Goal: Task Accomplishment & Management: Manage account settings

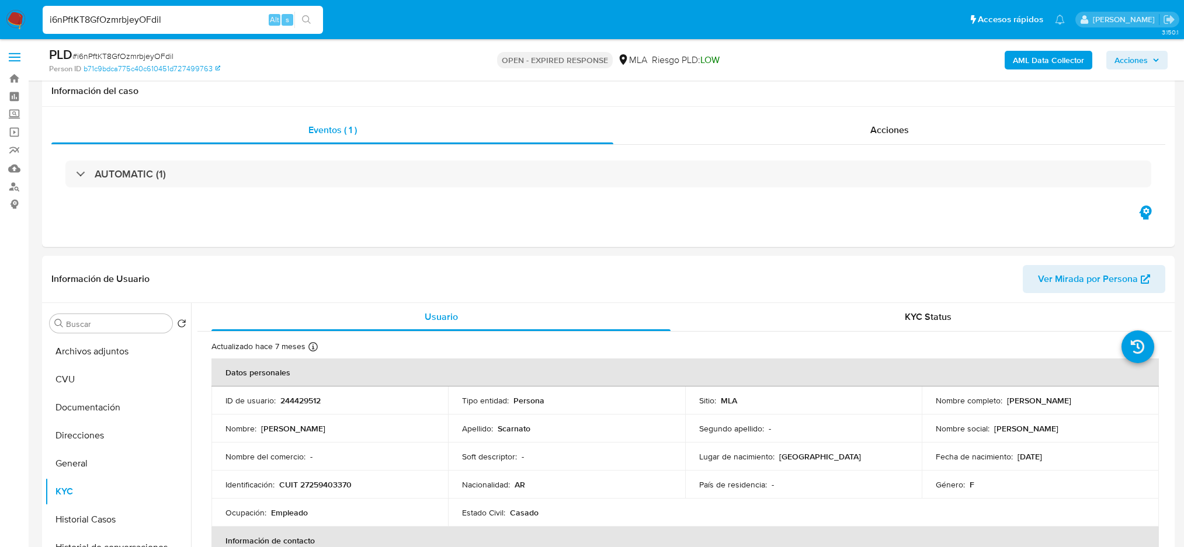
select select "10"
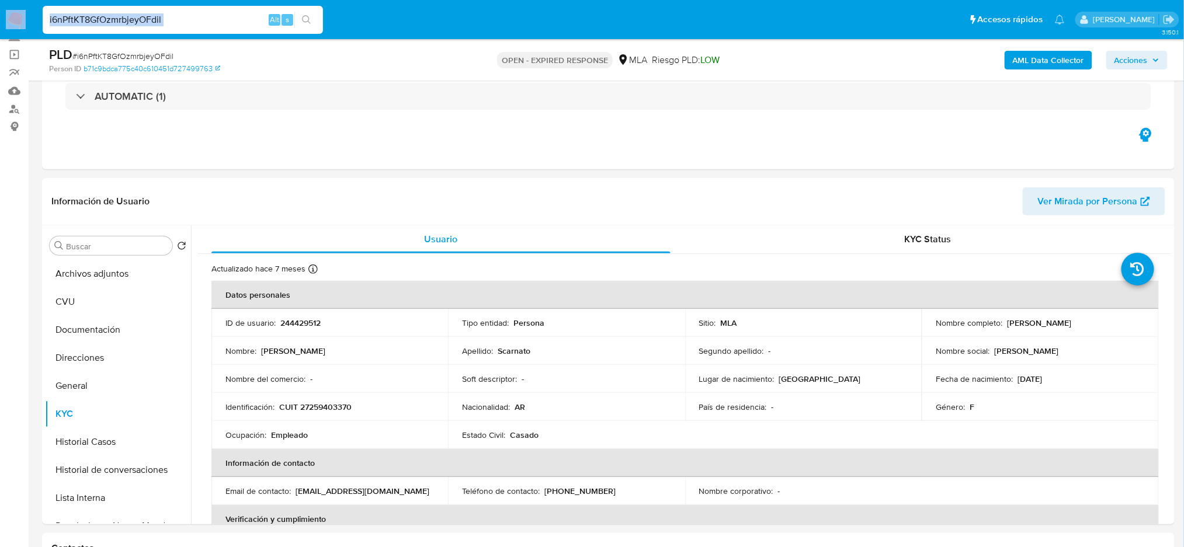
scroll to position [957, 0]
drag, startPoint x: 220, startPoint y: 19, endPoint x: 192, endPoint y: 17, distance: 28.1
click at [220, 19] on input "i6nPftKT8GfOzmrbjeyOFdil" at bounding box center [183, 19] width 280 height 15
click at [190, 17] on input "i6nPftKT8GfOzmrbjeyOFdil" at bounding box center [183, 19] width 280 height 15
drag, startPoint x: 176, startPoint y: 23, endPoint x: 0, endPoint y: 17, distance: 176.5
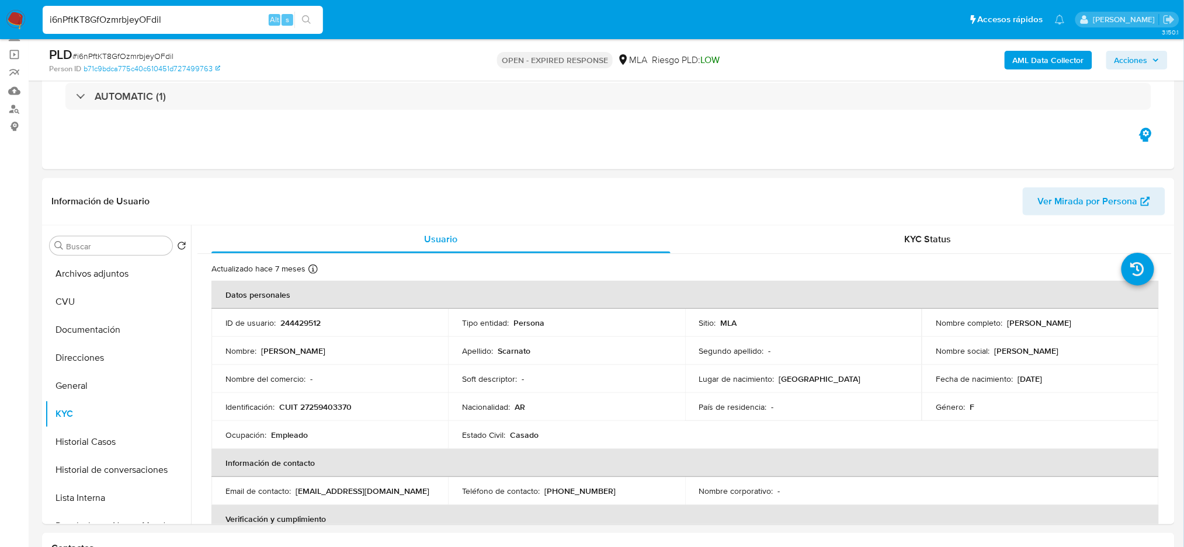
click at [0, 19] on nav "Pausado Ver notificaciones i6nPftKT8GfOzmrbjeyOFdil Alt s Accesos rápidos Presi…" at bounding box center [592, 19] width 1184 height 39
paste input "Wb5YnLQKzEPnDtQirnRicYSe"
type input "Wb5YnLQKzEPnDtQirnRicYSe"
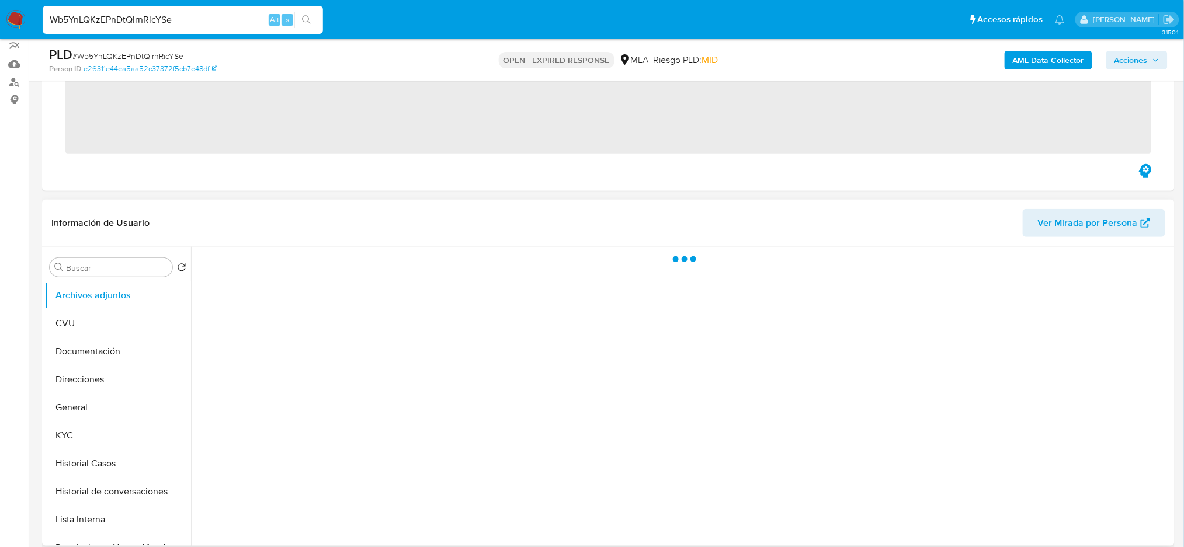
scroll to position [234, 0]
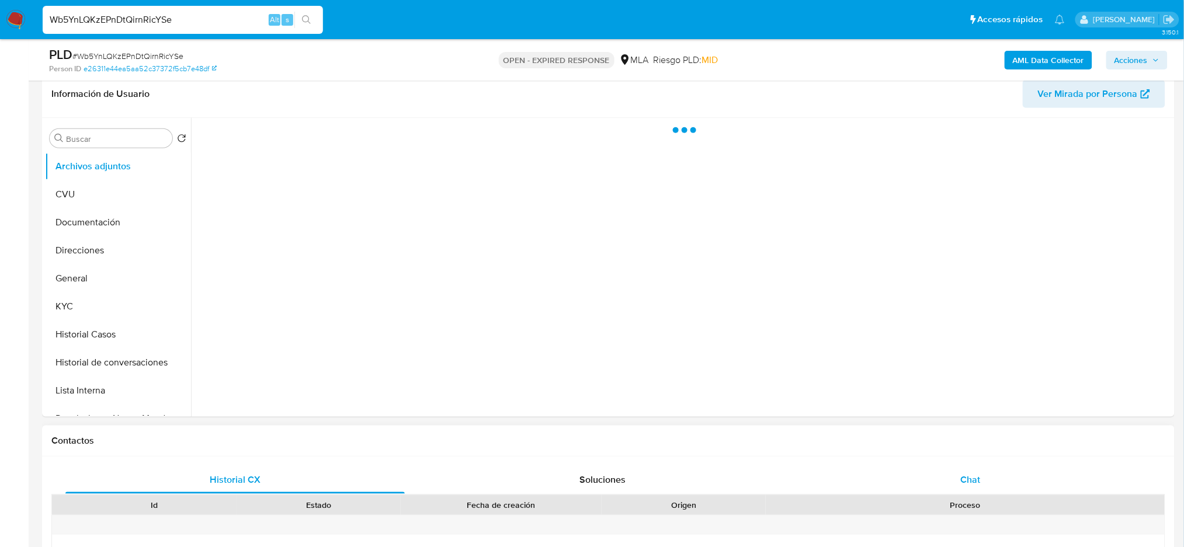
click at [986, 516] on div at bounding box center [965, 525] width 399 height 19
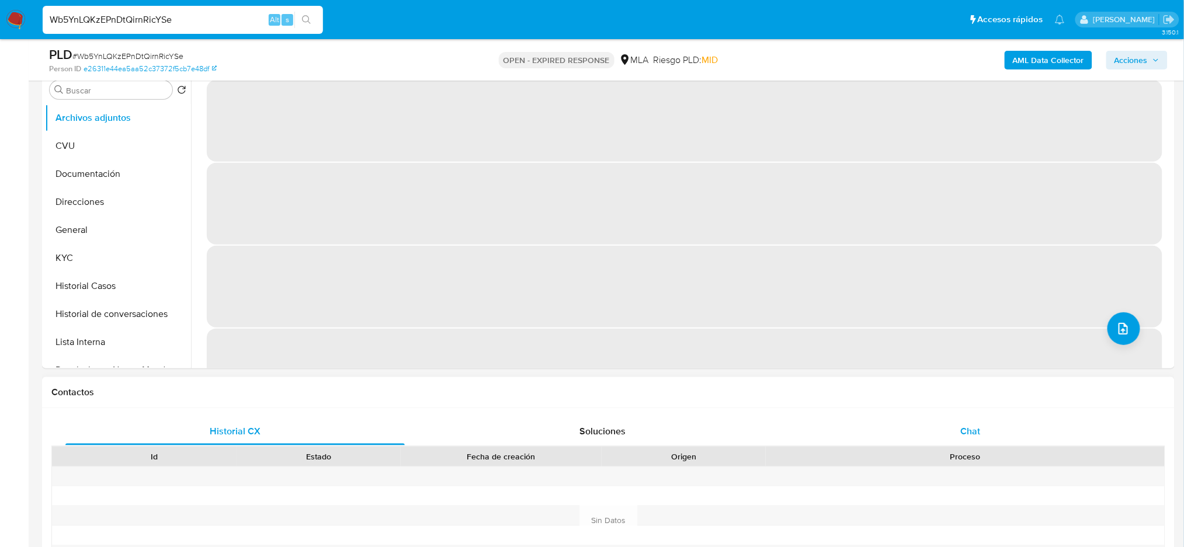
click at [952, 428] on div "Chat" at bounding box center [970, 432] width 339 height 28
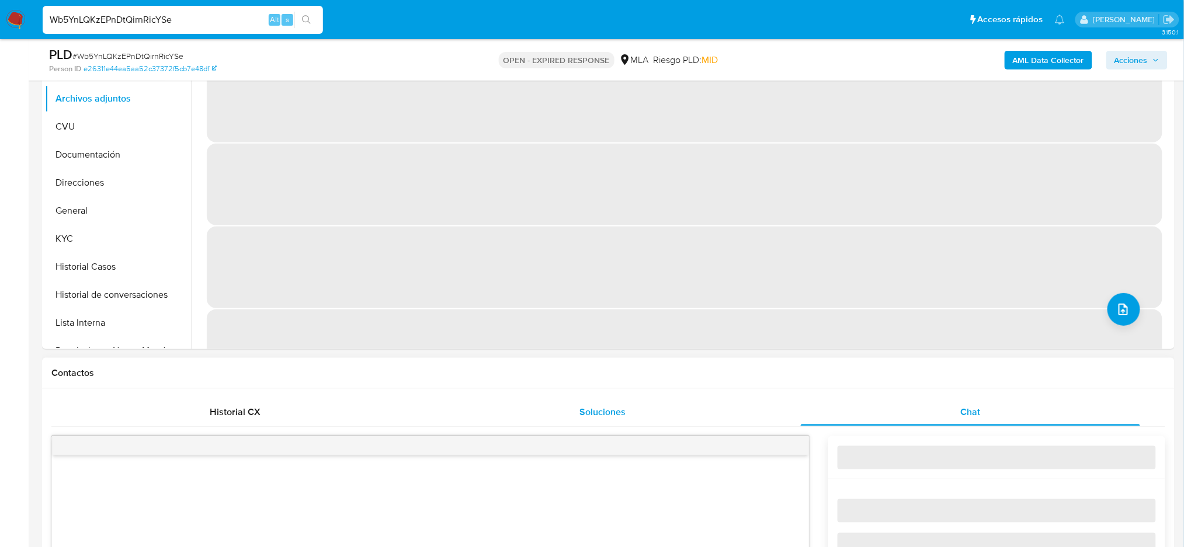
scroll to position [467, 0]
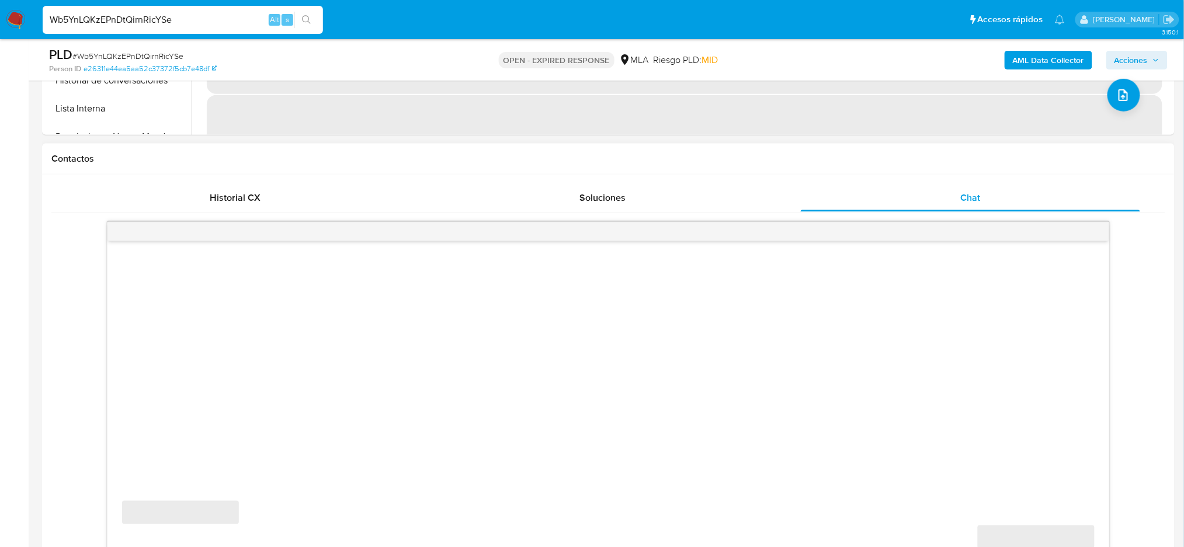
select select "10"
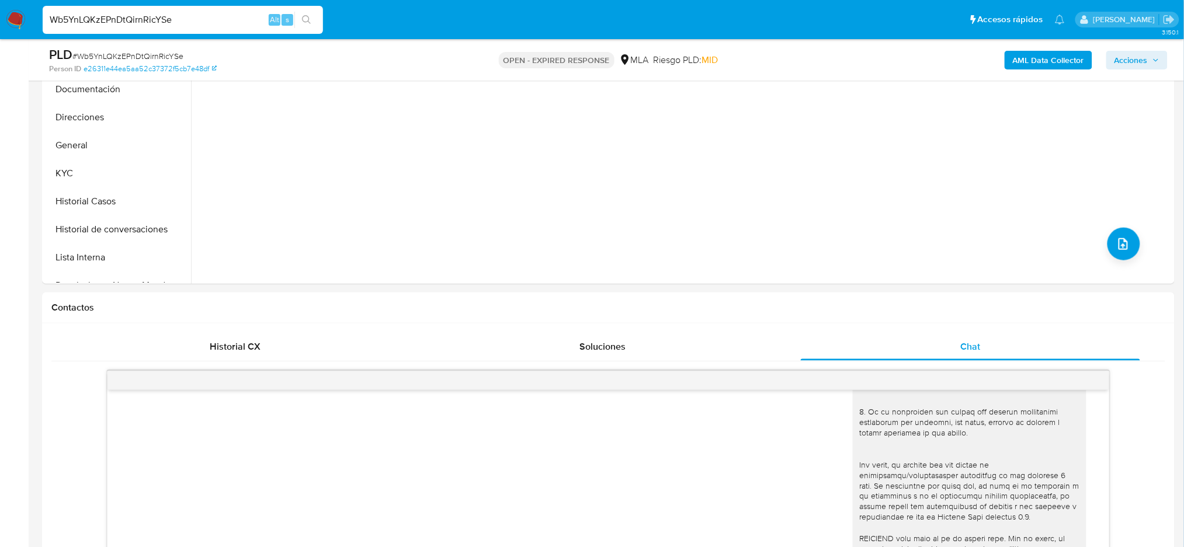
scroll to position [155, 0]
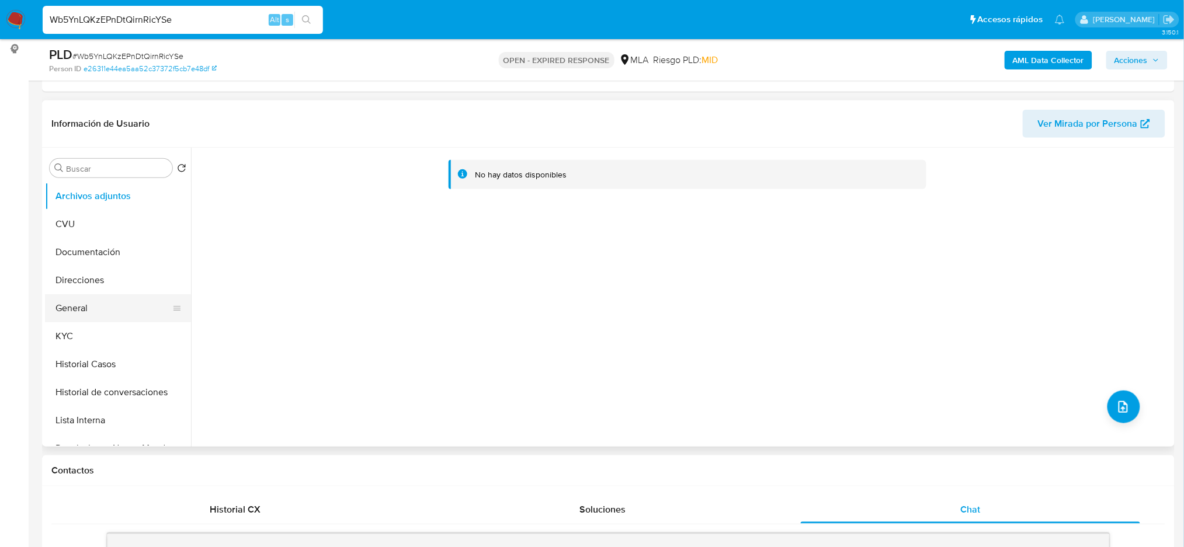
click at [115, 311] on button "General" at bounding box center [113, 308] width 137 height 28
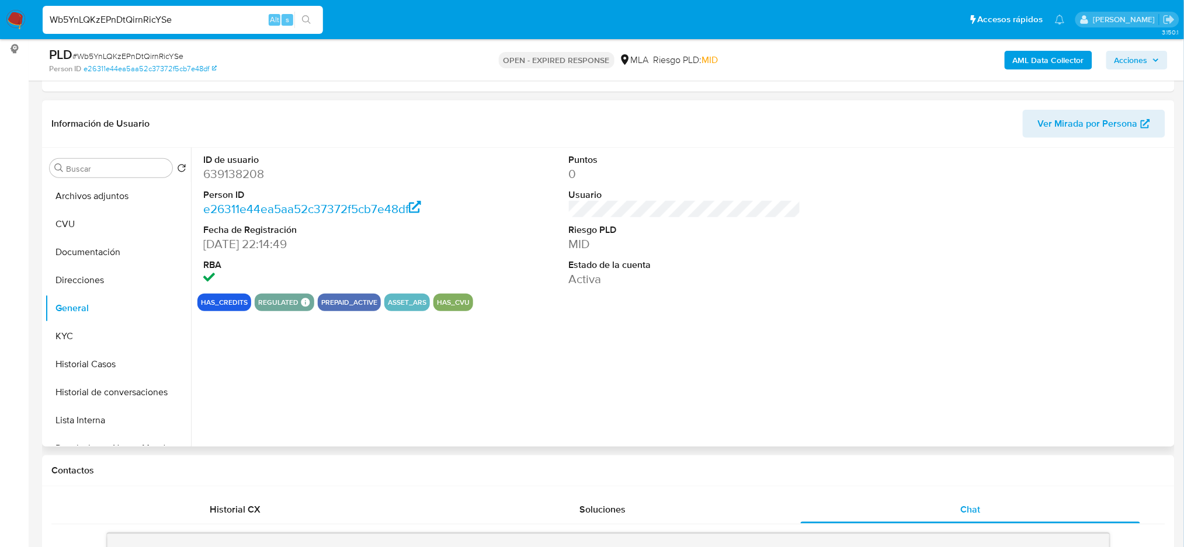
click at [223, 174] on dd "639138208" at bounding box center [319, 174] width 232 height 16
copy dd "639138208"
drag, startPoint x: 204, startPoint y: 26, endPoint x: 0, endPoint y: 26, distance: 203.8
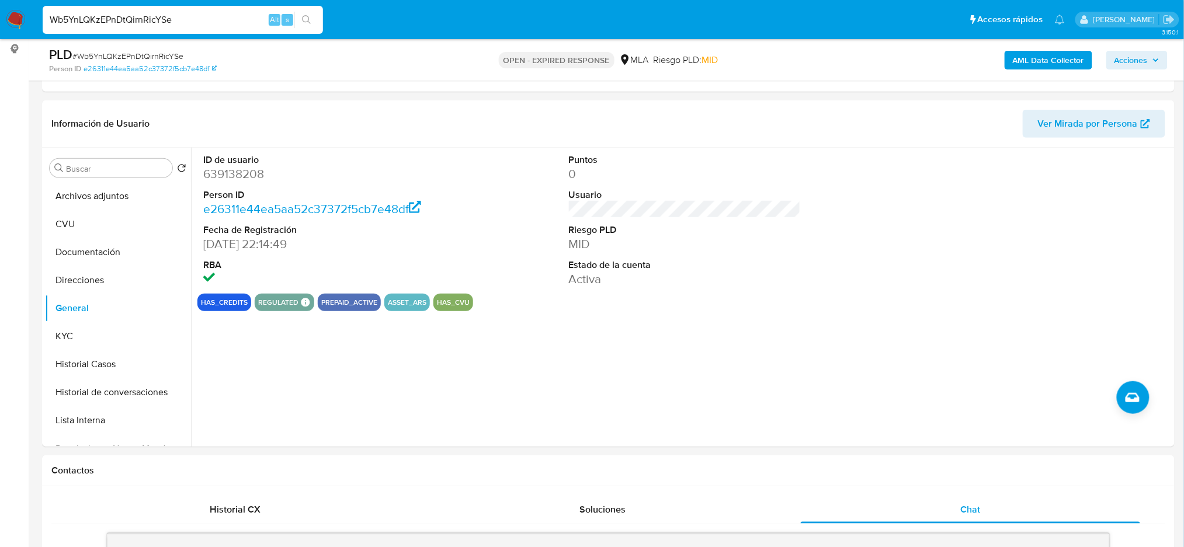
click at [0, 26] on nav "Pausado Ver notificaciones Wb5YnLQKzEPnDtQirnRicYSe Alt s Accesos rápidos Presi…" at bounding box center [592, 19] width 1184 height 39
paste input "A4RdYvyOSgOAGDvBFDoY6Vb1"
type input "A4RdYvyOSgOAGDvBFDoY6Vb1"
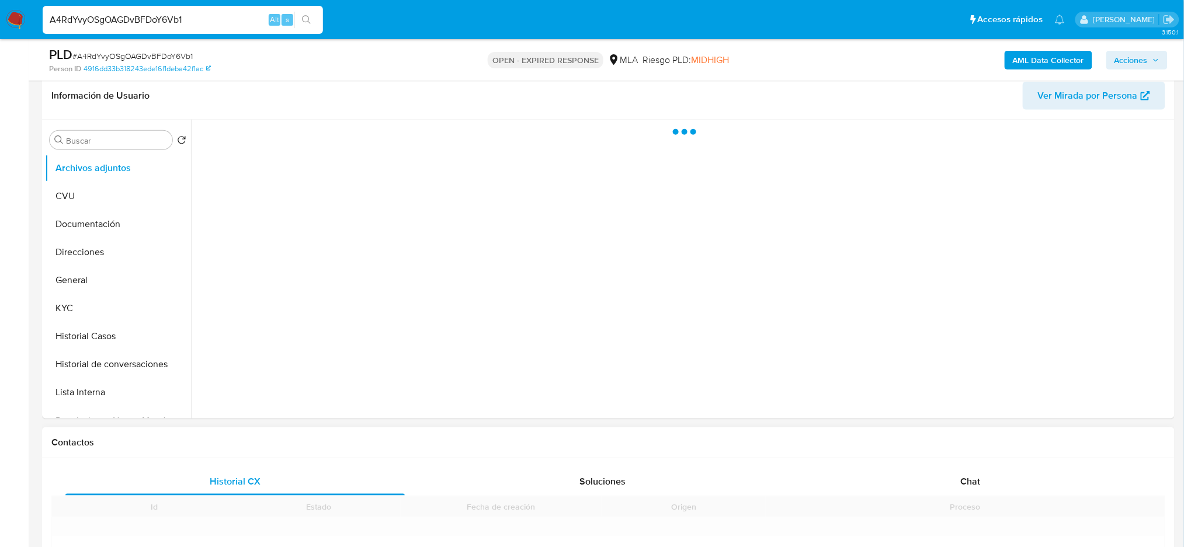
scroll to position [234, 0]
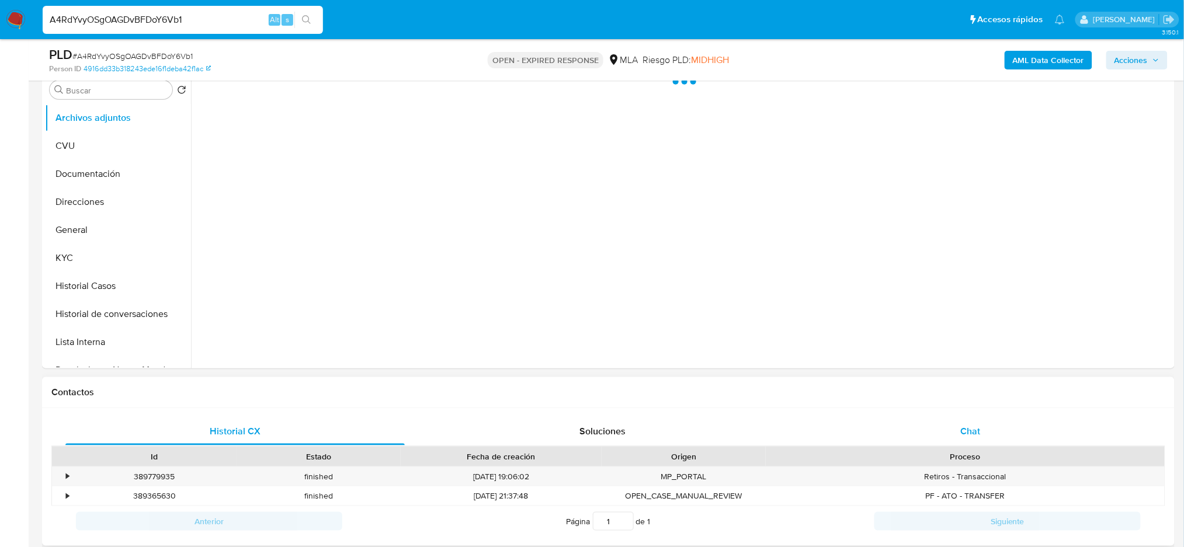
click at [1015, 489] on div "PF - ATO - TRANSFER" at bounding box center [965, 495] width 399 height 19
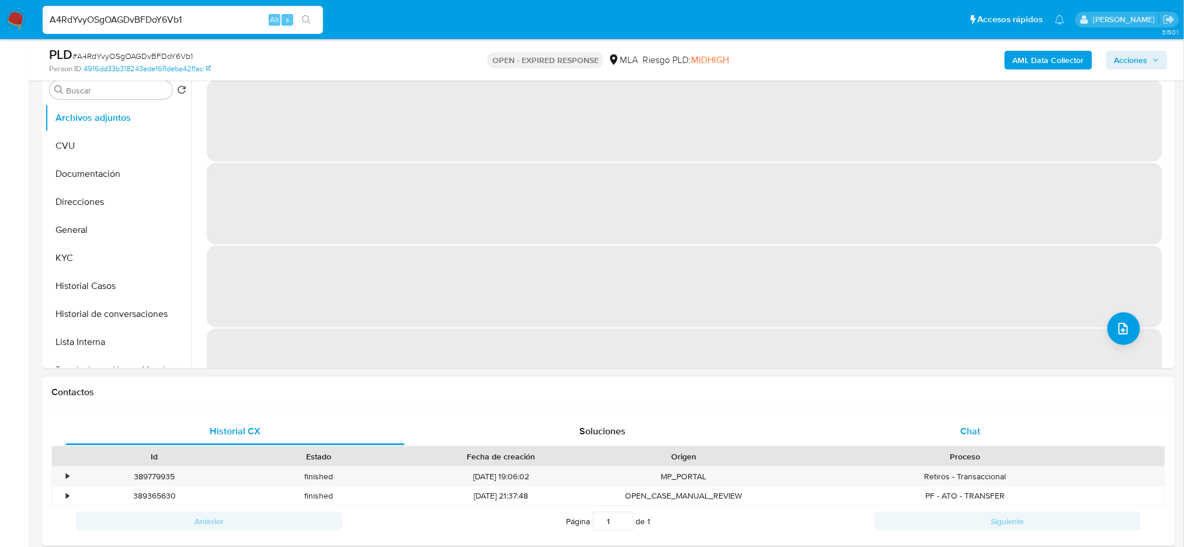
click at [954, 429] on div "Chat" at bounding box center [970, 432] width 339 height 28
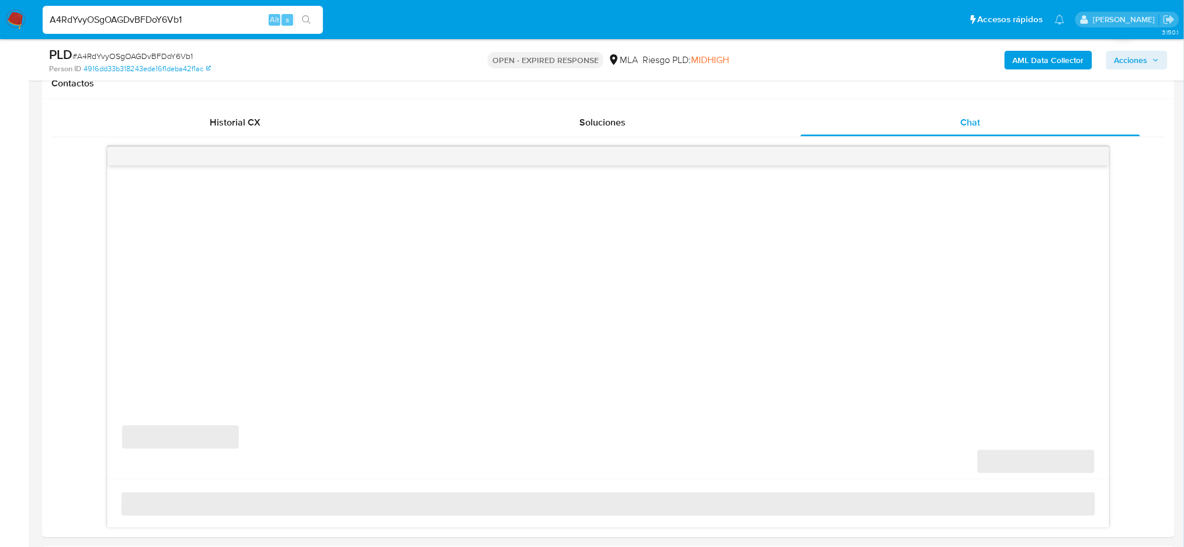
scroll to position [545, 0]
select select "10"
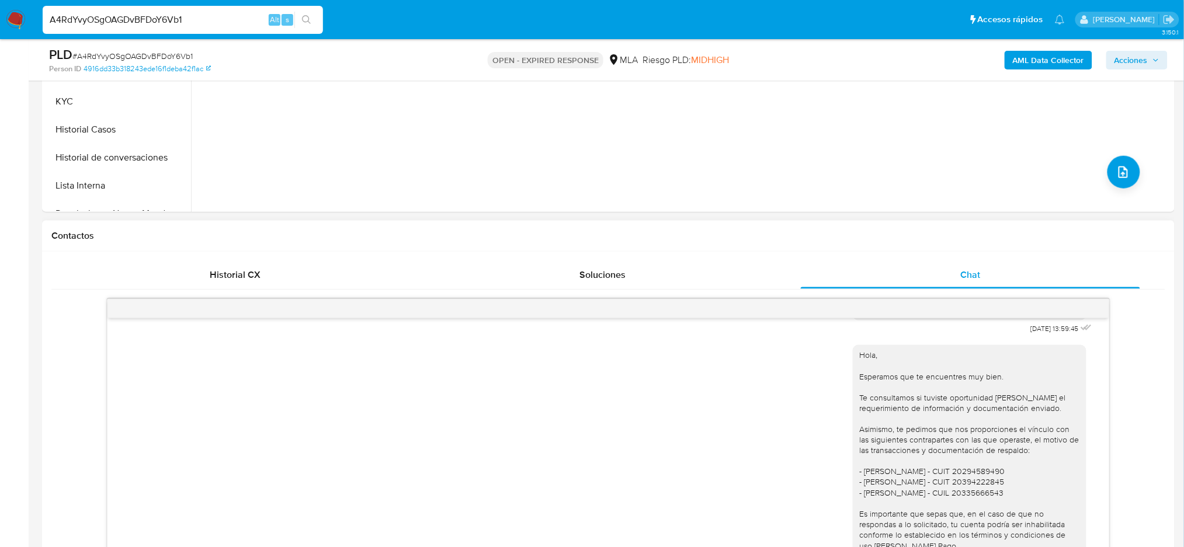
scroll to position [234, 0]
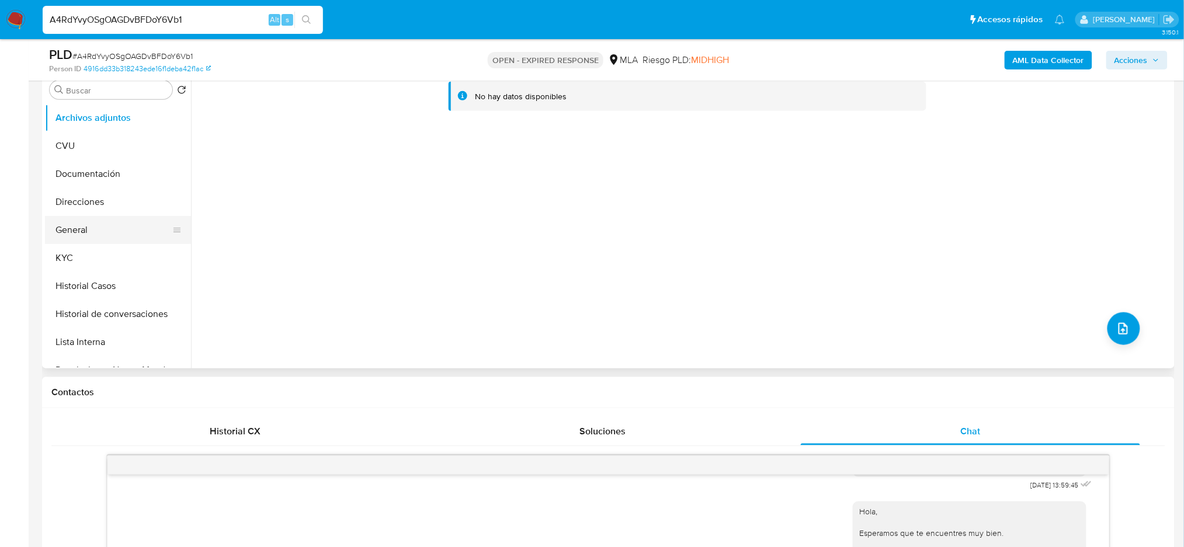
click at [99, 224] on button "General" at bounding box center [113, 230] width 137 height 28
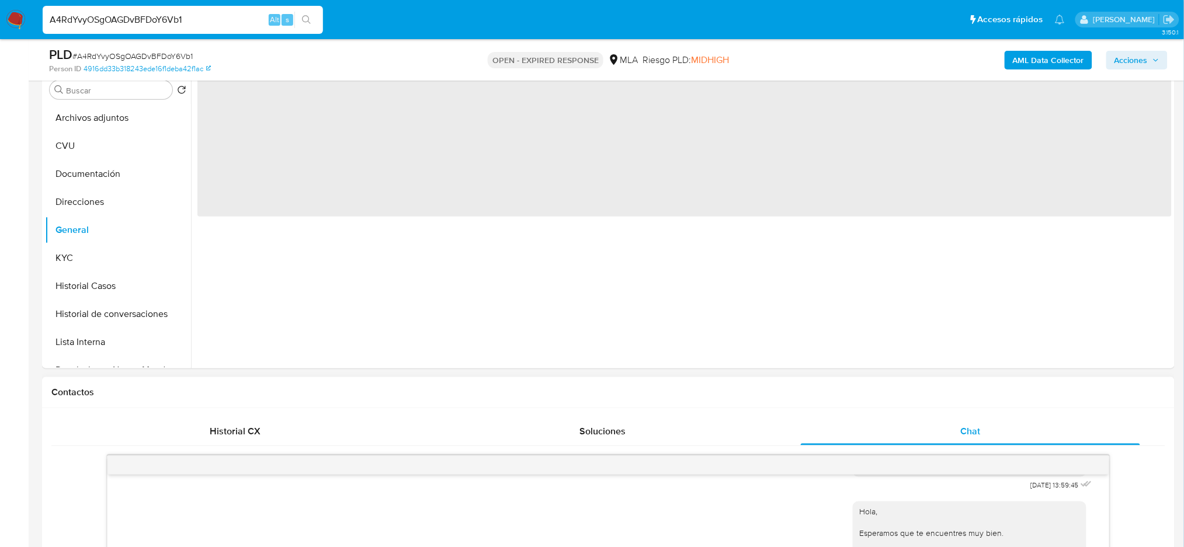
scroll to position [155, 0]
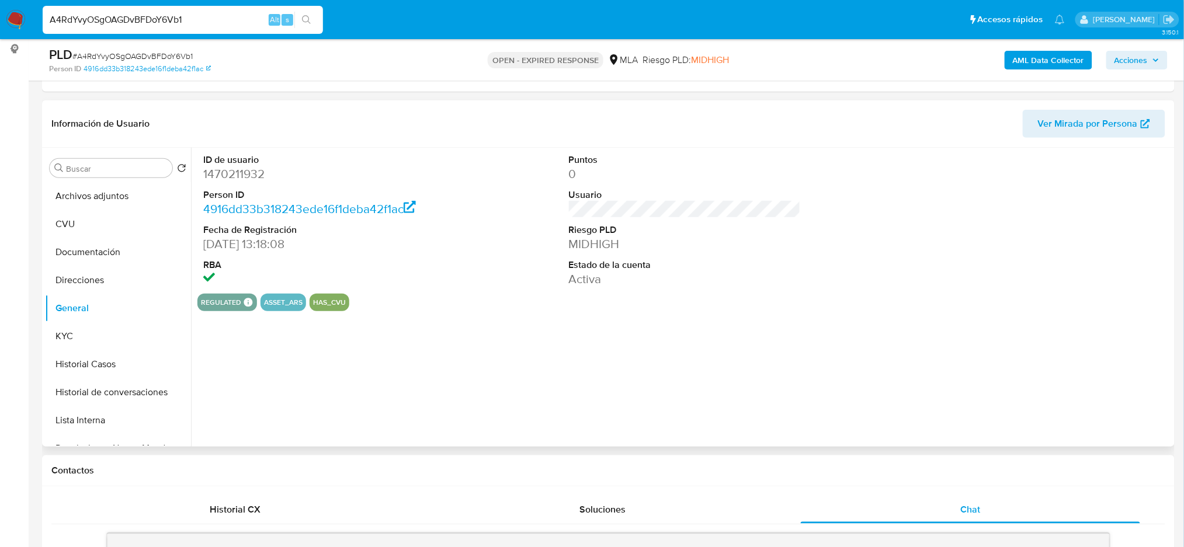
click at [234, 180] on dd "1470211932" at bounding box center [319, 174] width 232 height 16
copy dd "1470211932"
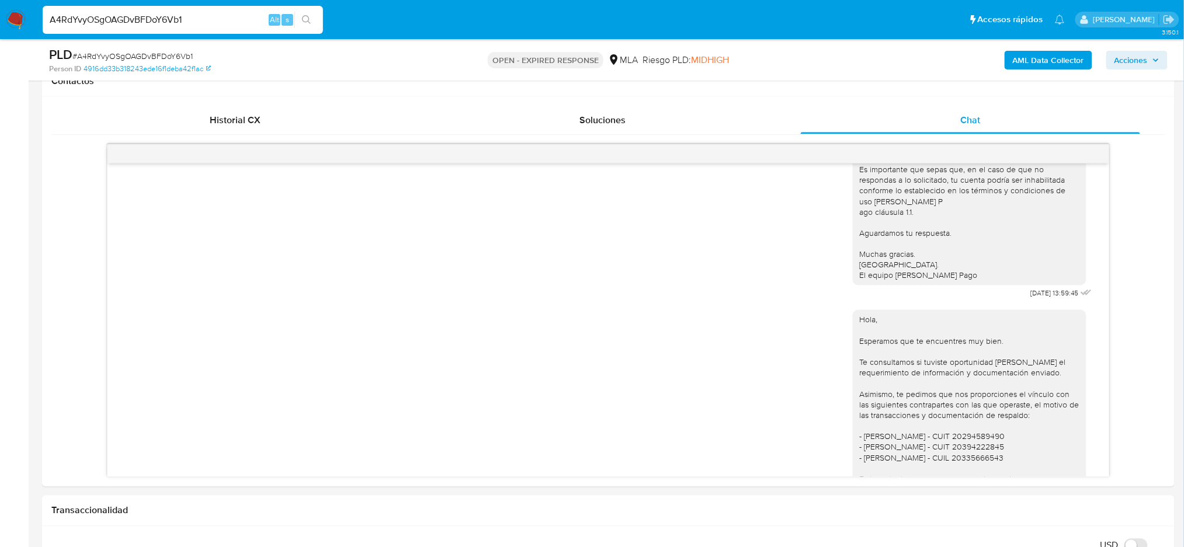
scroll to position [927, 0]
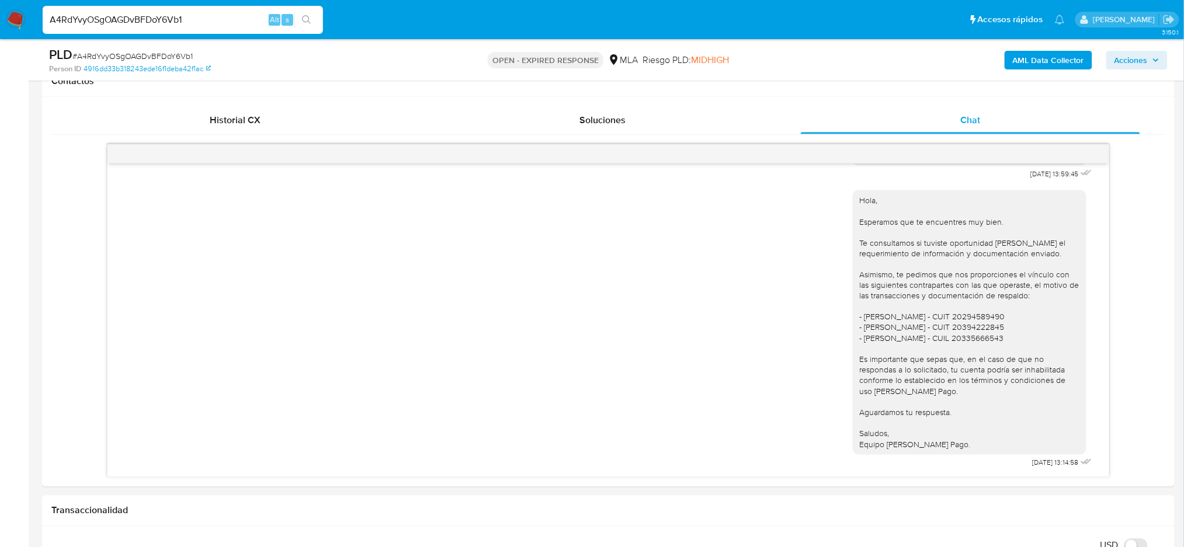
drag, startPoint x: 227, startPoint y: 14, endPoint x: 0, endPoint y: 54, distance: 230.1
paste input "r8YZhZiishyncEyDl6XRGnJU"
type input "r8YZhZiishyncEyDl6XRGnJU"
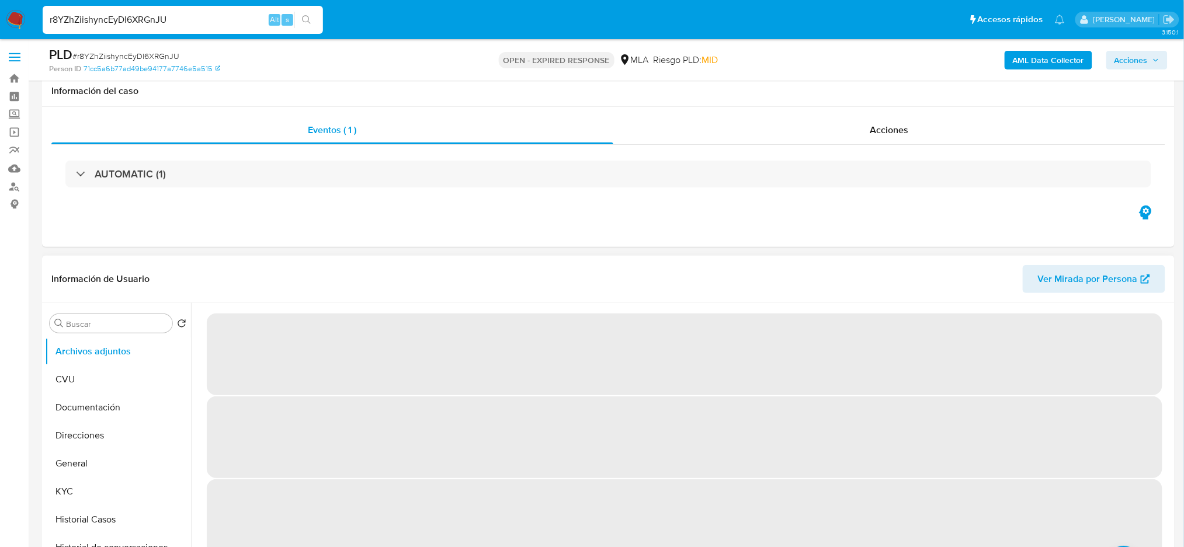
scroll to position [467, 0]
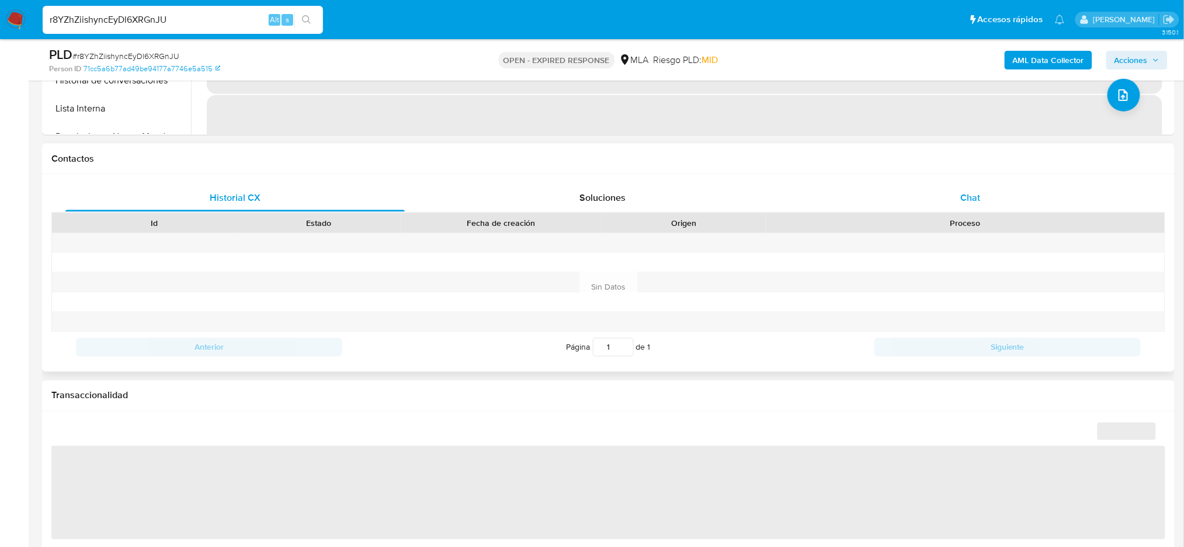
click at [1000, 204] on div "Chat" at bounding box center [970, 198] width 339 height 28
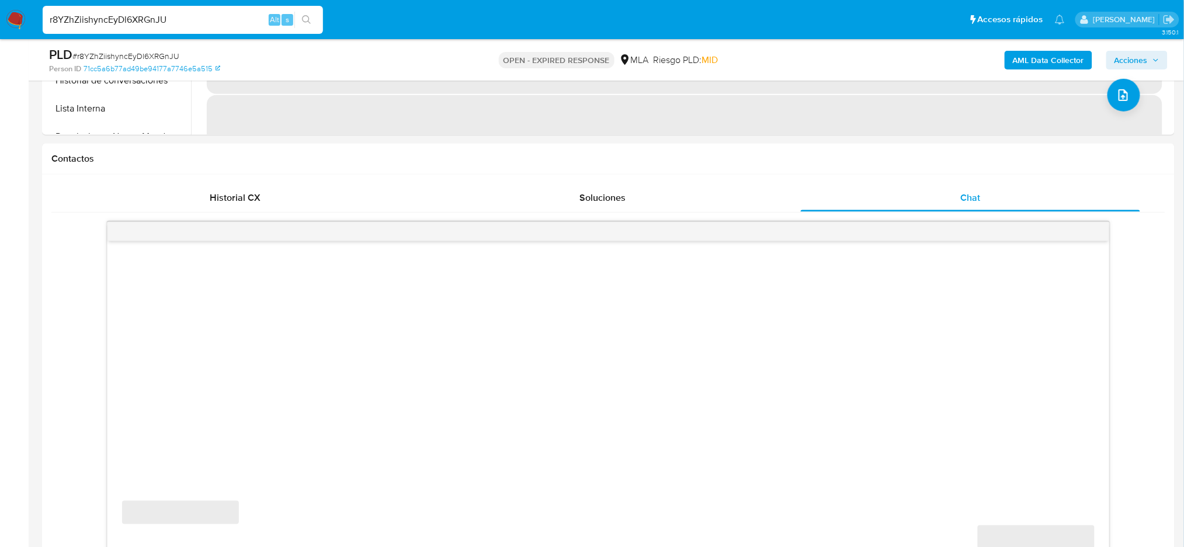
select select "10"
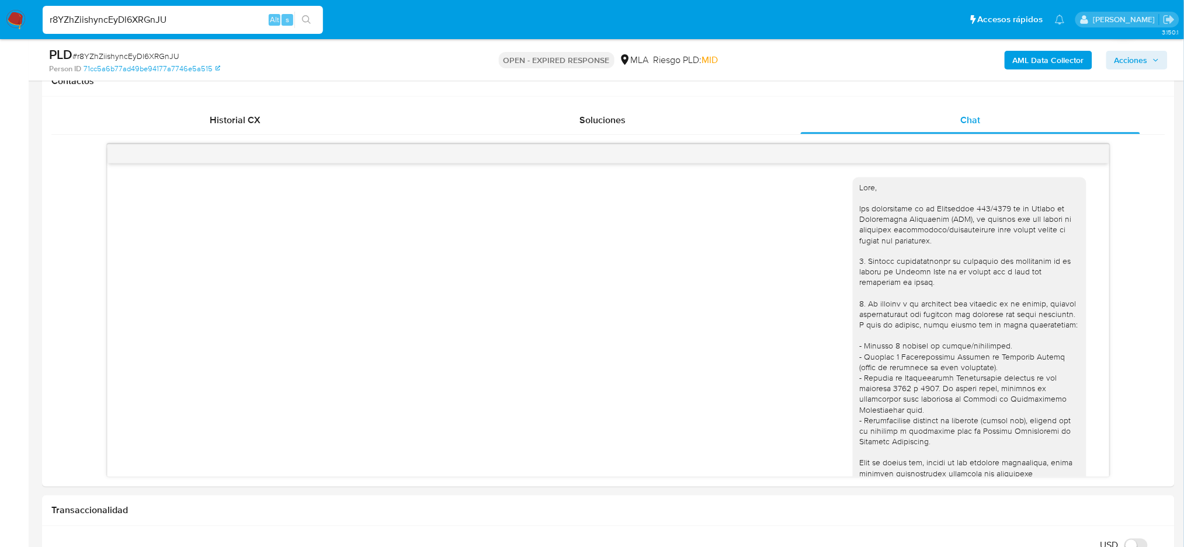
scroll to position [155, 0]
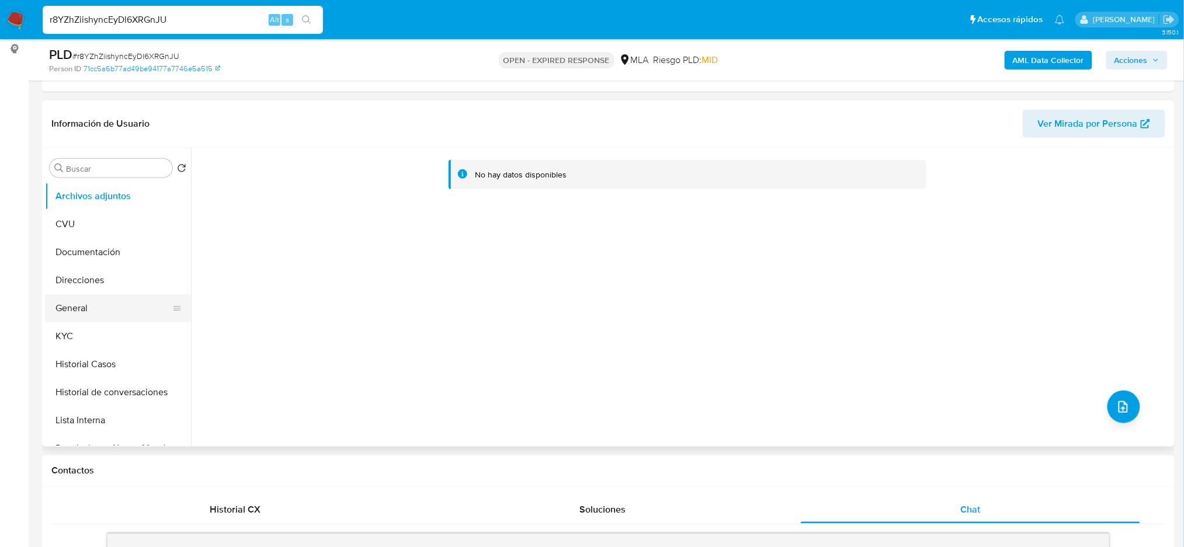
click at [84, 305] on button "General" at bounding box center [113, 308] width 137 height 28
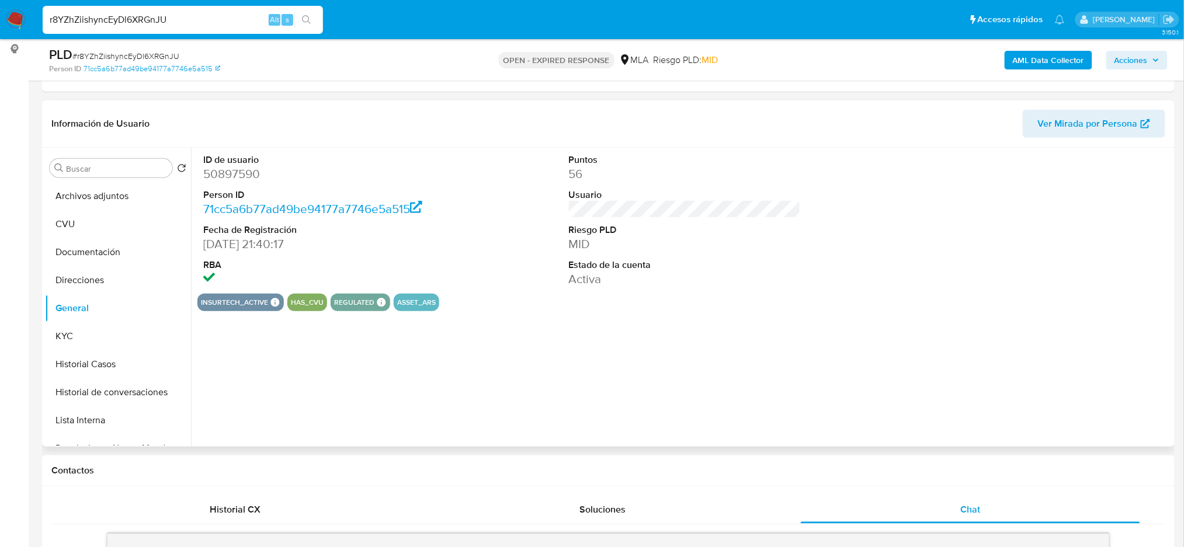
click at [221, 181] on dd "50897590" at bounding box center [319, 174] width 232 height 16
copy dd "50897590"
drag, startPoint x: 222, startPoint y: 16, endPoint x: 0, endPoint y: 43, distance: 223.5
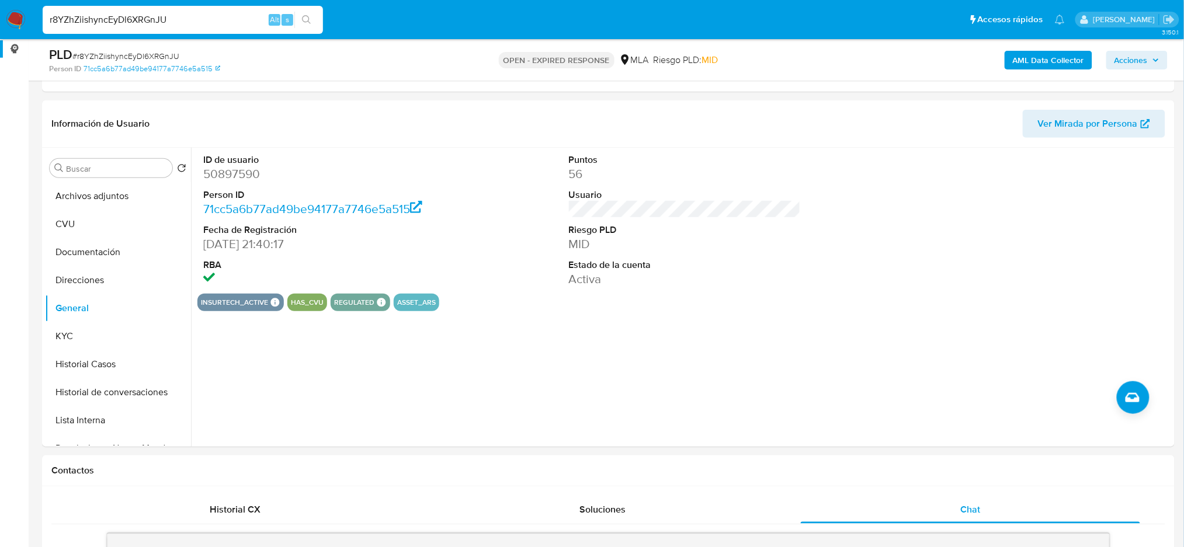
paste input "KI8VOq5ijOs9w9quGL3VPjPd"
type input "KI8VOq5ijOs9w9quGL3VPjPd"
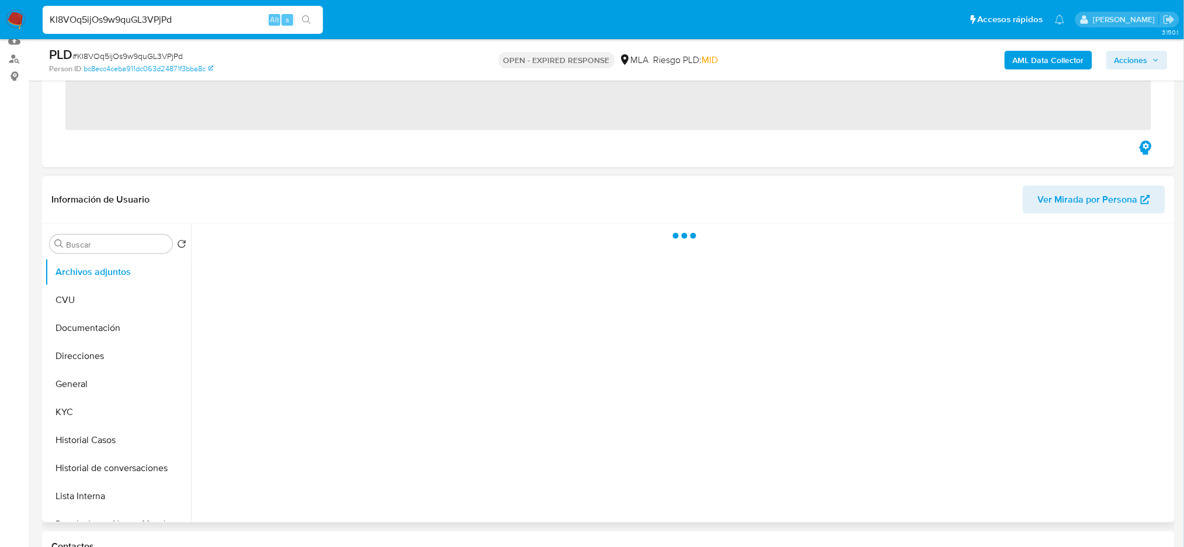
scroll to position [311, 0]
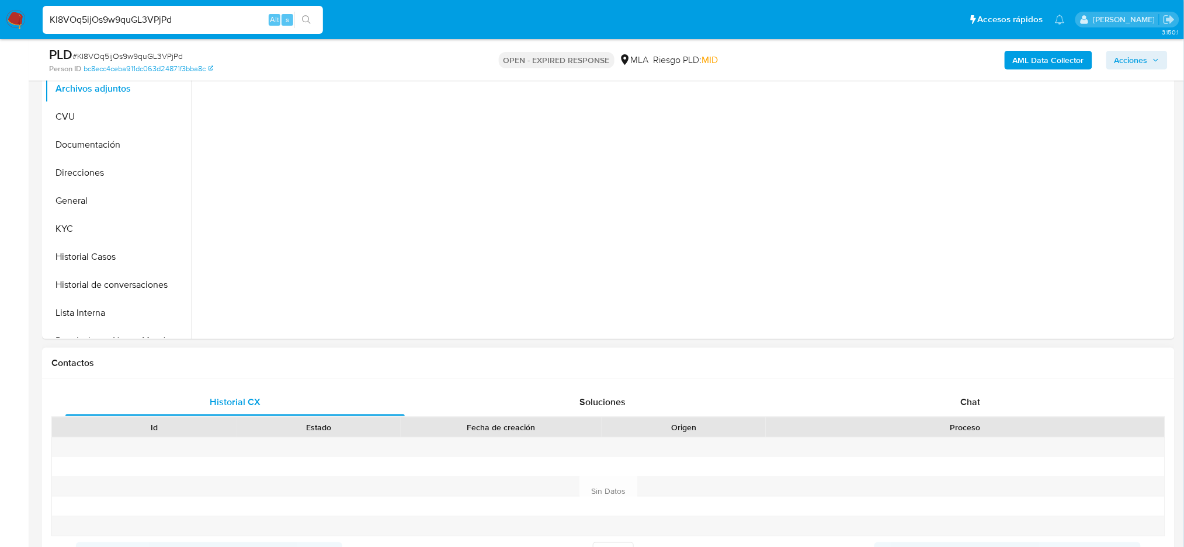
click at [995, 418] on div "Proceso" at bounding box center [965, 428] width 399 height 20
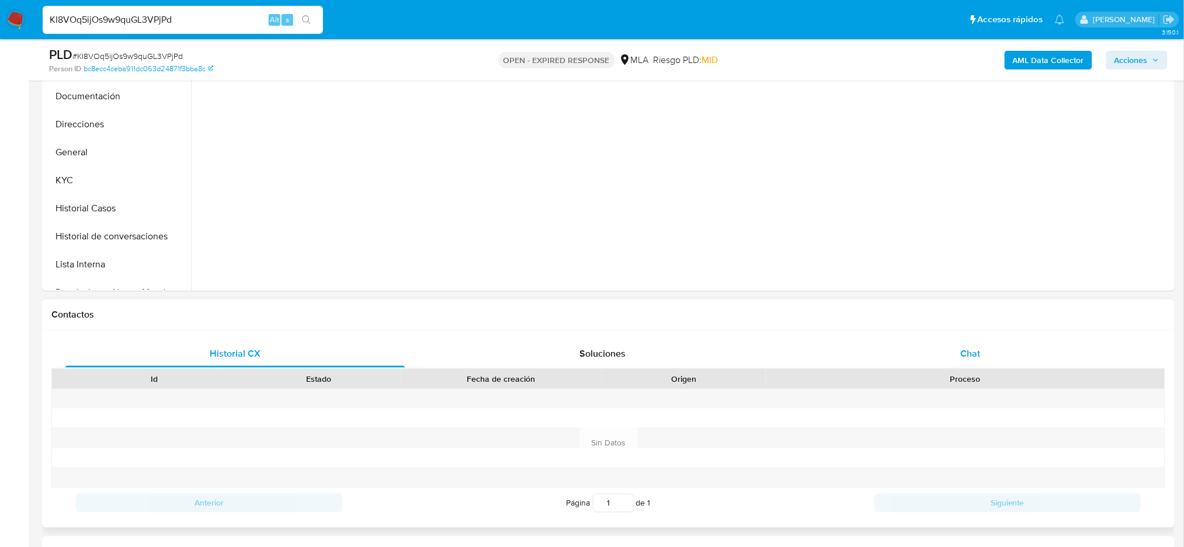
drag, startPoint x: 981, startPoint y: 362, endPoint x: 844, endPoint y: 336, distance: 139.6
click at [979, 361] on div "Chat" at bounding box center [970, 354] width 339 height 28
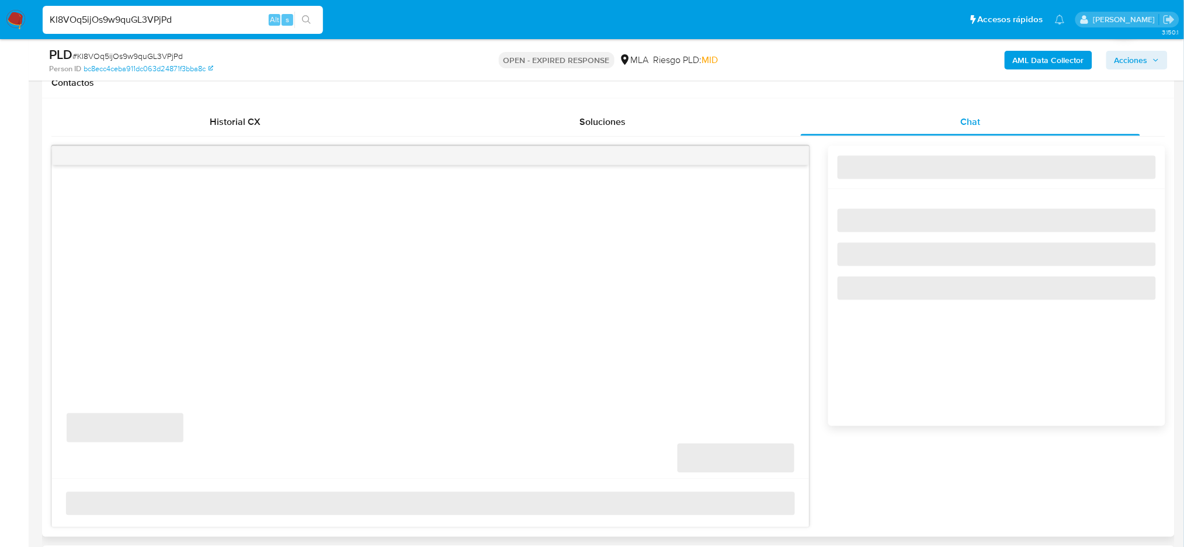
scroll to position [545, 0]
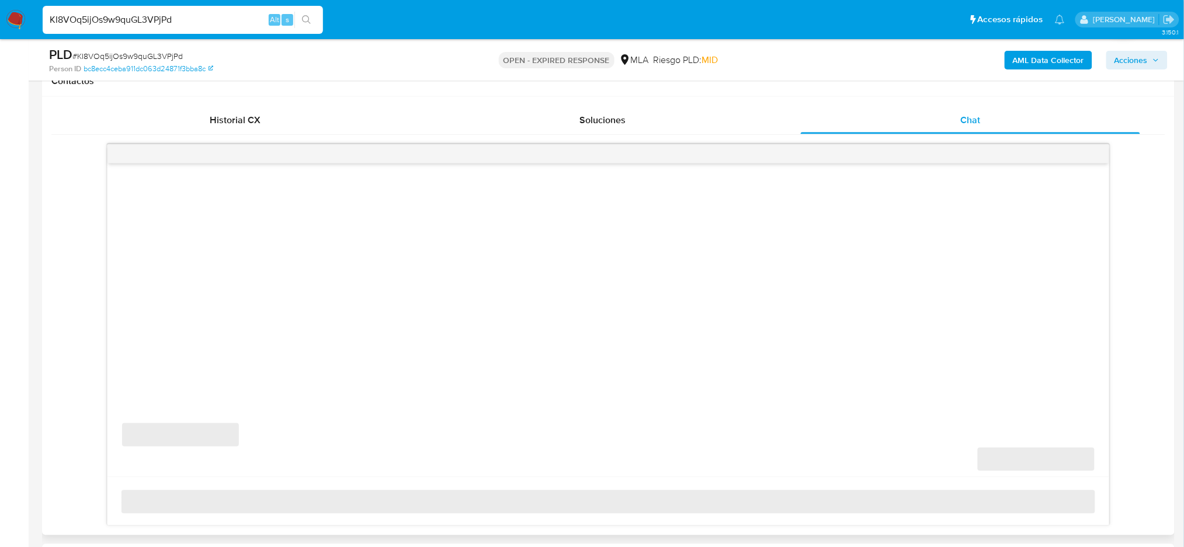
select select "10"
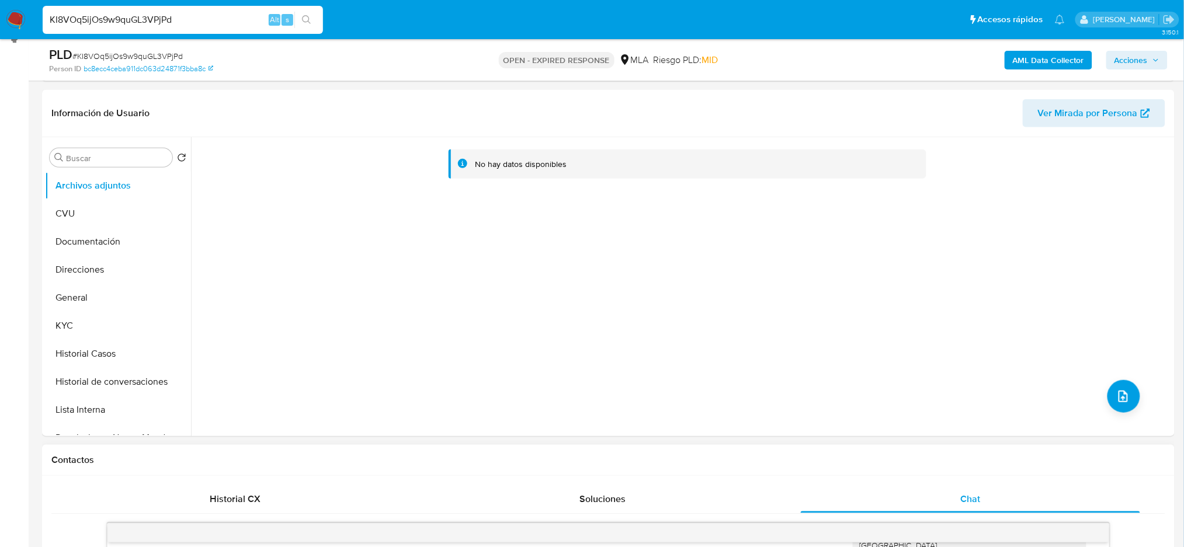
scroll to position [155, 0]
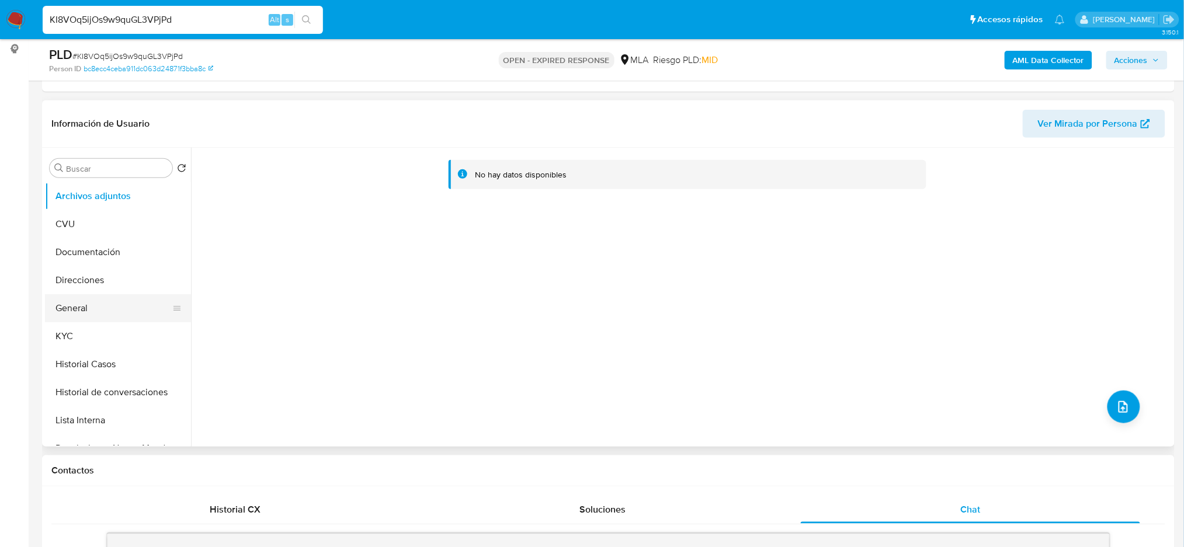
click at [100, 315] on button "General" at bounding box center [113, 308] width 137 height 28
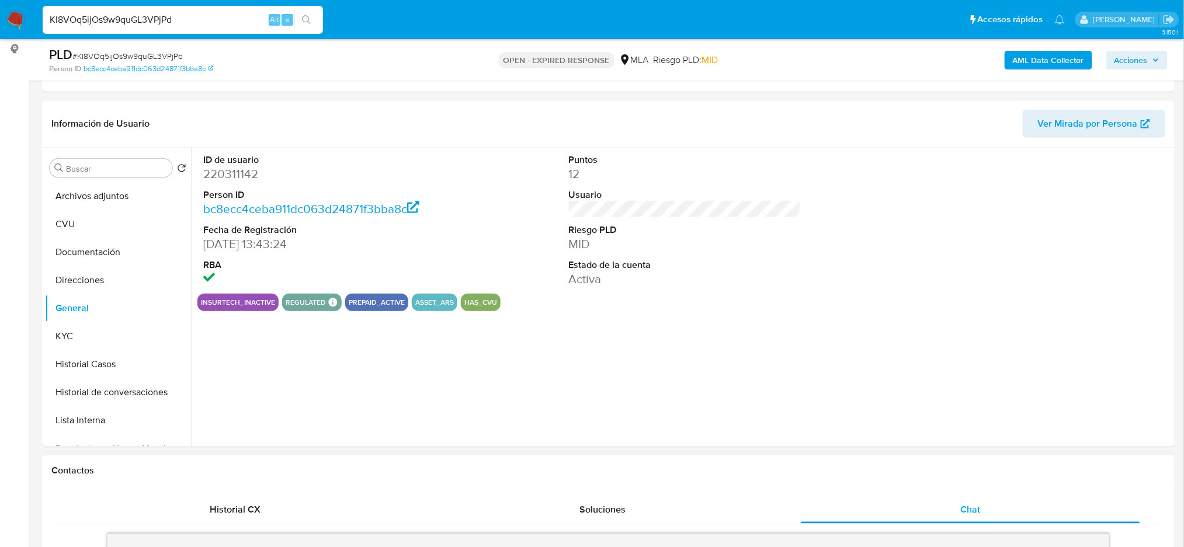
click at [228, 171] on dd "220311142" at bounding box center [319, 174] width 232 height 16
copy dd "220311142"
drag, startPoint x: 192, startPoint y: 23, endPoint x: 0, endPoint y: 62, distance: 196.1
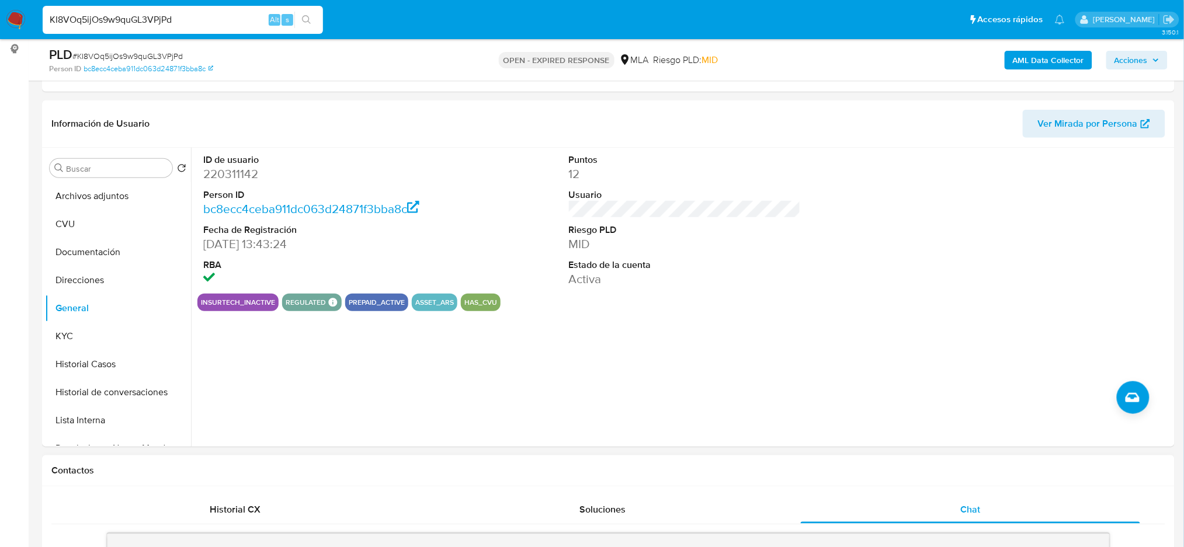
paste input "S9C0a02vScFPfMdzH5fu6ky6"
type input "S9C0a02vScFPfMdzH5fu6ky6"
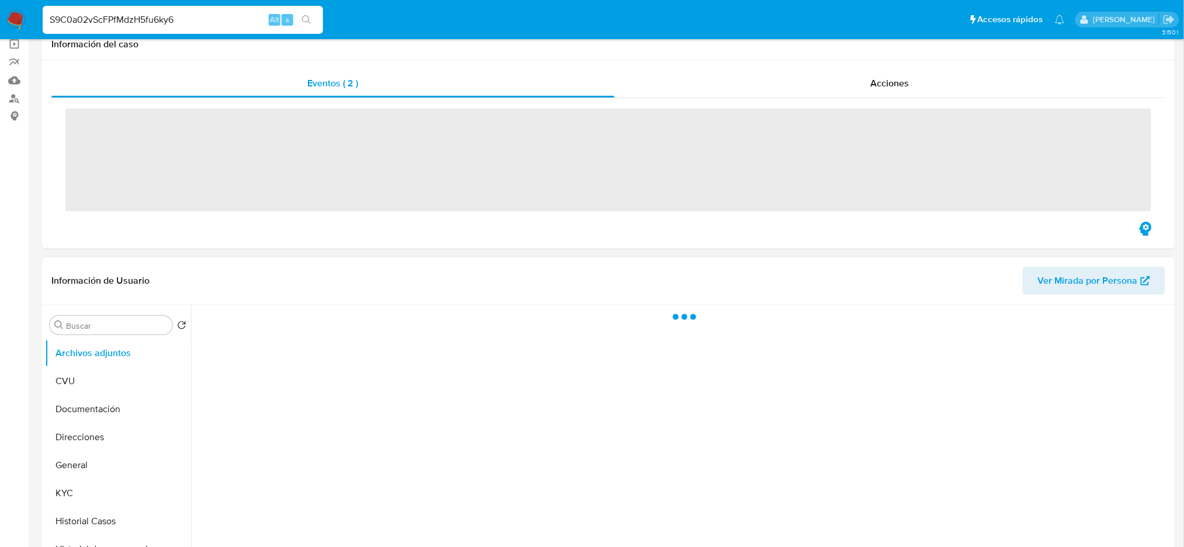
scroll to position [155, 0]
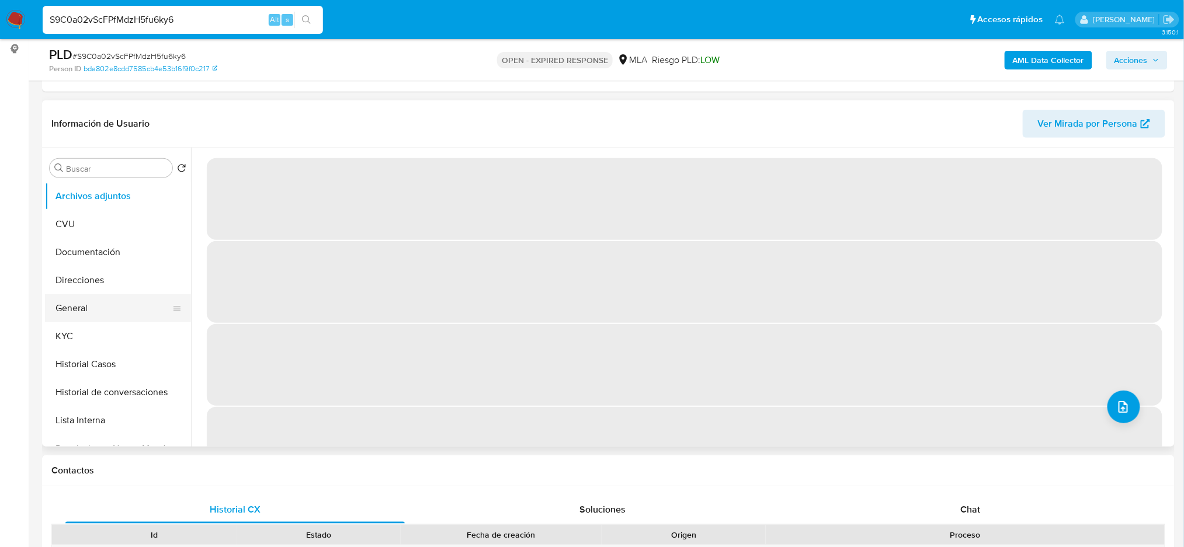
click at [71, 313] on button "General" at bounding box center [113, 308] width 137 height 28
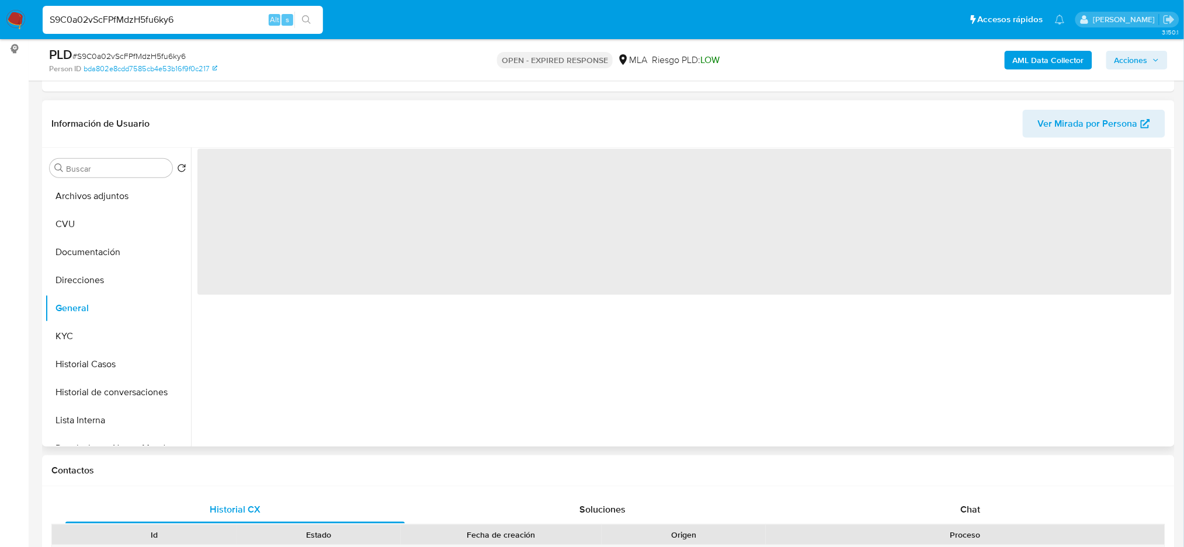
select select "10"
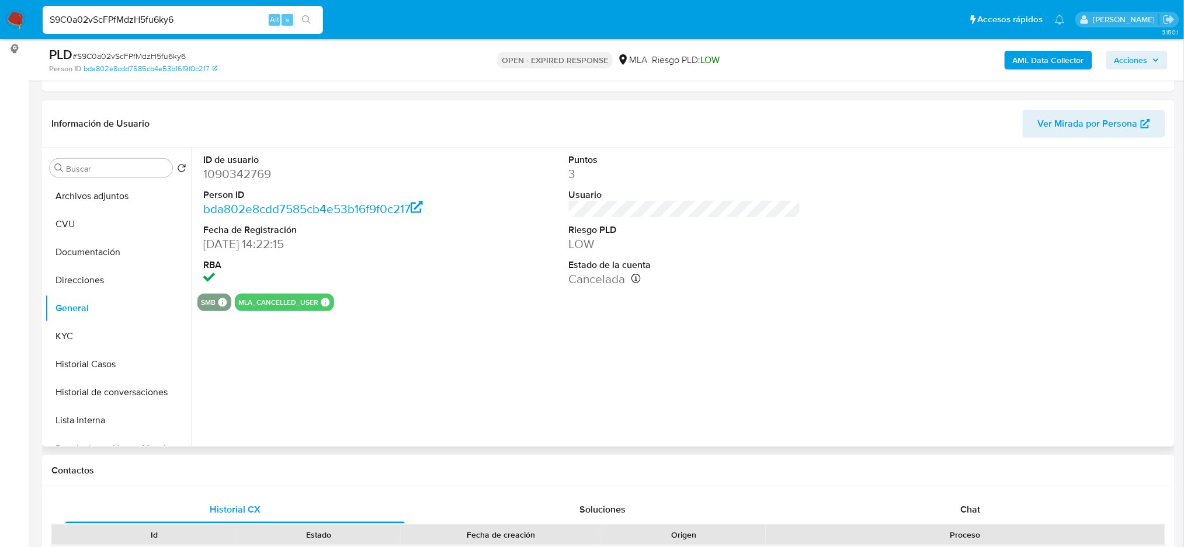
click at [217, 168] on dd "1090342769" at bounding box center [319, 174] width 232 height 16
copy dd "1090342769"
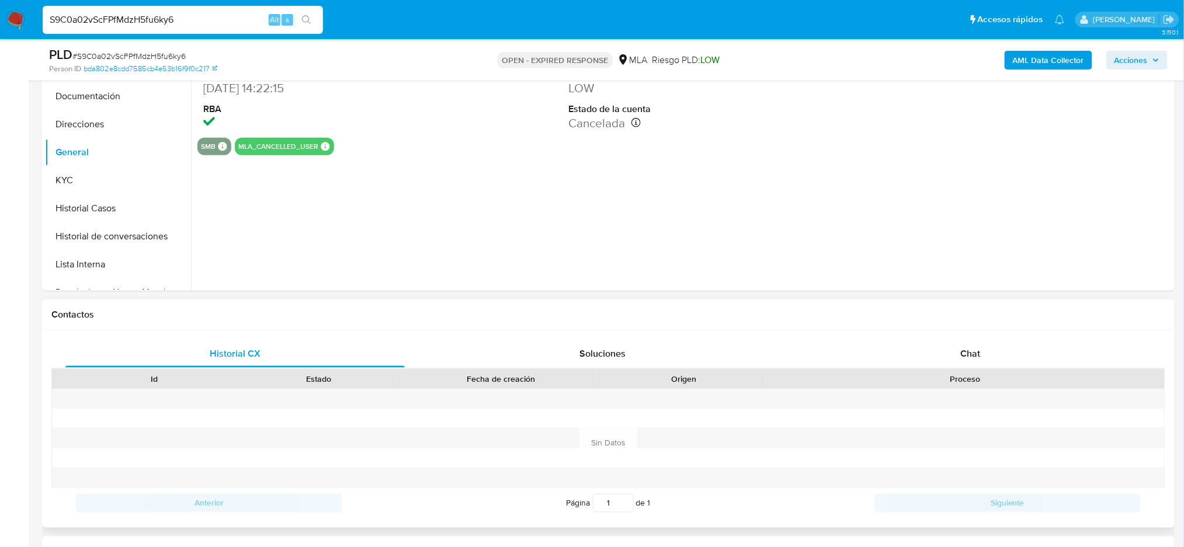
click at [1006, 333] on div "Historial CX Soluciones Chat Id Estado Fecha de creación Origen Proceso Anterio…" at bounding box center [608, 429] width 1132 height 197
click at [1007, 342] on div "Chat" at bounding box center [970, 354] width 339 height 28
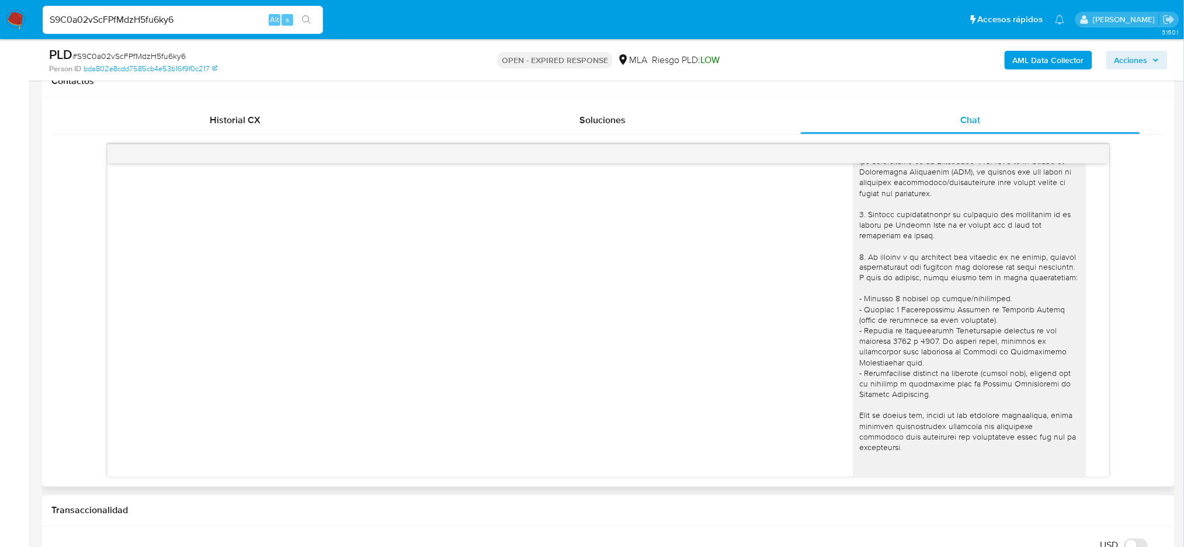
scroll to position [0, 0]
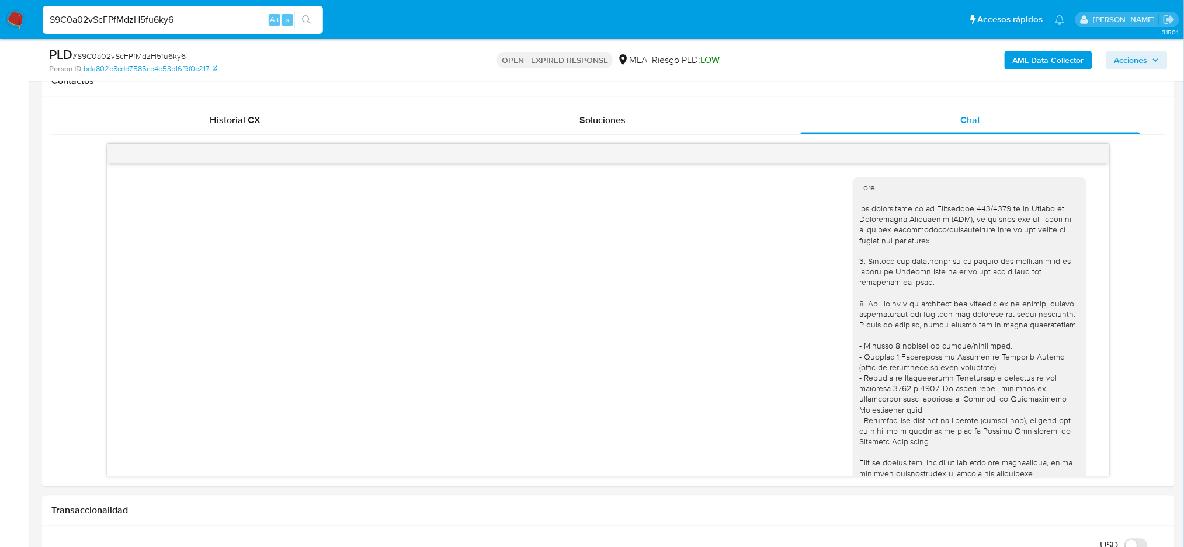
drag, startPoint x: 180, startPoint y: 25, endPoint x: 0, endPoint y: 26, distance: 179.9
click at [0, 26] on nav "Pausado Ver notificaciones S9C0a02vScFPfMdzH5fu6ky6 Alt s Accesos rápidos Presi…" at bounding box center [592, 19] width 1184 height 39
paste input "juPjLipzUirfNqA3SUQZS3BQ"
type input "juPjLipzUirfNqA3SUQZS3BQ"
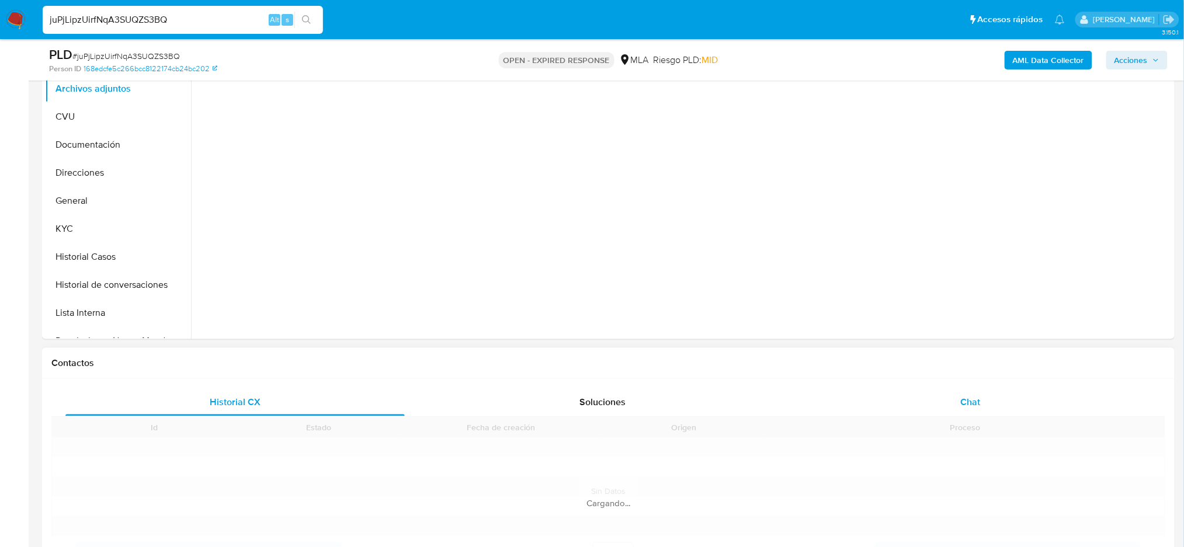
click at [996, 395] on div "Chat" at bounding box center [970, 402] width 339 height 28
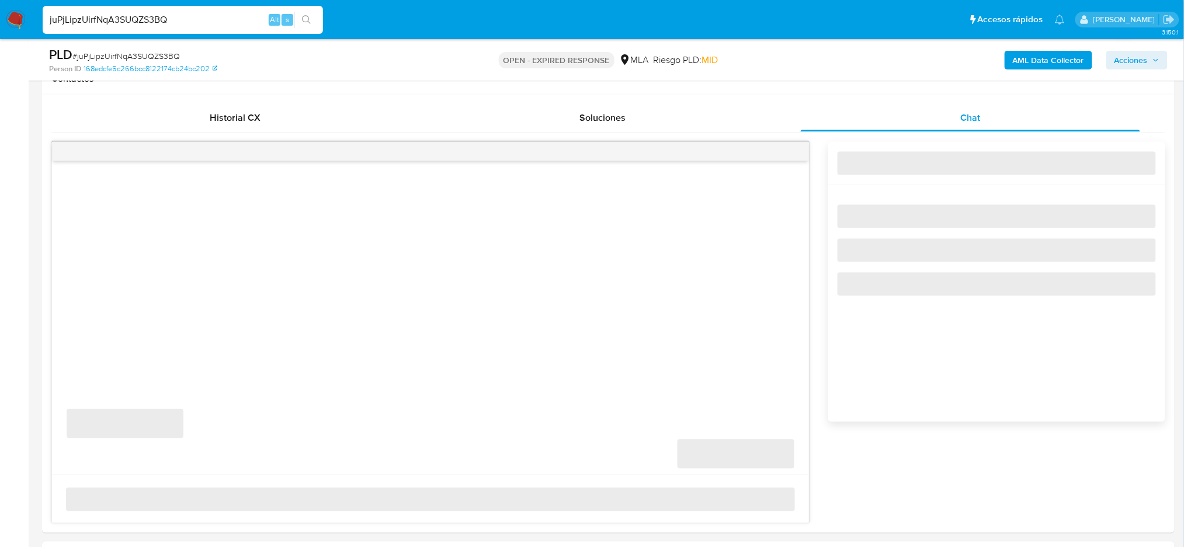
scroll to position [623, 0]
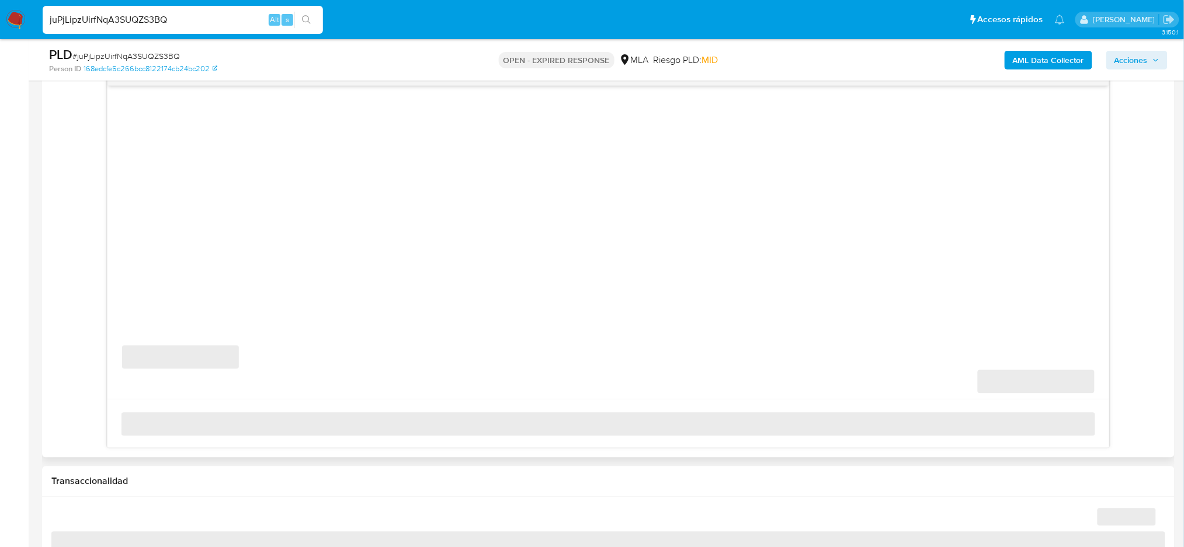
select select "10"
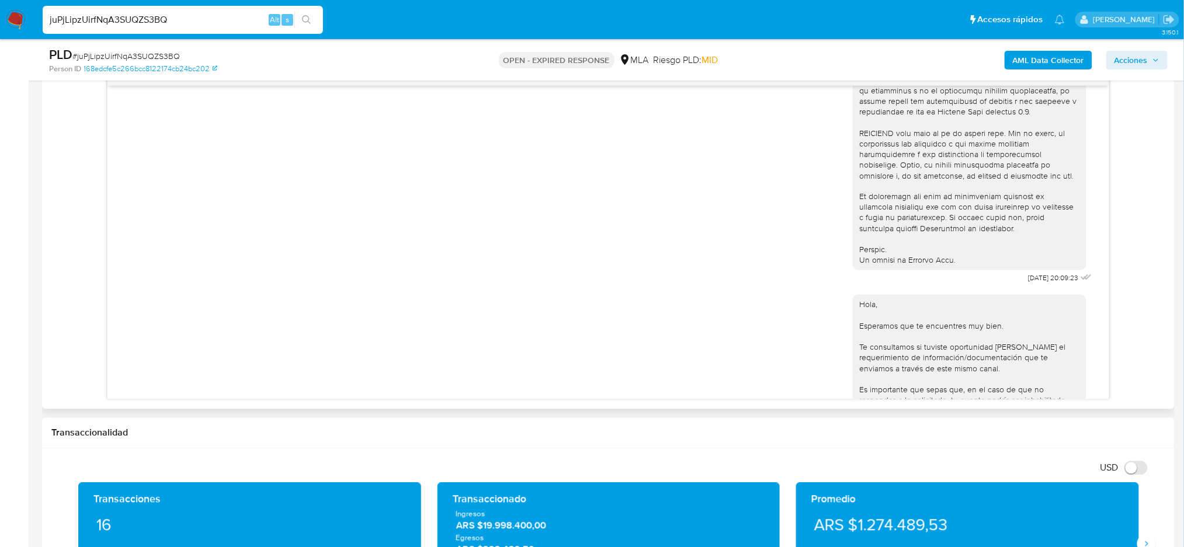
scroll to position [283, 0]
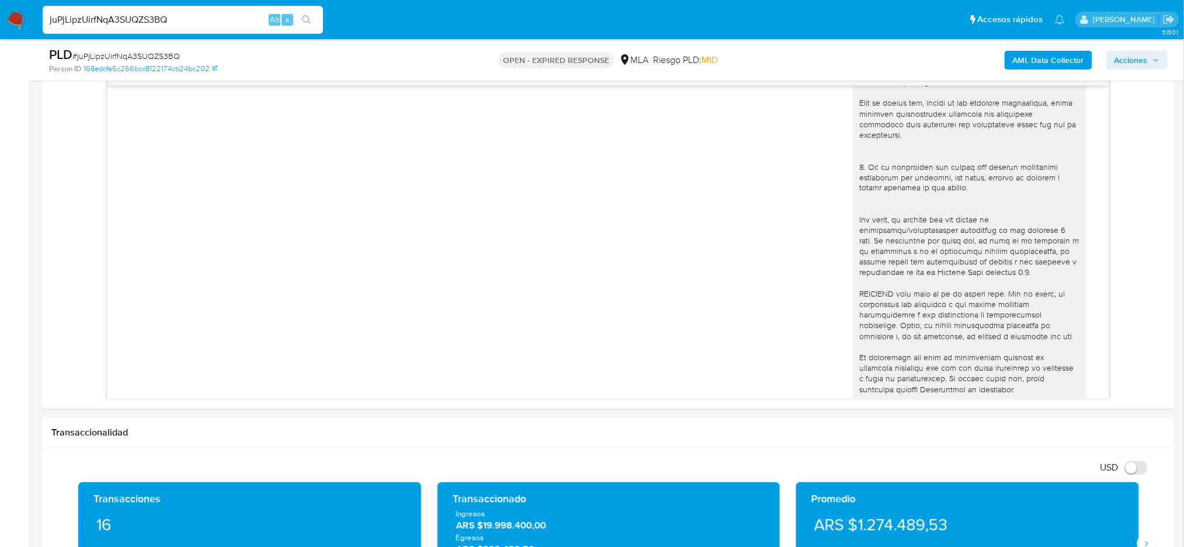
drag, startPoint x: 198, startPoint y: 28, endPoint x: 175, endPoint y: 16, distance: 26.1
click at [179, 21] on div "juPjLipzUirfNqA3SUQZS3BQ Alt s" at bounding box center [183, 20] width 280 height 28
click at [0, 45] on div "Pausado Ver notificaciones juPjLipzUirfNqA3SUQZS3BQ Alt s Accesos rápidos Presi…" at bounding box center [592, 490] width 1184 height 2227
paste input "eE6mAWb8lwyUdafQg34YygtT"
type input "eE6mAWb8lwyUdafQg34YygtT"
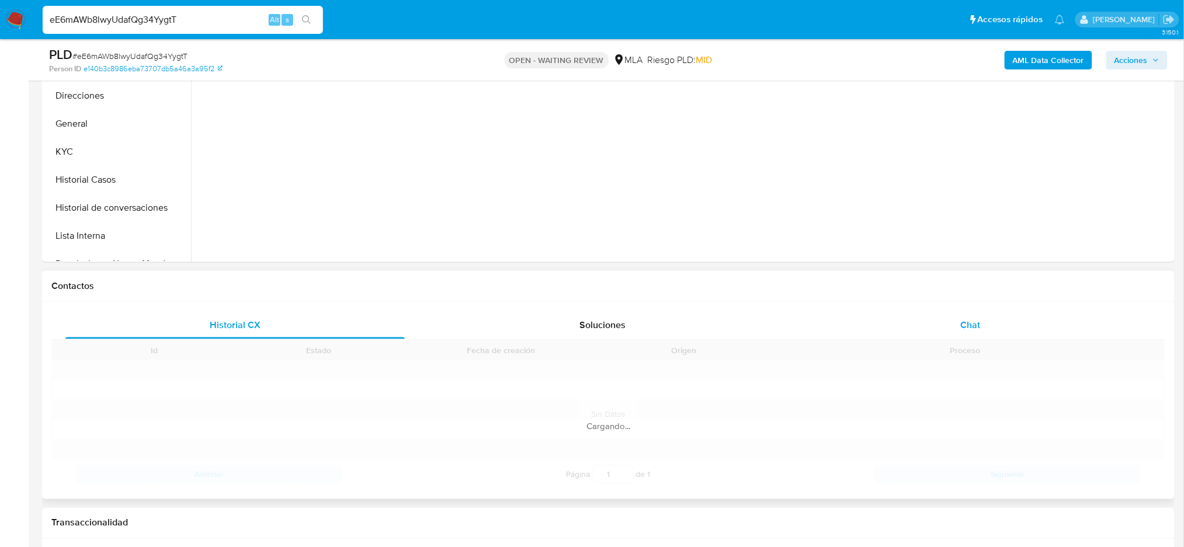
scroll to position [389, 0]
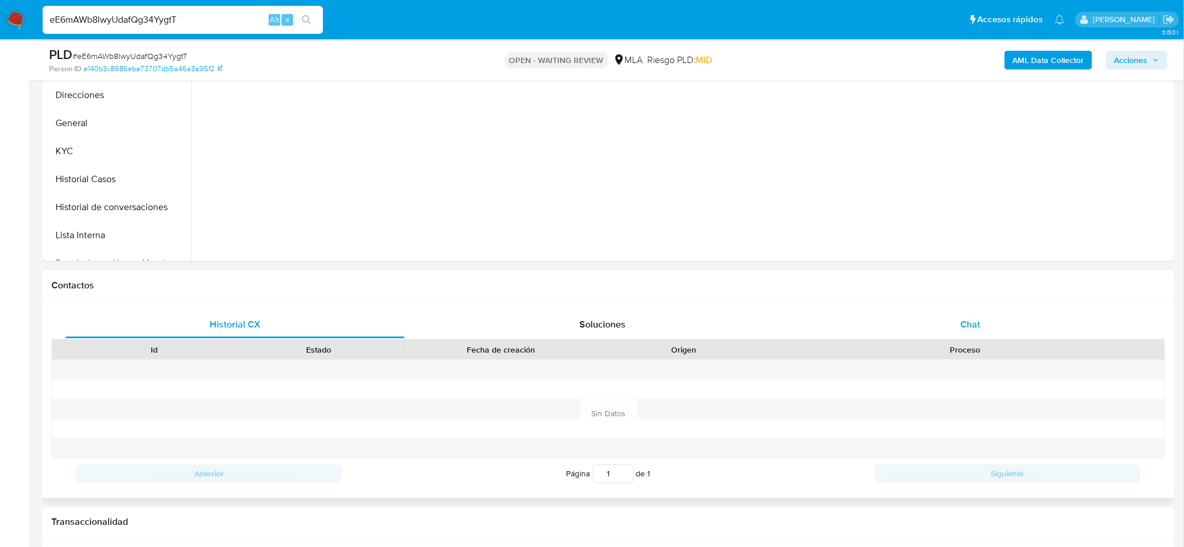
click at [1002, 314] on div "Historial CX Soluciones Chat Id Estado Fecha de creación Origen Proceso Anterio…" at bounding box center [608, 400] width 1114 height 179
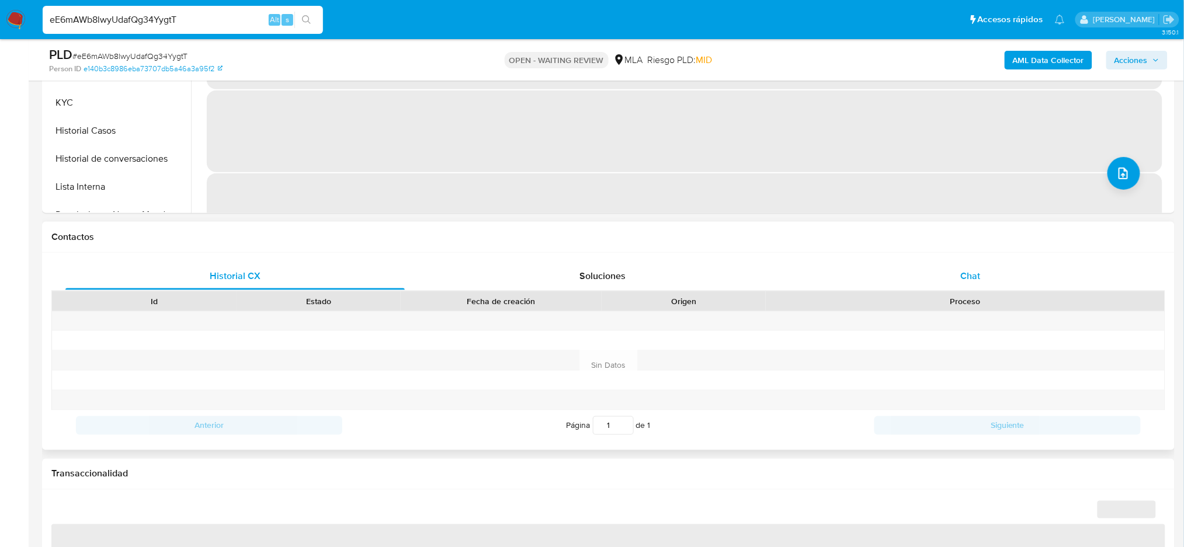
click at [947, 265] on div "Chat" at bounding box center [970, 276] width 339 height 28
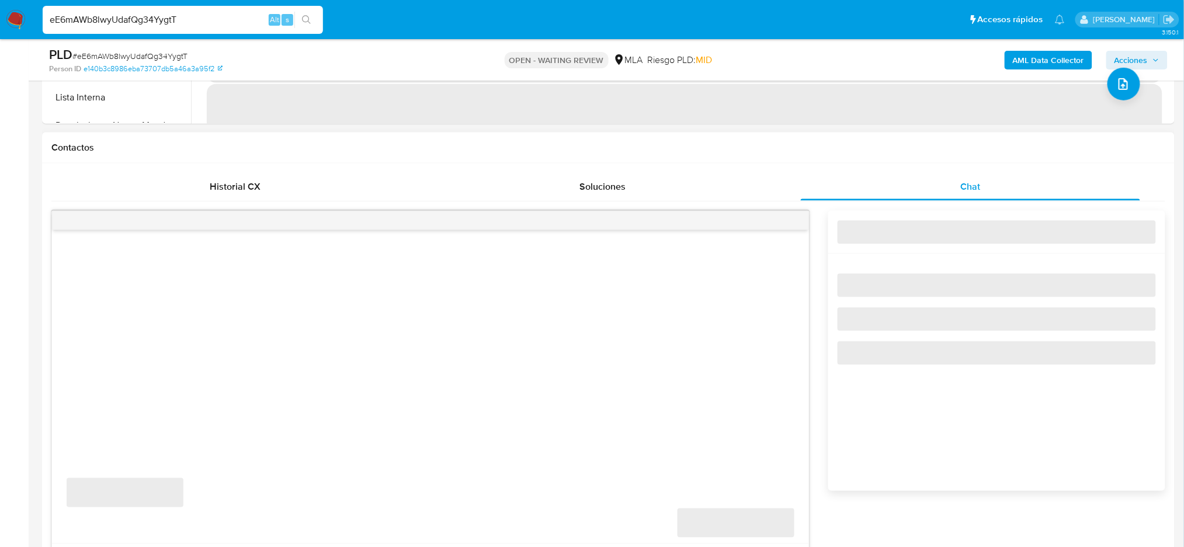
scroll to position [545, 0]
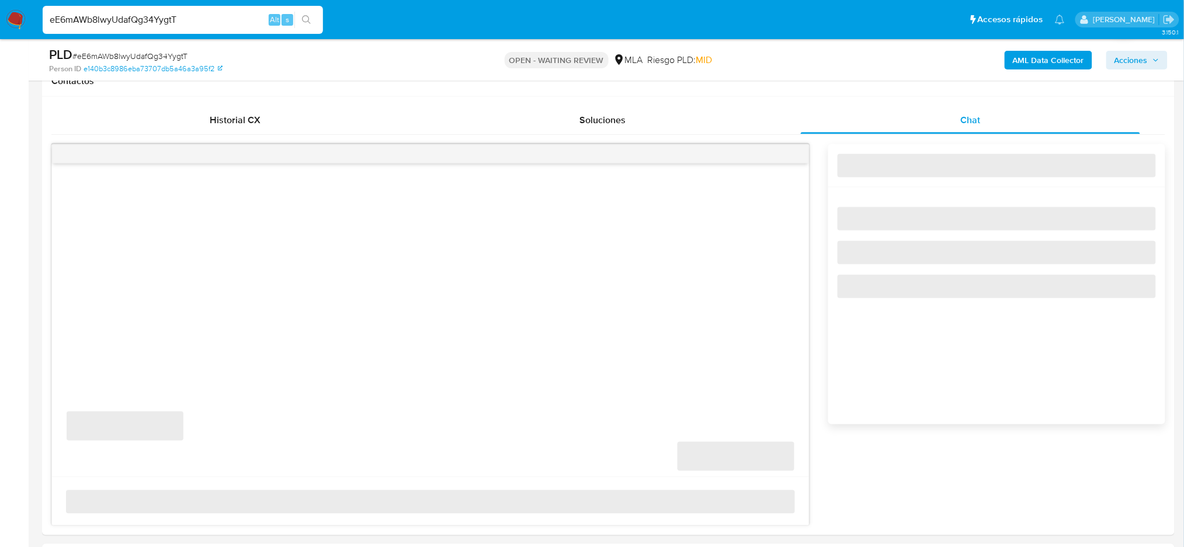
select select "10"
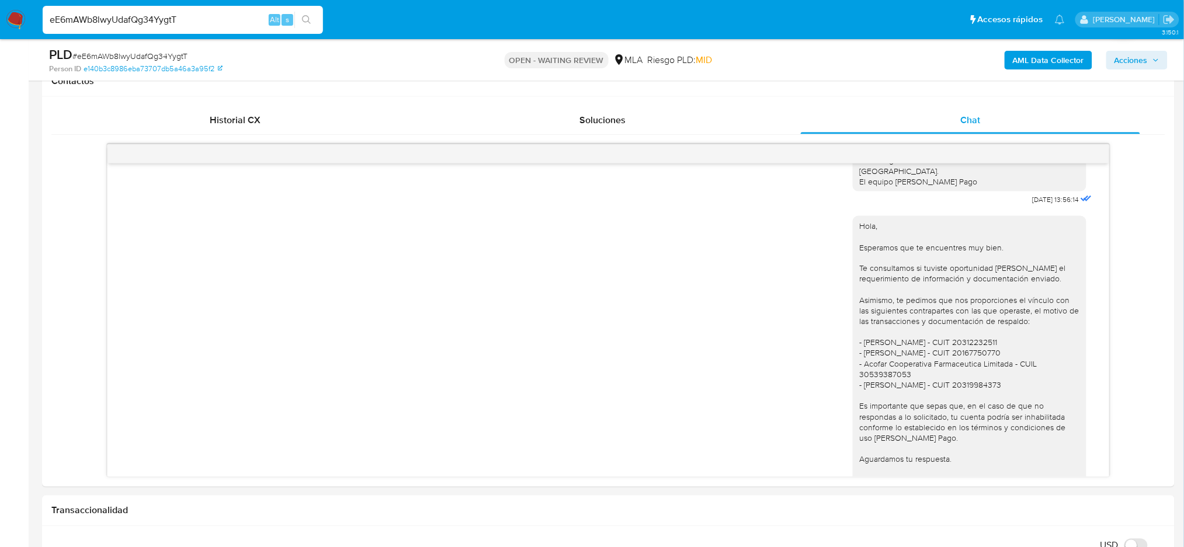
scroll to position [828, 0]
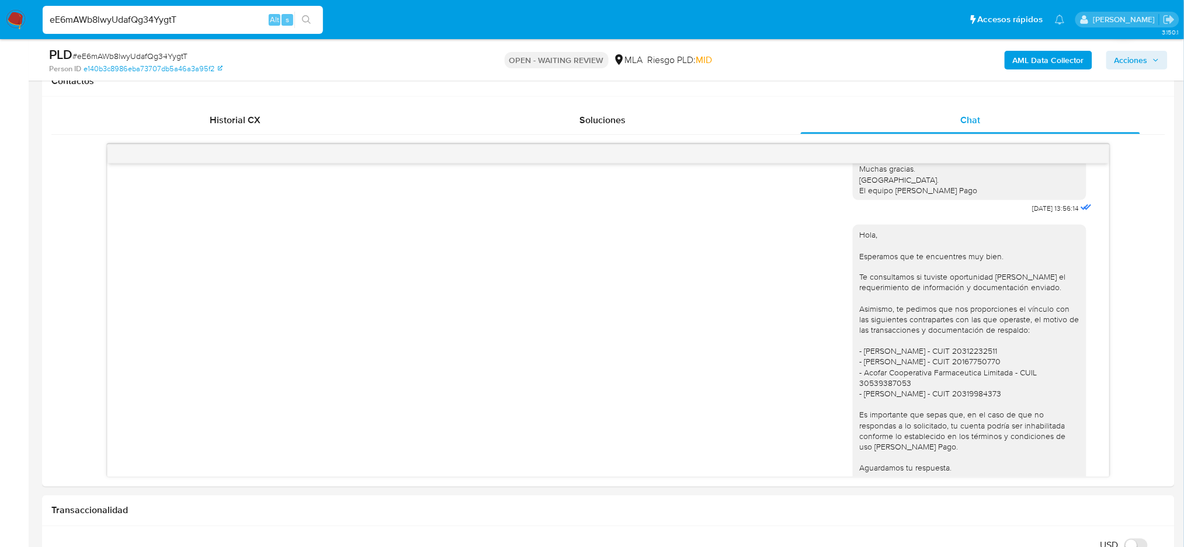
drag, startPoint x: 222, startPoint y: 18, endPoint x: 0, endPoint y: 40, distance: 223.0
paste input "G4uxXUT0u5gkCqTTgojFaWGV"
type input "G4uxXUT0u5gkCqTTgojFaWGV"
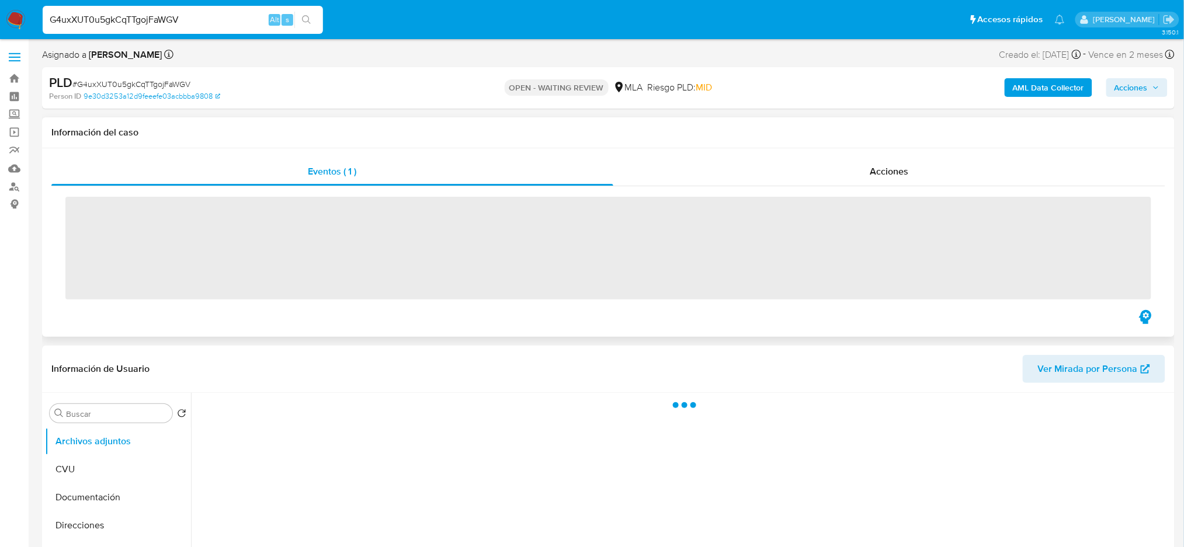
drag, startPoint x: 742, startPoint y: 276, endPoint x: 804, endPoint y: 283, distance: 61.7
click at [804, 283] on span "‌" at bounding box center [608, 248] width 1086 height 103
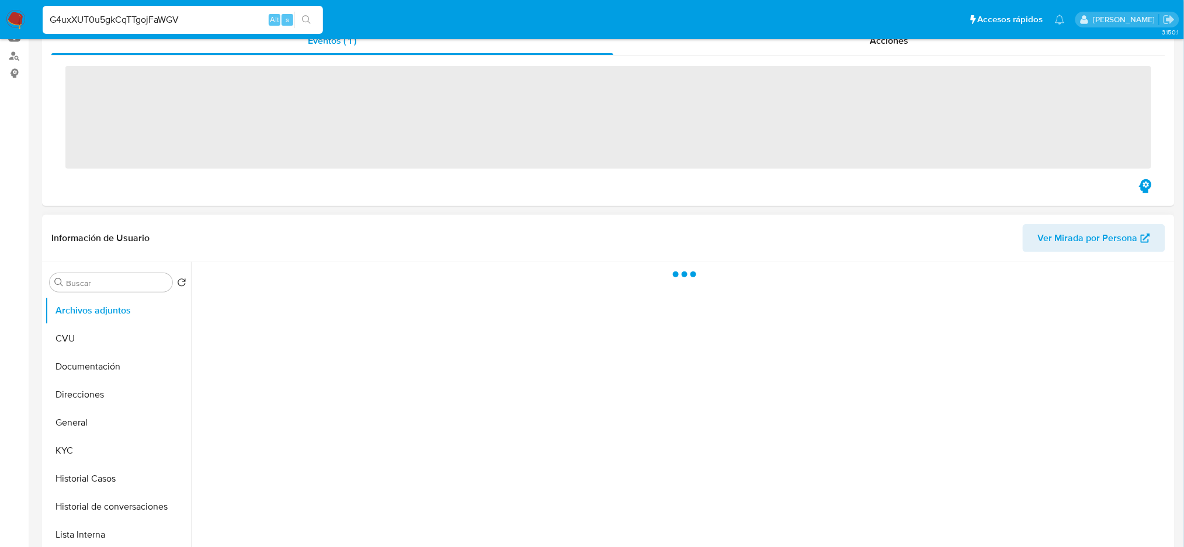
scroll to position [311, 0]
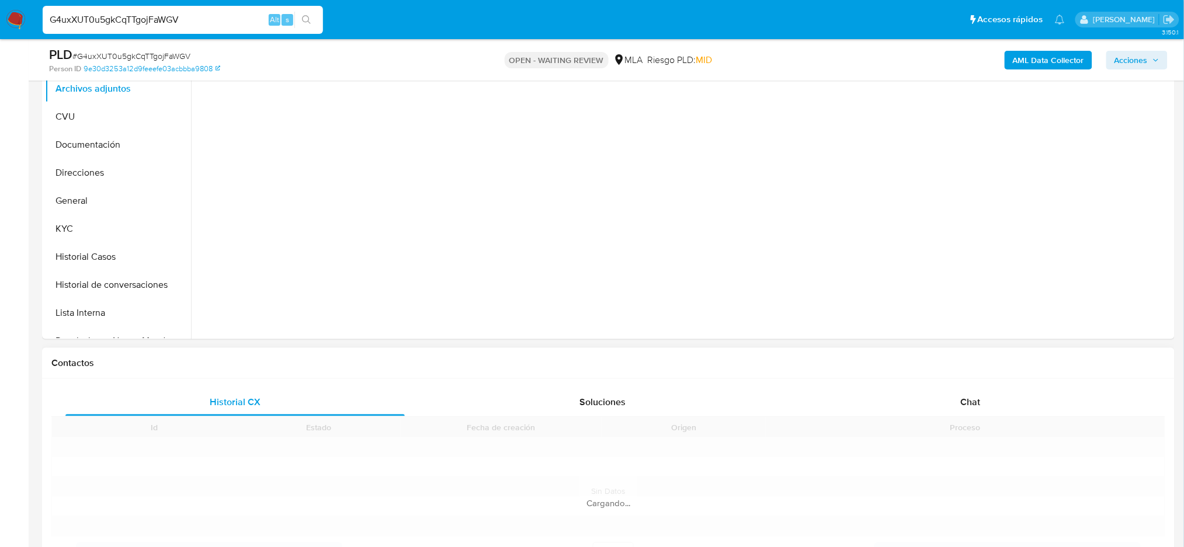
click at [963, 389] on div "Chat" at bounding box center [970, 402] width 339 height 28
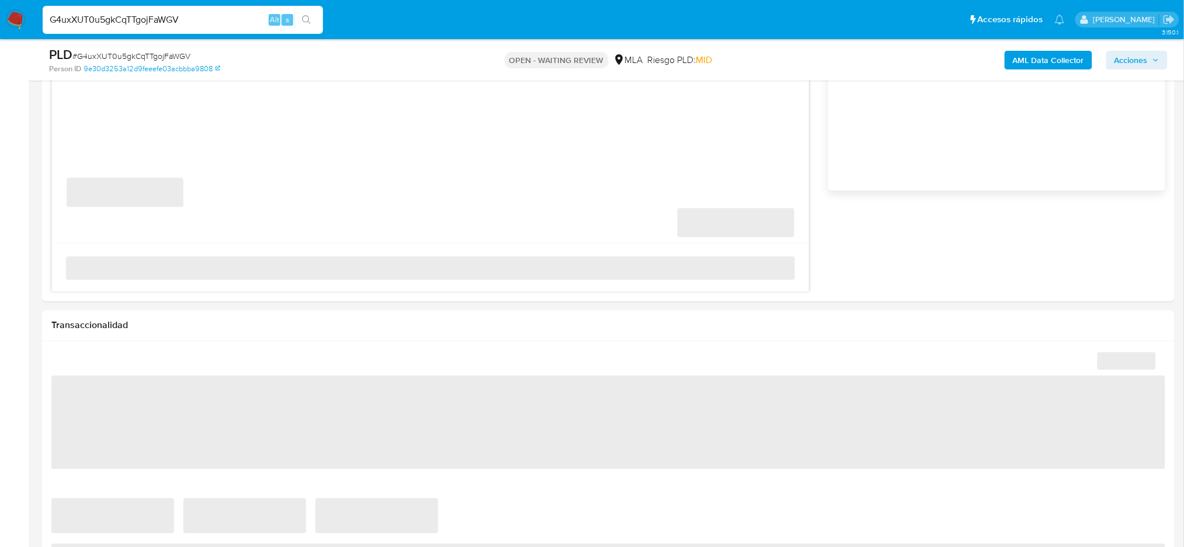
select select "10"
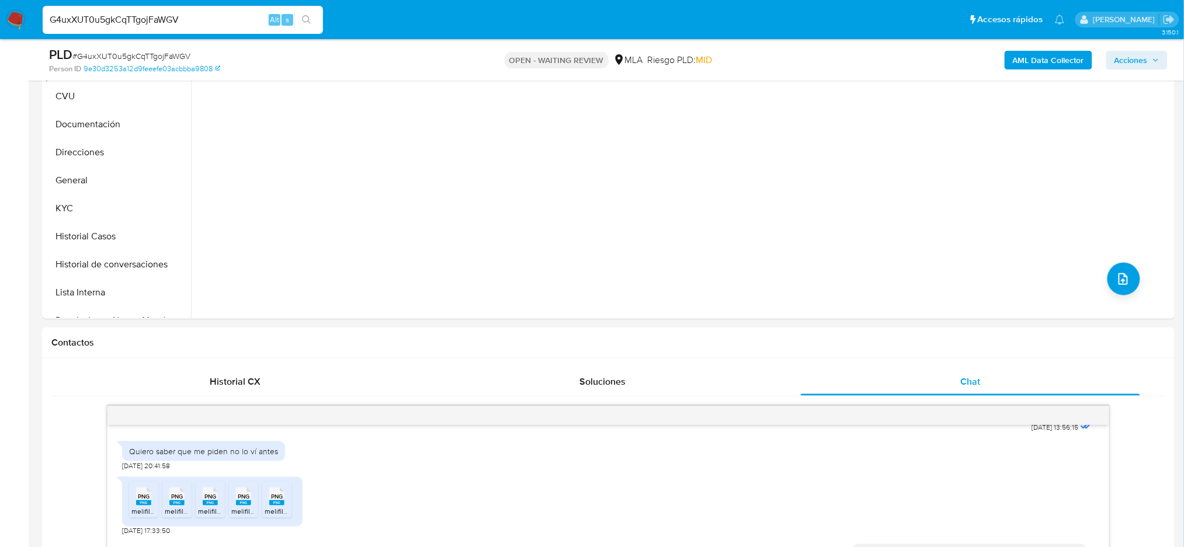
scroll to position [155, 0]
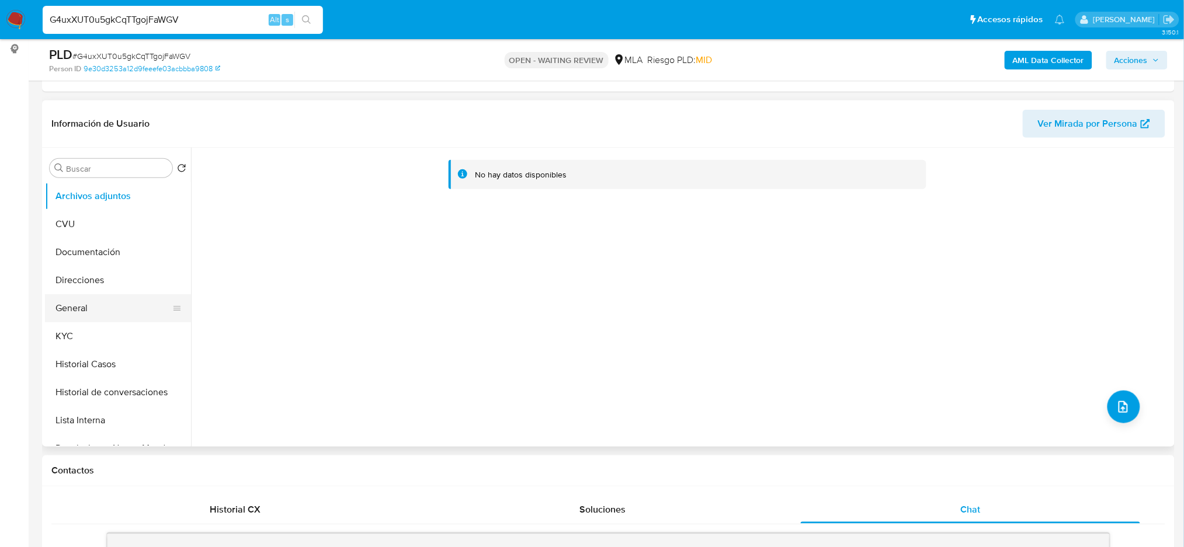
click at [77, 304] on button "General" at bounding box center [113, 308] width 137 height 28
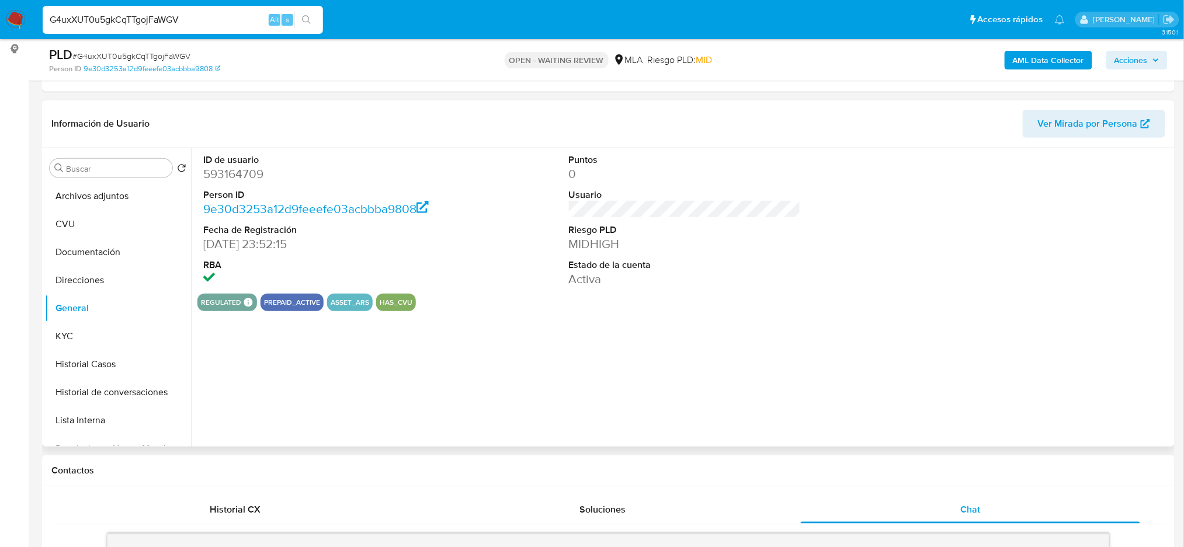
click at [227, 171] on dd "593164709" at bounding box center [319, 174] width 232 height 16
copy dd "593164709"
drag, startPoint x: 0, startPoint y: 229, endPoint x: 65, endPoint y: 162, distance: 93.8
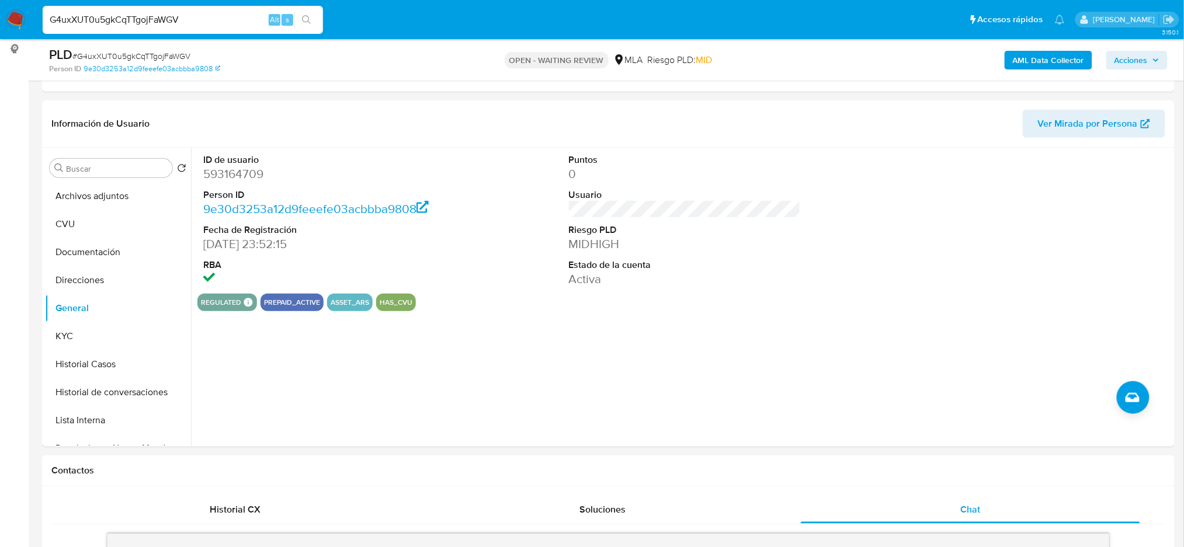
click at [153, 54] on span "# G4uxXUT0u5gkCqTTgojFaWGV" at bounding box center [131, 56] width 118 height 12
copy span "G4uxXUT0u5gkCqTTgojFaWGV"
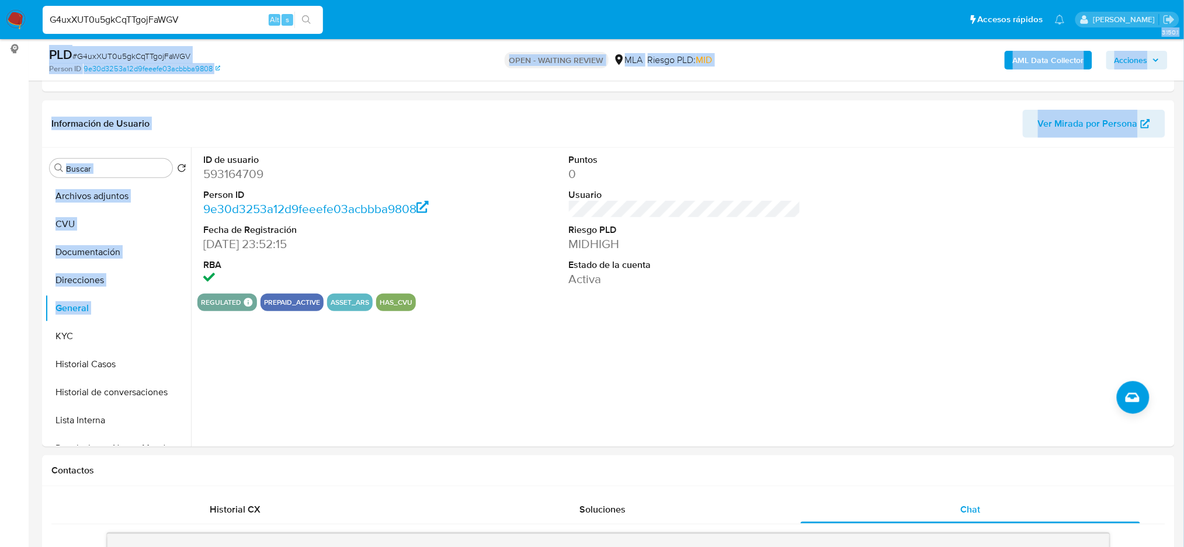
drag, startPoint x: 0, startPoint y: 297, endPoint x: 33, endPoint y: 329, distance: 45.8
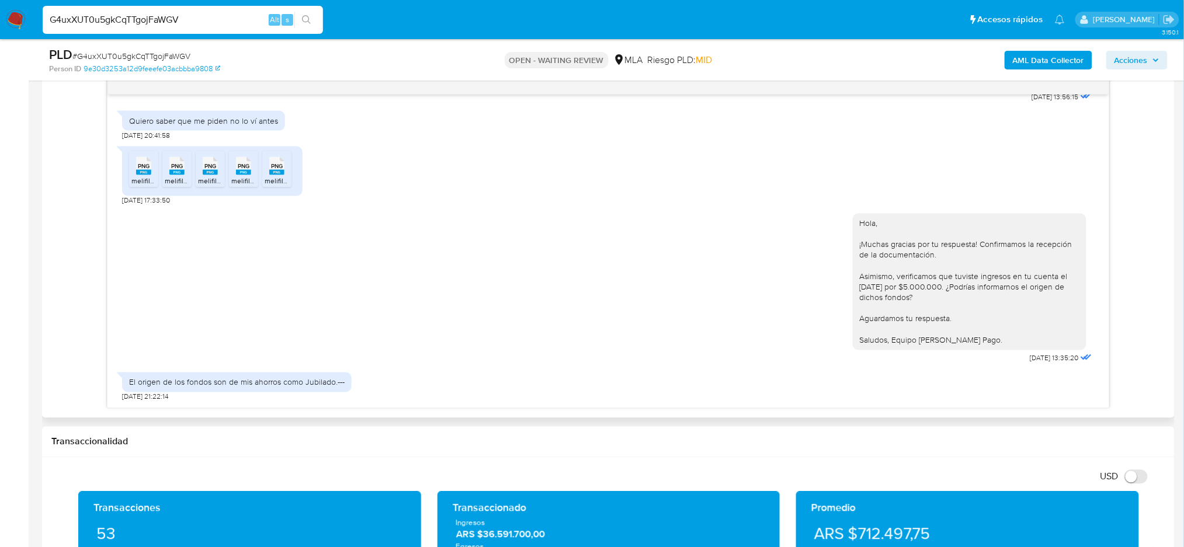
scroll to position [623, 0]
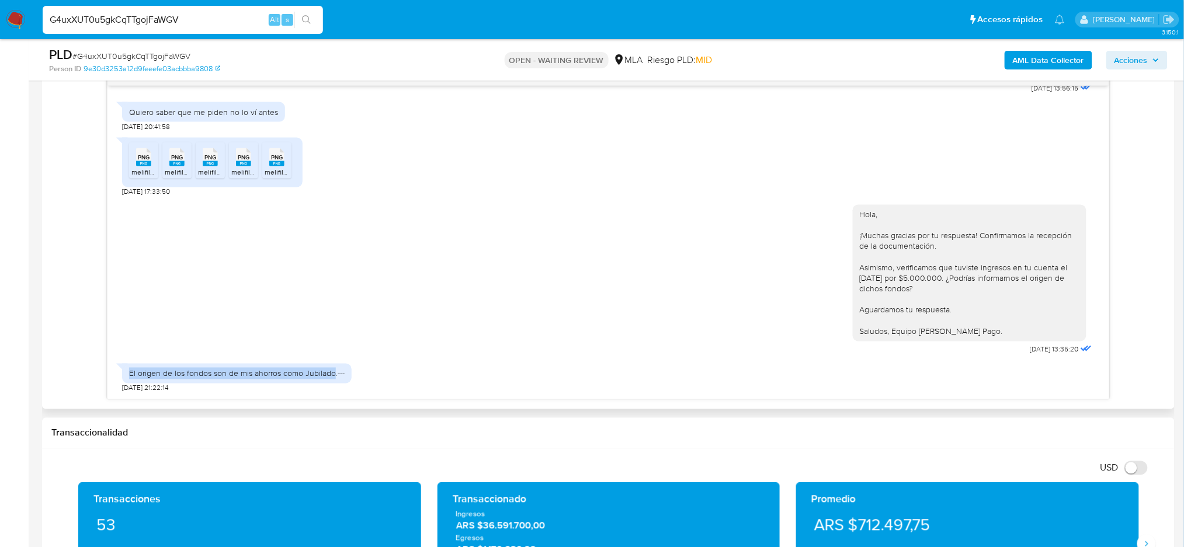
drag, startPoint x: 130, startPoint y: 372, endPoint x: 333, endPoint y: 373, distance: 203.8
click at [333, 373] on div "El origen de los fondos son de mis ahorros como Jubilado.---" at bounding box center [237, 374] width 216 height 11
copy div "El origen de los fondos son de mis ahorros como Jubilado"
click at [400, 277] on div "Hola, ¡Muchas gracias por tu respuesta! Confirmamos la recepción de la document…" at bounding box center [608, 277] width 972 height 161
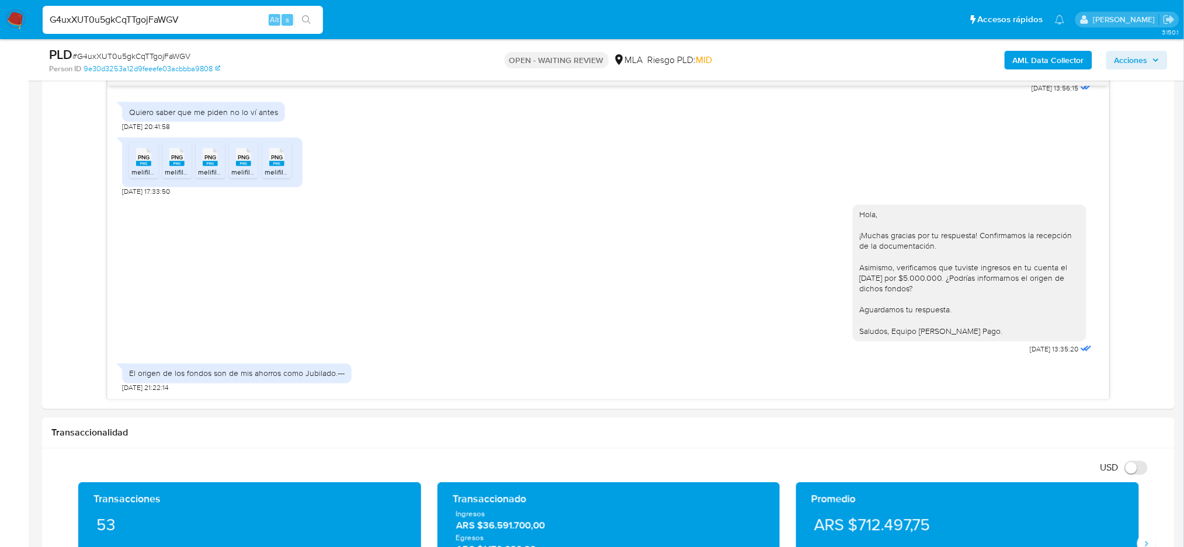
click at [0, 381] on aside "Bandeja Tablero Screening Búsqueda en Listas Watchlist Herramientas Operaciones…" at bounding box center [14, 471] width 29 height 2189
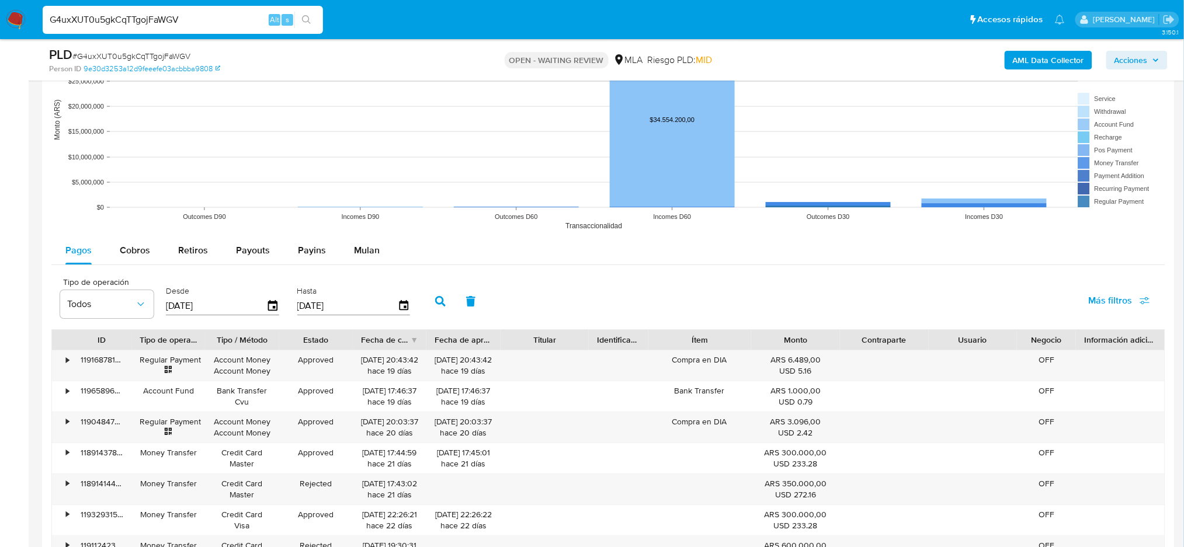
scroll to position [1402, 0]
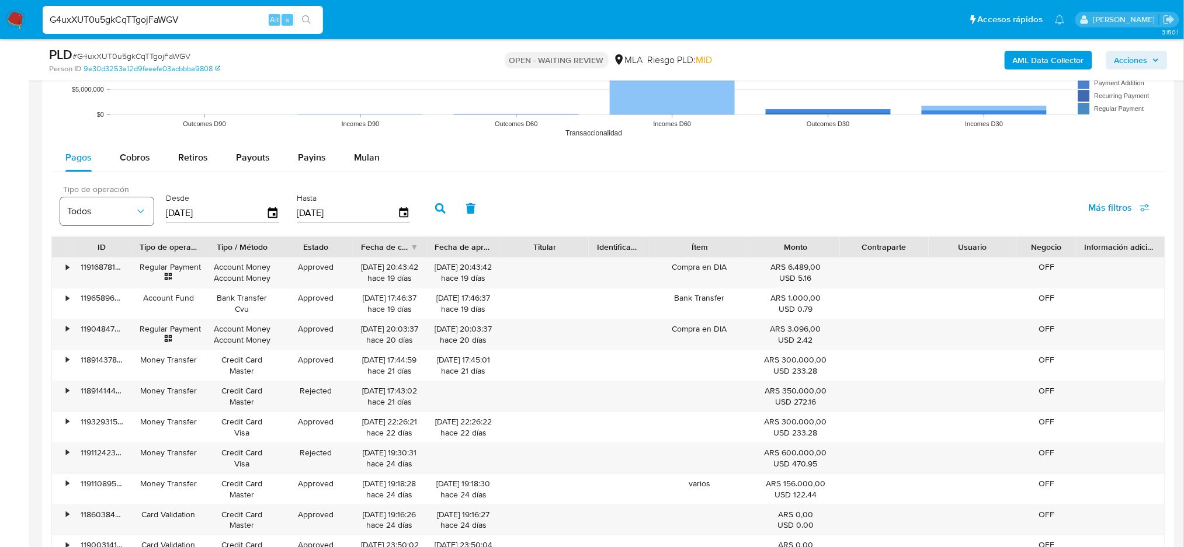
drag, startPoint x: 225, startPoint y: 216, endPoint x: 117, endPoint y: 213, distance: 108.1
click at [117, 213] on div "Tipo de operación Todos Desde 14/05/2025 Hasta 11/08/2025" at bounding box center [237, 207] width 367 height 47
type input "0_/__/____"
type input "1_/__/____"
type input "01/06/2025"
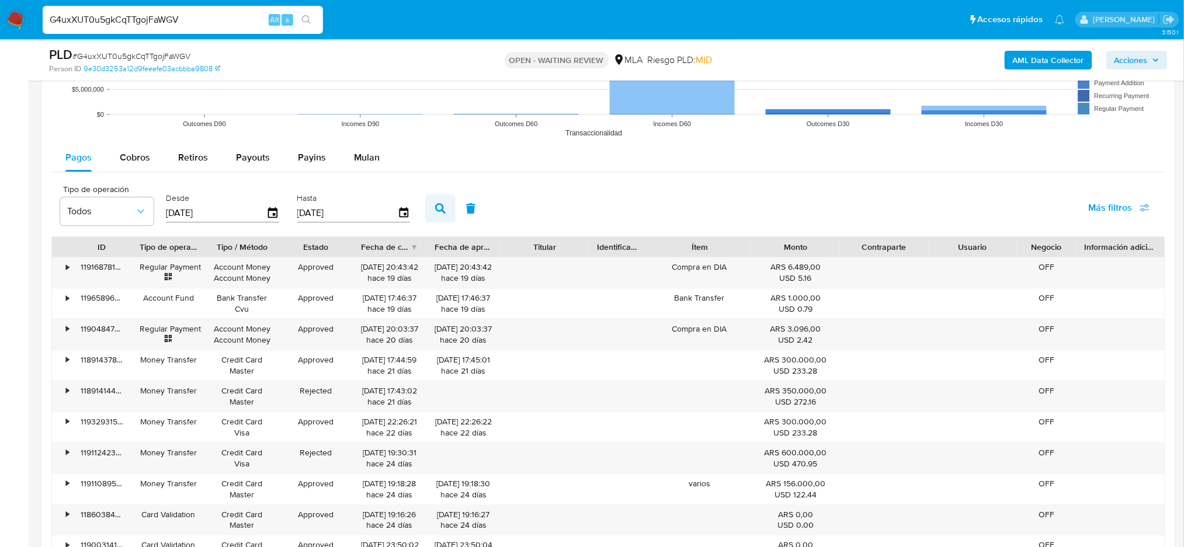
click at [435, 206] on icon "button" at bounding box center [440, 208] width 11 height 11
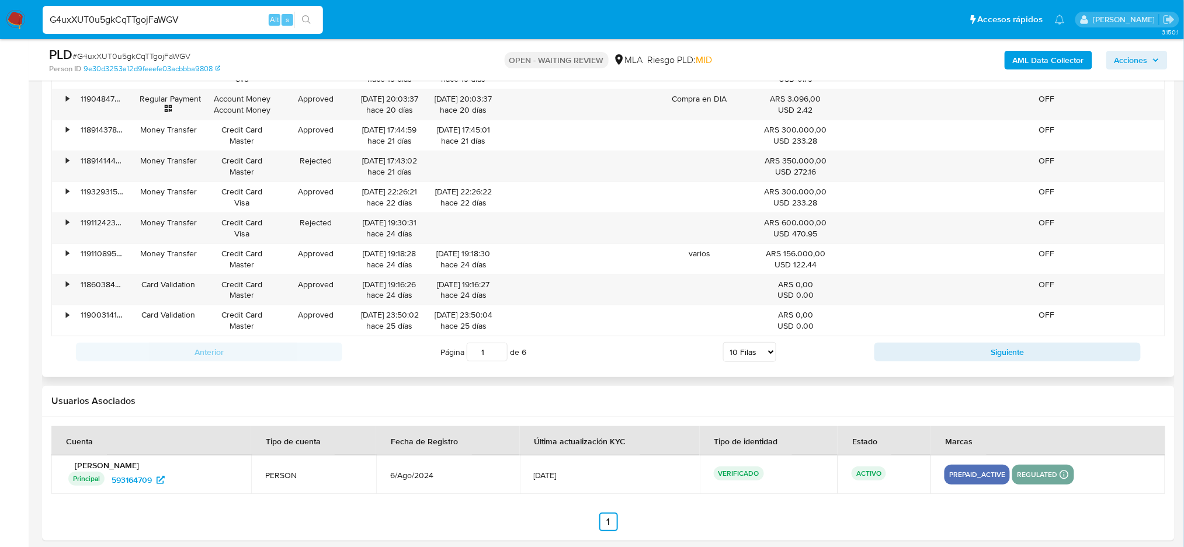
scroll to position [1635, 0]
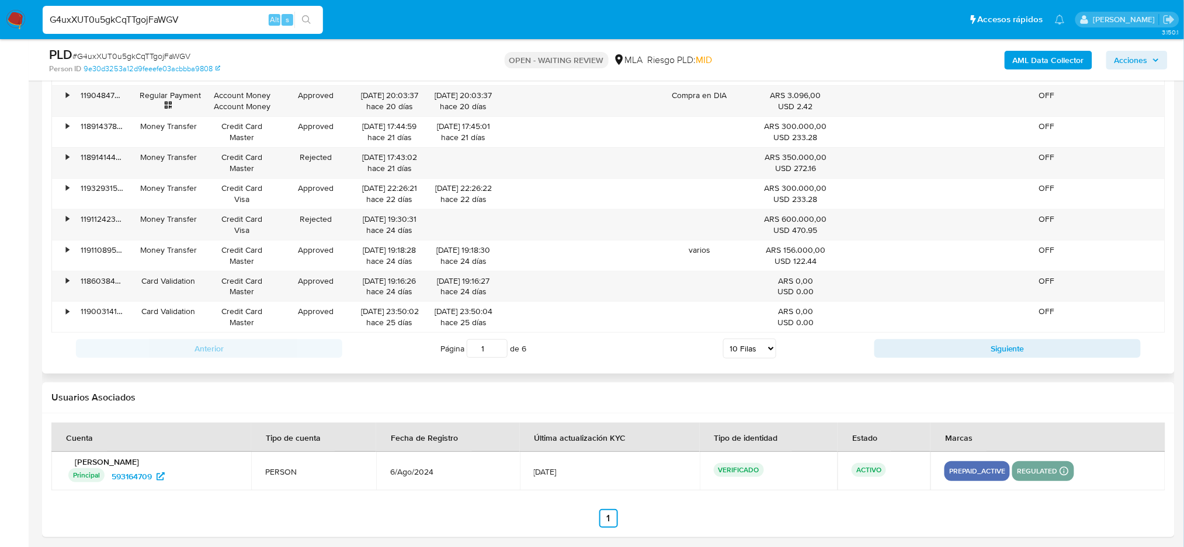
click at [720, 350] on div "Página 1 de 6 5 Filas 10 Filas 20 Filas 25 Filas 50 Filas 100 Filas" at bounding box center [608, 348] width 533 height 23
drag, startPoint x: 743, startPoint y: 351, endPoint x: 745, endPoint y: 357, distance: 6.5
click at [743, 351] on select "5 Filas 10 Filas 20 Filas 25 Filas 50 Filas 100 Filas" at bounding box center [749, 349] width 53 height 20
select select "100"
click at [723, 340] on select "5 Filas 10 Filas 20 Filas 25 Filas 50 Filas 100 Filas" at bounding box center [749, 349] width 53 height 20
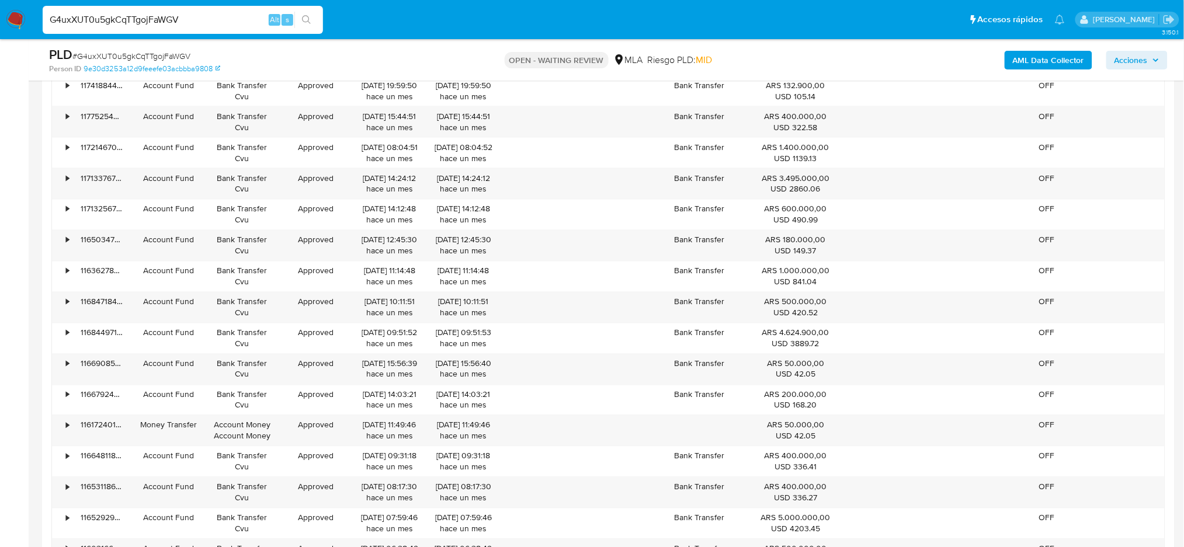
scroll to position [2258, 0]
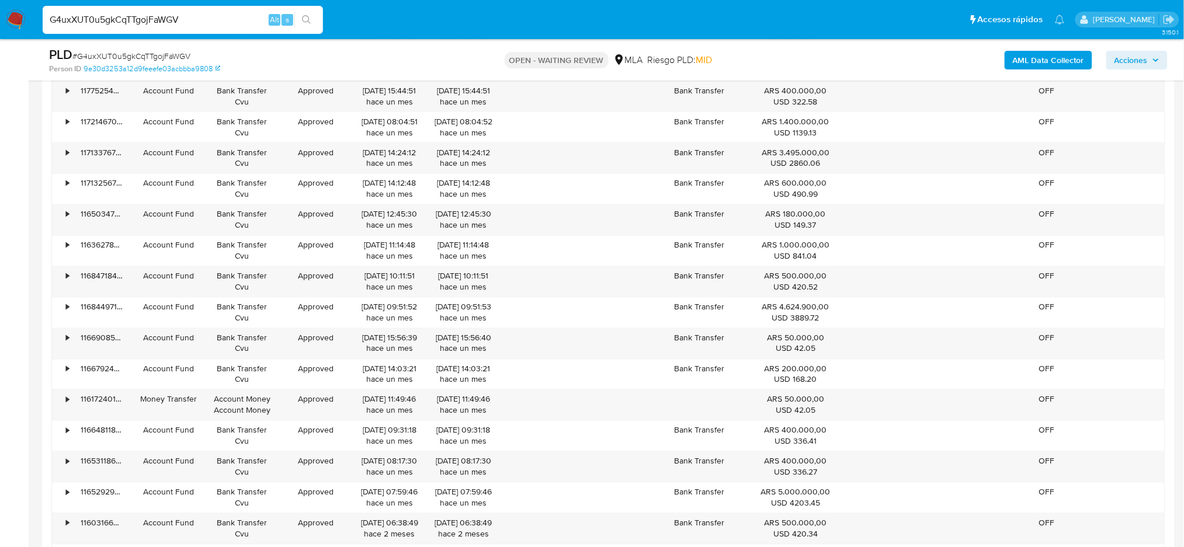
click at [120, 53] on span "# G4uxXUT0u5gkCqTTgojFaWGV" at bounding box center [131, 56] width 118 height 12
copy span "G4uxXUT0u5gkCqTTgojFaWGV"
click at [12, 18] on img at bounding box center [16, 20] width 20 height 20
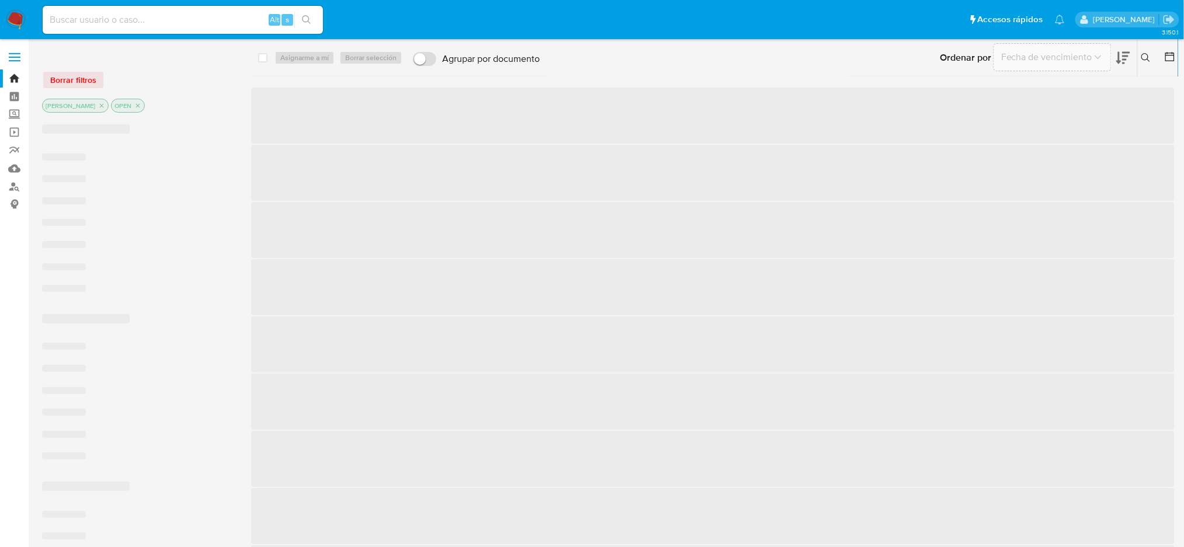
click at [1152, 55] on button at bounding box center [1147, 58] width 19 height 14
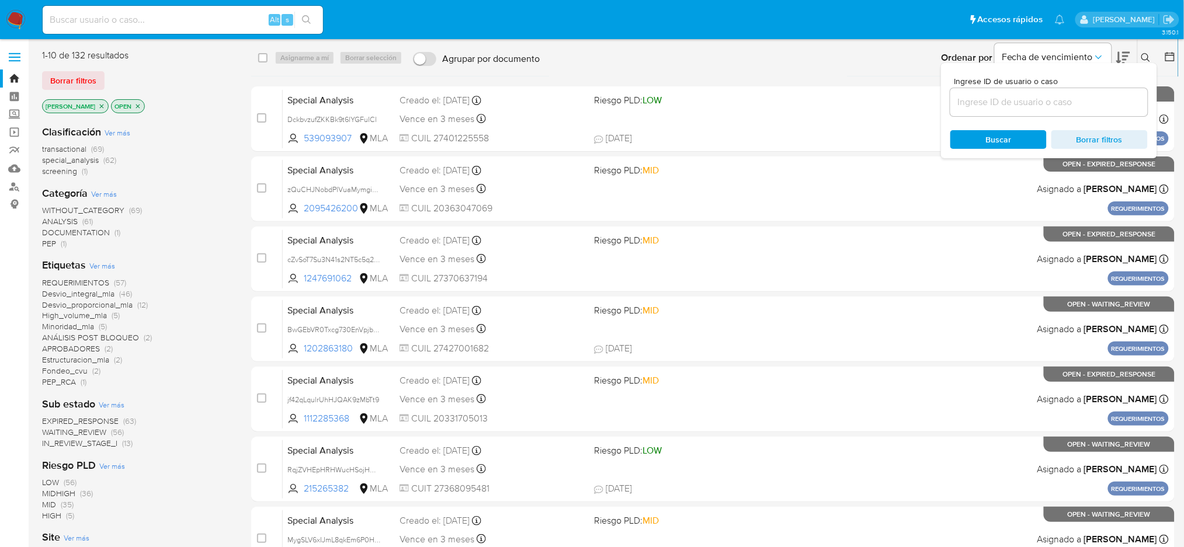
click at [1100, 102] on input at bounding box center [1048, 102] width 197 height 15
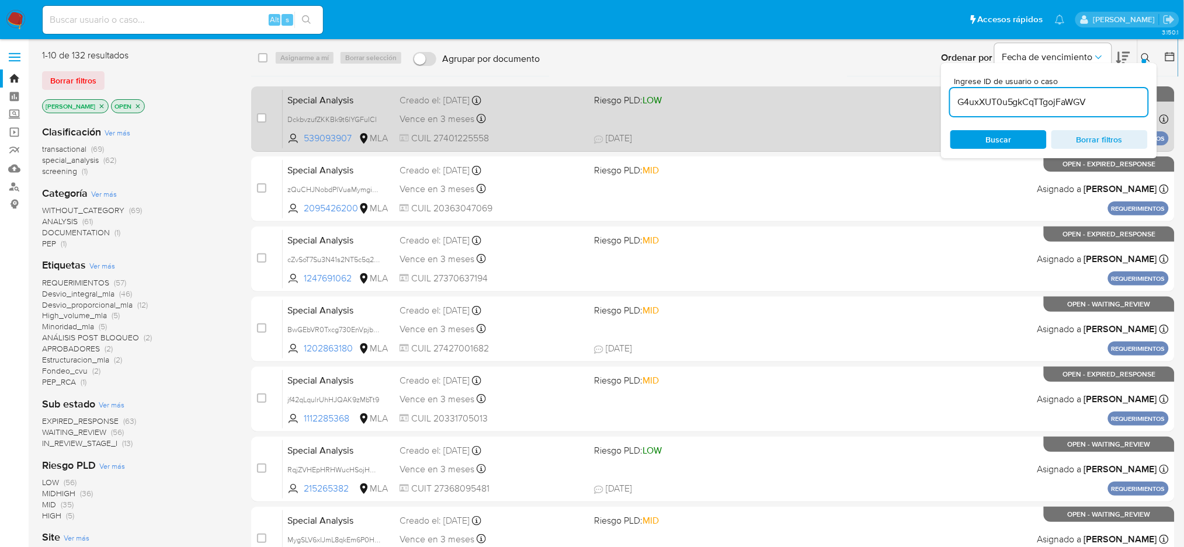
type input "G4uxXUT0u5gkCqTTgojFaWGV"
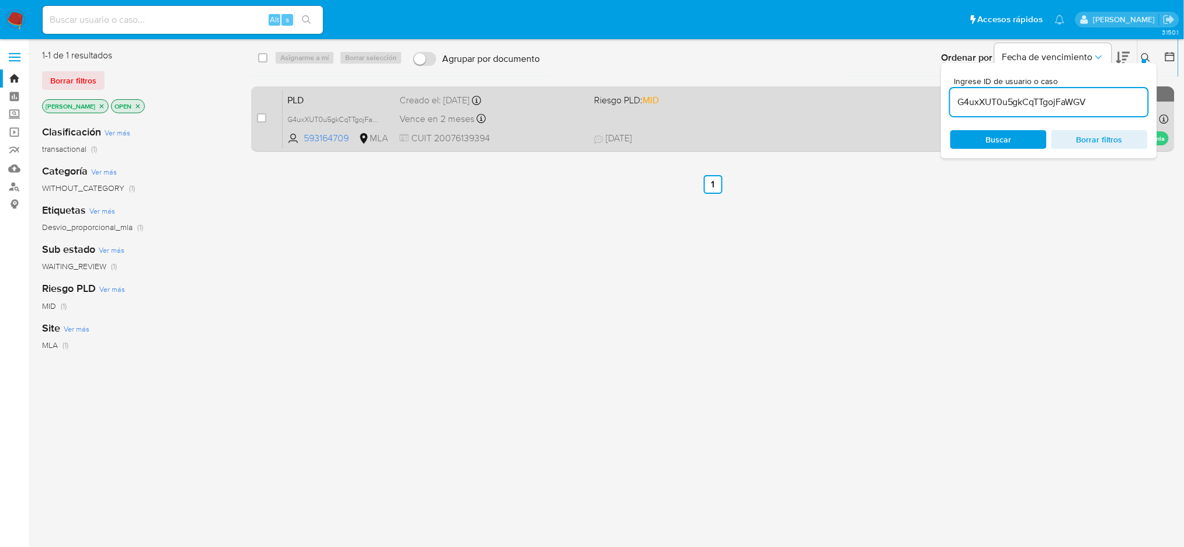
click at [251, 128] on div "case-item-checkbox No es posible asignar el caso PLD G4uxXUT0u5gkCqTTgojFaWGV 5…" at bounding box center [712, 118] width 923 height 65
click at [255, 119] on div "case-item-checkbox No es posible asignar el caso PLD G4uxXUT0u5gkCqTTgojFaWGV 5…" at bounding box center [712, 118] width 923 height 65
click at [263, 117] on input "checkbox" at bounding box center [261, 117] width 9 height 9
checkbox input "true"
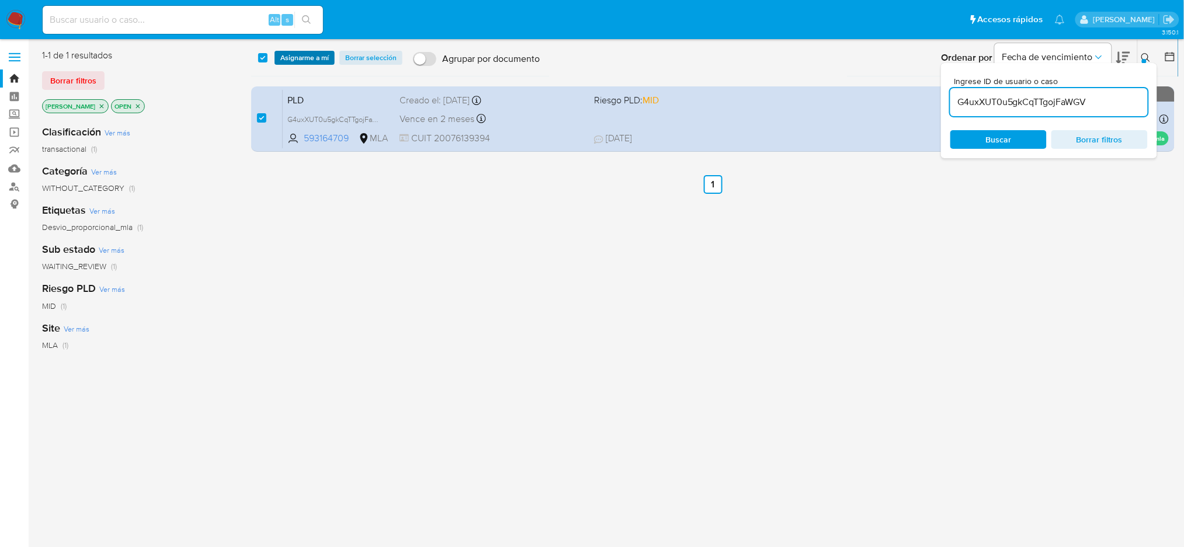
click at [317, 61] on span "Asignarme a mí" at bounding box center [304, 58] width 48 height 12
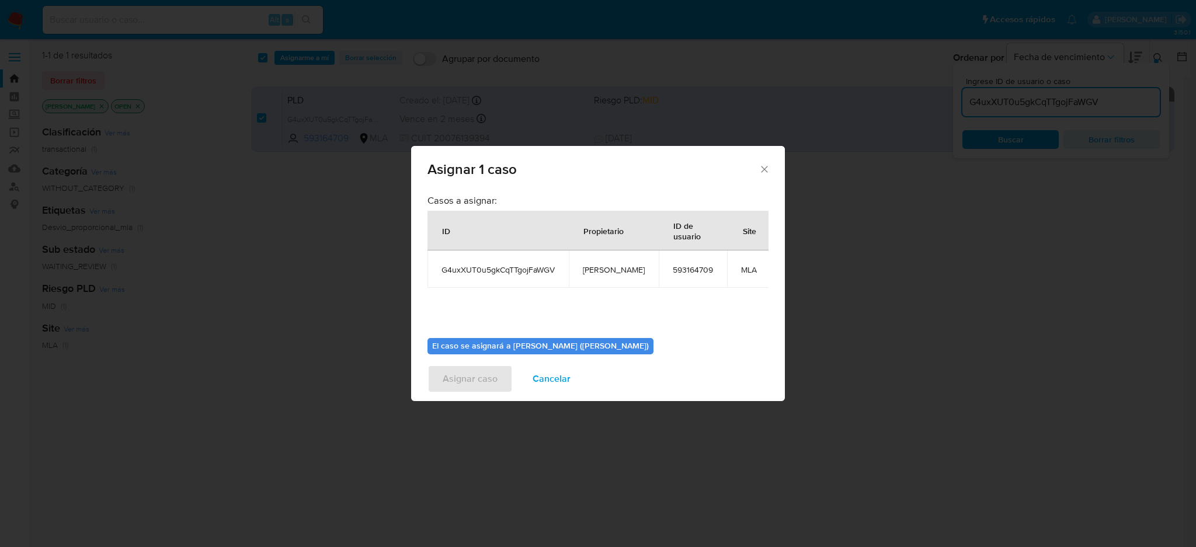
click at [593, 266] on span "[PERSON_NAME]" at bounding box center [614, 270] width 62 height 11
copy span "[PERSON_NAME]"
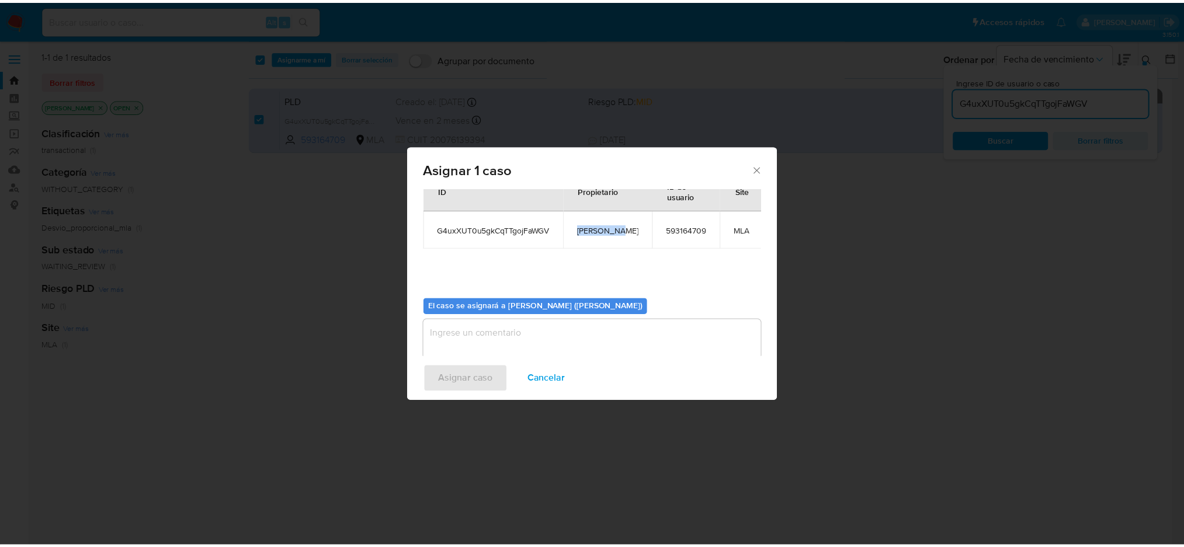
scroll to position [60, 0]
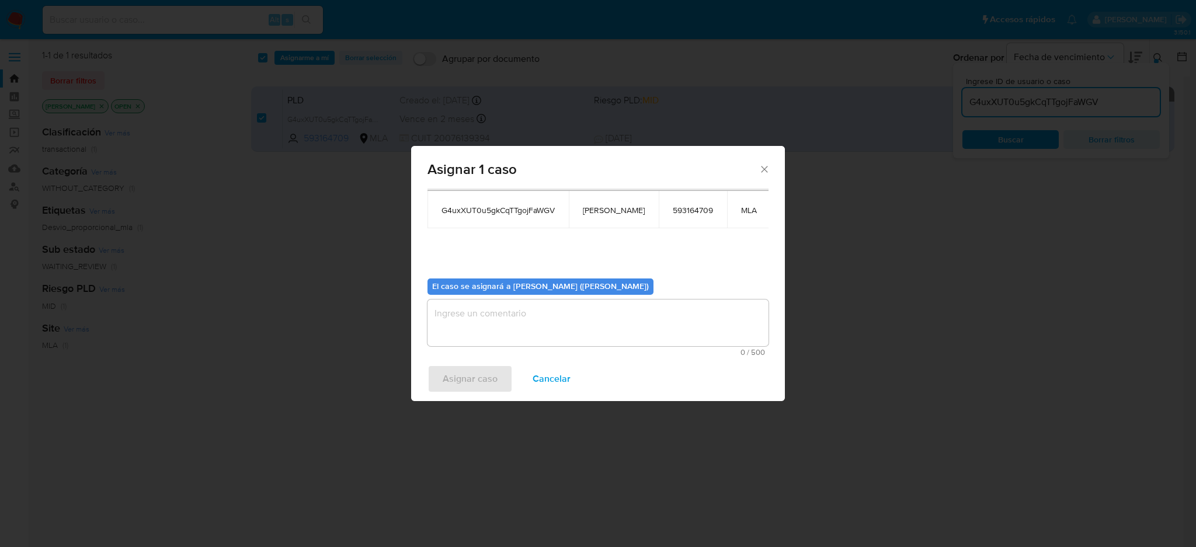
click at [506, 332] on textarea "assign-modal" at bounding box center [598, 323] width 341 height 47
paste textarea "[PERSON_NAME]"
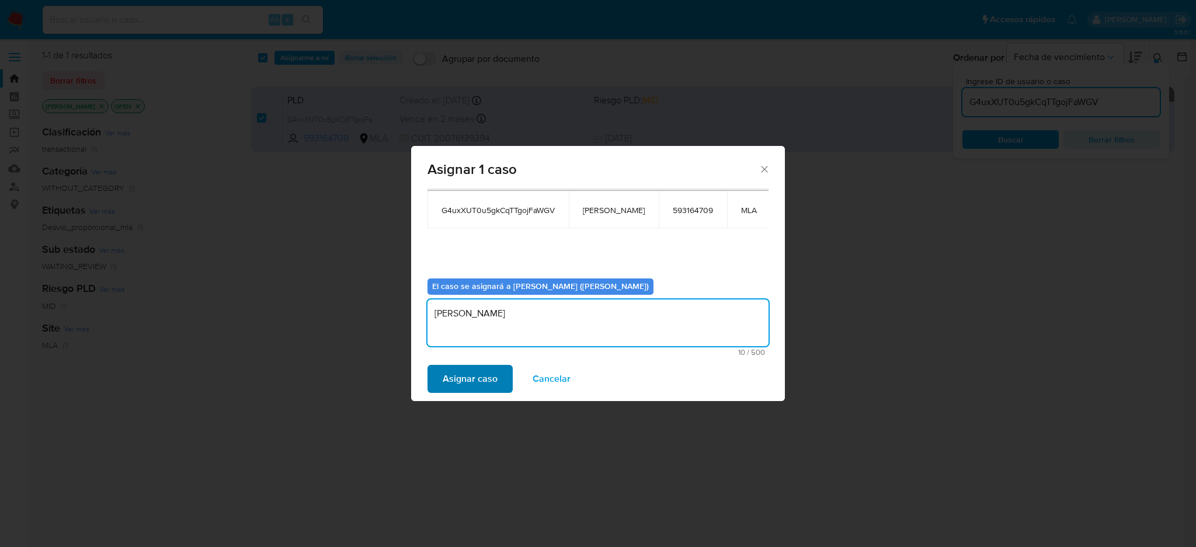
type textarea "[PERSON_NAME]"
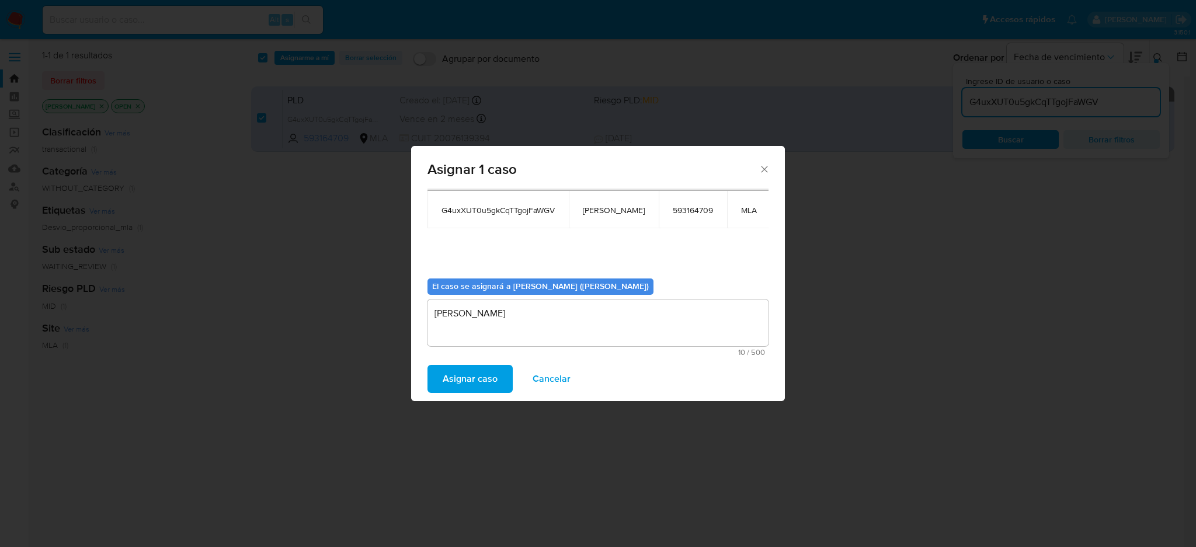
click at [475, 380] on span "Asignar caso" at bounding box center [470, 379] width 55 height 26
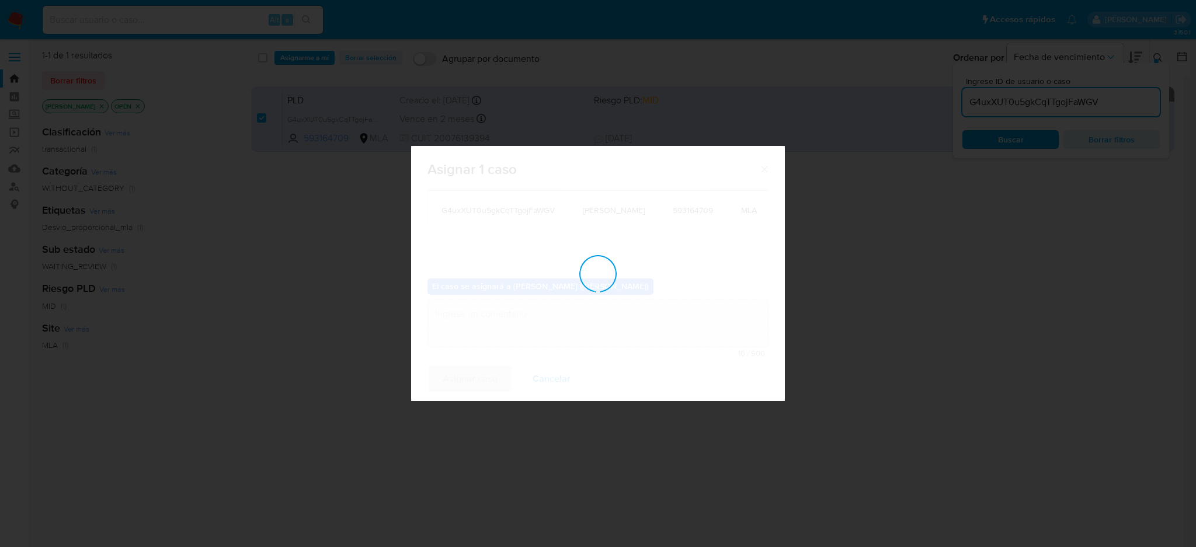
checkbox input "false"
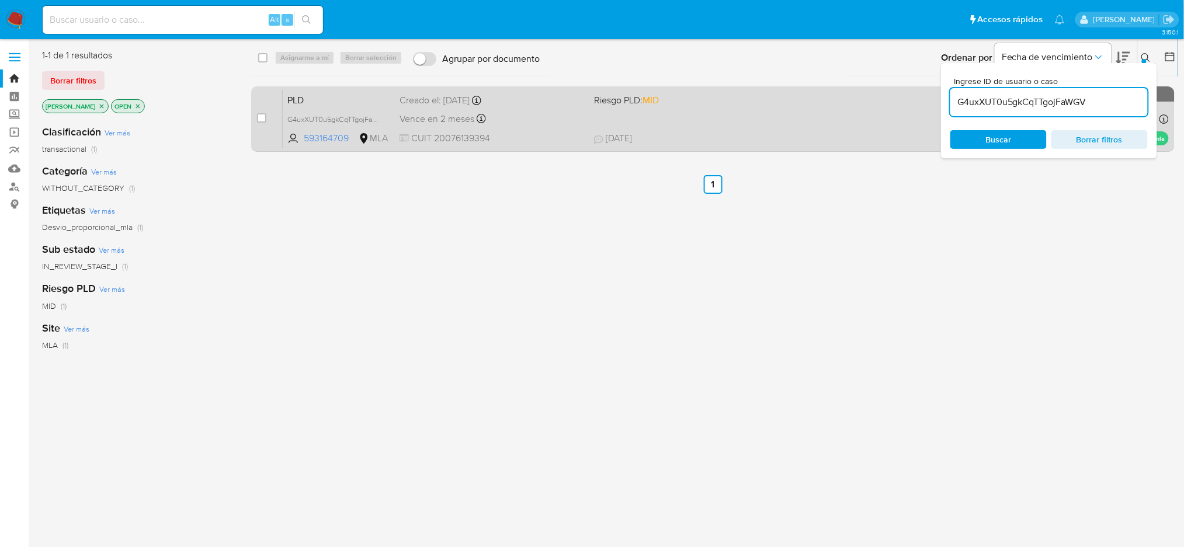
click at [388, 93] on span "PLD" at bounding box center [338, 99] width 103 height 15
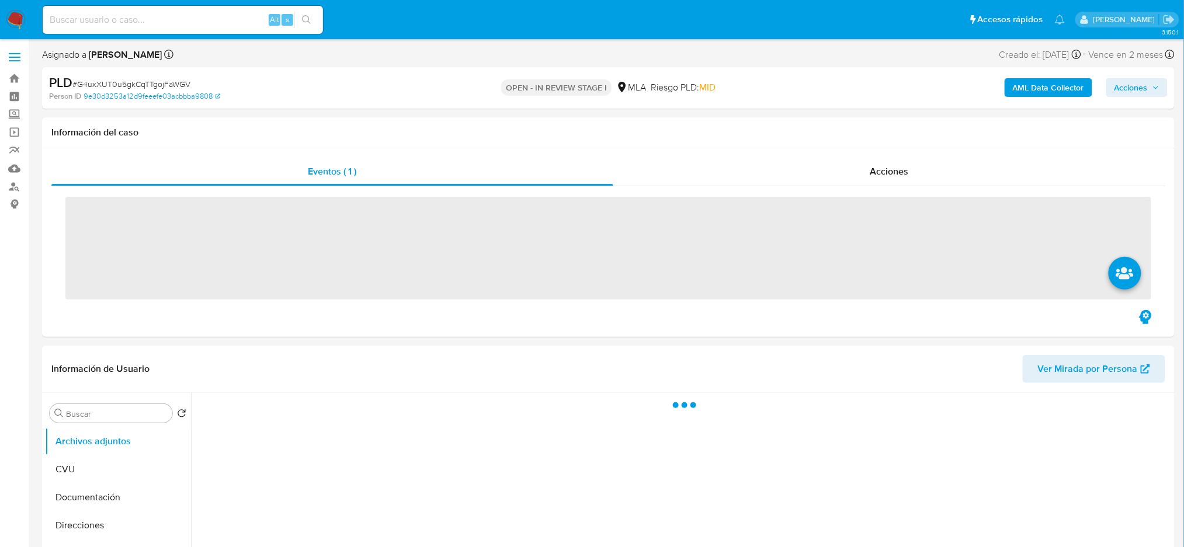
click at [137, 87] on span "# G4uxXUT0u5gkCqTTgojFaWGV" at bounding box center [131, 84] width 118 height 12
copy span "G4uxXUT0u5gkCqTTgojFaWGV"
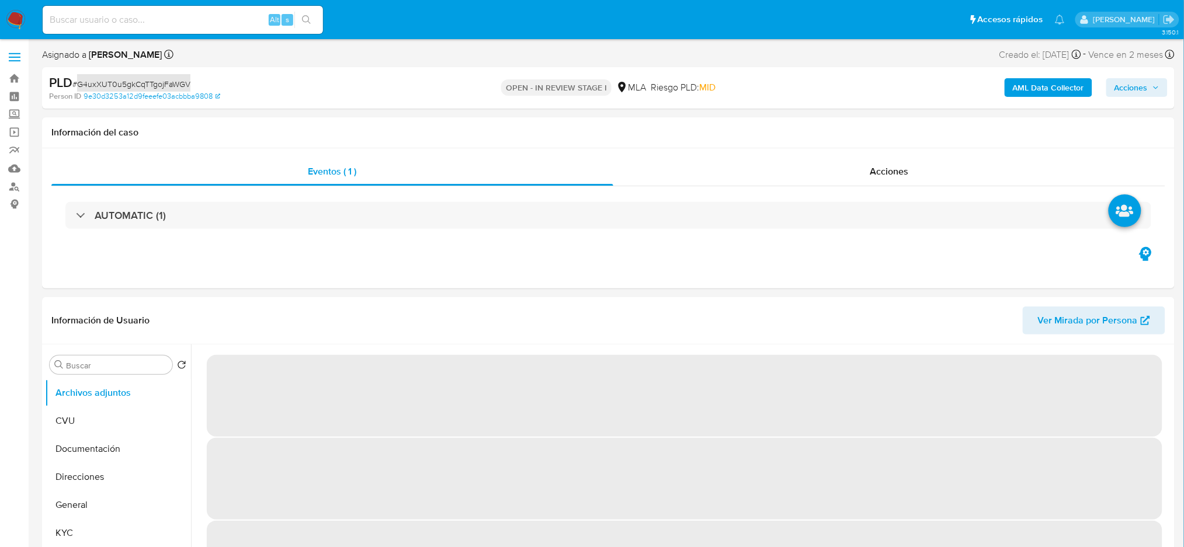
select select "10"
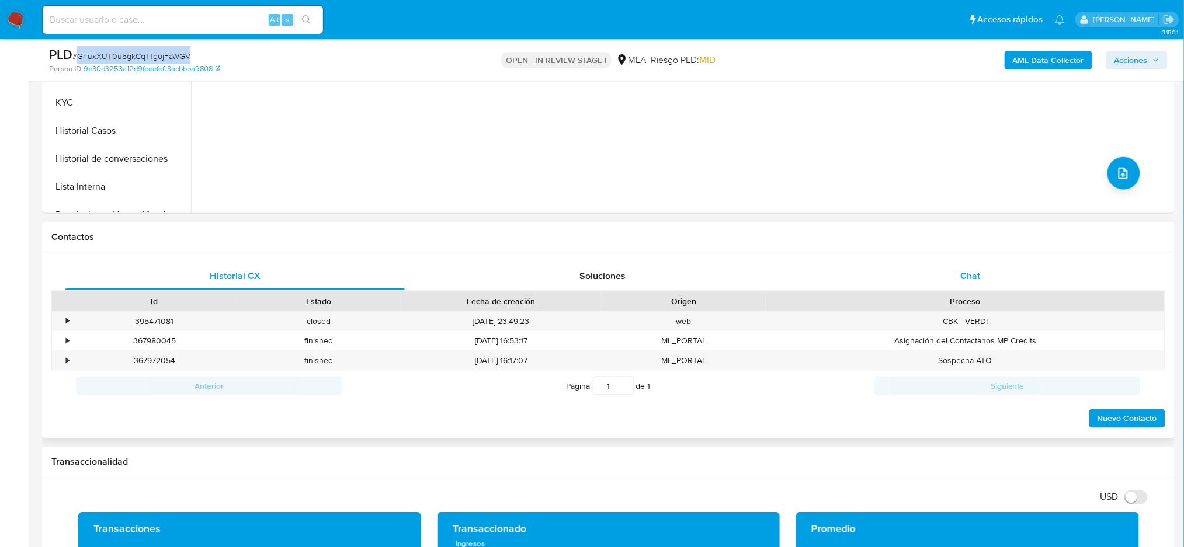
click at [944, 277] on div "Chat" at bounding box center [970, 276] width 339 height 28
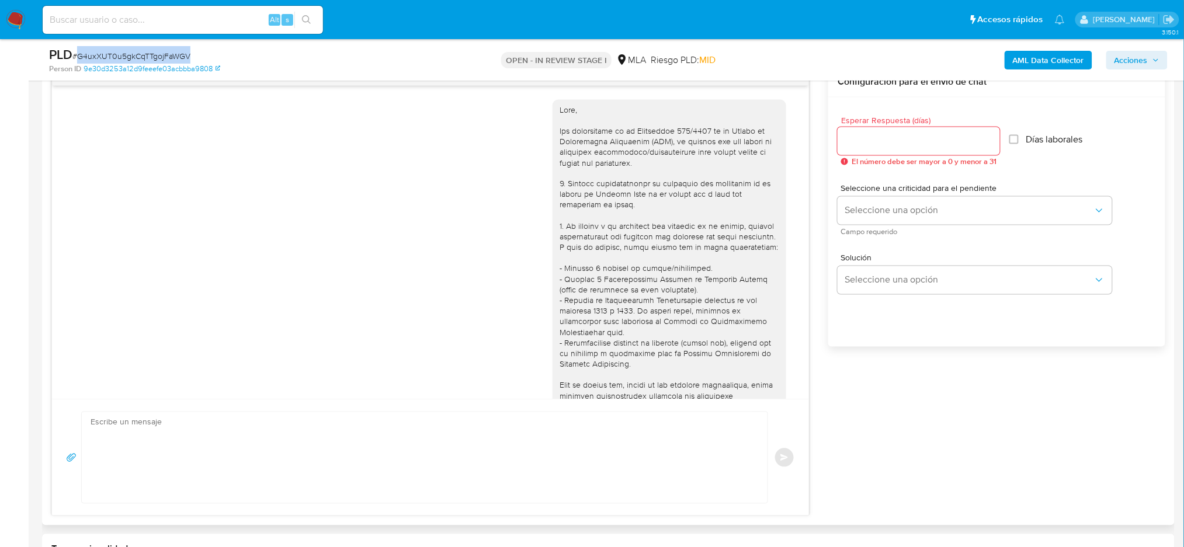
scroll to position [913, 0]
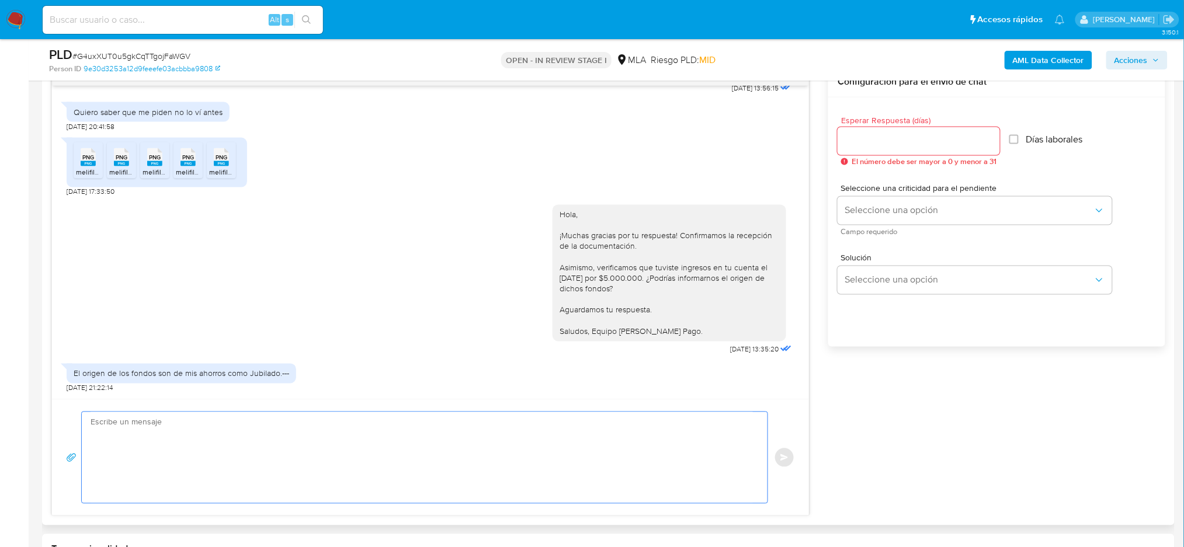
click at [138, 428] on textarea at bounding box center [422, 457] width 662 height 91
paste textarea "Hola, ¡Muchas gracias por tu respuesta! Confirmamos la recepción de la document…"
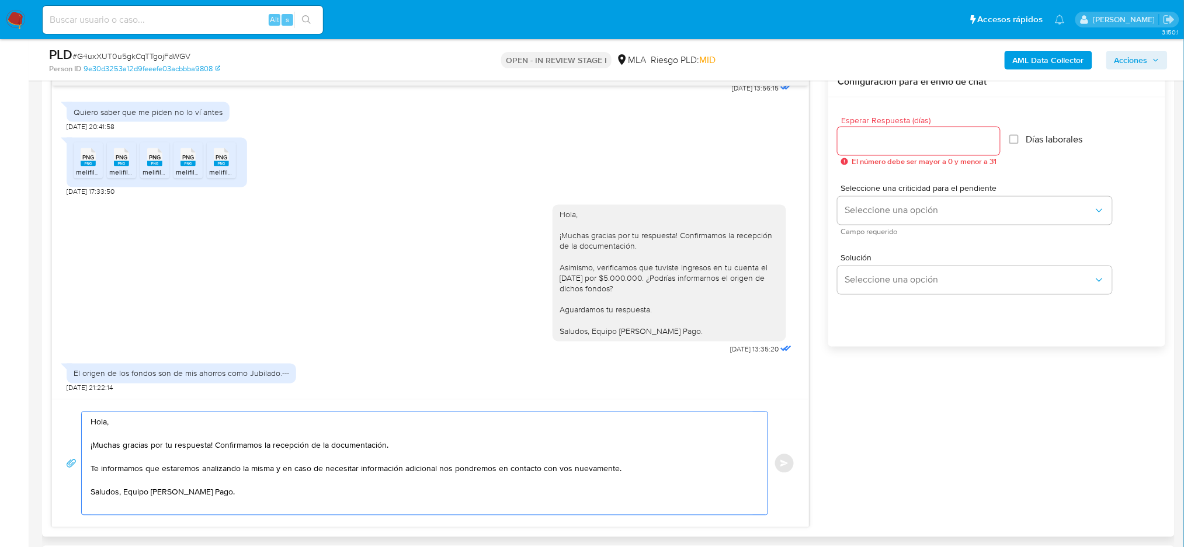
type textarea "Hola, ¡Muchas gracias por tu respuesta! Confirmamos la recepción de la document…"
click at [860, 152] on div at bounding box center [918, 141] width 162 height 28
click at [849, 140] on input "Esperar Respuesta (días)" at bounding box center [918, 141] width 162 height 15
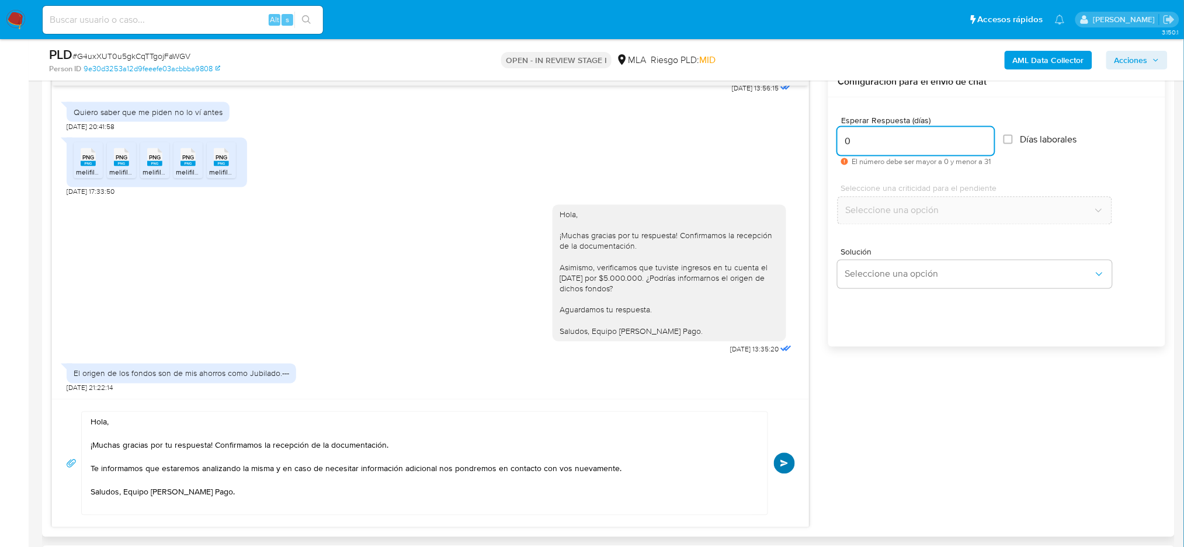
type input "0"
click at [790, 468] on button "Enviar" at bounding box center [784, 463] width 21 height 21
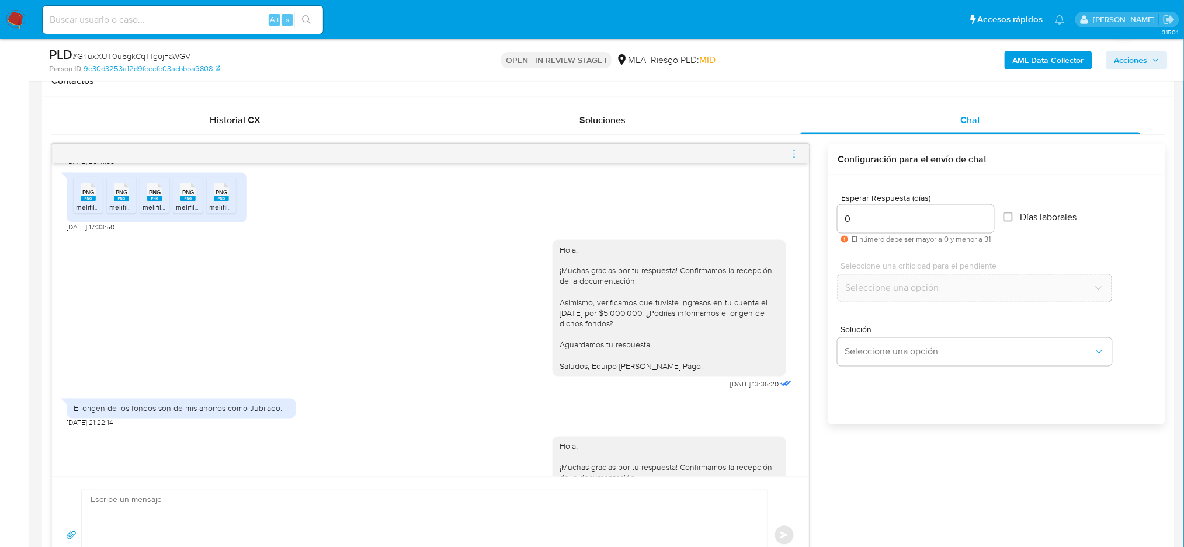
scroll to position [1054, 0]
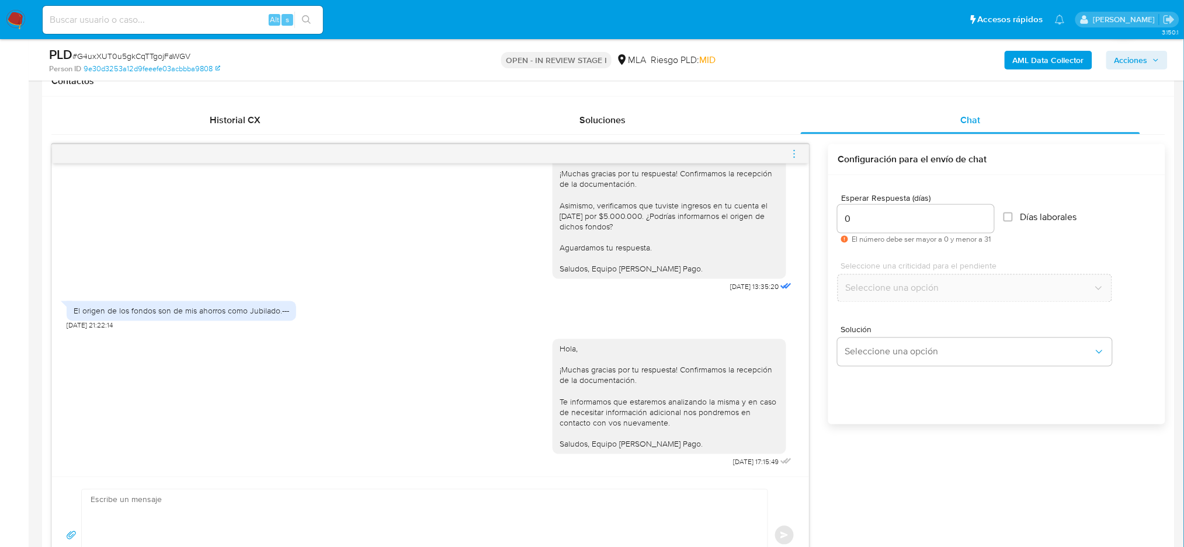
click at [793, 152] on icon "menu-action" at bounding box center [794, 154] width 11 height 11
click at [745, 133] on li "Cerrar conversación" at bounding box center [729, 131] width 120 height 21
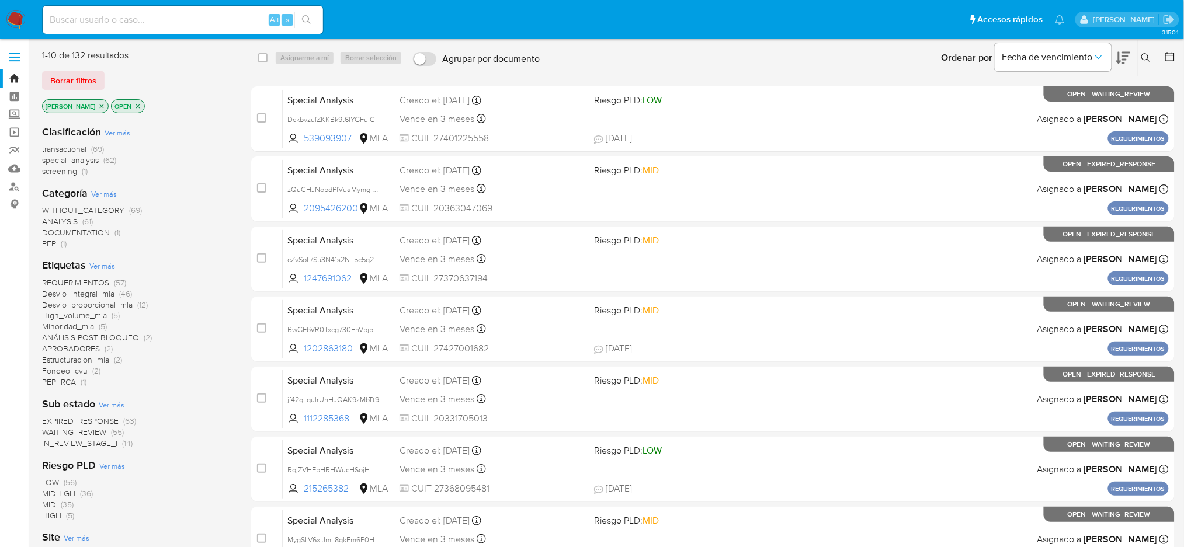
click at [1121, 60] on icon at bounding box center [1145, 57] width 9 height 9
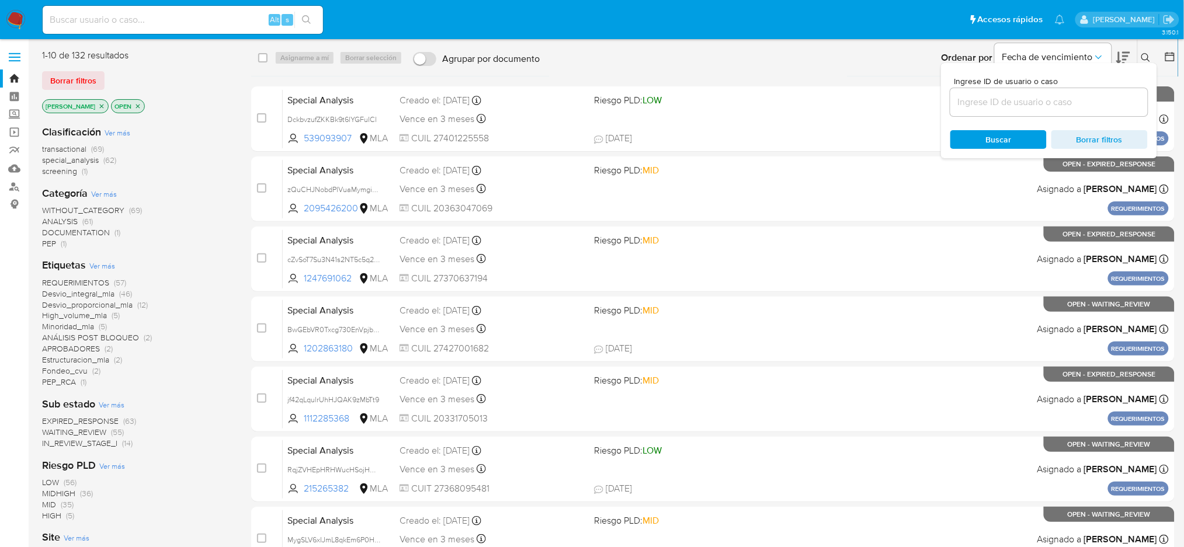
click at [1045, 104] on input at bounding box center [1048, 102] width 197 height 15
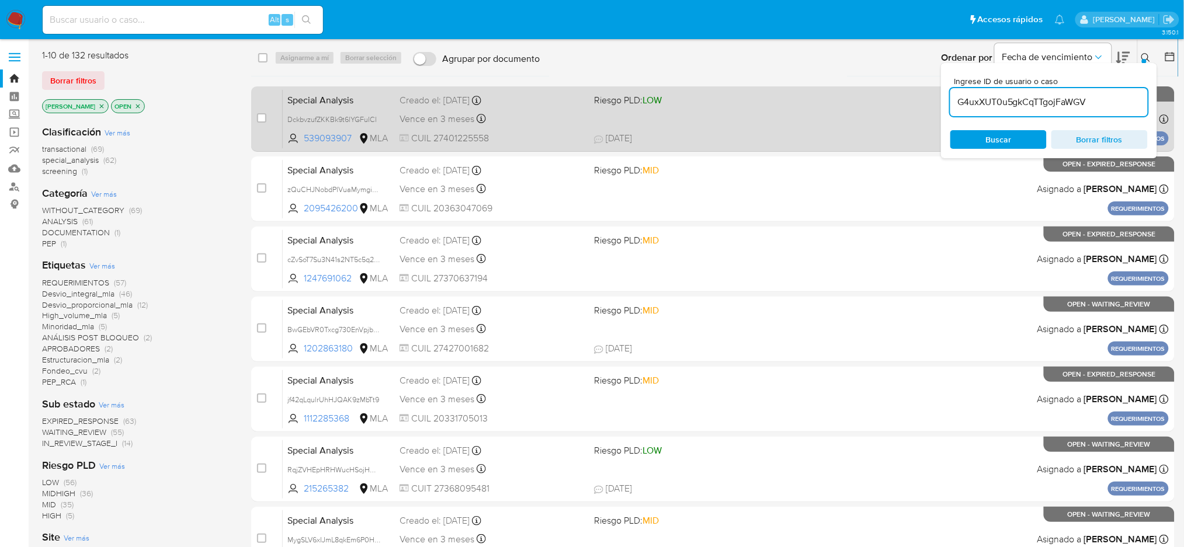
type input "G4uxXUT0u5gkCqTTgojFaWGV"
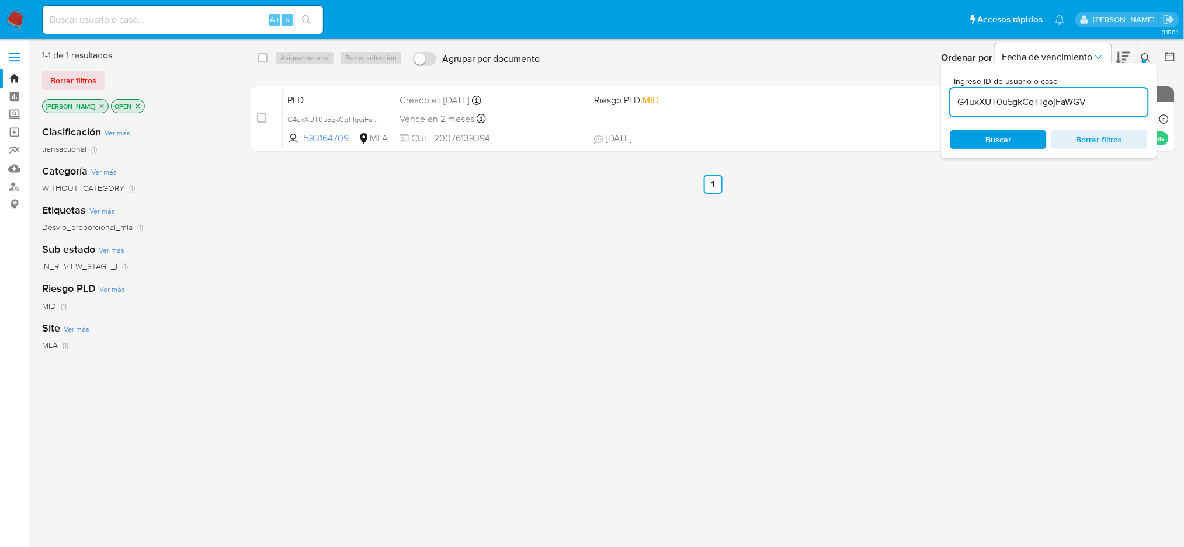
click at [263, 113] on span at bounding box center [261, 117] width 9 height 9
drag, startPoint x: 263, startPoint y: 119, endPoint x: 293, endPoint y: 83, distance: 46.1
click at [263, 120] on input "checkbox" at bounding box center [261, 117] width 9 height 9
checkbox input "true"
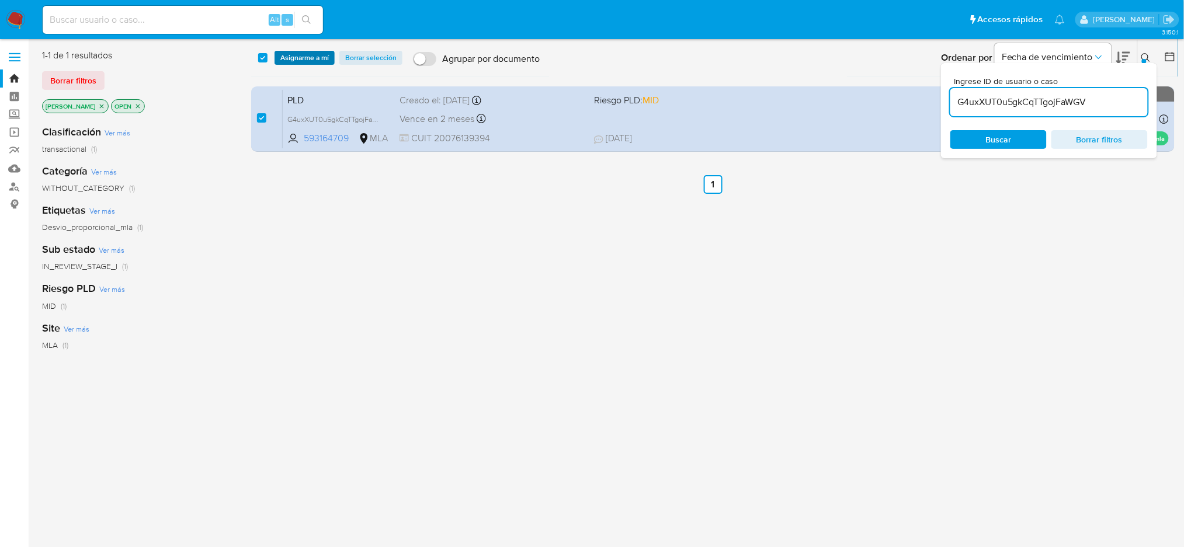
click at [306, 55] on span "Asignarme a mí" at bounding box center [304, 58] width 48 height 12
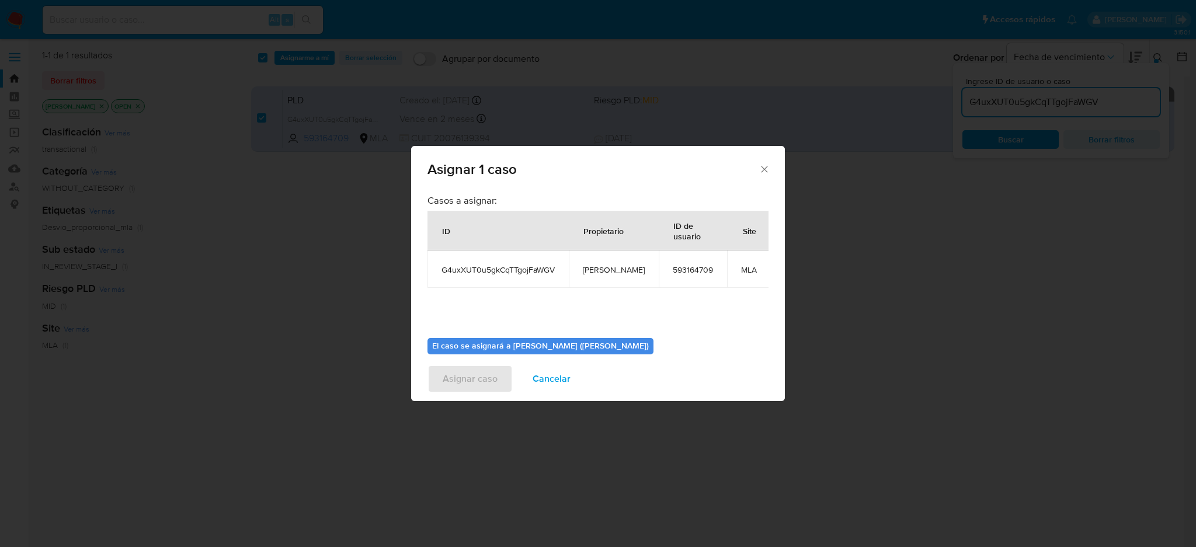
click at [595, 269] on span "[PERSON_NAME]" at bounding box center [614, 270] width 62 height 11
copy span "[PERSON_NAME]"
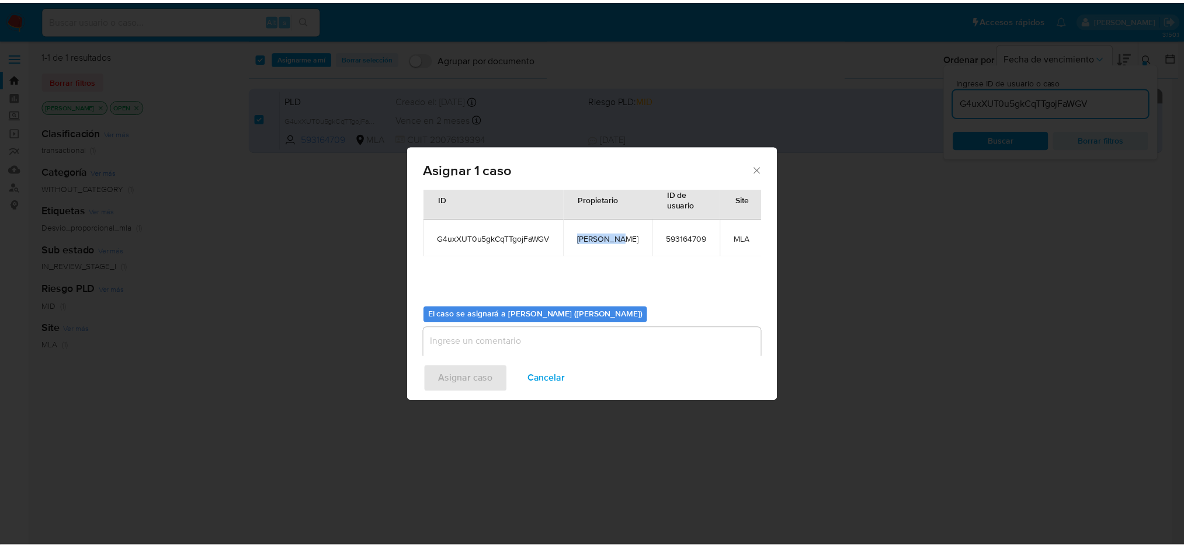
scroll to position [60, 0]
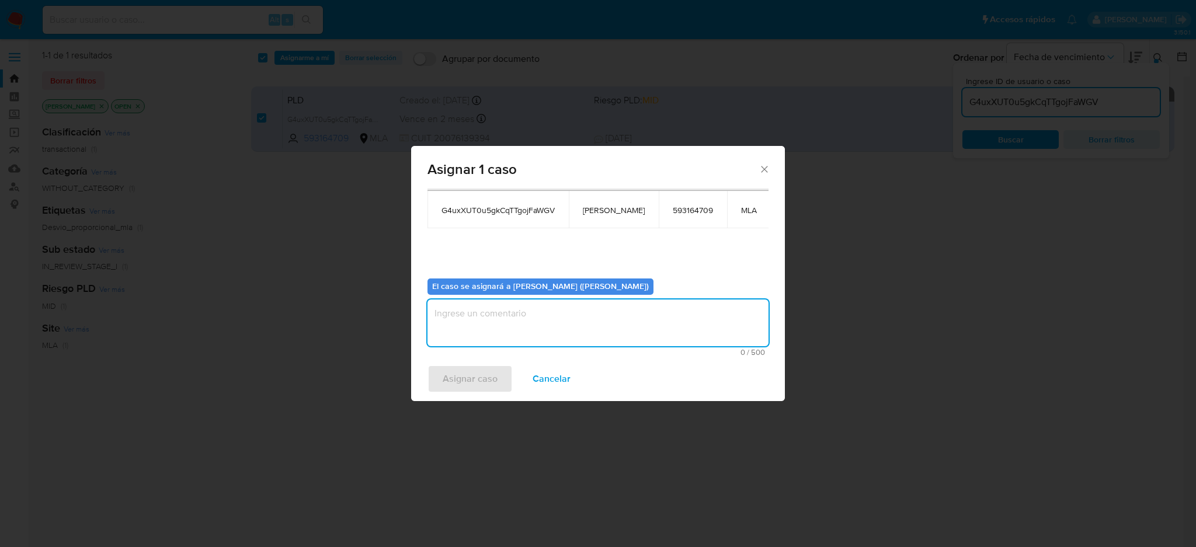
click at [517, 332] on textarea "assign-modal" at bounding box center [598, 323] width 341 height 47
paste textarea "[PERSON_NAME]"
type textarea "[PERSON_NAME]"
click at [481, 379] on span "Asignar caso" at bounding box center [470, 379] width 55 height 26
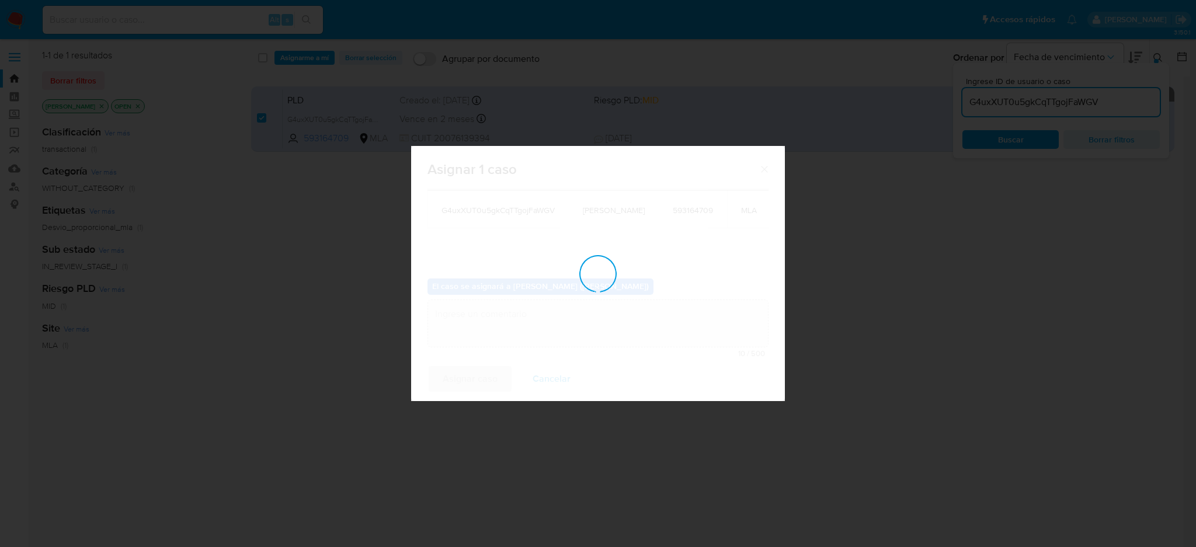
checkbox input "false"
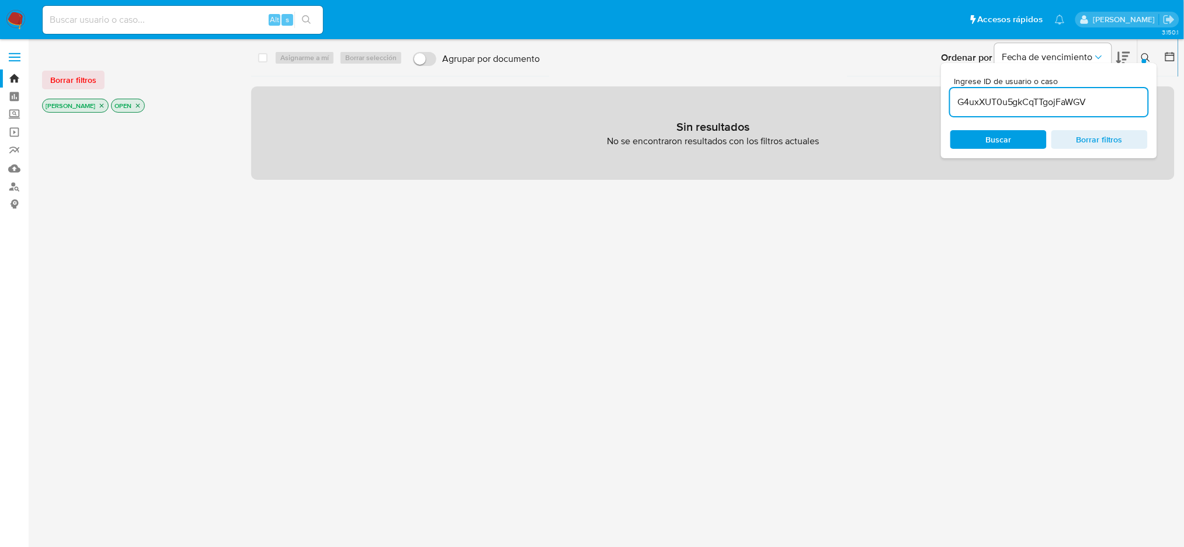
click at [98, 105] on icon "close-filter" at bounding box center [101, 105] width 7 height 7
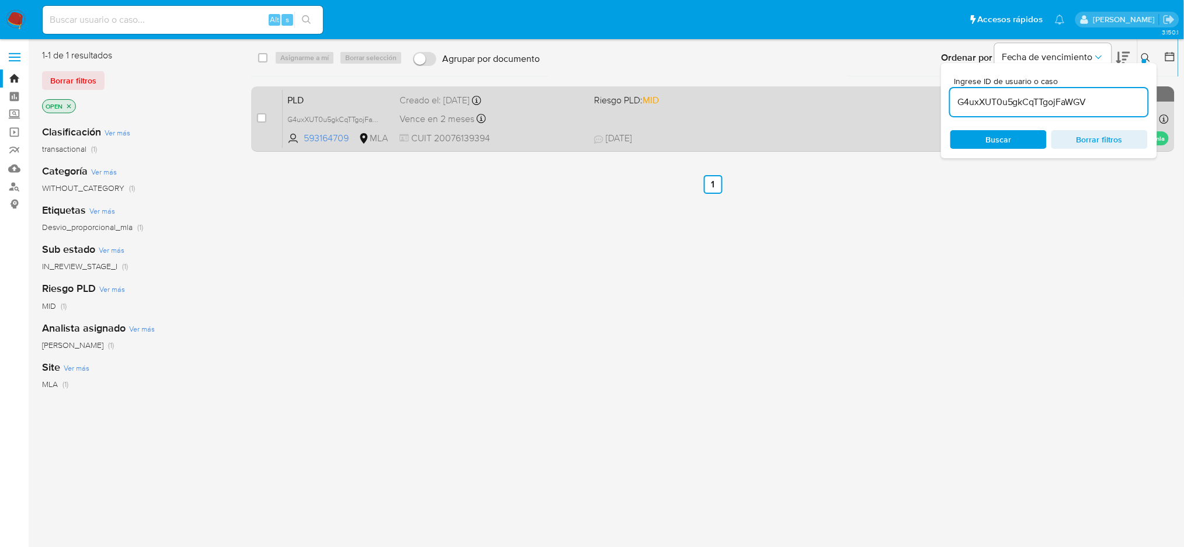
click at [314, 102] on span "PLD" at bounding box center [338, 99] width 103 height 15
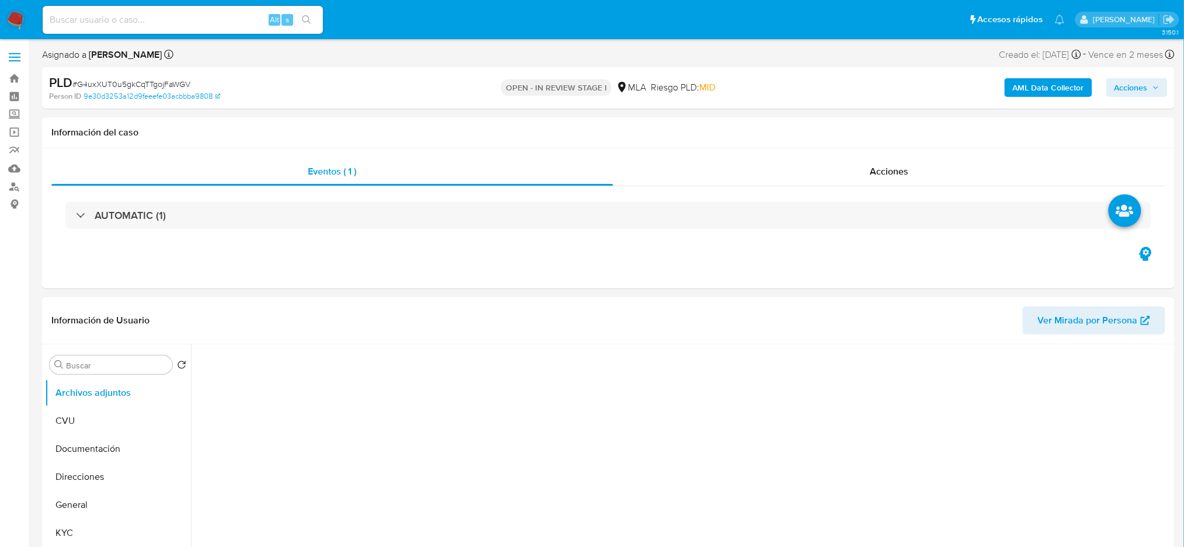
click at [1020, 93] on b "AML Data Collector" at bounding box center [1048, 87] width 71 height 19
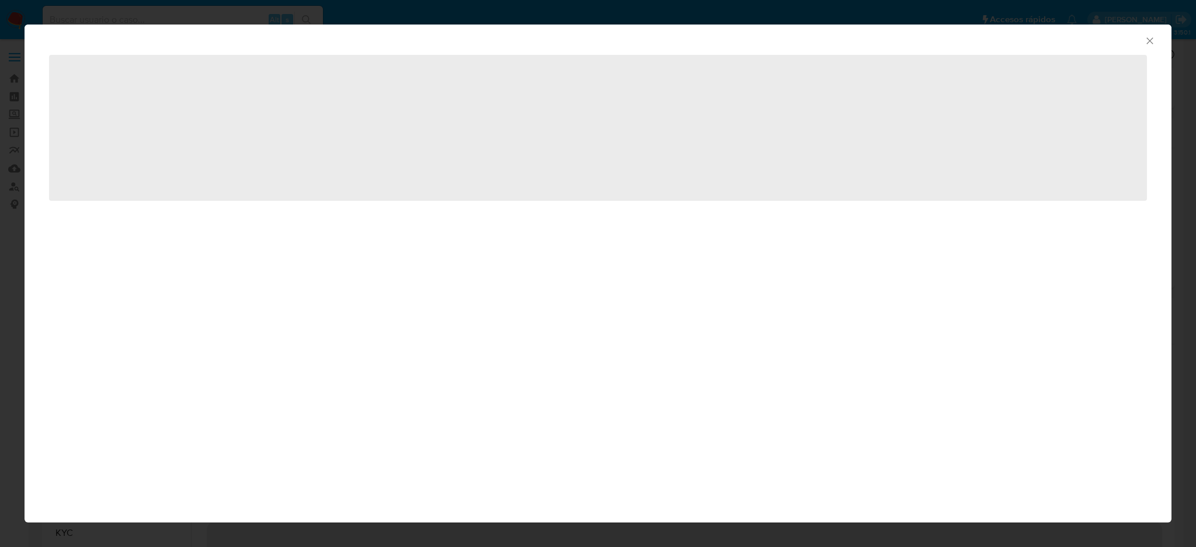
select select "10"
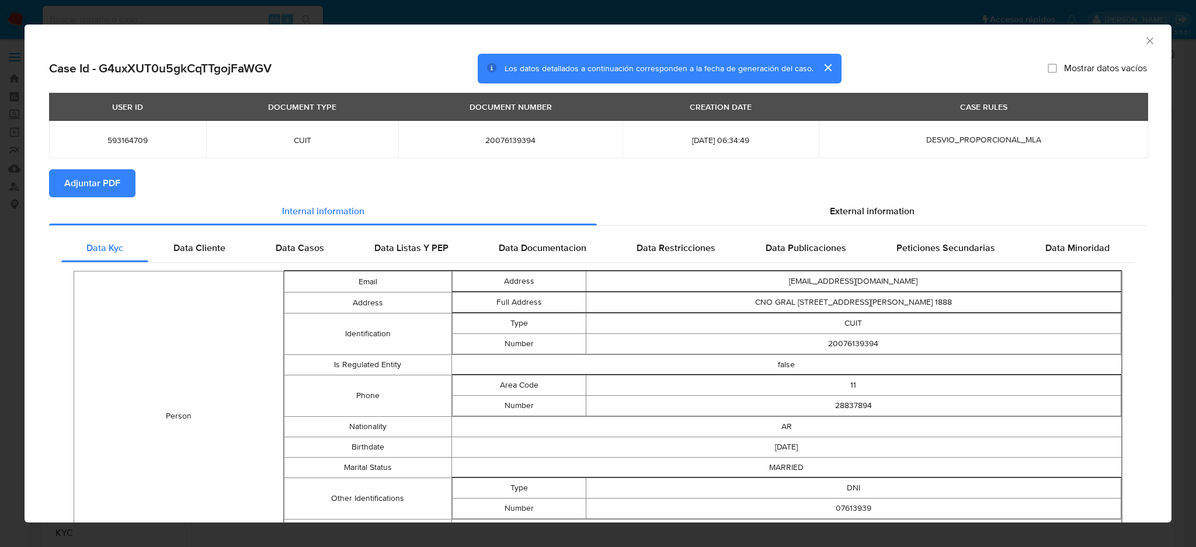
click at [126, 181] on button "Adjuntar PDF" at bounding box center [92, 183] width 86 height 28
click at [1146, 40] on icon "Cerrar ventana" at bounding box center [1149, 40] width 6 height 6
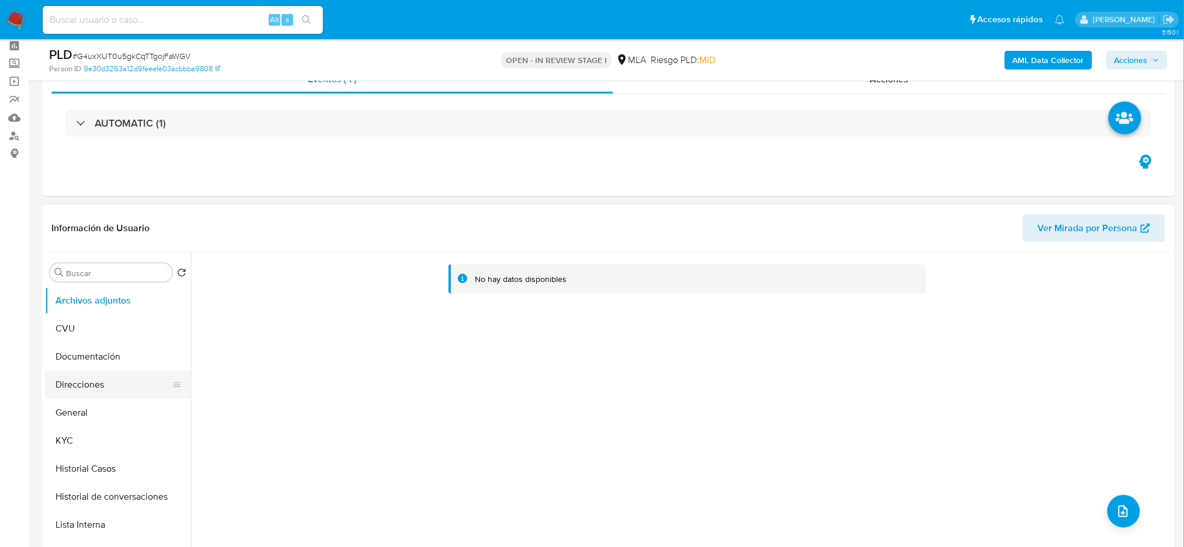
scroll to position [78, 0]
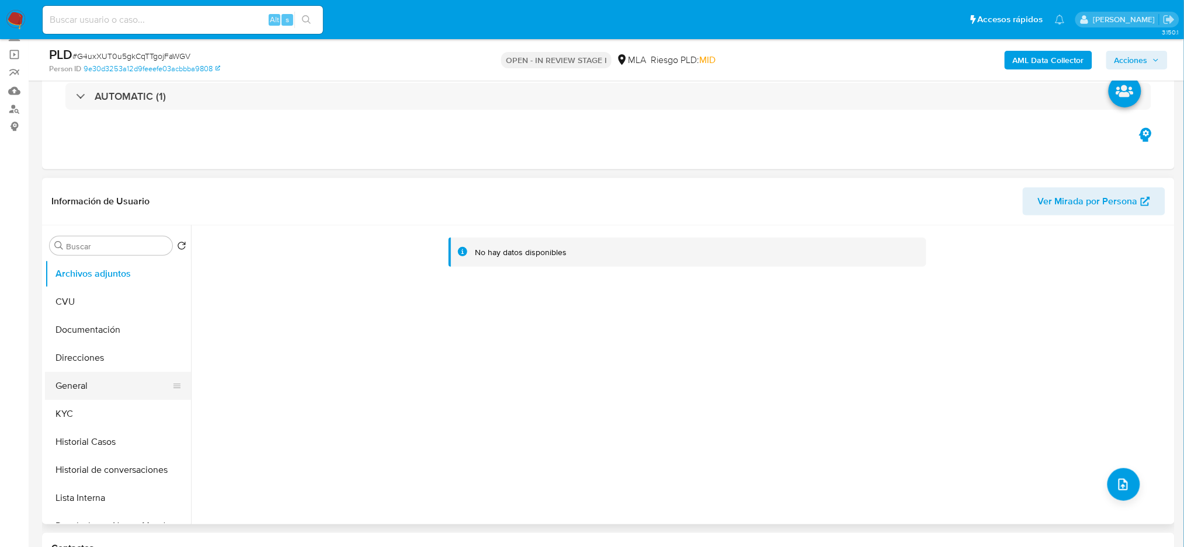
click at [88, 380] on button "General" at bounding box center [113, 386] width 137 height 28
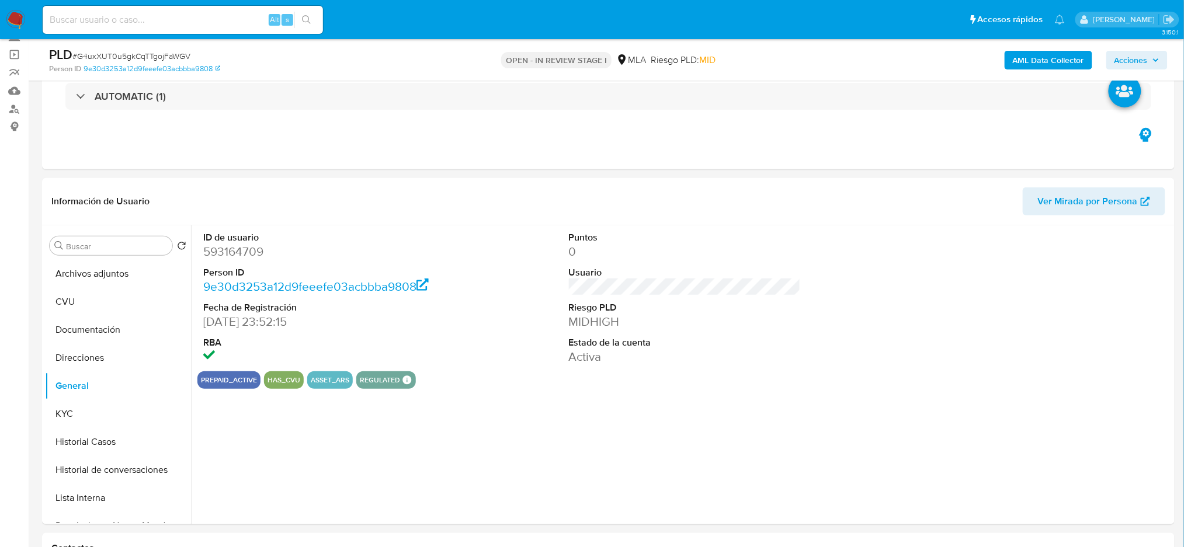
click at [226, 252] on dd "593164709" at bounding box center [319, 252] width 232 height 16
copy dd "593164709"
click at [106, 277] on button "Archivos adjuntos" at bounding box center [113, 274] width 137 height 28
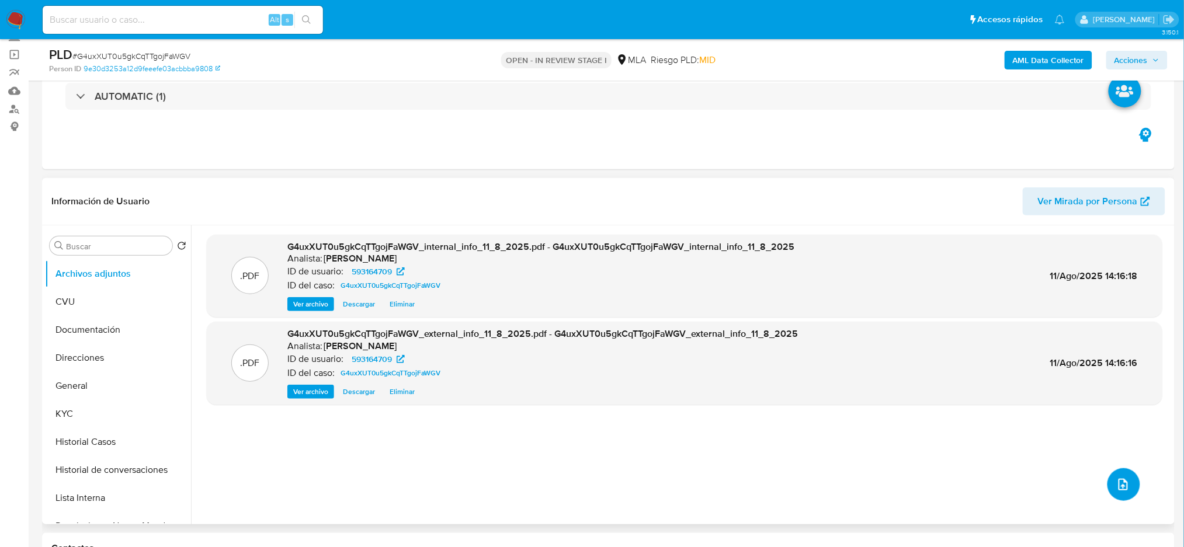
click at [1118, 479] on icon "upload-file" at bounding box center [1122, 485] width 9 height 12
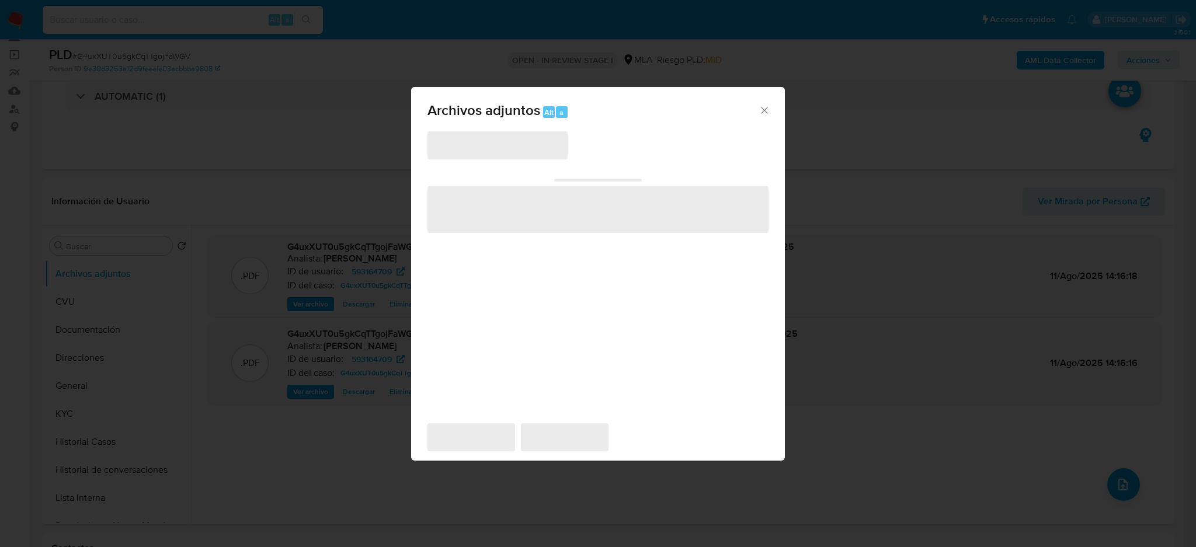
click at [522, 149] on span "‌" at bounding box center [498, 145] width 140 height 28
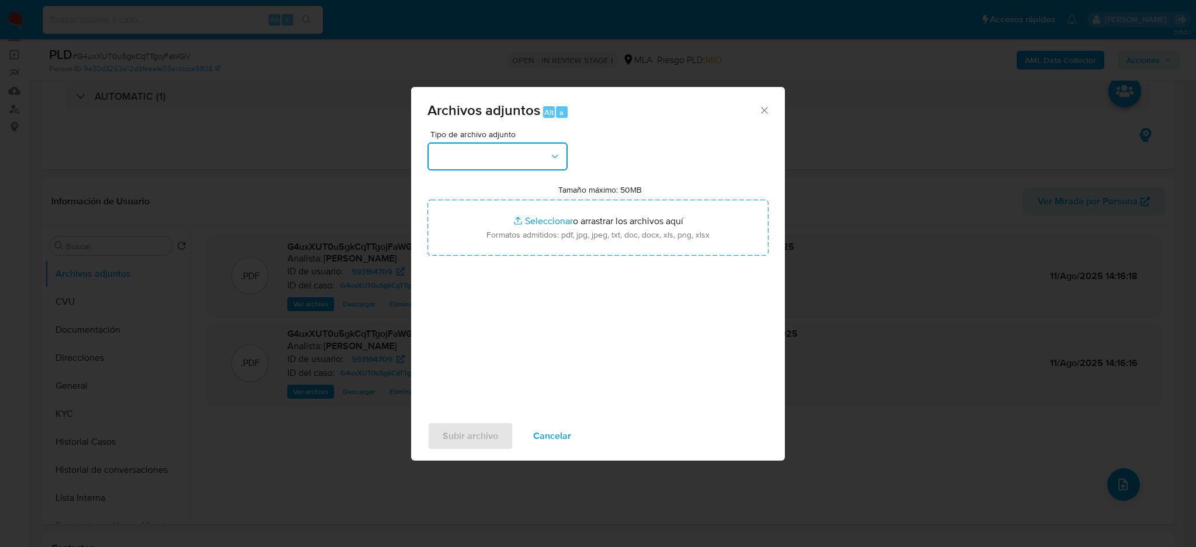
click at [492, 147] on button "button" at bounding box center [498, 157] width 140 height 28
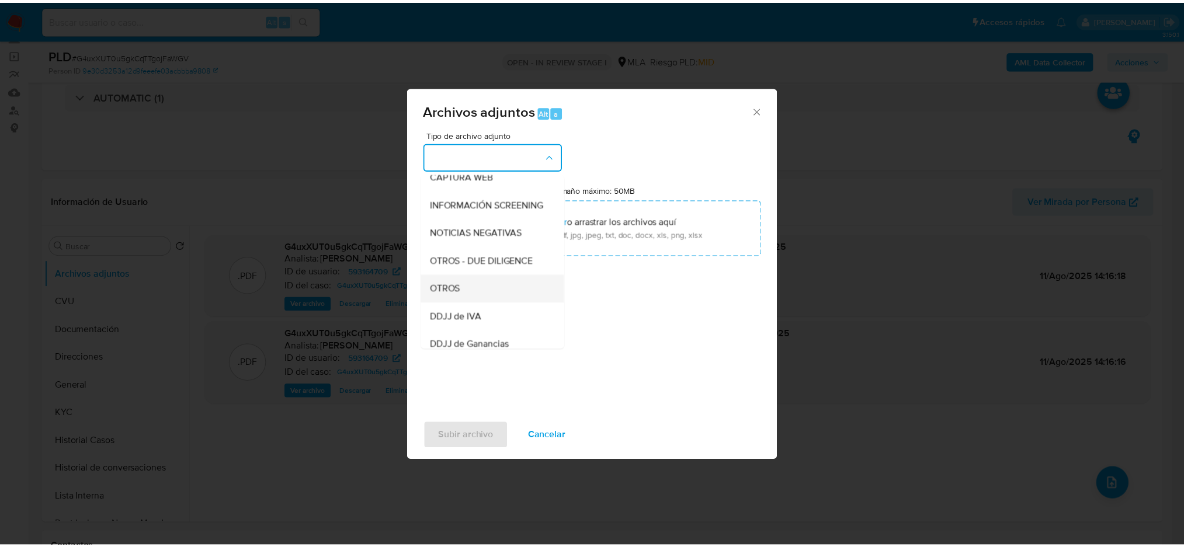
scroll to position [155, 0]
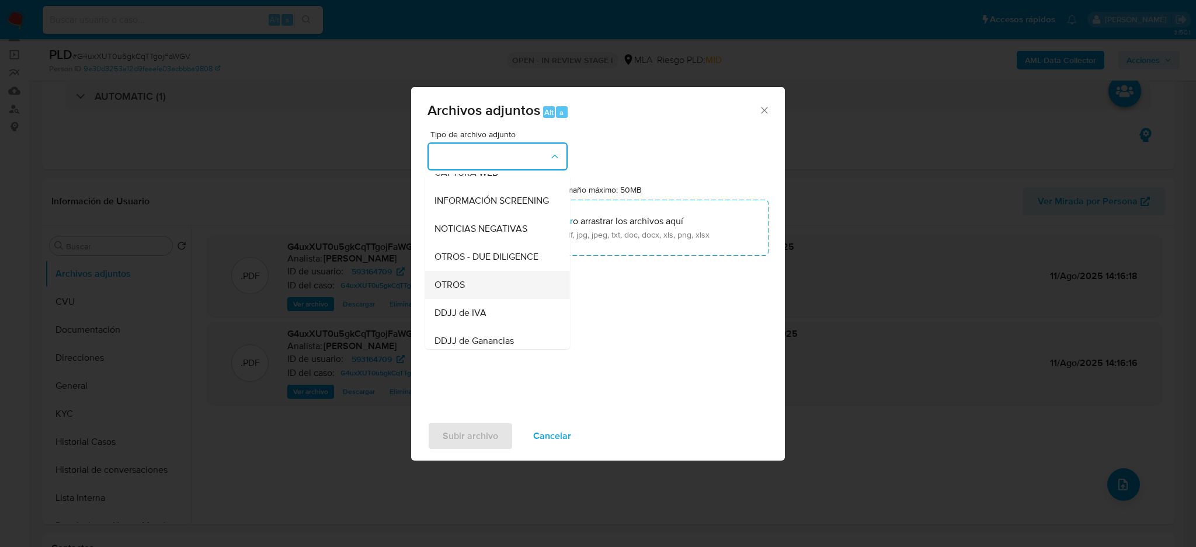
click at [471, 283] on div "OTROS" at bounding box center [494, 285] width 119 height 28
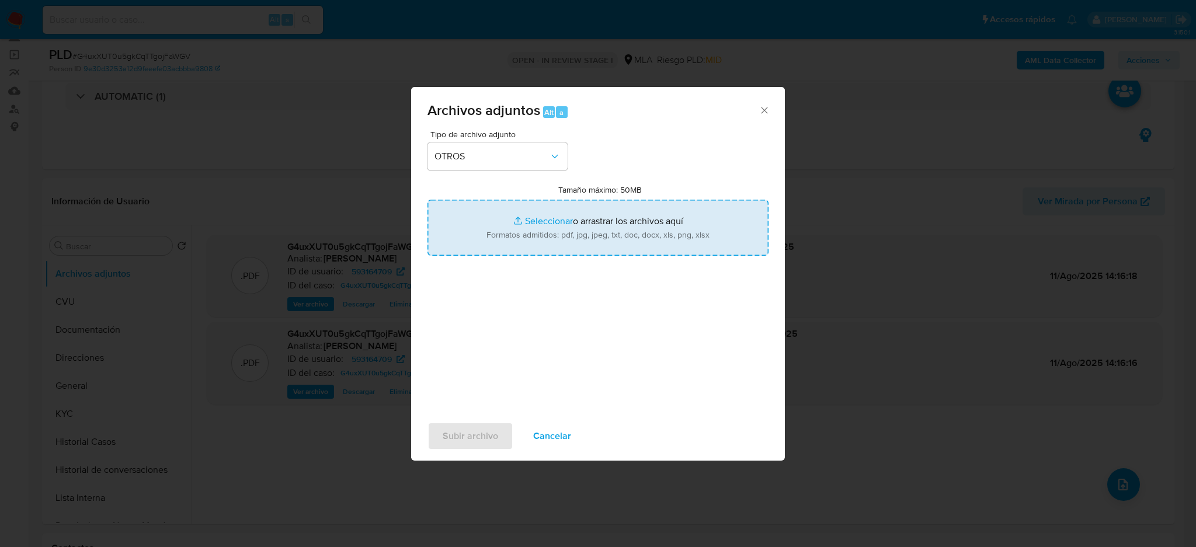
click at [536, 225] on input "Tamaño máximo: 50MB Seleccionar archivos" at bounding box center [598, 228] width 341 height 56
type input "C:\fakepath\Caselog G4uxXUT0u5gkCqTTgojFaWGV_2025_07_18_08_30_32.docx"
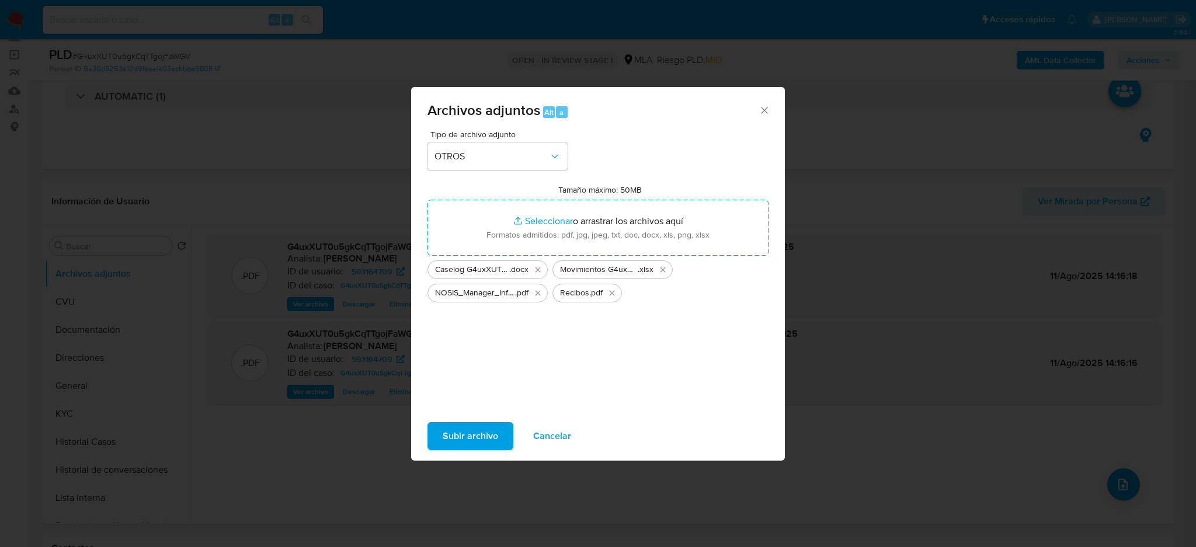
click at [443, 436] on span "Subir archivo" at bounding box center [470, 436] width 55 height 26
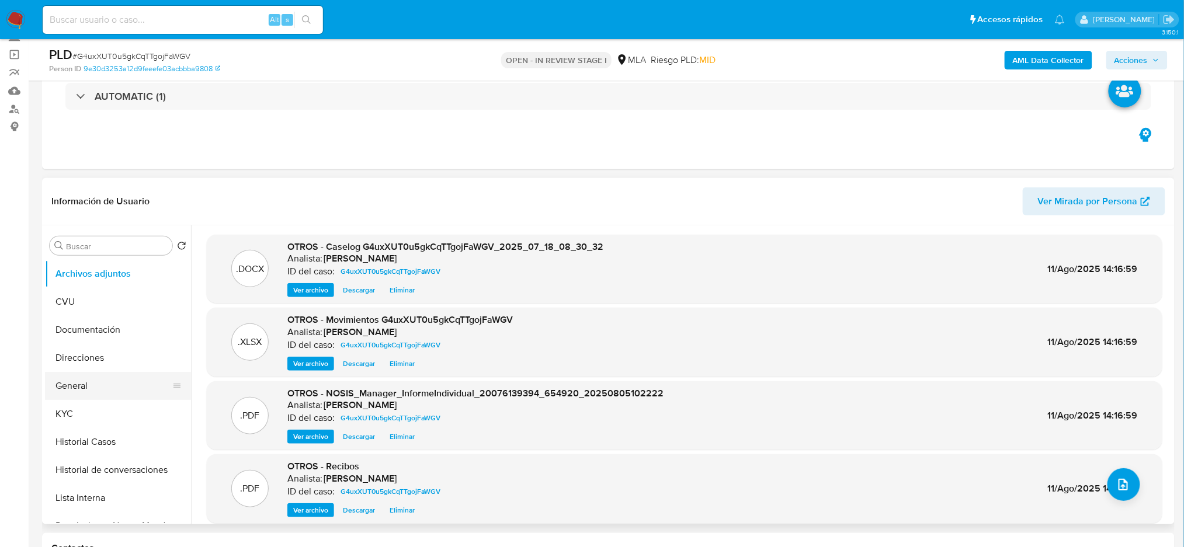
click at [94, 379] on button "General" at bounding box center [113, 386] width 137 height 28
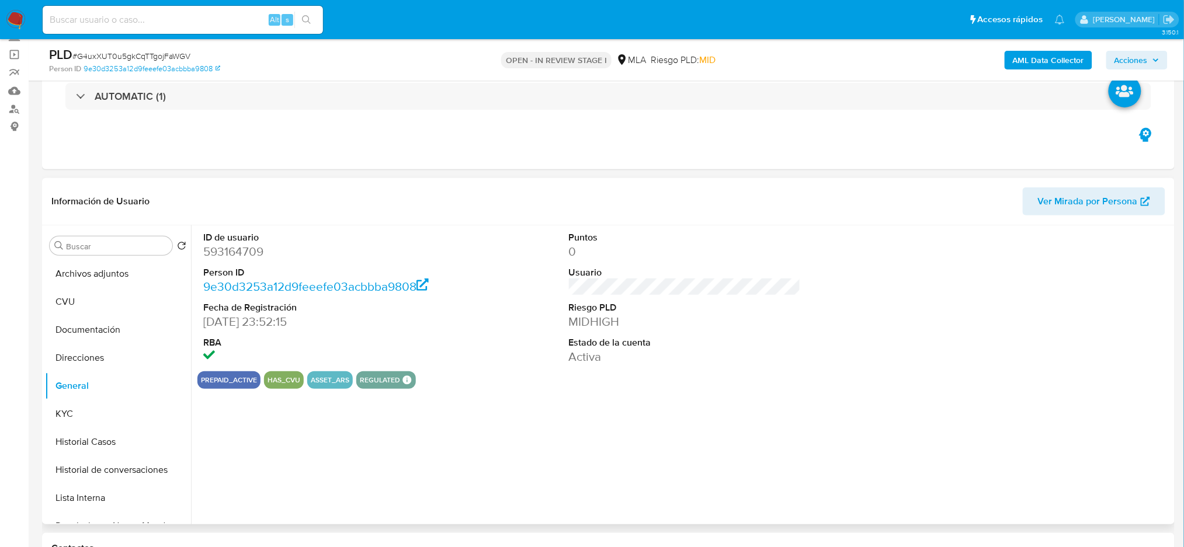
click at [225, 255] on dd "593164709" at bounding box center [319, 252] width 232 height 16
copy dd "593164709"
click at [1154, 60] on icon "button" at bounding box center [1155, 59] width 5 height 3
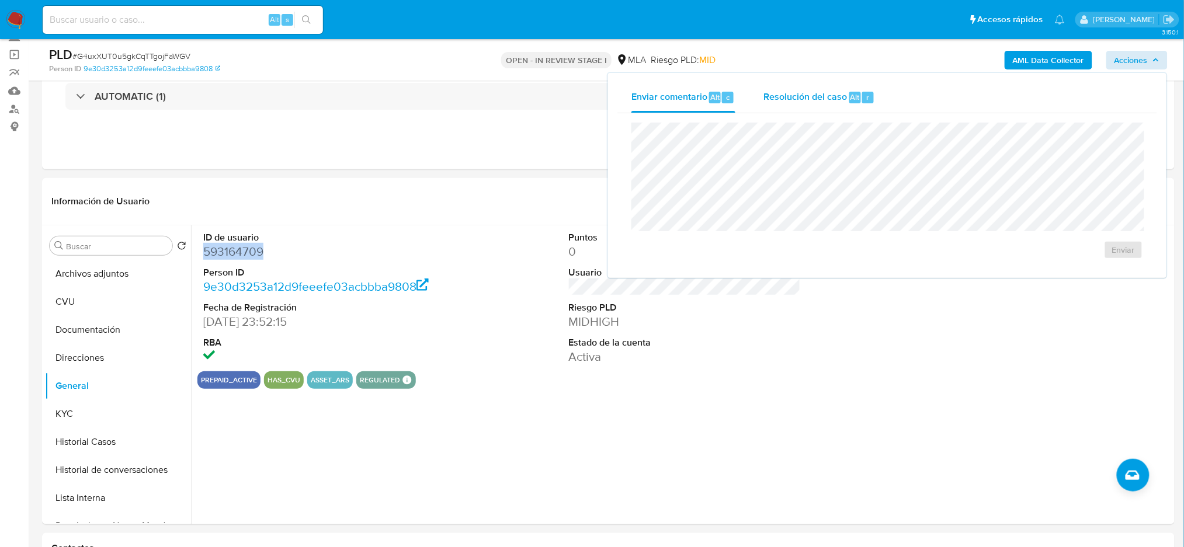
click at [818, 107] on div "Resolución del caso Alt r" at bounding box center [819, 97] width 112 height 30
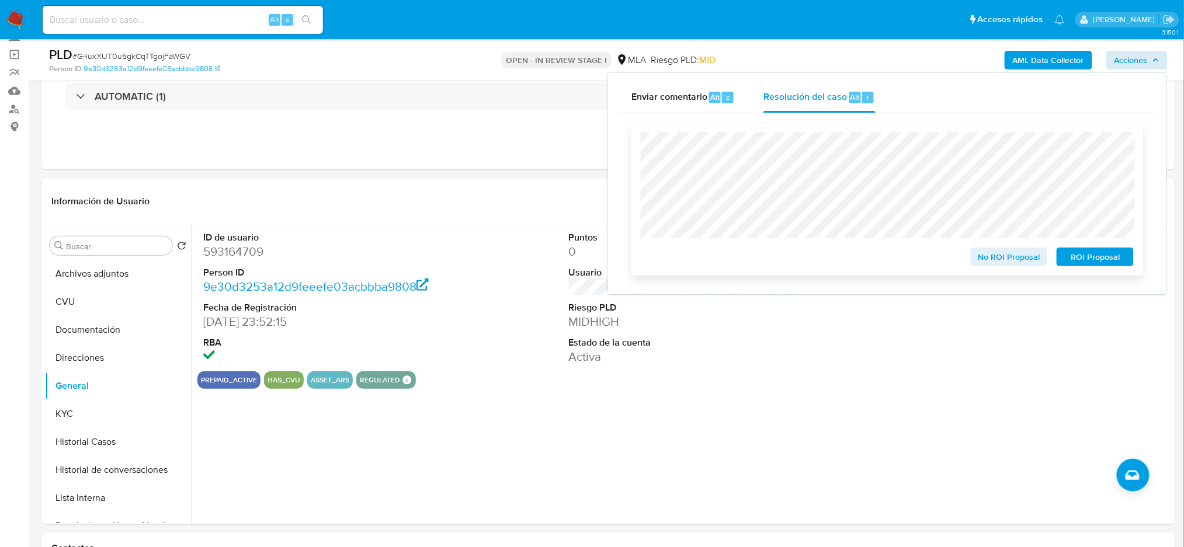
click at [983, 262] on span "No ROI Proposal" at bounding box center [1009, 257] width 61 height 16
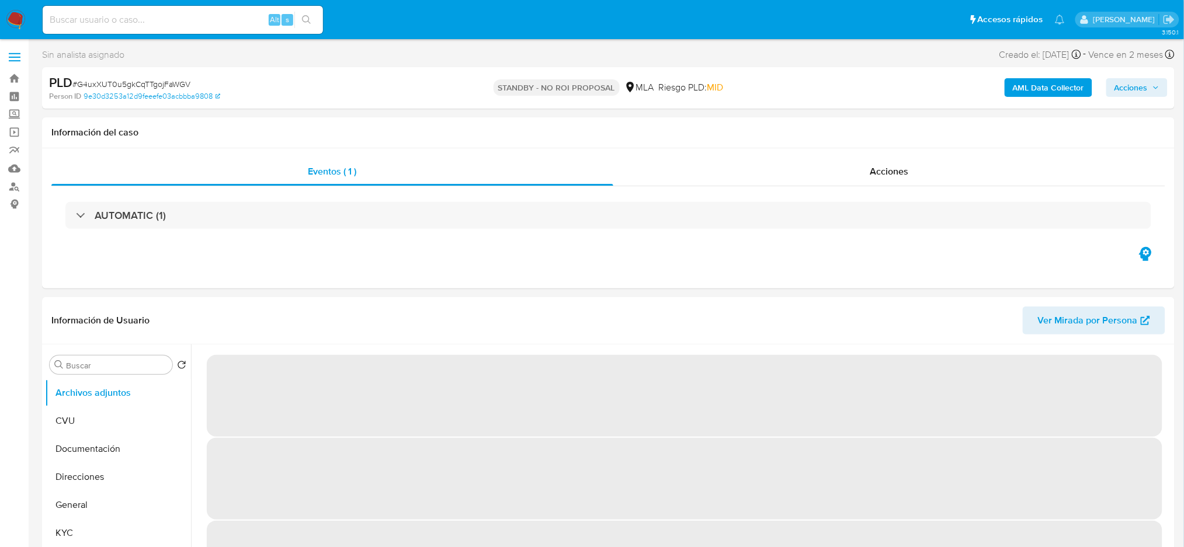
click at [222, 23] on input at bounding box center [183, 19] width 280 height 15
paste input "N8HRq4elaXhvQ2lbzsIGtH5v"
type input "N8HRq4elaXhvQ2lbzsIGtH5v"
select select "10"
type input "N8HRq4elaXhvQ2lbzsIGtH5v"
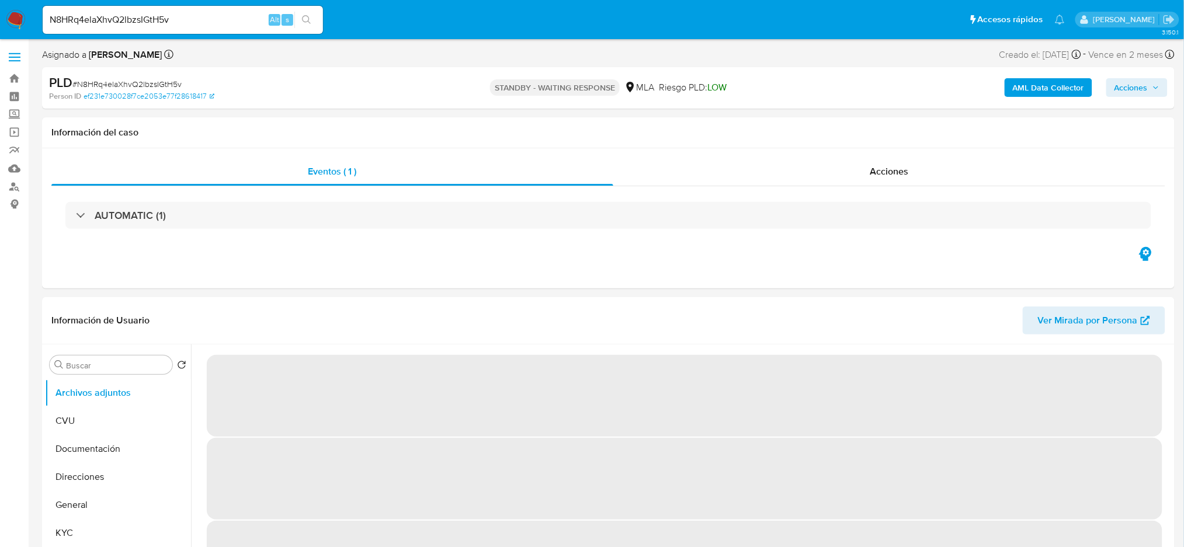
select select "10"
drag, startPoint x: 164, startPoint y: 25, endPoint x: 0, endPoint y: 31, distance: 163.7
click at [0, 31] on nav "Pausado Ver notificaciones N8HRq4elaXhvQ2lbzsIGtH5v Alt s Accesos rápidos Presi…" at bounding box center [592, 19] width 1184 height 39
paste input "NmwaDcfXmVAqHh6vuB8gTmn"
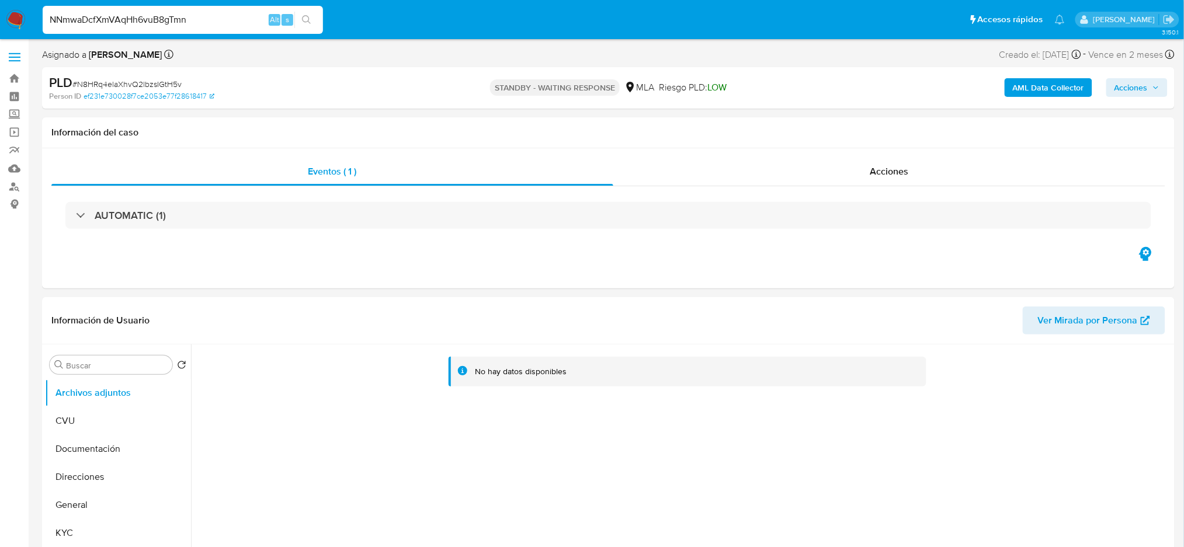
type input "NNmwaDcfXmVAqHh6vuB8gTmn"
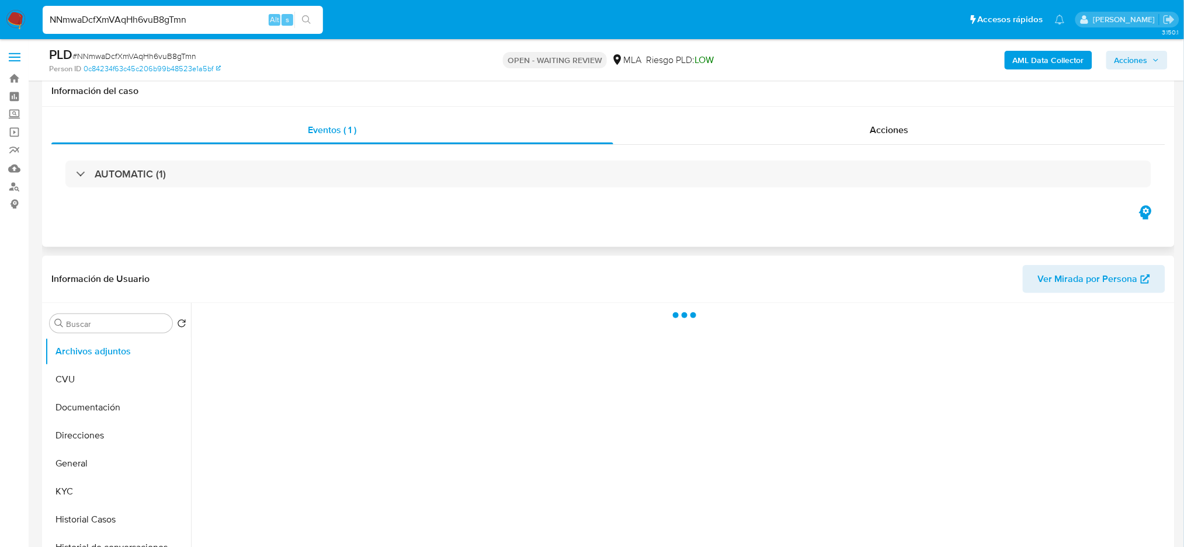
scroll to position [311, 0]
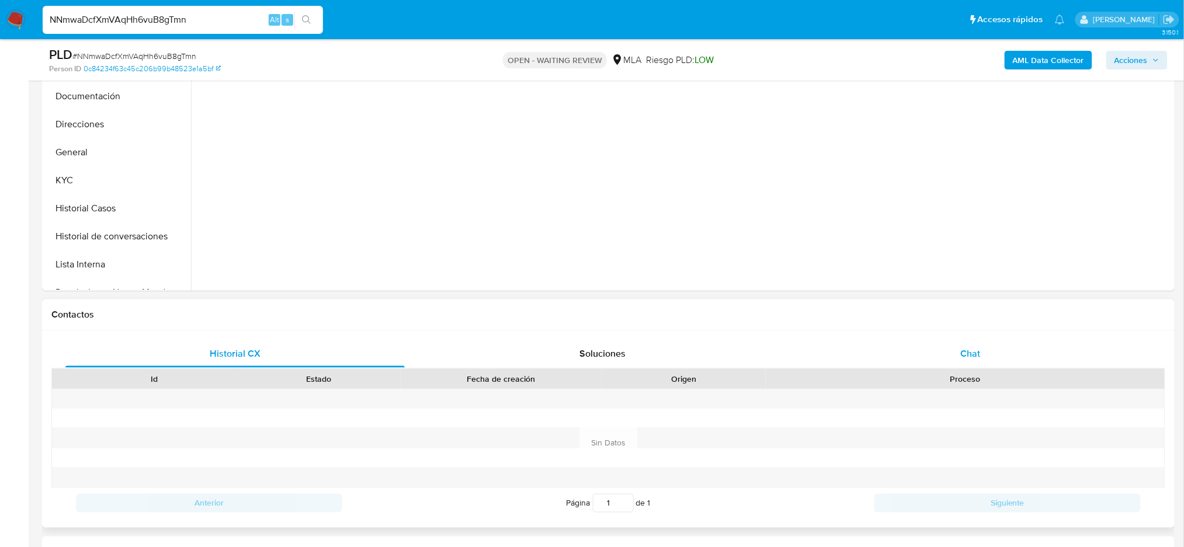
click at [1033, 350] on div "Chat" at bounding box center [970, 354] width 339 height 28
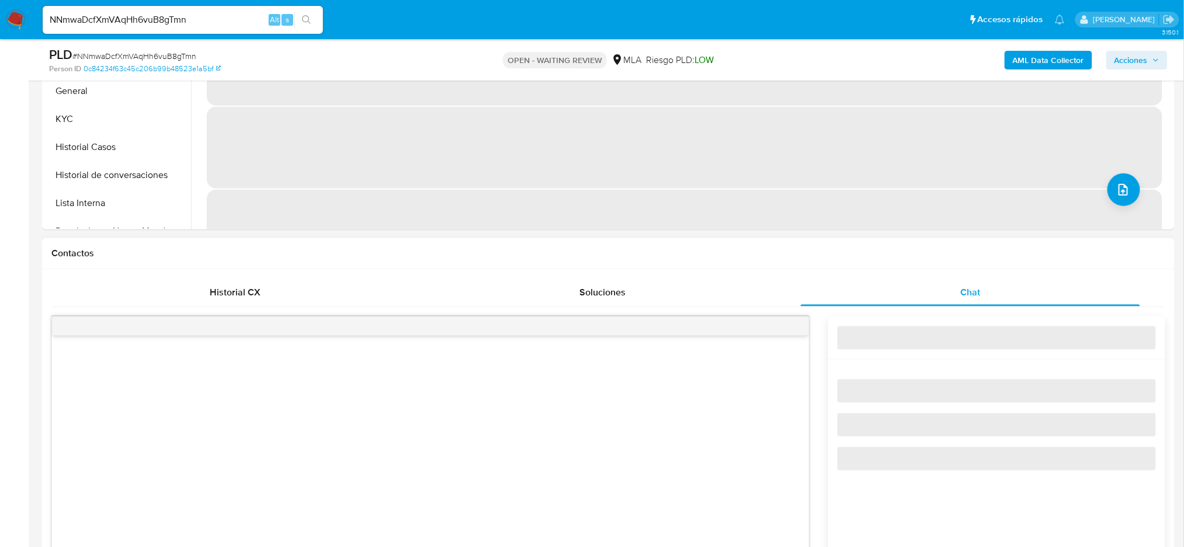
scroll to position [623, 0]
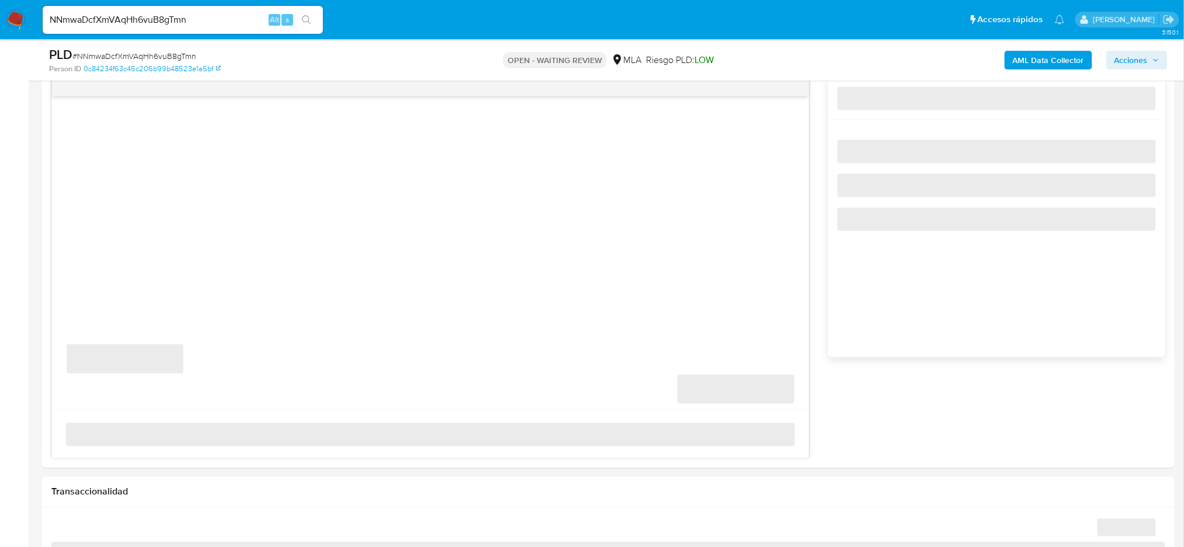
select select "10"
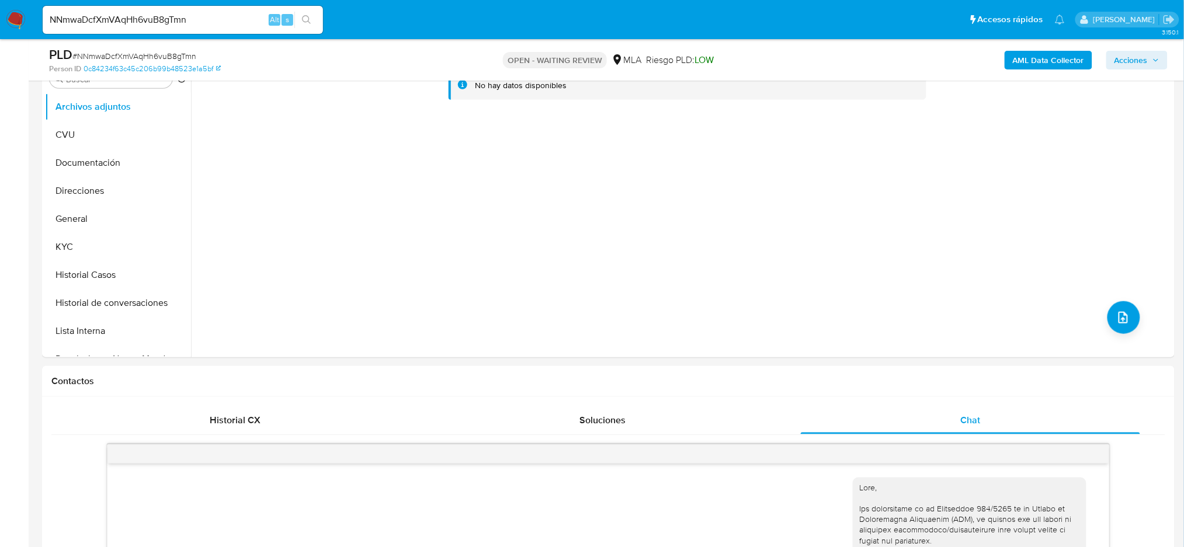
scroll to position [234, 0]
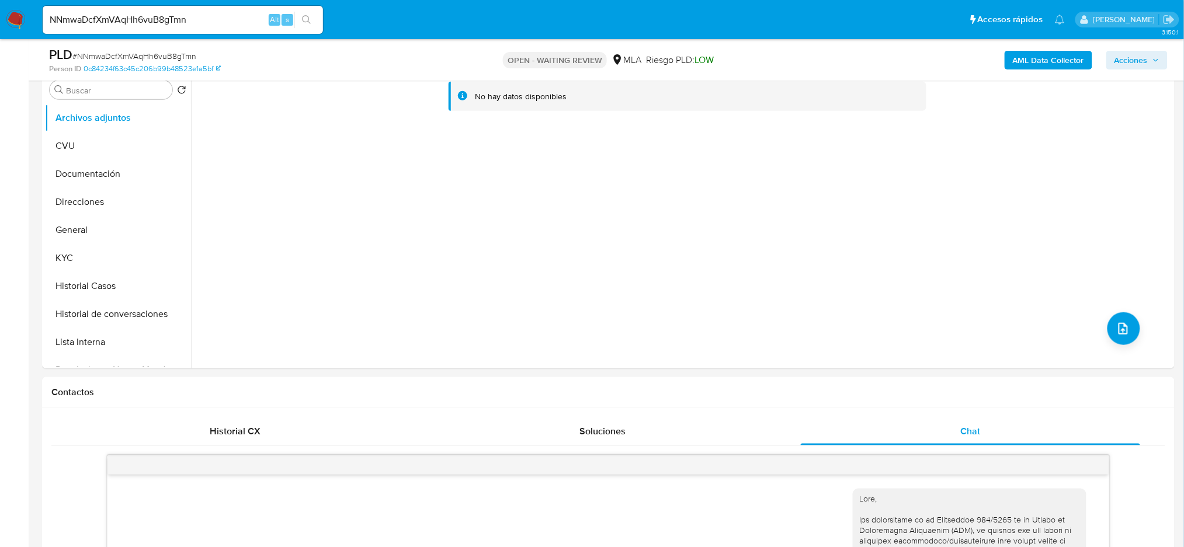
click at [152, 55] on span "# NNmwaDcfXmVAqHh6vuB8gTmn" at bounding box center [134, 56] width 124 height 12
copy span "NNmwaDcfXmVAqHh6vuB8gTmn"
click at [13, 18] on img at bounding box center [16, 20] width 20 height 20
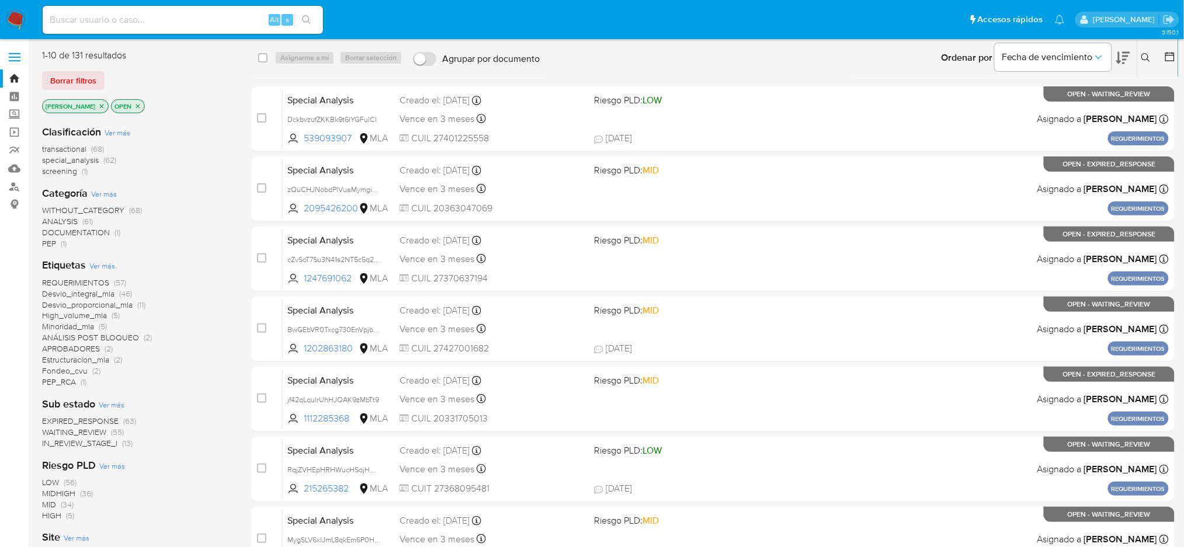
click at [1147, 64] on div "Ingrese ID de usuario o caso Buscar Borrar filtros" at bounding box center [1147, 58] width 20 height 36
click at [1143, 53] on icon at bounding box center [1145, 57] width 9 height 9
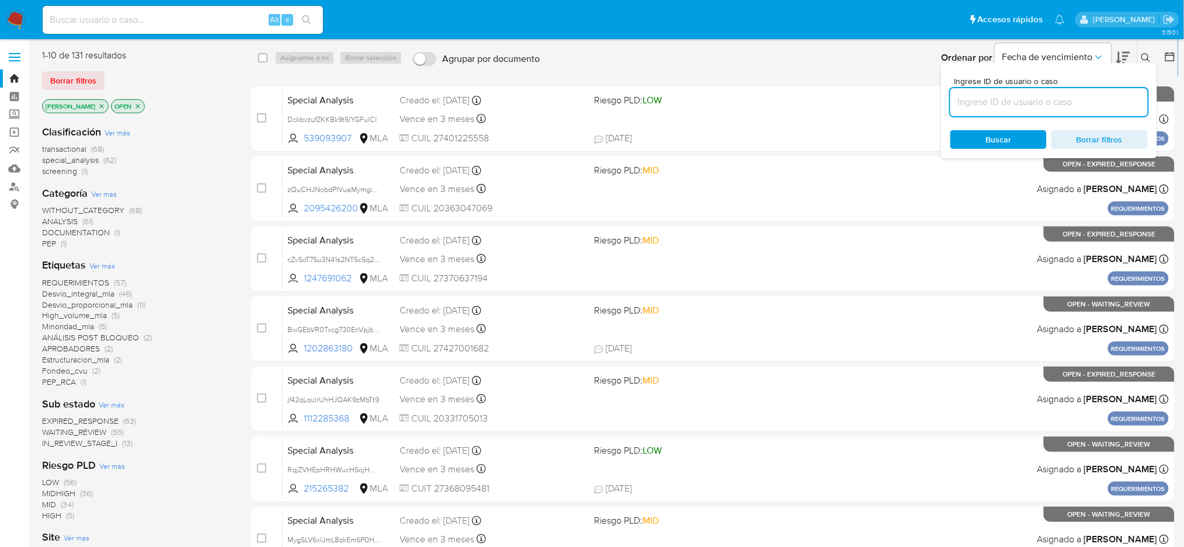
click at [1021, 100] on input at bounding box center [1048, 102] width 197 height 15
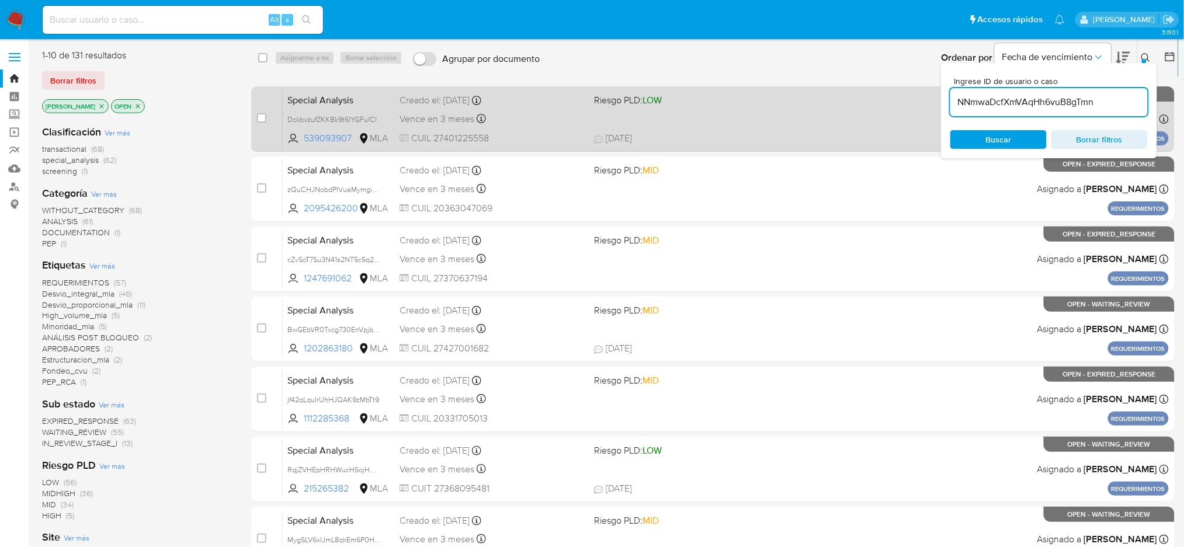
type input "NNmwaDcfXmVAqHh6vuB8gTmn"
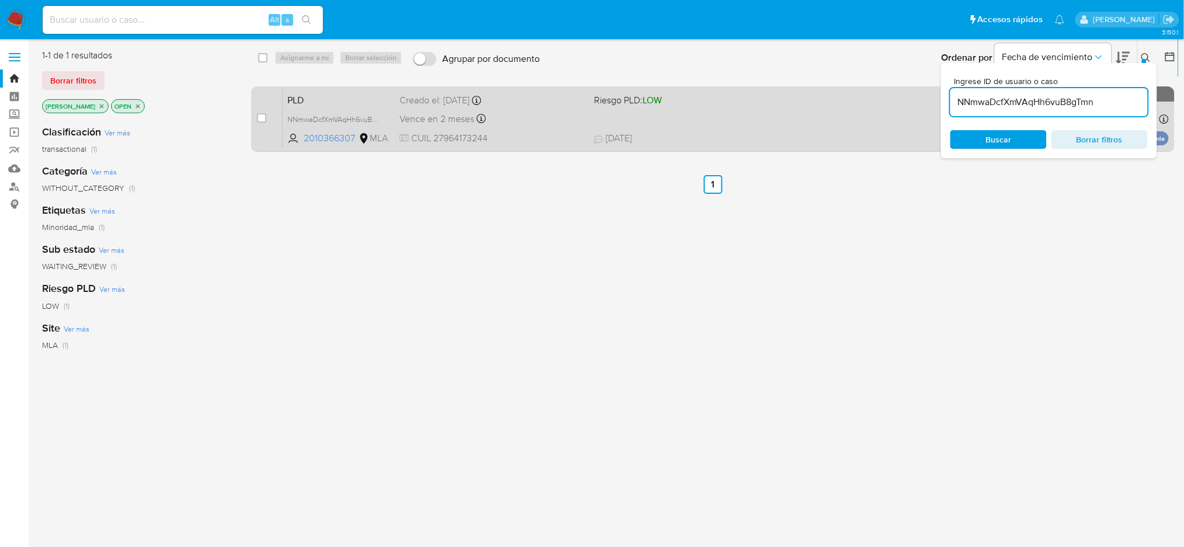
drag, startPoint x: 265, startPoint y: 117, endPoint x: 276, endPoint y: 96, distance: 24.3
click at [265, 117] on input "checkbox" at bounding box center [261, 117] width 9 height 9
checkbox input "true"
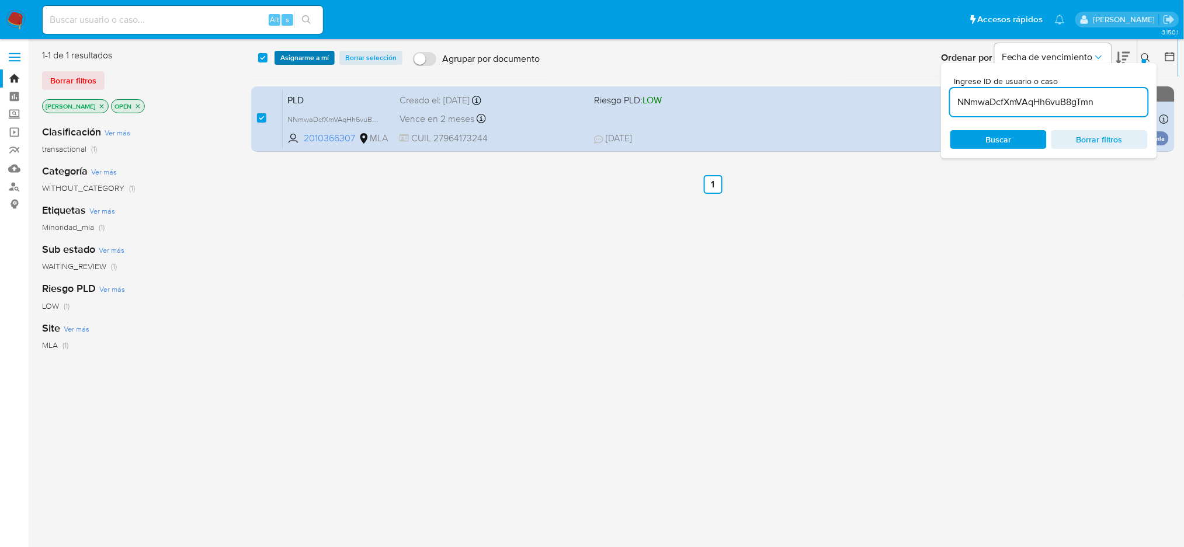
click at [303, 63] on span "Asignarme a mí" at bounding box center [304, 58] width 48 height 12
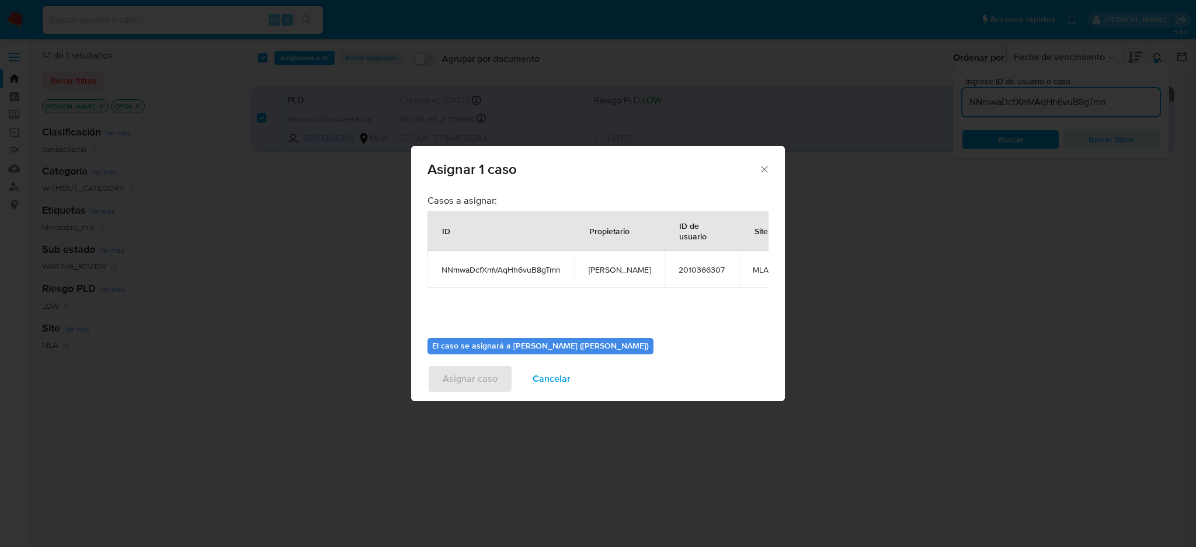
click at [591, 268] on span "[PERSON_NAME]" at bounding box center [620, 270] width 62 height 11
copy span "[PERSON_NAME]"
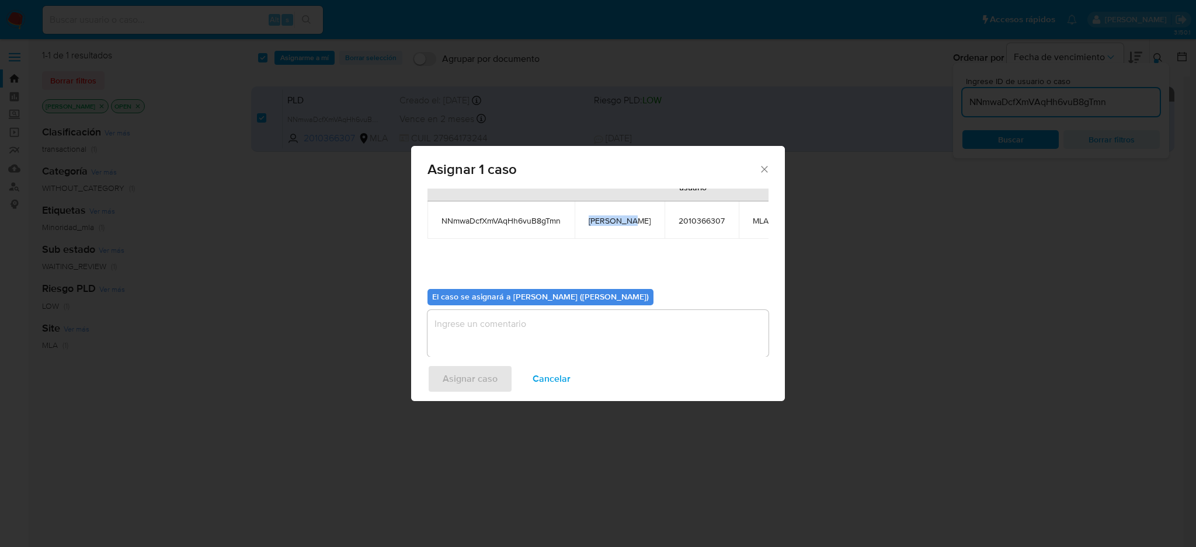
scroll to position [71, 0]
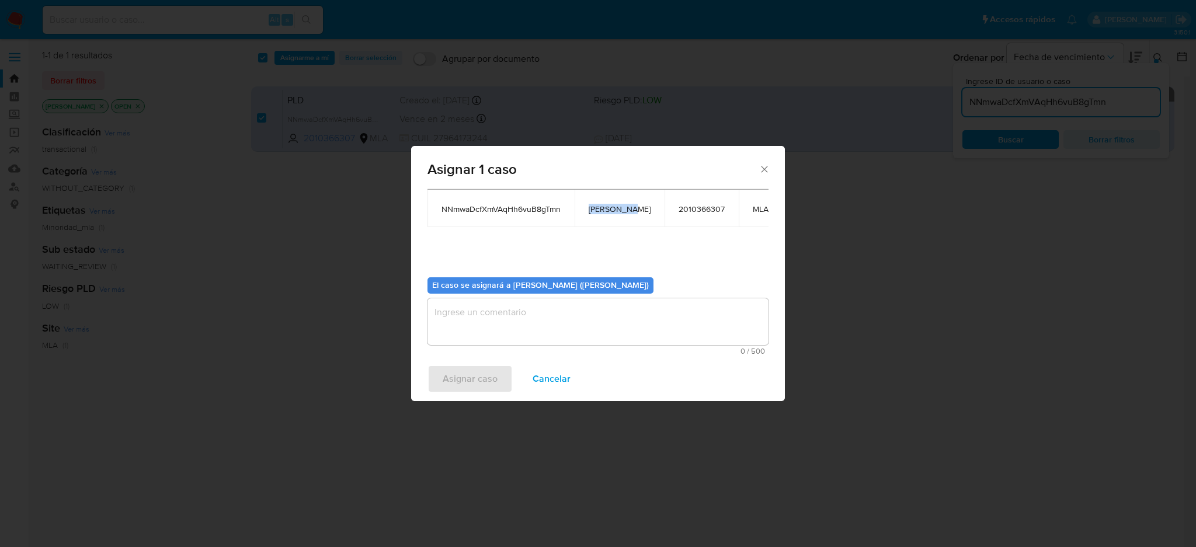
click at [526, 333] on textarea "assign-modal" at bounding box center [598, 321] width 341 height 47
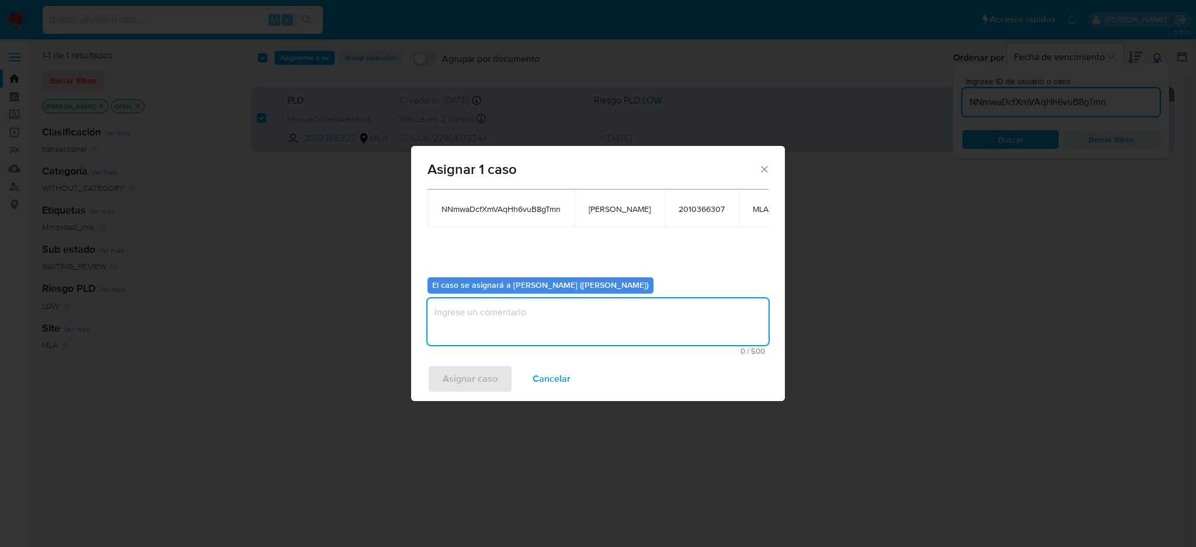
paste textarea "[PERSON_NAME]"
type textarea "[PERSON_NAME]"
click at [461, 377] on span "Asignar caso" at bounding box center [470, 379] width 55 height 26
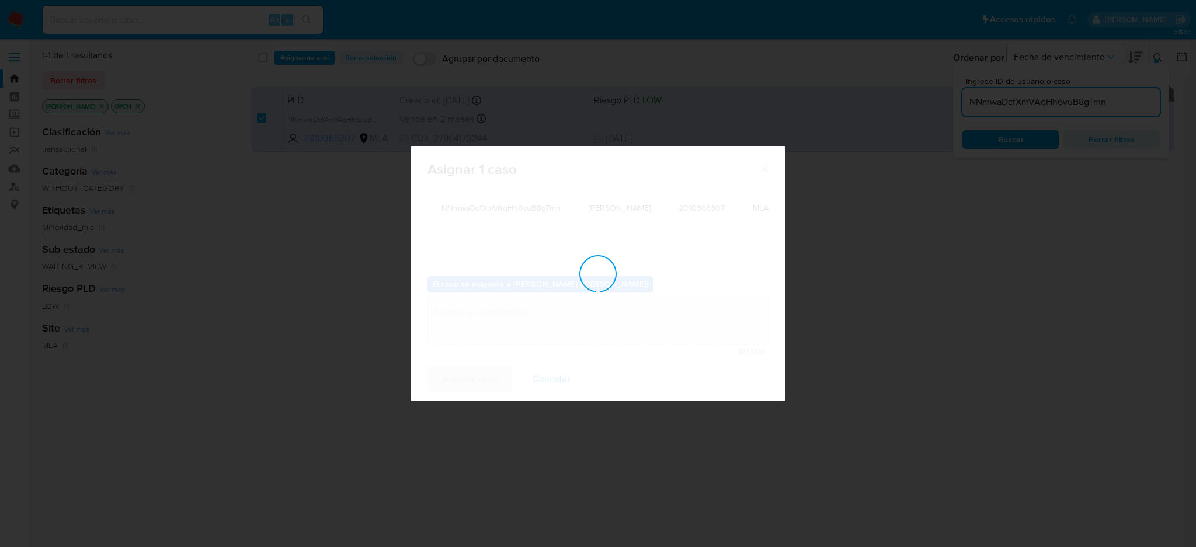
checkbox input "false"
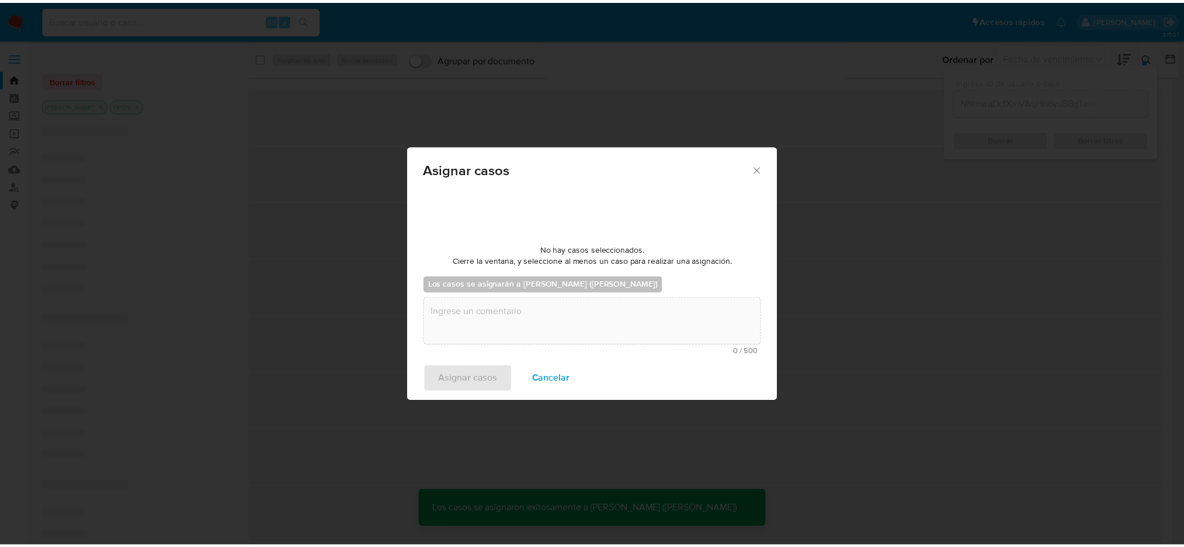
scroll to position [69, 0]
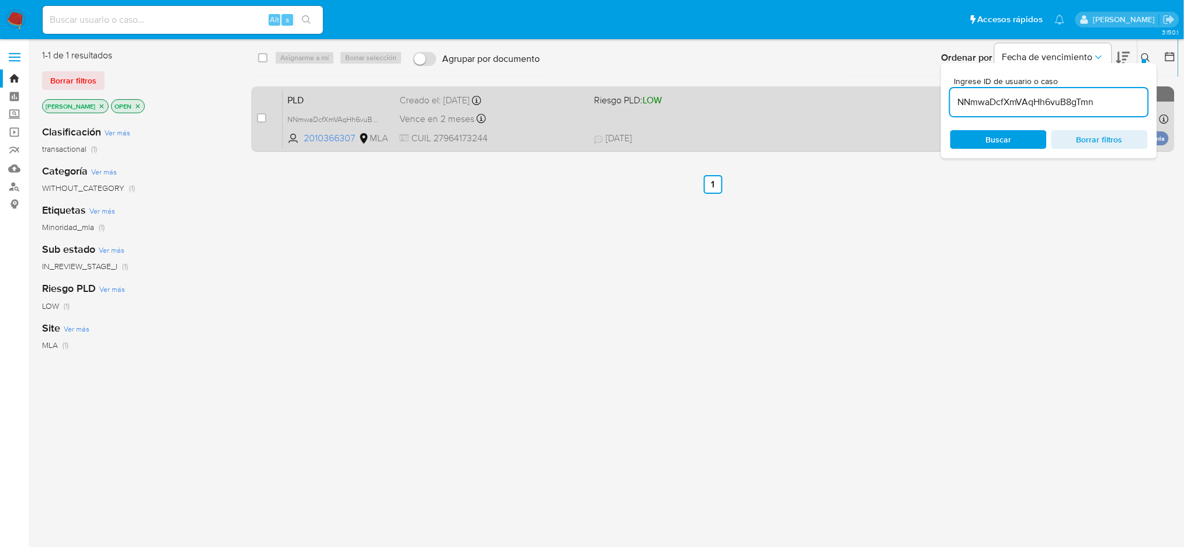
click at [527, 131] on div "PLD NNmwaDcfXmVAqHh6vuB8gTmn 2010366307 MLA Riesgo PLD: LOW Creado el: 12/07/20…" at bounding box center [726, 118] width 886 height 59
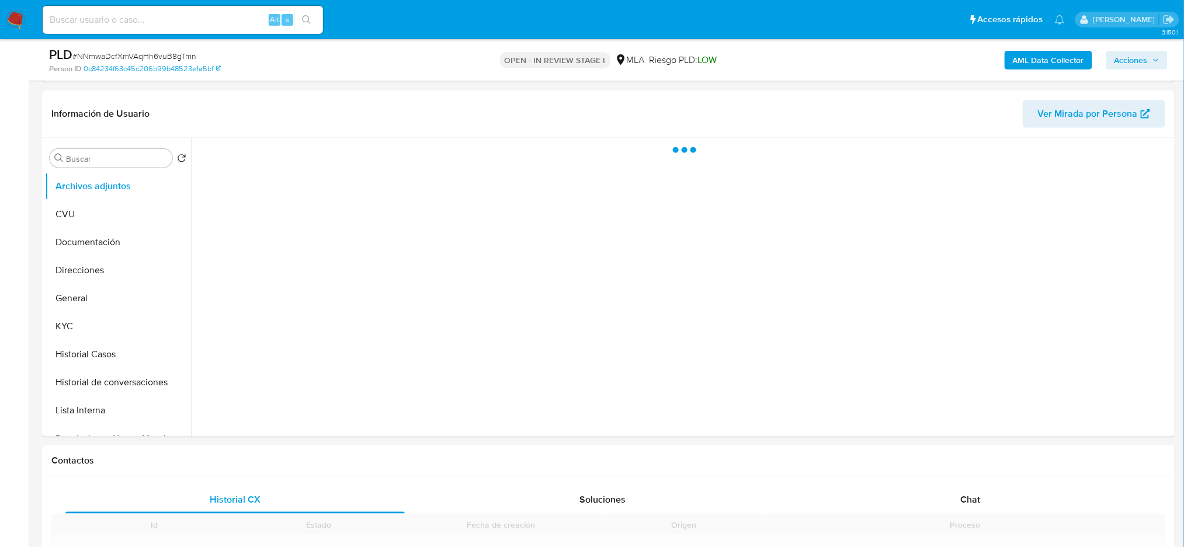
scroll to position [234, 0]
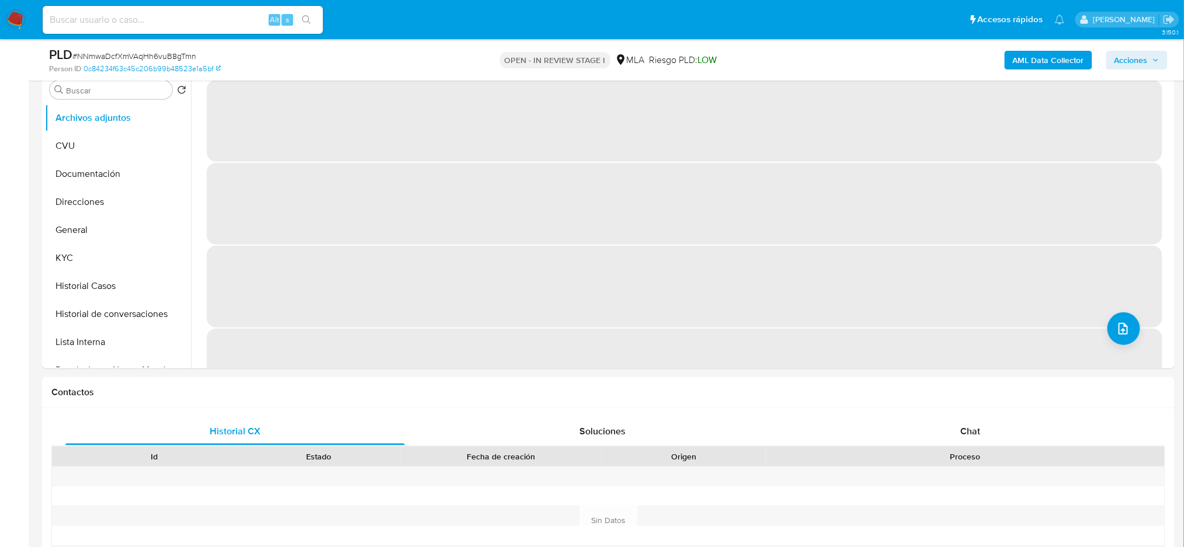
select select "10"
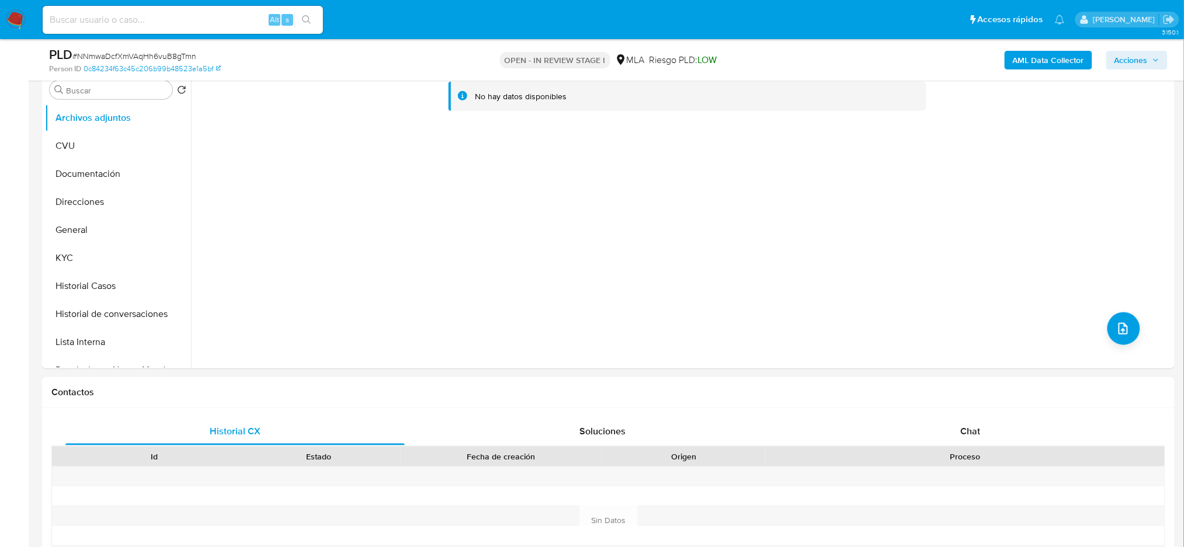
click at [171, 61] on span "# NNmwaDcfXmVAqHh6vuB8gTmn" at bounding box center [134, 56] width 124 height 12
click at [171, 60] on span "# NNmwaDcfXmVAqHh6vuB8gTmn" at bounding box center [134, 56] width 124 height 12
copy span "NNmwaDcfXmVAqHh6vuB8gTmn"
click at [87, 266] on button "KYC" at bounding box center [113, 258] width 137 height 28
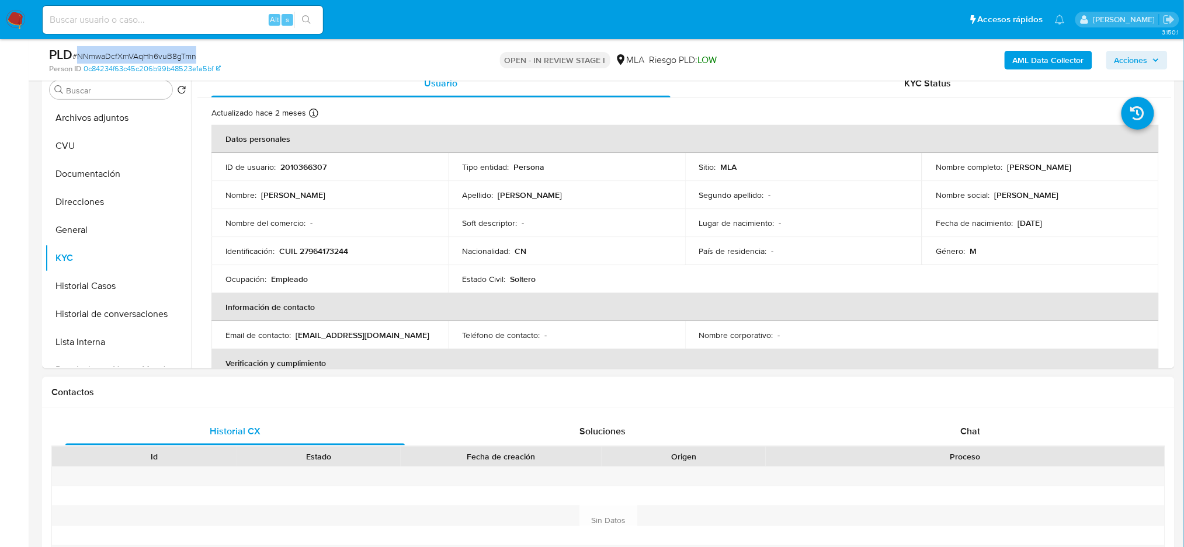
click at [1000, 418] on div "Chat" at bounding box center [970, 432] width 339 height 28
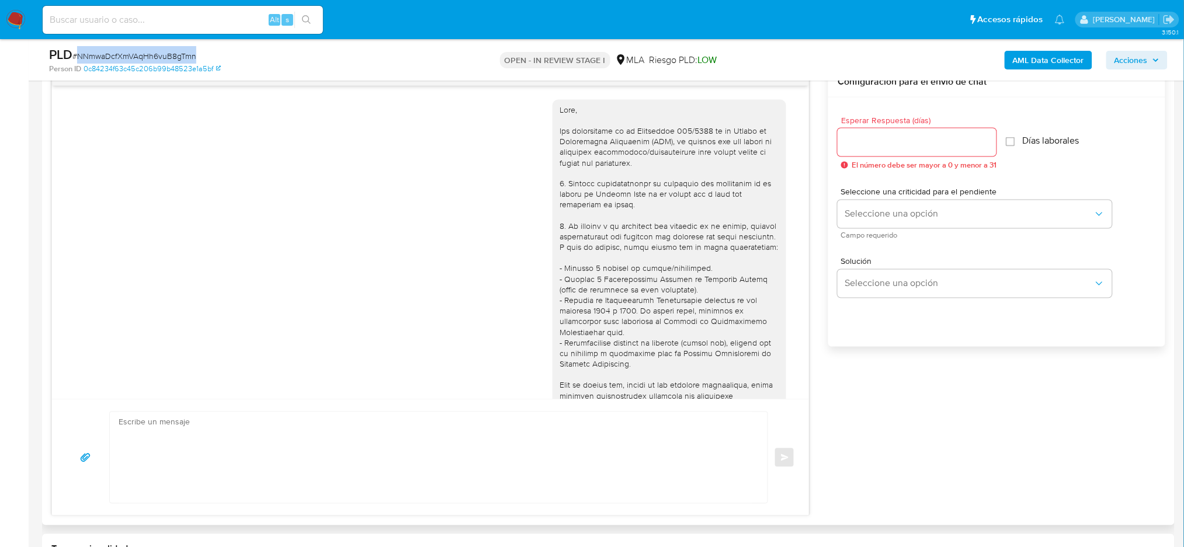
scroll to position [856, 0]
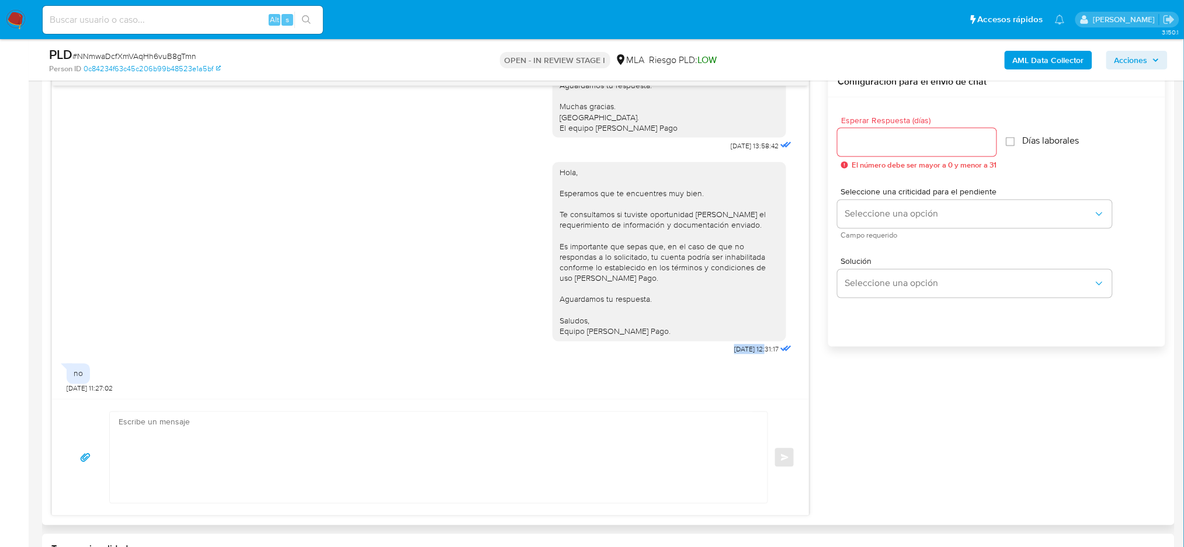
drag, startPoint x: 707, startPoint y: 348, endPoint x: 742, endPoint y: 352, distance: 35.9
click at [742, 352] on div "Hola, Esperamos que te encuentres muy bien. Te consultamos si tuviste oportunid…" at bounding box center [673, 256] width 242 height 204
copy span "[DATE]"
click at [143, 52] on span "# NNmwaDcfXmVAqHh6vuB8gTmn" at bounding box center [134, 56] width 124 height 12
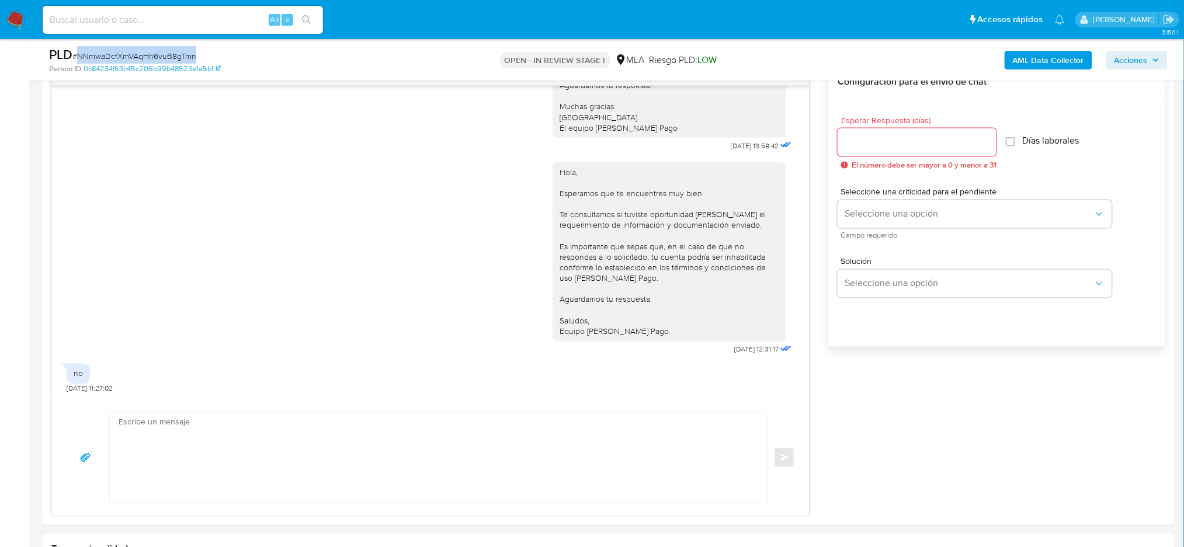
copy span "NNmwaDcfXmVAqHh6vuB8gTmn"
click at [183, 443] on textarea at bounding box center [436, 457] width 634 height 91
paste textarea "Hola XXX, Muchas gracias por tu respuesta. Analizamos tu caso y verificamos que…"
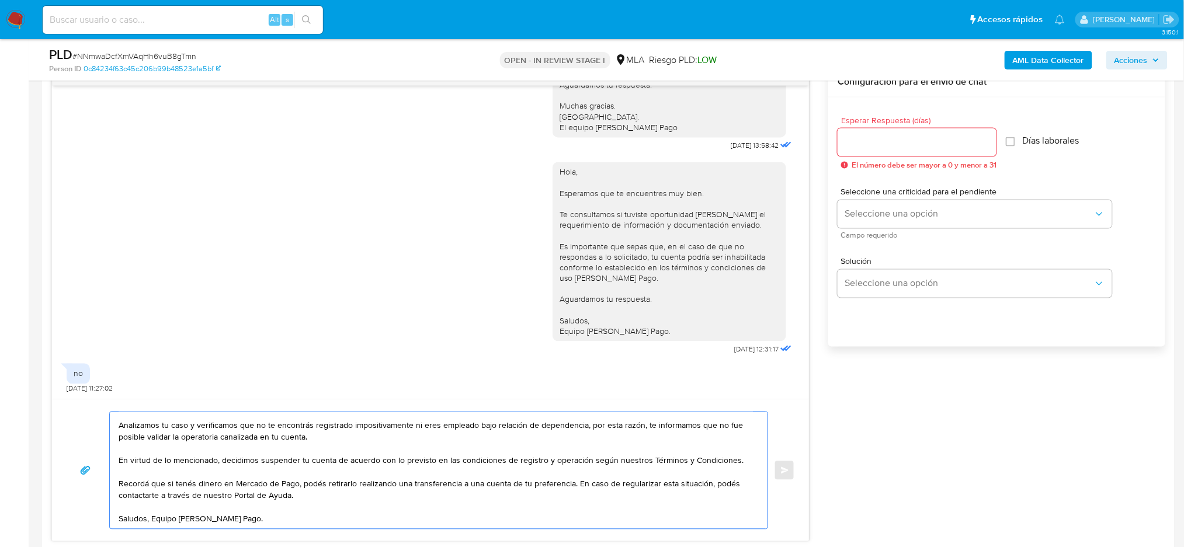
scroll to position [0, 0]
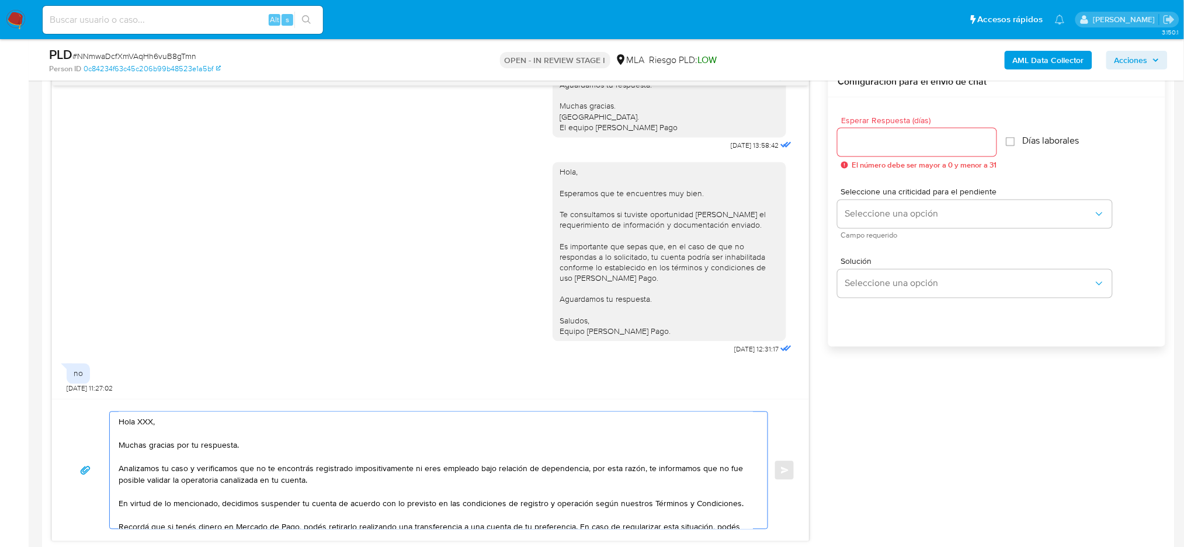
drag, startPoint x: 153, startPoint y: 421, endPoint x: 135, endPoint y: 423, distance: 18.2
click at [135, 423] on textarea "Hola XXX, Muchas gracias por tu respuesta. Analizamos tu caso y verificamos que…" at bounding box center [436, 470] width 634 height 117
type textarea "Hola, Muchas gracias por tu respuesta. Analizamos tu caso y verificamos que no …"
click at [877, 137] on input "Esperar Respuesta (días)" at bounding box center [916, 142] width 159 height 15
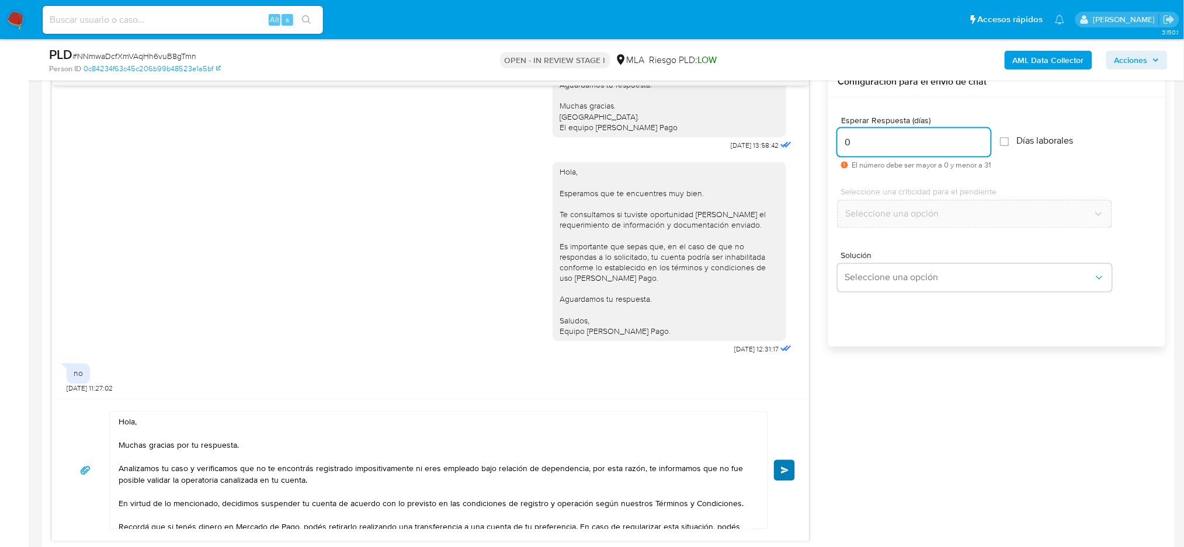
type input "0"
drag, startPoint x: 776, startPoint y: 471, endPoint x: 809, endPoint y: 461, distance: 34.7
click at [776, 472] on button "Enviar" at bounding box center [784, 470] width 21 height 21
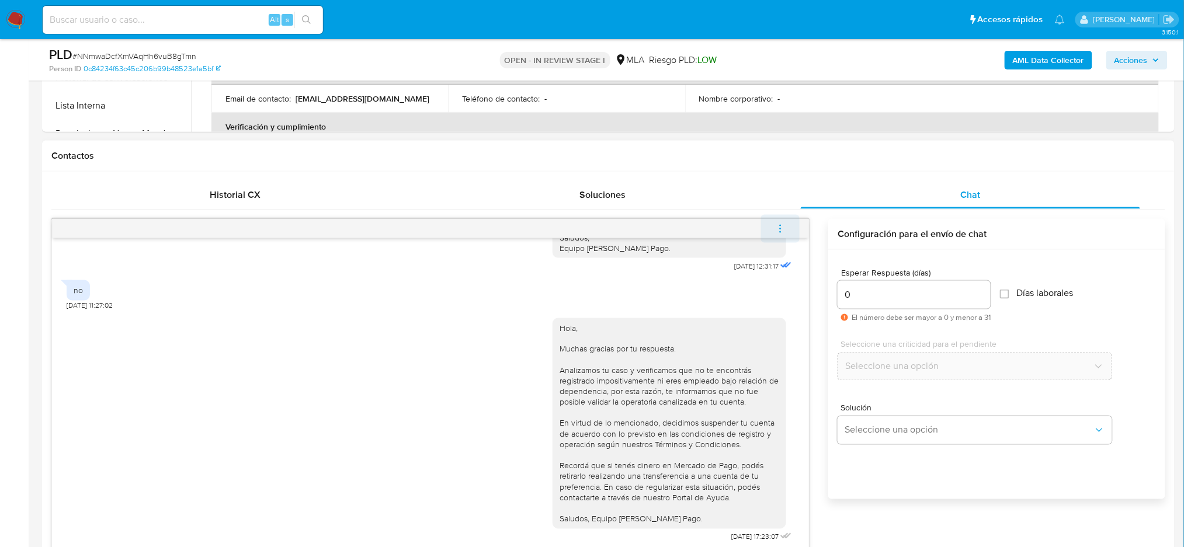
scroll to position [467, 0]
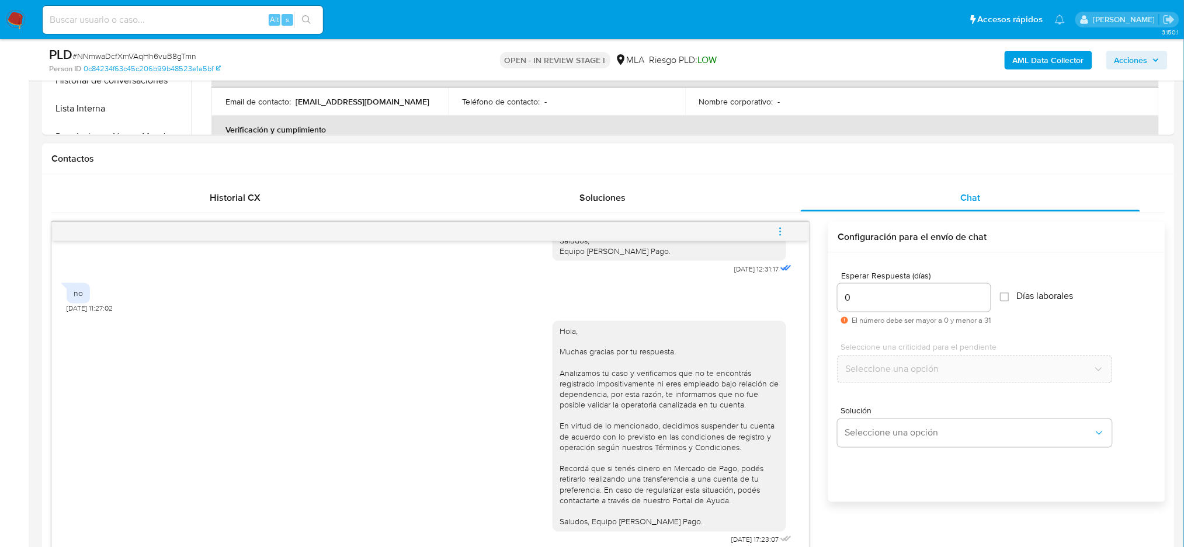
click at [777, 221] on span "menu-action" at bounding box center [780, 232] width 11 height 28
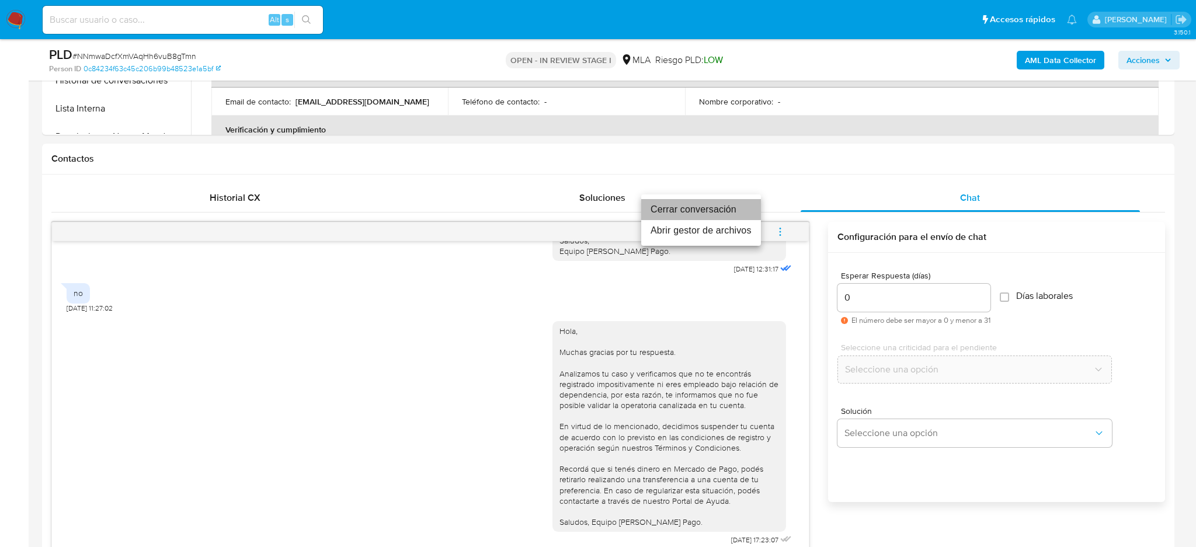
click at [739, 204] on li "Cerrar conversación" at bounding box center [701, 209] width 120 height 21
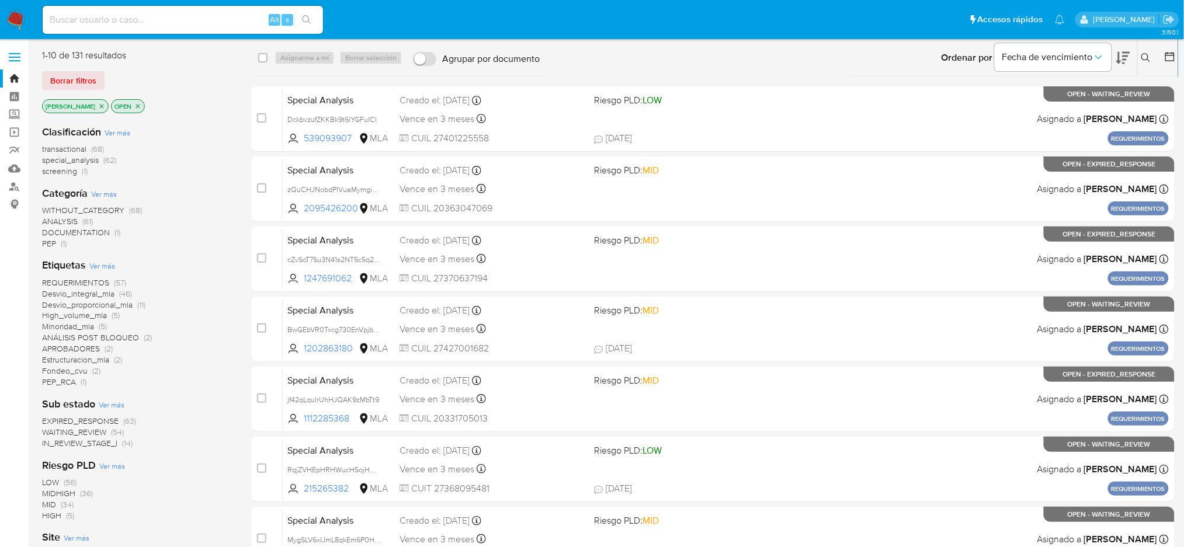
click at [1142, 61] on icon at bounding box center [1145, 57] width 9 height 9
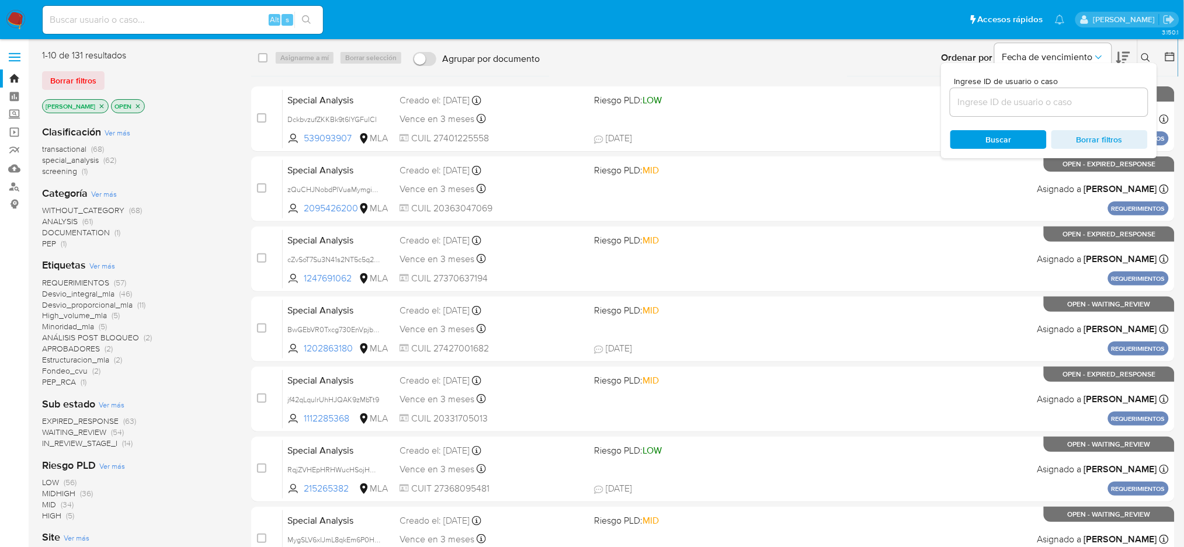
click at [982, 103] on input at bounding box center [1048, 102] width 197 height 15
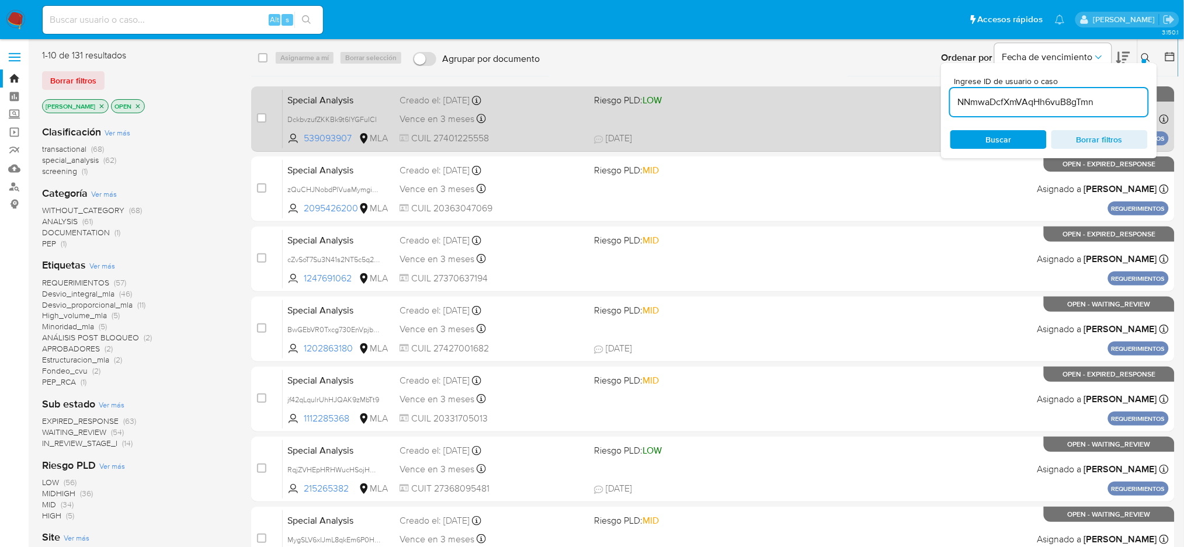
type input "NNmwaDcfXmVAqHh6vuB8gTmn"
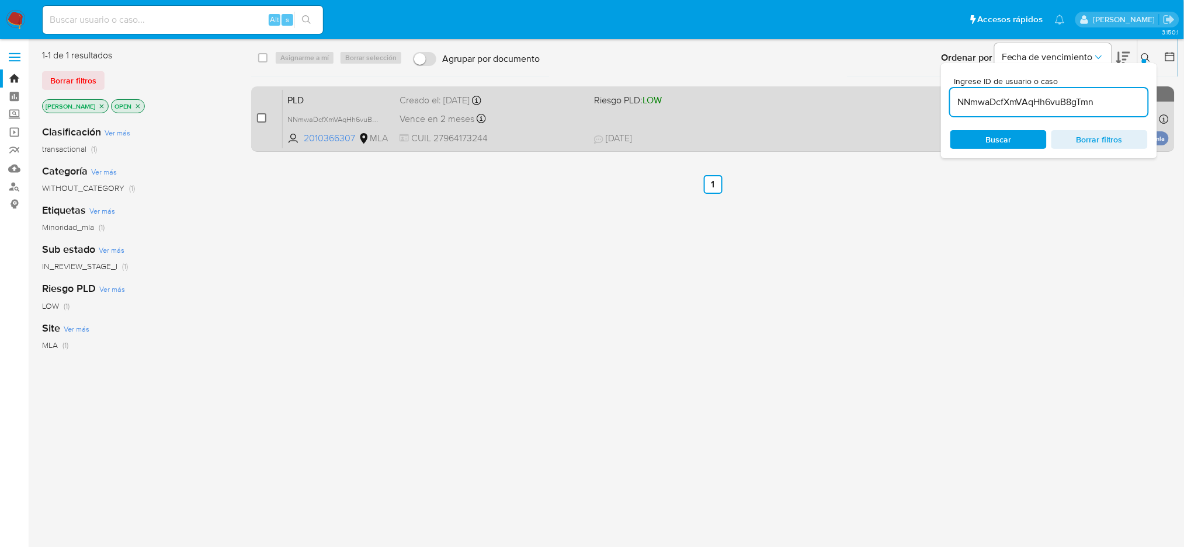
click at [262, 117] on input "checkbox" at bounding box center [261, 117] width 9 height 9
checkbox input "true"
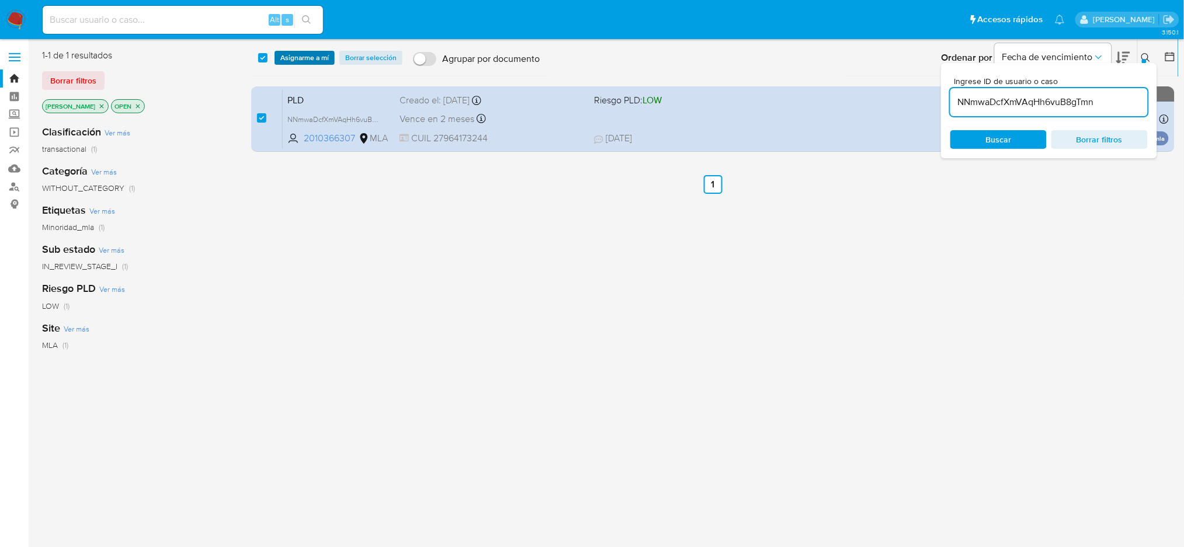
click at [295, 61] on span "Asignarme a mí" at bounding box center [304, 58] width 48 height 12
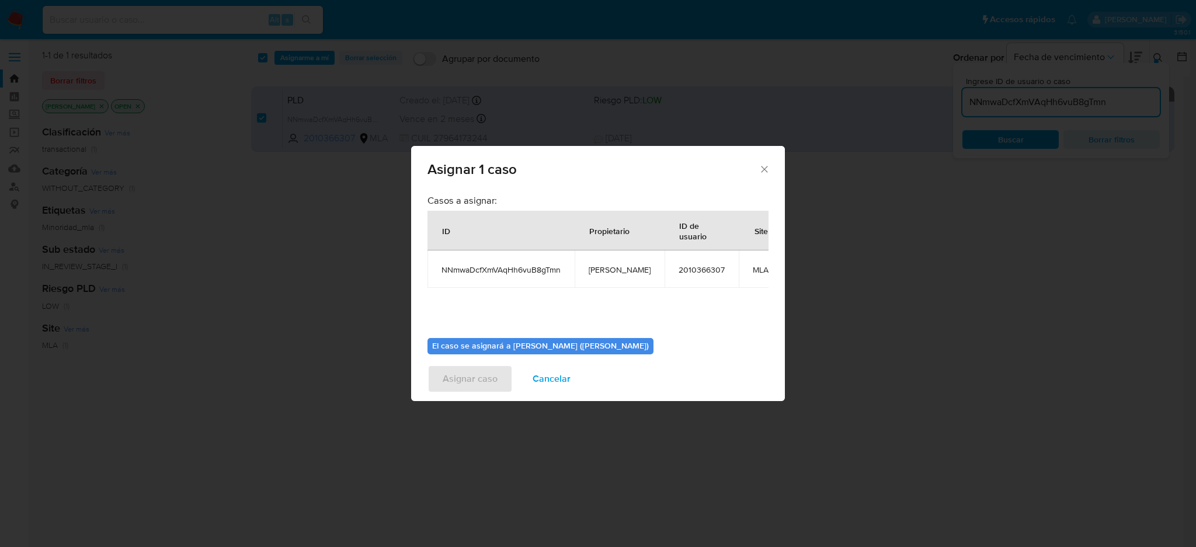
click at [620, 267] on span "[PERSON_NAME]" at bounding box center [620, 270] width 62 height 11
copy span "[PERSON_NAME]"
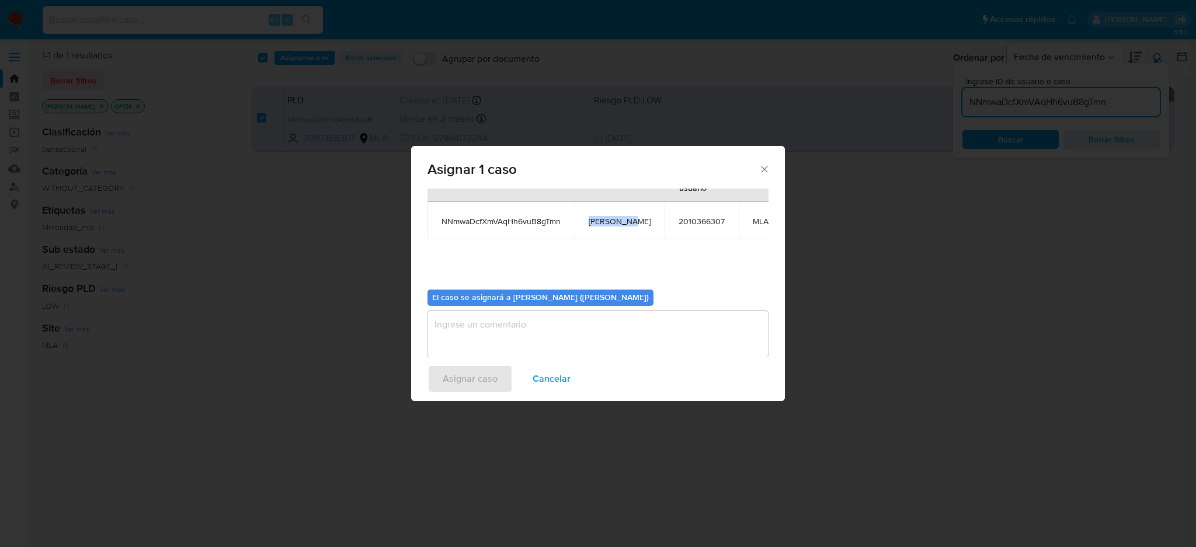
scroll to position [71, 0]
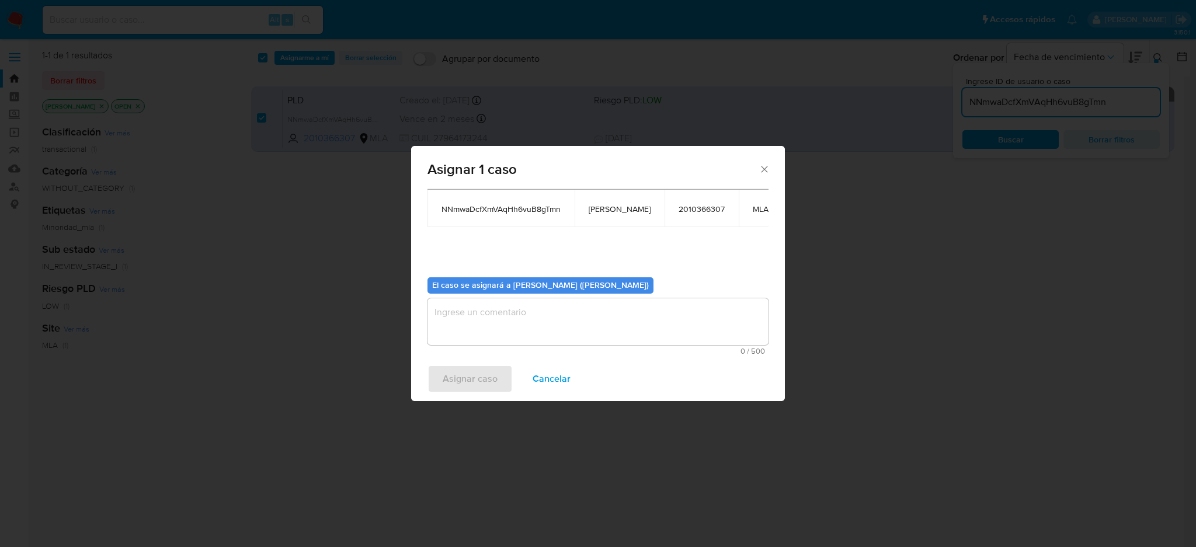
click at [528, 336] on div "0 / 500 500 caracteres restantes" at bounding box center [598, 326] width 341 height 57
click at [518, 318] on textarea "assign-modal" at bounding box center [598, 321] width 341 height 47
paste textarea "[PERSON_NAME]"
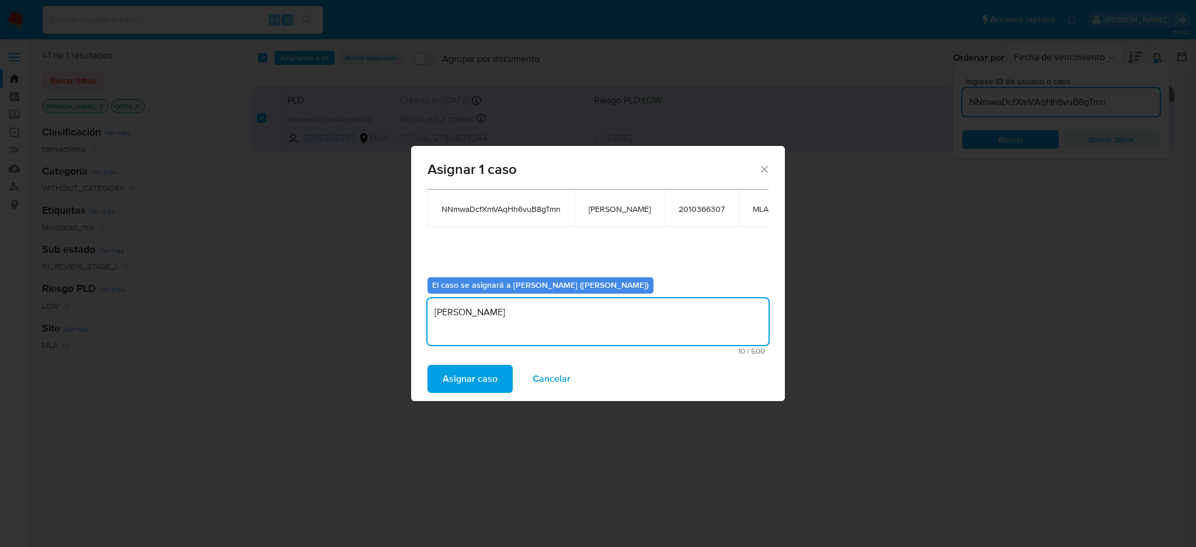
type textarea "[PERSON_NAME]"
click at [444, 387] on span "Asignar caso" at bounding box center [470, 379] width 55 height 26
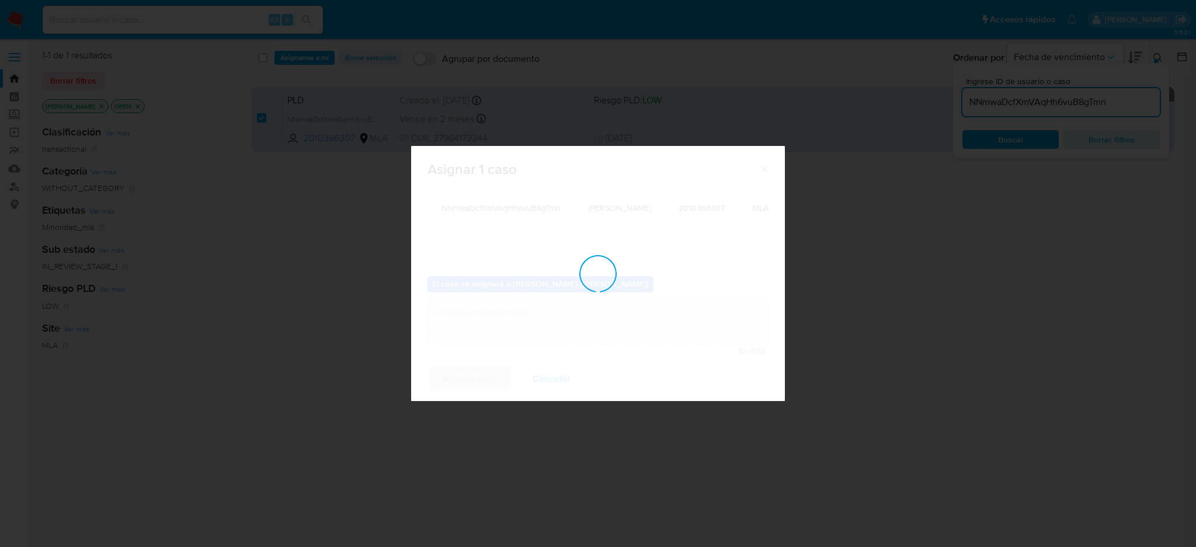
checkbox input "false"
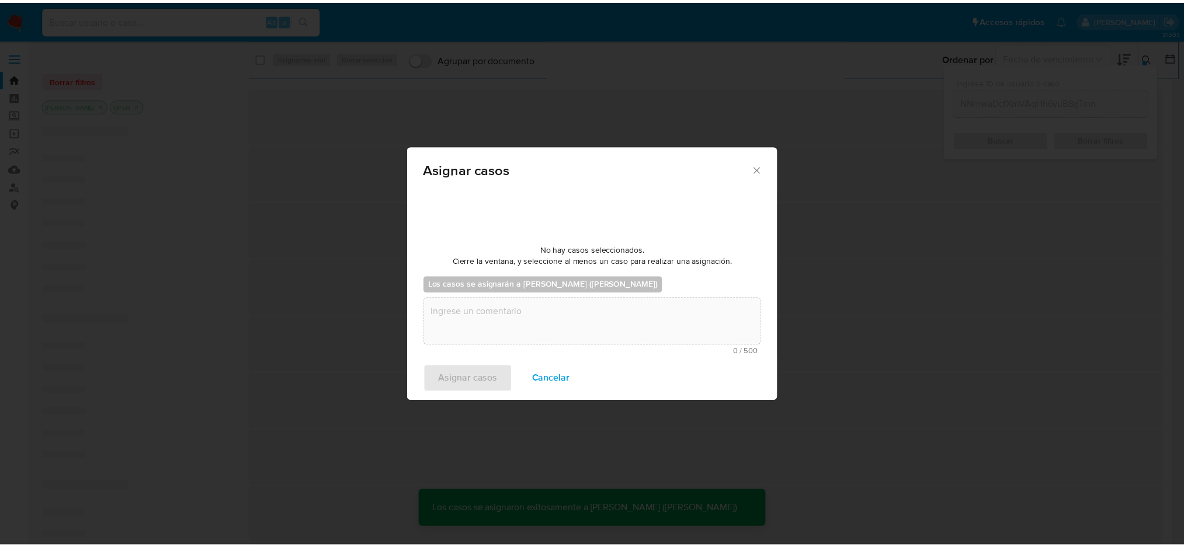
scroll to position [69, 0]
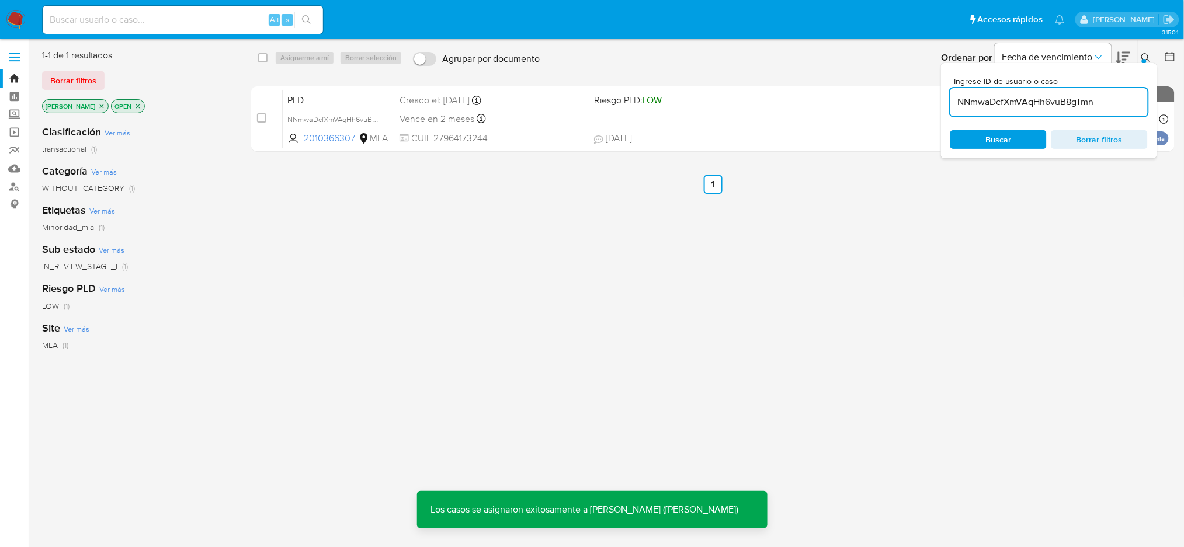
click at [343, 104] on span "PLD" at bounding box center [338, 99] width 103 height 15
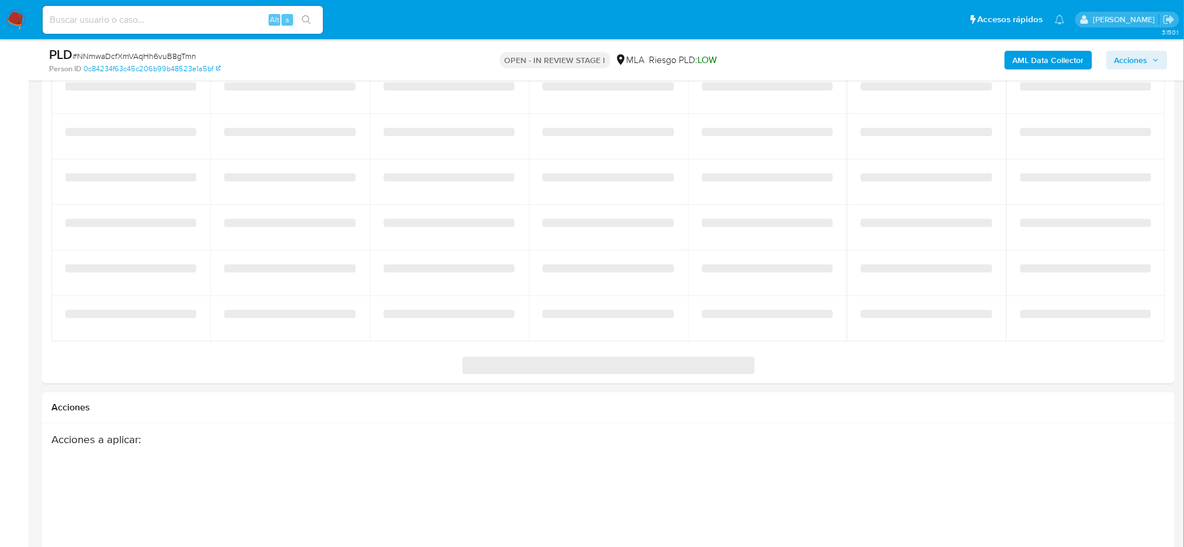
scroll to position [1813, 0]
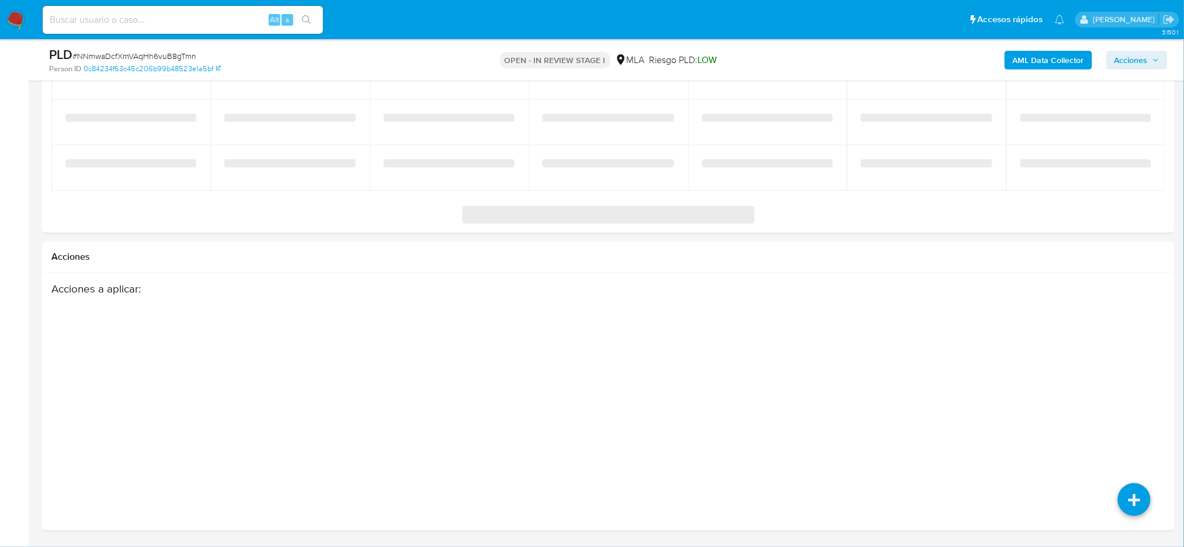
select select "10"
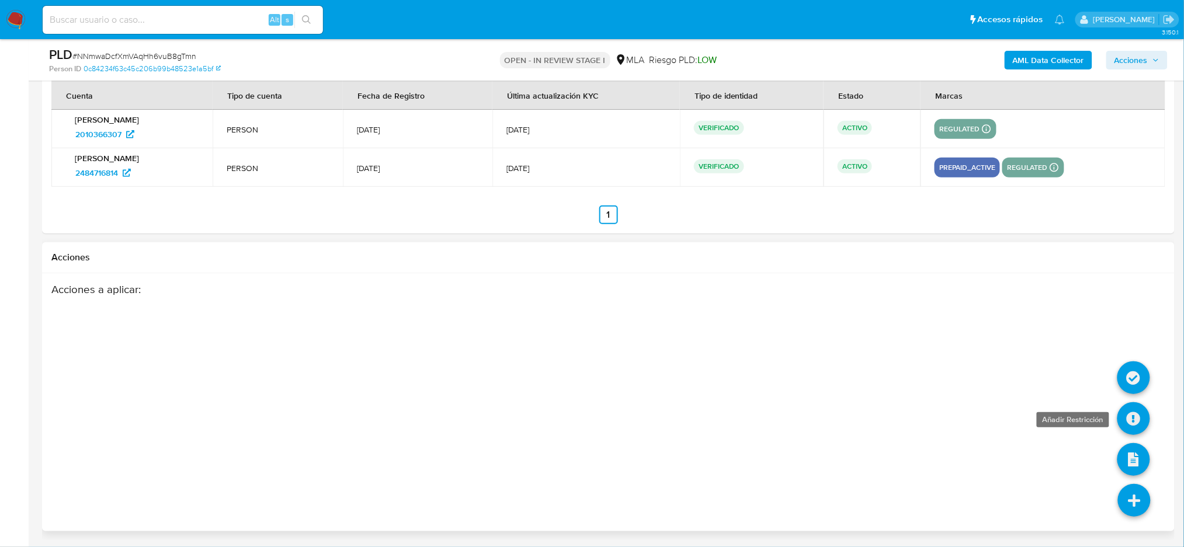
scroll to position [1704, 0]
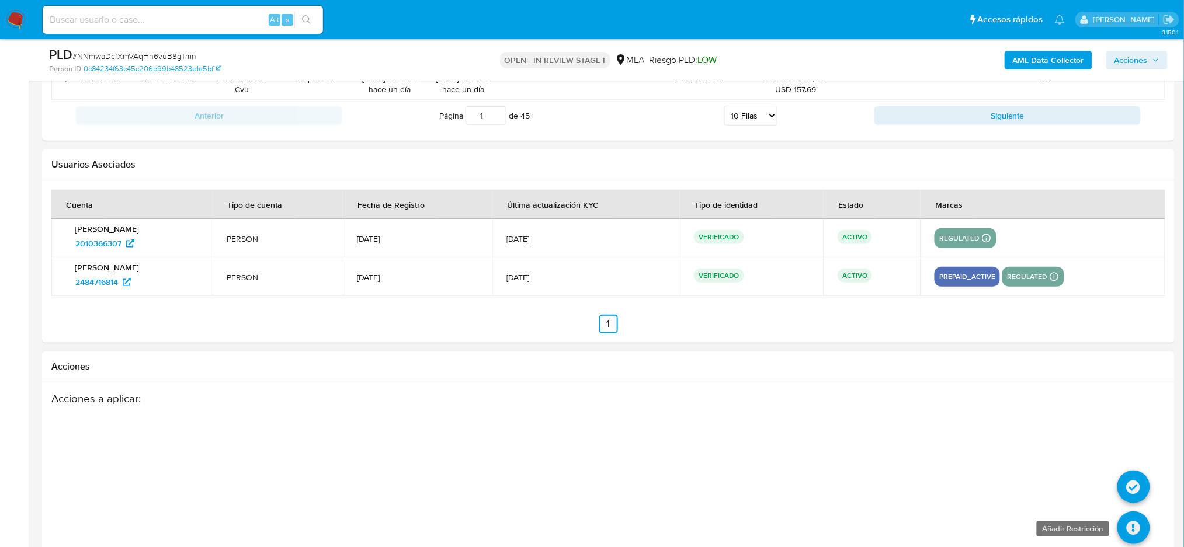
click at [1129, 512] on icon at bounding box center [1133, 528] width 33 height 33
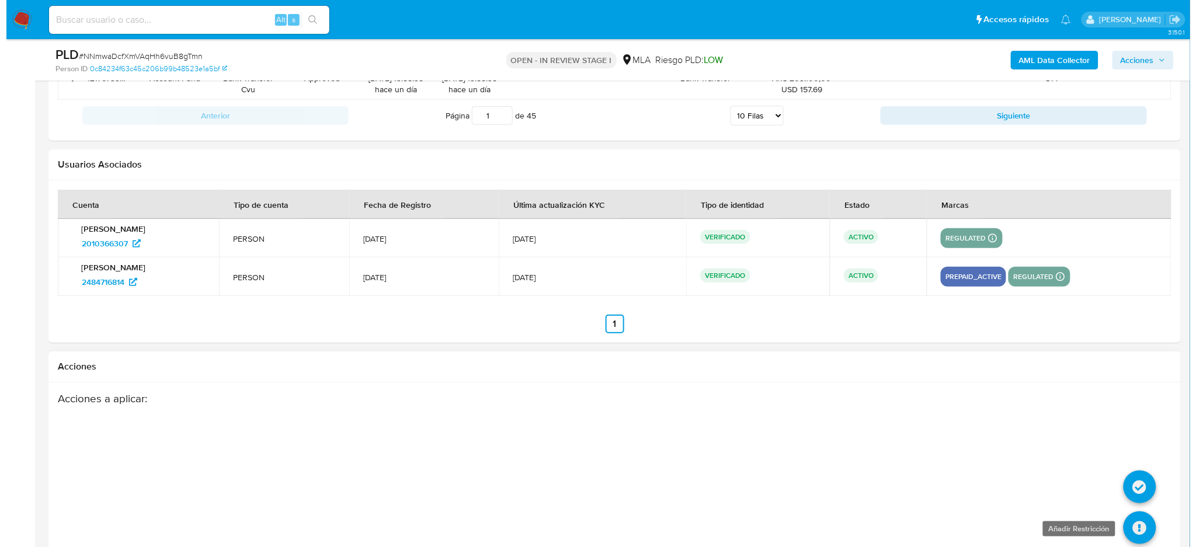
scroll to position [1813, 0]
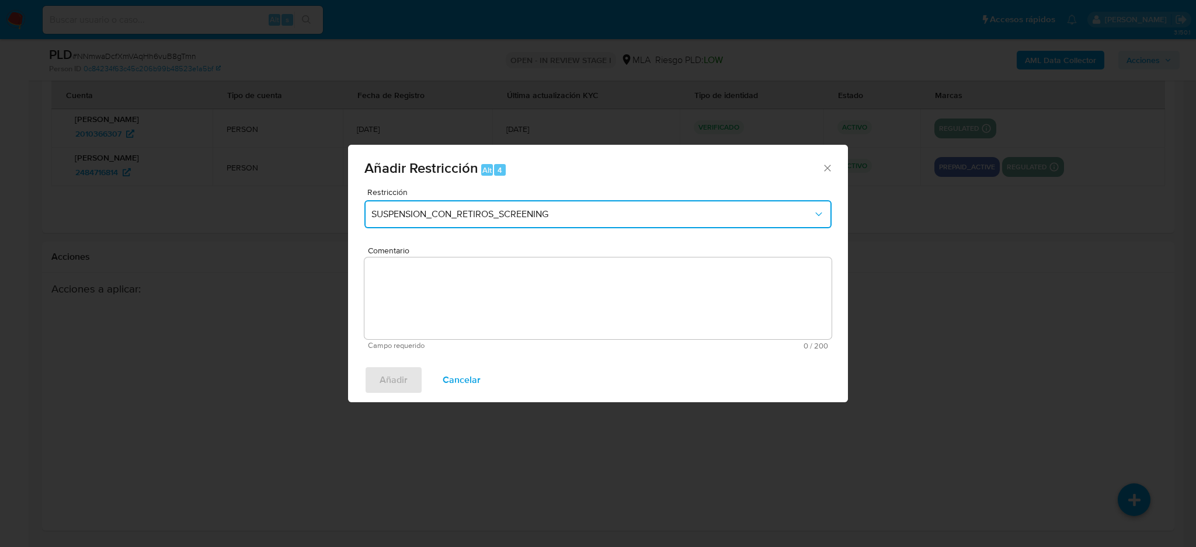
click at [414, 212] on span "SUSPENSION_CON_RETIROS_SCREENING" at bounding box center [592, 214] width 442 height 12
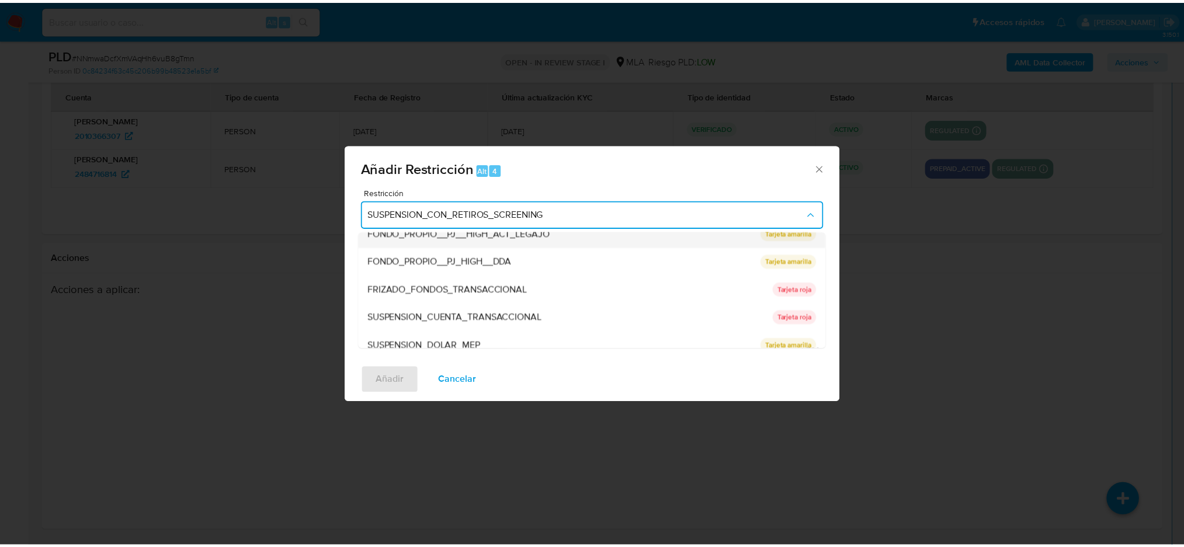
scroll to position [191, 0]
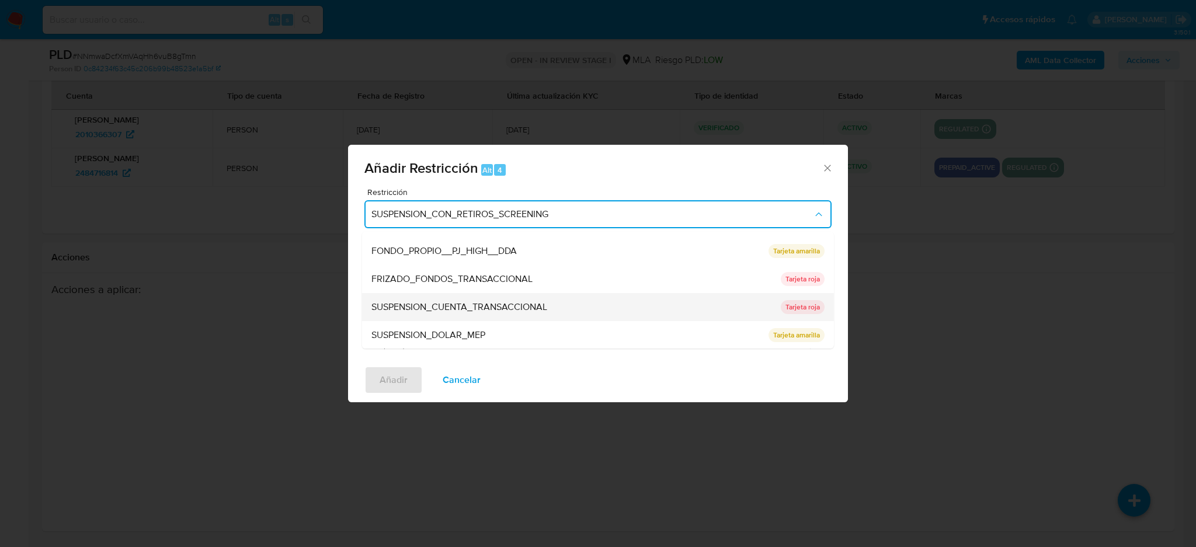
click at [435, 307] on span "SUSPENSION_CUENTA_TRANSACCIONAL" at bounding box center [459, 307] width 176 height 12
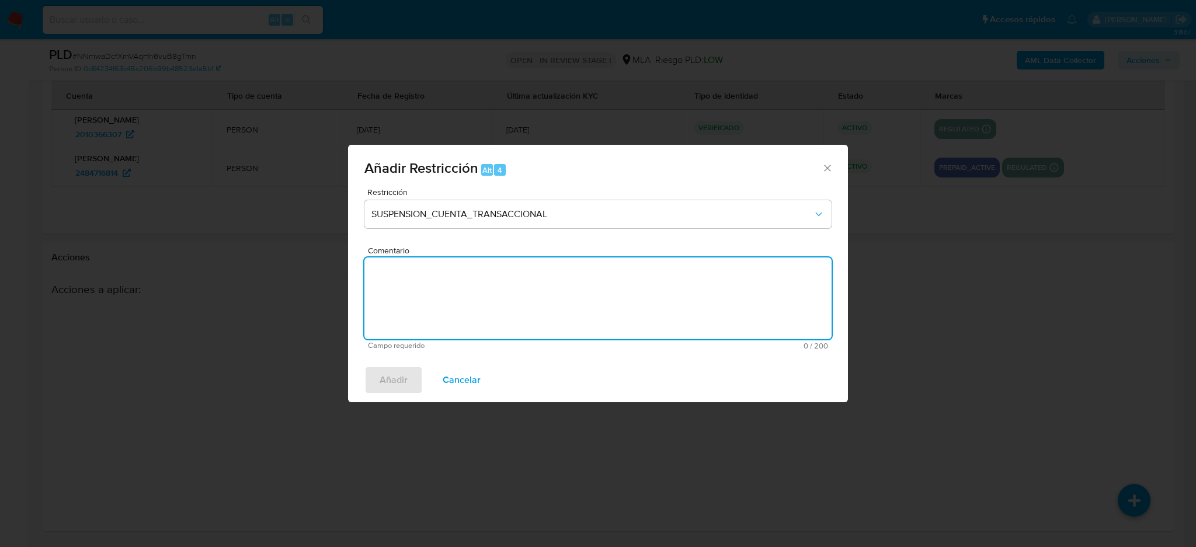
click at [435, 307] on textarea "Comentario" at bounding box center [597, 299] width 467 height 82
type textarea "AML"
click at [370, 388] on button "Añadir" at bounding box center [393, 380] width 58 height 28
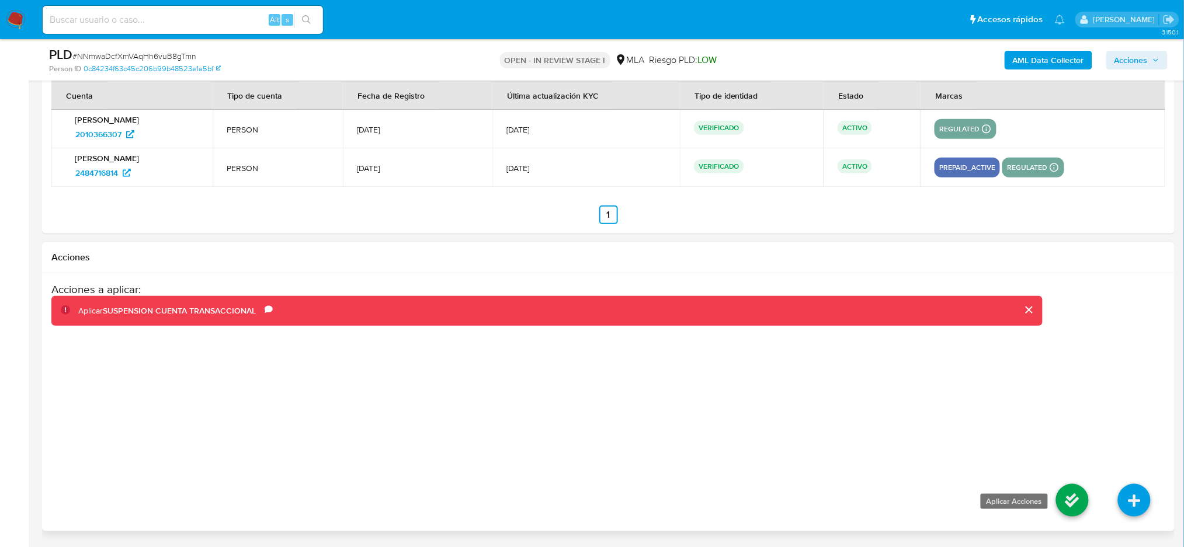
click at [1062, 493] on icon at bounding box center [1072, 500] width 33 height 33
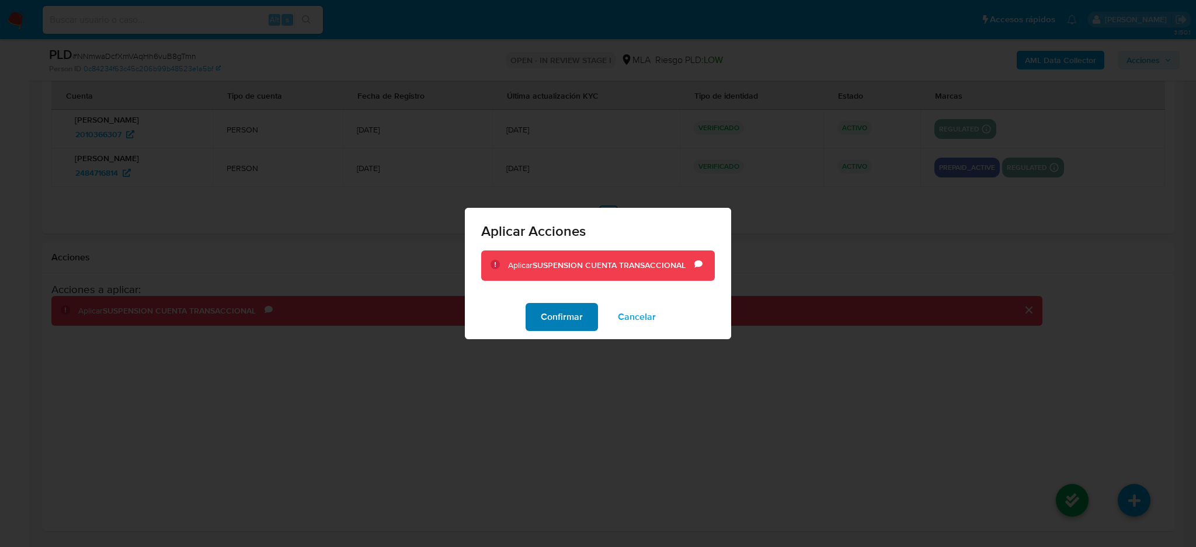
click at [577, 316] on span "Confirmar" at bounding box center [562, 317] width 42 height 26
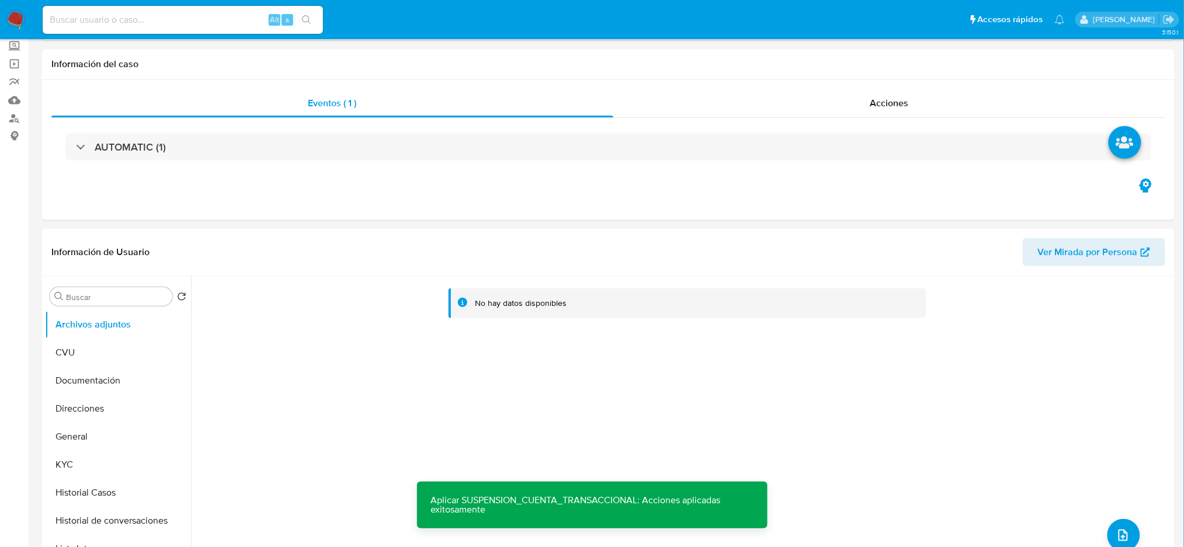
scroll to position [0, 0]
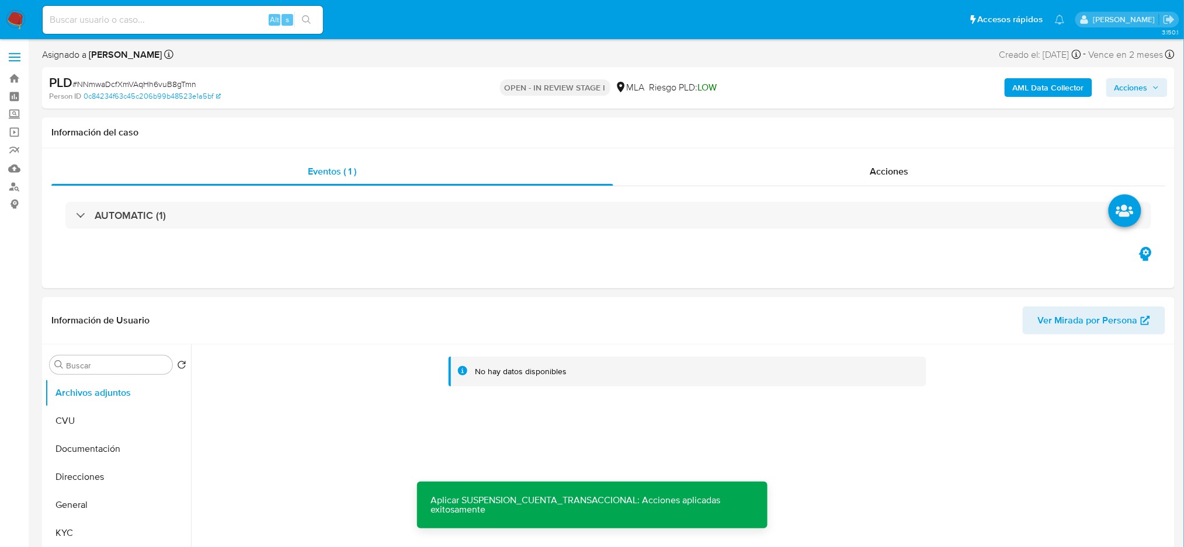
click at [1039, 81] on b "AML Data Collector" at bounding box center [1048, 87] width 71 height 19
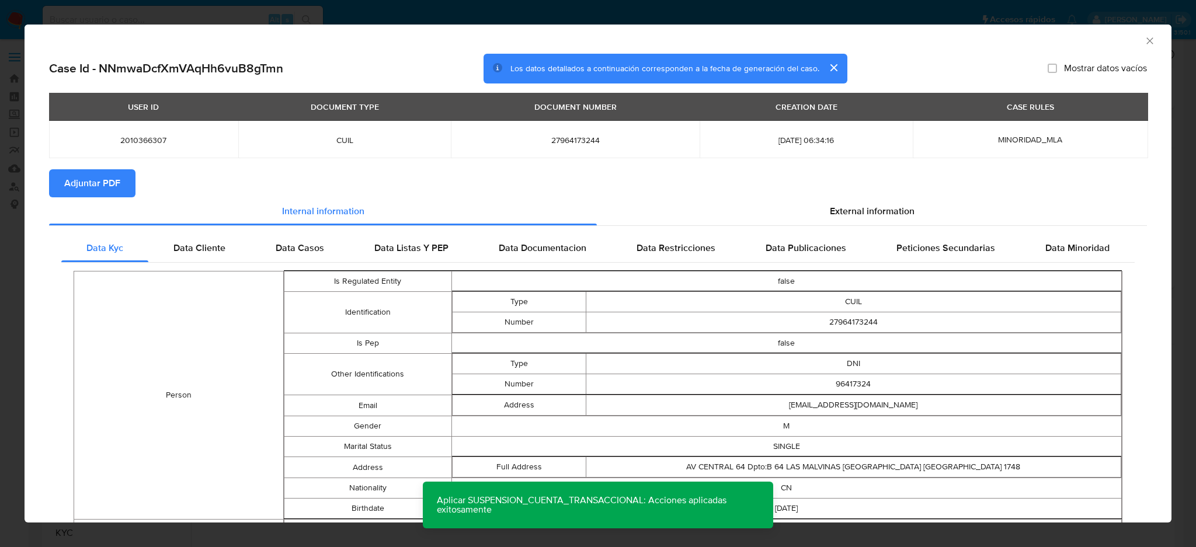
click at [128, 172] on button "Adjuntar PDF" at bounding box center [92, 183] width 86 height 28
click at [1144, 42] on icon "Cerrar ventana" at bounding box center [1150, 41] width 12 height 12
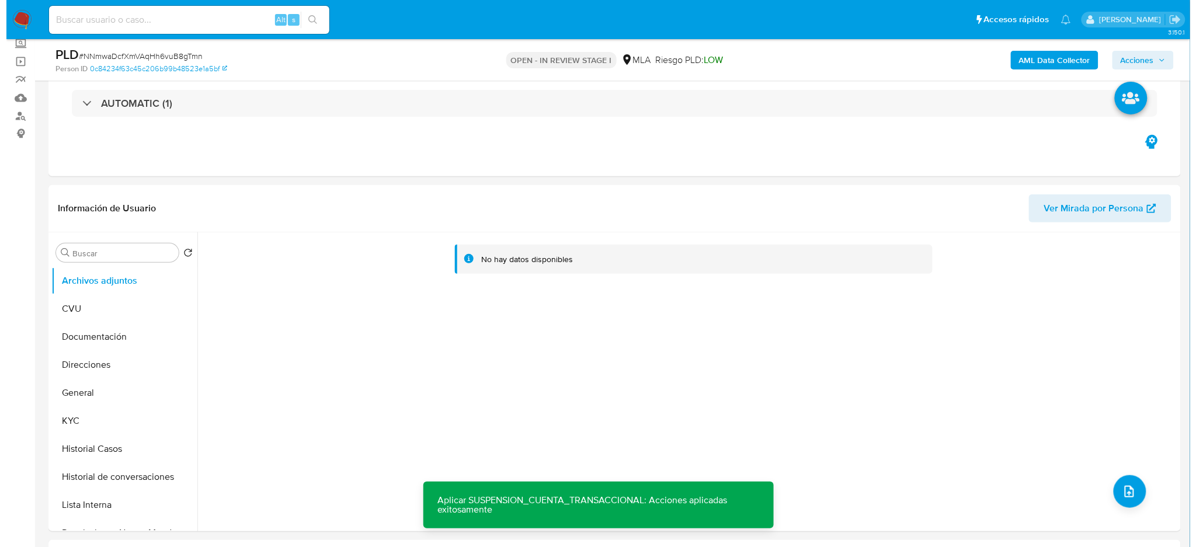
scroll to position [155, 0]
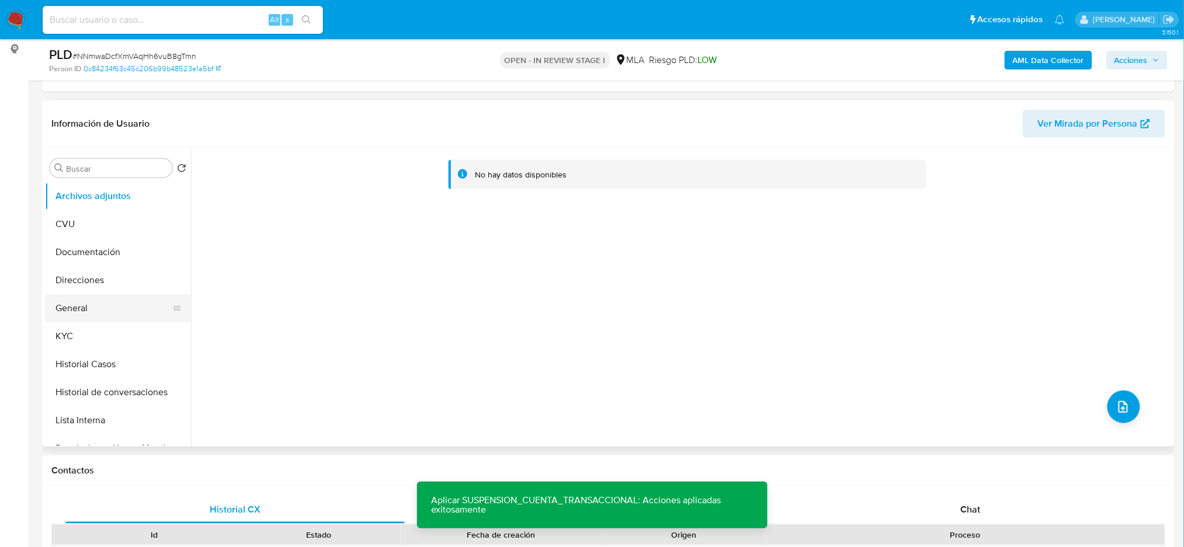
click at [93, 318] on button "General" at bounding box center [113, 308] width 137 height 28
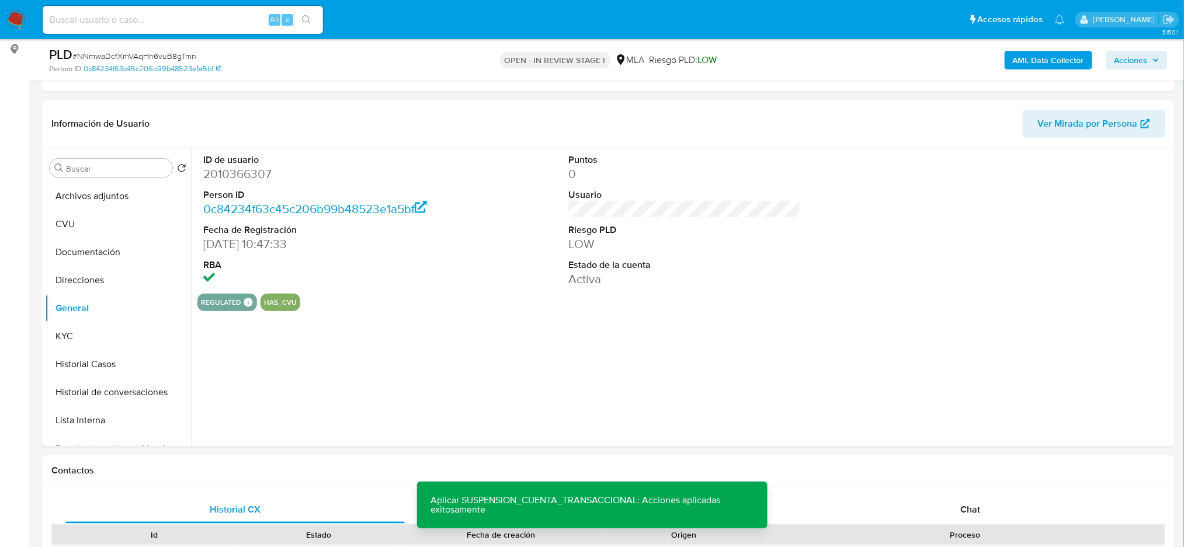
click at [219, 168] on dd "2010366307" at bounding box center [319, 174] width 232 height 16
copy dd "2010366307"
click at [115, 194] on button "Archivos adjuntos" at bounding box center [113, 196] width 137 height 28
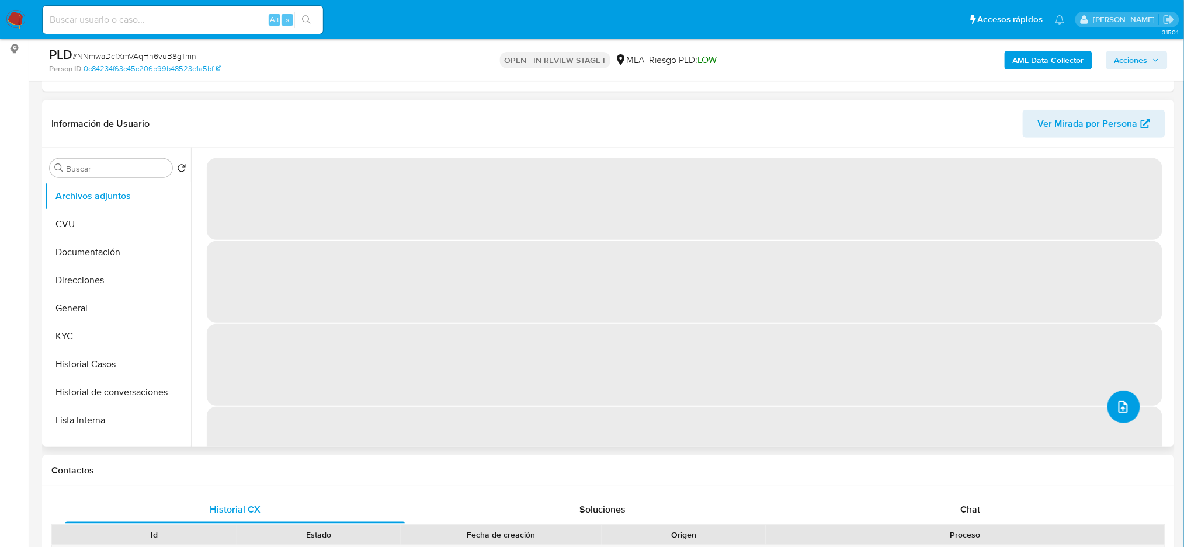
click at [1115, 397] on button "upload-file" at bounding box center [1123, 407] width 33 height 33
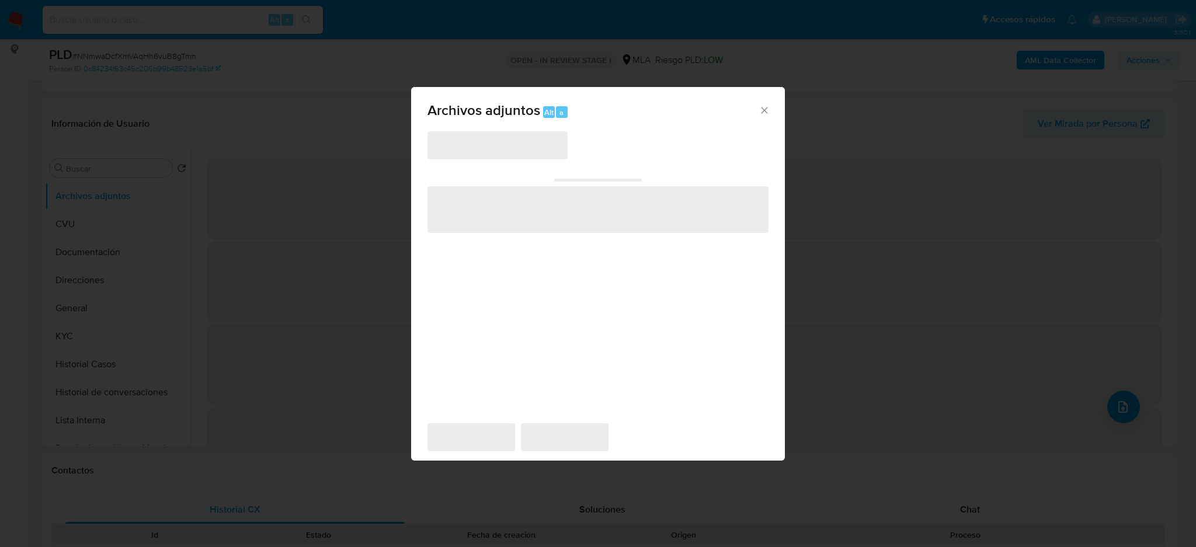
click at [478, 152] on span "‌" at bounding box center [498, 145] width 140 height 28
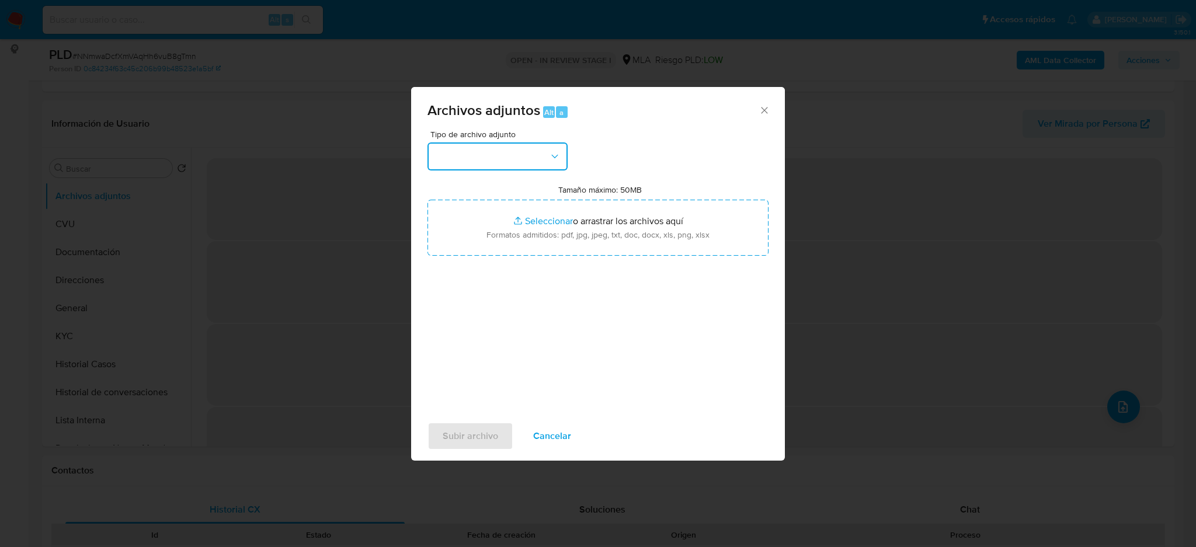
click at [478, 152] on button "button" at bounding box center [498, 157] width 140 height 28
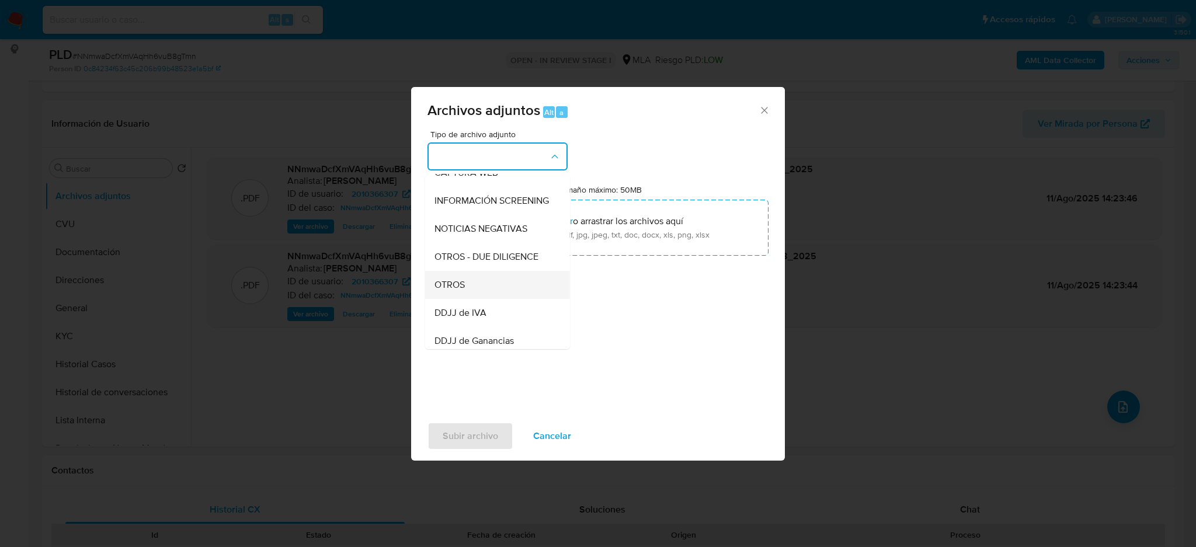
click at [469, 290] on div "OTROS" at bounding box center [494, 285] width 119 height 28
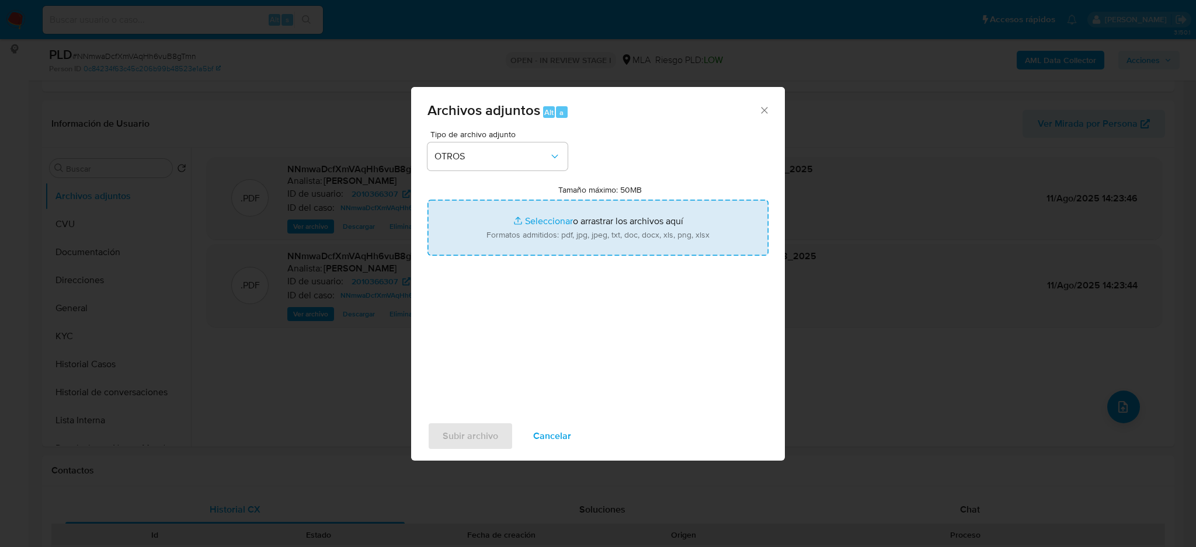
click at [526, 228] on input "Tamaño máximo: 50MB Seleccionar archivos" at bounding box center [598, 228] width 341 height 56
type input "C:\fakepath\Caselog NNmwaDcfXmVAqHh6vuB8gTmn_2025_07_17_16_52_00.docx"
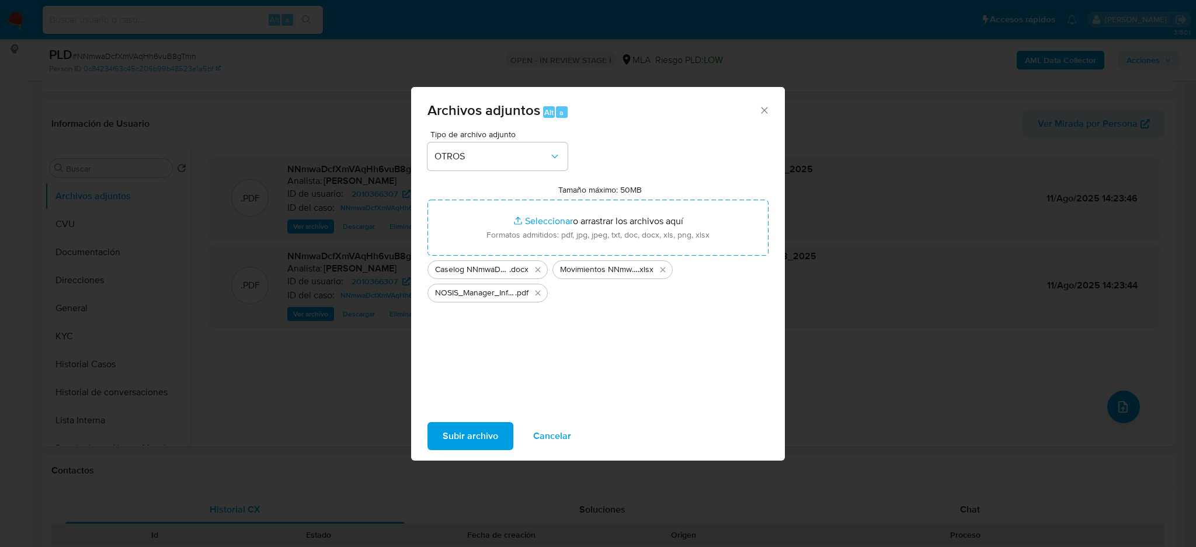
click at [474, 426] on span "Subir archivo" at bounding box center [470, 436] width 55 height 26
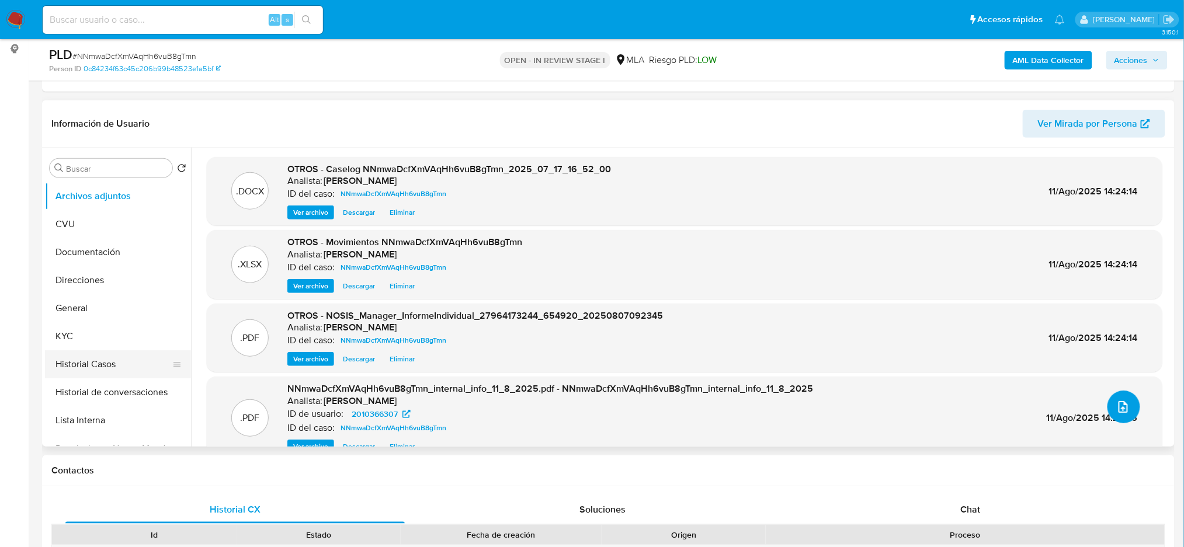
scroll to position [78, 0]
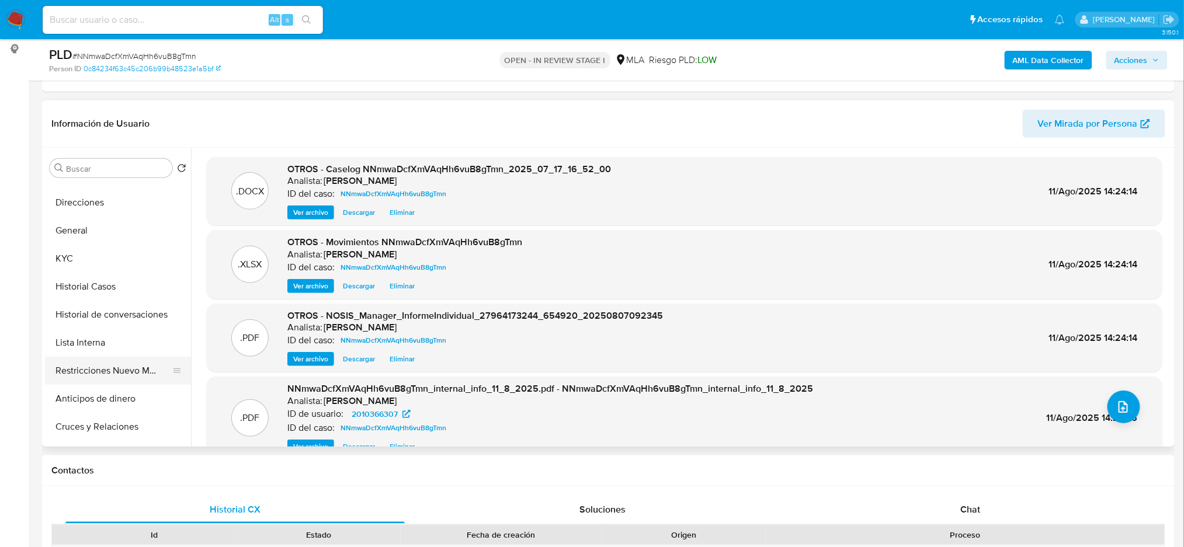
click at [119, 373] on button "Restricciones Nuevo Mundo" at bounding box center [113, 371] width 137 height 28
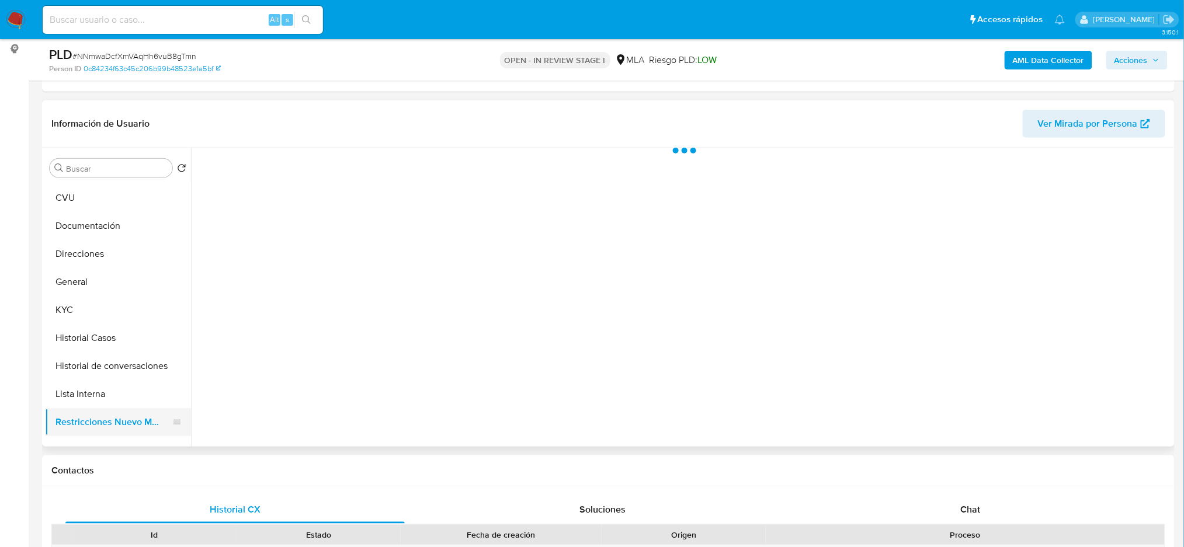
scroll to position [0, 0]
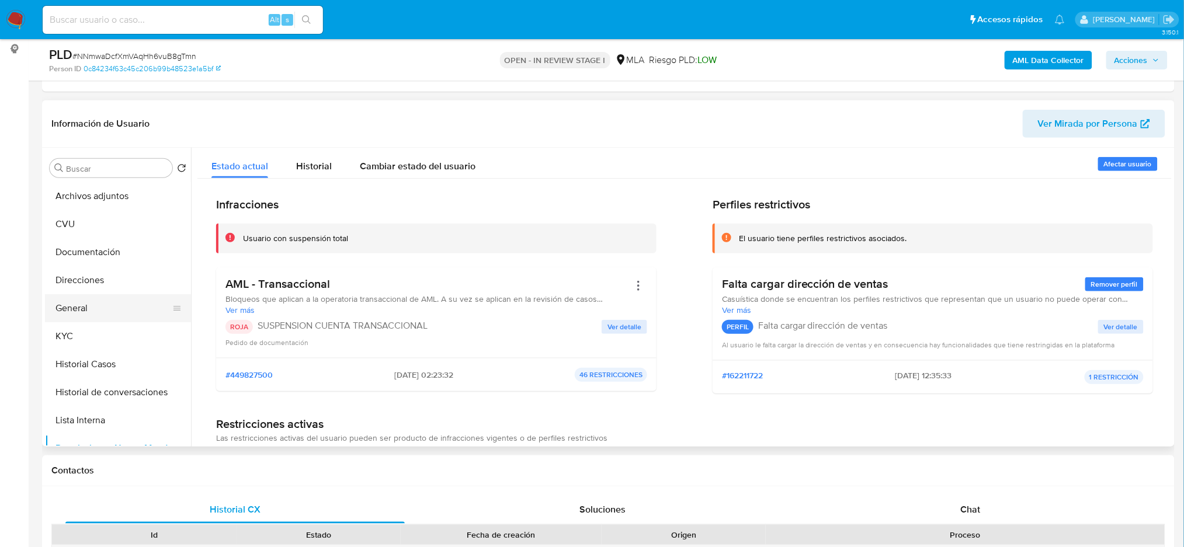
click at [91, 307] on button "General" at bounding box center [113, 308] width 137 height 28
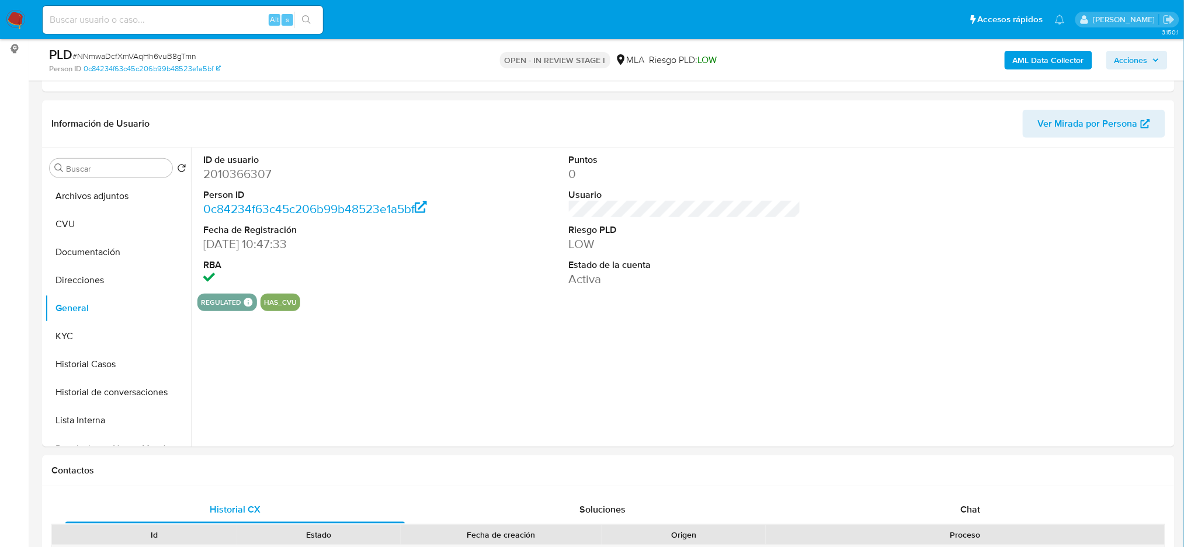
click at [222, 172] on dd "2010366307" at bounding box center [319, 174] width 232 height 16
copy dd "2010366307"
click at [1129, 58] on span "Acciones" at bounding box center [1130, 60] width 33 height 19
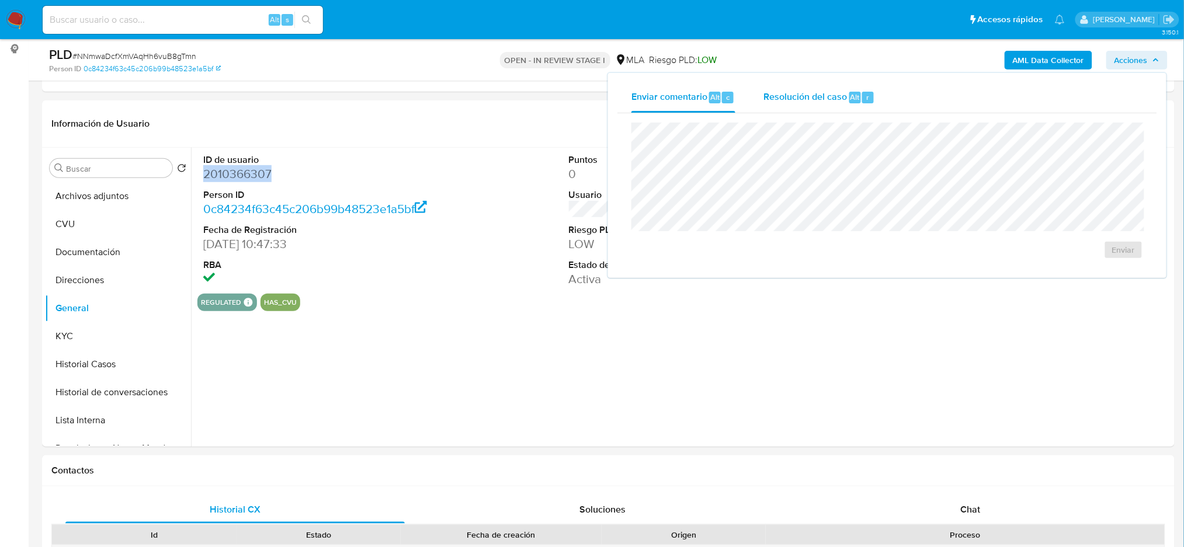
click at [776, 106] on div "Resolución del caso Alt r" at bounding box center [819, 97] width 112 height 30
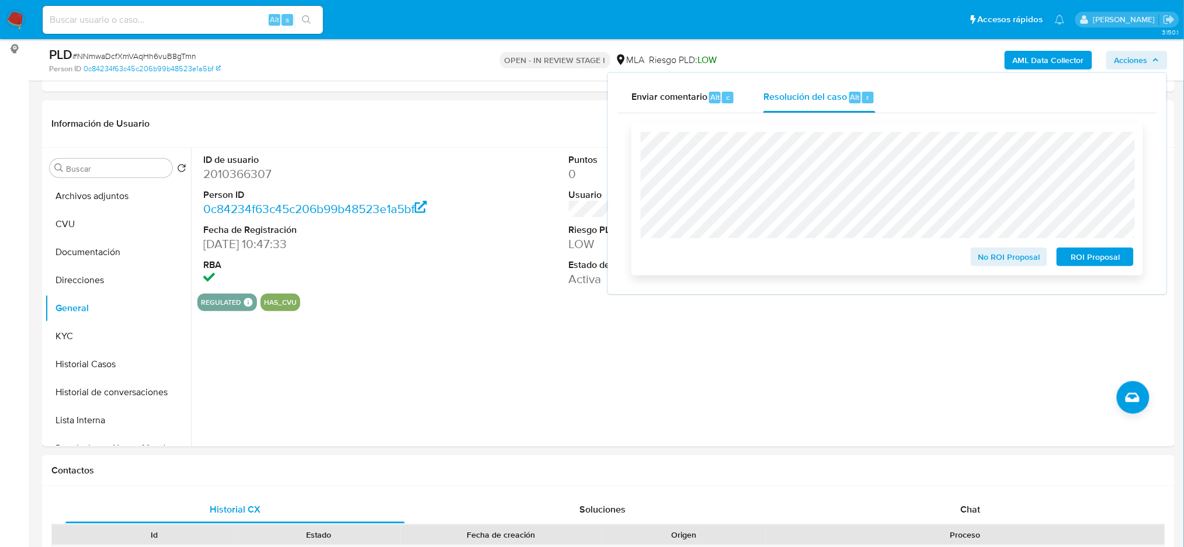
click at [1124, 262] on span "ROI Proposal" at bounding box center [1095, 257] width 61 height 16
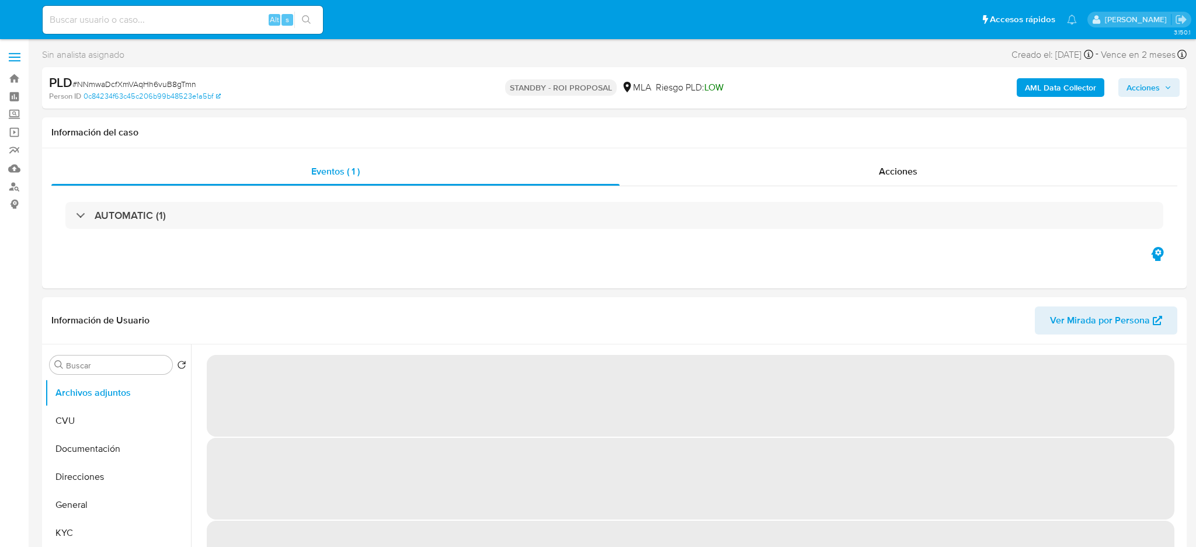
select select "10"
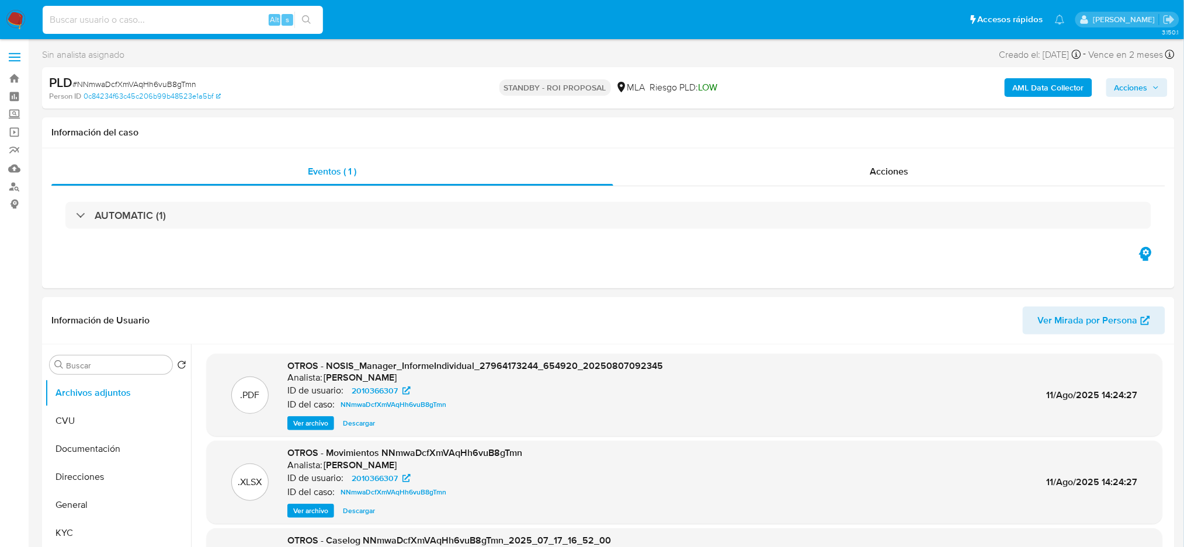
click at [162, 22] on input at bounding box center [183, 19] width 280 height 15
paste input "JNV3oF5qgZCth0RvFE6UpEkN"
type input "JNV3oF5qgZCth0RvFE6UpEkN"
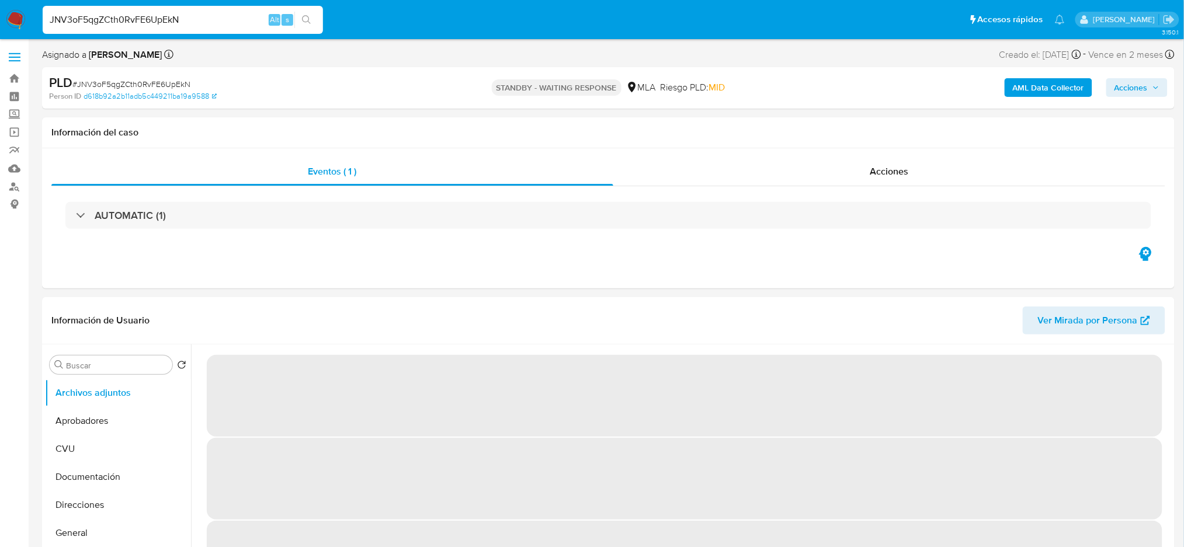
select select "10"
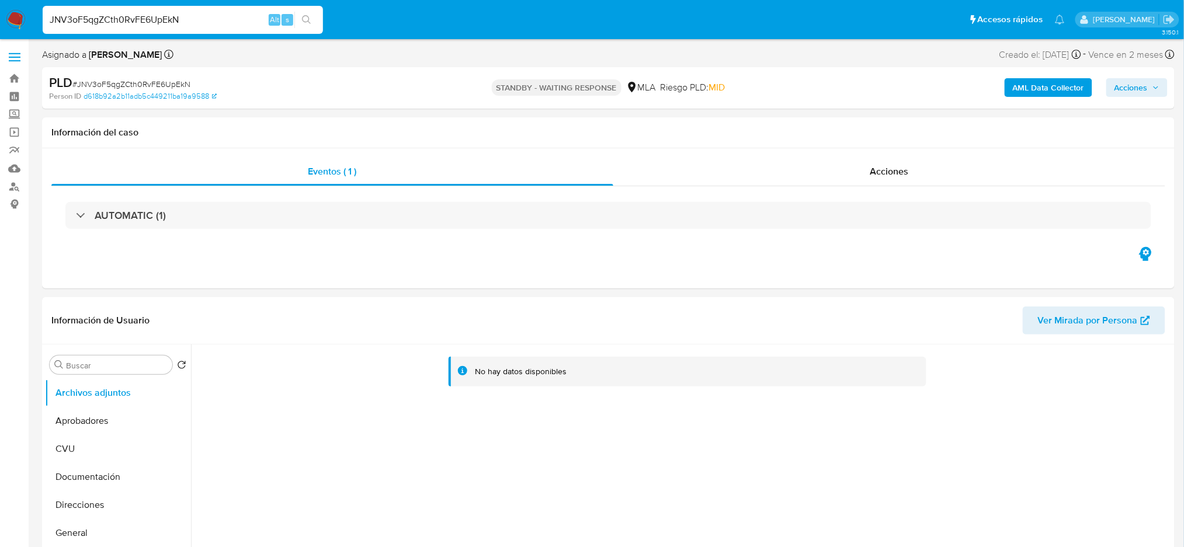
drag, startPoint x: 176, startPoint y: 19, endPoint x: 0, endPoint y: 47, distance: 178.0
paste input "urXfR59xcwWKgIbuOvNHmAx9"
type input "urXfR59xcwWKgIbuOvNHmAx9"
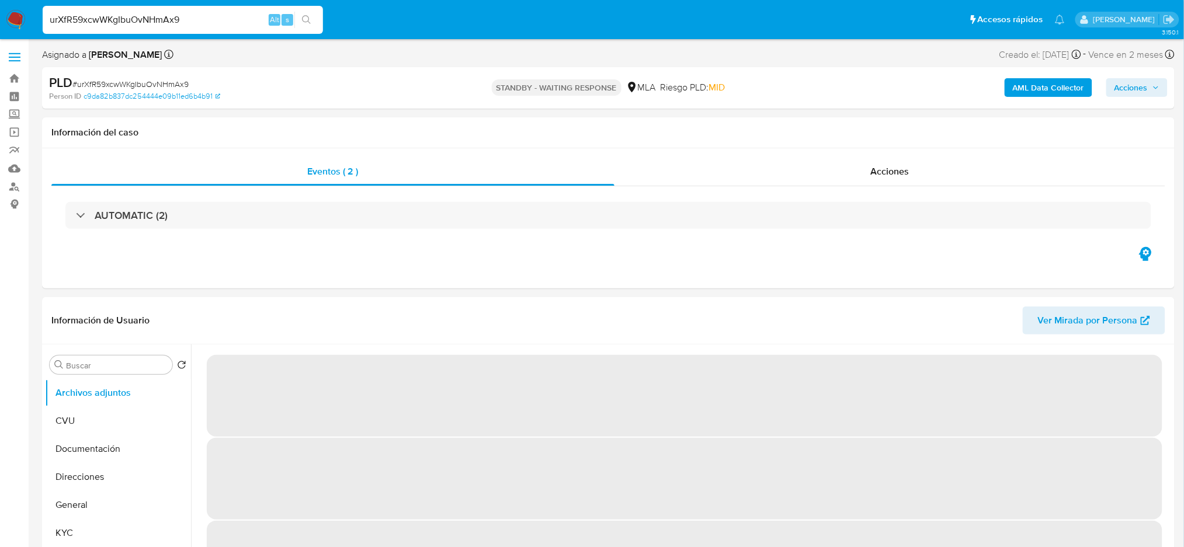
select select "10"
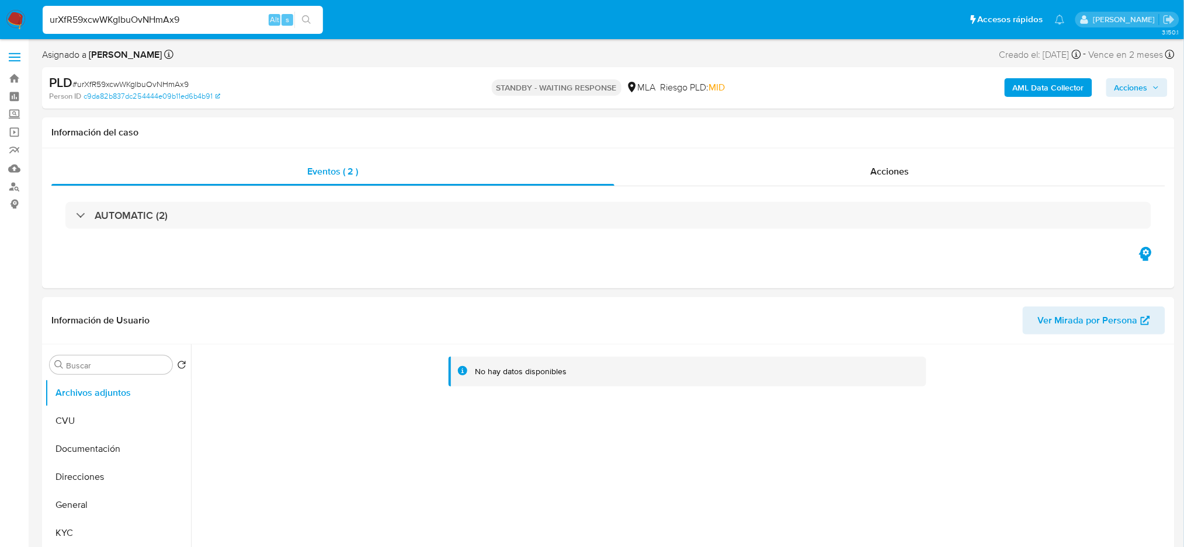
drag, startPoint x: 225, startPoint y: 13, endPoint x: 0, endPoint y: 51, distance: 228.0
paste input "vTqaq5FDbl8xMgaspuVmqVa6"
type input "vTqaq5FDbl8xMgaspuVmqVa6"
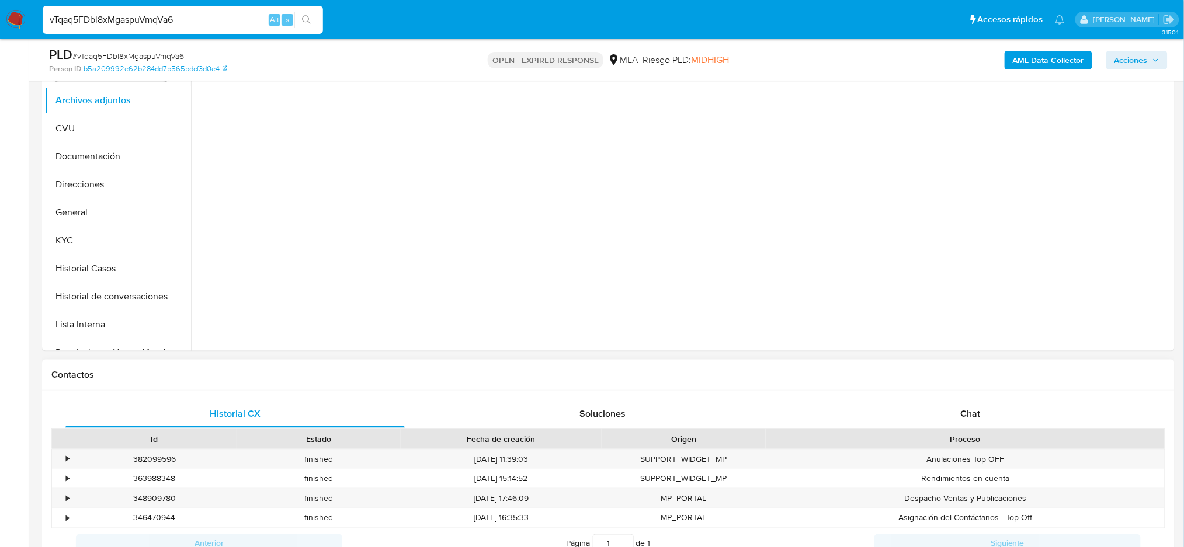
scroll to position [311, 0]
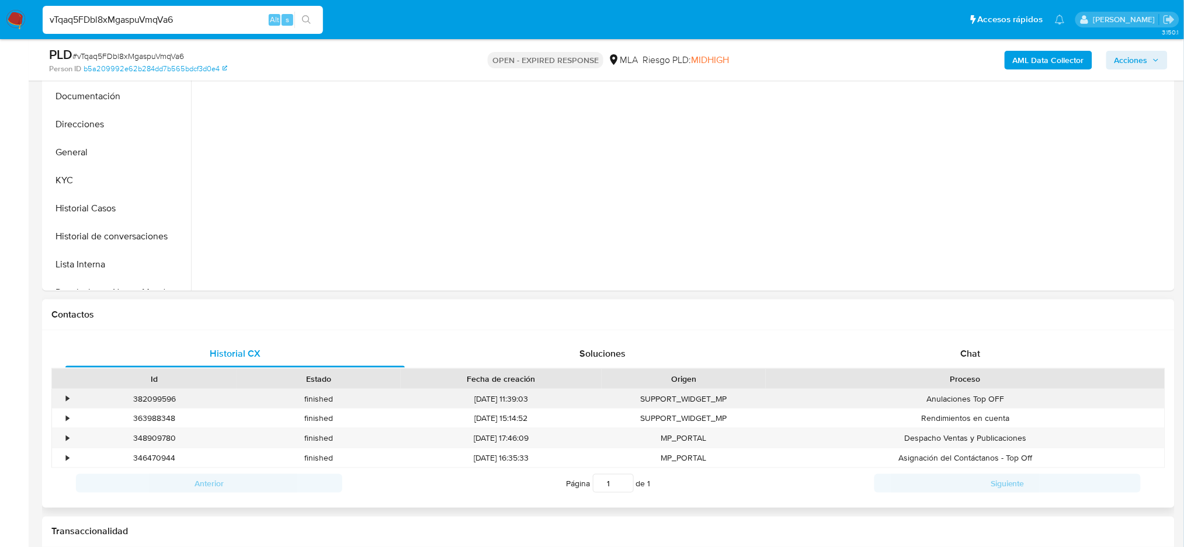
click at [964, 396] on div "Anulaciones Top OFF" at bounding box center [965, 399] width 399 height 19
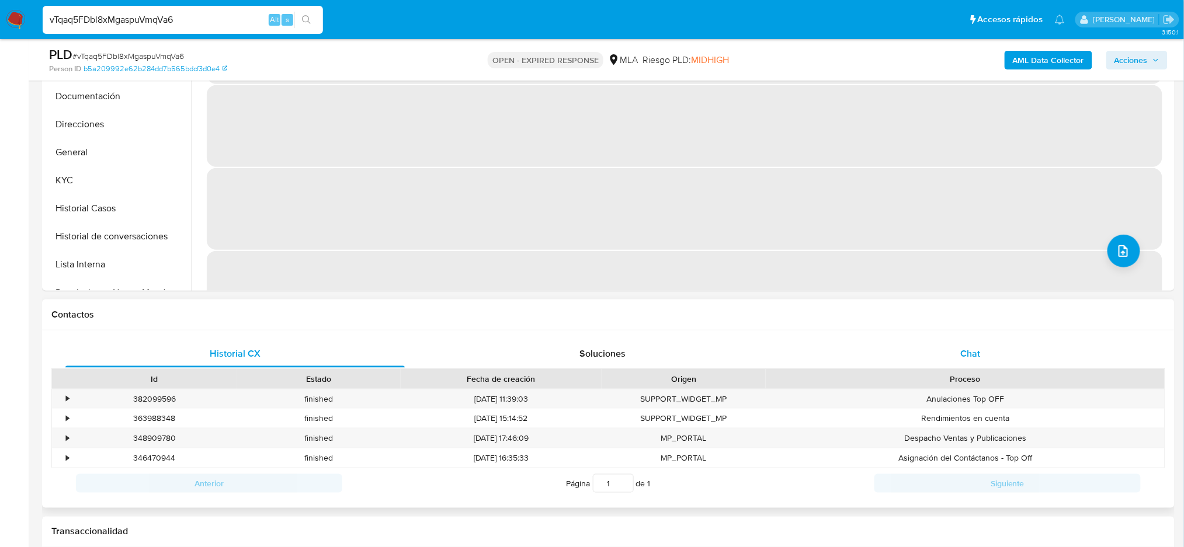
click at [983, 362] on div "Chat" at bounding box center [970, 354] width 339 height 28
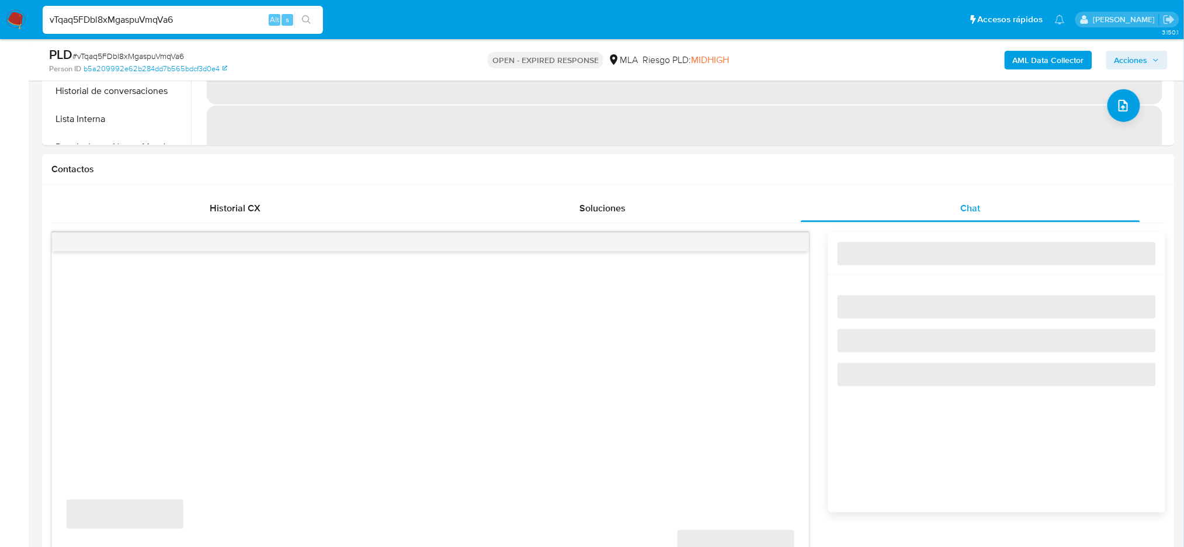
scroll to position [467, 0]
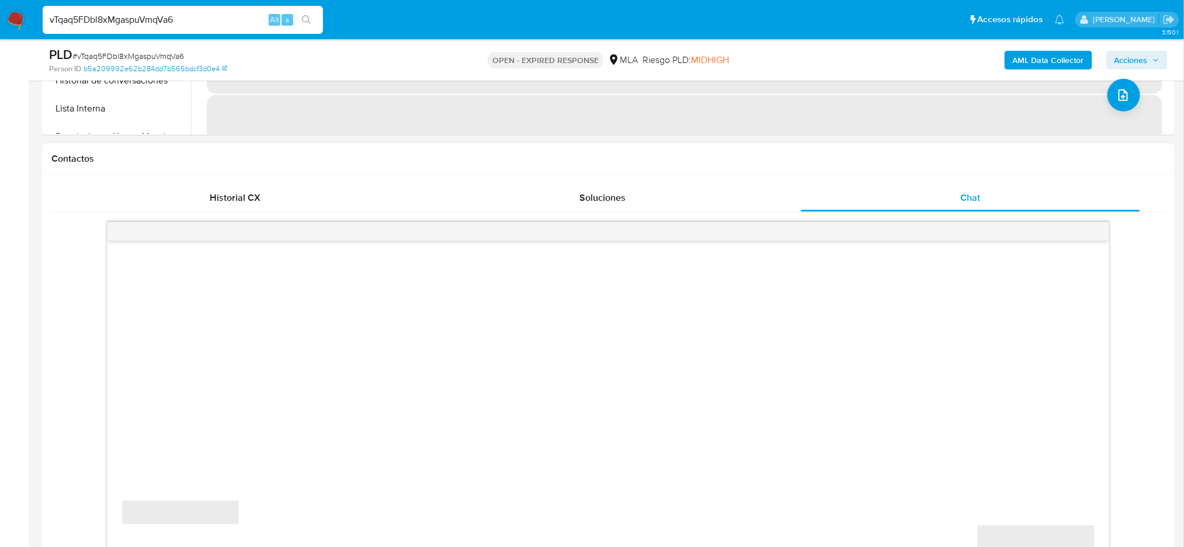
select select "10"
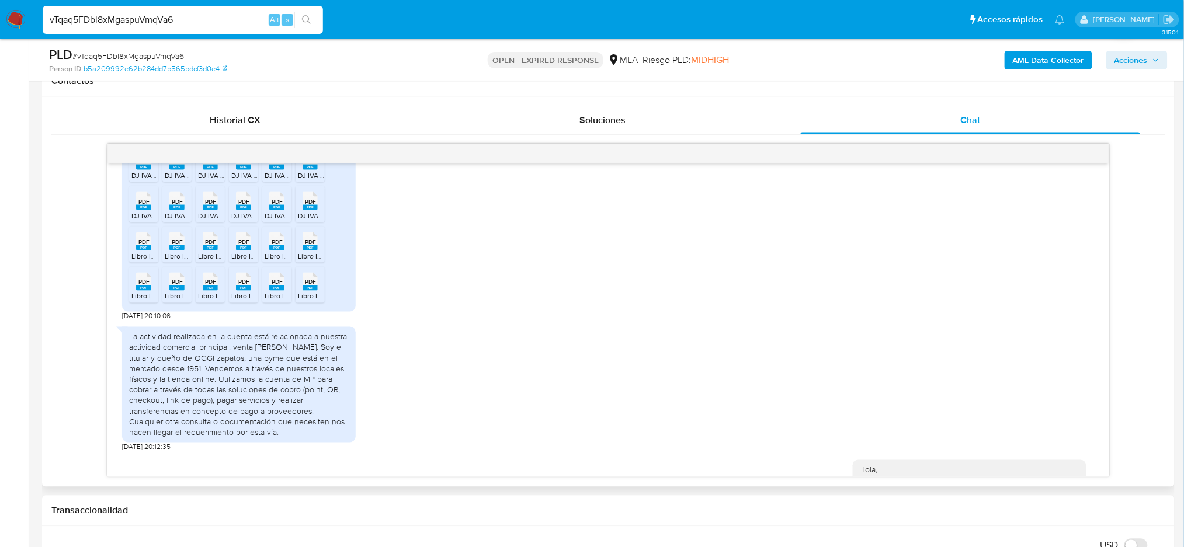
scroll to position [824, 0]
click at [172, 55] on span "# vTqaq5FDbl8xMgaspuVmqVa6" at bounding box center [128, 56] width 112 height 12
copy span "vTqaq5FDbl8xMgaspuVmqVa6"
click at [22, 24] on img at bounding box center [16, 20] width 20 height 20
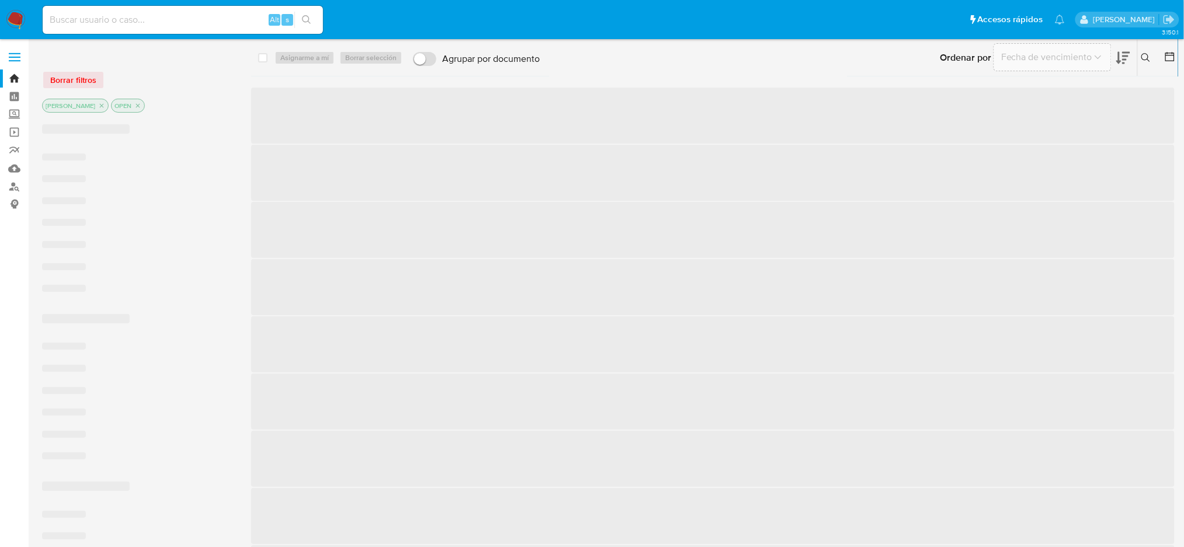
click at [1154, 57] on button at bounding box center [1147, 58] width 19 height 14
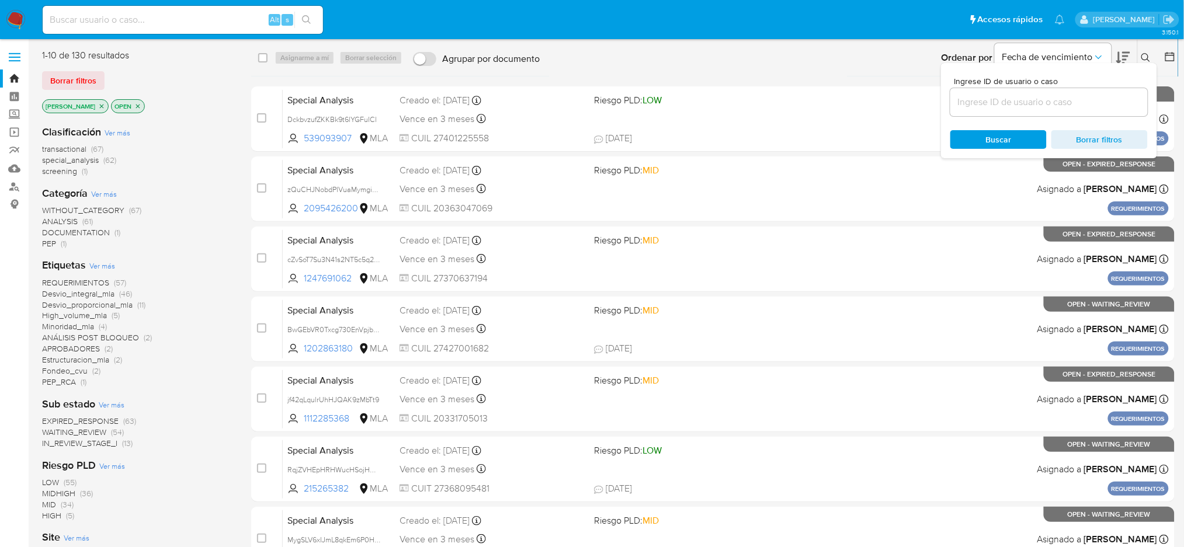
click at [1053, 114] on div at bounding box center [1048, 102] width 197 height 28
click at [1043, 106] on input at bounding box center [1048, 102] width 197 height 15
paste input "vTqaq5FDbl8xMgaspuVmqVa6"
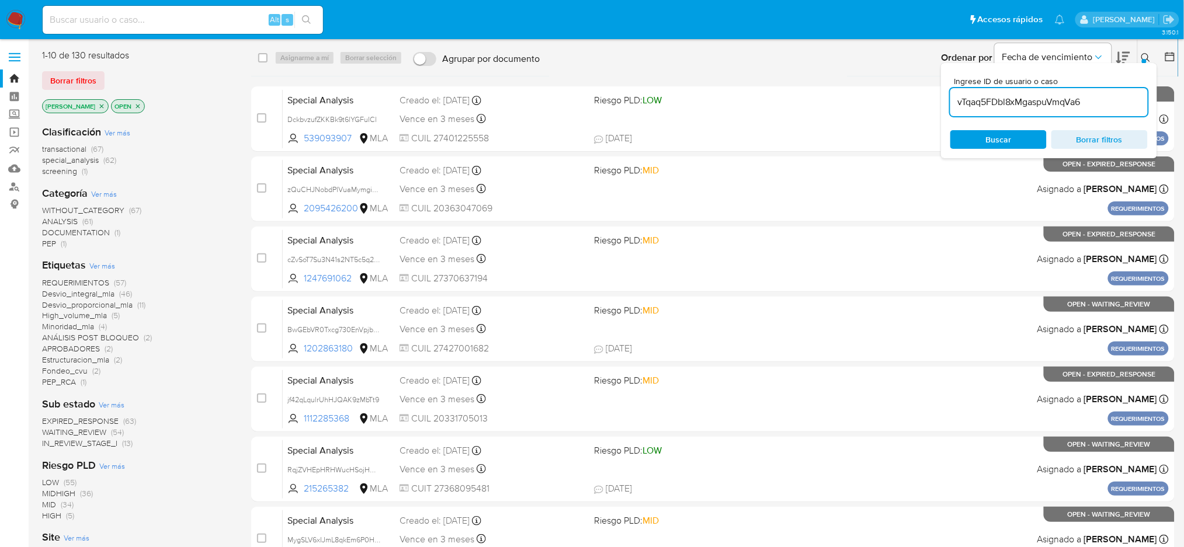
type input "vTqaq5FDbl8xMgaspuVmqVa6"
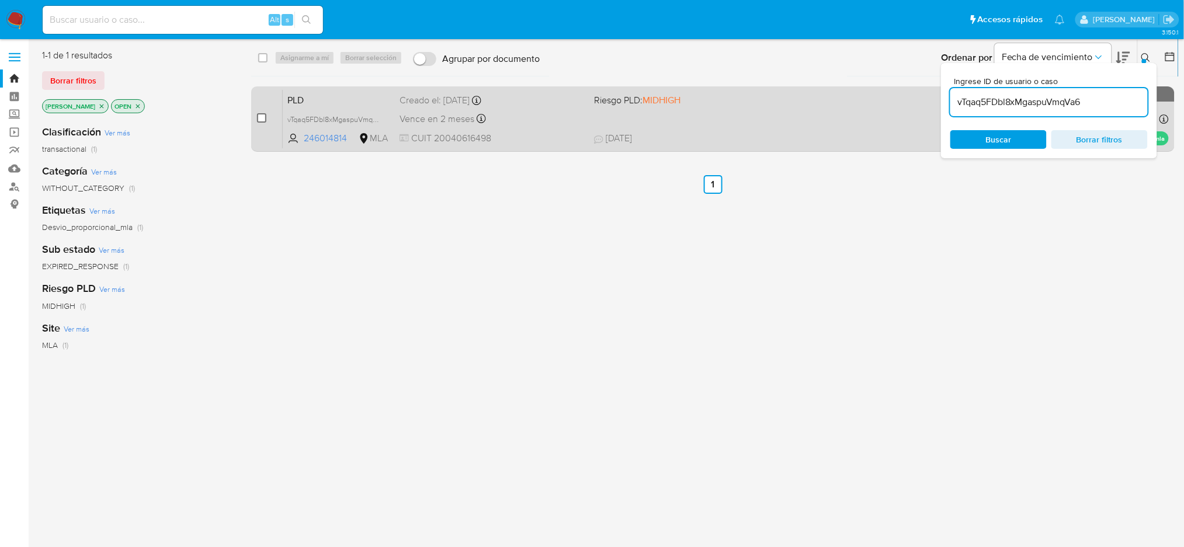
click at [265, 118] on input "checkbox" at bounding box center [261, 117] width 9 height 9
checkbox input "true"
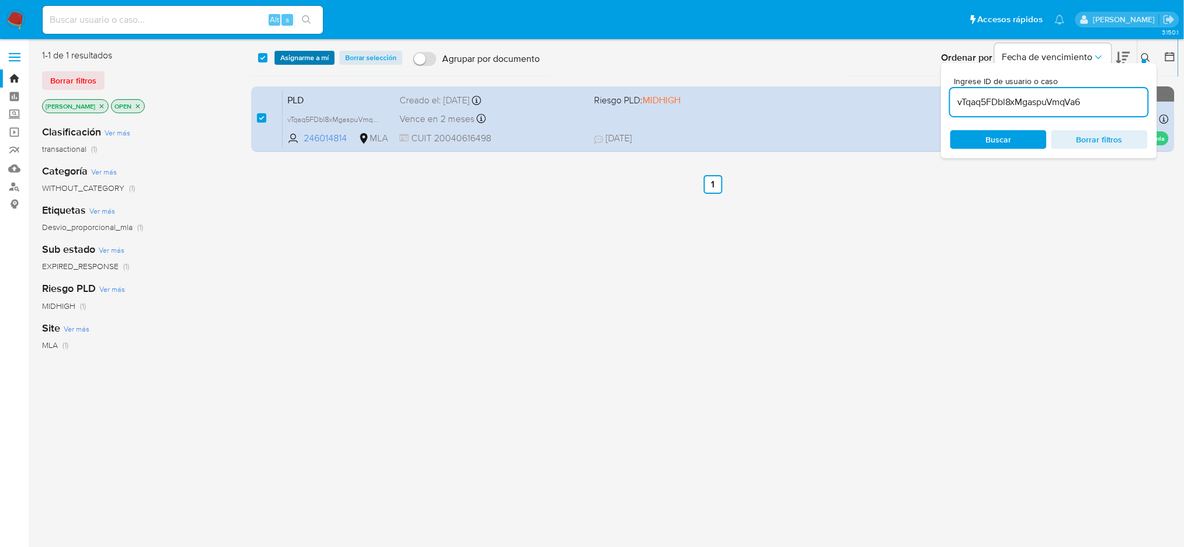
click at [303, 57] on span "Asignarme a mí" at bounding box center [304, 58] width 48 height 12
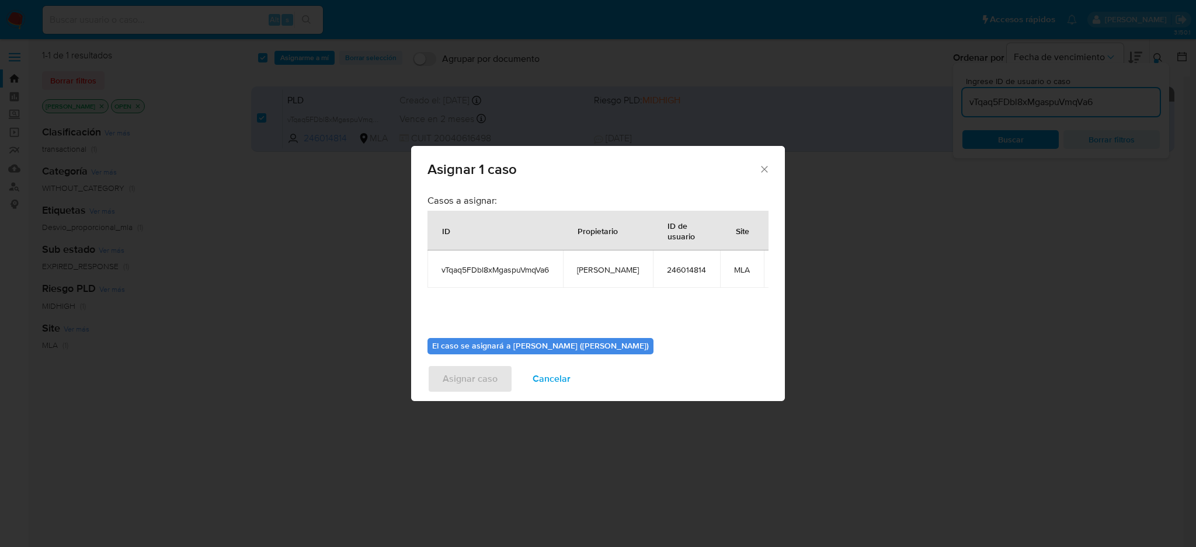
click at [590, 266] on span "[PERSON_NAME]" at bounding box center [608, 270] width 62 height 11
copy span "[PERSON_NAME]"
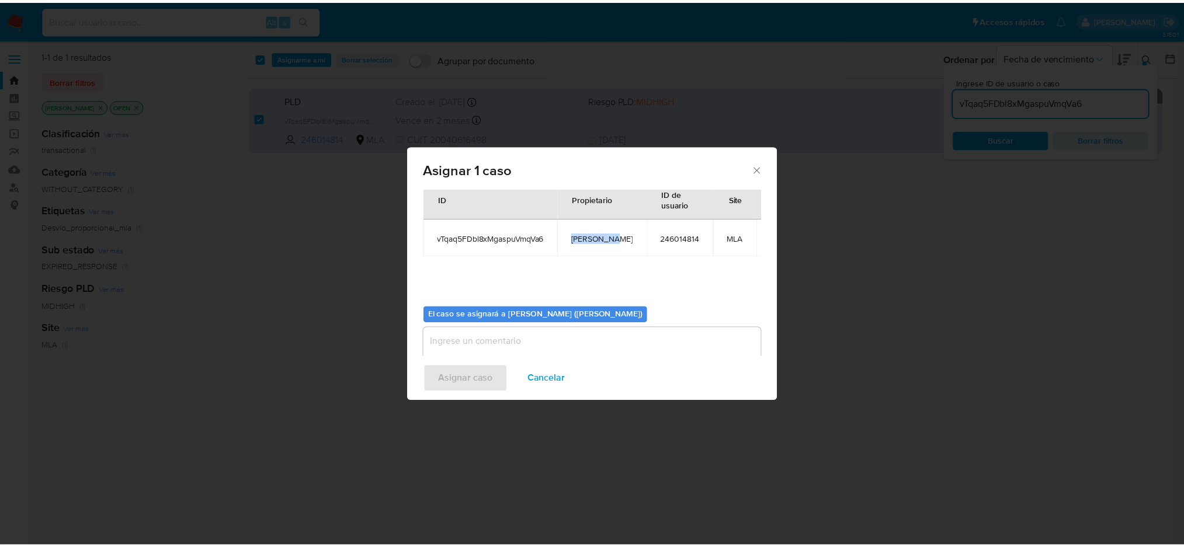
scroll to position [60, 0]
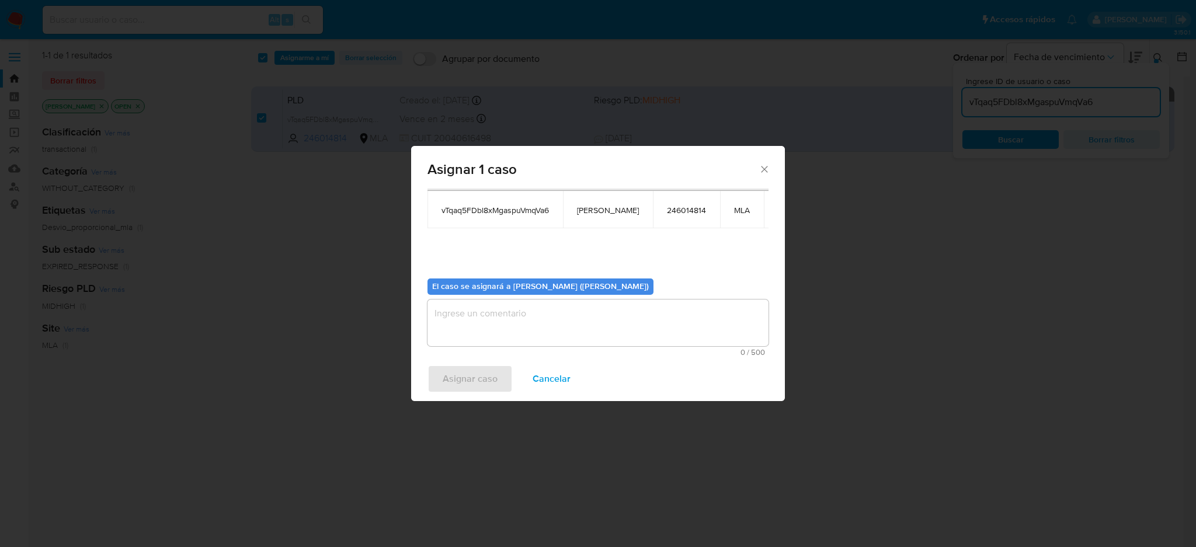
click at [481, 311] on textarea "assign-modal" at bounding box center [598, 323] width 341 height 47
paste textarea "[PERSON_NAME]"
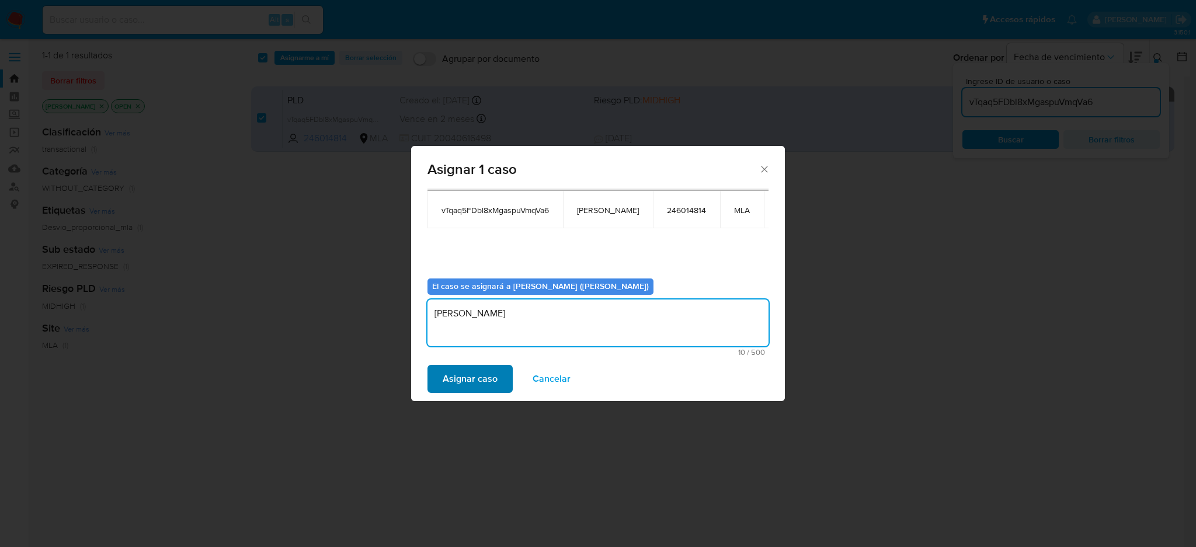
type textarea "[PERSON_NAME]"
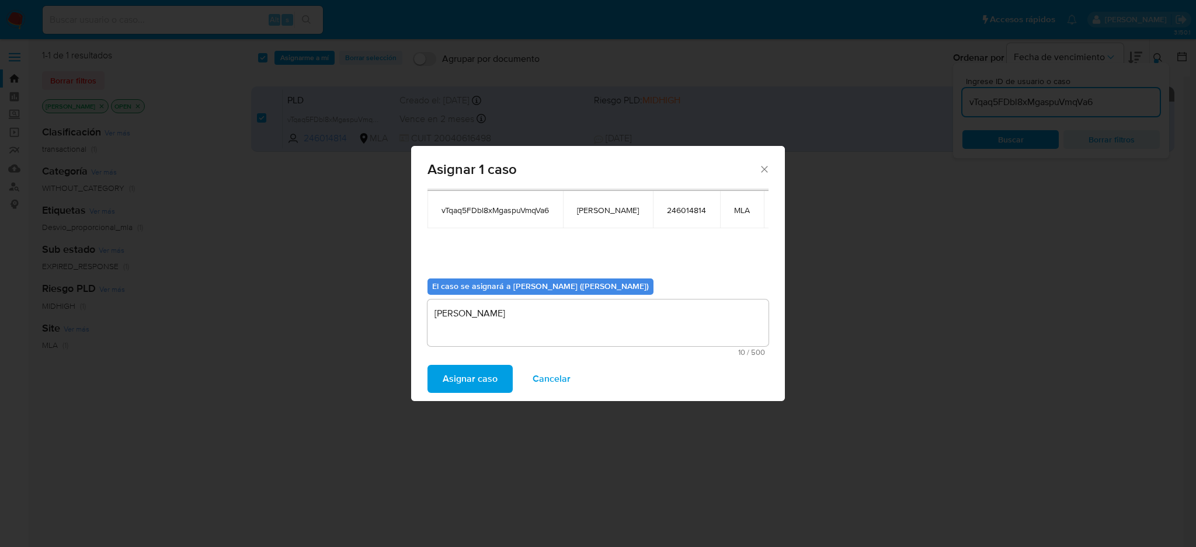
click at [458, 377] on span "Asignar caso" at bounding box center [470, 379] width 55 height 26
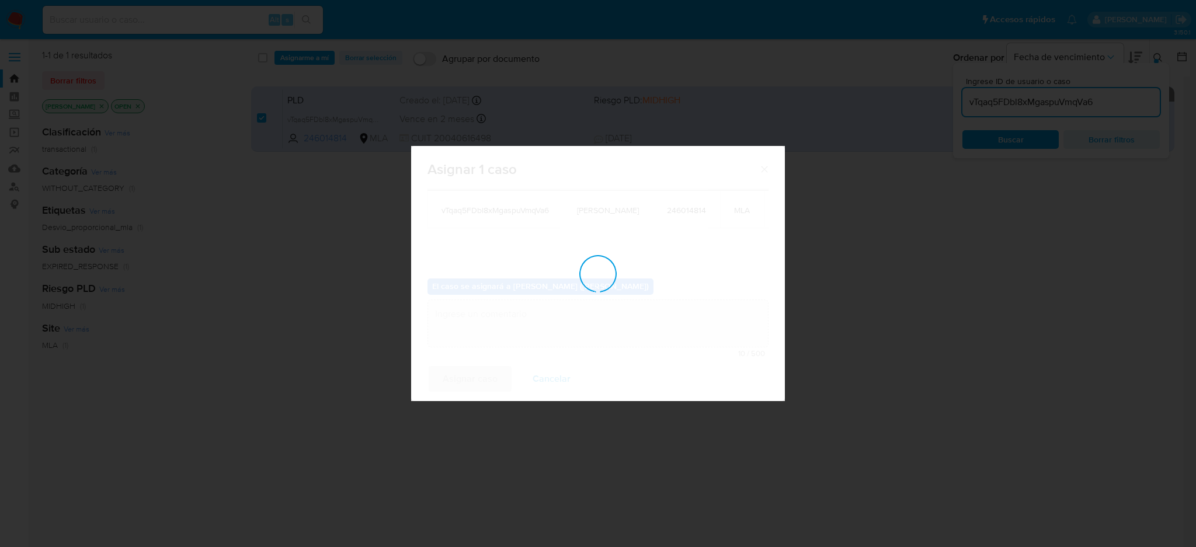
checkbox input "false"
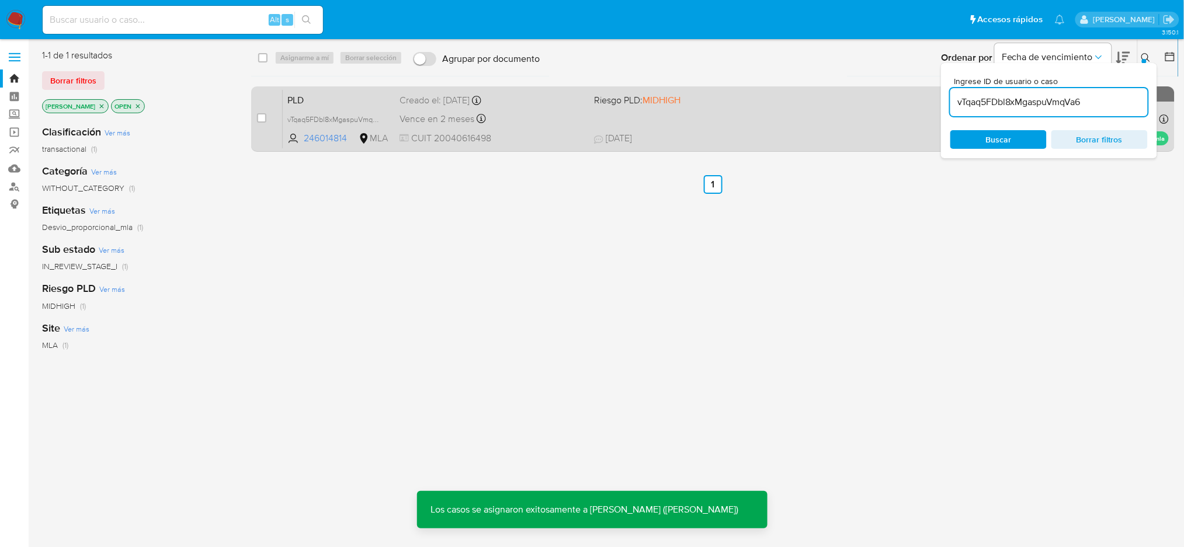
click at [350, 95] on span "PLD" at bounding box center [338, 99] width 103 height 15
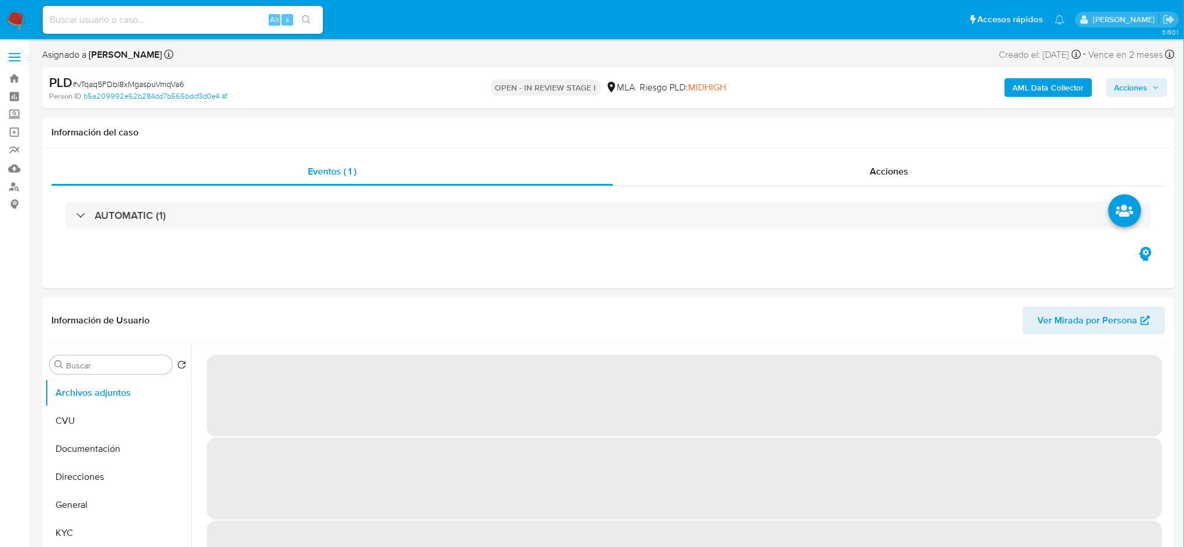
select select "10"
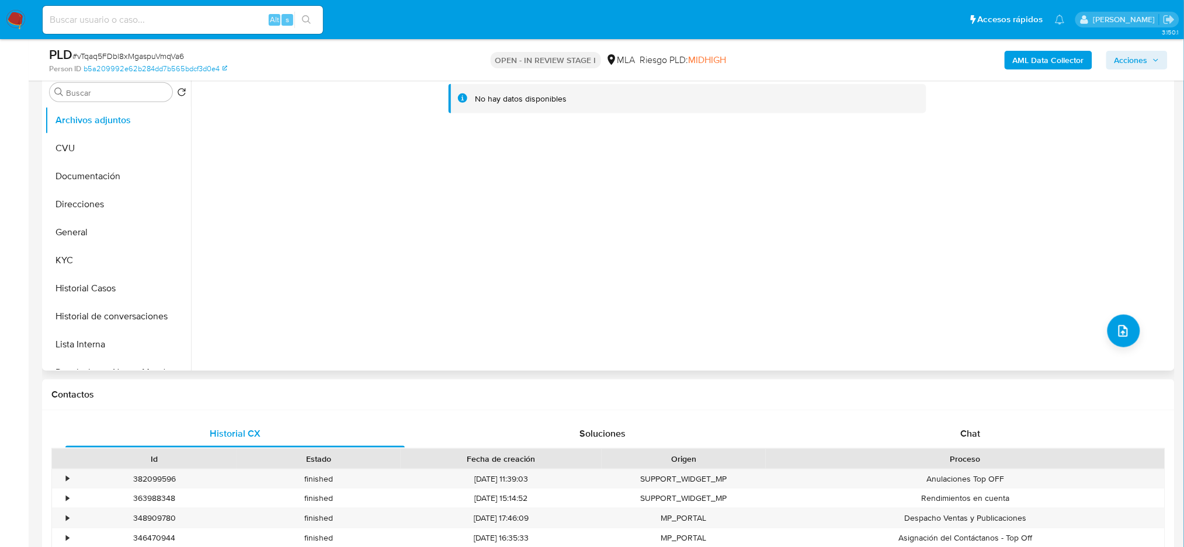
scroll to position [234, 0]
click at [995, 422] on div "Chat" at bounding box center [970, 432] width 339 height 28
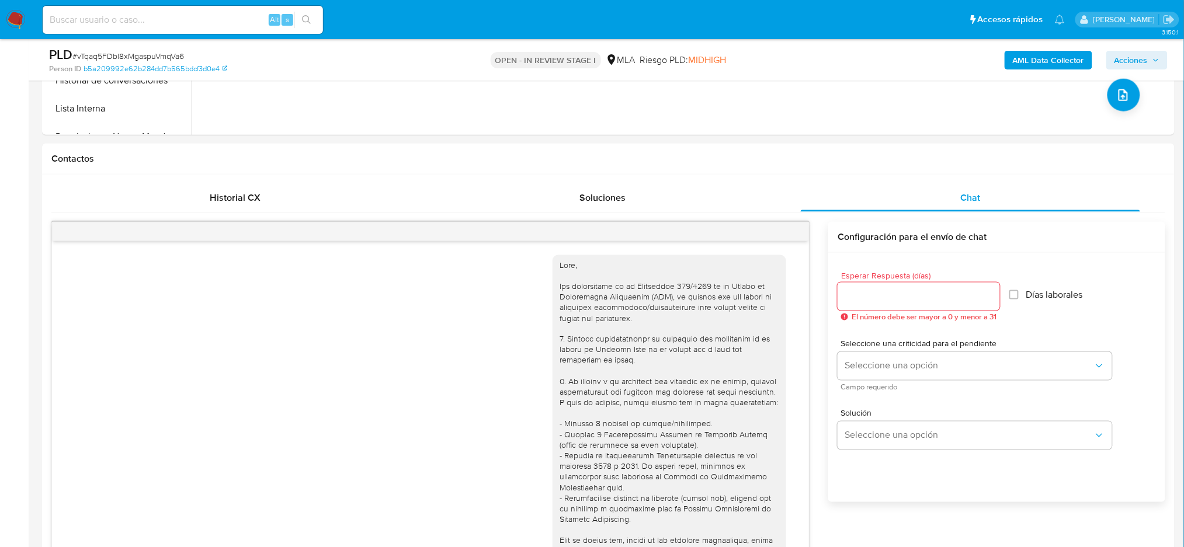
scroll to position [979, 0]
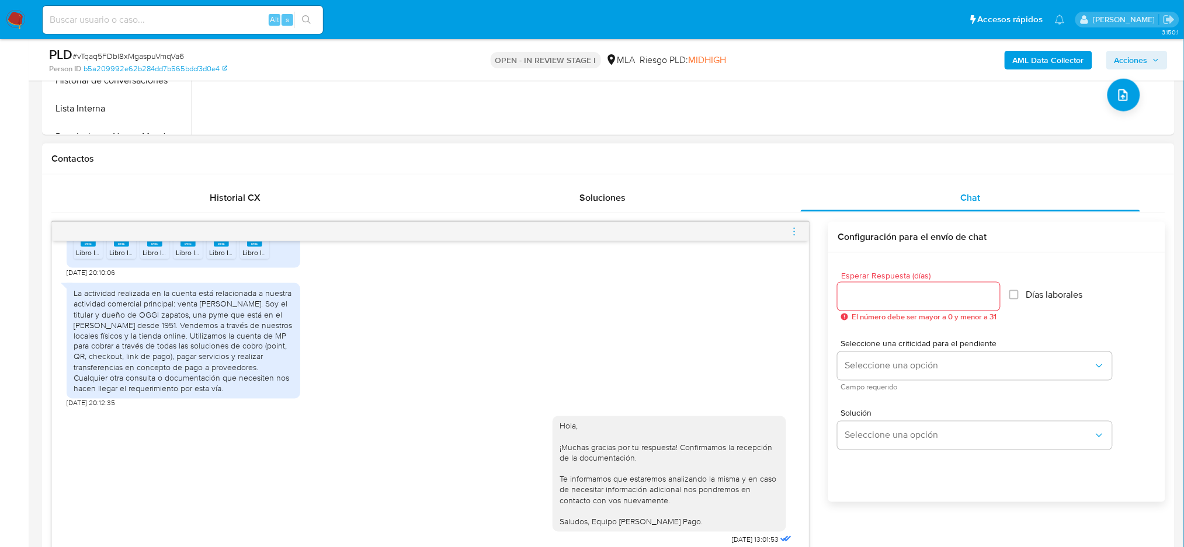
click at [797, 230] on icon "menu-action" at bounding box center [794, 232] width 11 height 11
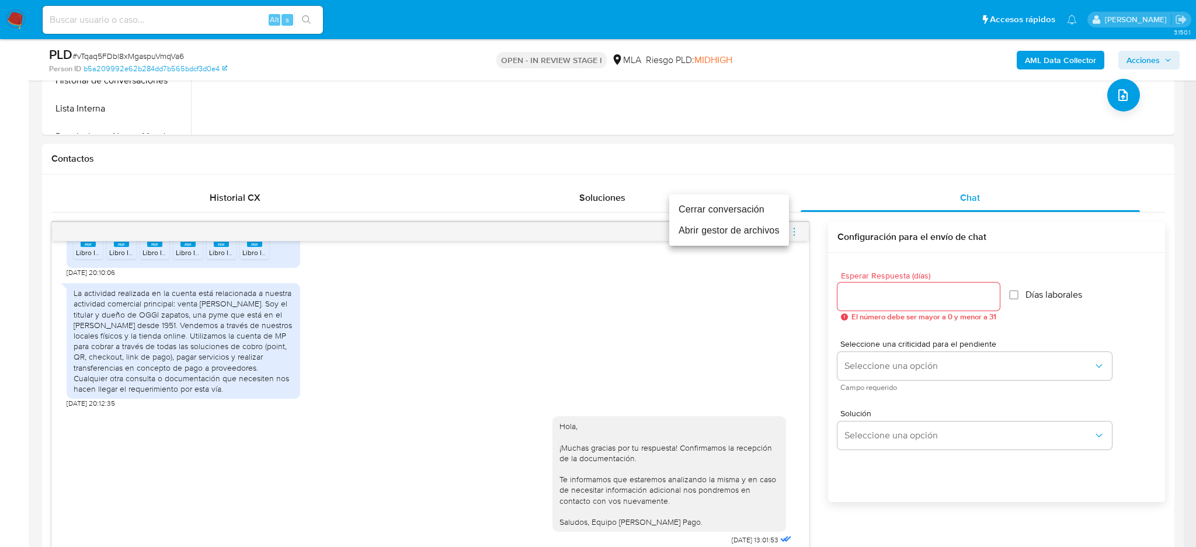
click at [753, 210] on li "Cerrar conversación" at bounding box center [729, 209] width 120 height 21
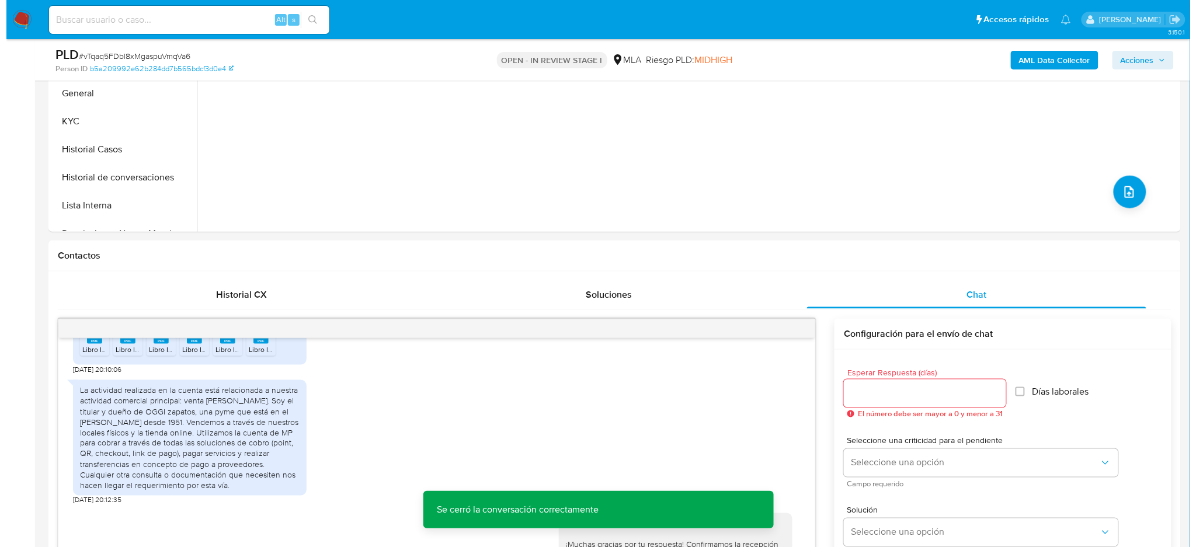
scroll to position [155, 0]
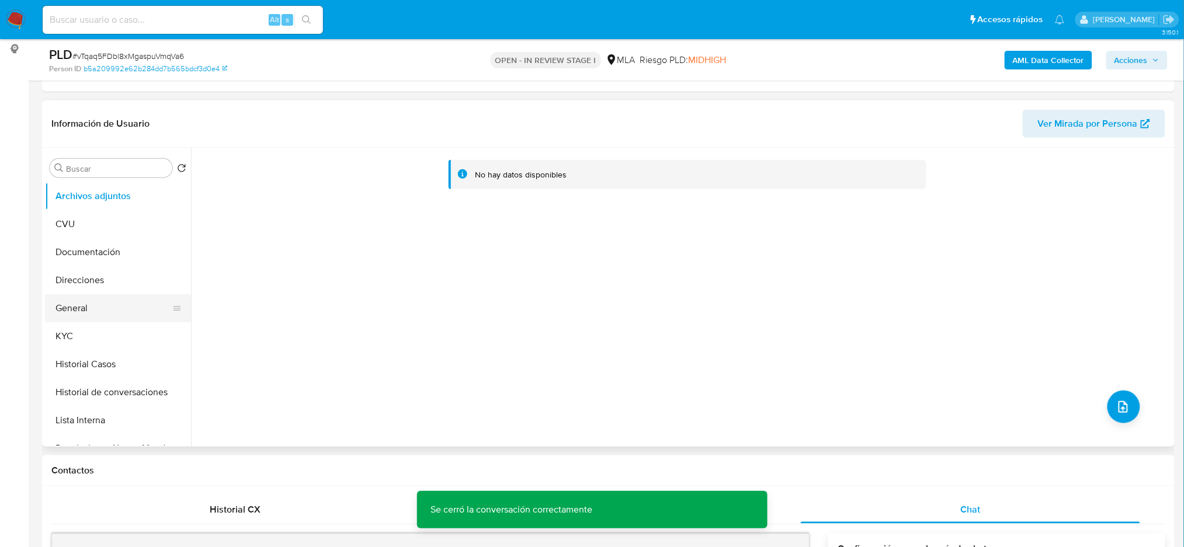
click at [87, 299] on button "General" at bounding box center [113, 308] width 137 height 28
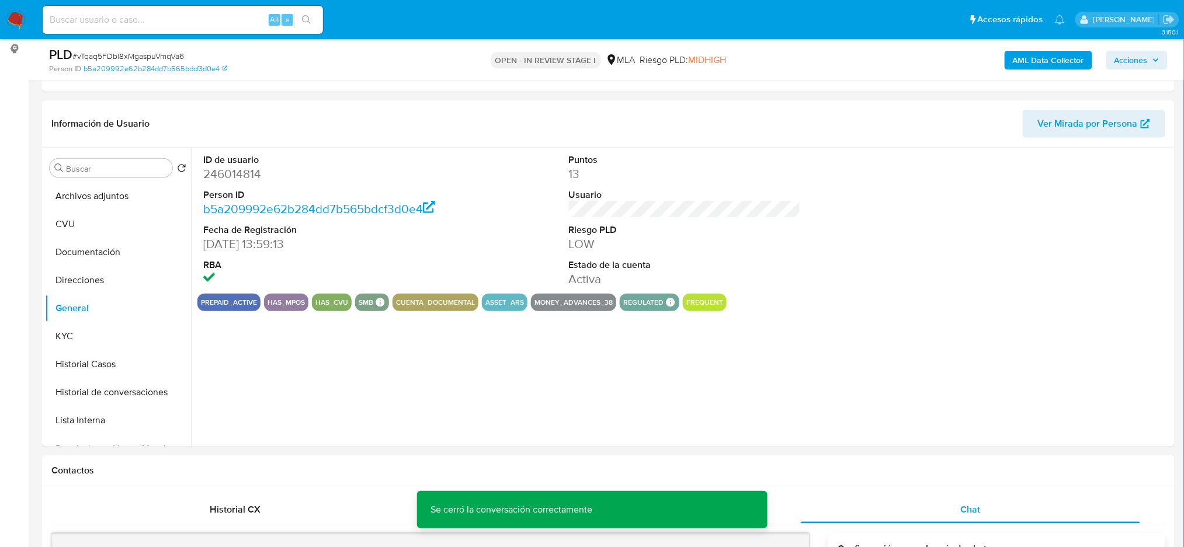
click at [231, 174] on dd "246014814" at bounding box center [319, 174] width 232 height 16
copy dd "246014814"
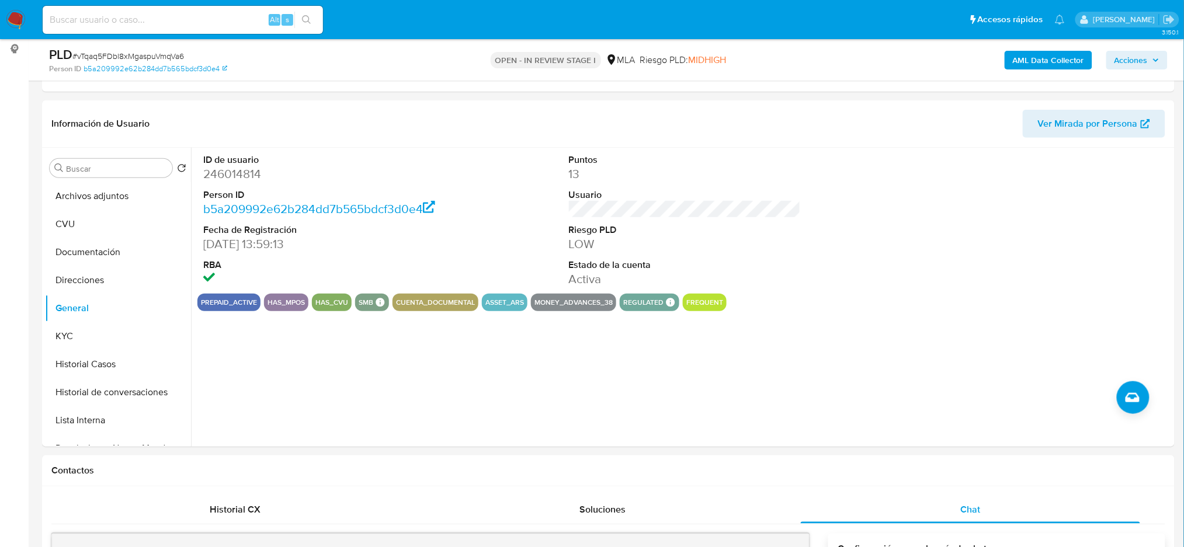
click at [155, 57] on span "# vTqaq5FDbl8xMgaspuVmqVa6" at bounding box center [128, 56] width 112 height 12
copy span "vTqaq5FDbl8xMgaspuVmqVa6"
click at [1047, 50] on div "AML Data Collector Acciones" at bounding box center [983, 59] width 370 height 27
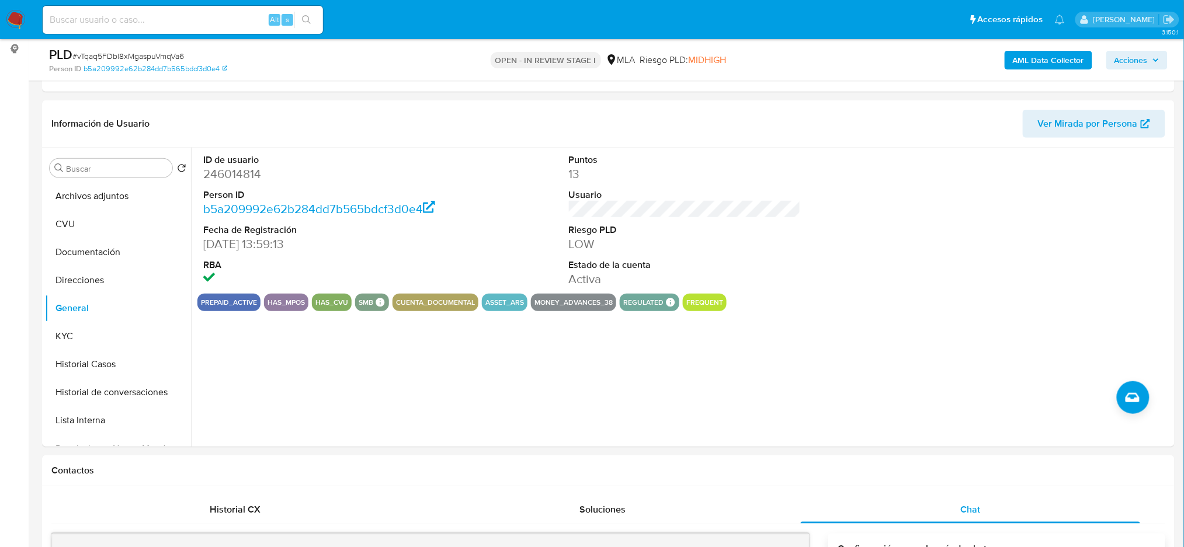
click at [1014, 60] on b "AML Data Collector" at bounding box center [1048, 60] width 71 height 19
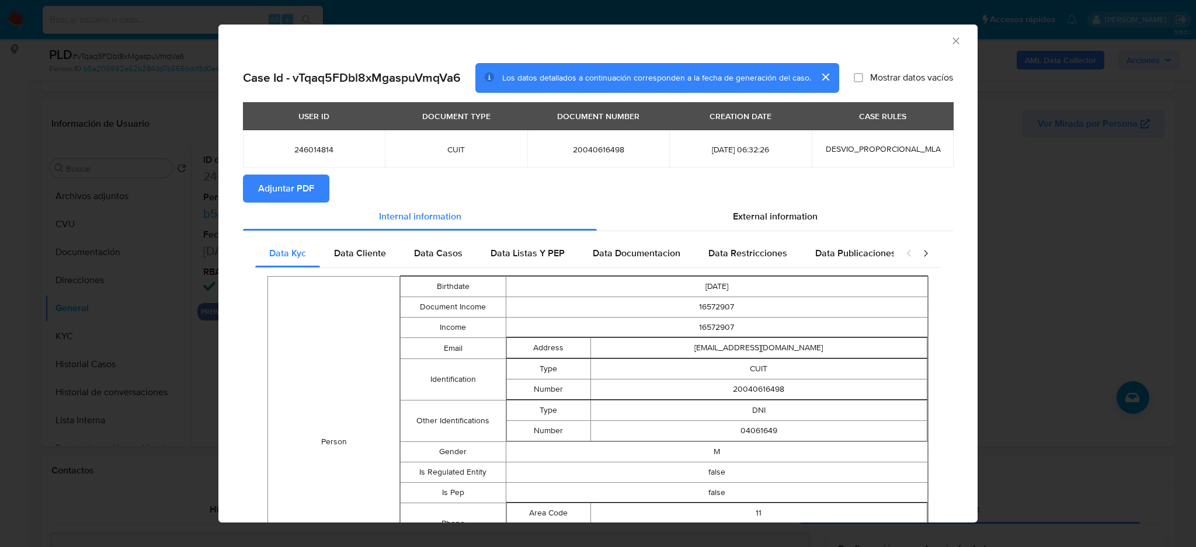
click at [285, 193] on span "Adjuntar PDF" at bounding box center [286, 189] width 56 height 26
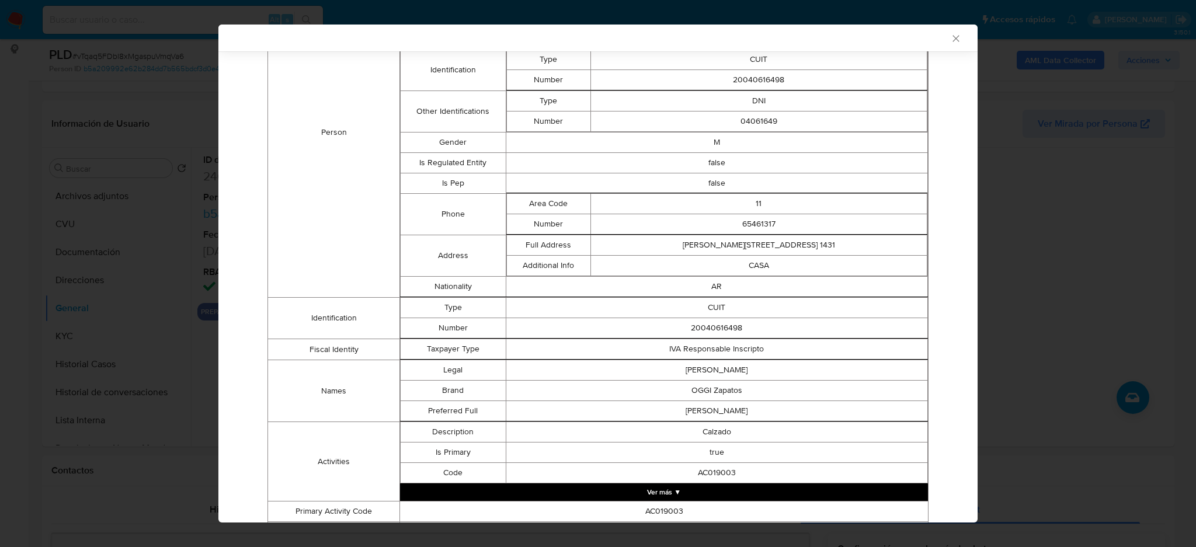
scroll to position [0, 0]
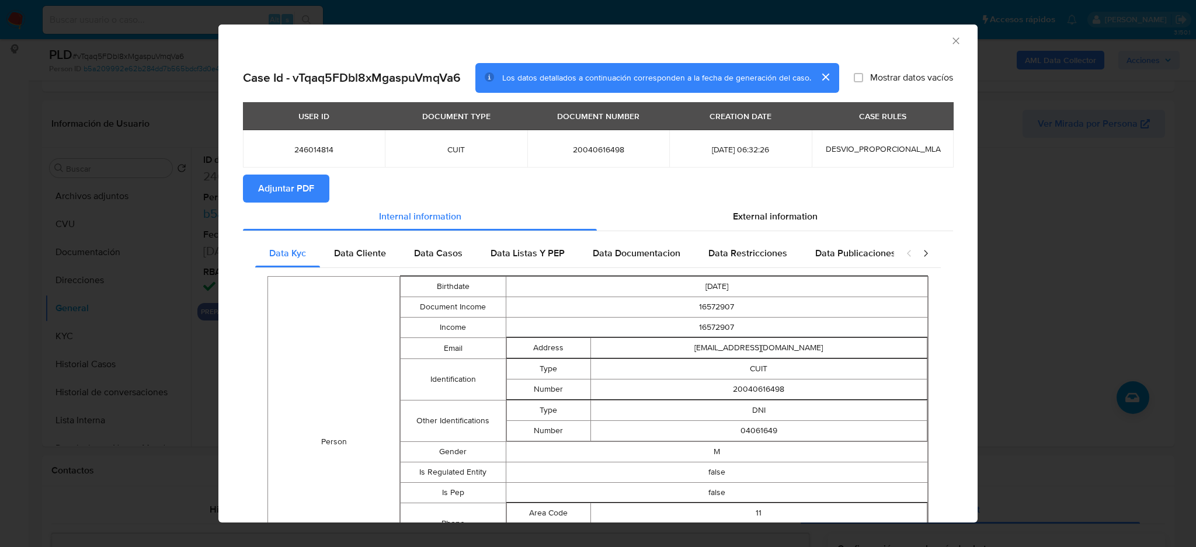
click at [951, 42] on div "AML Data Collector" at bounding box center [597, 39] width 759 height 29
click at [950, 38] on icon "Cerrar ventana" at bounding box center [956, 41] width 12 height 12
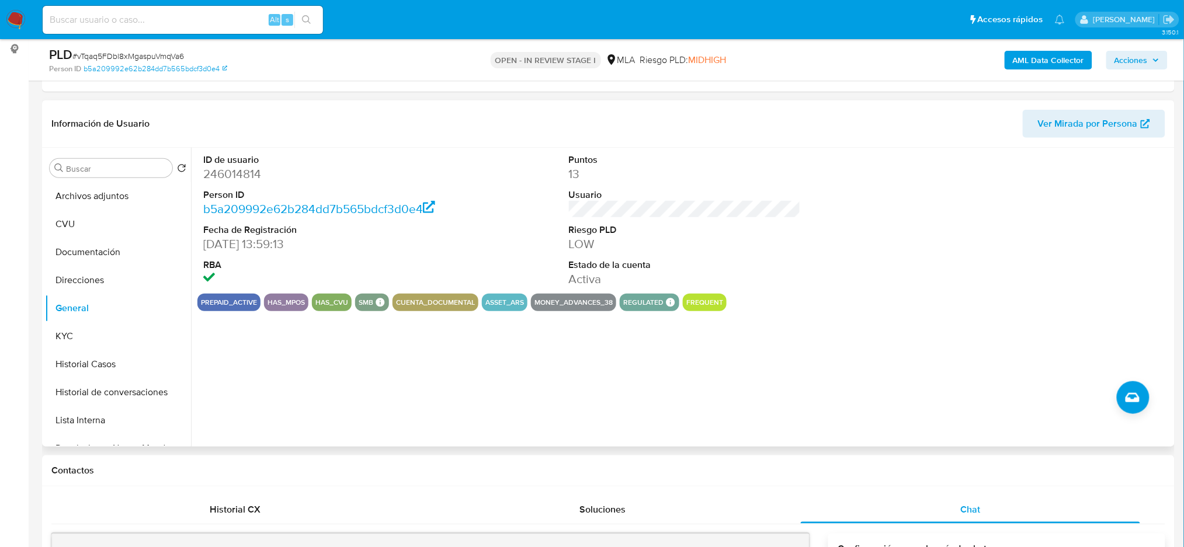
click at [232, 179] on dd "246014814" at bounding box center [319, 174] width 232 height 16
copy dd "246014814"
click at [119, 203] on button "Archivos adjuntos" at bounding box center [113, 196] width 137 height 28
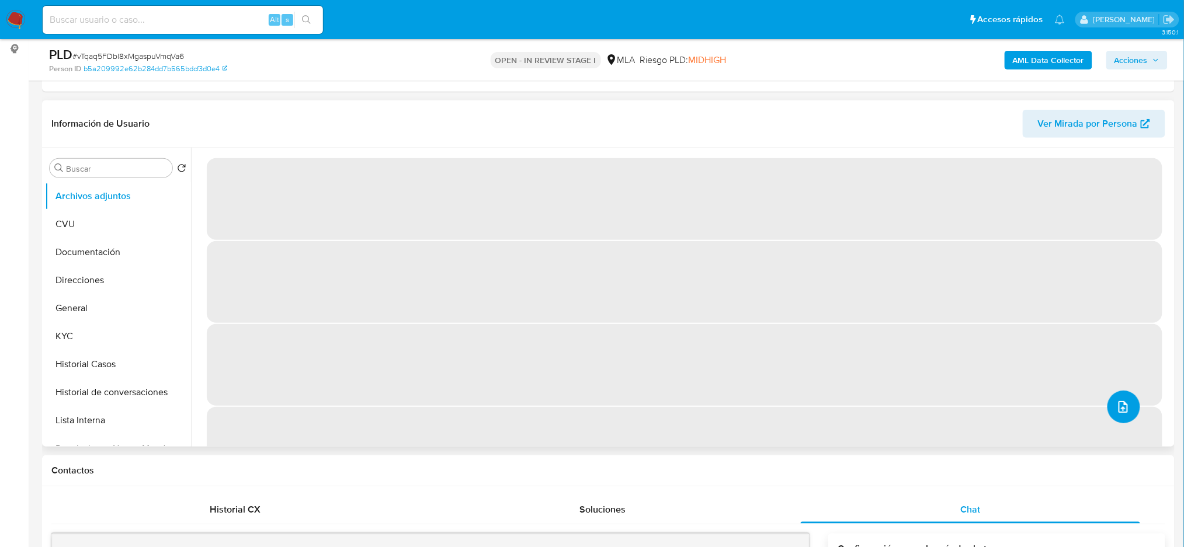
click at [1125, 402] on icon "upload-file" at bounding box center [1123, 407] width 14 height 14
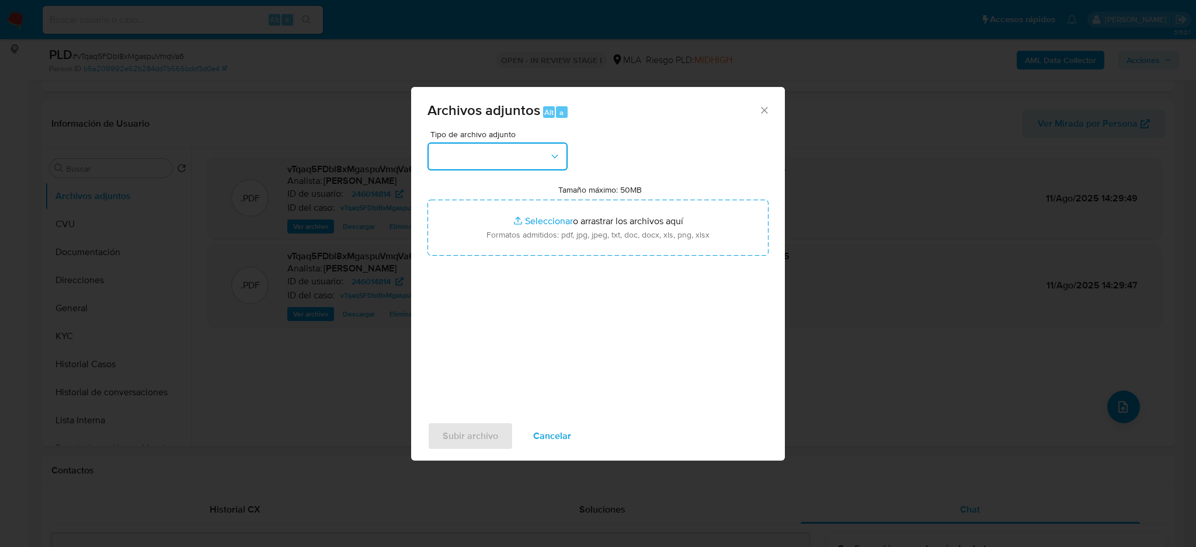
click at [522, 149] on button "button" at bounding box center [498, 157] width 140 height 28
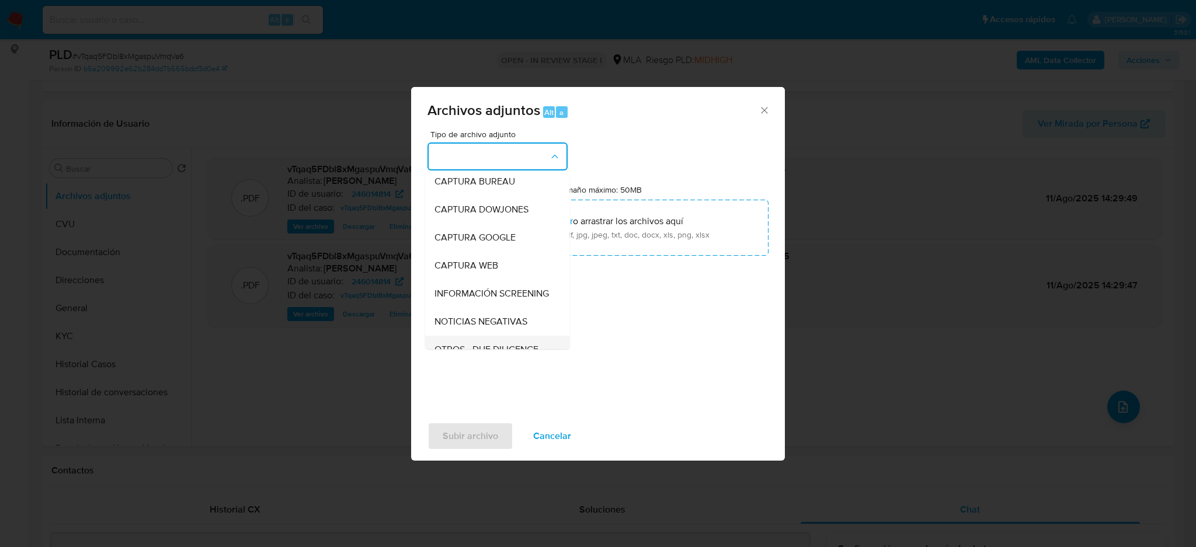
scroll to position [155, 0]
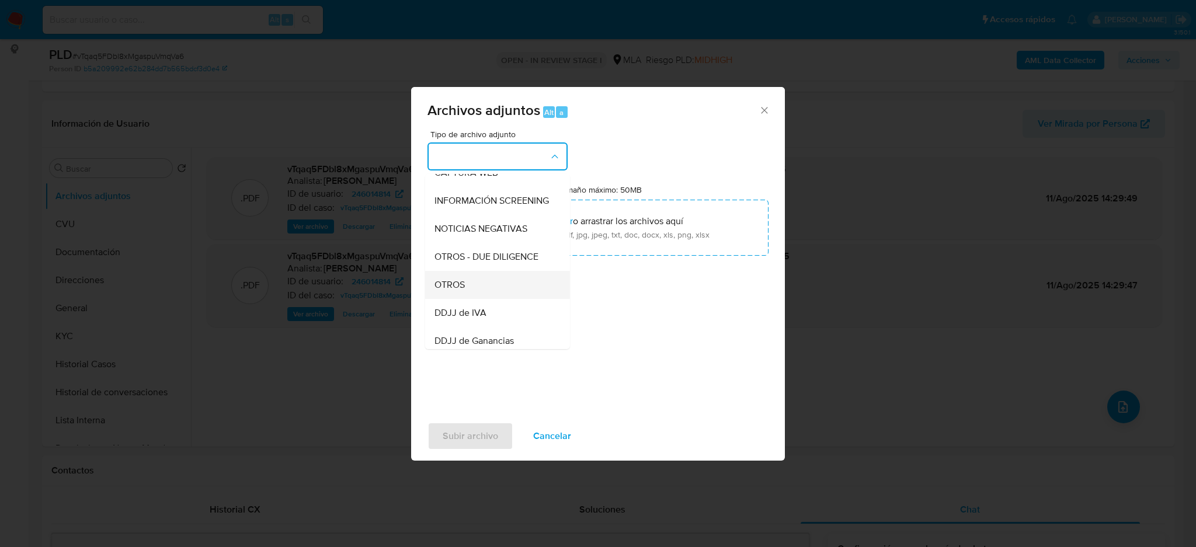
click at [488, 293] on div "OTROS" at bounding box center [494, 285] width 119 height 28
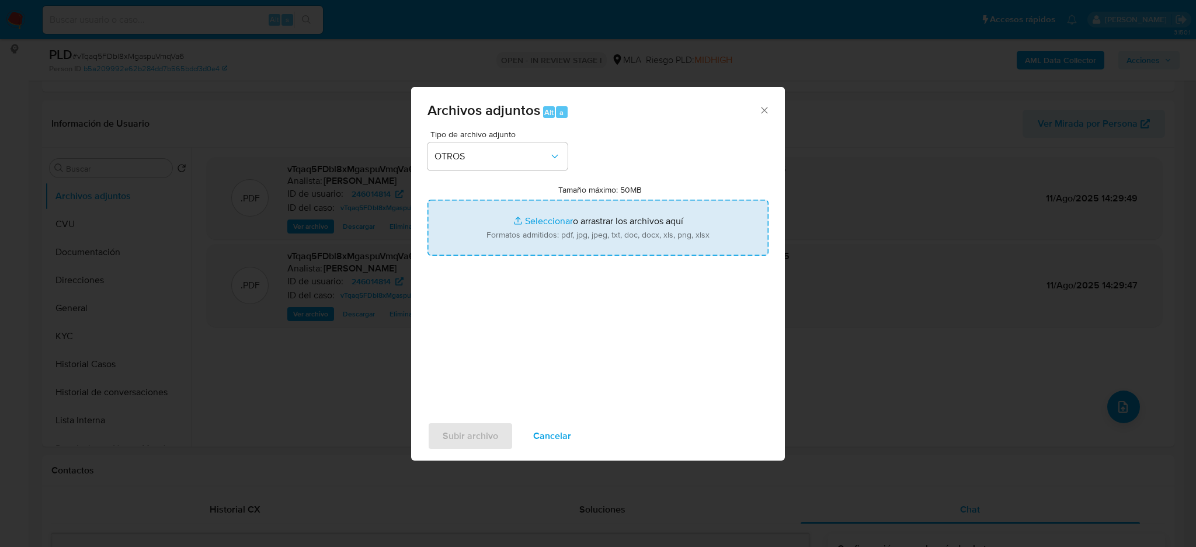
click at [511, 220] on input "Tamaño máximo: 50MB Seleccionar archivos" at bounding box center [598, 228] width 341 height 56
type input "C:\fakepath\Calculador IVA.xlsx"
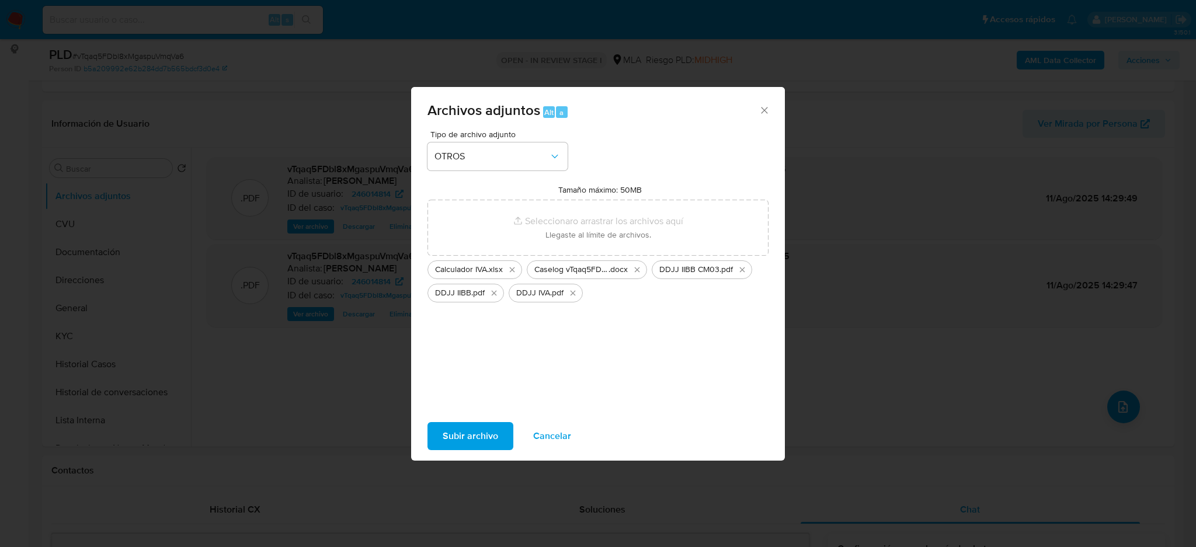
click at [461, 437] on span "Subir archivo" at bounding box center [470, 436] width 55 height 26
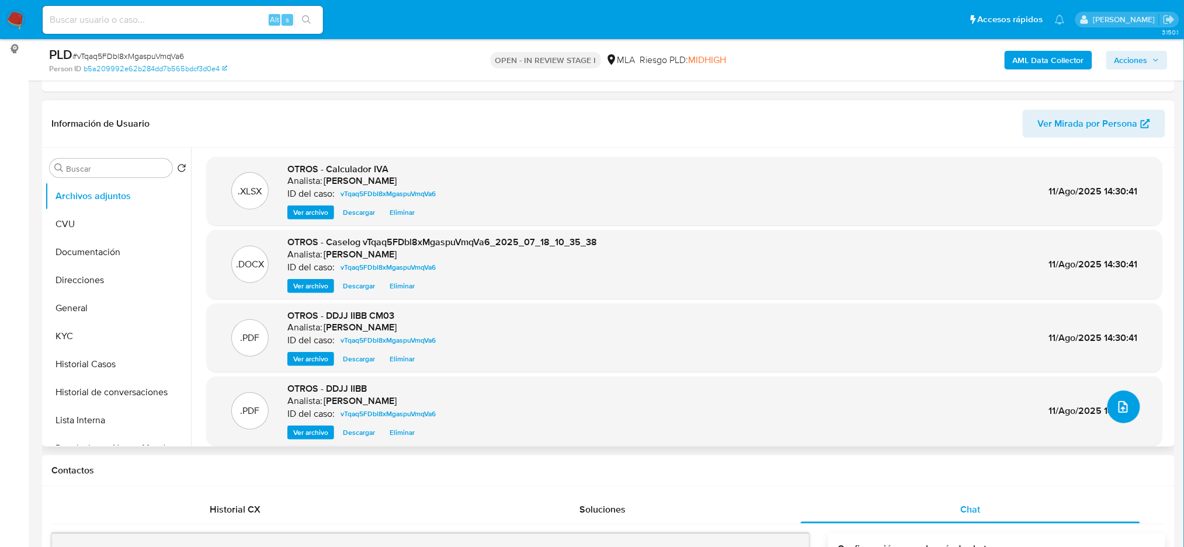
click at [1114, 395] on button "upload-file" at bounding box center [1123, 407] width 33 height 33
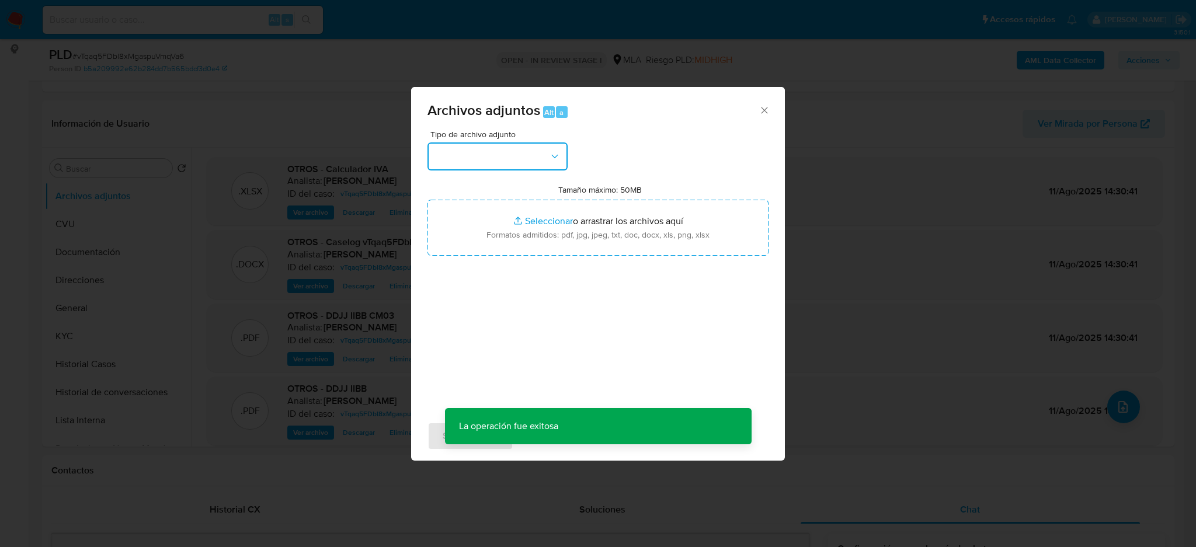
click at [489, 145] on button "button" at bounding box center [498, 157] width 140 height 28
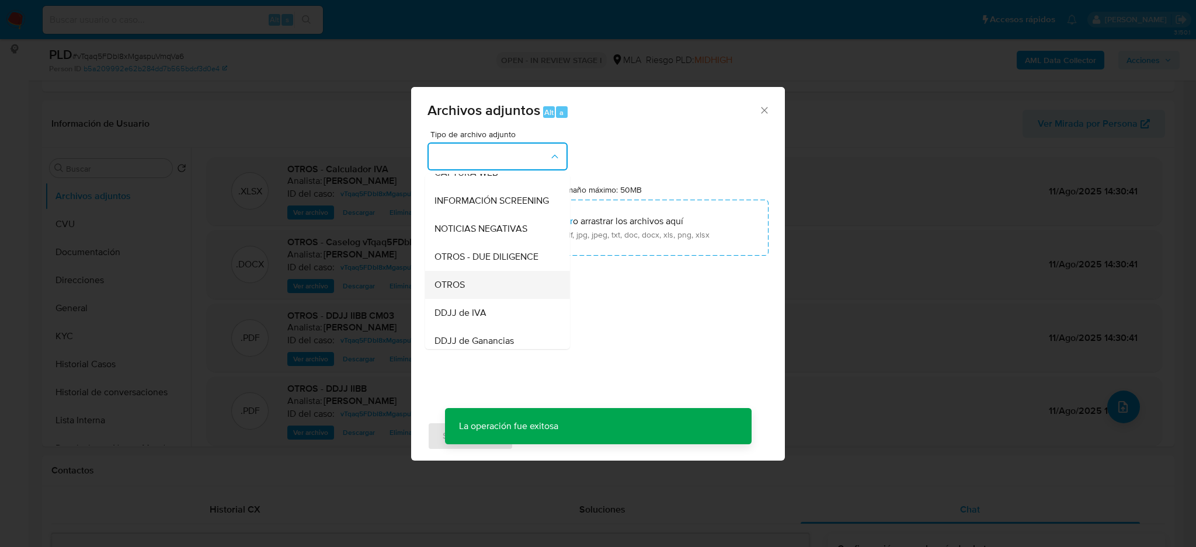
click at [498, 291] on div "OTROS" at bounding box center [494, 285] width 119 height 28
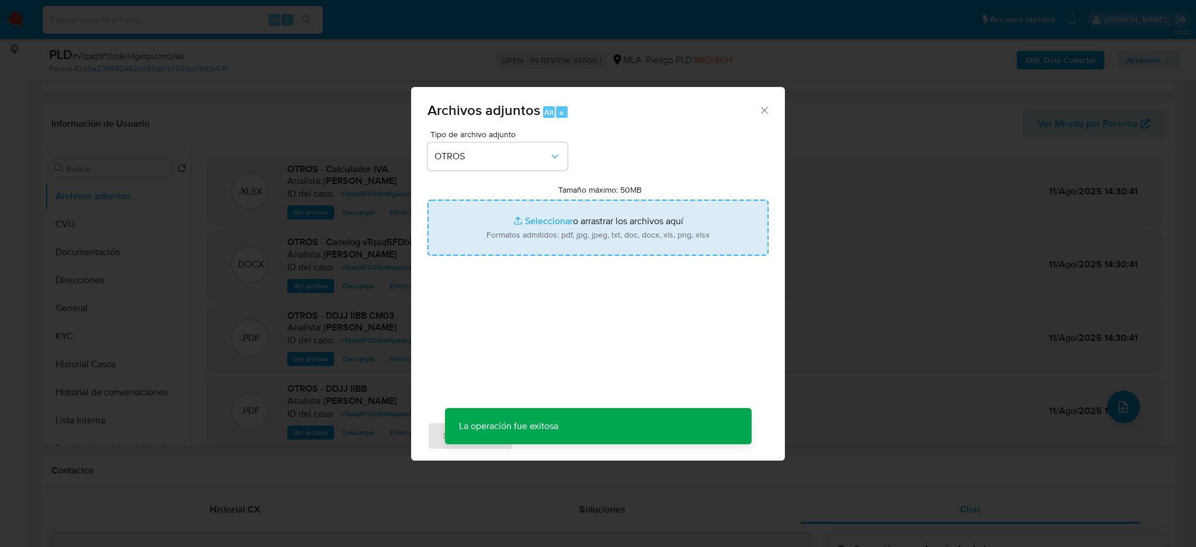
click at [506, 242] on input "Tamaño máximo: 50MB Seleccionar archivos" at bounding box center [598, 228] width 341 height 56
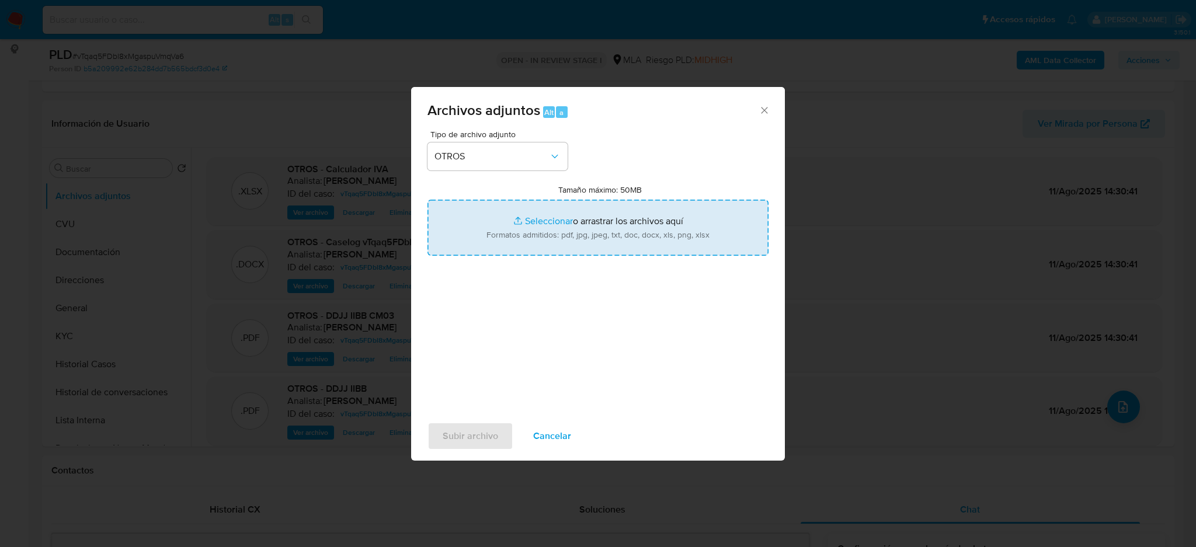
type input "C:\fakepath\LIBRO IVA.pdf"
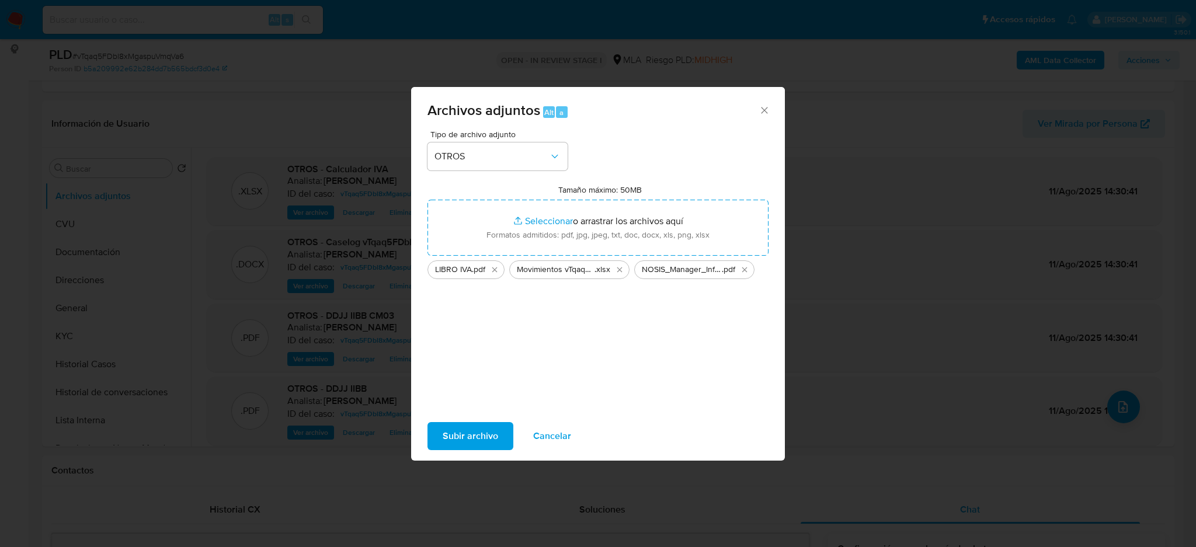
click at [467, 436] on span "Subir archivo" at bounding box center [470, 436] width 55 height 26
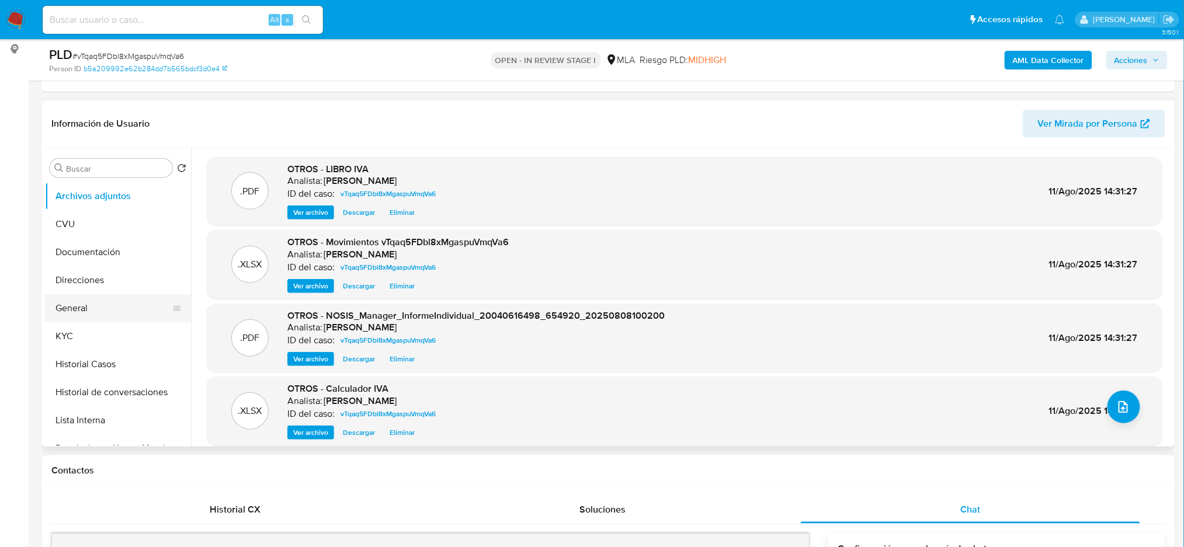
click at [103, 308] on button "General" at bounding box center [113, 308] width 137 height 28
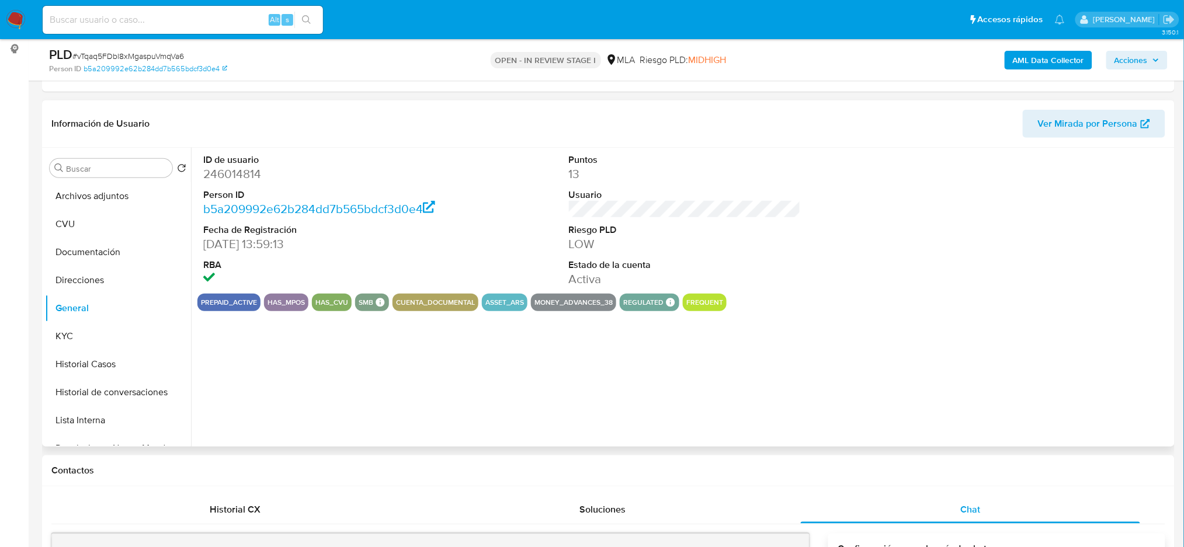
click at [235, 172] on dd "246014814" at bounding box center [319, 174] width 232 height 16
copy dd "246014814"
click at [1140, 63] on span "Acciones" at bounding box center [1130, 60] width 33 height 19
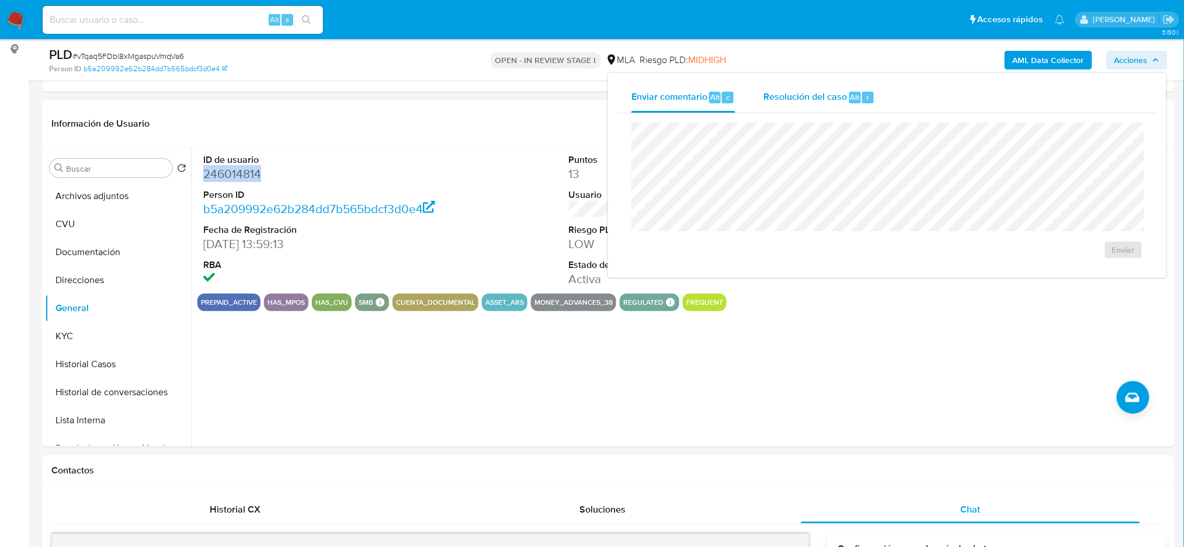
click at [857, 98] on div "Alt" at bounding box center [855, 98] width 12 height 12
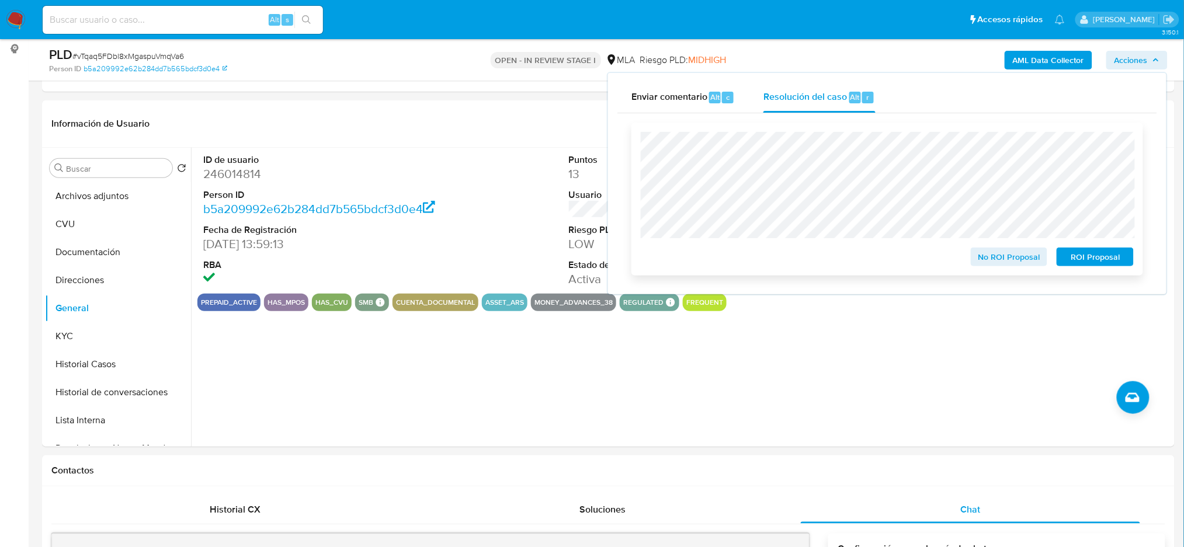
click at [982, 265] on span "No ROI Proposal" at bounding box center [1009, 257] width 61 height 16
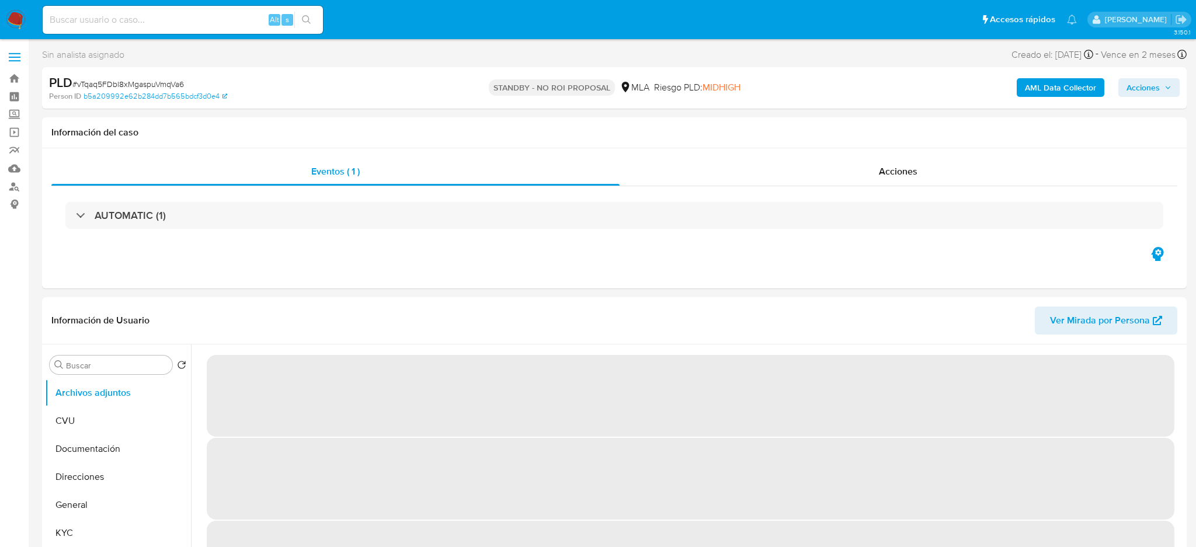
select select "10"
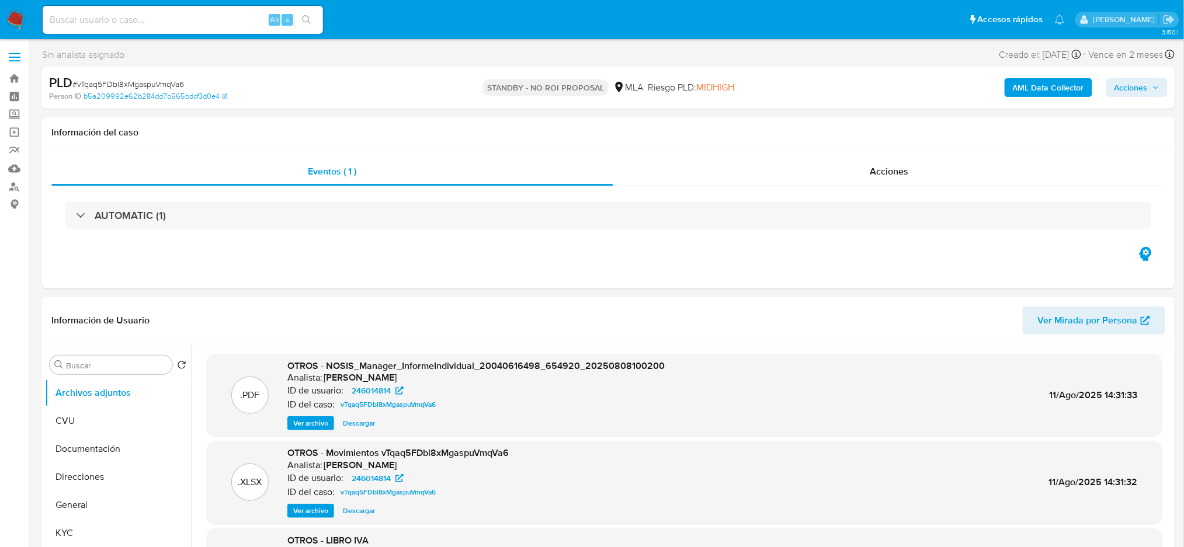
click at [21, 14] on img at bounding box center [16, 20] width 20 height 20
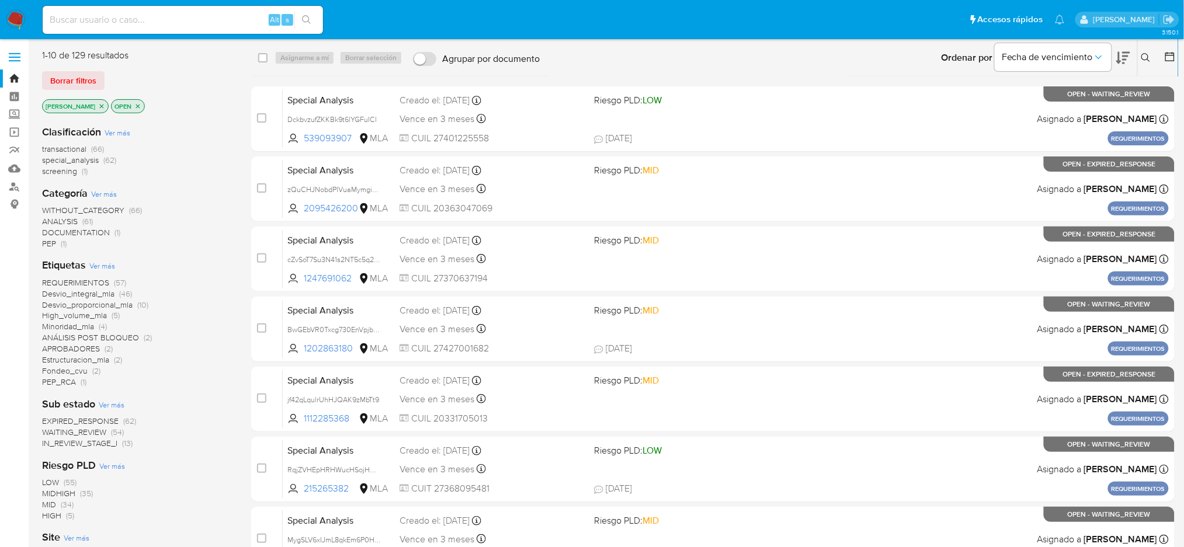
click at [206, 12] on input at bounding box center [183, 19] width 280 height 15
paste input "Tx7IPByBUQOIIXVEF5WODM60"
type input "Tx7IPByBUQOIIXVEF5WODM60"
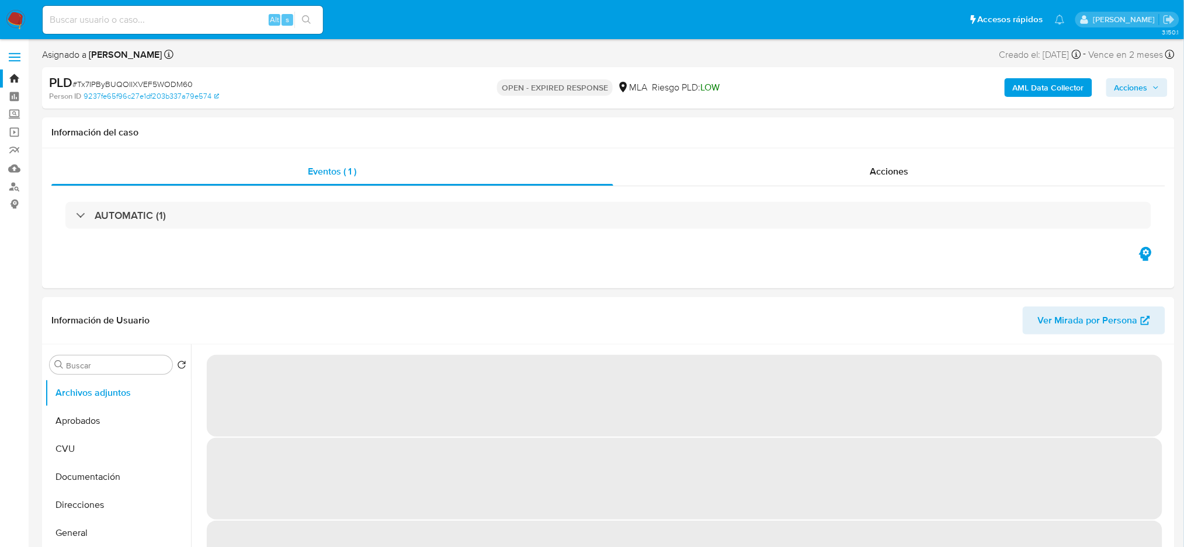
click at [167, 22] on input at bounding box center [183, 19] width 280 height 15
paste input "A2FrWSJ8I6OhfiwACwKWnIjA"
type input "A2FrWSJ8I6OhfiwACwKWnIjA"
select select "10"
type input "A2FrWSJ8I6OhfiwACwKWnIjA"
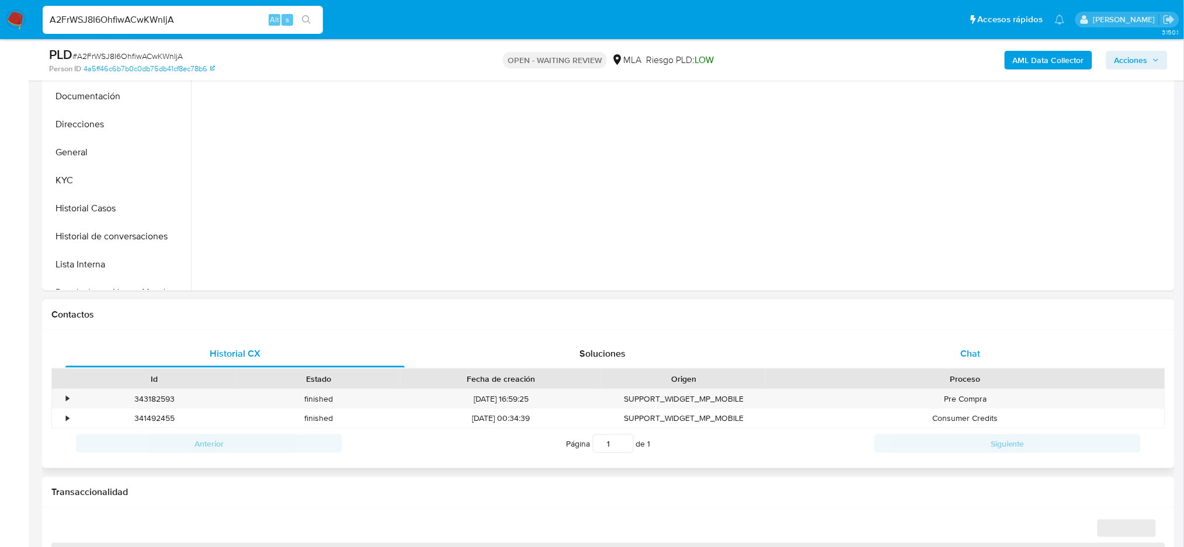
click at [944, 344] on div "Chat" at bounding box center [970, 354] width 339 height 28
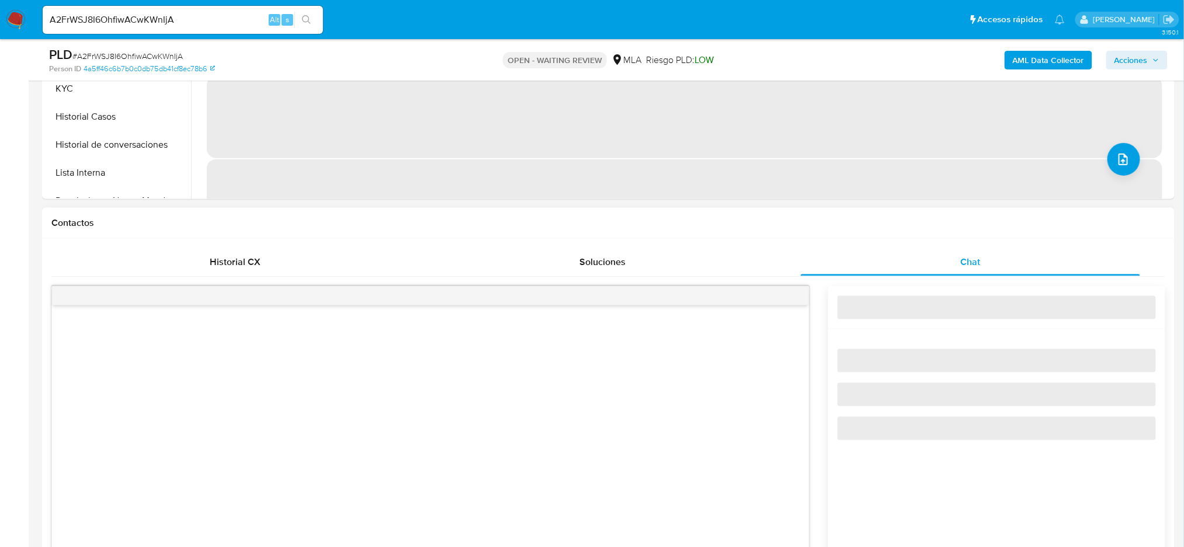
scroll to position [545, 0]
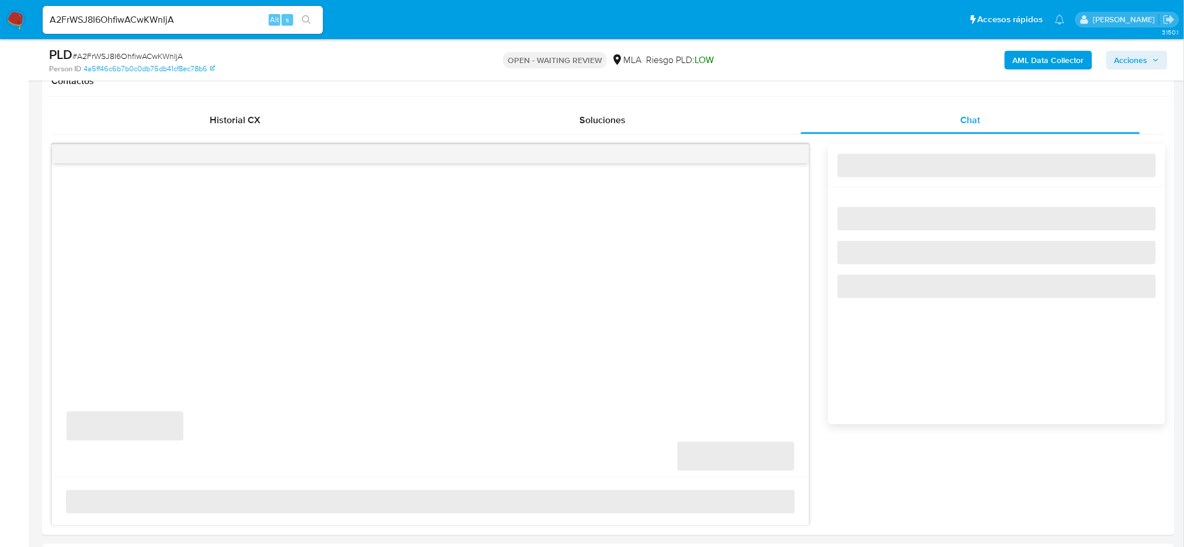
select select "10"
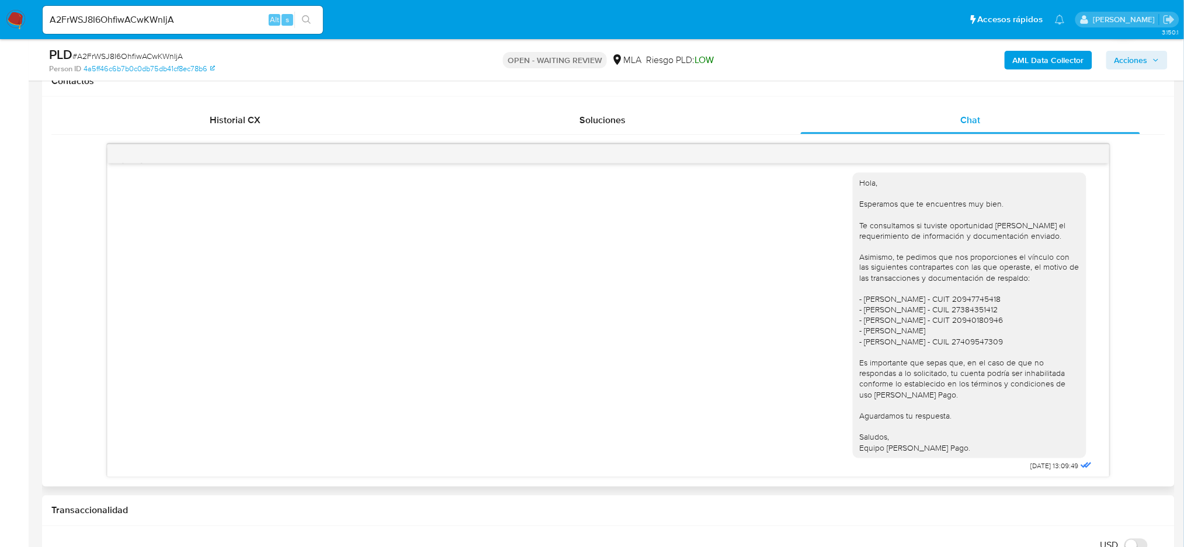
scroll to position [641, 0]
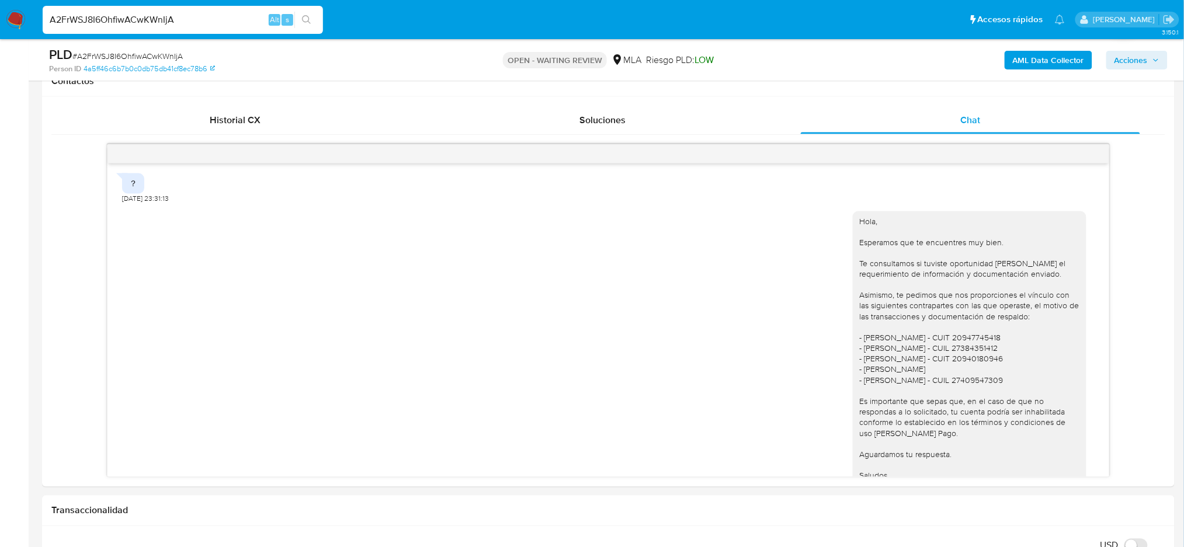
drag, startPoint x: 198, startPoint y: 24, endPoint x: 0, endPoint y: 53, distance: 200.1
click at [0, 58] on div "Pausado Ver notificaciones A2FrWSJ8I6OhfiwACwKWnIjA Alt s Accesos rápidos Presi…" at bounding box center [592, 549] width 1184 height 2189
paste input "NyNNYmRoQzCBRS9BsQmZeCIM"
type input "NyNNYmRoQzCBRS9BsQmZeCIM"
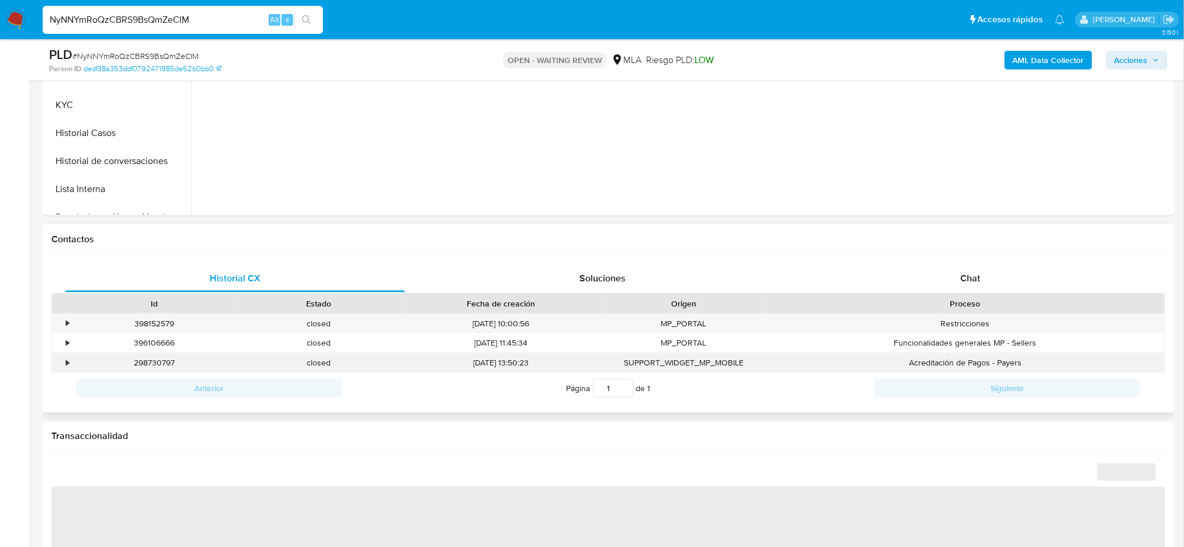
scroll to position [389, 0]
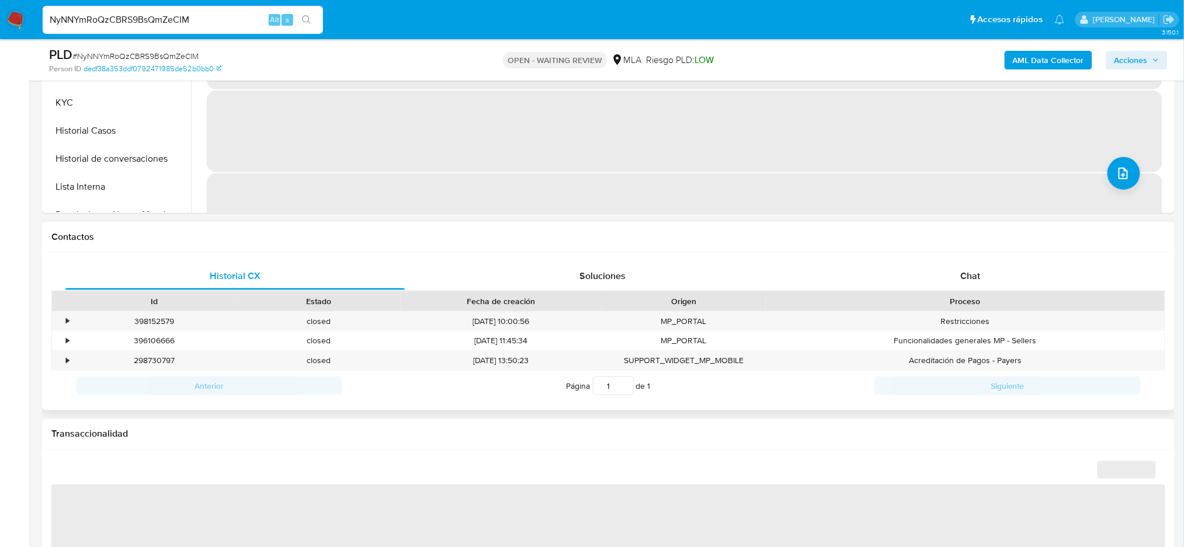
click at [961, 291] on div "Proceso" at bounding box center [965, 301] width 399 height 20
click at [956, 279] on div "Chat" at bounding box center [970, 276] width 339 height 28
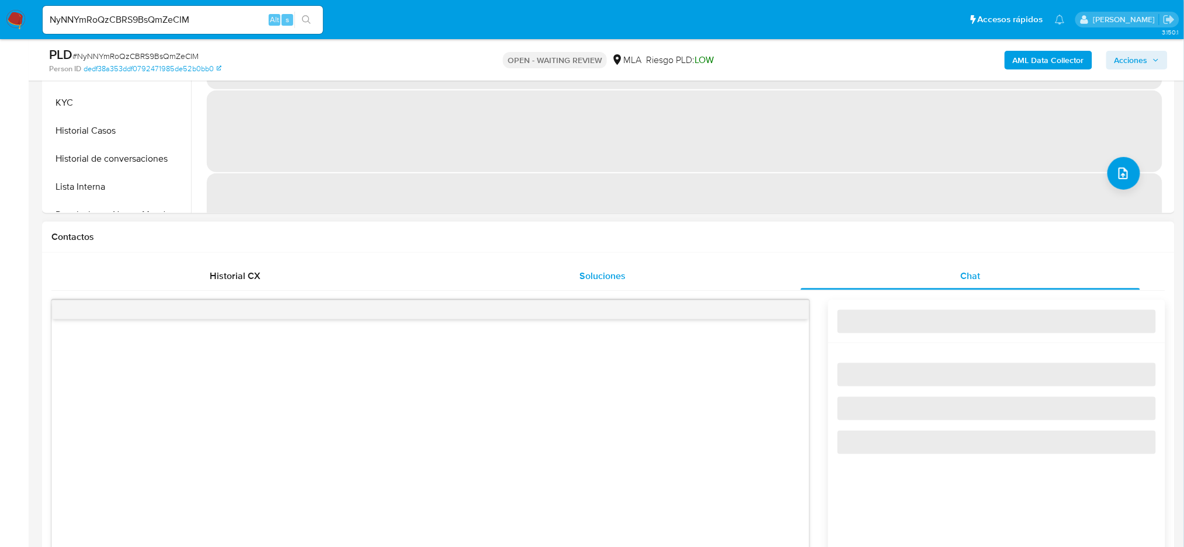
select select "10"
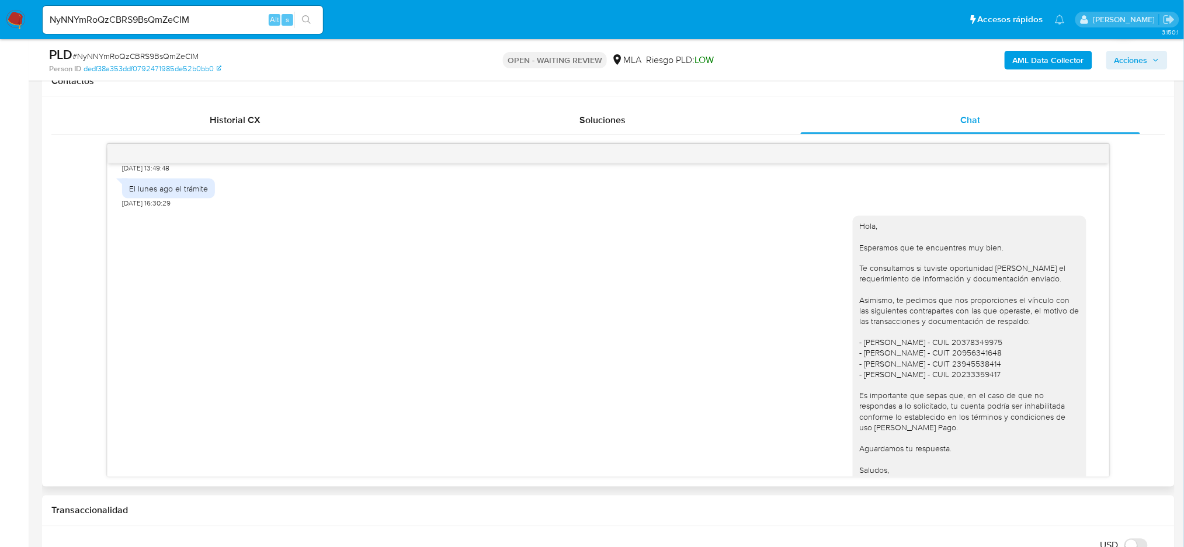
scroll to position [905, 0]
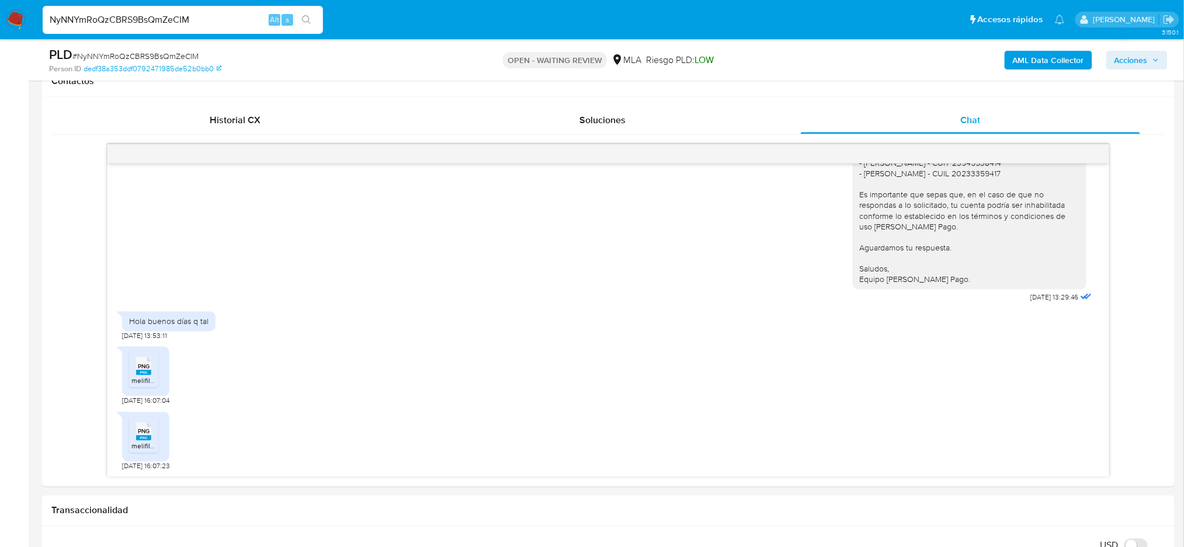
drag, startPoint x: 201, startPoint y: 23, endPoint x: 0, endPoint y: 46, distance: 202.1
click at [0, 46] on div "Pausado Ver notificaciones NyNNYmRoQzCBRS9BsQmZeCIM Alt s Accesos rápidos Presi…" at bounding box center [592, 549] width 1184 height 2188
paste input "yqU8iKJ1qE3JLRPEzqopb2Kd"
type input "yqU8iKJ1qE3JLRPEzqopb2Kd"
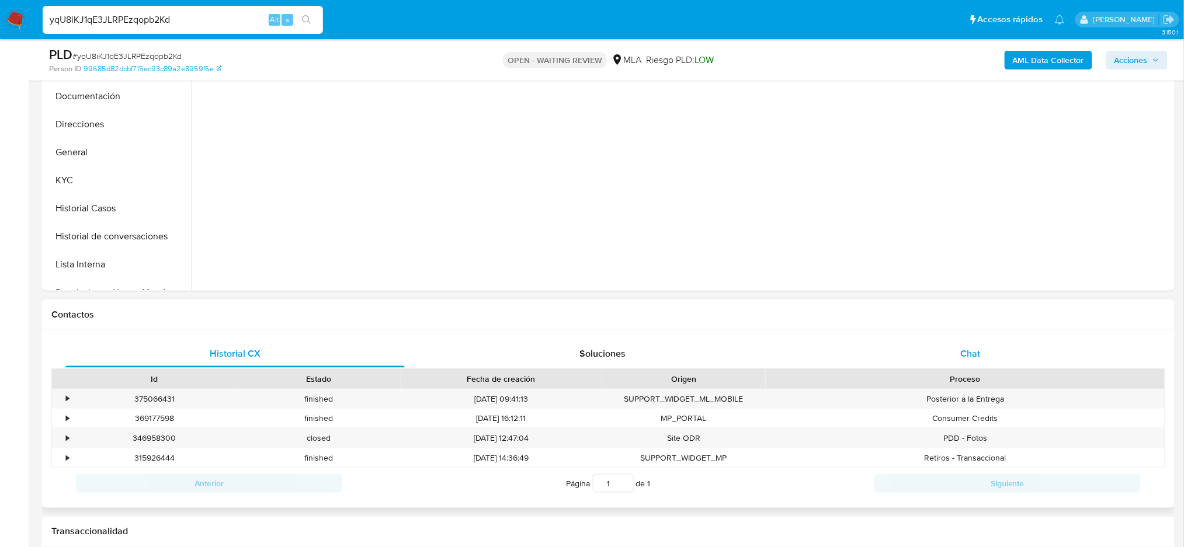
click at [972, 343] on div "Chat" at bounding box center [970, 354] width 339 height 28
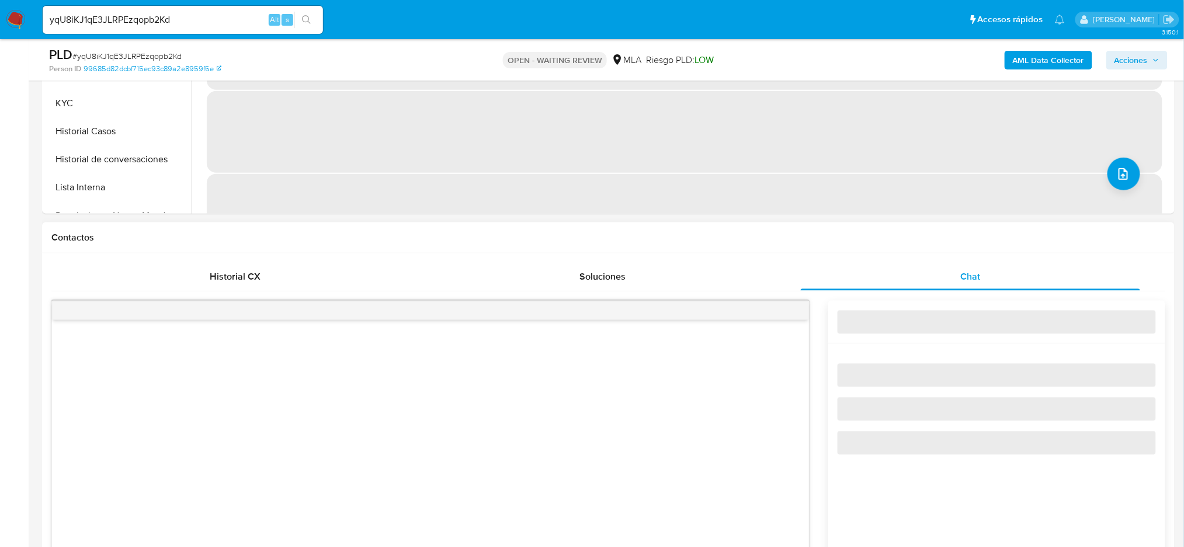
scroll to position [545, 0]
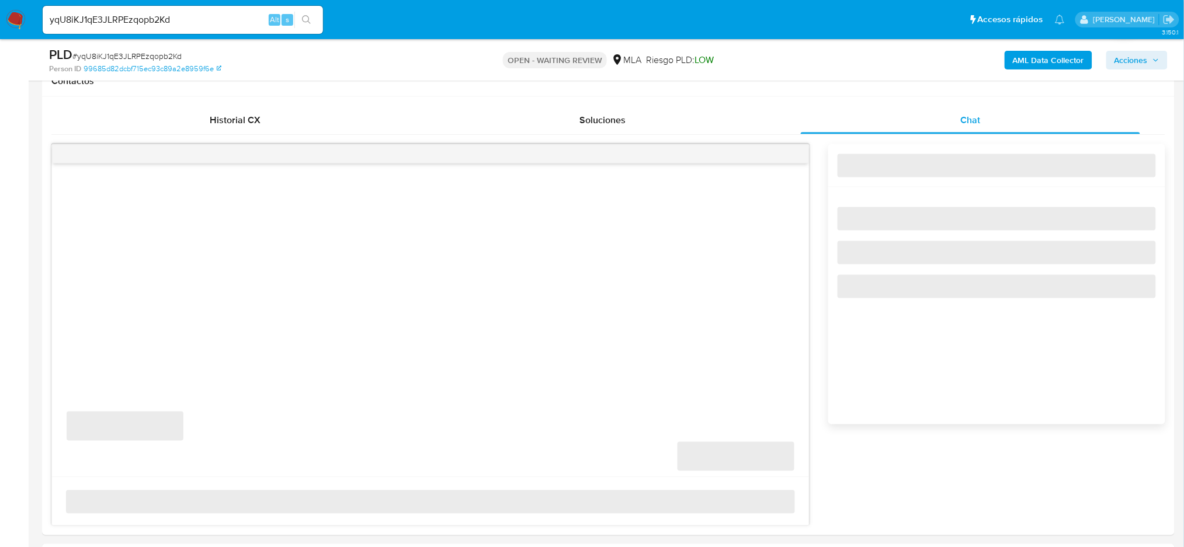
select select "10"
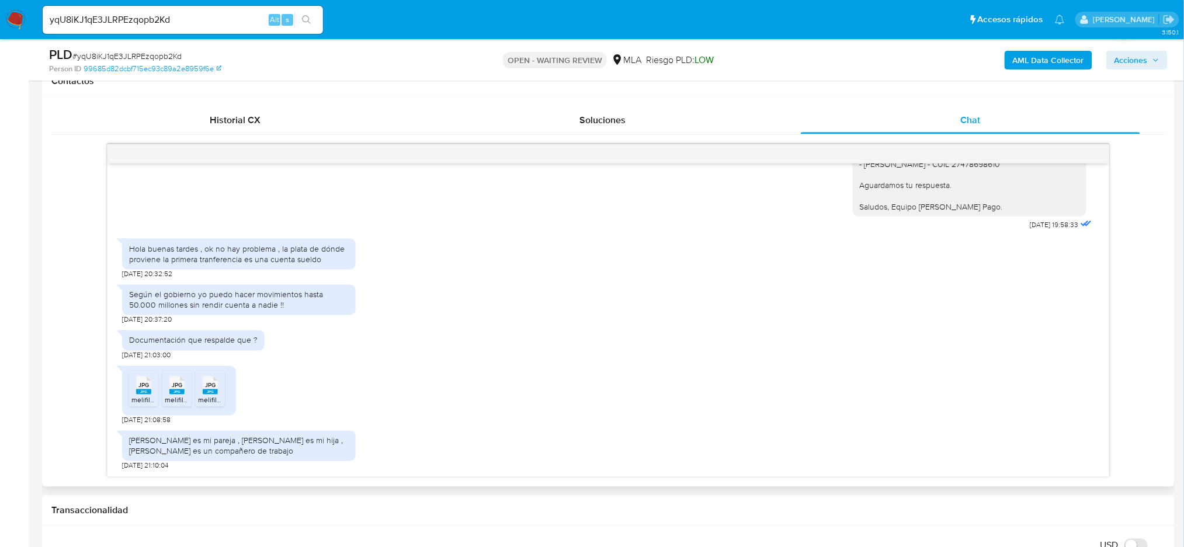
scroll to position [1353, 0]
click at [143, 398] on span "melifile6724530150182147775.jpg" at bounding box center [183, 400] width 105 height 10
click at [171, 398] on span "melifile2635297439225935815.jpg" at bounding box center [220, 400] width 110 height 10
click at [208, 399] on span "melifile8783302014592152569.jpg" at bounding box center [252, 400] width 108 height 10
drag, startPoint x: 180, startPoint y: 22, endPoint x: 0, endPoint y: 35, distance: 180.3
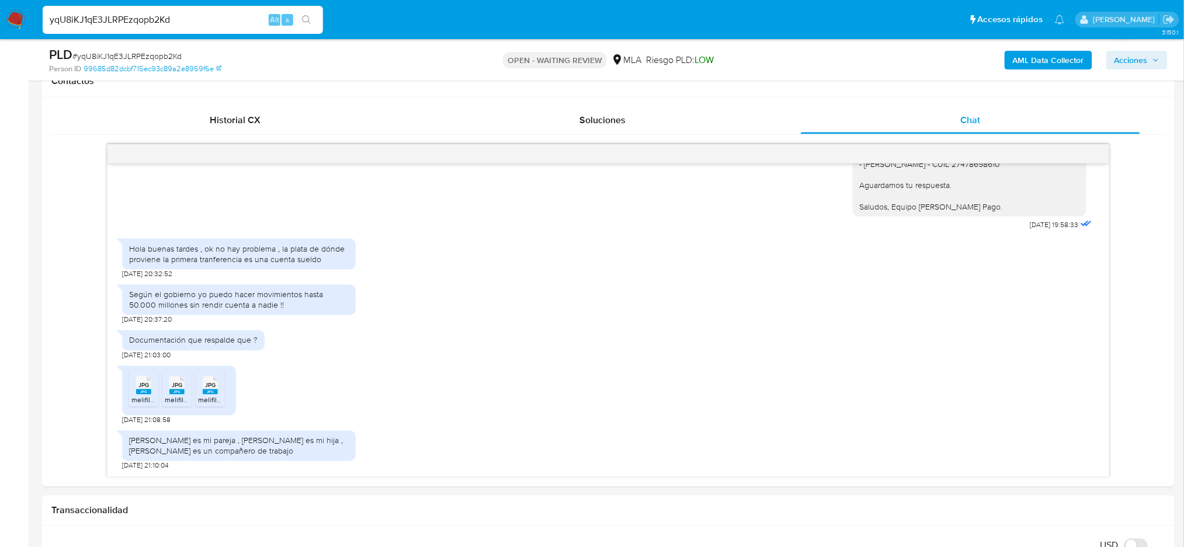
click at [0, 35] on nav "Pausado Ver notificaciones yqU8iKJ1qE3JLRPEzqopb2Kd Alt s Accesos rápidos Presi…" at bounding box center [592, 19] width 1184 height 39
paste input "uilUb2hZOsRZGDXL3EfLC933"
type input "uilUb2hZOsRZGDXL3EfLC933"
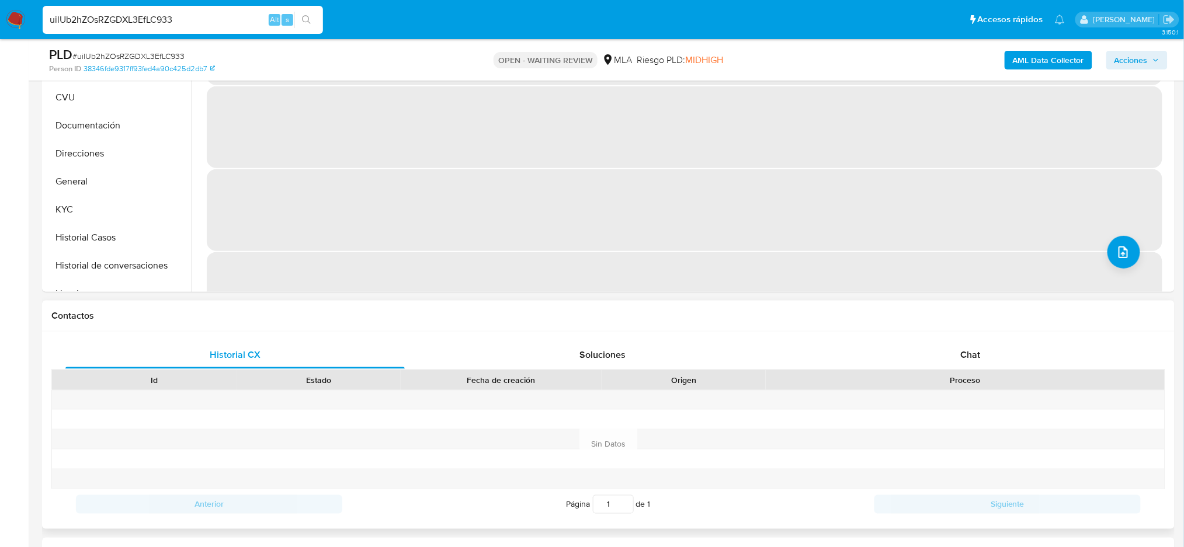
select select "10"
click at [973, 345] on div "Chat" at bounding box center [970, 354] width 339 height 28
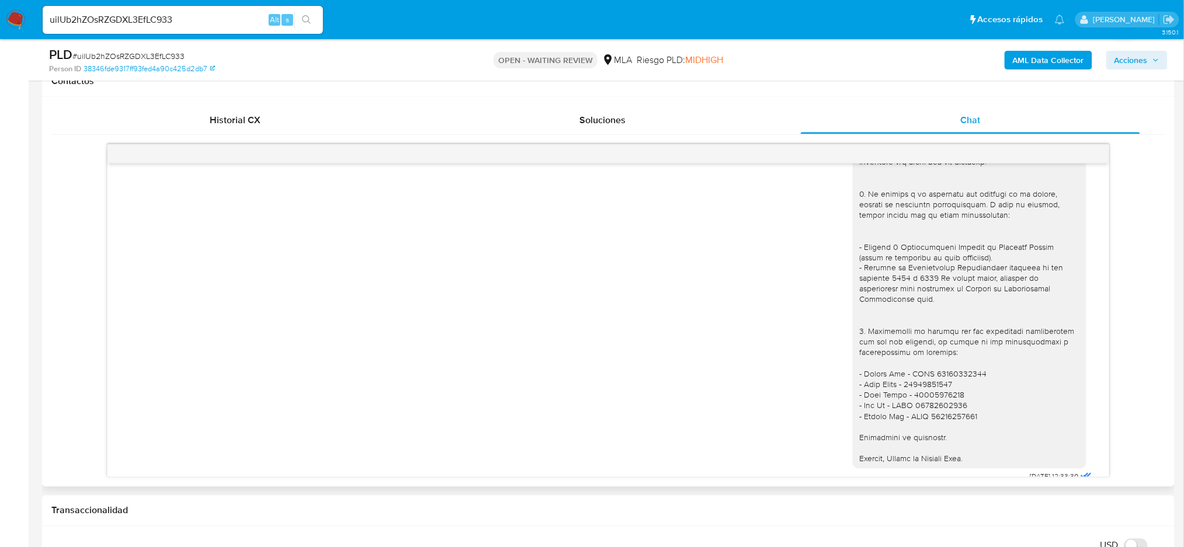
scroll to position [1240, 0]
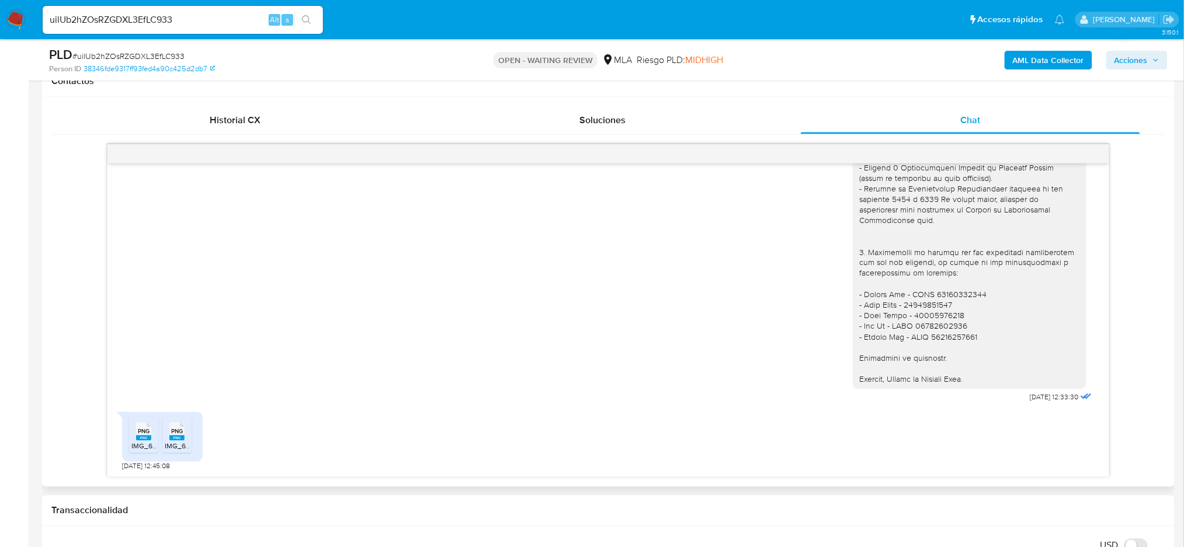
click at [150, 430] on span "PNG" at bounding box center [144, 432] width 12 height 8
click at [183, 433] on span "PNG" at bounding box center [177, 432] width 12 height 8
drag, startPoint x: 242, startPoint y: 22, endPoint x: 0, endPoint y: 47, distance: 243.1
click at [0, 53] on div "Pausado Ver notificaciones uilUb2hZOsRZGDXL3EfLC933 Alt s Accesos rápidos Presi…" at bounding box center [592, 549] width 1184 height 2188
paste input "QxstqYwAeoqeo1ugA2KIekBf"
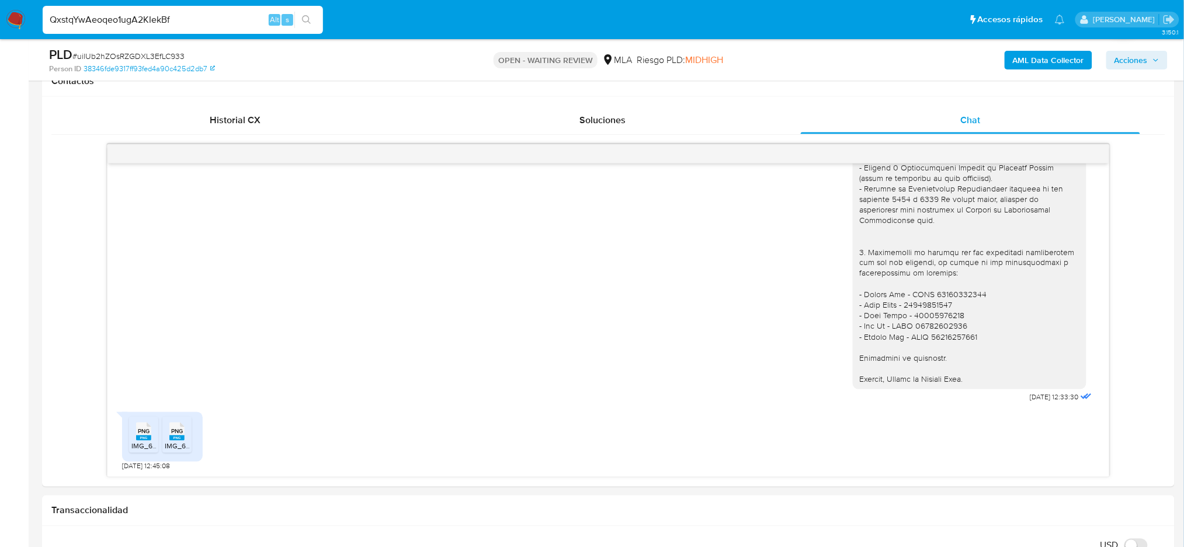
type input "QxstqYwAeoqeo1ugA2KIekBf"
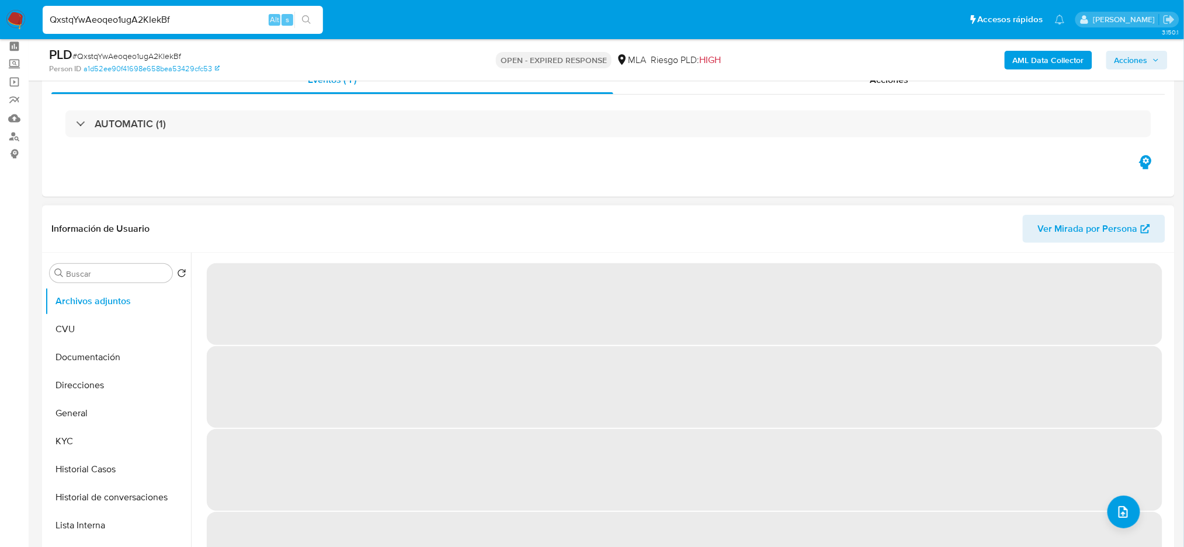
scroll to position [78, 0]
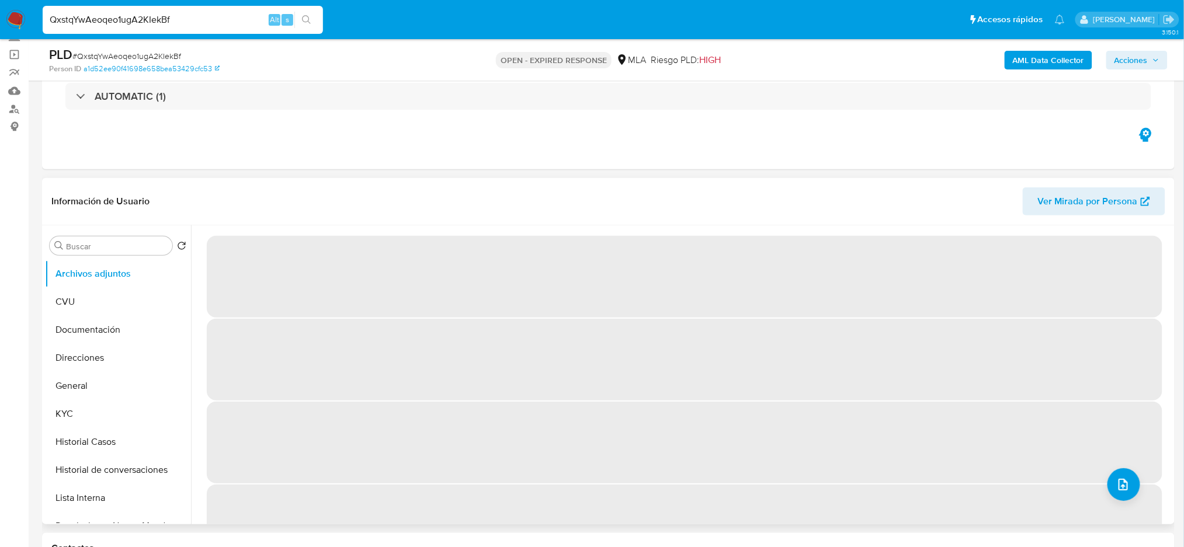
select select "10"
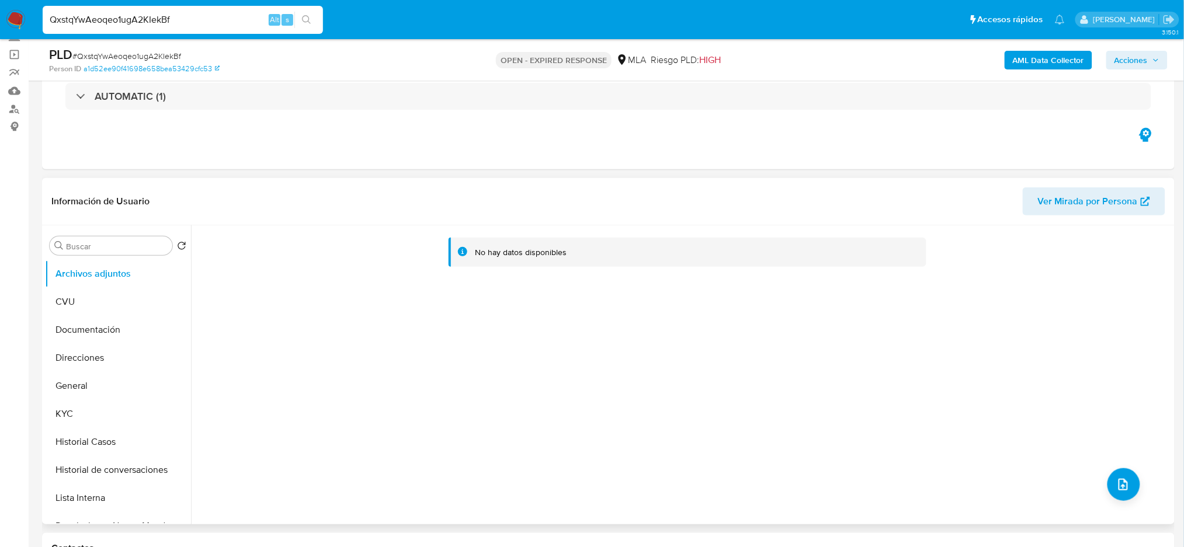
scroll to position [0, 0]
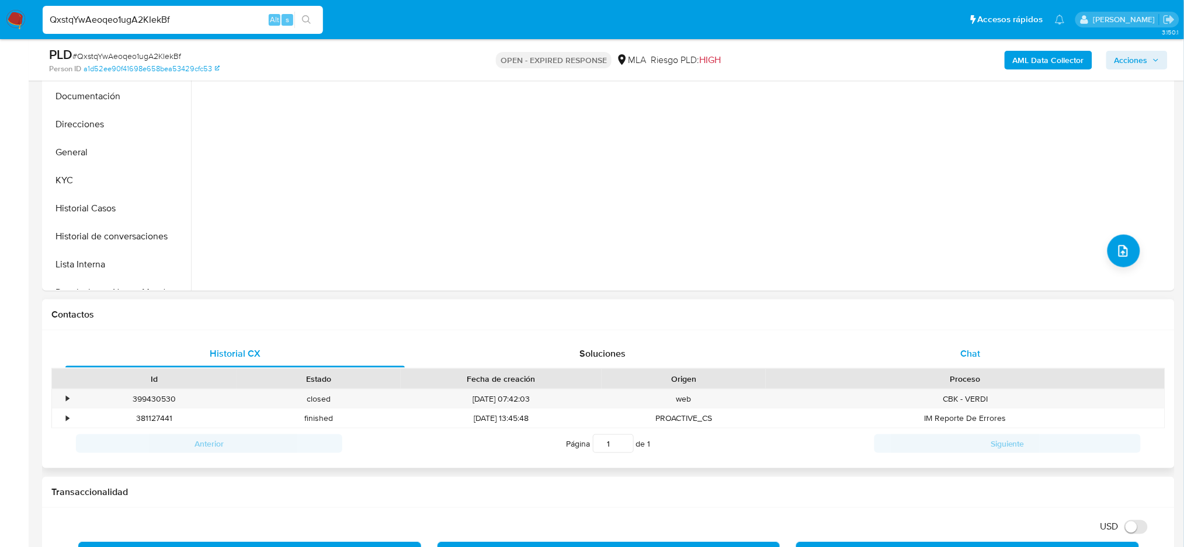
click at [957, 354] on div "Chat" at bounding box center [970, 354] width 339 height 28
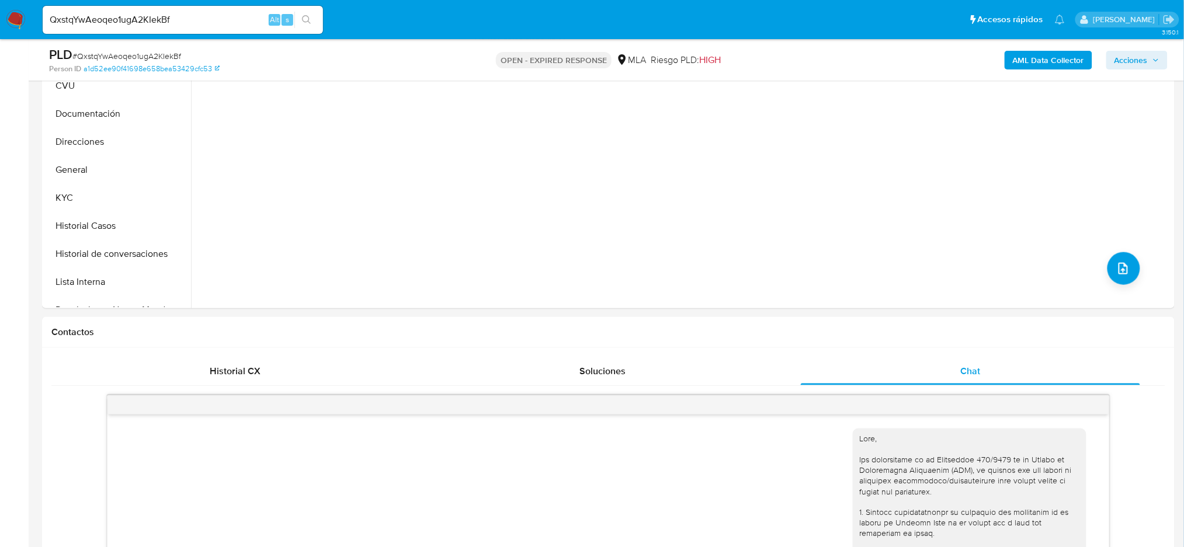
scroll to position [155, 0]
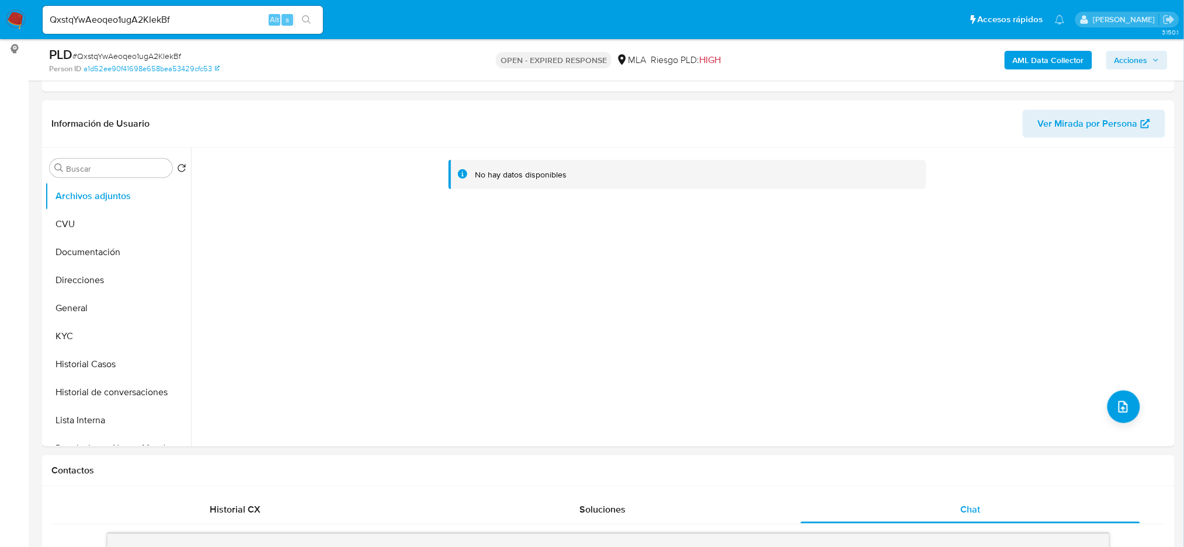
click at [156, 53] on span "# QxstqYwAeoqeo1ugA2KIekBf" at bounding box center [126, 56] width 109 height 12
copy span "QxstqYwAeoqeo1ugA2KIekBf"
drag, startPoint x: 0, startPoint y: 280, endPoint x: 16, endPoint y: 289, distance: 18.6
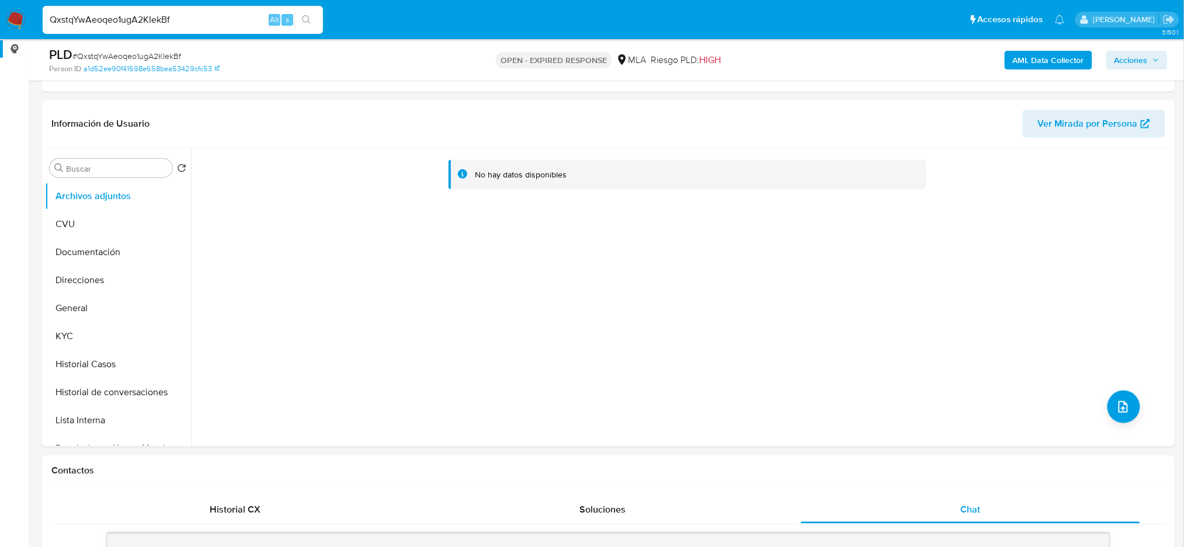
drag, startPoint x: 199, startPoint y: 22, endPoint x: 0, endPoint y: 40, distance: 199.4
paste input "LmrMOTPogI8vsFB9hklnt0AP"
type input "LmrMOTPogI8vsFB9hklnt0AP"
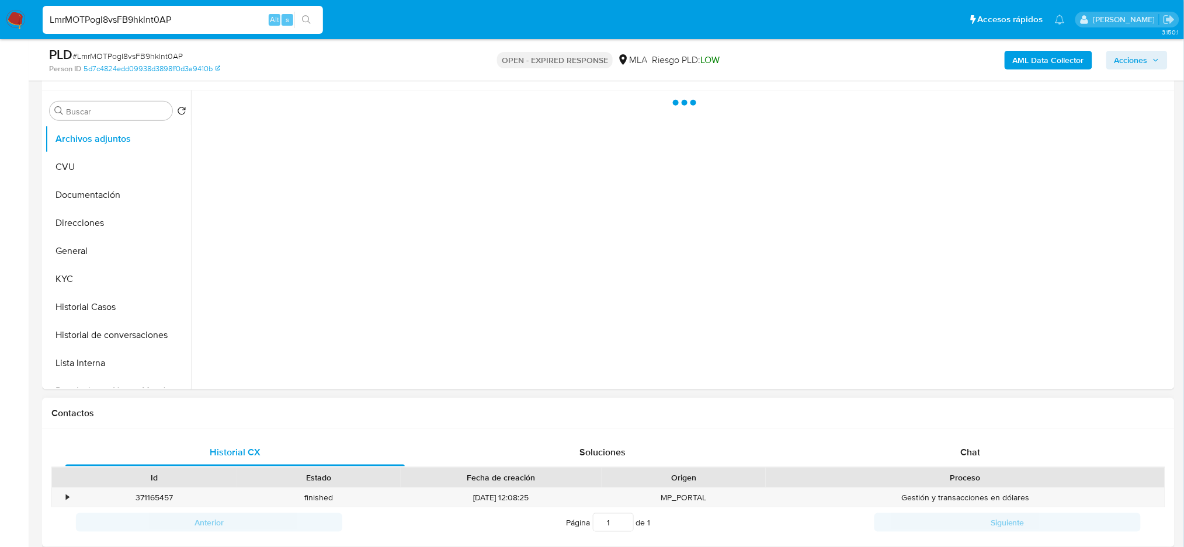
scroll to position [311, 0]
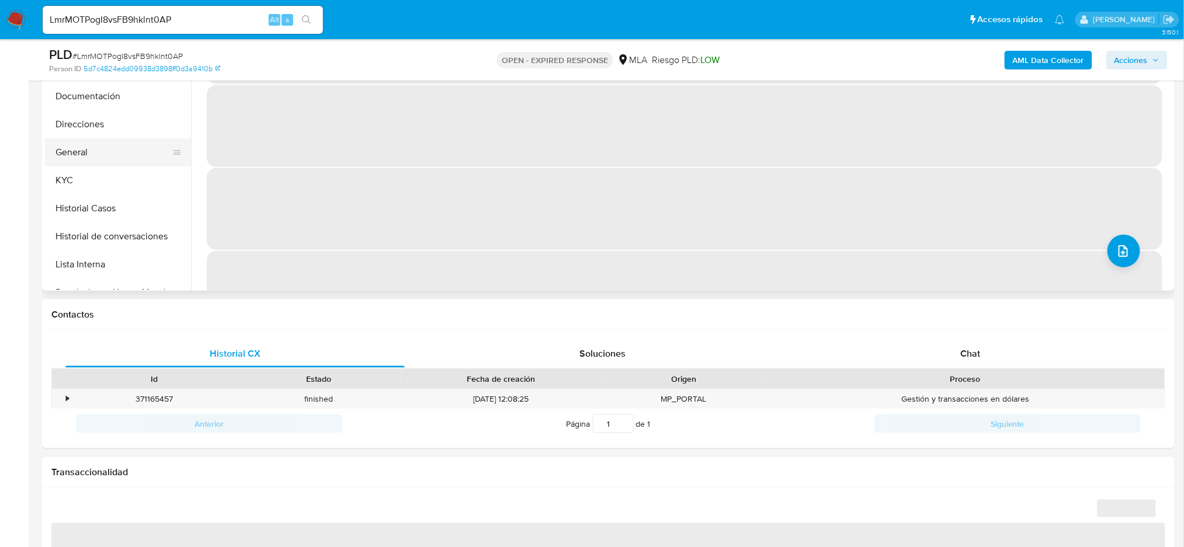
click at [107, 143] on button "General" at bounding box center [113, 152] width 137 height 28
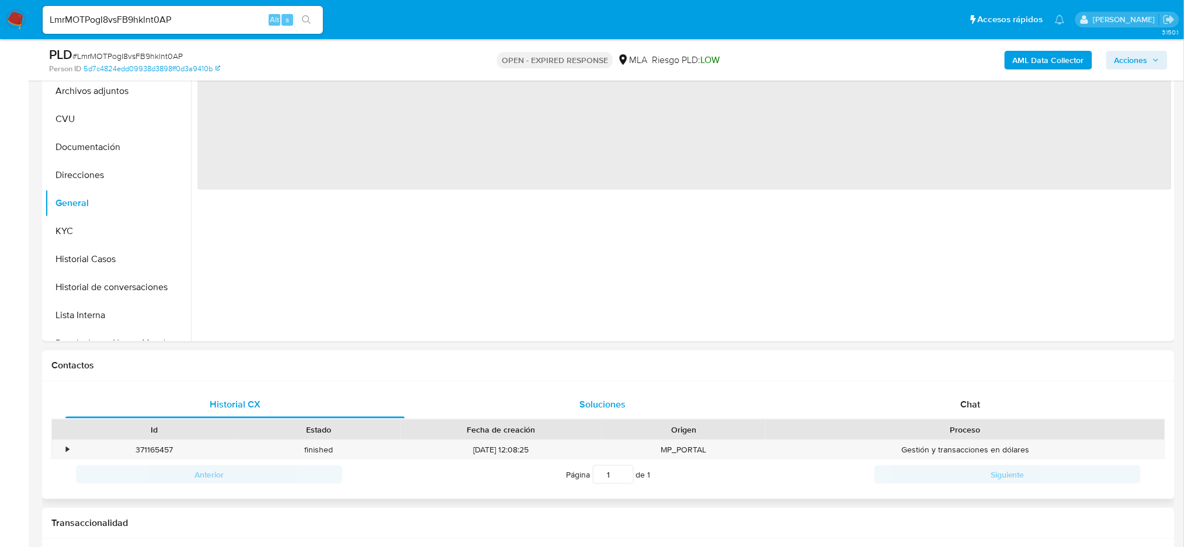
scroll to position [234, 0]
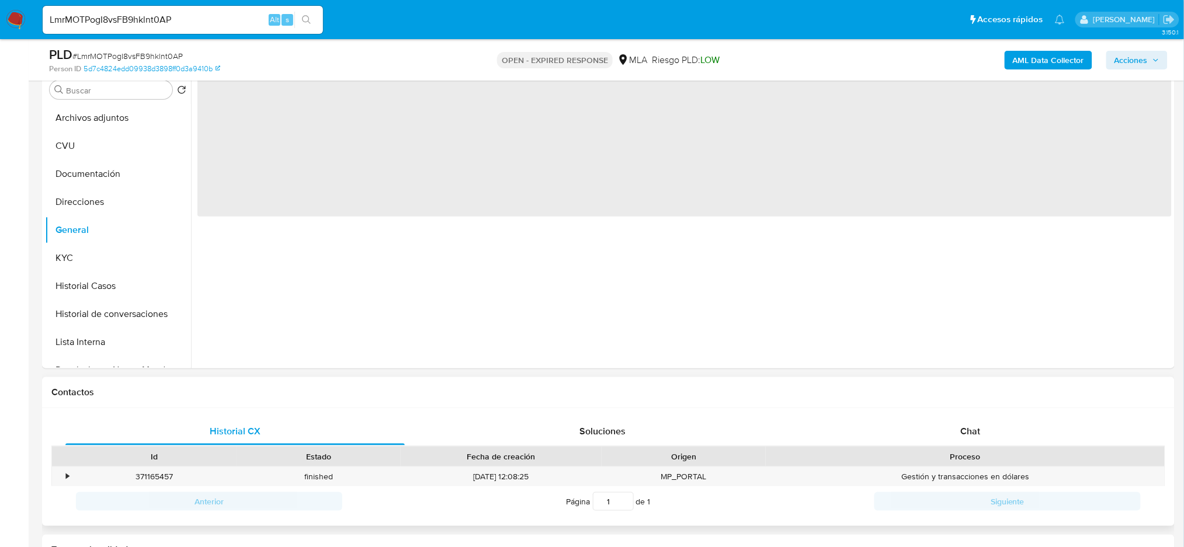
select select "10"
click at [998, 428] on div "Chat" at bounding box center [970, 432] width 339 height 28
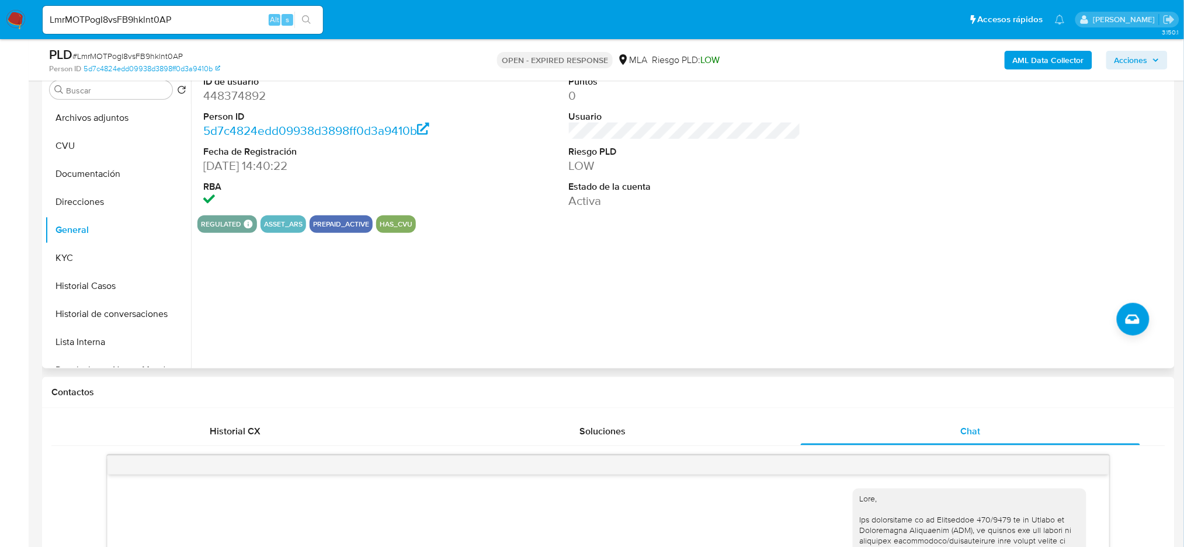
click at [221, 89] on dd "448374892" at bounding box center [319, 96] width 232 height 16
copy dd "448374892"
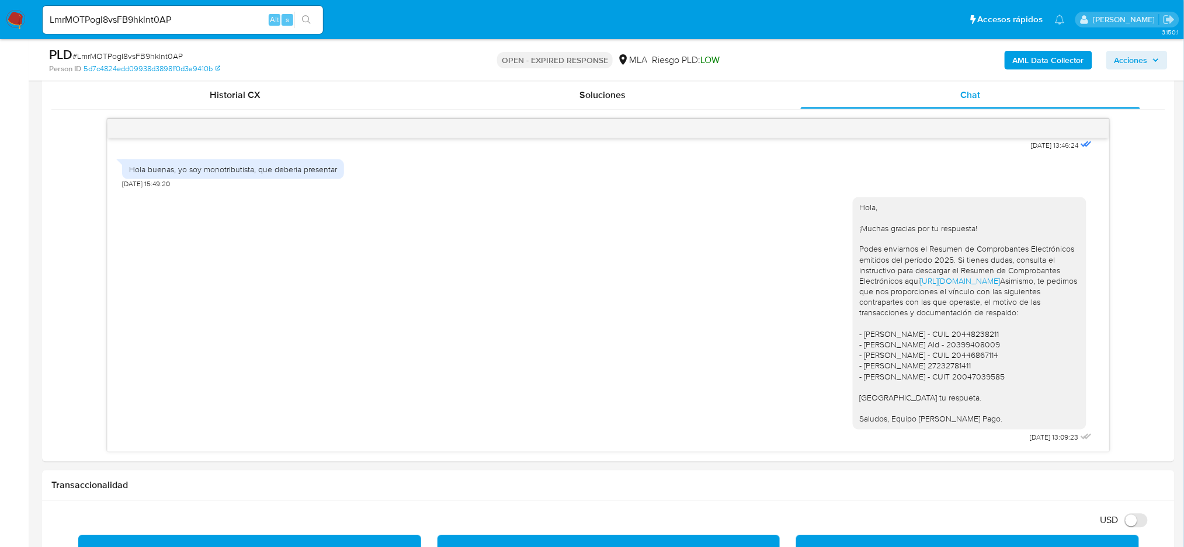
scroll to position [311, 0]
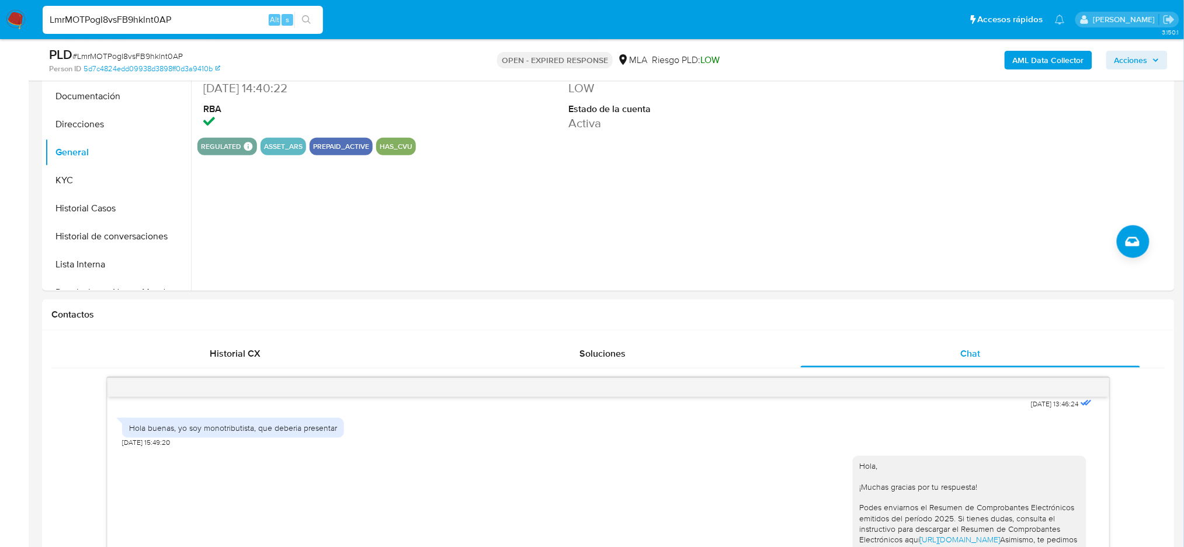
drag, startPoint x: 181, startPoint y: 25, endPoint x: 0, endPoint y: 51, distance: 182.9
paste input "dKRxwIPd98cSqXbxRr0W8nAh"
type input "dKRxwIPd98cSqXbxRr0W8nAh"
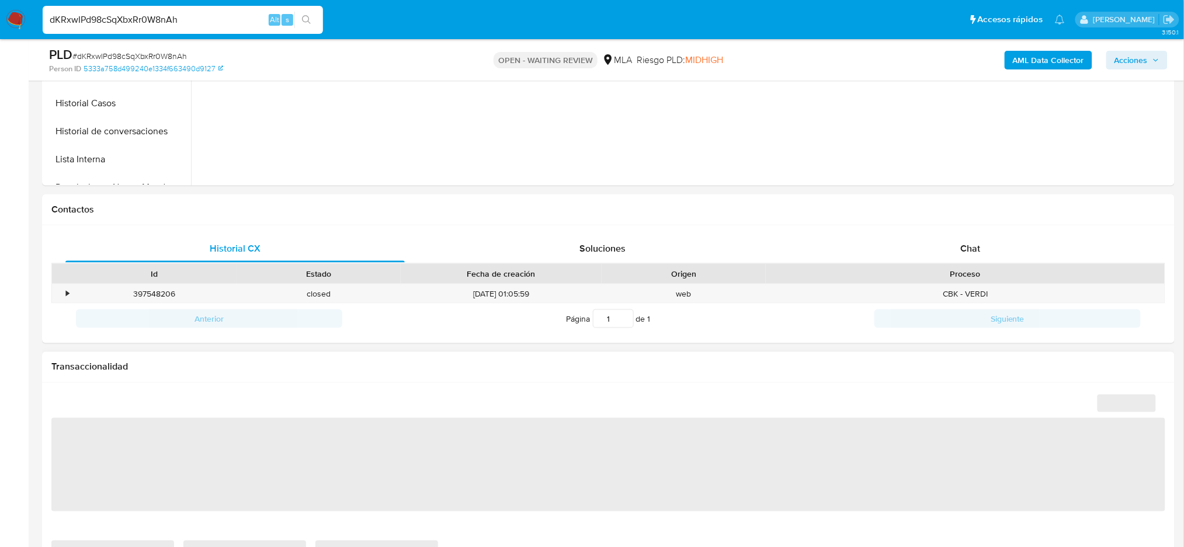
scroll to position [467, 0]
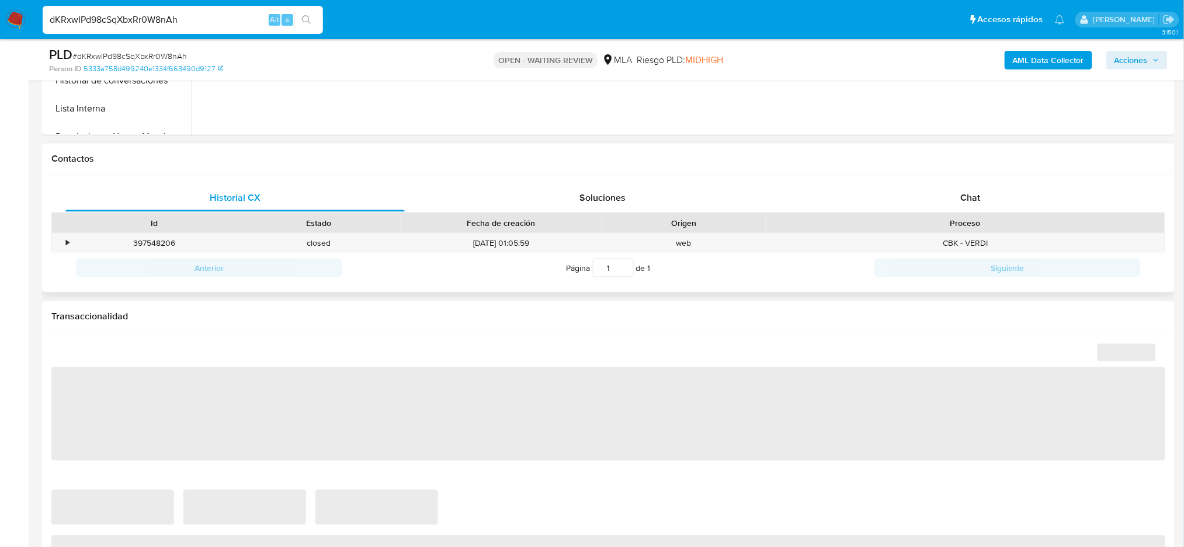
click at [1009, 221] on div "Proceso" at bounding box center [965, 223] width 383 height 12
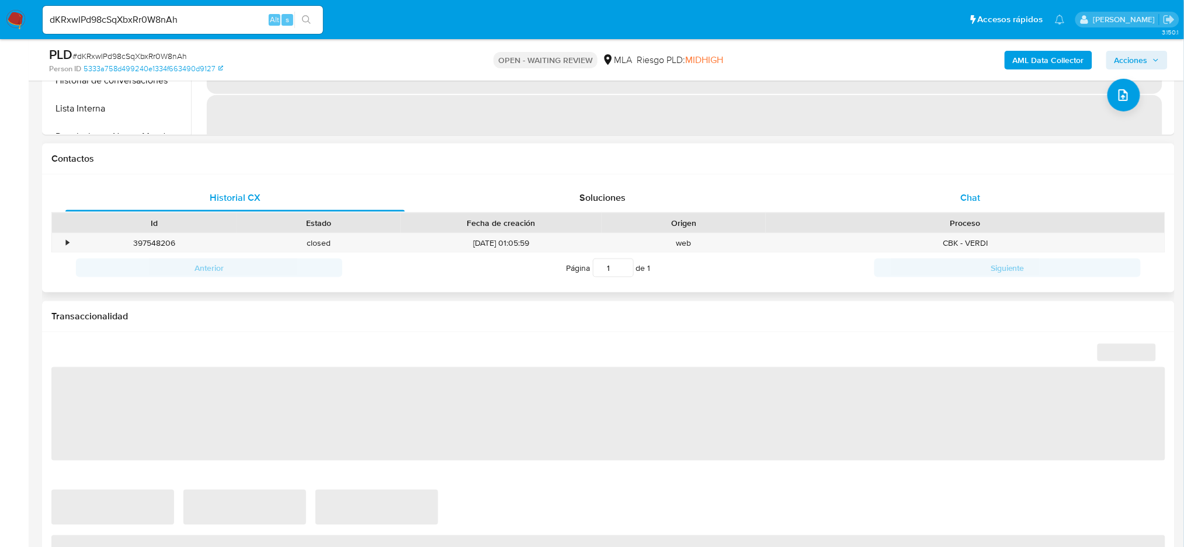
click at [992, 196] on div "Chat" at bounding box center [970, 198] width 339 height 28
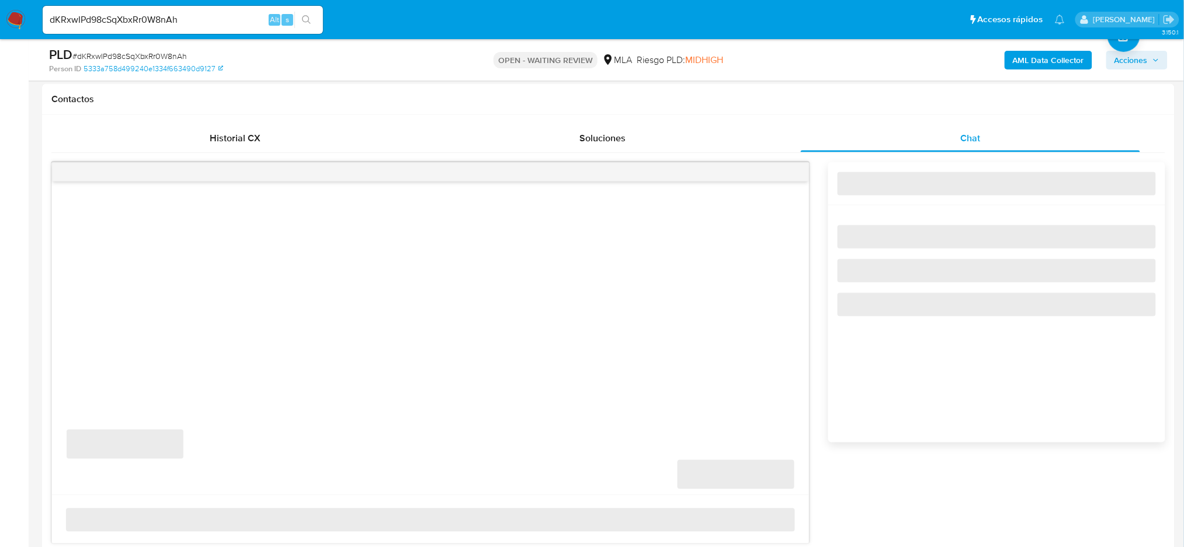
scroll to position [623, 0]
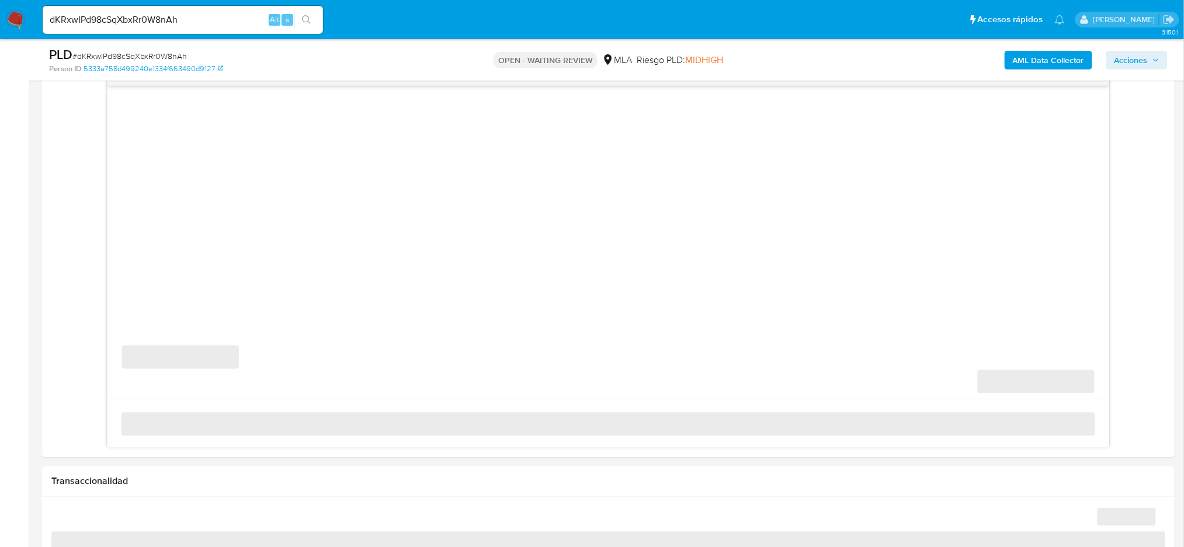
select select "10"
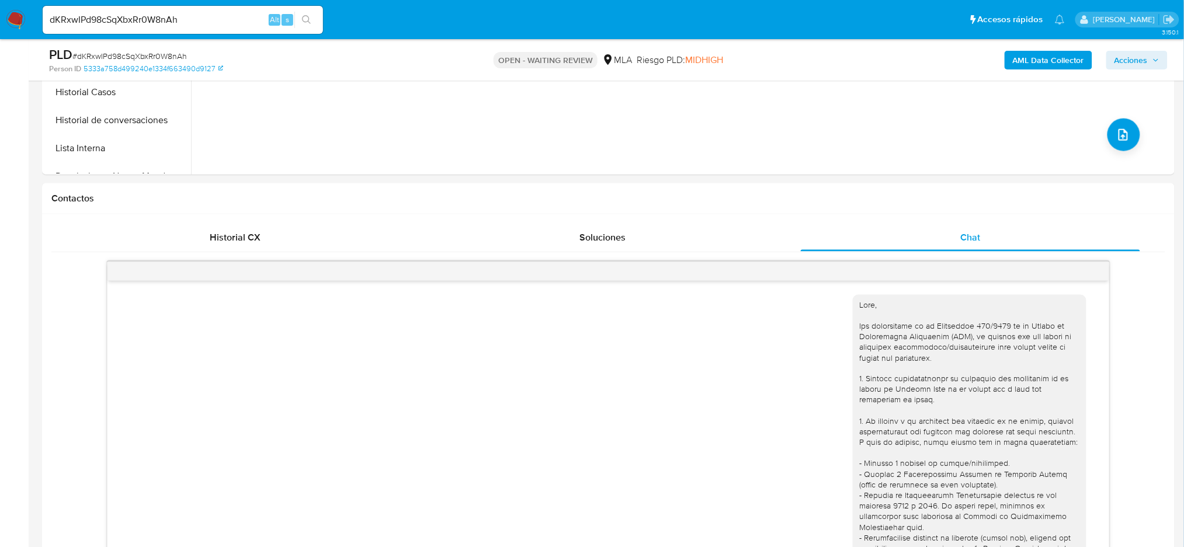
scroll to position [155, 0]
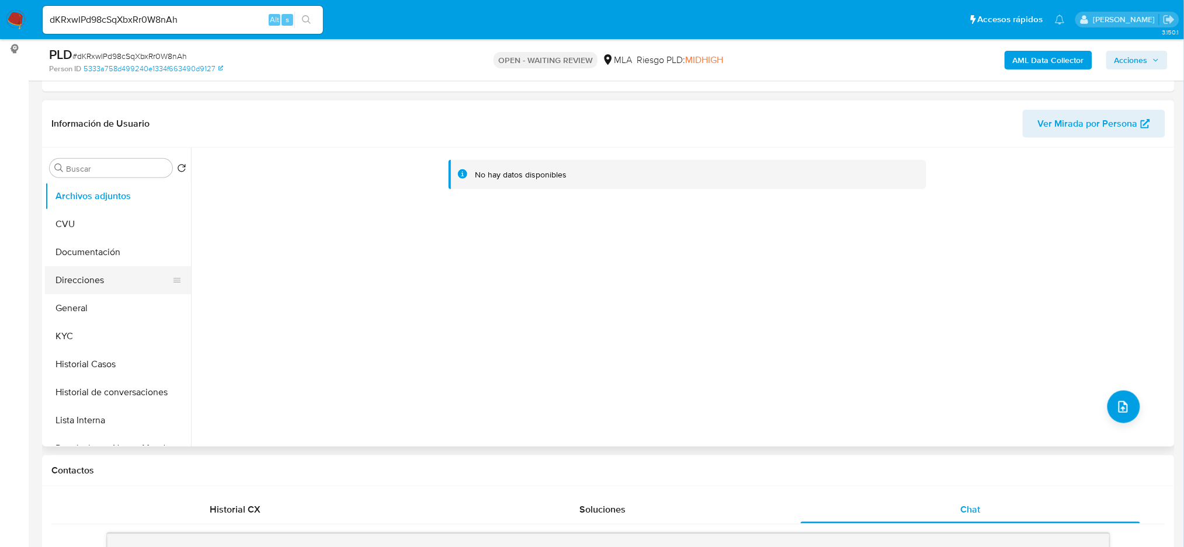
click at [107, 293] on button "Direcciones" at bounding box center [113, 280] width 137 height 28
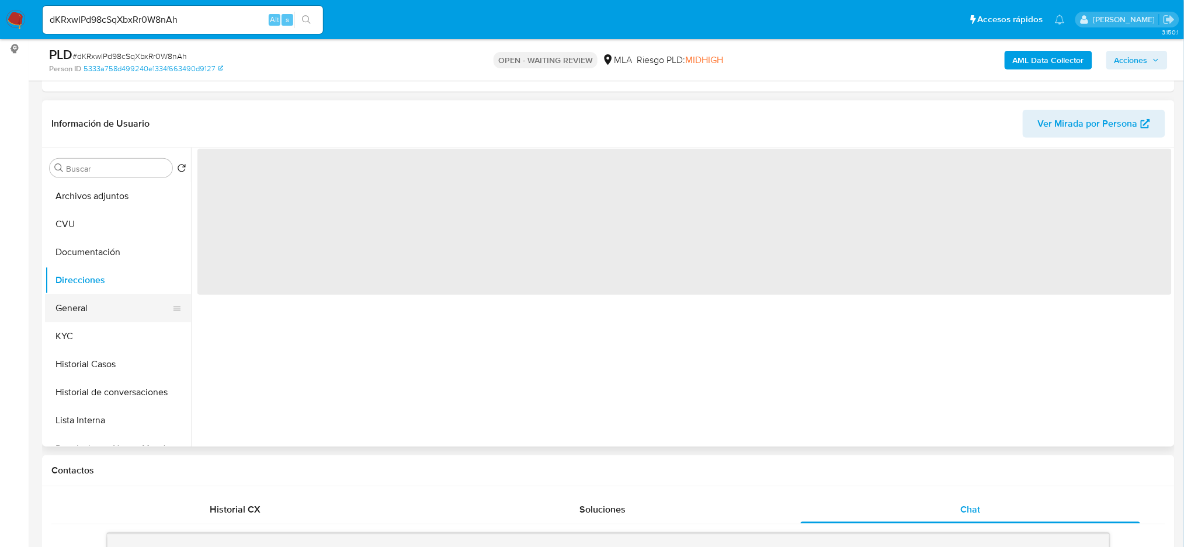
click at [132, 301] on button "General" at bounding box center [113, 308] width 137 height 28
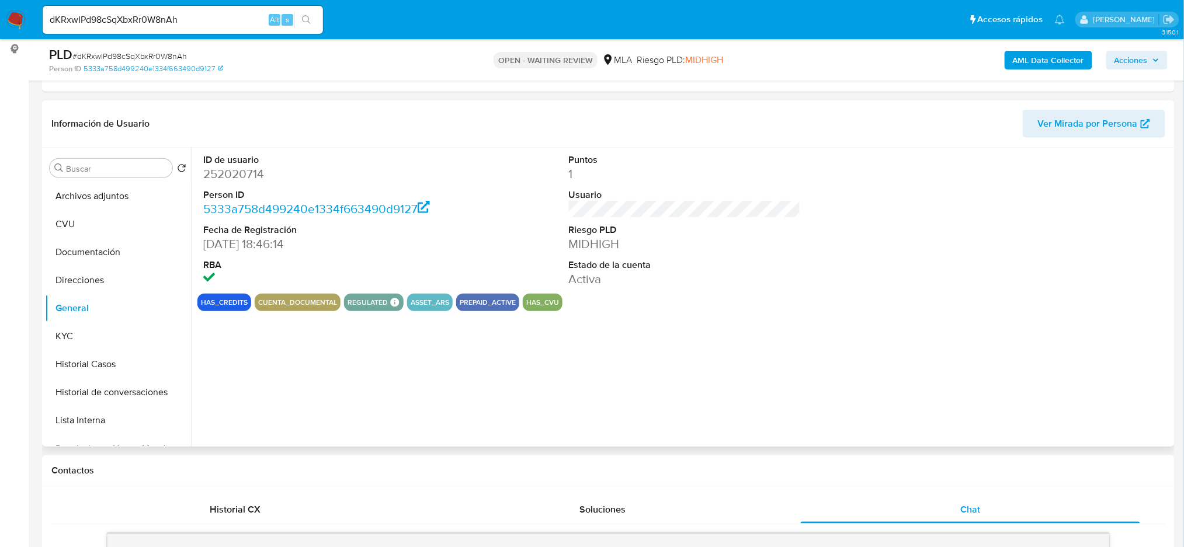
click at [220, 169] on dd "252020714" at bounding box center [319, 174] width 232 height 16
copy dd "252020714"
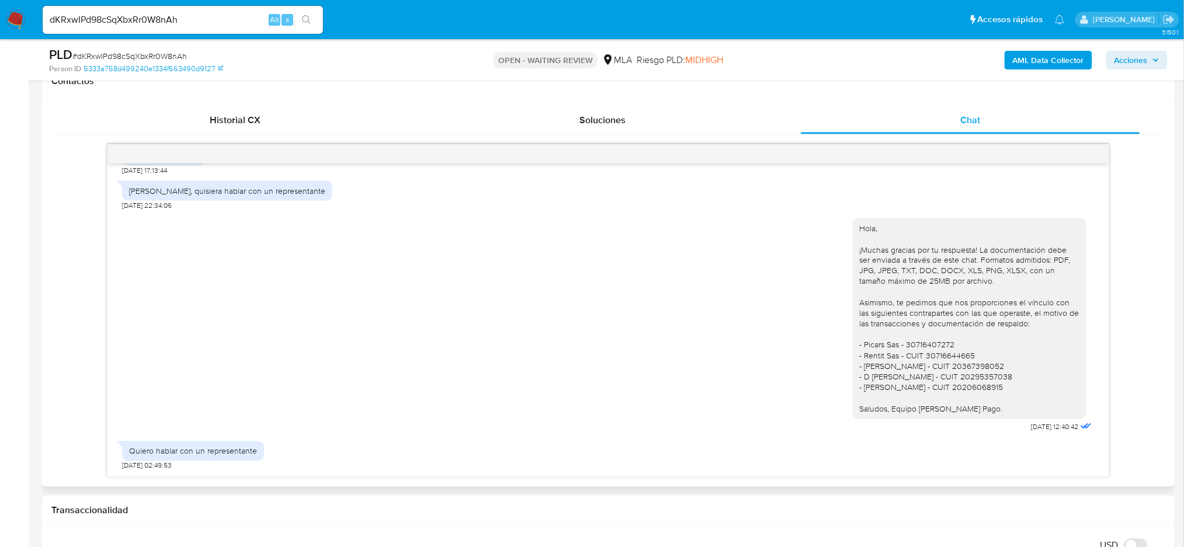
scroll to position [983, 0]
drag, startPoint x: 996, startPoint y: 425, endPoint x: 1039, endPoint y: 426, distance: 42.6
click at [1039, 426] on div "Hola, ¡Muchas gracias por tu respuesta! La documentación debe ser enviada a tra…" at bounding box center [974, 322] width 242 height 225
copy div "04/08/2025"
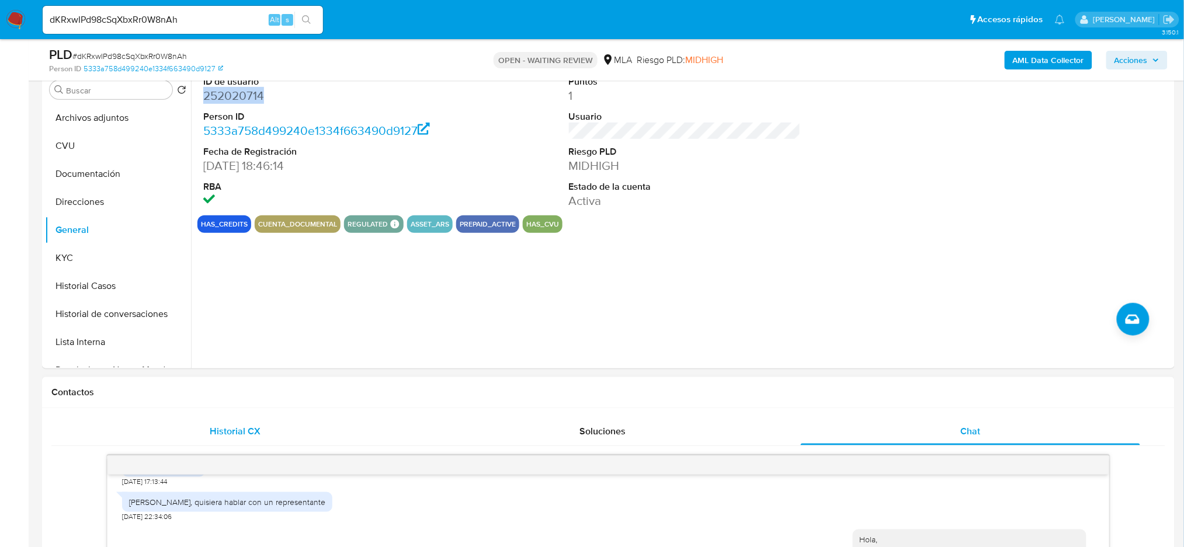
click at [222, 434] on span "Historial CX" at bounding box center [235, 431] width 51 height 13
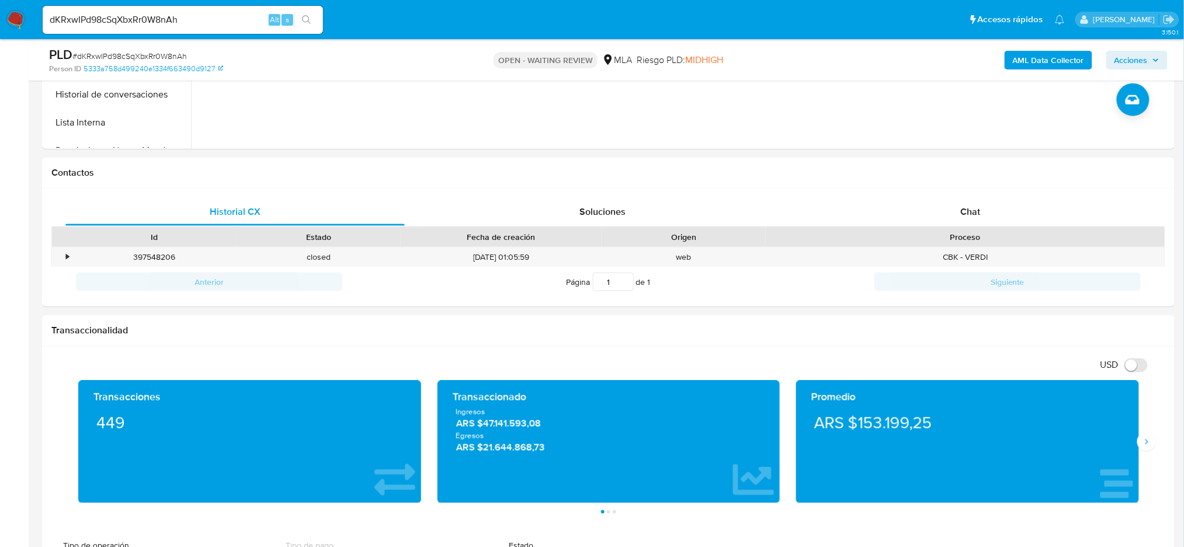
scroll to position [467, 0]
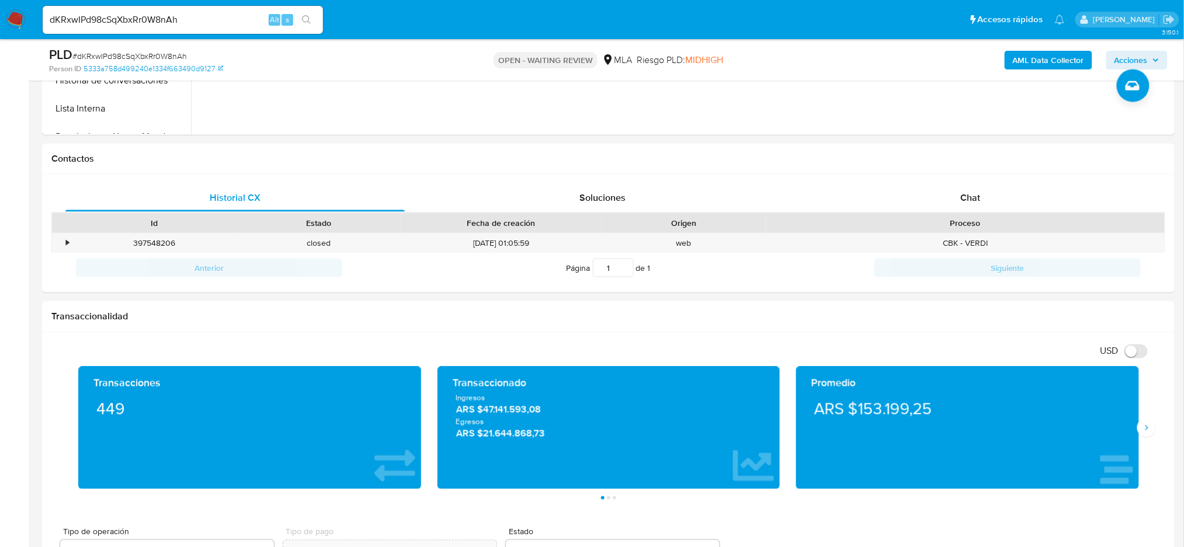
click at [171, 52] on span "# dKRxwIPd98cSqXbxRr0W8nAh" at bounding box center [129, 56] width 114 height 12
click at [171, 51] on span "# dKRxwIPd98cSqXbxRr0W8nAh" at bounding box center [129, 56] width 114 height 12
copy span "dKRxwIPd98cSqXbxRr0W8nAh"
click at [18, 22] on img at bounding box center [16, 20] width 20 height 20
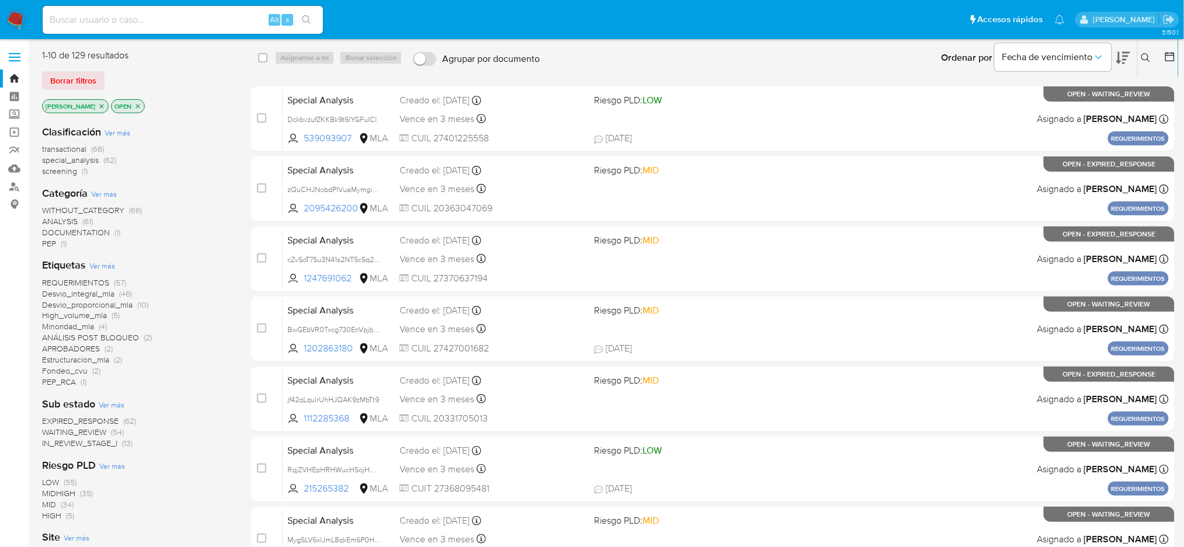
click at [1145, 54] on icon at bounding box center [1145, 57] width 9 height 9
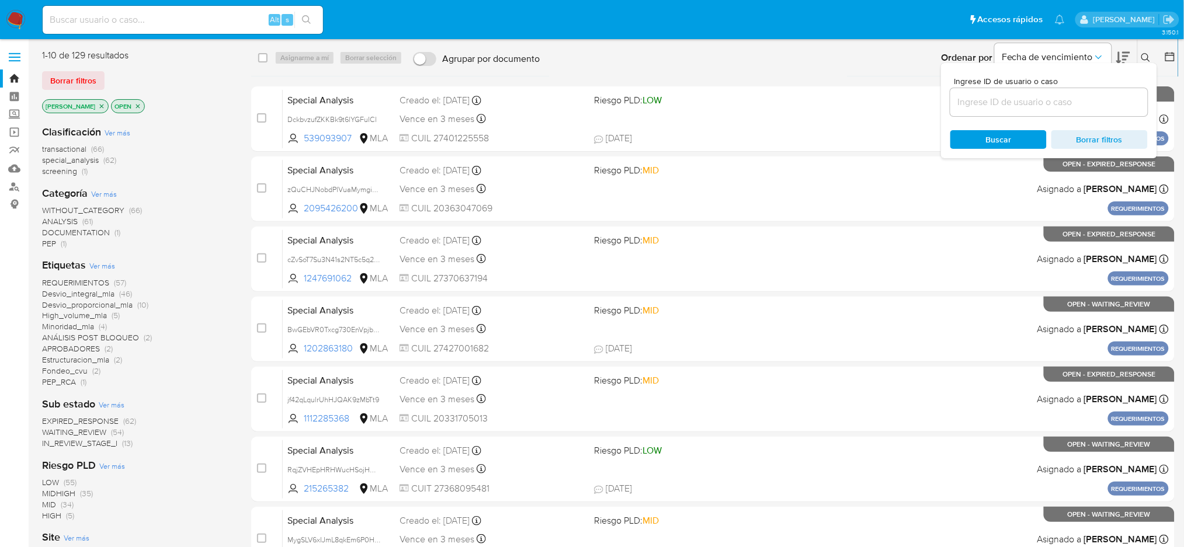
click at [1063, 101] on input at bounding box center [1048, 102] width 197 height 15
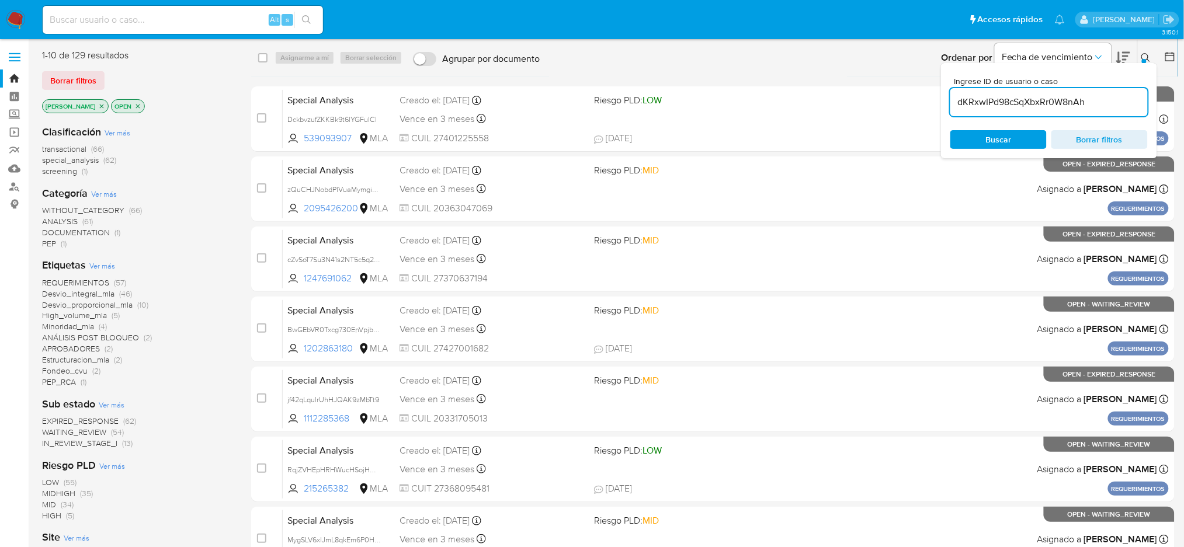
type input "dKRxwIPd98cSqXbxRr0W8nAh"
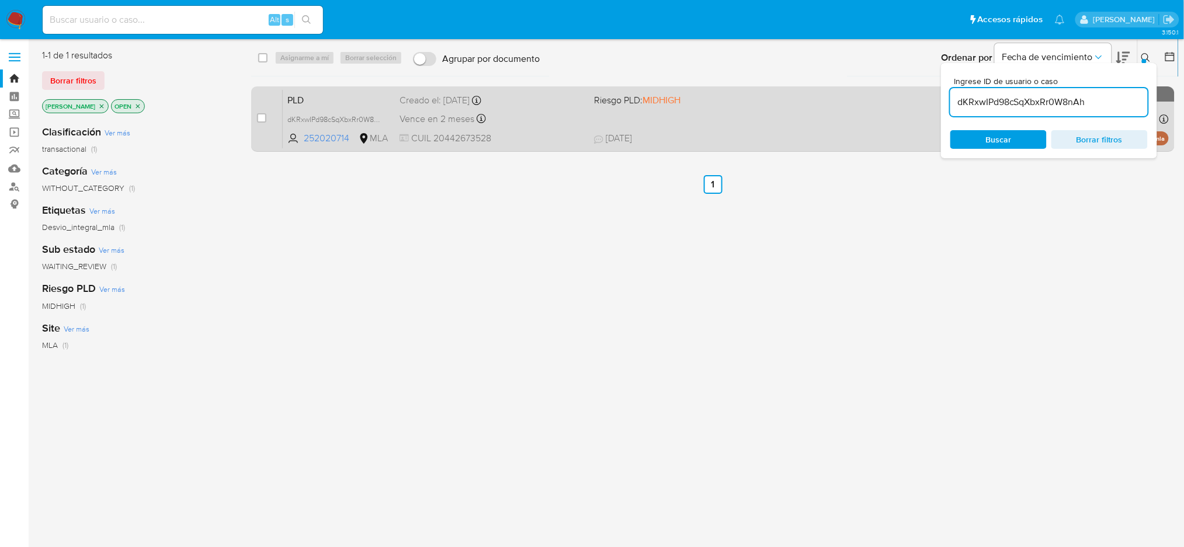
click at [260, 117] on input "checkbox" at bounding box center [261, 117] width 9 height 9
checkbox input "true"
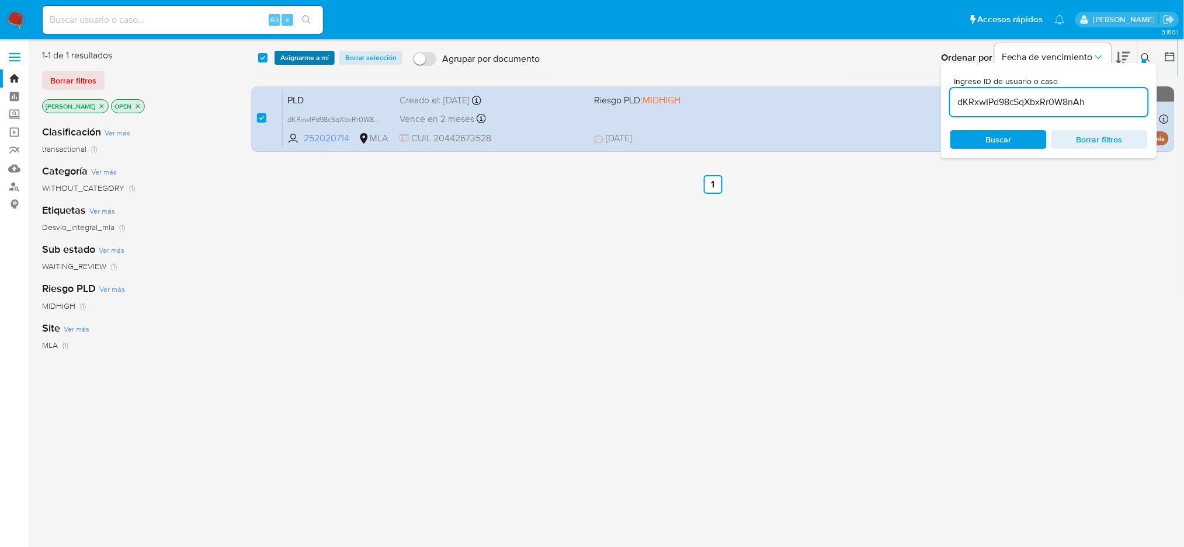
click at [295, 64] on span "Asignarme a mí" at bounding box center [304, 58] width 48 height 12
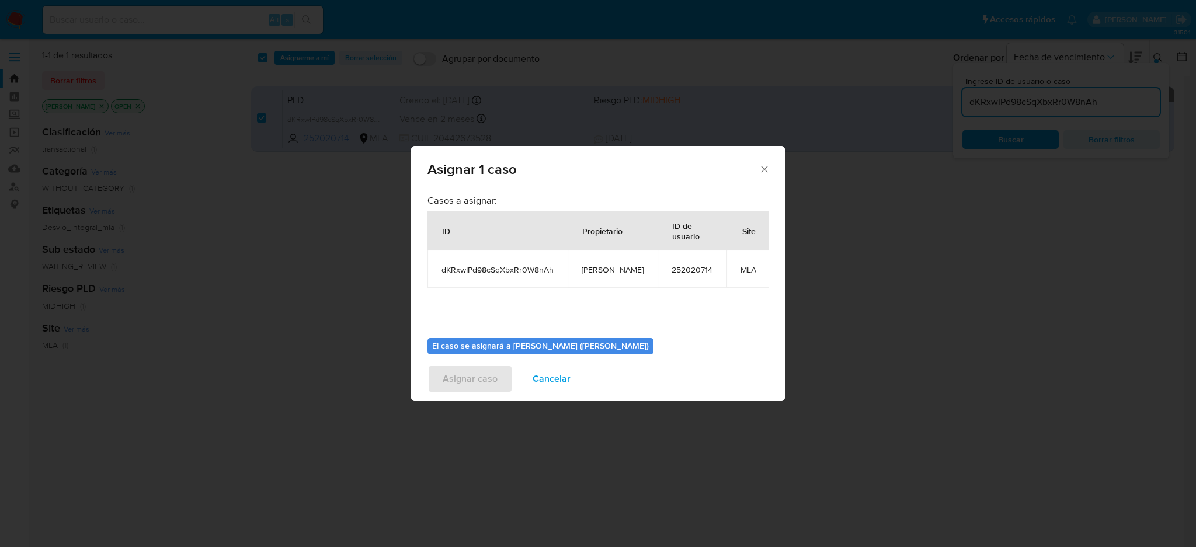
click at [588, 272] on span "[PERSON_NAME]" at bounding box center [613, 270] width 62 height 11
copy span "[PERSON_NAME]"
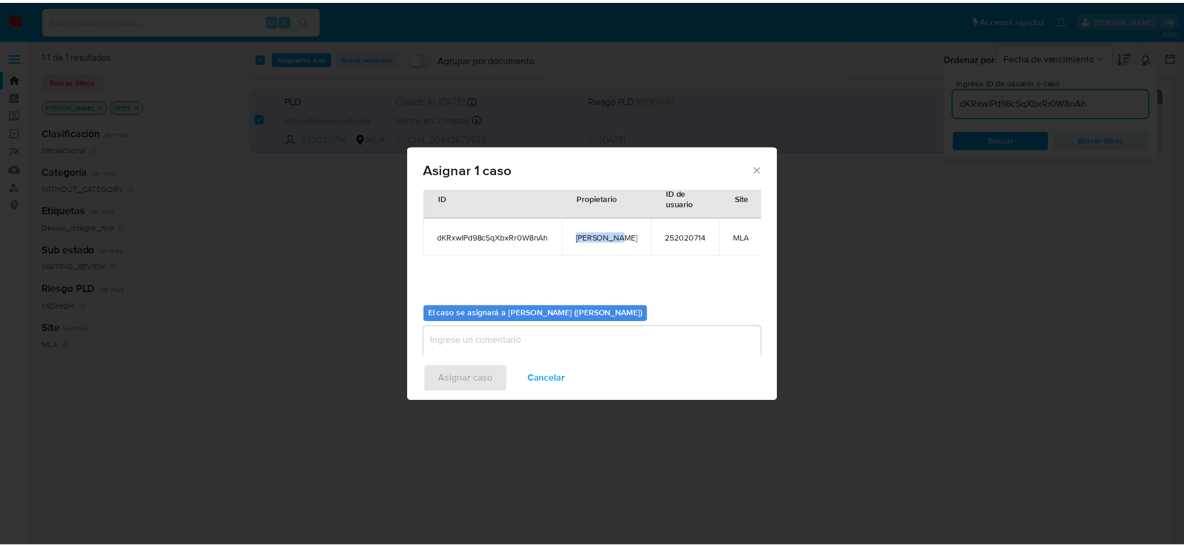
scroll to position [60, 0]
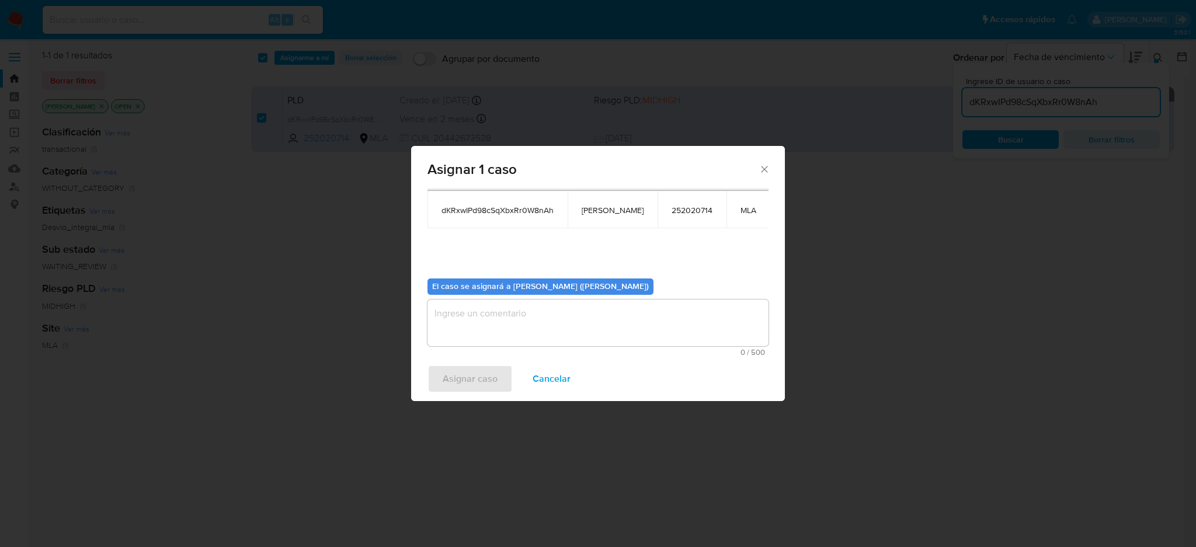
click at [512, 323] on textarea "assign-modal" at bounding box center [598, 323] width 341 height 47
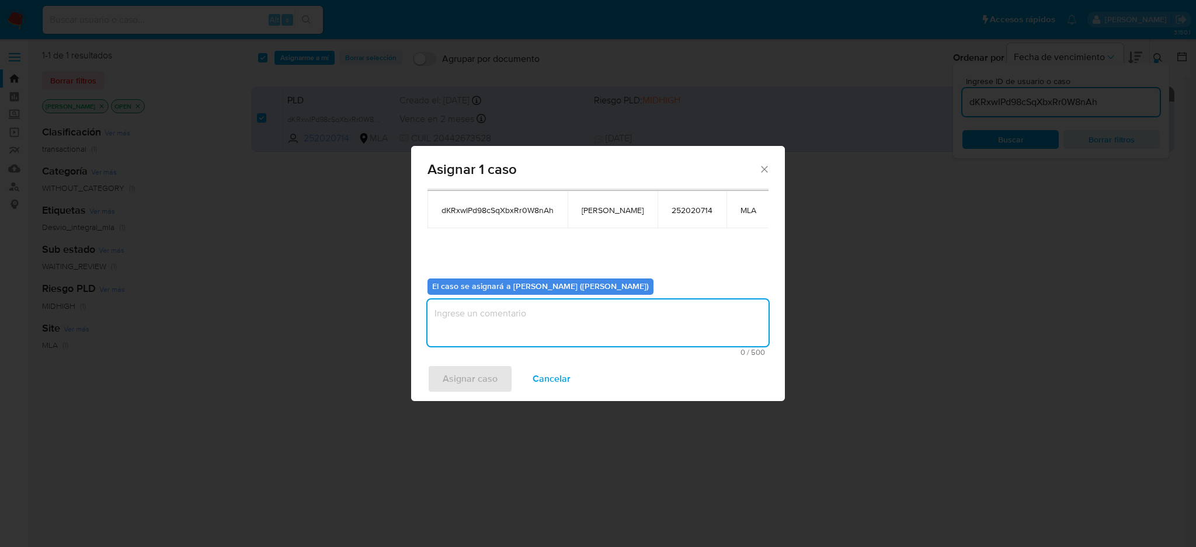
paste textarea "[PERSON_NAME]"
type textarea "[PERSON_NAME]"
click at [481, 366] on span "Asignar caso" at bounding box center [470, 379] width 55 height 26
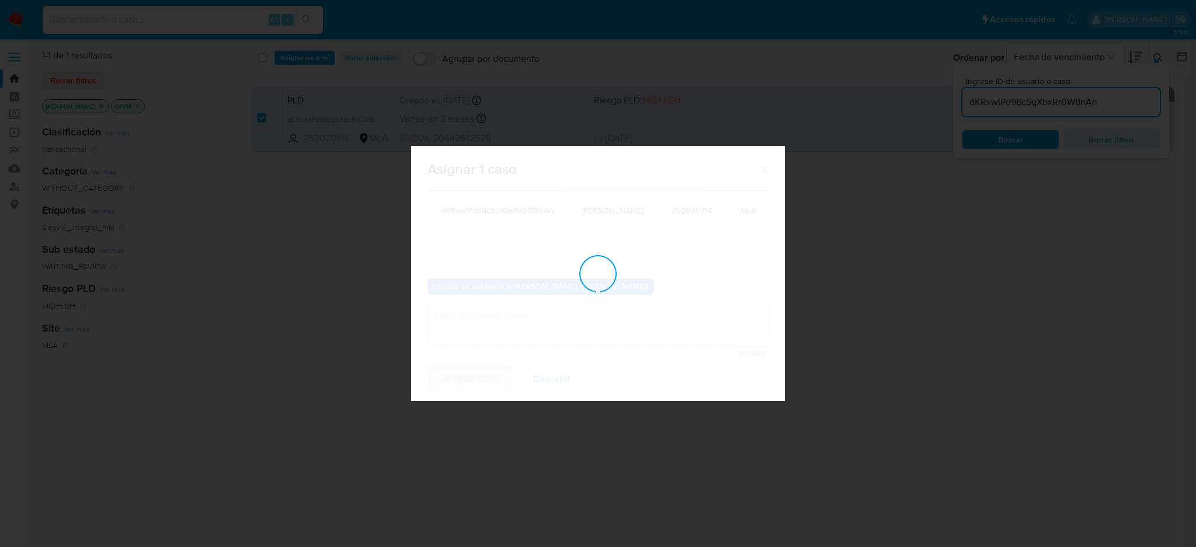
checkbox input "false"
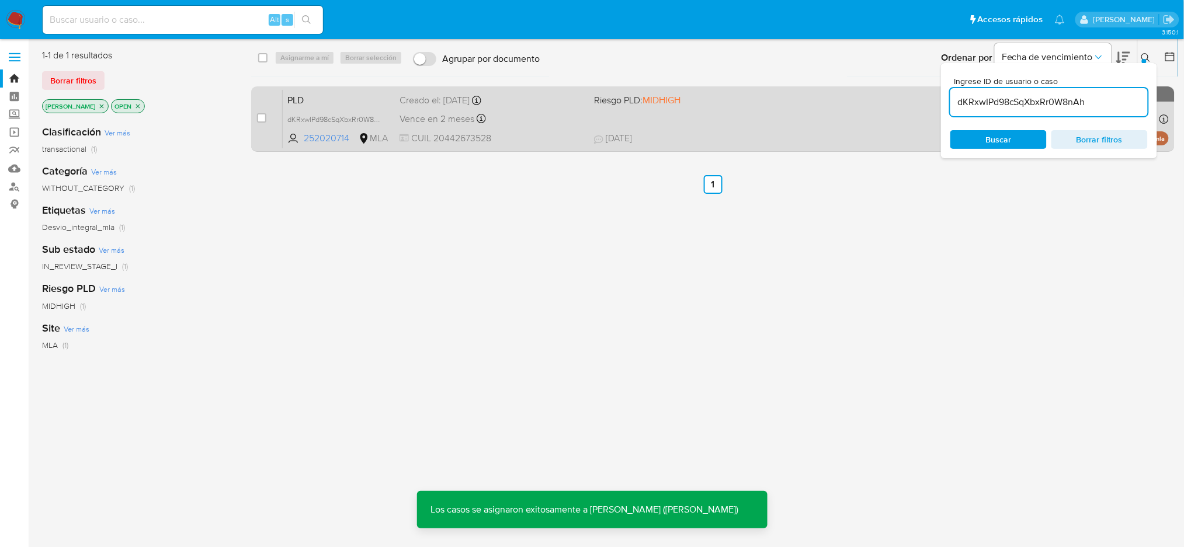
click at [333, 103] on span "PLD" at bounding box center [338, 99] width 103 height 15
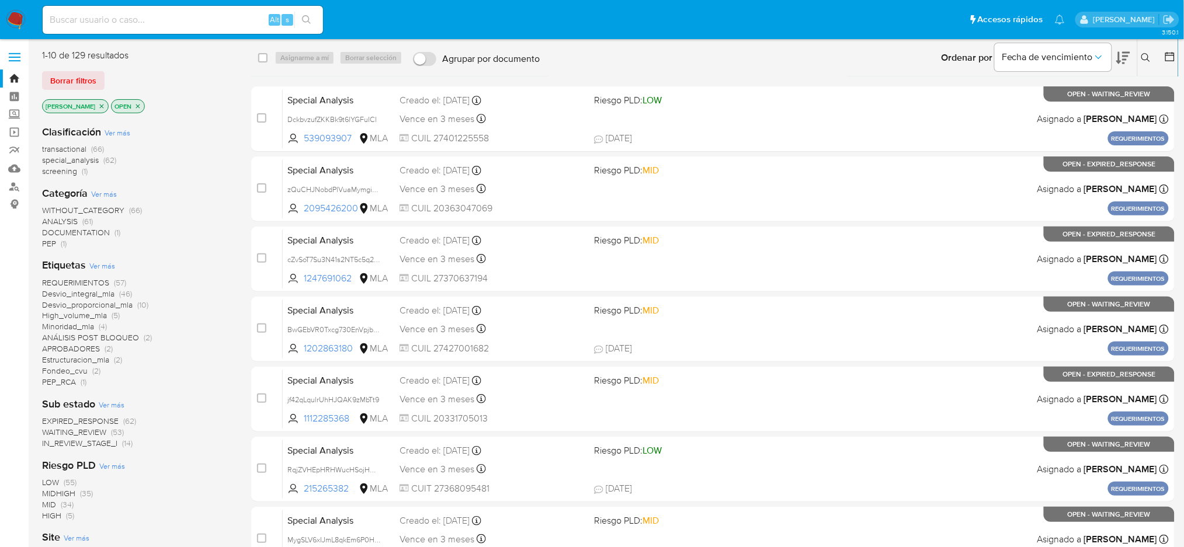
click at [896, 60] on icon at bounding box center [1145, 57] width 9 height 9
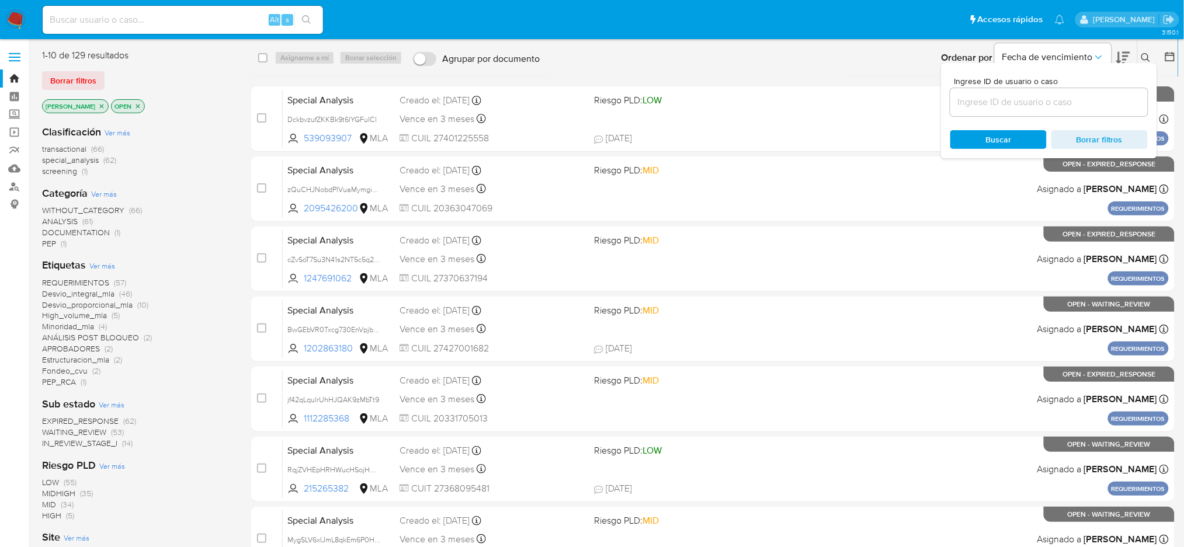
click at [896, 106] on input at bounding box center [1048, 102] width 197 height 15
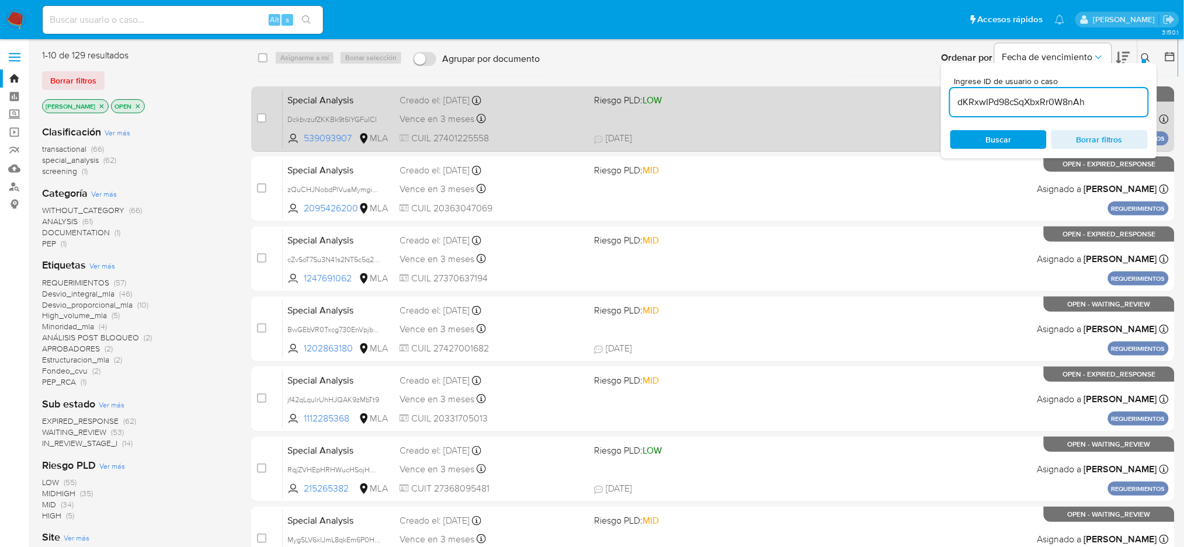
type input "dKRxwIPd98cSqXbxRr0W8nAh"
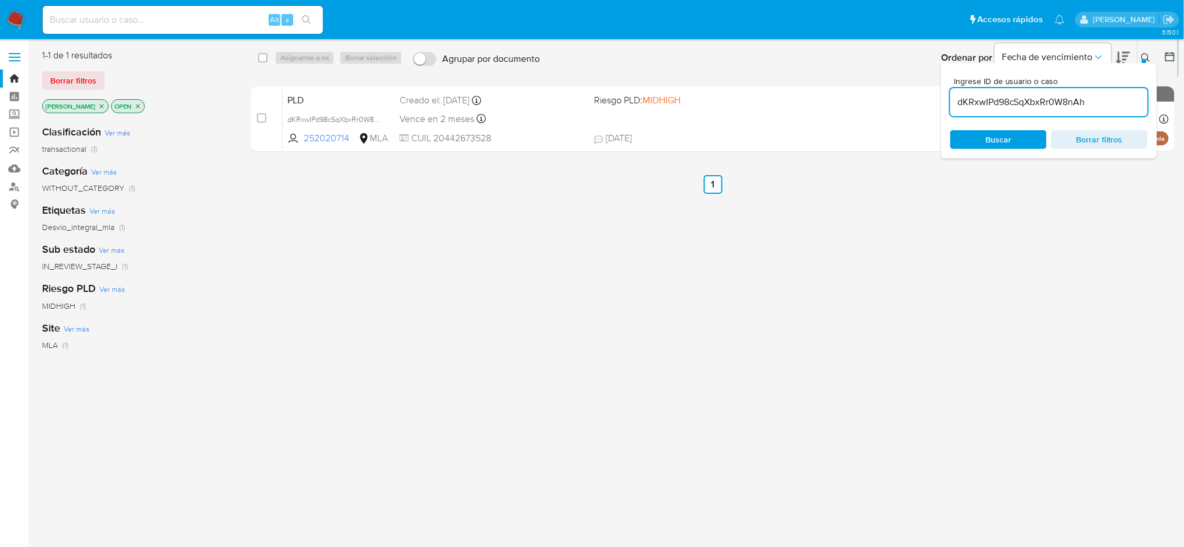
click at [259, 122] on div "case-item-checkbox" at bounding box center [261, 118] width 9 height 12
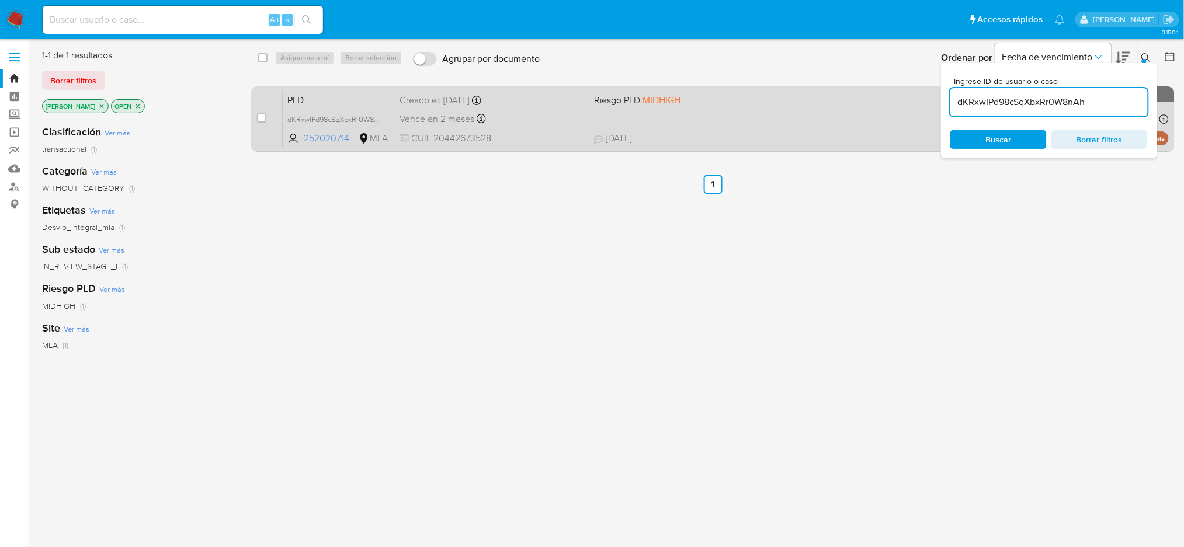
click at [263, 116] on input "checkbox" at bounding box center [261, 117] width 9 height 9
checkbox input "true"
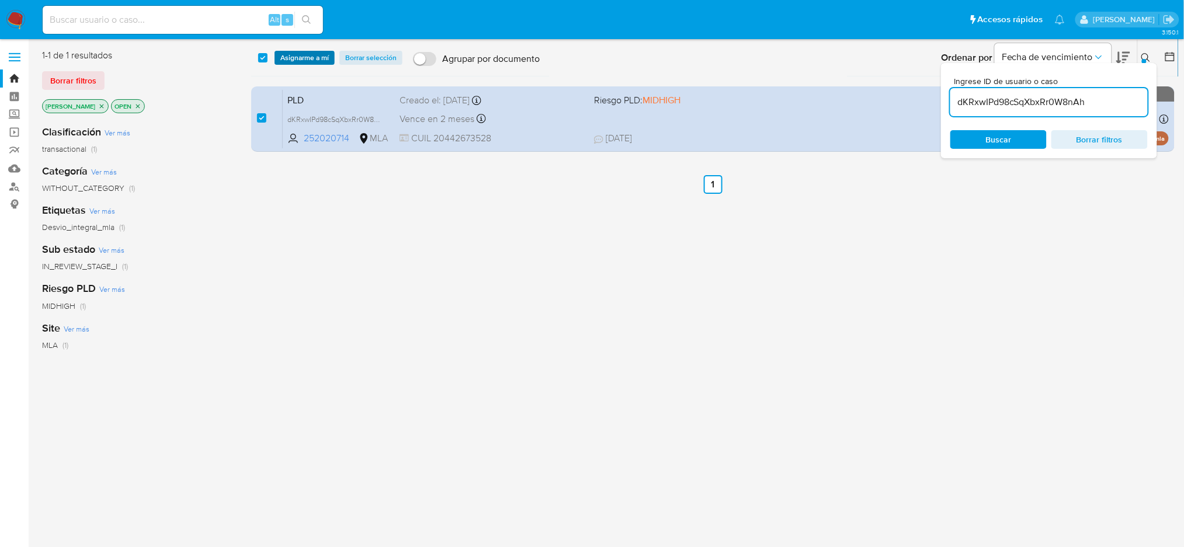
click at [310, 54] on span "Asignarme a mí" at bounding box center [304, 58] width 48 height 12
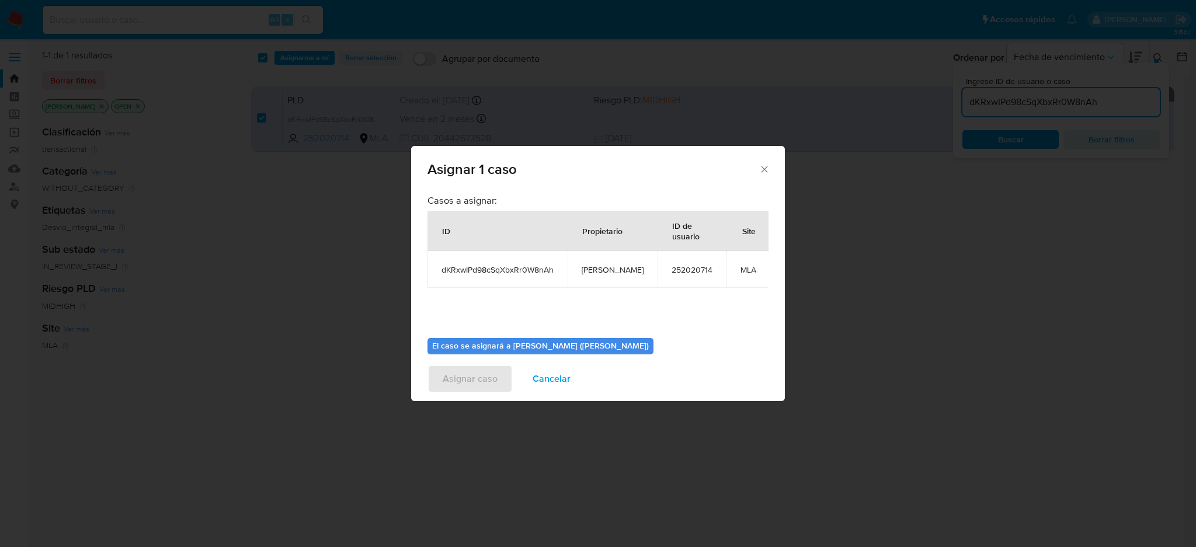
click at [593, 270] on span "[PERSON_NAME]" at bounding box center [613, 270] width 62 height 11
copy span "[PERSON_NAME]"
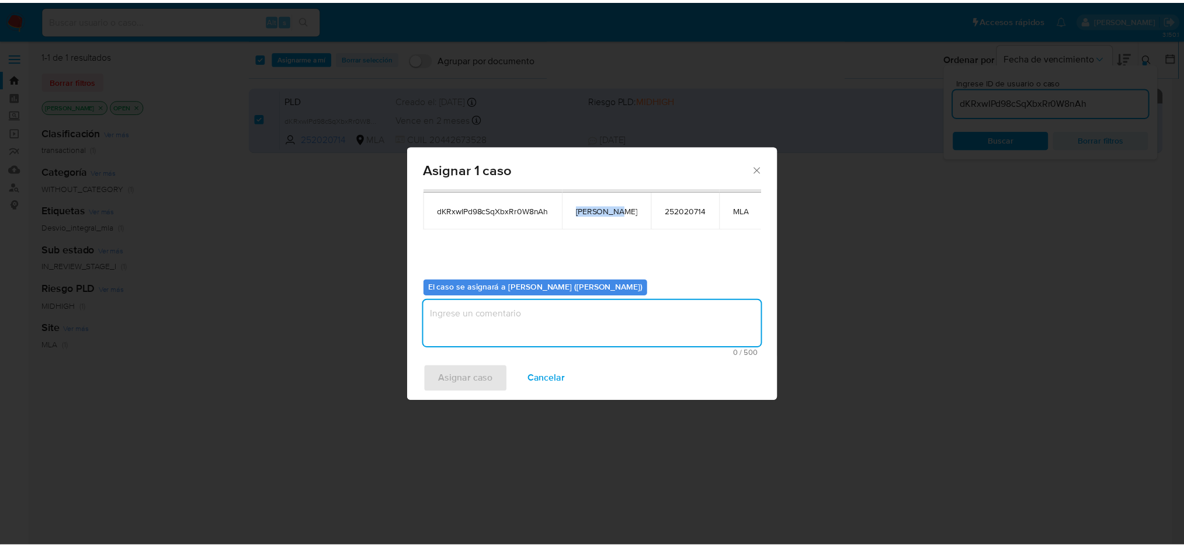
scroll to position [60, 0]
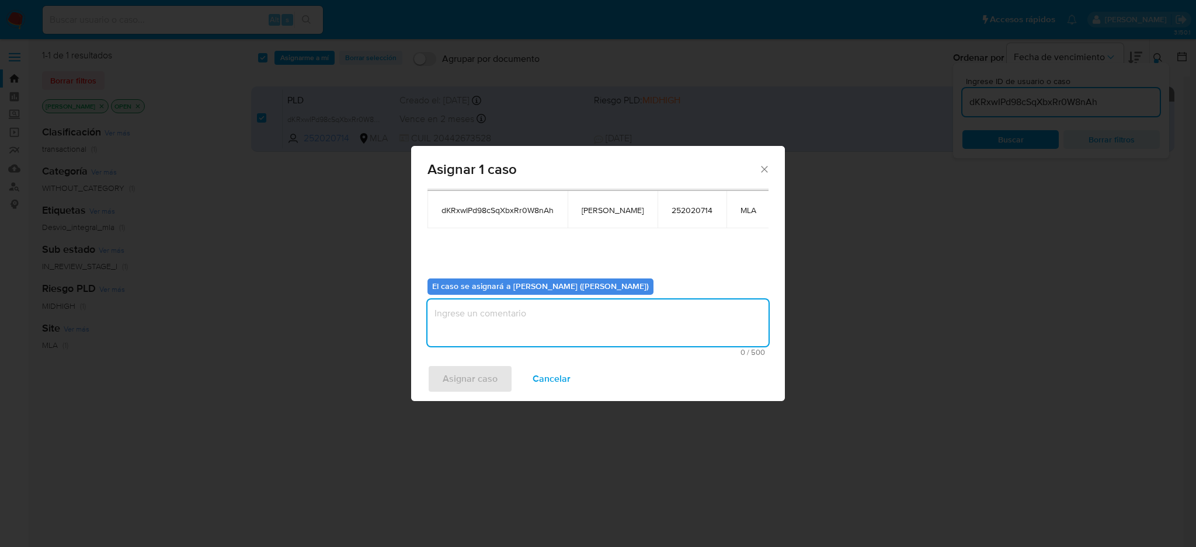
click at [511, 331] on textarea "assign-modal" at bounding box center [598, 323] width 341 height 47
paste textarea "[PERSON_NAME]"
type textarea "[PERSON_NAME]"
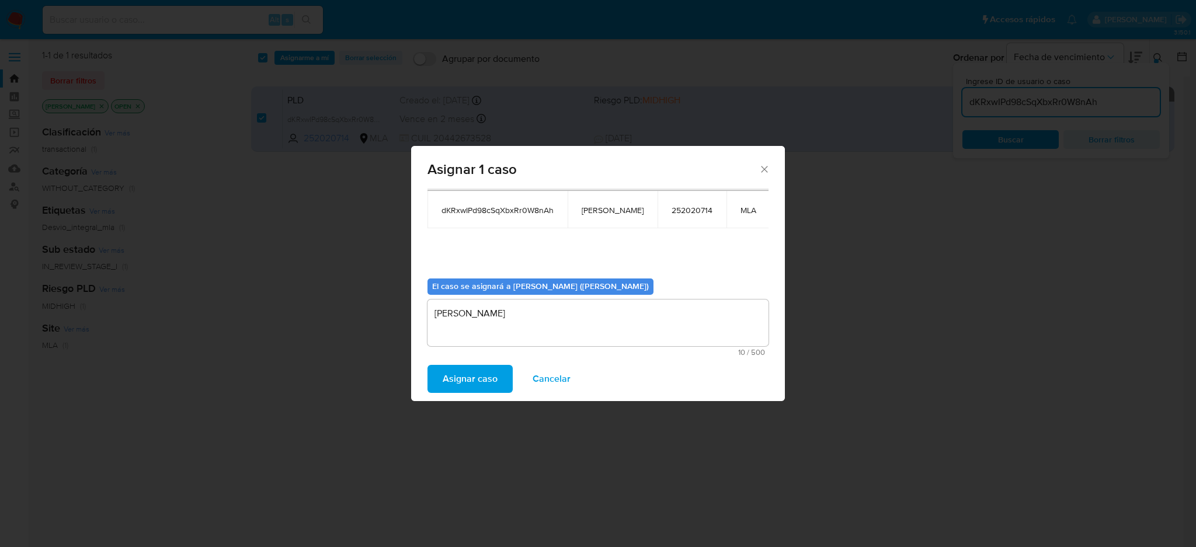
click at [480, 377] on span "Asignar caso" at bounding box center [470, 379] width 55 height 26
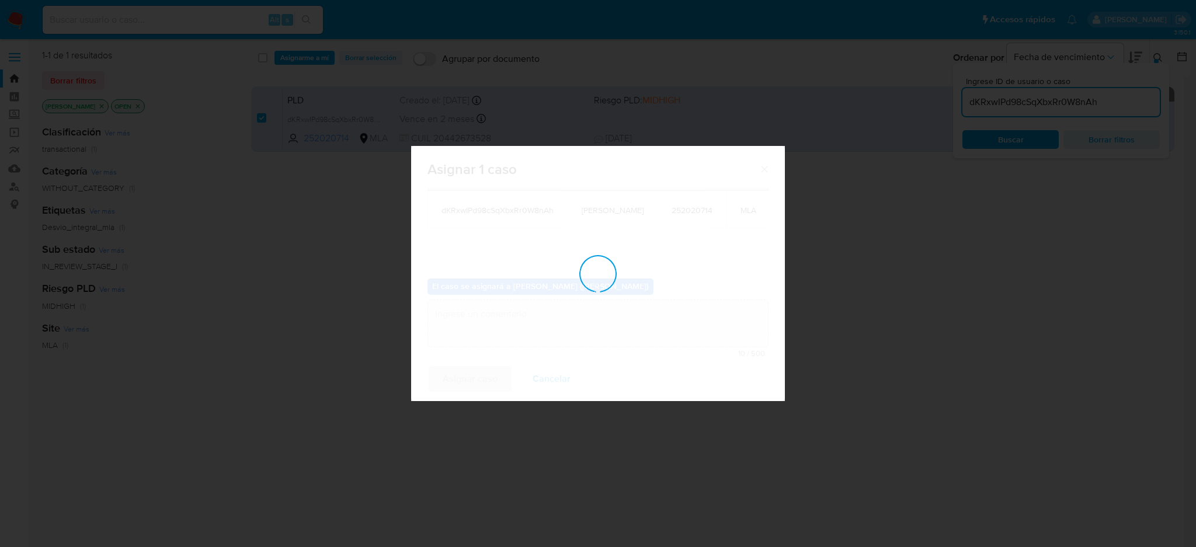
checkbox input "false"
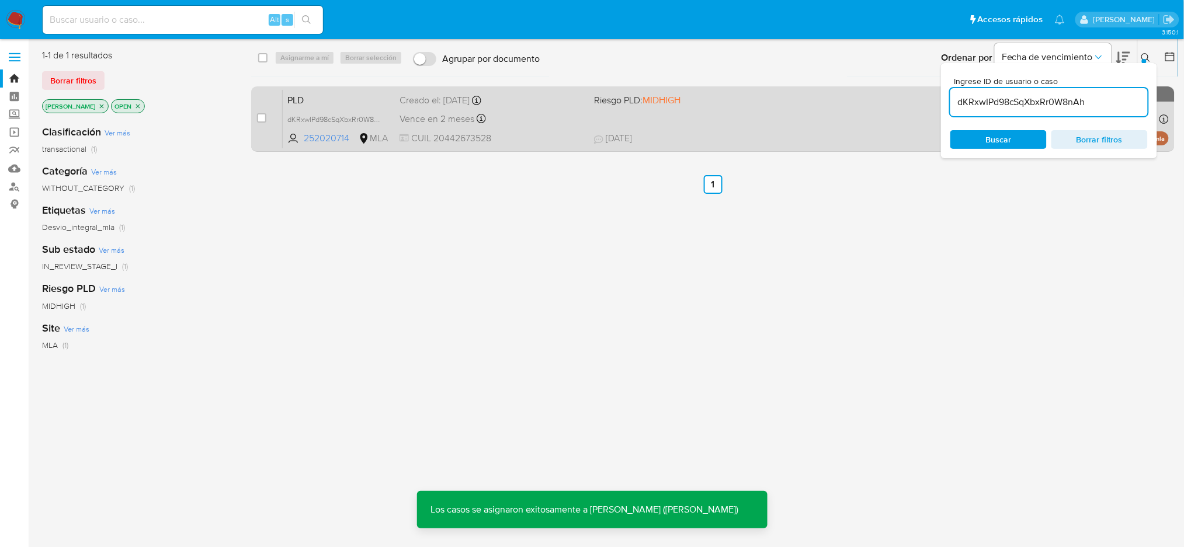
click at [366, 102] on span "PLD" at bounding box center [338, 99] width 103 height 15
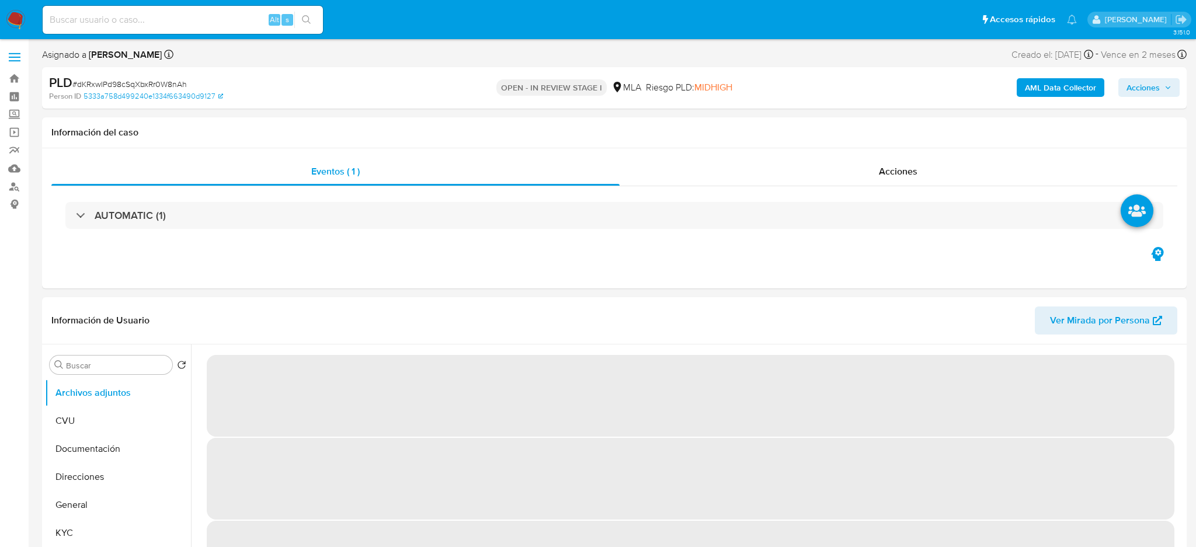
select select "10"
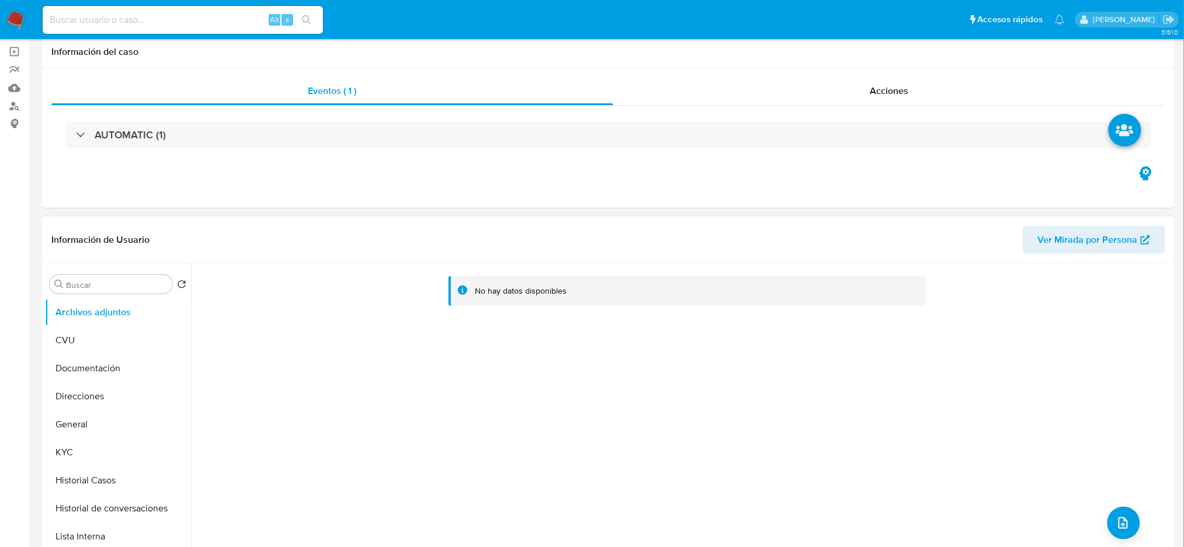
scroll to position [234, 0]
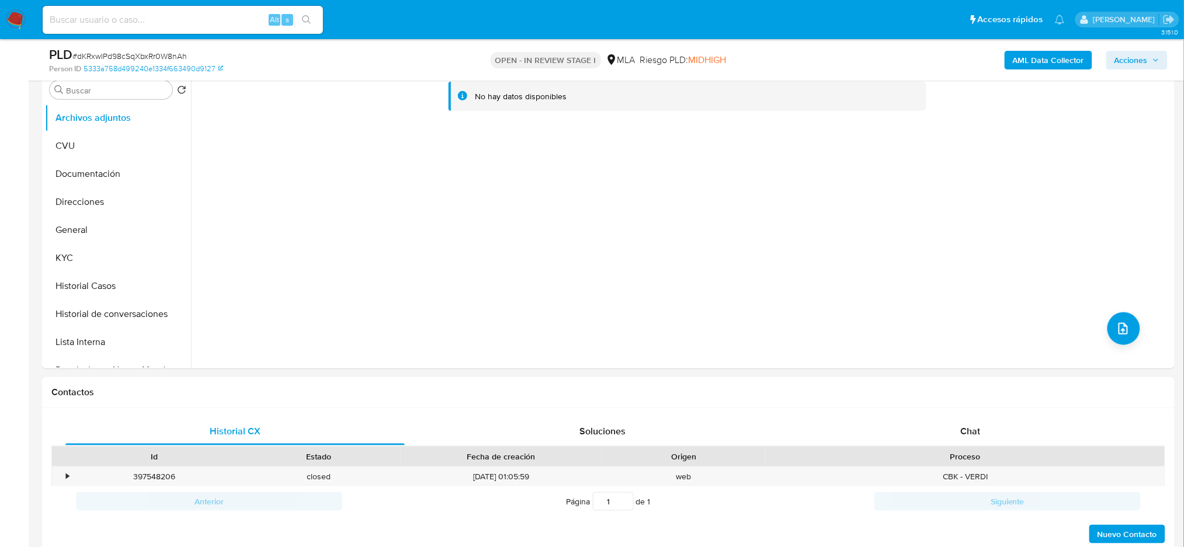
click at [130, 57] on span "# dKRxwIPd98cSqXbxRr0W8nAh" at bounding box center [129, 56] width 114 height 12
copy span "dKRxwIPd98cSqXbxRr0W8nAh"
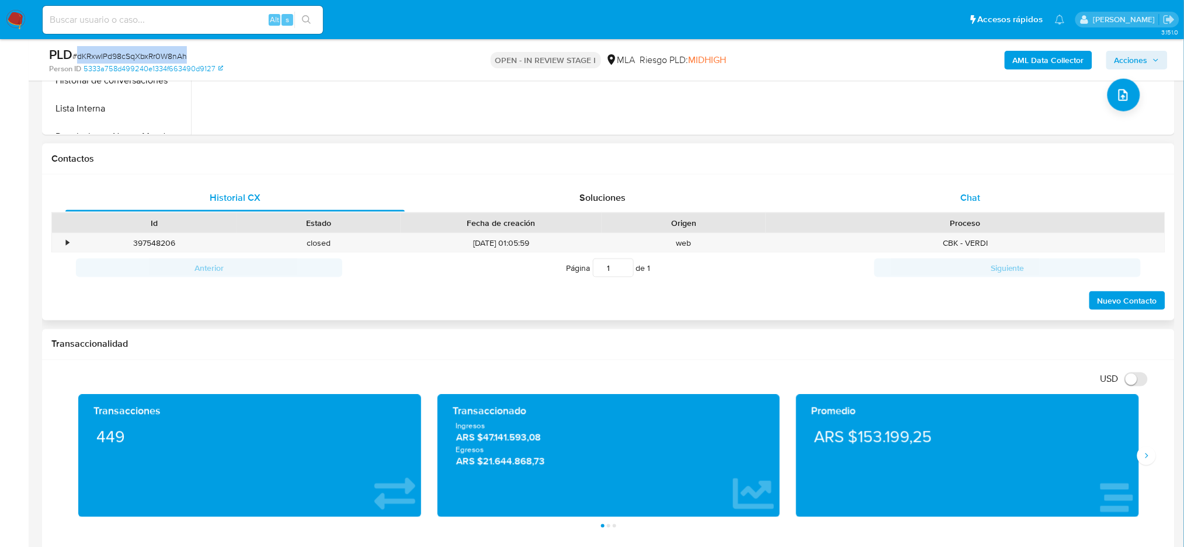
click at [979, 186] on div "Chat" at bounding box center [970, 198] width 339 height 28
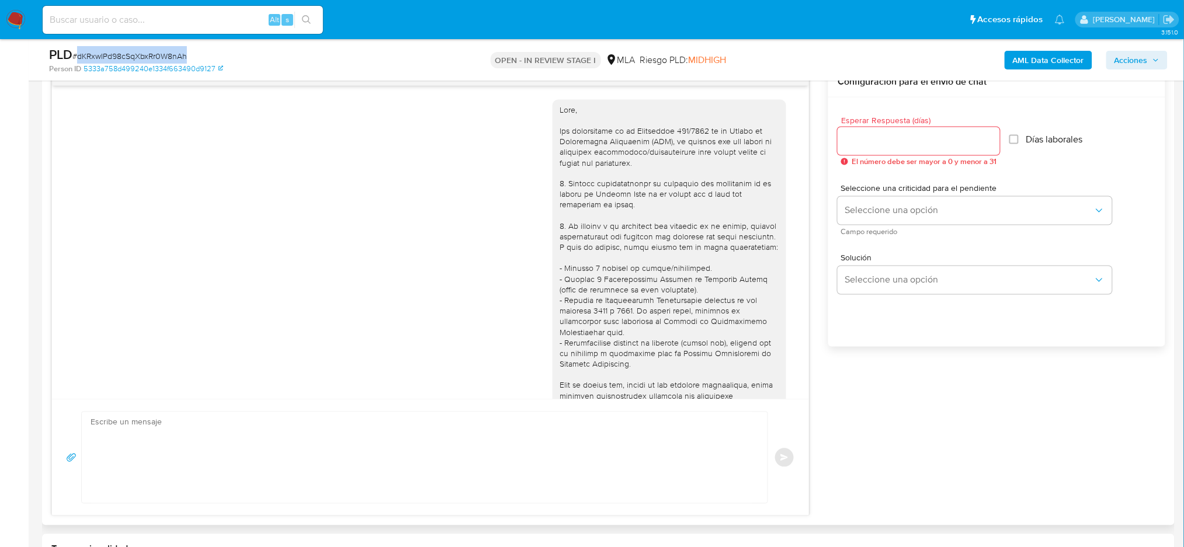
scroll to position [983, 0]
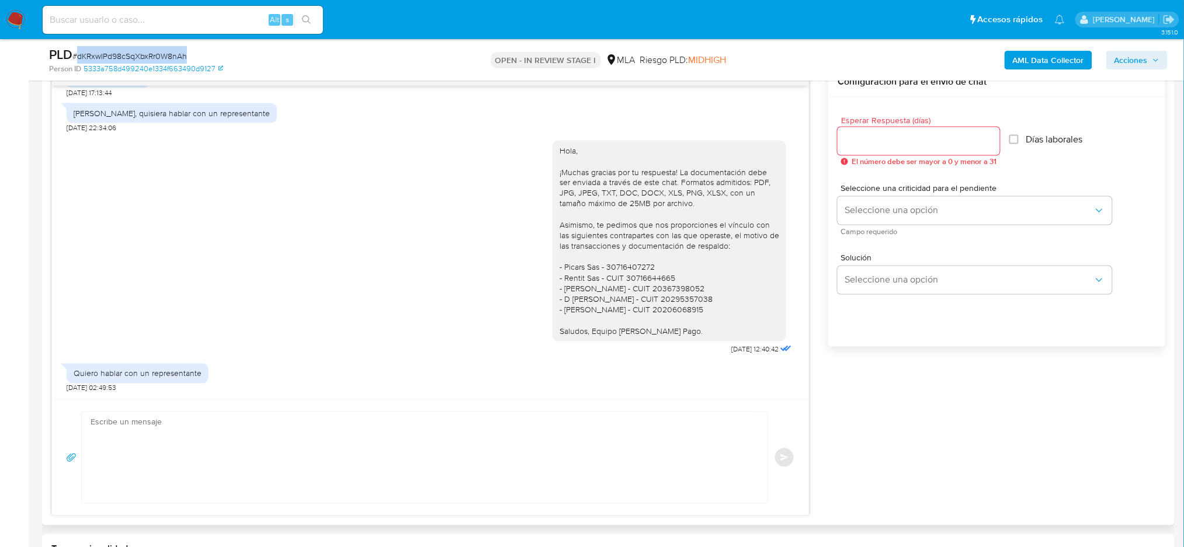
click at [218, 435] on textarea at bounding box center [422, 457] width 662 height 91
paste textarea "Hola, Muchas gracias por tu respuesta. Analizamos tu caso y verificamos que no …"
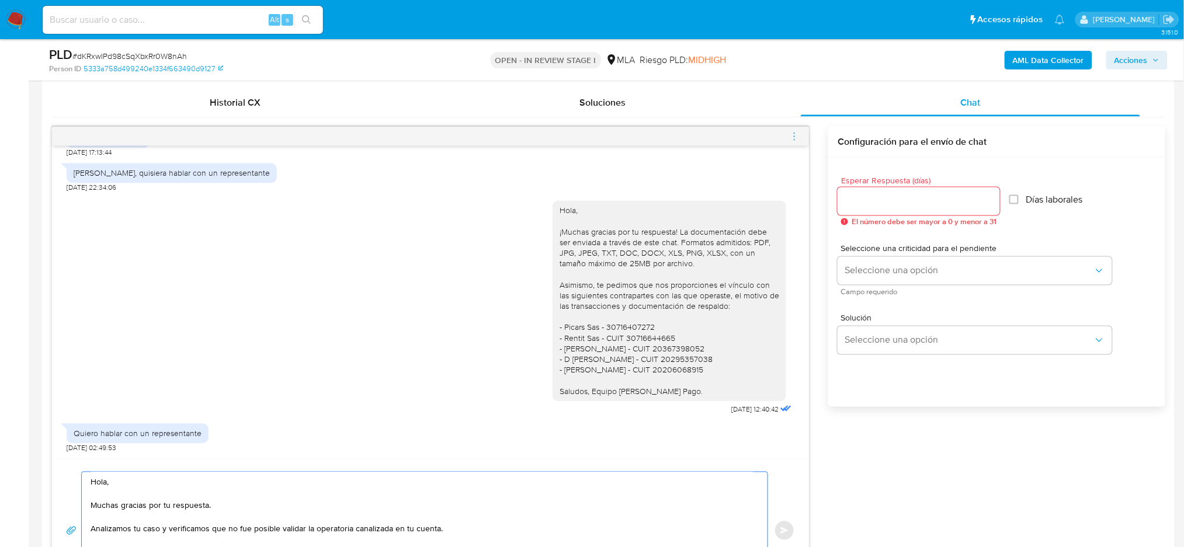
scroll to position [545, 0]
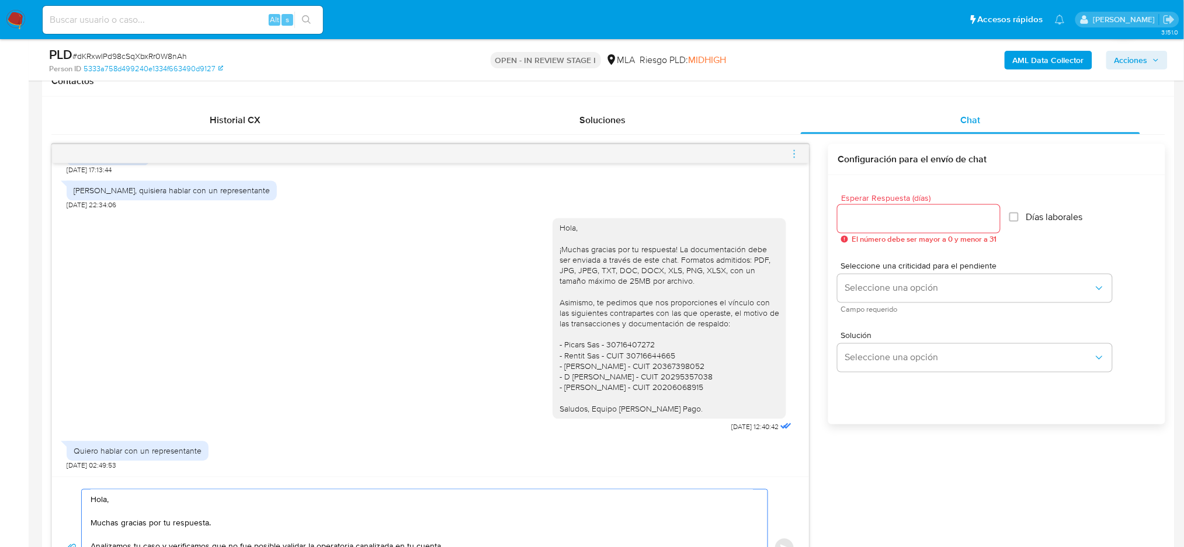
type textarea "Hola, Muchas gracias por tu respuesta. Analizamos tu caso y verificamos que no …"
click at [891, 223] on input "Esperar Respuesta (días)" at bounding box center [918, 218] width 162 height 15
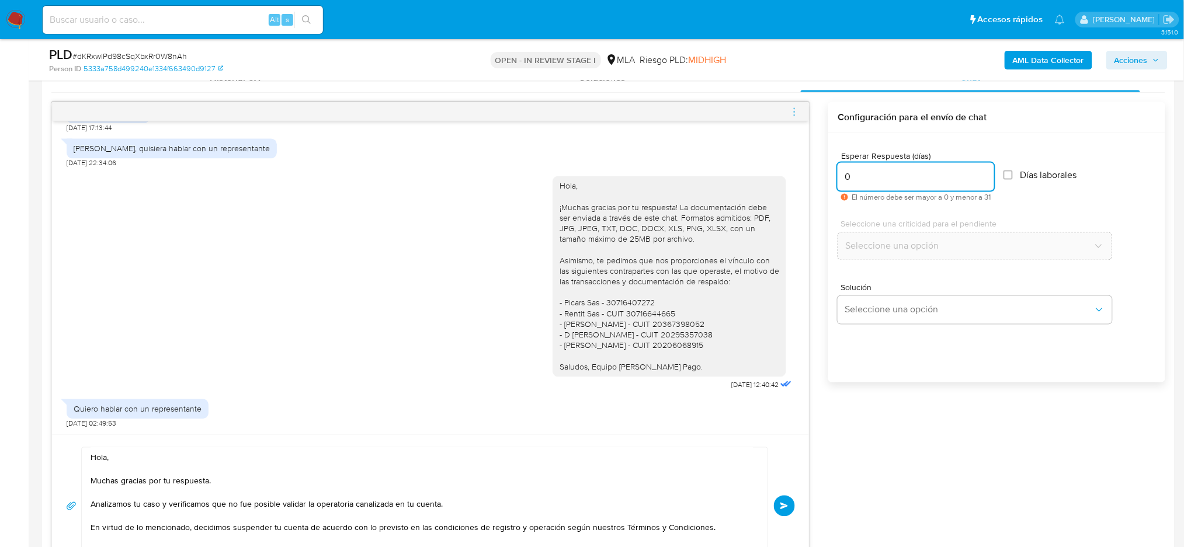
scroll to position [623, 0]
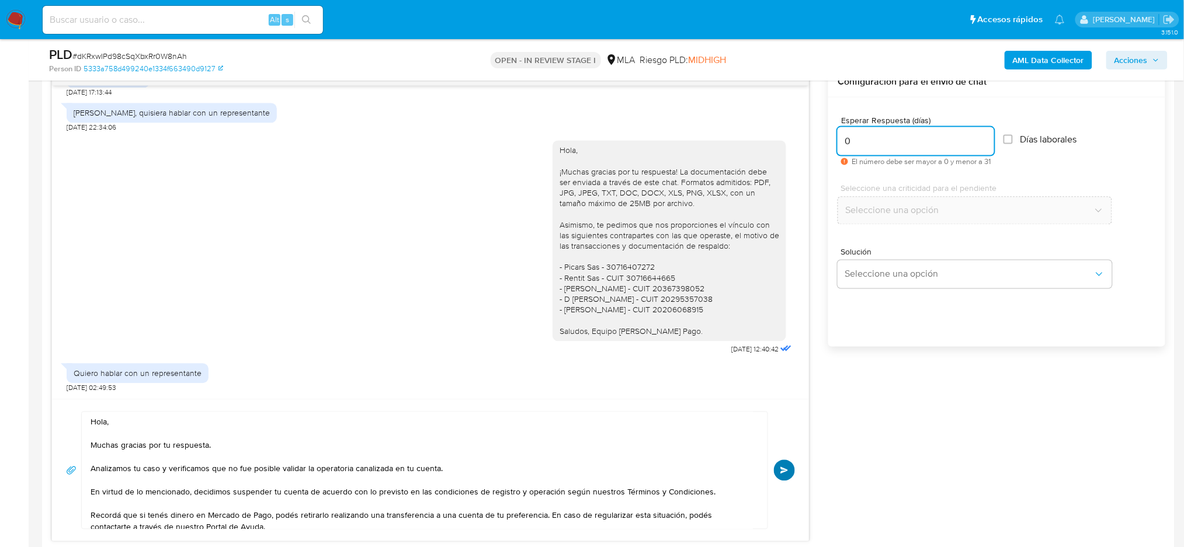
type input "0"
click at [789, 468] on button "Enviar" at bounding box center [784, 470] width 21 height 21
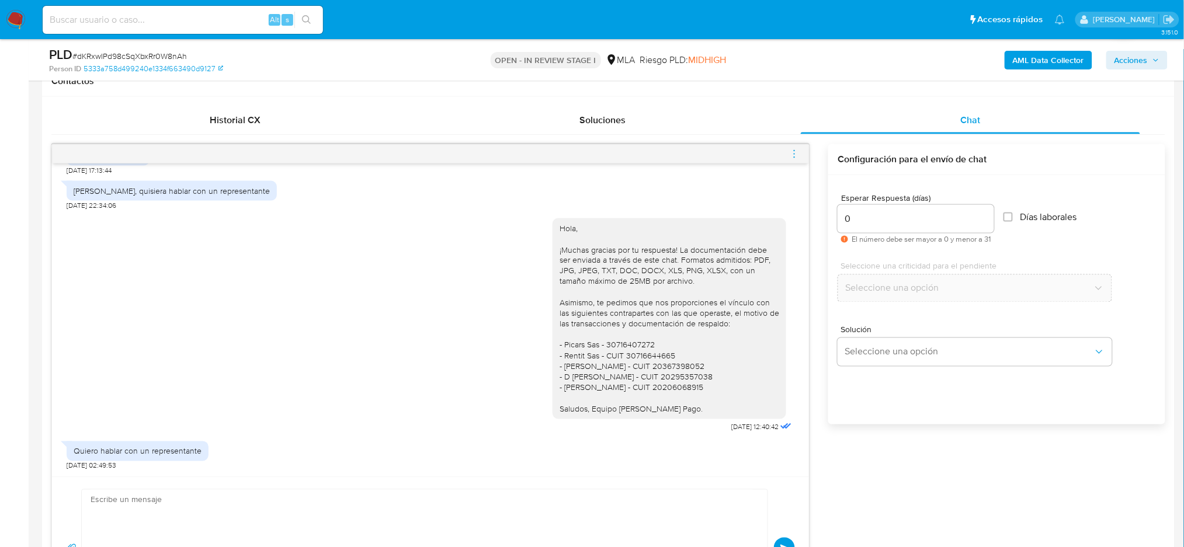
scroll to position [1208, 0]
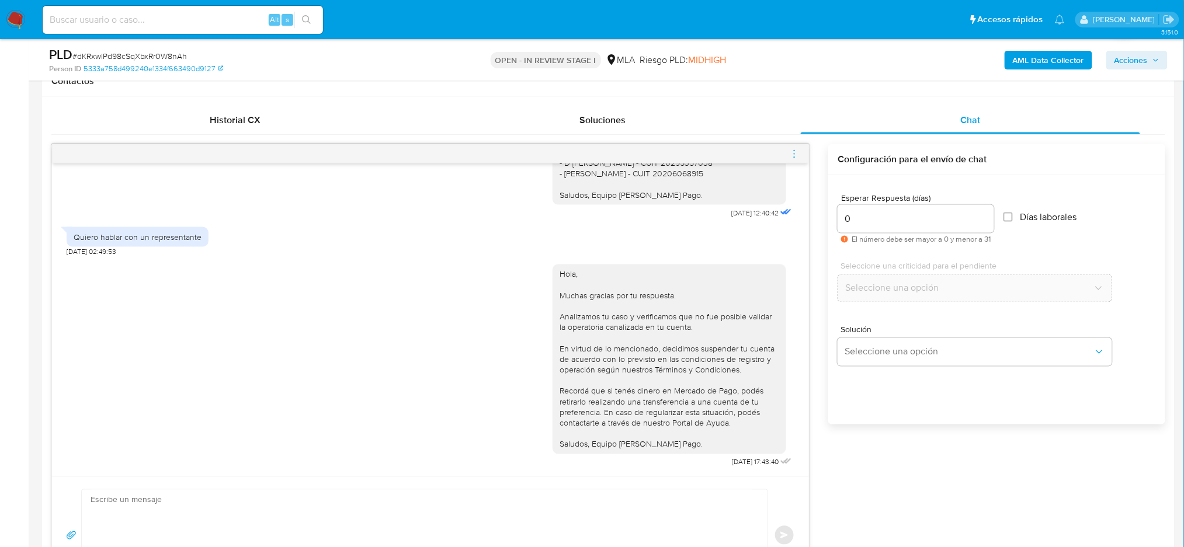
click at [798, 152] on icon "menu-action" at bounding box center [794, 154] width 11 height 11
click at [725, 135] on li "Cerrar conversación" at bounding box center [729, 131] width 120 height 21
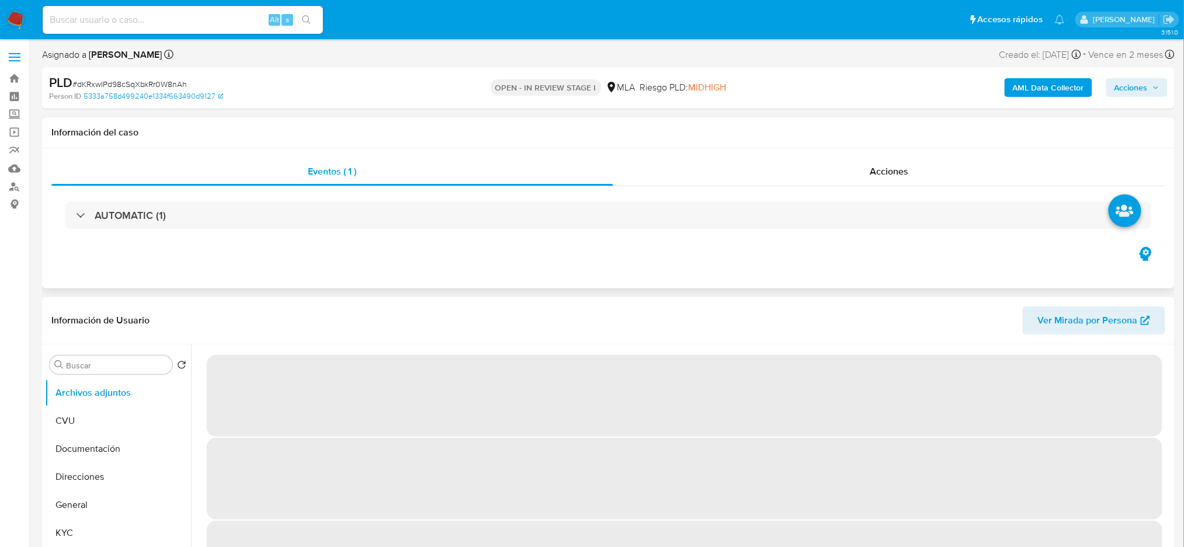
select select "10"
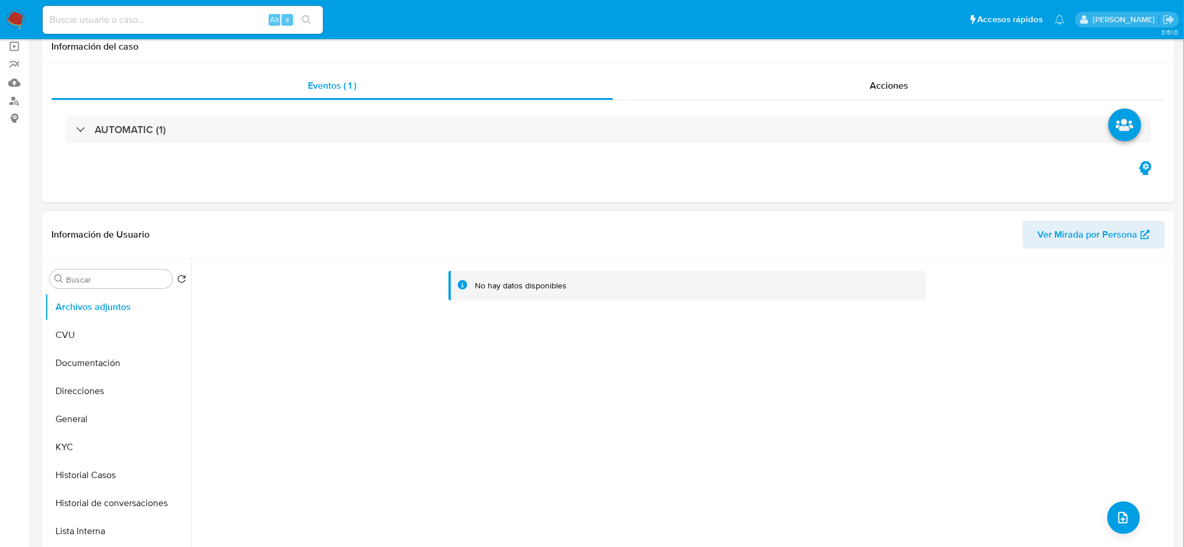
scroll to position [234, 0]
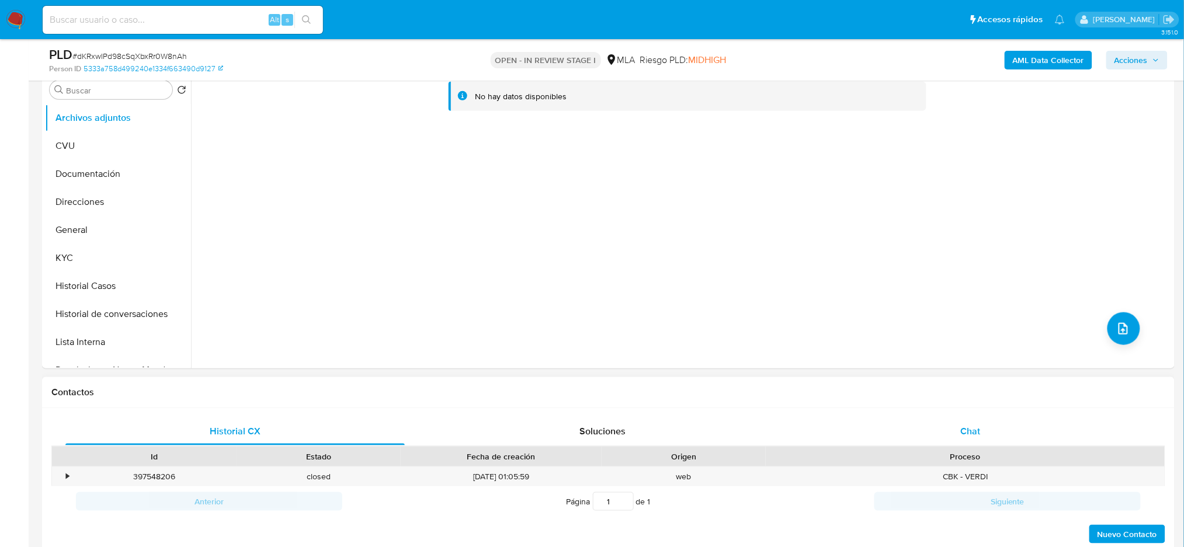
click at [960, 426] on span "Chat" at bounding box center [970, 431] width 20 height 13
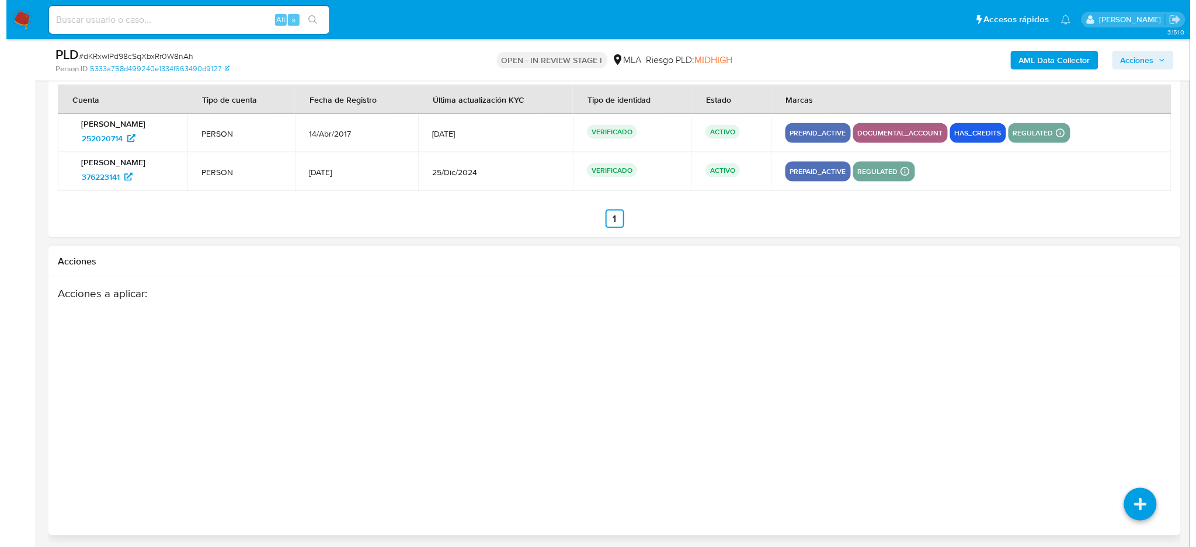
scroll to position [2094, 0]
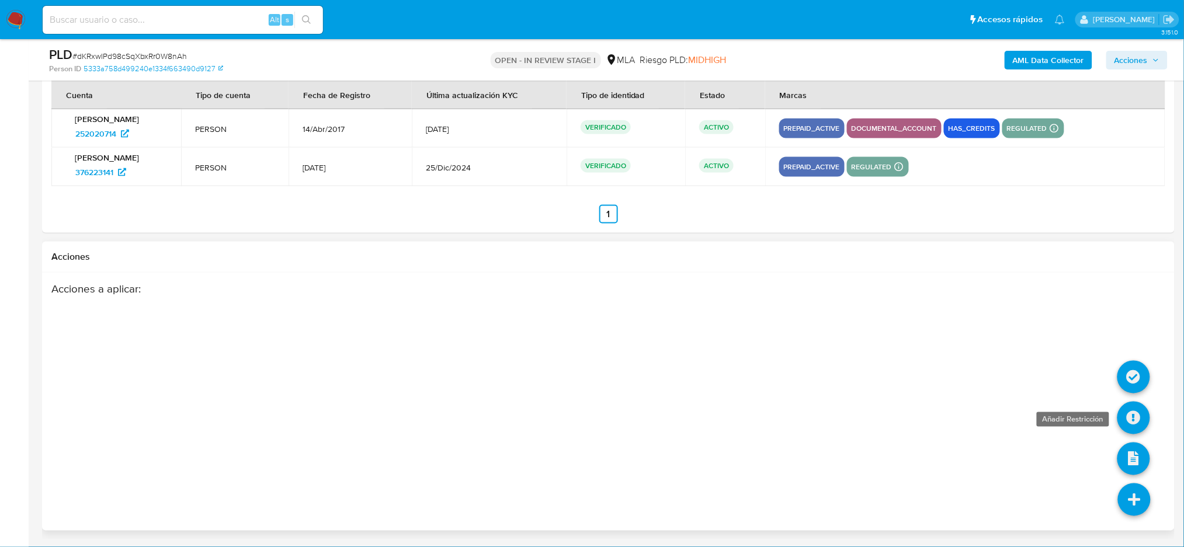
click at [1133, 429] on icon at bounding box center [1133, 418] width 33 height 33
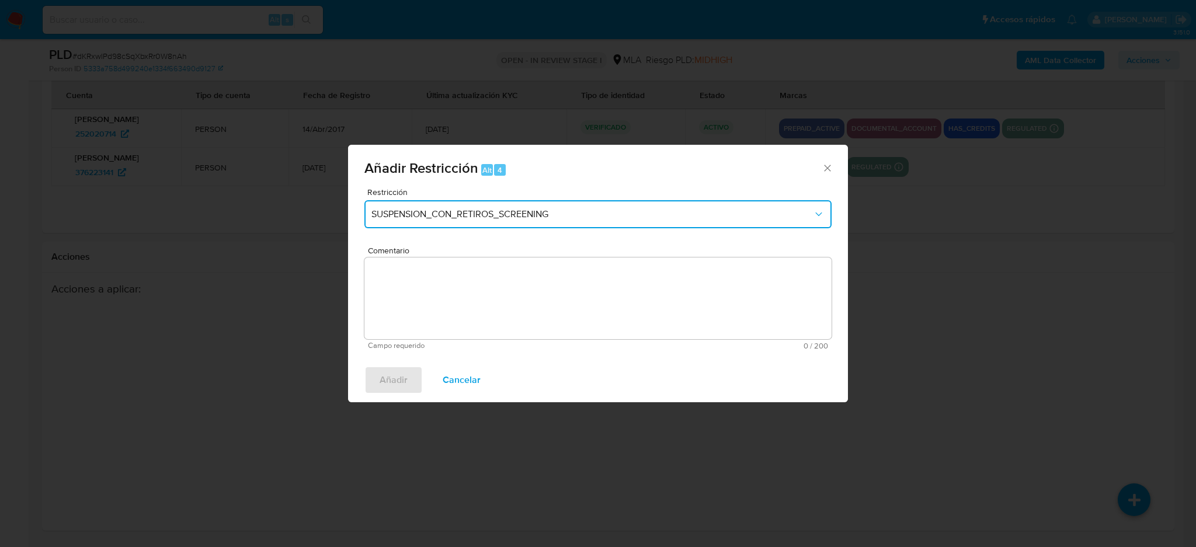
click at [515, 214] on span "SUSPENSION_CON_RETIROS_SCREENING" at bounding box center [592, 214] width 442 height 12
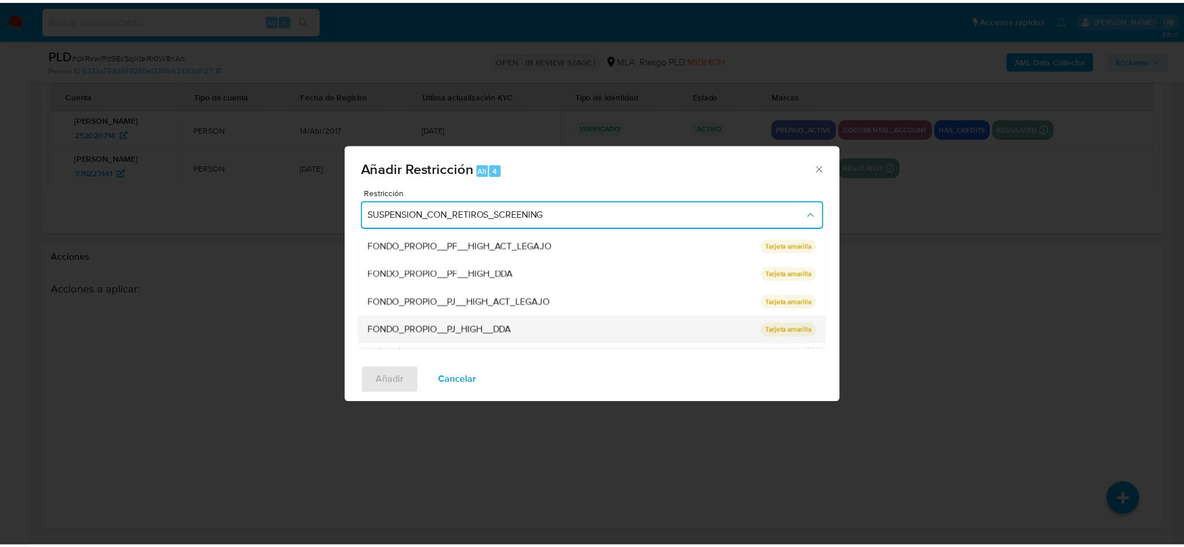
scroll to position [191, 0]
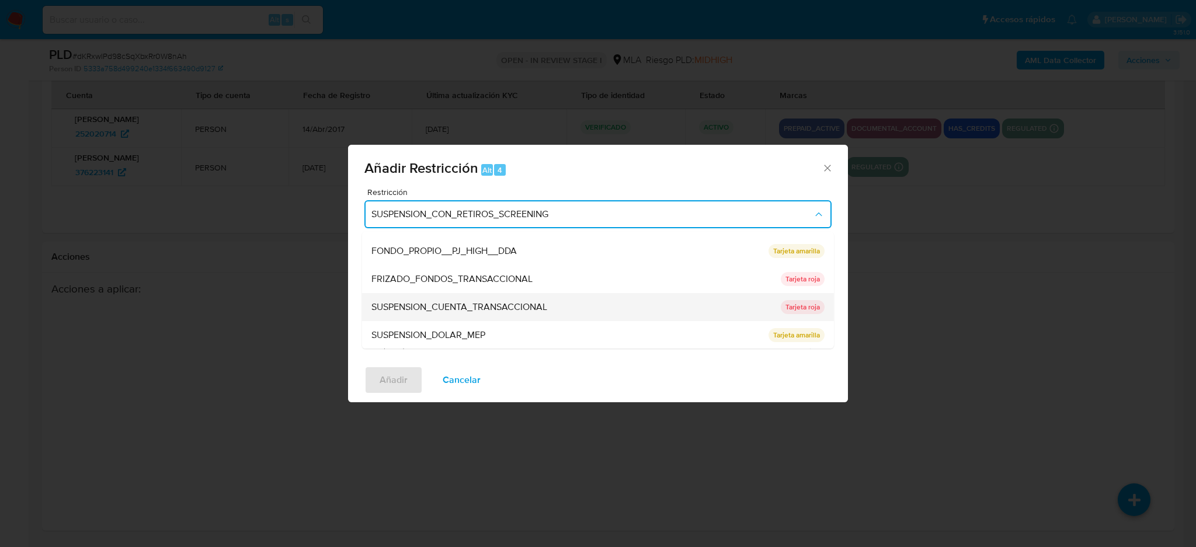
click at [458, 303] on span "SUSPENSION_CUENTA_TRANSACCIONAL" at bounding box center [459, 307] width 176 height 12
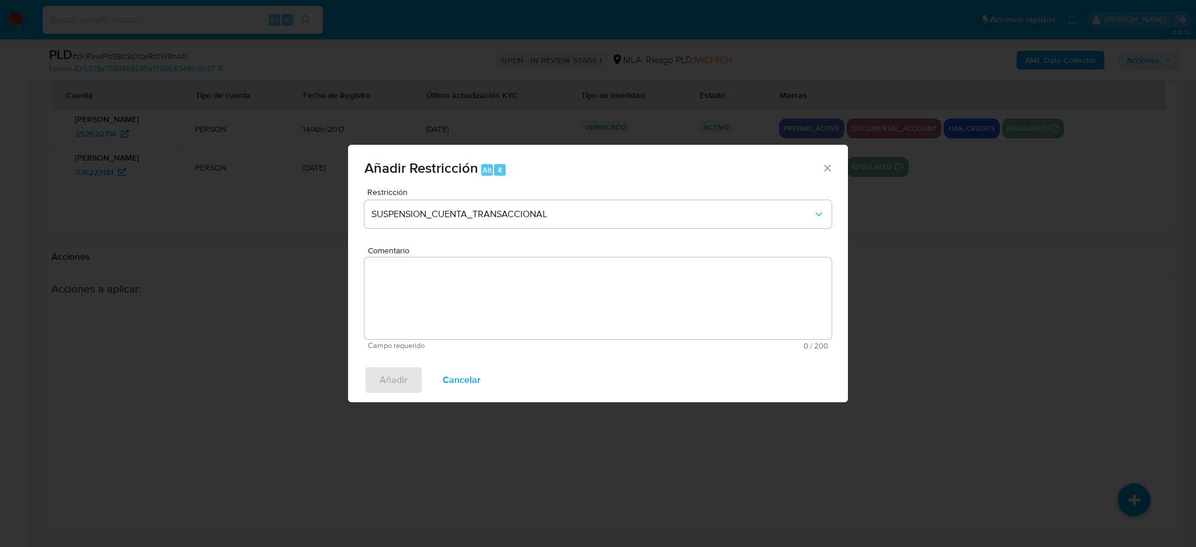
click at [458, 303] on textarea "Comentario" at bounding box center [597, 299] width 467 height 82
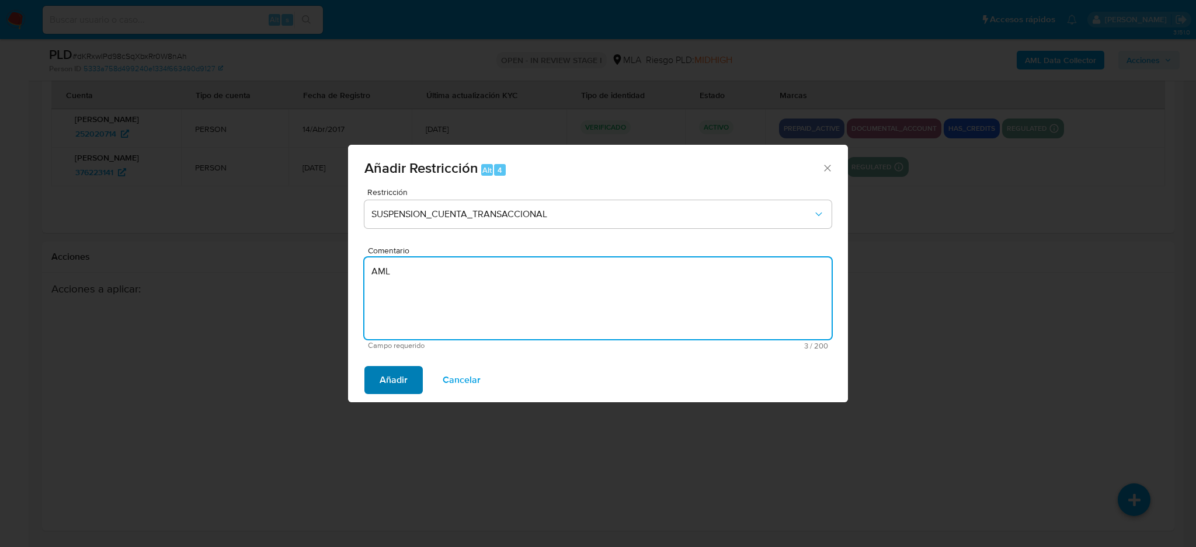
type textarea "AML"
click at [398, 371] on span "Añadir" at bounding box center [394, 380] width 28 height 26
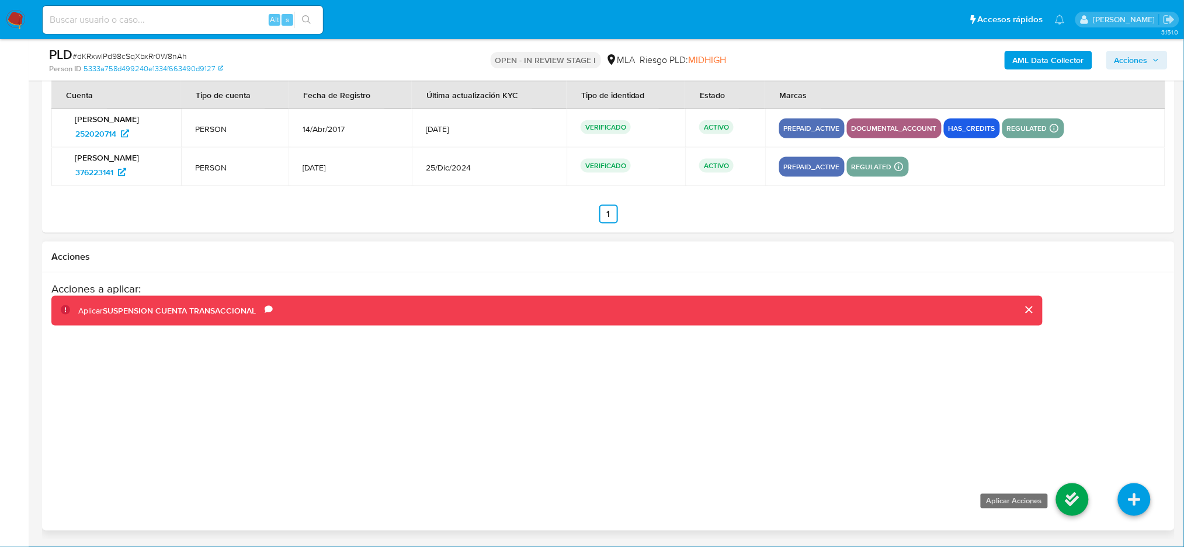
click at [1063, 492] on icon at bounding box center [1072, 500] width 33 height 33
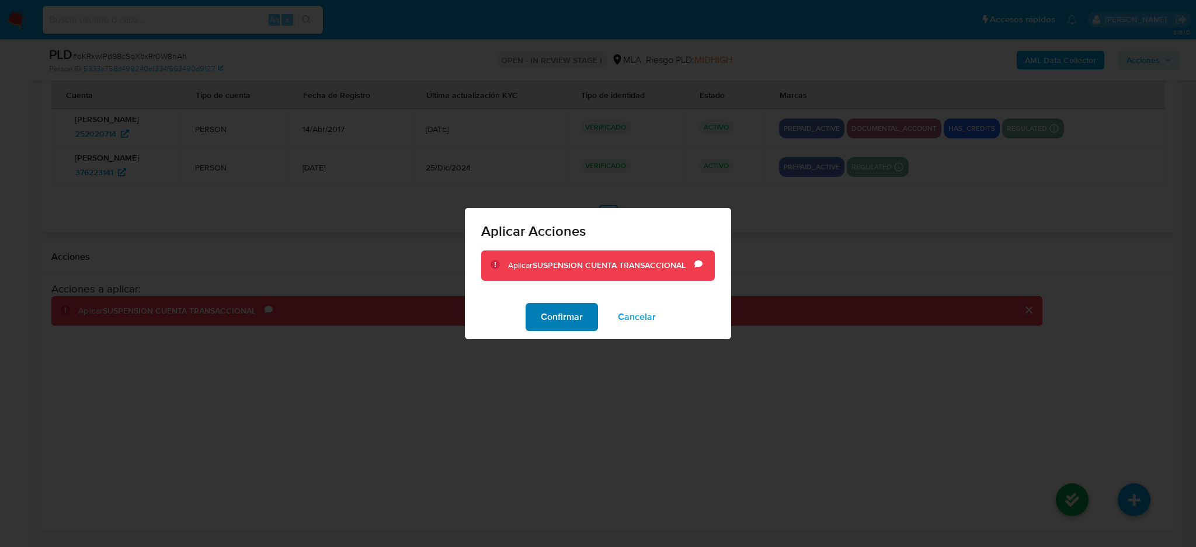
click at [538, 321] on button "Confirmar" at bounding box center [562, 317] width 72 height 28
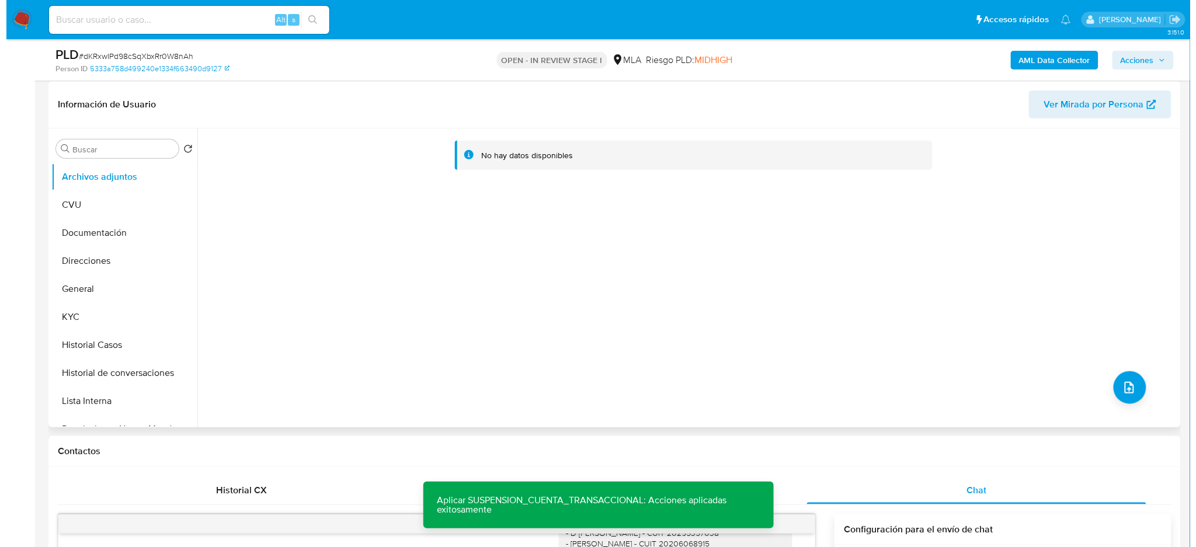
scroll to position [147, 0]
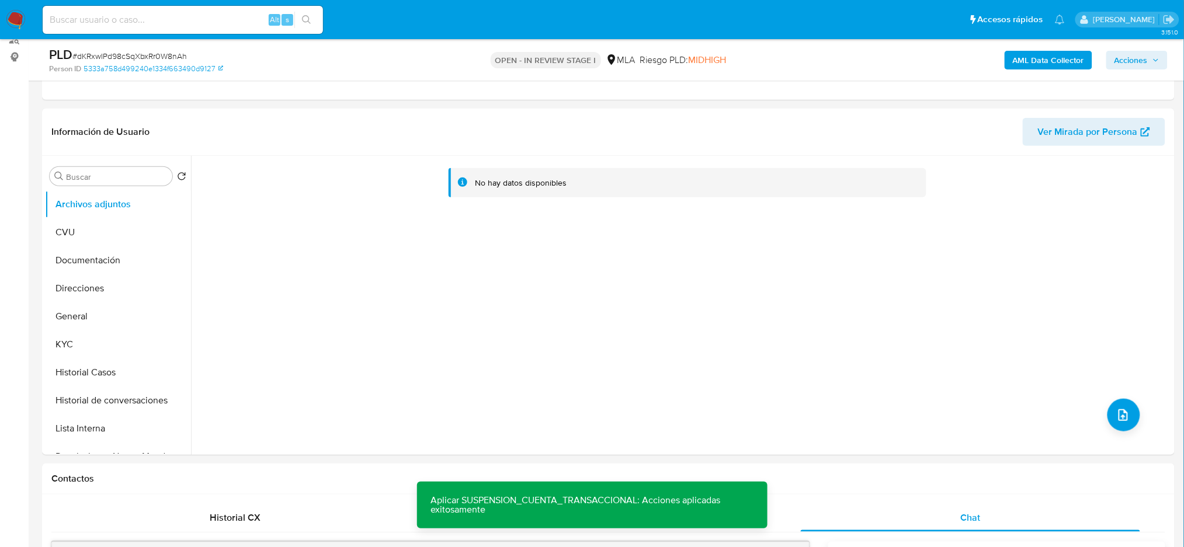
click at [1038, 60] on b "AML Data Collector" at bounding box center [1048, 60] width 71 height 19
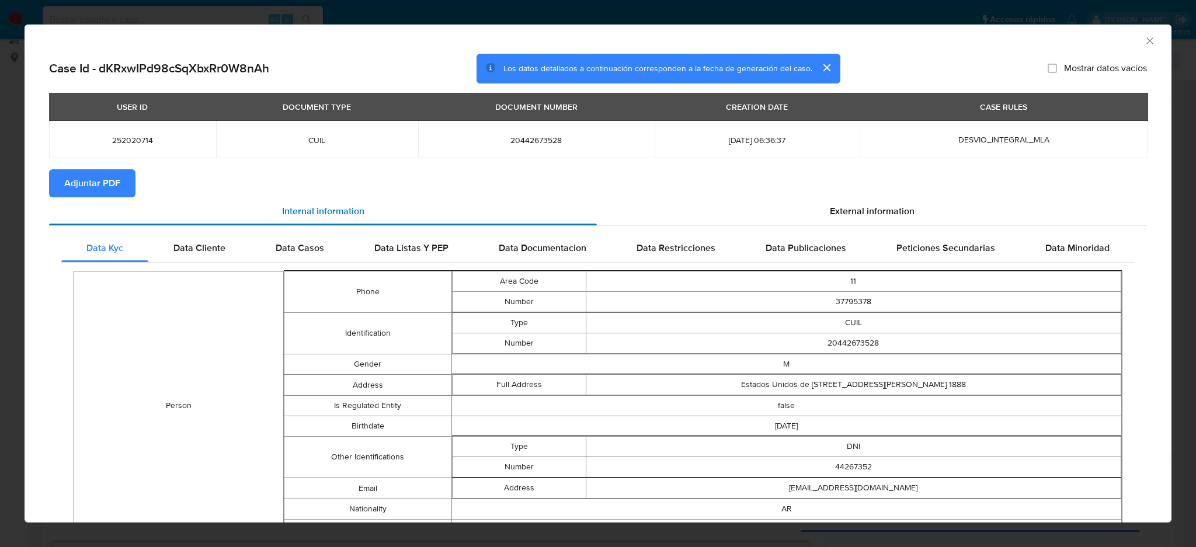
drag, startPoint x: 99, startPoint y: 186, endPoint x: 135, endPoint y: 224, distance: 52.4
click at [99, 186] on span "Adjuntar PDF" at bounding box center [92, 184] width 56 height 26
click at [665, 188] on section "Adjuntar PDF" at bounding box center [598, 183] width 1098 height 28
click at [1146, 39] on icon "Cerrar ventana" at bounding box center [1149, 40] width 6 height 6
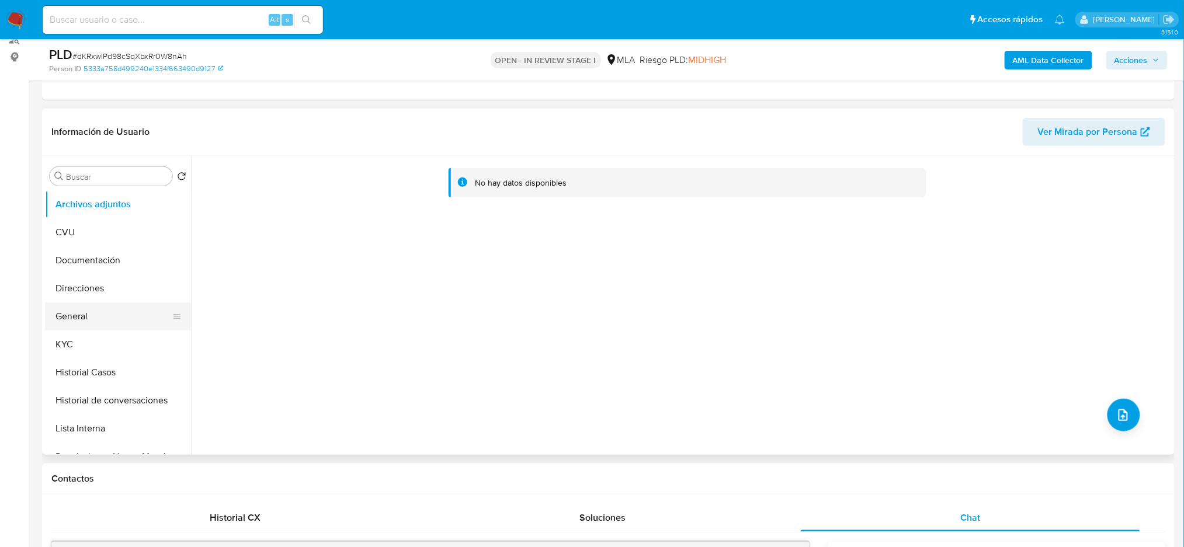
click at [117, 314] on button "General" at bounding box center [113, 317] width 137 height 28
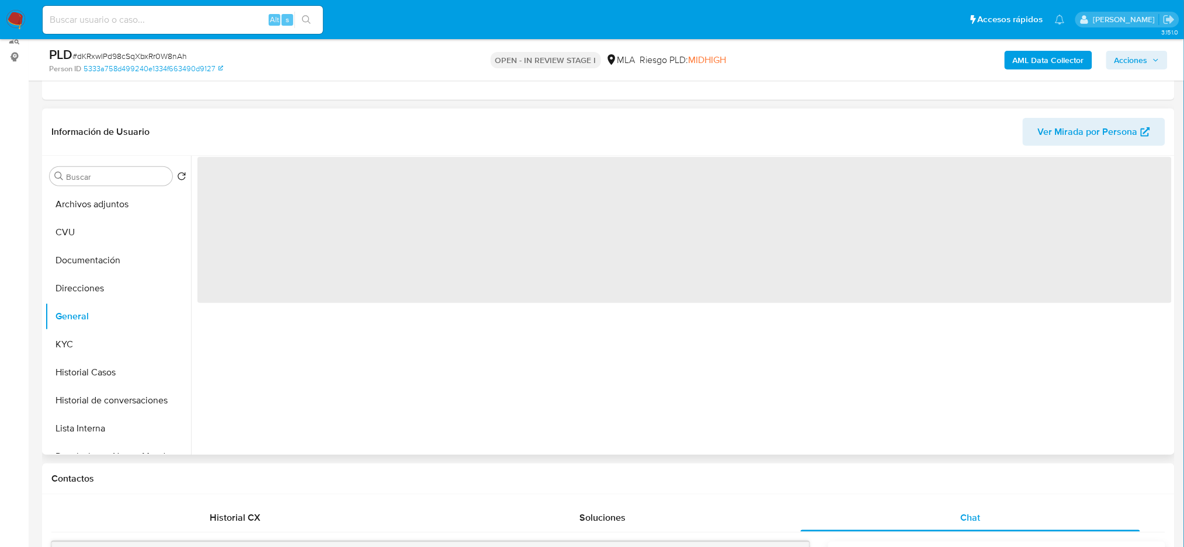
click at [228, 176] on span "‌" at bounding box center [684, 230] width 974 height 146
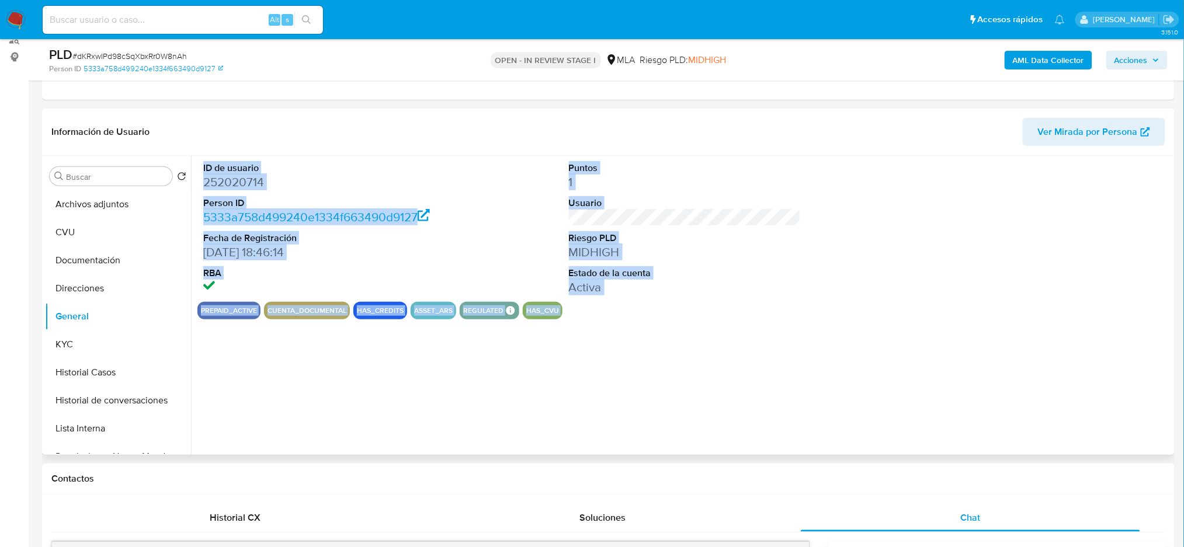
click at [303, 193] on dl "ID de usuario 252020714 Person ID 5333a758d499240e1334f663490d9127 Fecha de Reg…" at bounding box center [319, 229] width 232 height 134
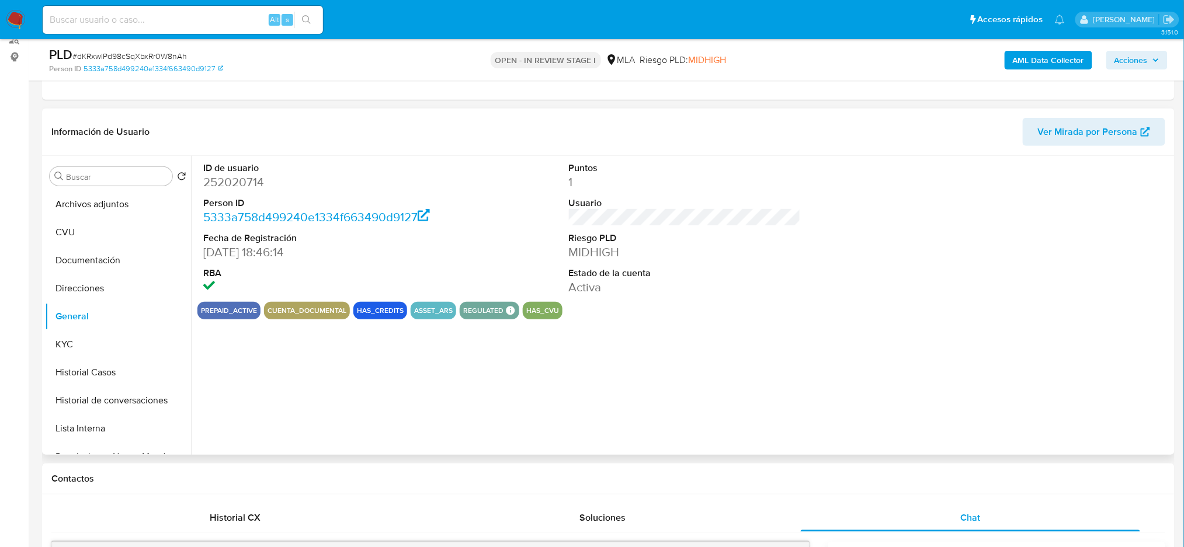
click at [230, 178] on dd "252020714" at bounding box center [319, 182] width 232 height 16
copy dd "252020714"
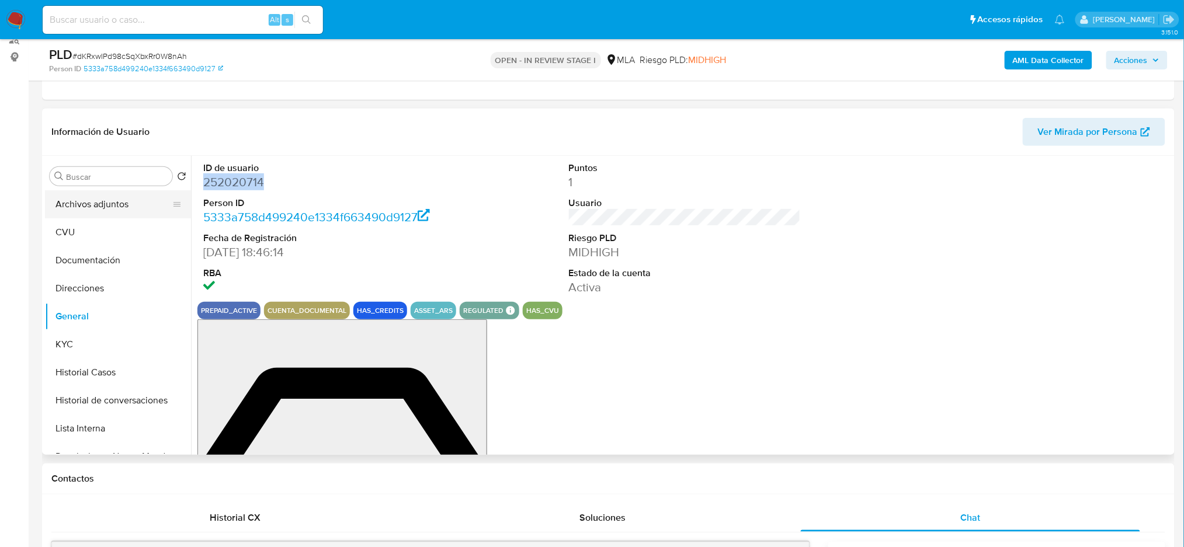
click at [92, 203] on button "Archivos adjuntos" at bounding box center [113, 204] width 137 height 28
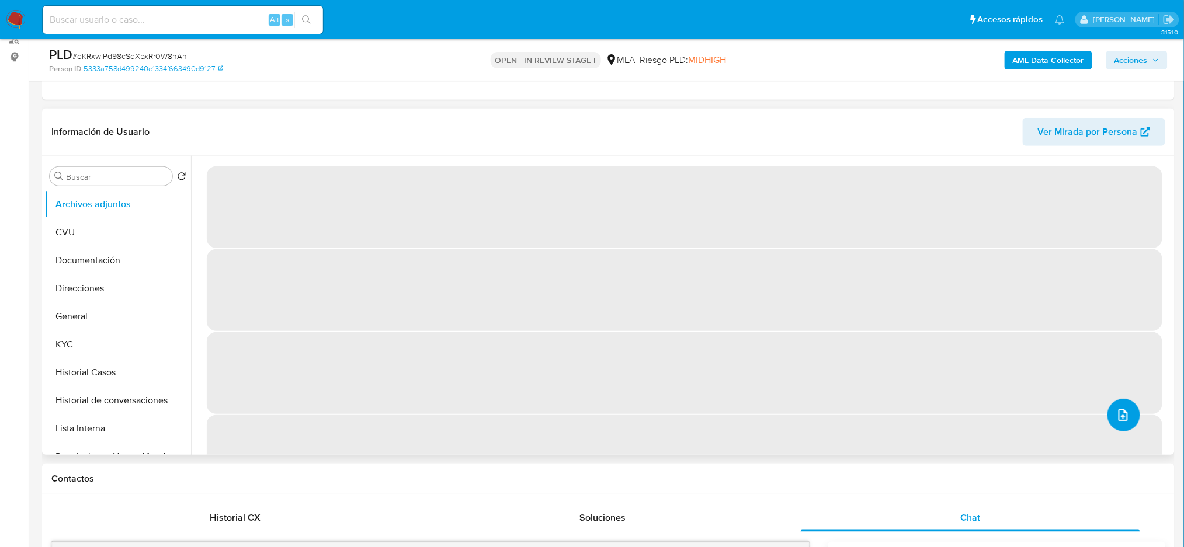
click at [1120, 409] on icon "upload-file" at bounding box center [1122, 415] width 9 height 12
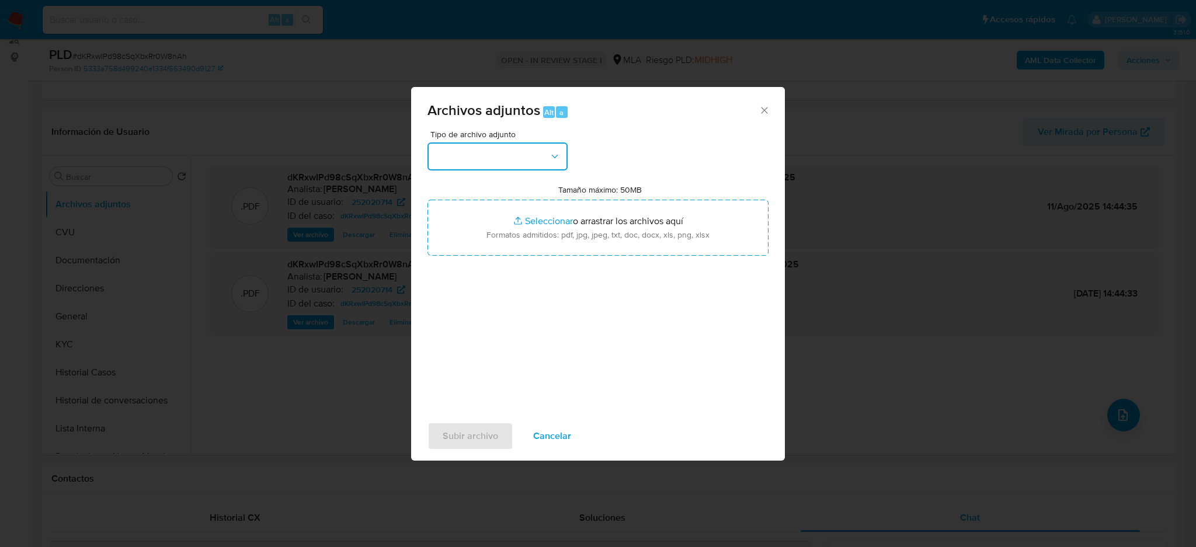
click at [531, 150] on button "button" at bounding box center [498, 157] width 140 height 28
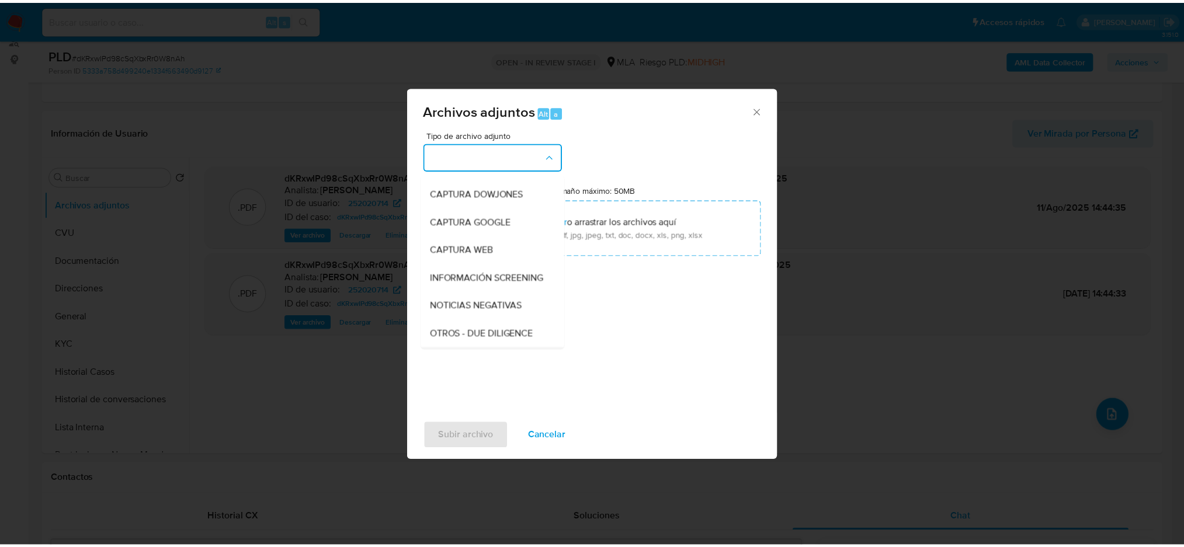
scroll to position [234, 0]
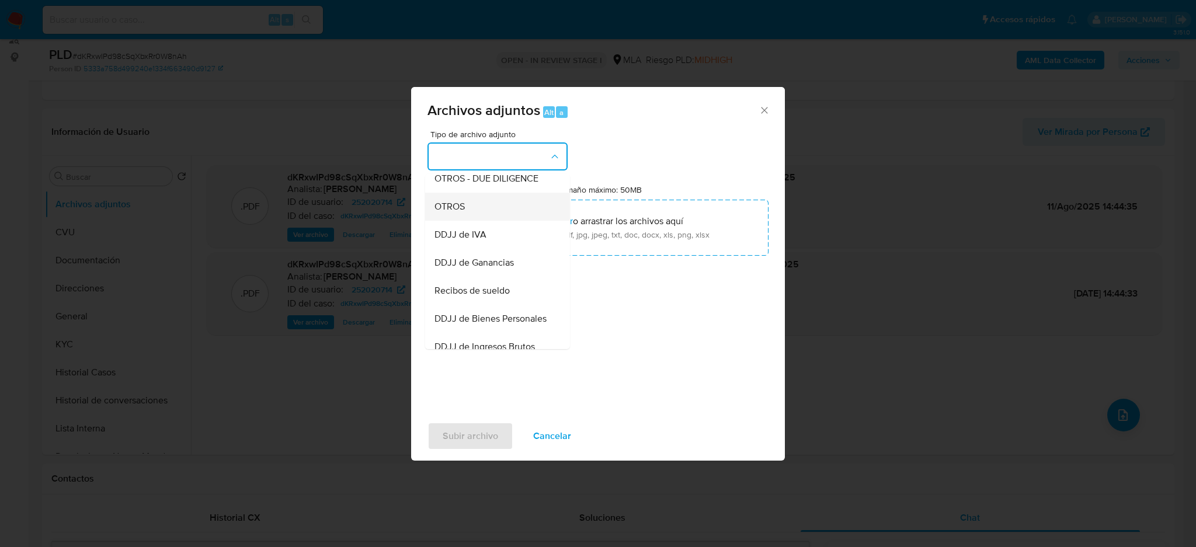
click at [459, 213] on span "OTROS" at bounding box center [450, 207] width 30 height 12
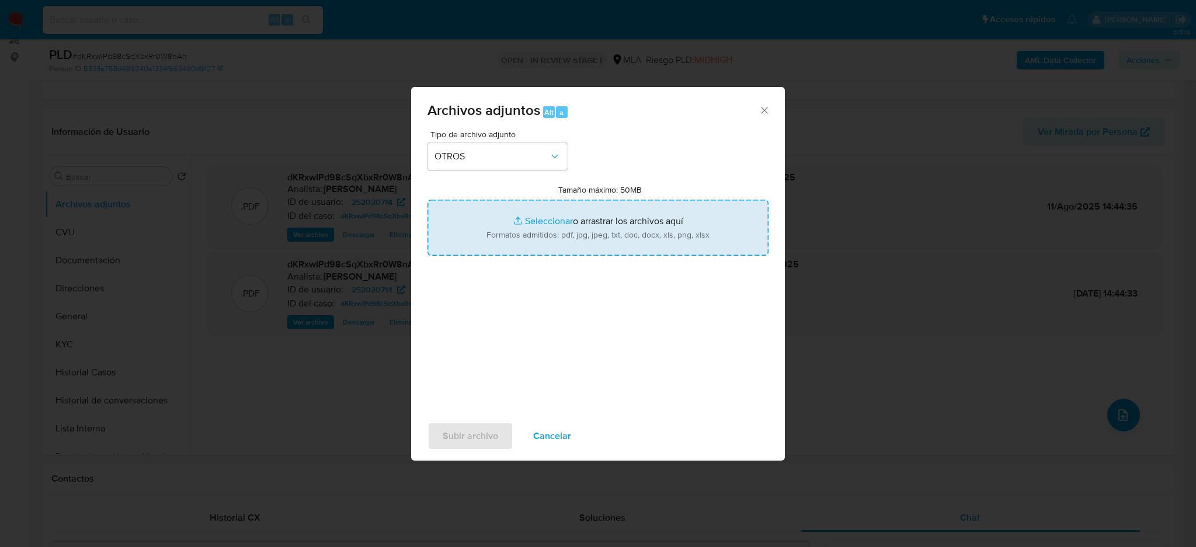
click at [533, 240] on input "Tamaño máximo: 50MB Seleccionar archivos" at bounding box center [598, 228] width 341 height 56
type input "C:\fakepath\Caselog dKRxwIPd98cSqXbxRr0W8nAh_2025_07_17_17_13_10.docx"
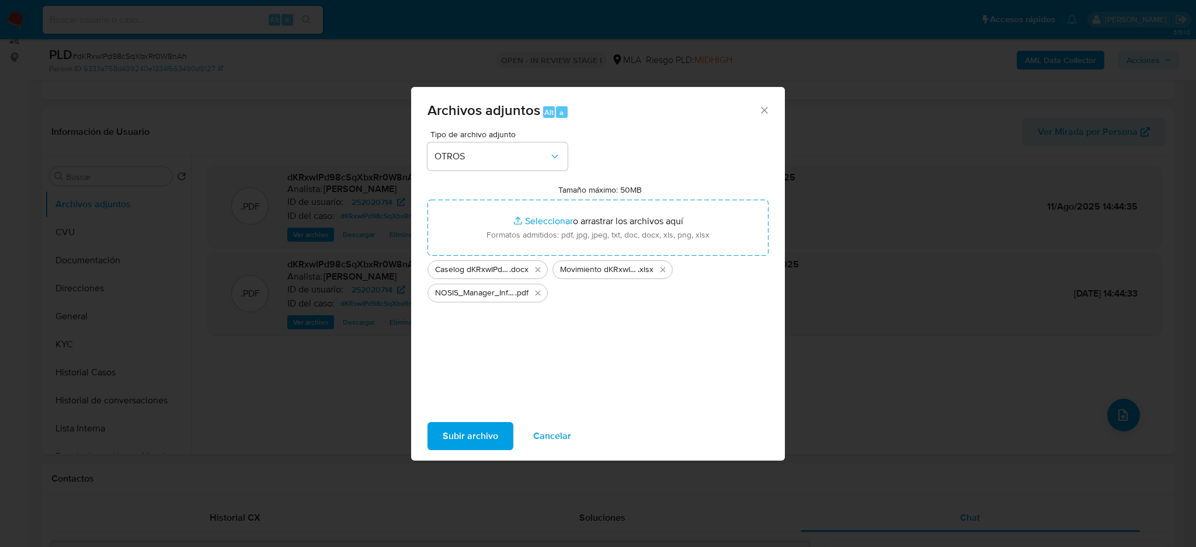
click at [468, 434] on span "Subir archivo" at bounding box center [470, 436] width 55 height 26
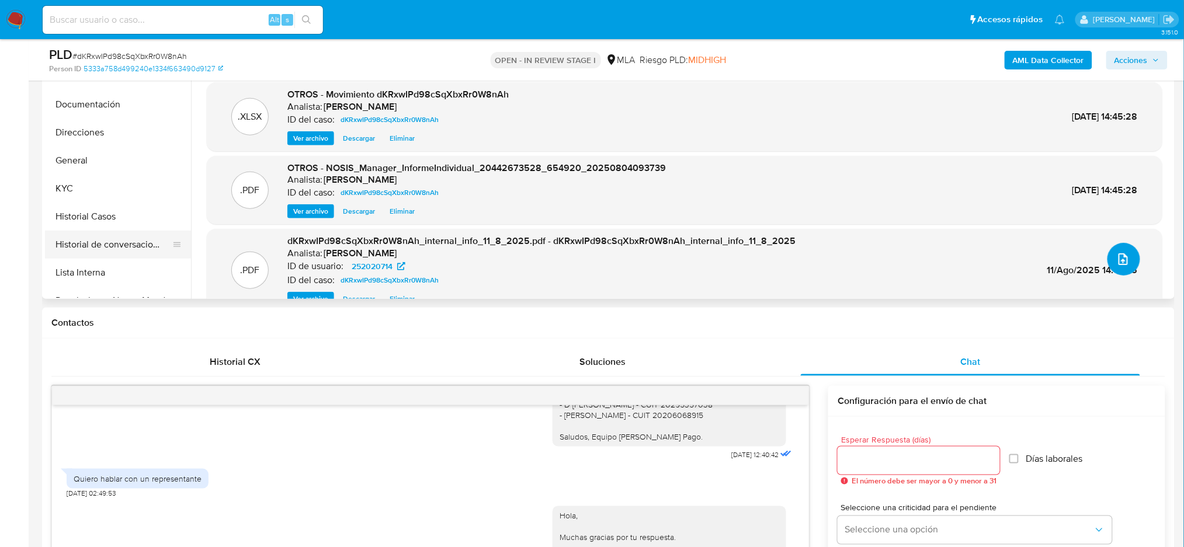
scroll to position [78, 0]
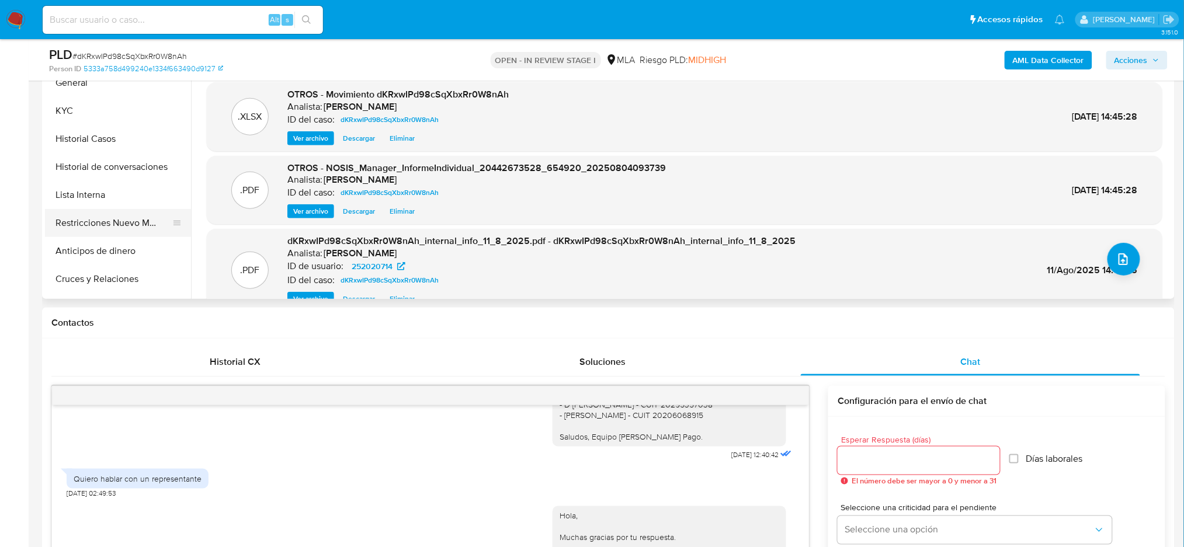
click at [114, 224] on button "Restricciones Nuevo Mundo" at bounding box center [113, 223] width 137 height 28
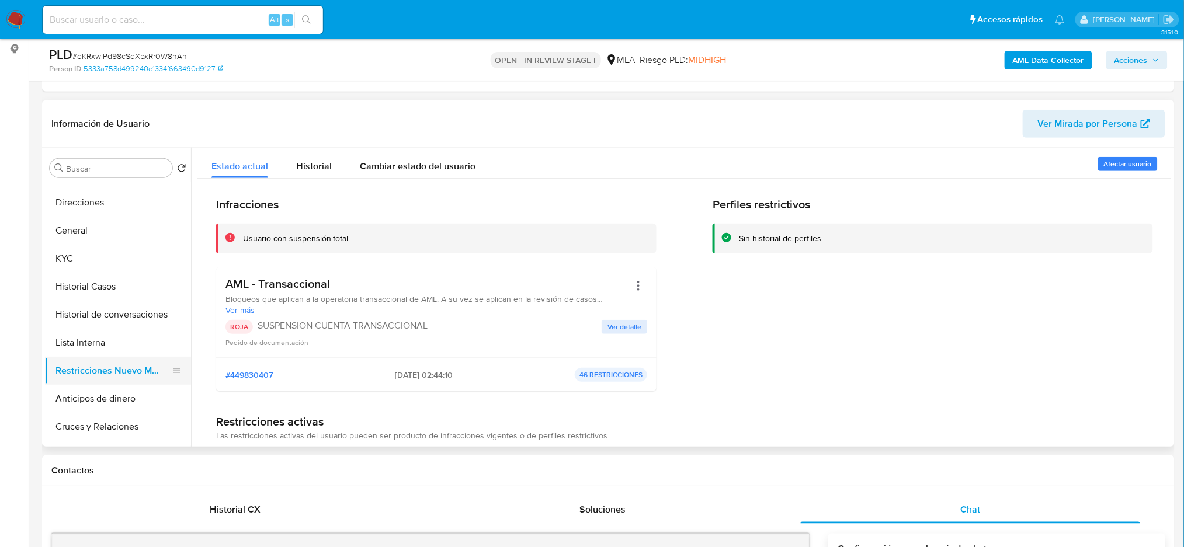
scroll to position [0, 0]
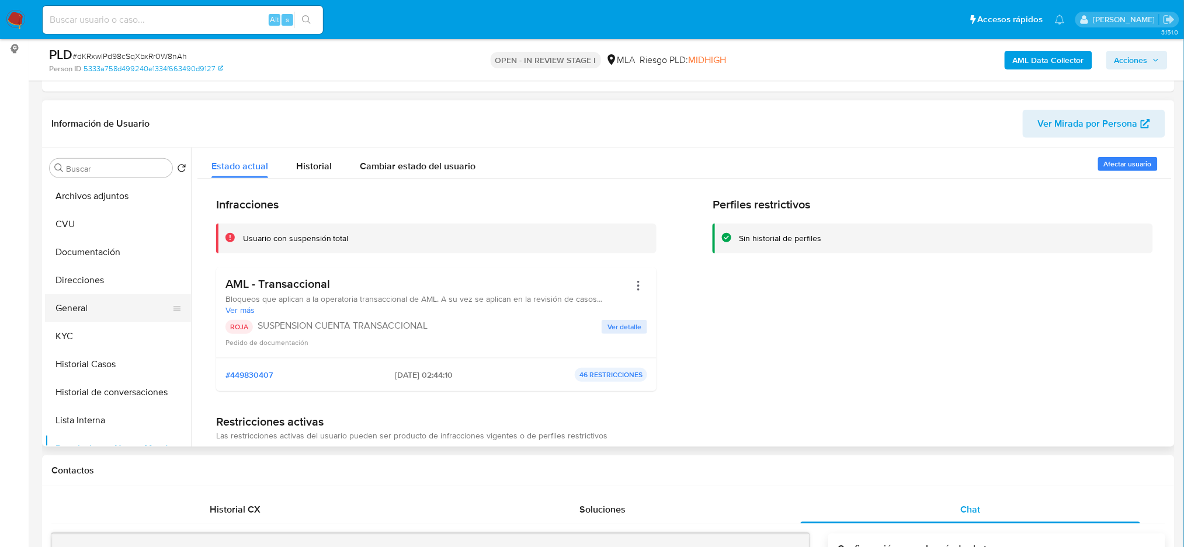
click at [82, 306] on button "General" at bounding box center [113, 308] width 137 height 28
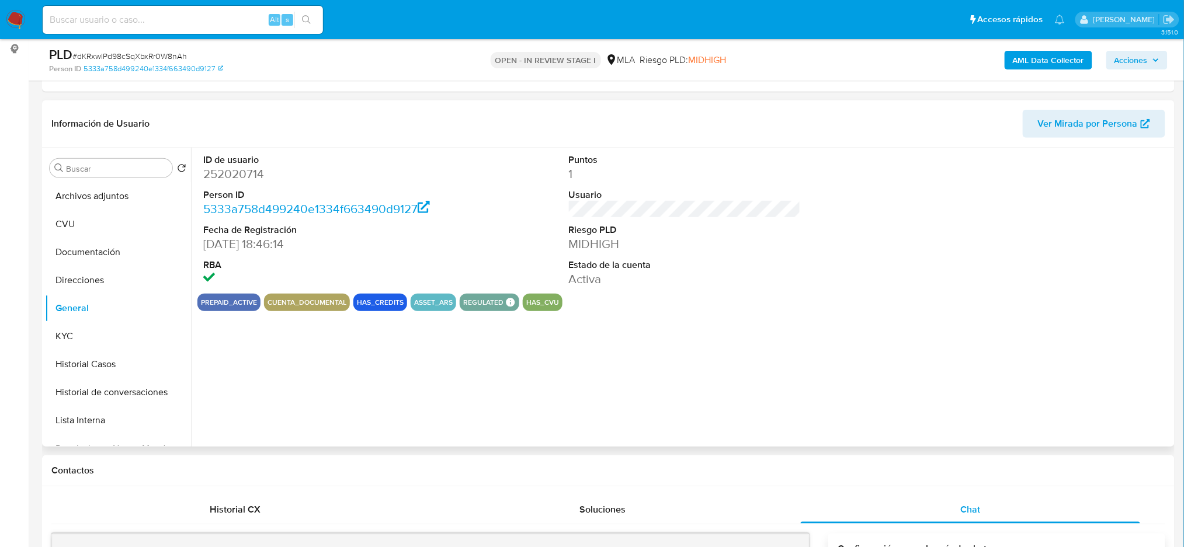
click at [245, 164] on dl "ID de usuario 252020714 Person ID 5333a758d499240e1334f663490d9127 Fecha de Reg…" at bounding box center [319, 221] width 232 height 134
click at [245, 164] on dt "ID de usuario" at bounding box center [319, 160] width 232 height 13
click at [223, 178] on dd "252020714" at bounding box center [319, 174] width 232 height 16
copy dd "252020714"
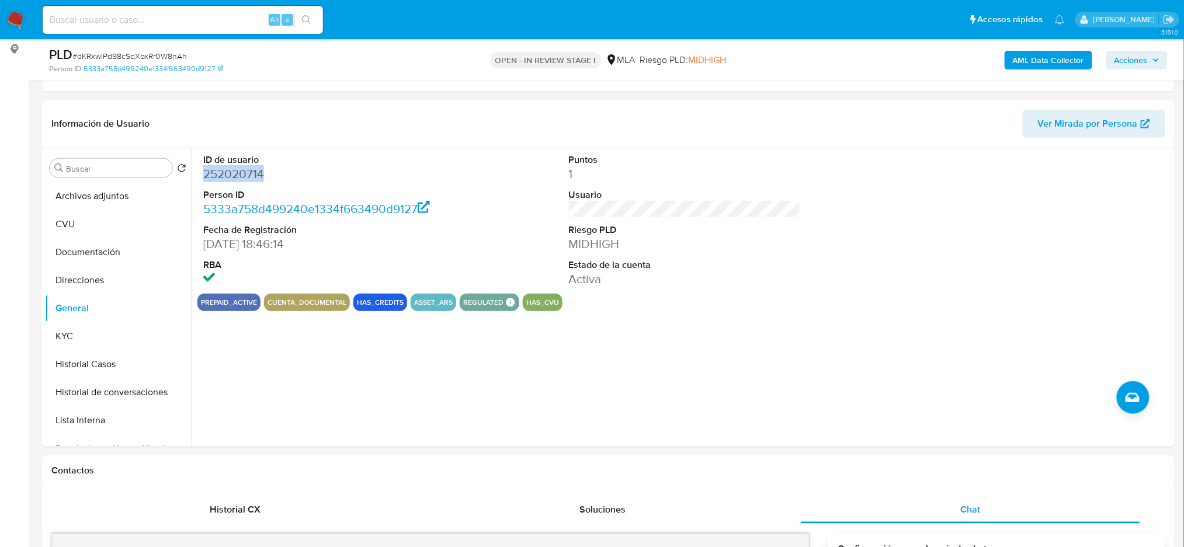
click at [1151, 59] on span "Acciones" at bounding box center [1136, 60] width 45 height 16
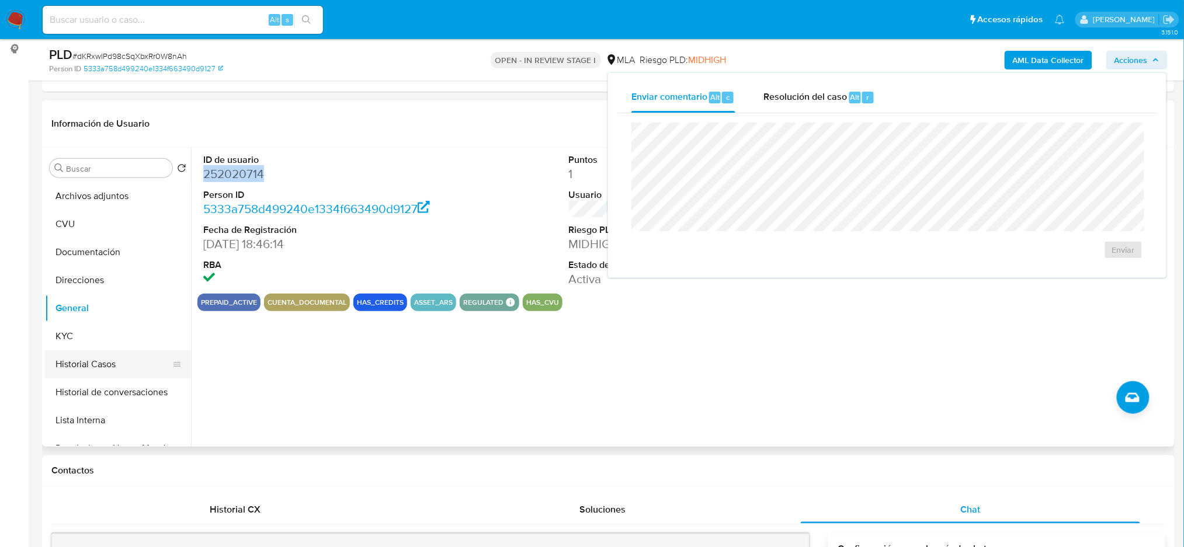
click at [87, 357] on button "Historial Casos" at bounding box center [113, 364] width 137 height 28
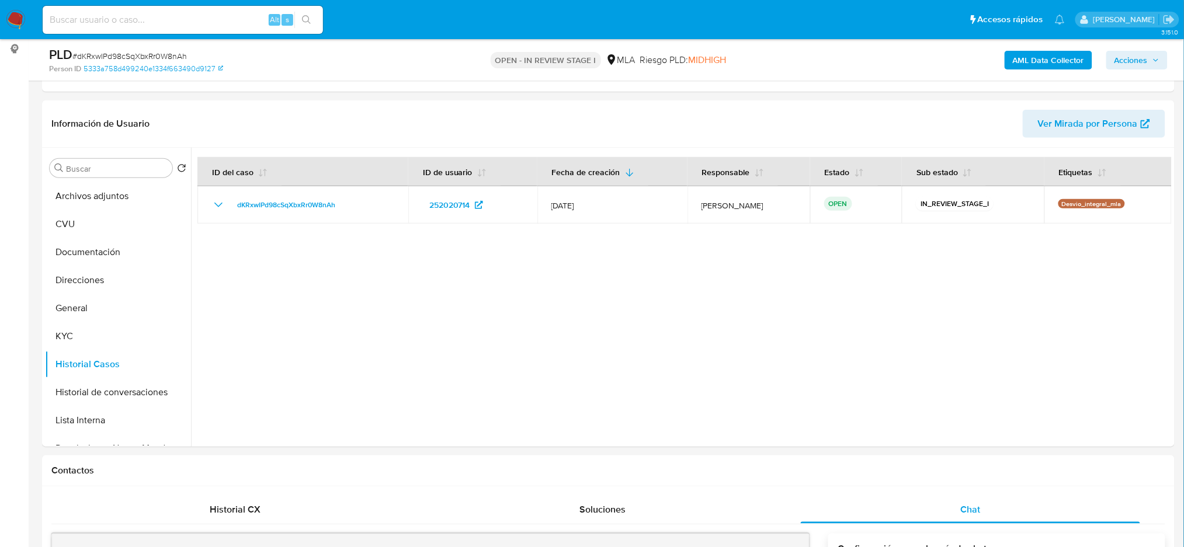
click at [1122, 65] on span "Acciones" at bounding box center [1130, 60] width 33 height 19
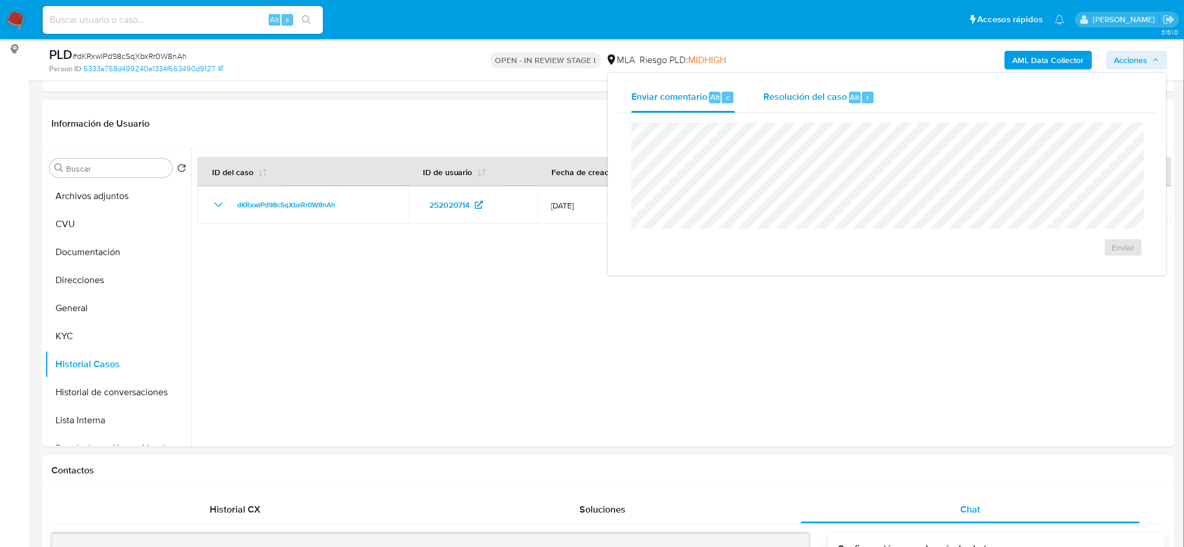
click at [825, 93] on span "Resolución del caso" at bounding box center [805, 96] width 84 height 13
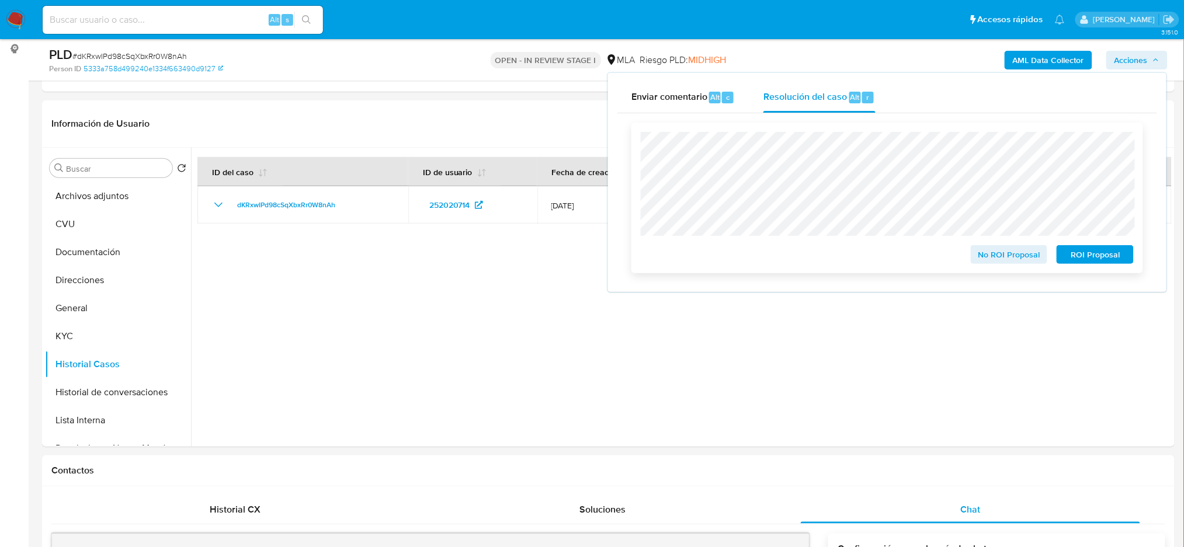
click at [1132, 252] on button "ROI Proposal" at bounding box center [1094, 254] width 77 height 19
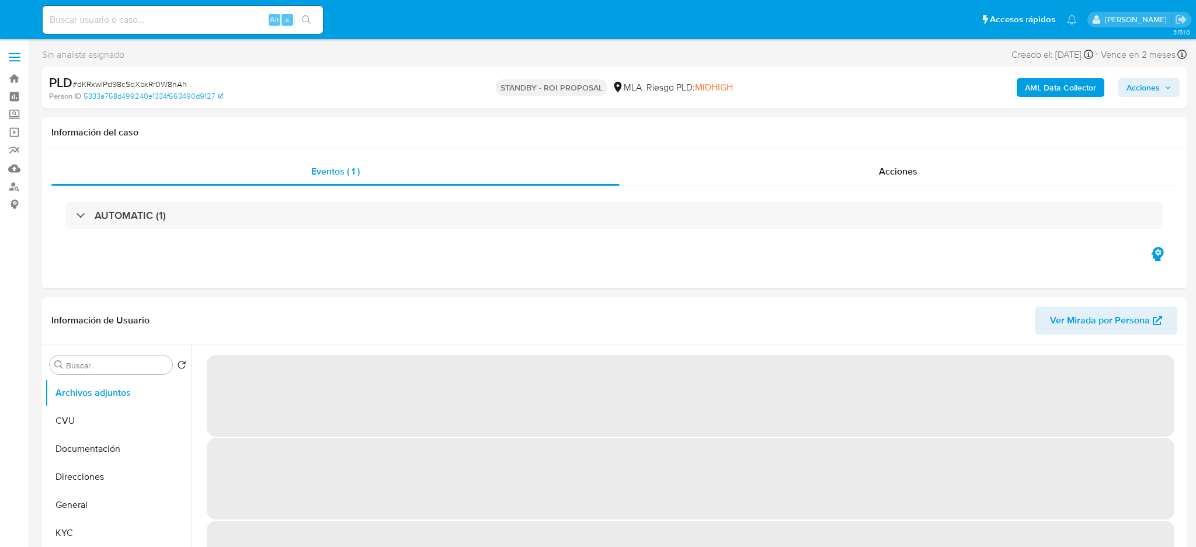
select select "10"
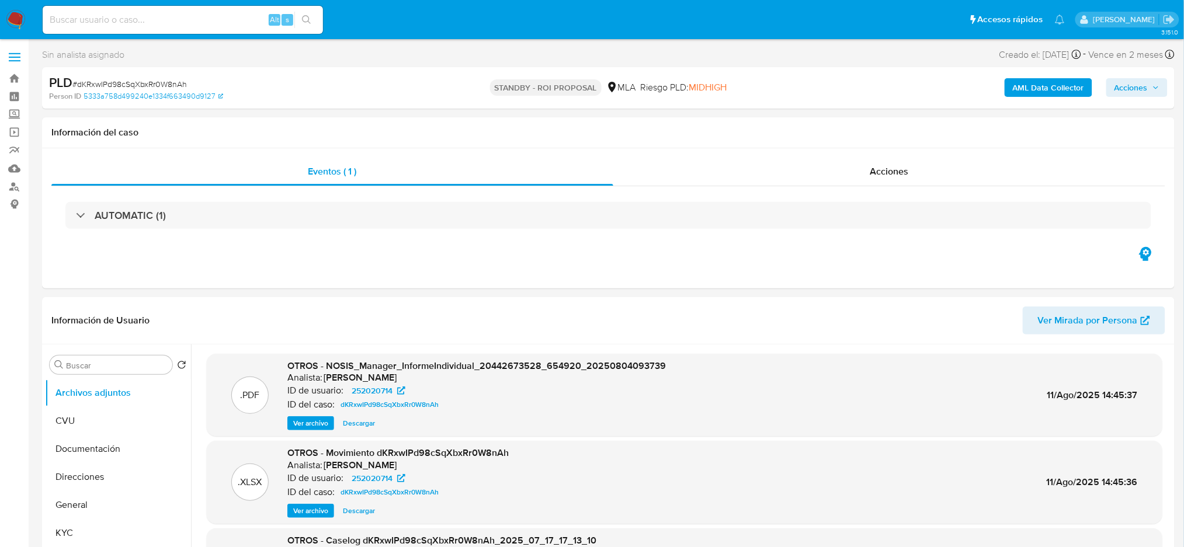
click at [217, 15] on input at bounding box center [183, 19] width 280 height 15
paste input "bgUr0KqejDzgwgLZEE5i7bCA"
type input "bgUr0KqejDzgwgLZEE5i7bCA"
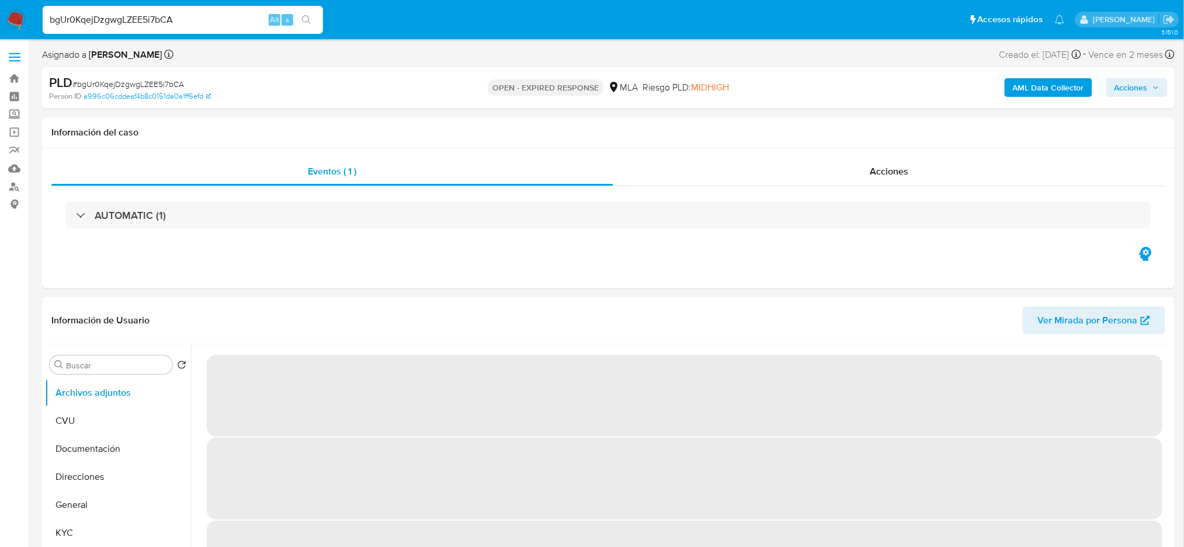
select select "10"
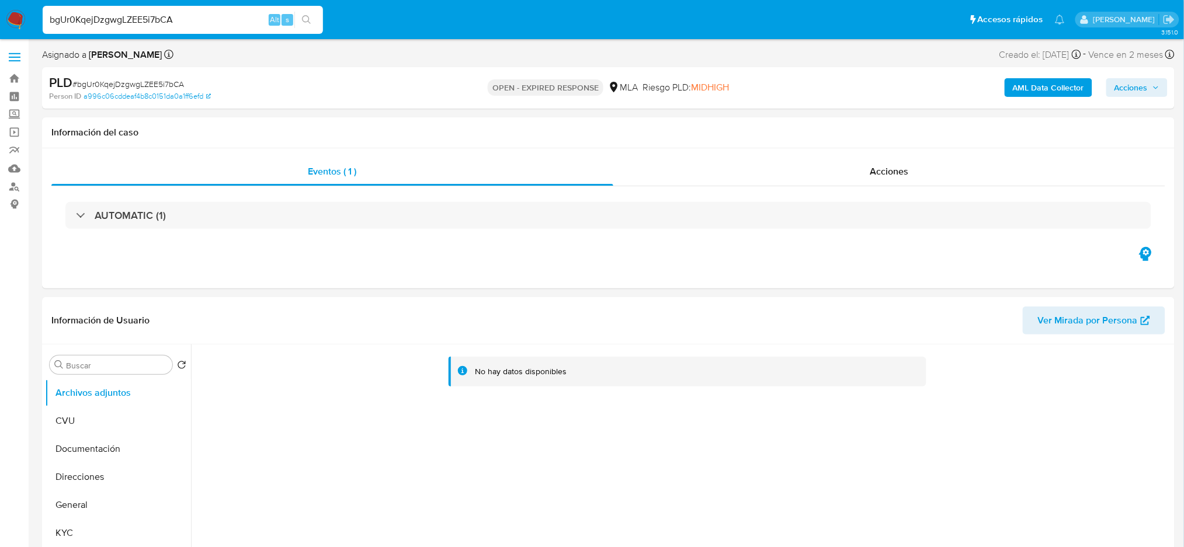
scroll to position [78, 0]
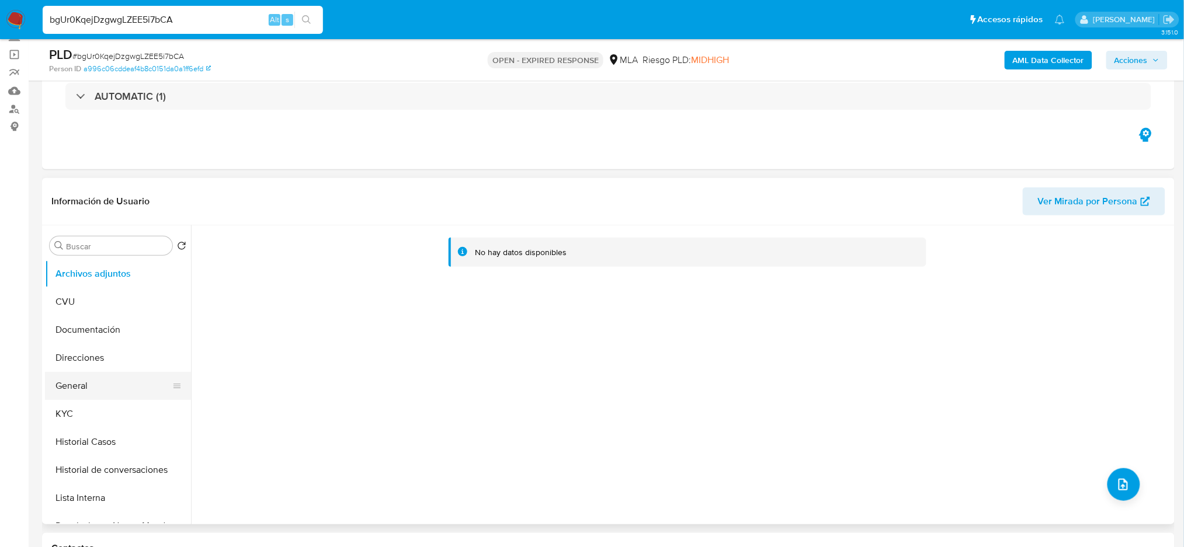
click at [77, 385] on button "General" at bounding box center [113, 386] width 137 height 28
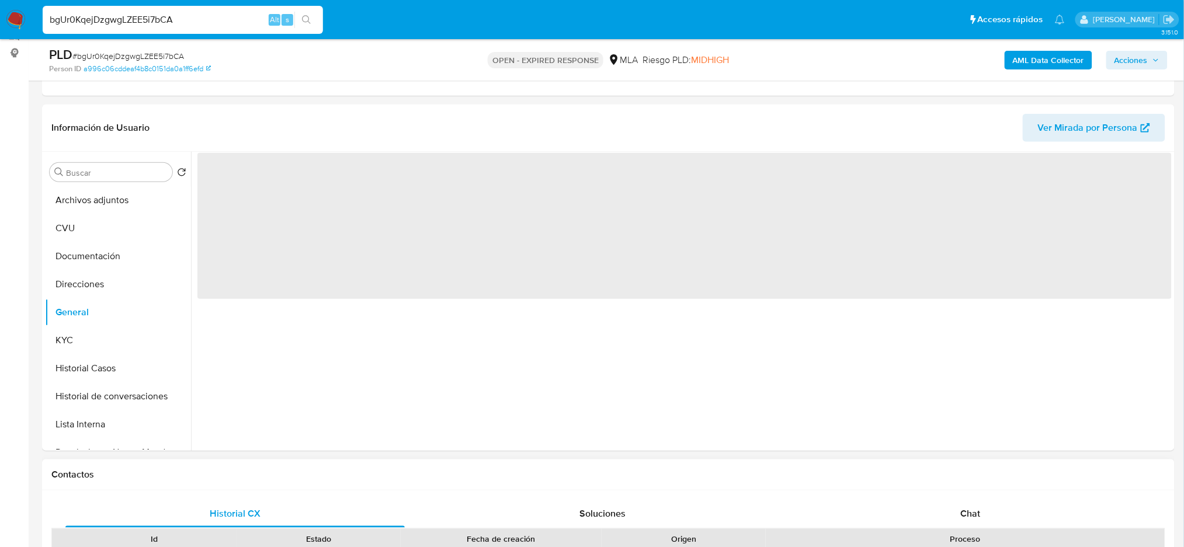
scroll to position [311, 0]
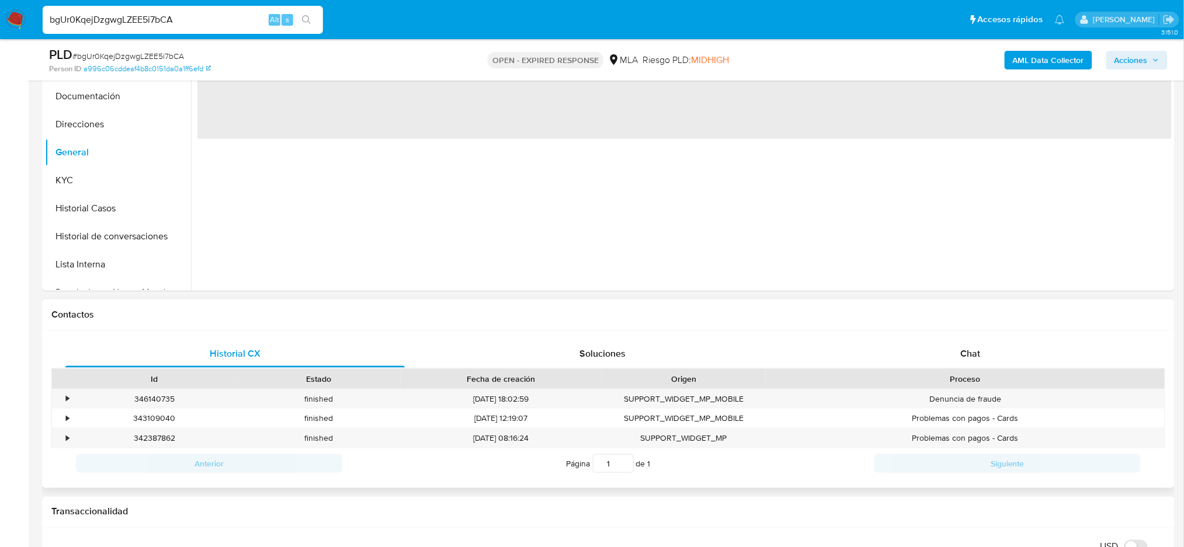
click at [1005, 338] on div "Historial CX Soluciones Chat Id Estado Fecha de creación Origen Proceso • 34614…" at bounding box center [608, 410] width 1132 height 158
click at [1012, 343] on div "Chat" at bounding box center [970, 354] width 339 height 28
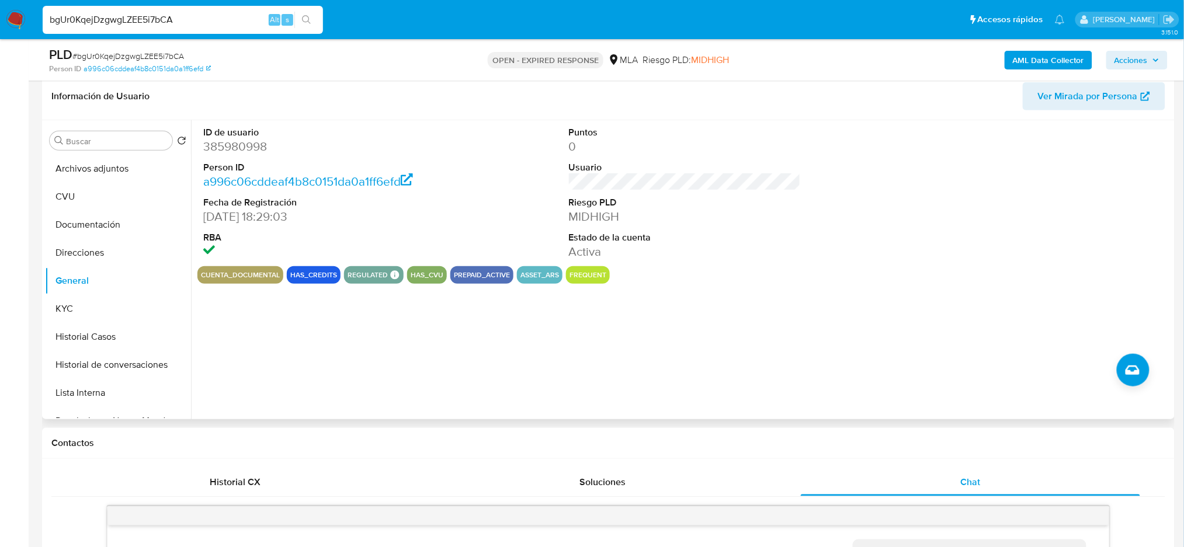
scroll to position [155, 0]
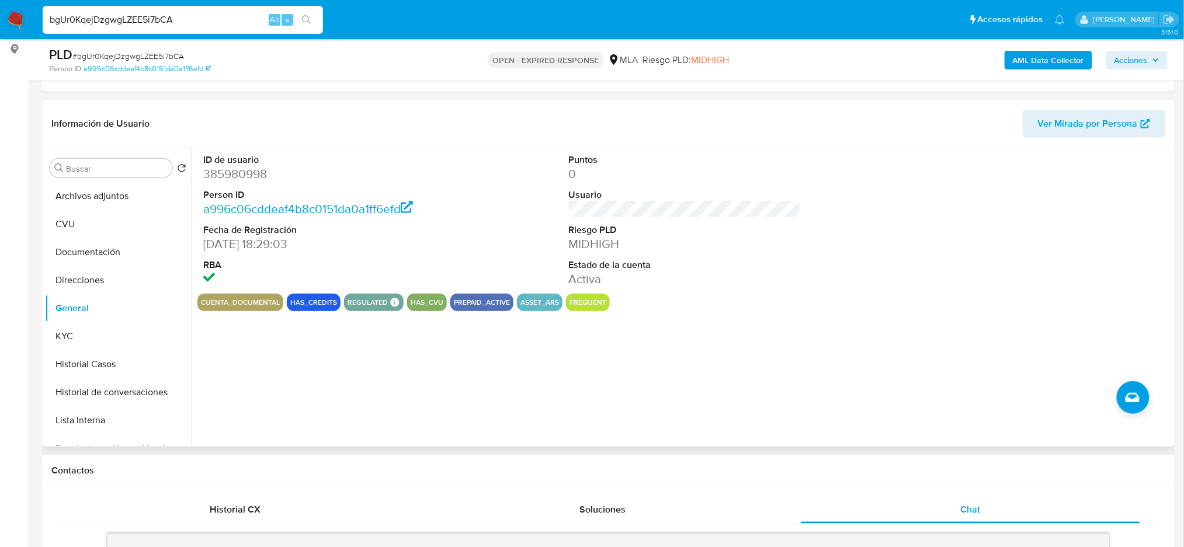
click at [238, 168] on dd "385980998" at bounding box center [319, 174] width 232 height 16
copy dd "385980998"
click at [113, 57] on span "# bgUr0KqejDzgwgLZEE5i7bCA" at bounding box center [128, 56] width 112 height 12
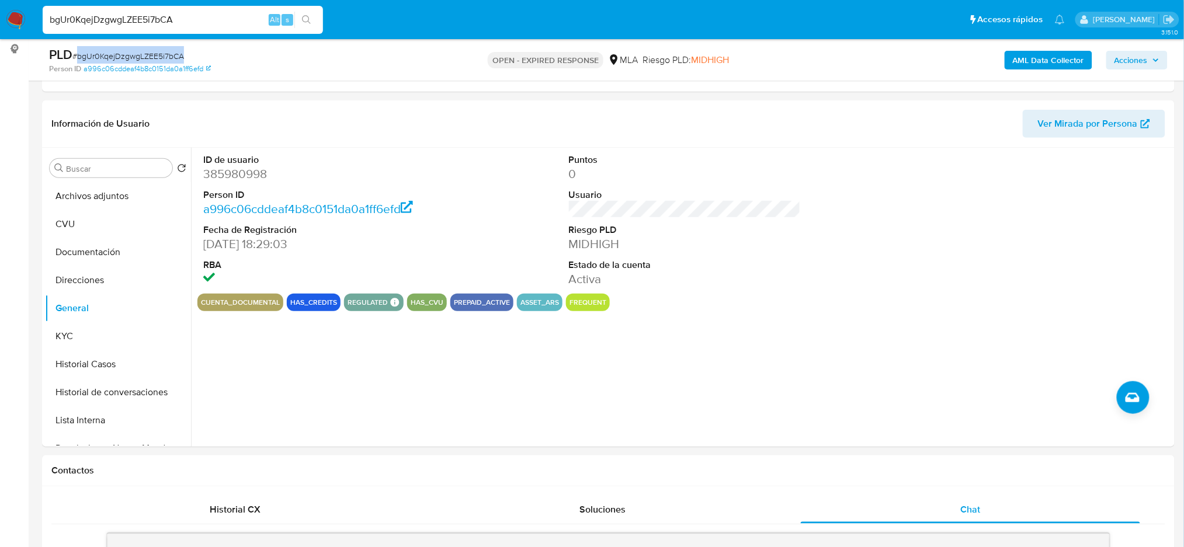
click at [113, 57] on span "# bgUr0KqejDzgwgLZEE5i7bCA" at bounding box center [128, 56] width 112 height 12
copy span "bgUr0KqejDzgwgLZEE5i7bCA"
click at [89, 339] on button "KYC" at bounding box center [113, 336] width 137 height 28
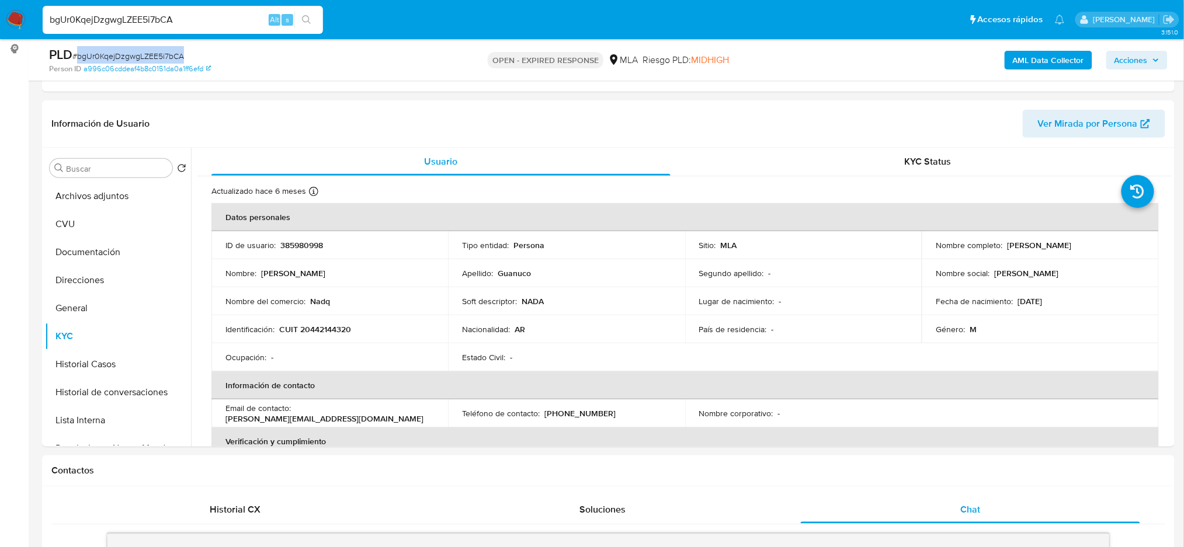
copy span "bgUr0KqejDzgwgLZEE5i7bCA"
click at [17, 24] on img at bounding box center [16, 20] width 20 height 20
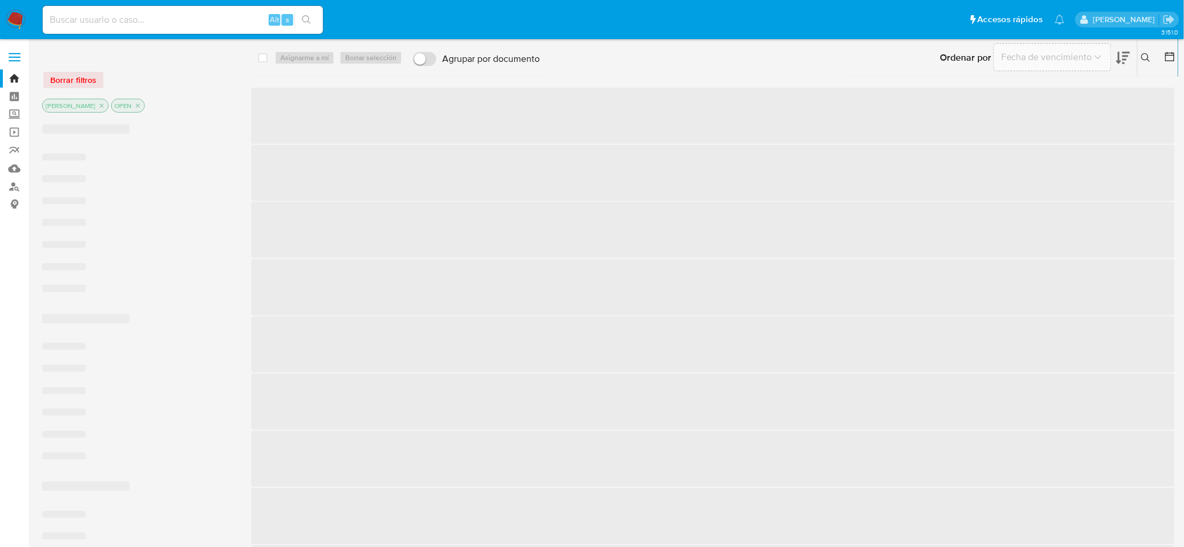
click at [1150, 60] on icon at bounding box center [1145, 57] width 9 height 9
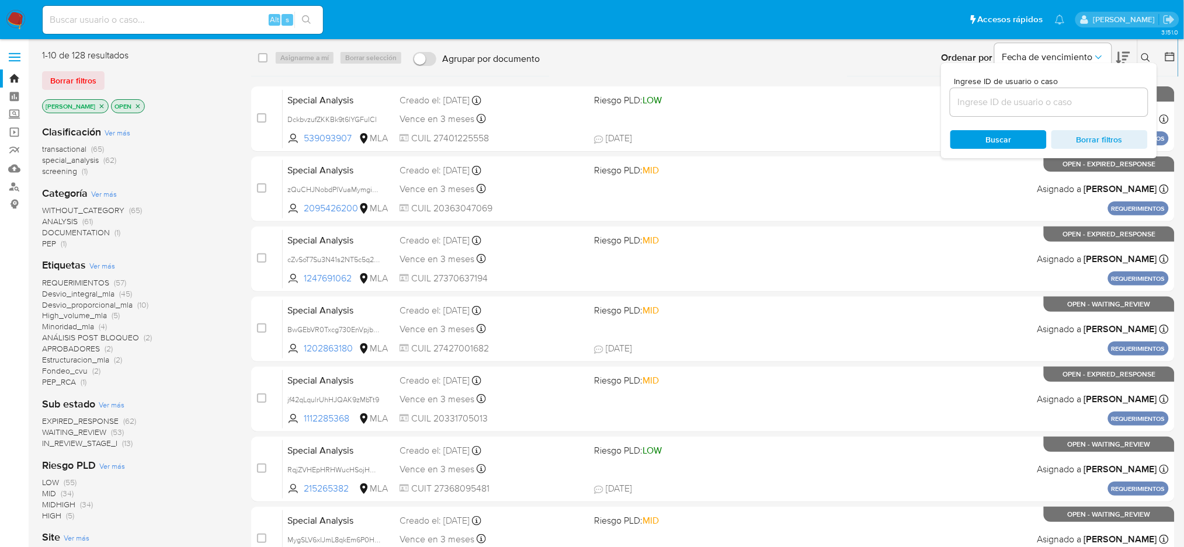
click at [1000, 96] on input at bounding box center [1048, 102] width 197 height 15
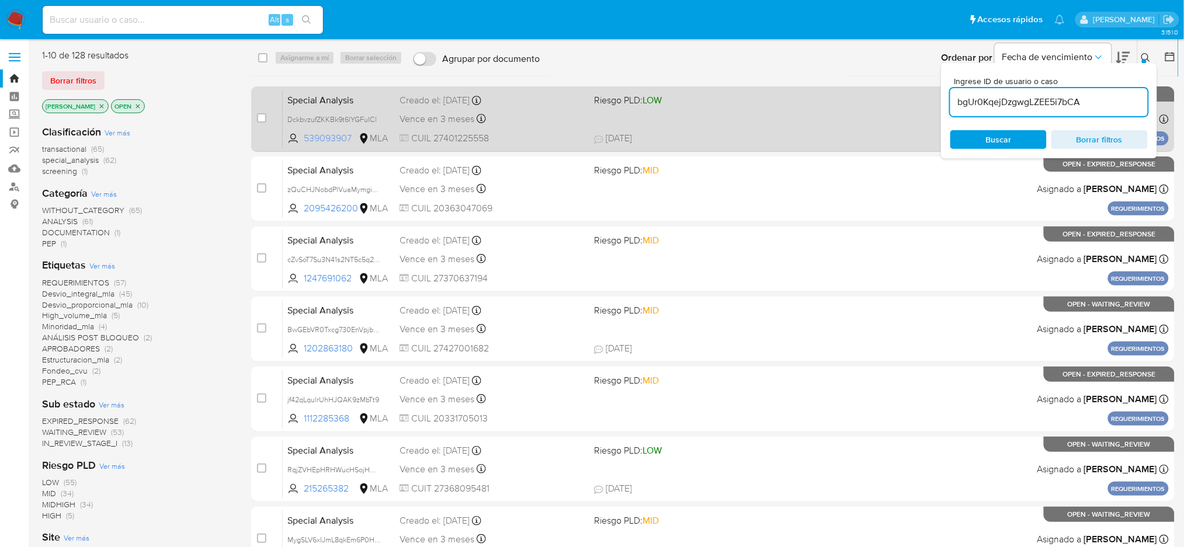
type input "bgUr0KqejDzgwgLZEE5i7bCA"
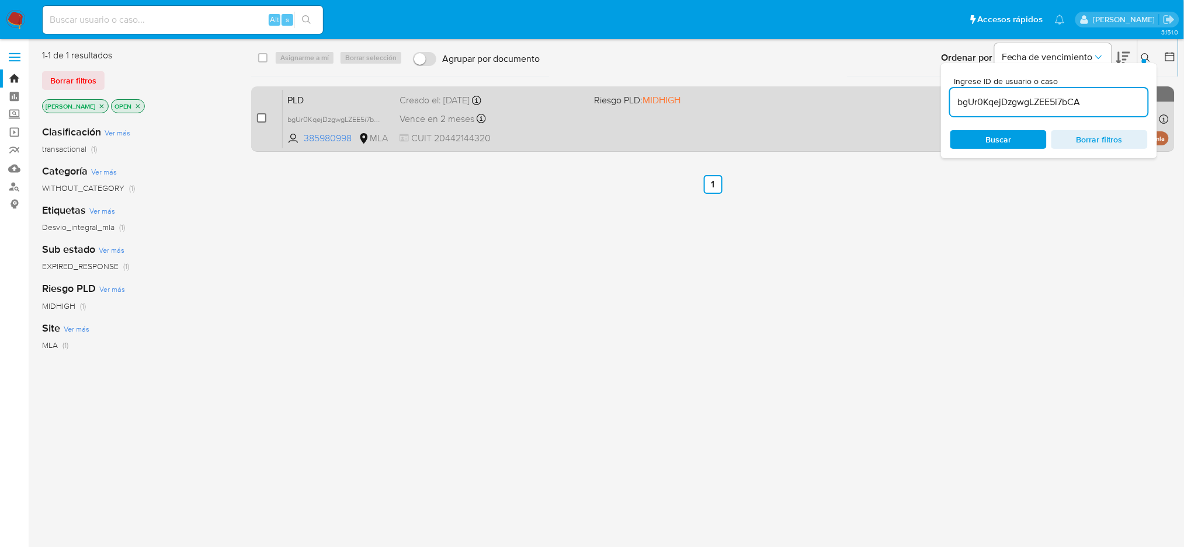
click at [262, 120] on input "checkbox" at bounding box center [261, 117] width 9 height 9
checkbox input "true"
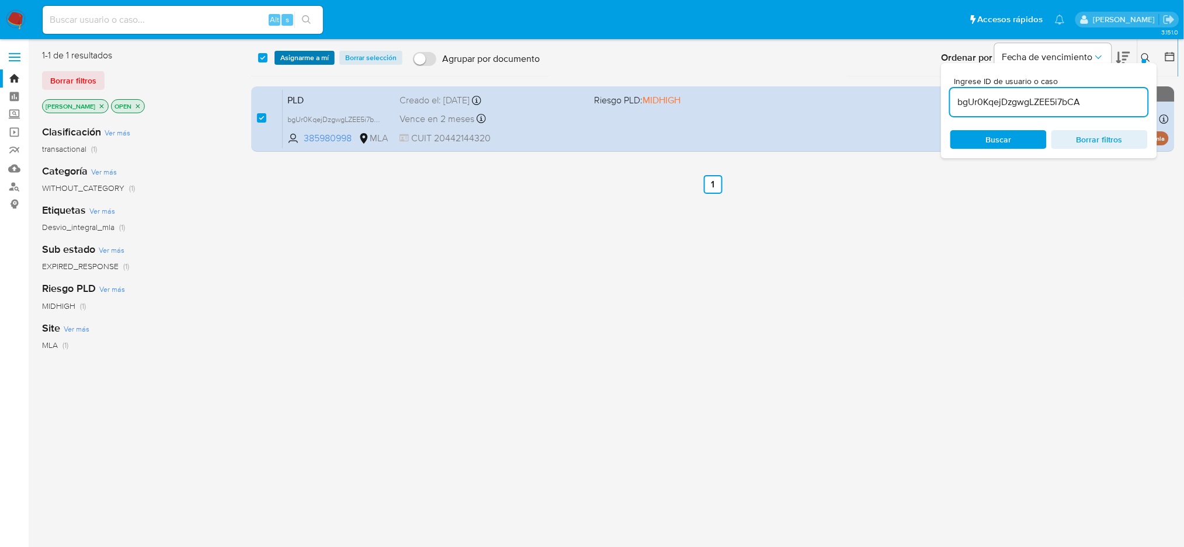
click at [304, 56] on span "Asignarme a mí" at bounding box center [304, 58] width 48 height 12
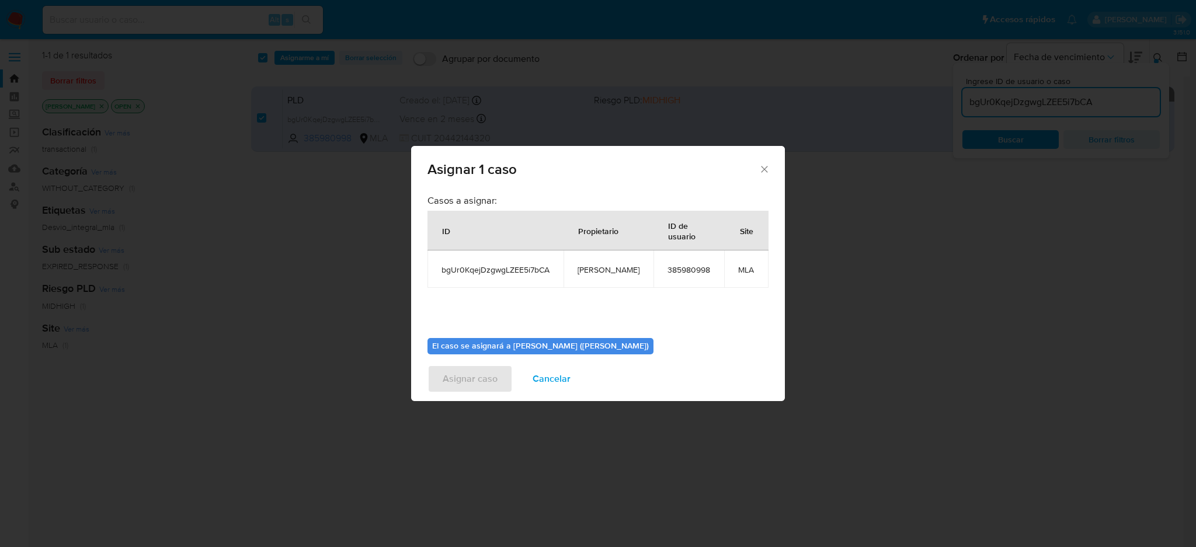
click at [589, 265] on span "[PERSON_NAME]" at bounding box center [609, 270] width 62 height 11
copy span "[PERSON_NAME]"
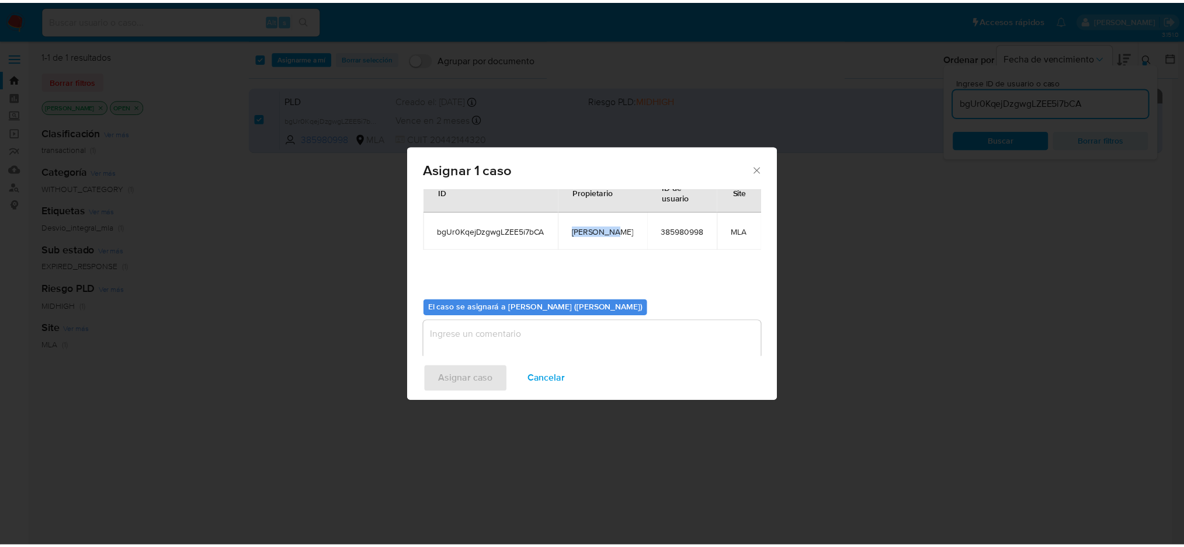
scroll to position [60, 0]
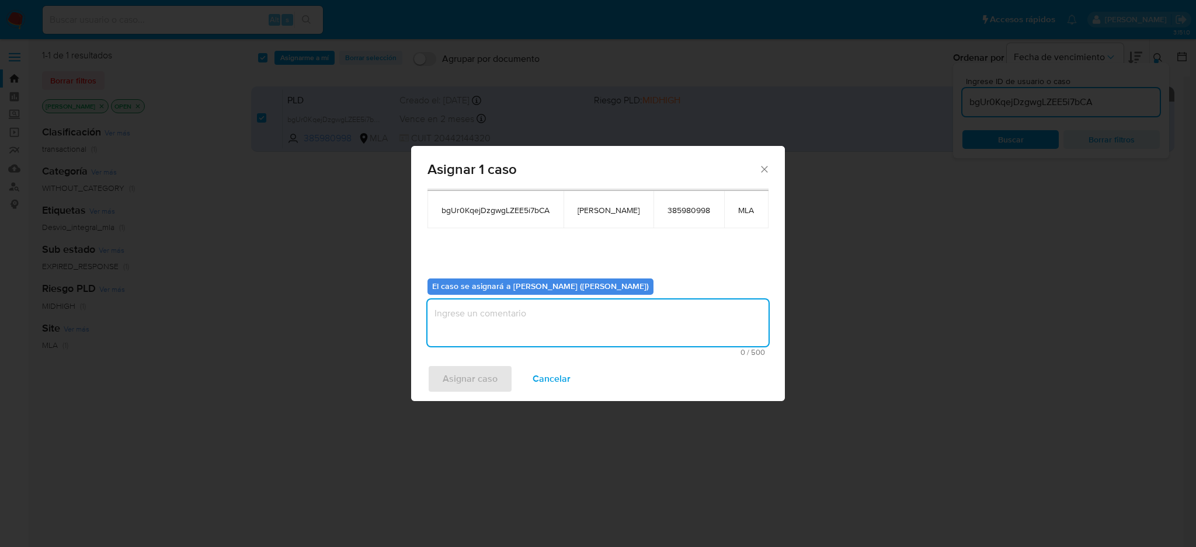
click at [502, 318] on textarea "assign-modal" at bounding box center [598, 323] width 341 height 47
paste textarea "[PERSON_NAME]"
type textarea "[PERSON_NAME]"
click at [474, 377] on span "Asignar caso" at bounding box center [470, 379] width 55 height 26
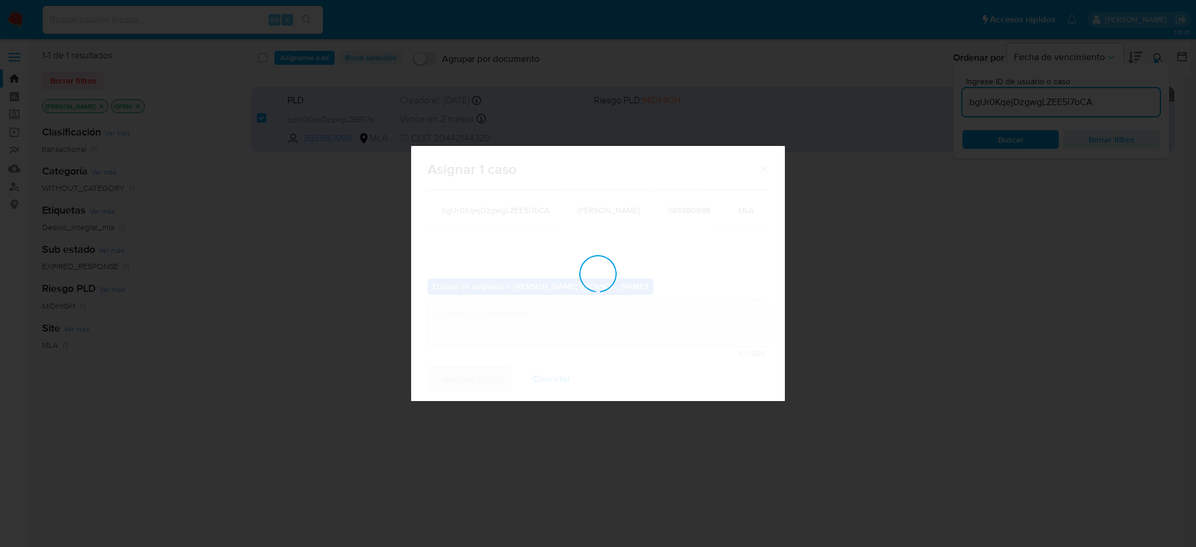
checkbox input "false"
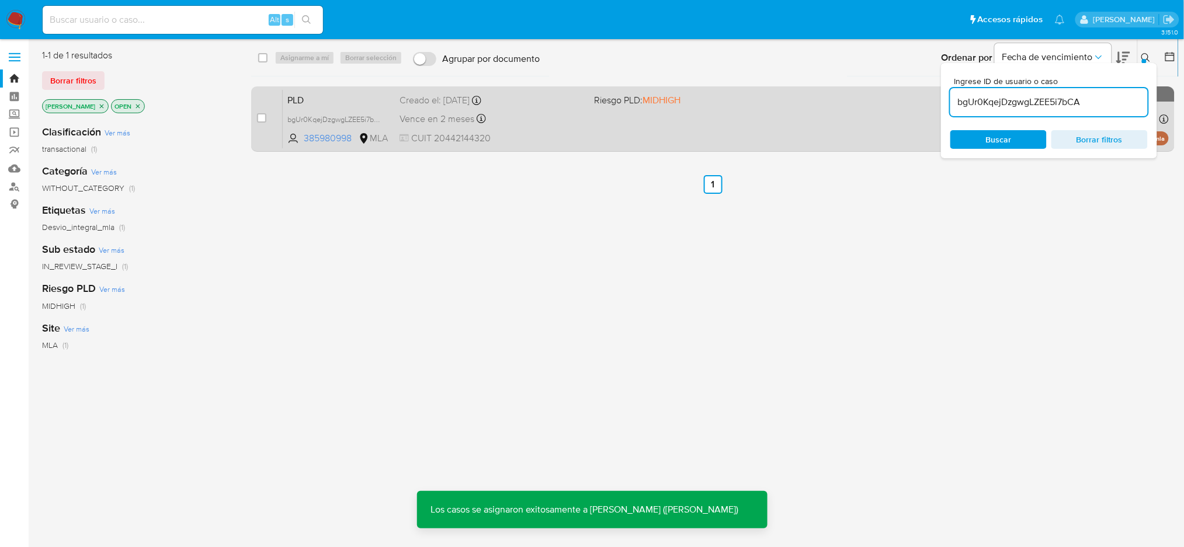
click at [545, 137] on span "CUIT 20442144320" at bounding box center [491, 138] width 185 height 13
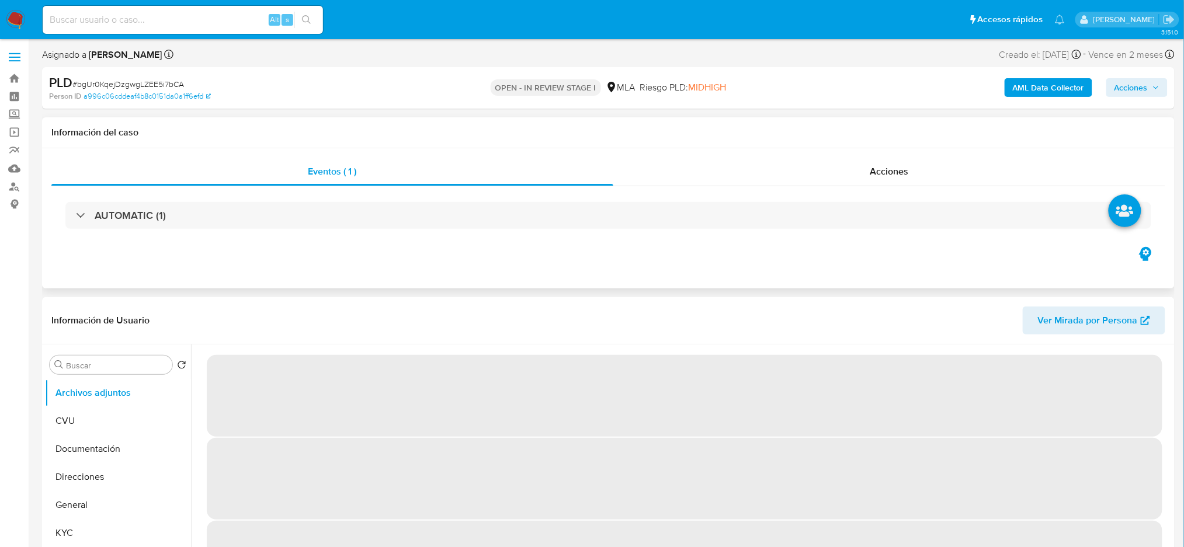
select select "10"
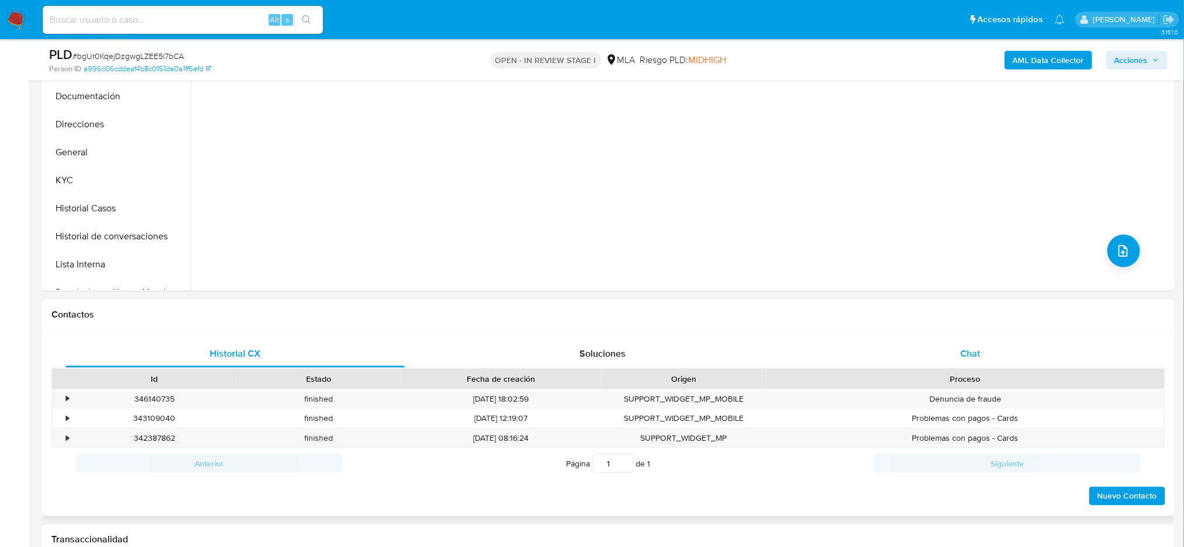
click at [967, 363] on div "Chat" at bounding box center [970, 354] width 339 height 28
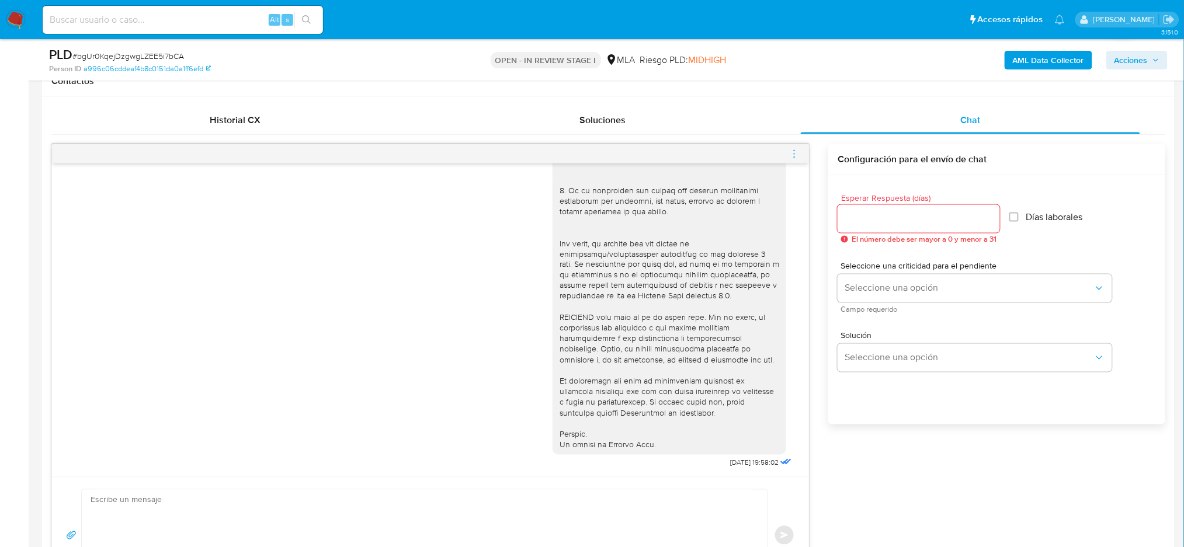
scroll to position [216, 0]
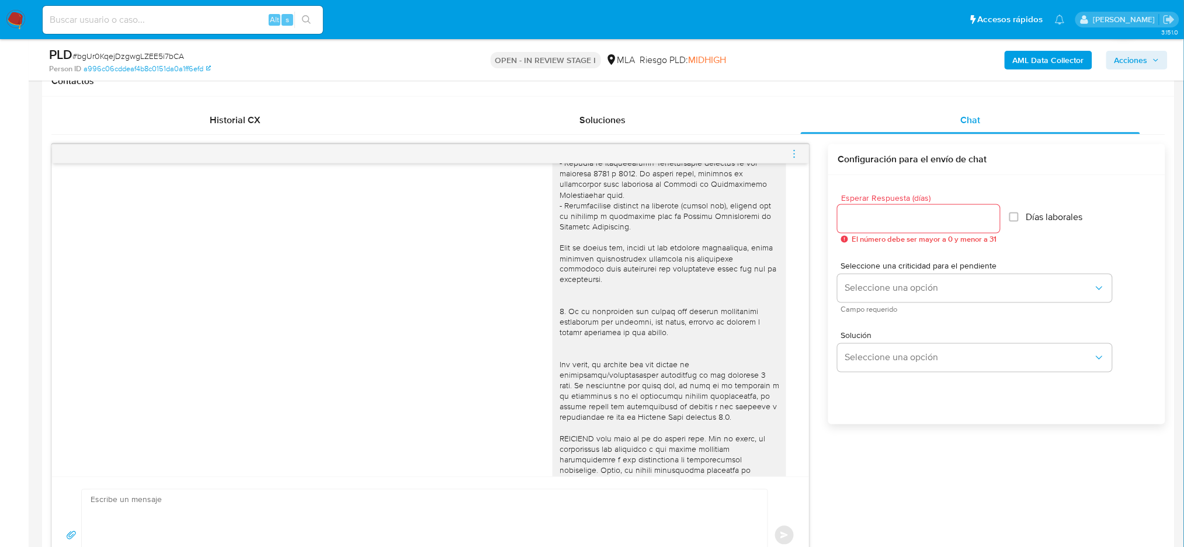
click at [790, 150] on icon "menu-action" at bounding box center [794, 154] width 11 height 11
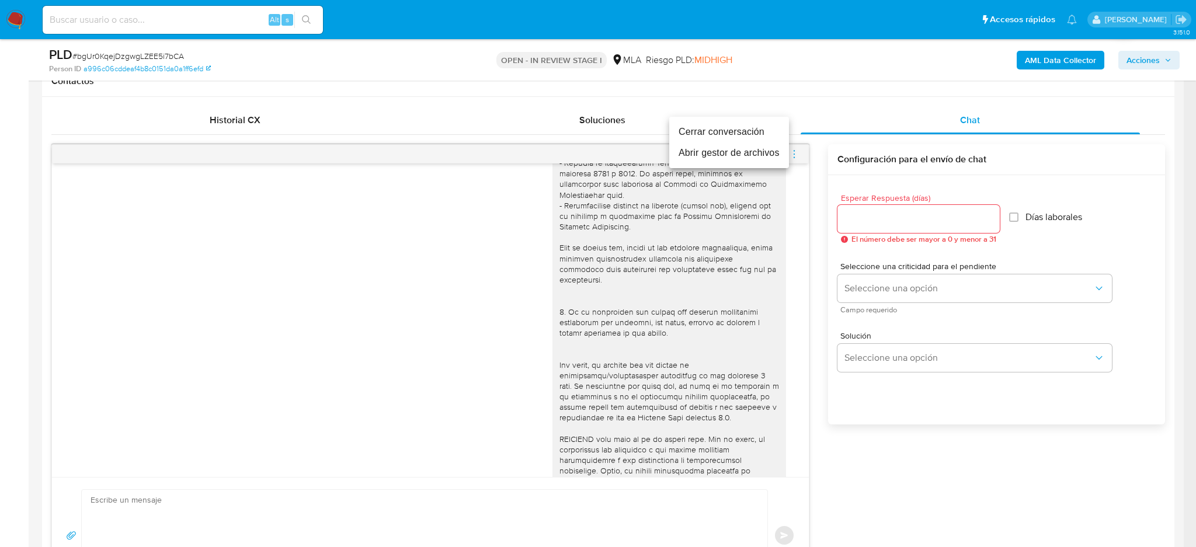
click at [694, 135] on li "Cerrar conversación" at bounding box center [729, 131] width 120 height 21
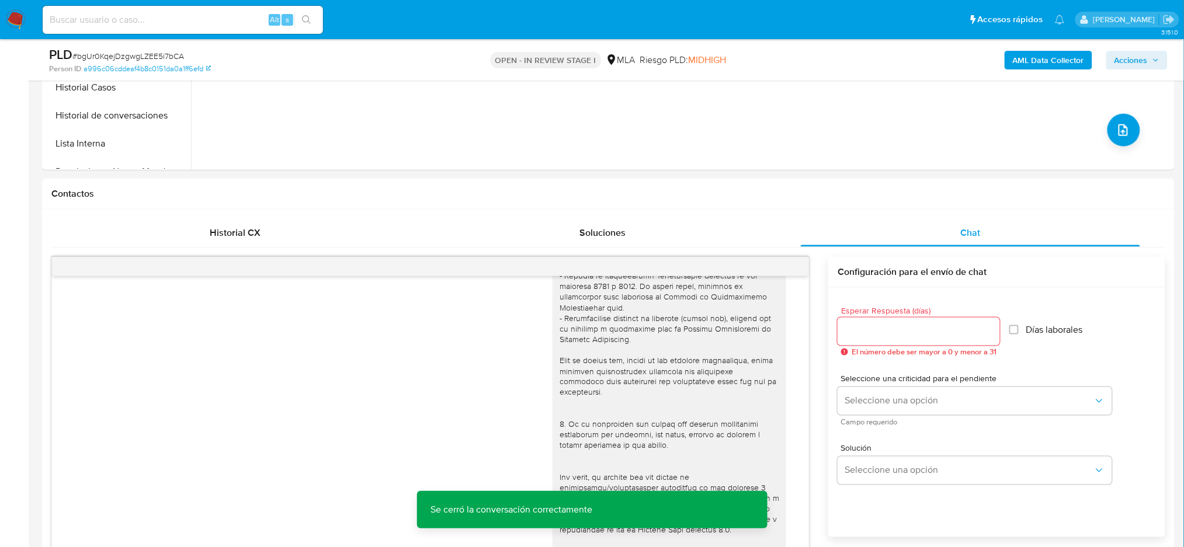
scroll to position [234, 0]
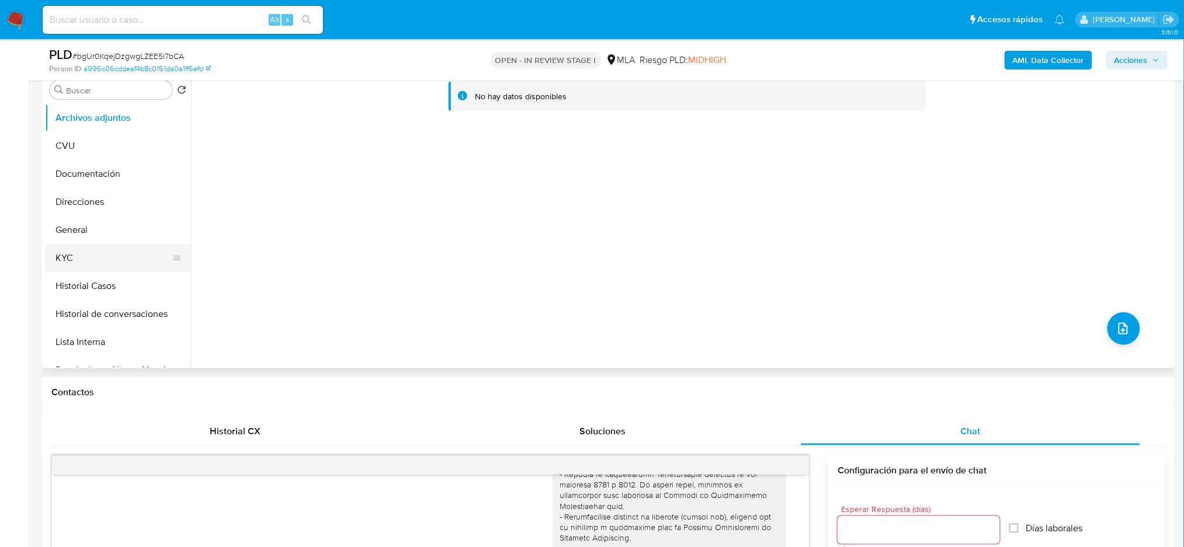
click at [80, 267] on button "KYC" at bounding box center [113, 258] width 137 height 28
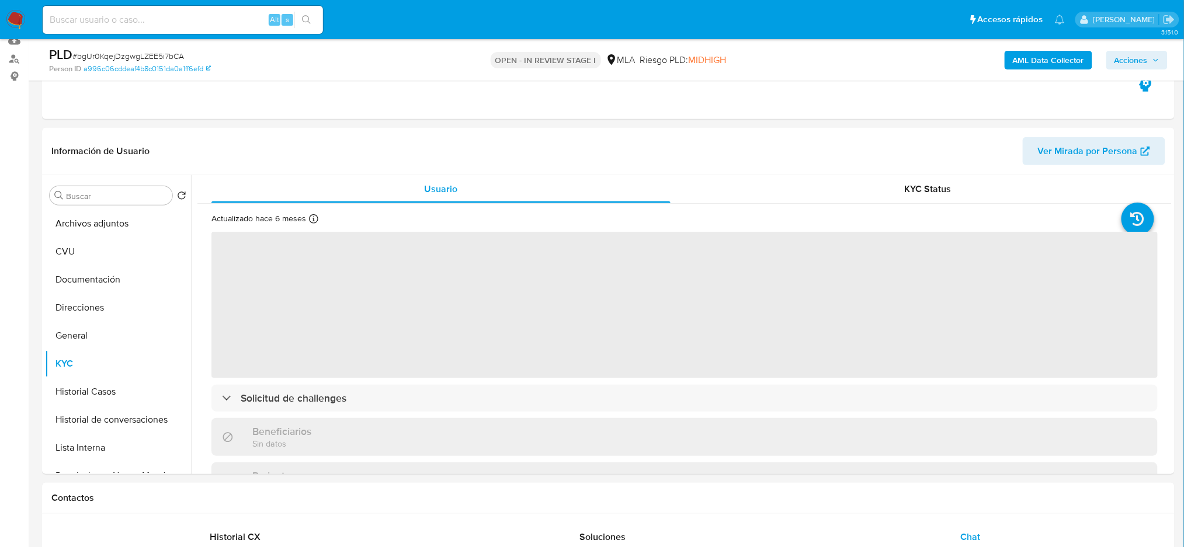
scroll to position [155, 0]
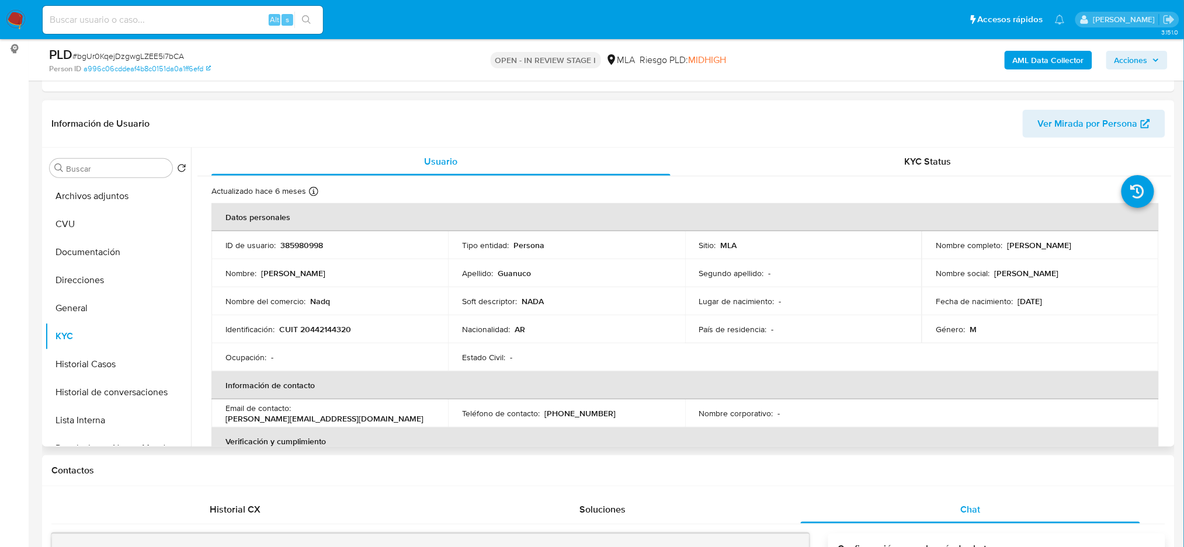
click at [324, 332] on p "CUIT 20442144320" at bounding box center [315, 329] width 72 height 11
copy p "20442144320"
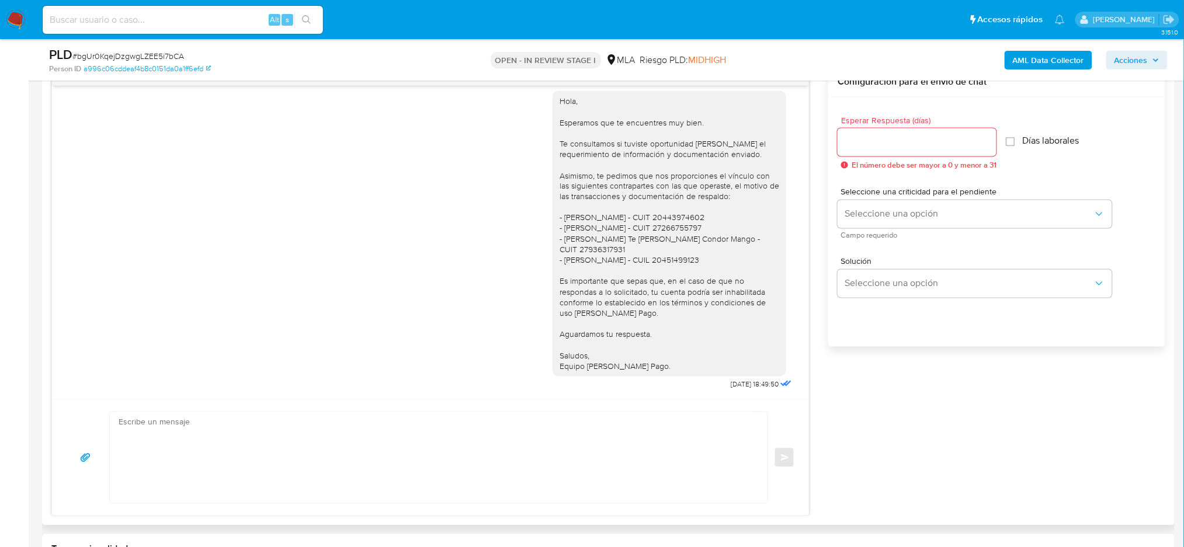
scroll to position [916, 0]
drag, startPoint x: 701, startPoint y: 383, endPoint x: 739, endPoint y: 386, distance: 38.1
click at [739, 386] on div "Hola, Esperamos que te encuentres muy bien. Te consultamos si tuviste oportunid…" at bounding box center [673, 238] width 242 height 310
copy span "29/07/2025"
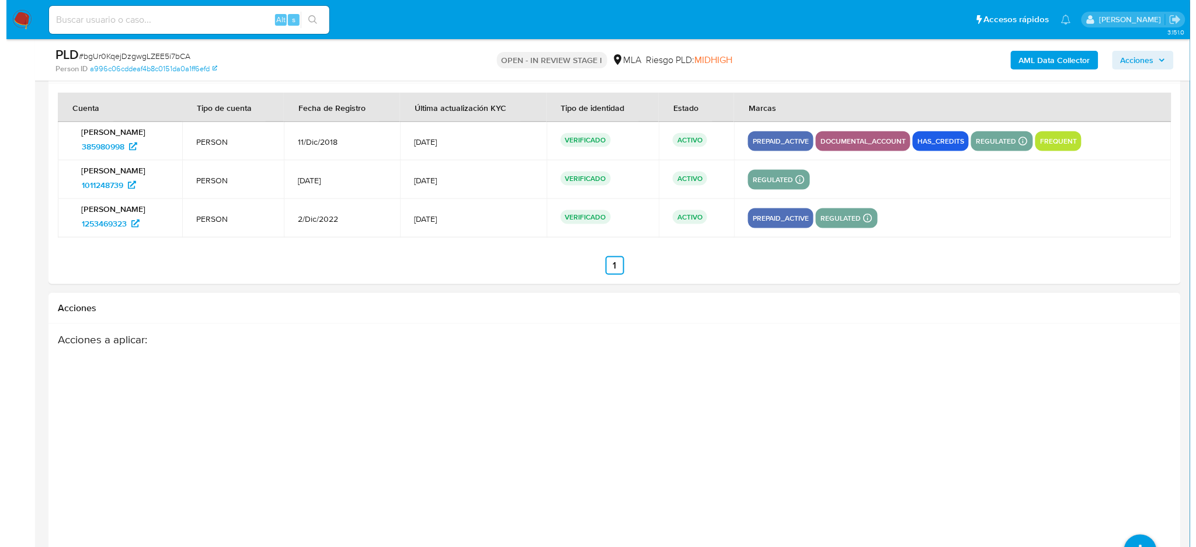
scroll to position [2134, 0]
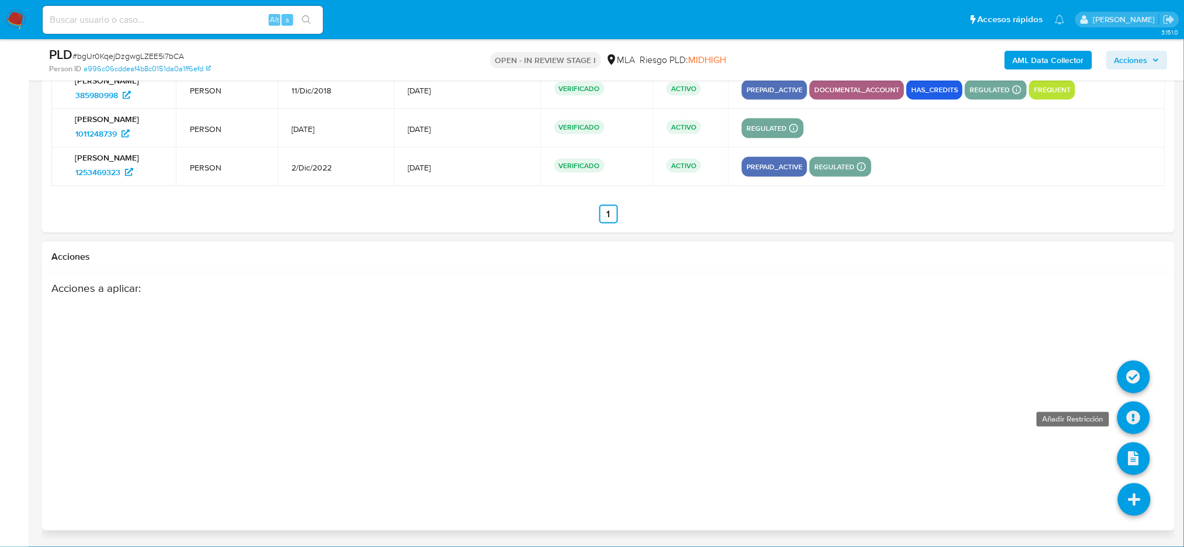
click at [1140, 434] on icon at bounding box center [1133, 418] width 33 height 33
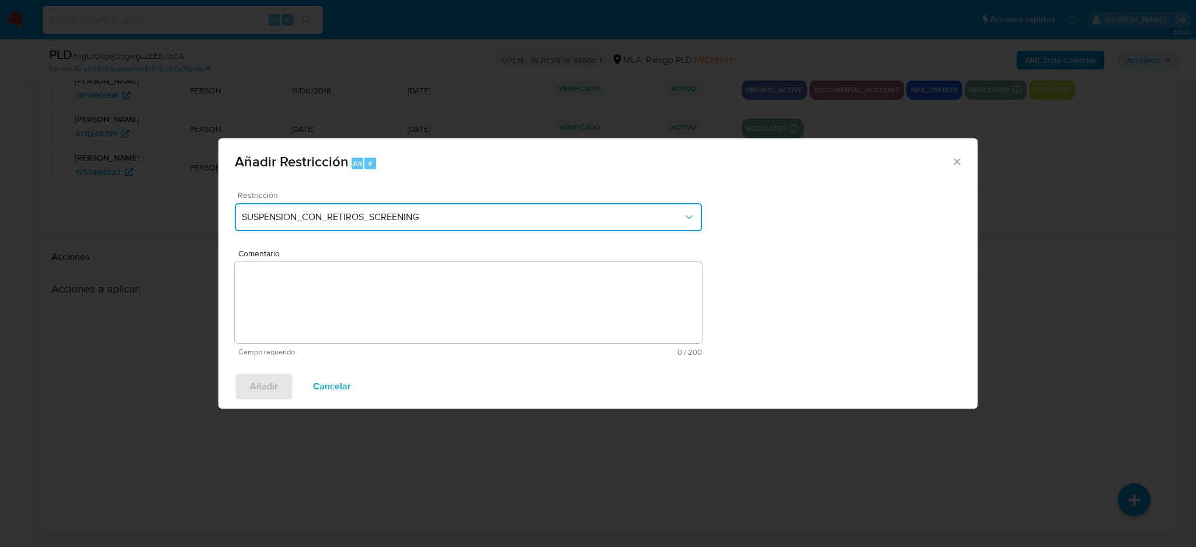
click at [387, 220] on span "SUSPENSION_CON_RETIROS_SCREENING" at bounding box center [463, 217] width 442 height 12
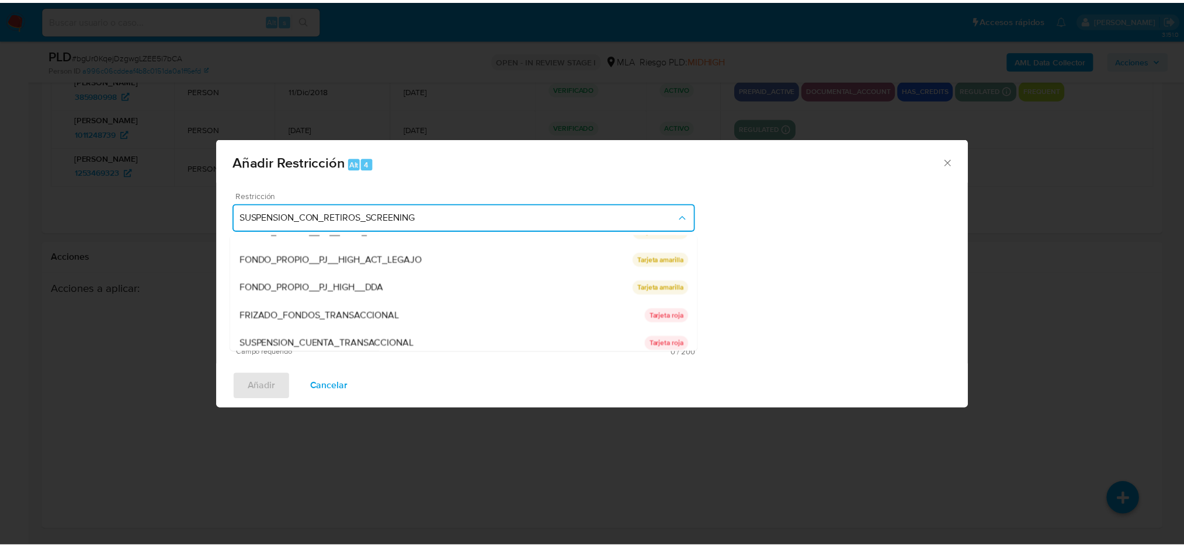
scroll to position [191, 0]
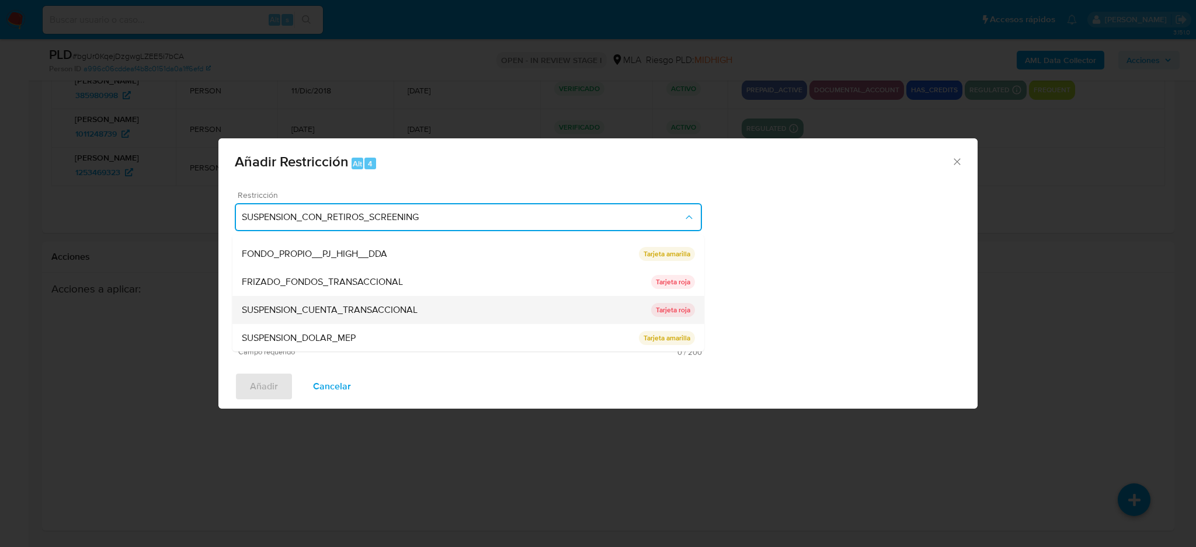
click at [366, 310] on span "SUSPENSION_CUENTA_TRANSACCIONAL" at bounding box center [330, 310] width 176 height 12
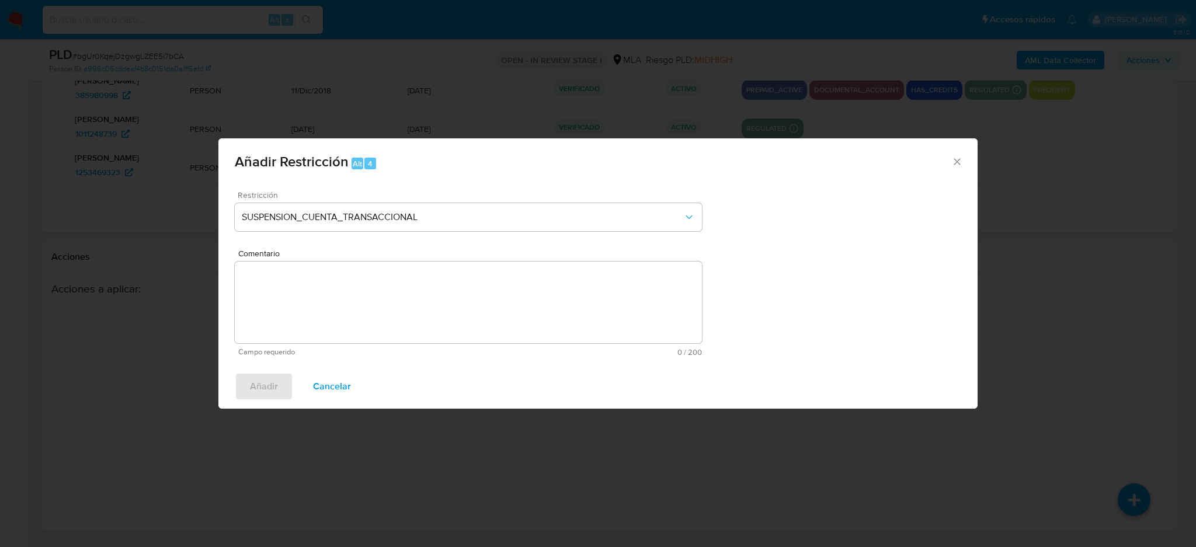
click at [366, 310] on textarea "Comentario" at bounding box center [468, 303] width 467 height 82
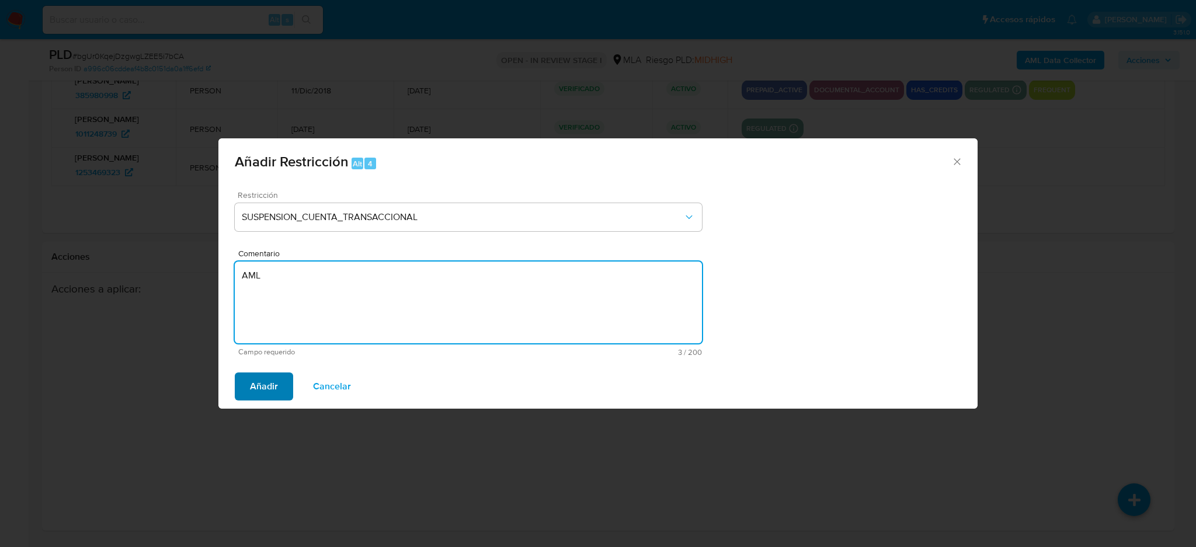
type textarea "AML"
click at [251, 378] on span "Añadir" at bounding box center [264, 387] width 28 height 26
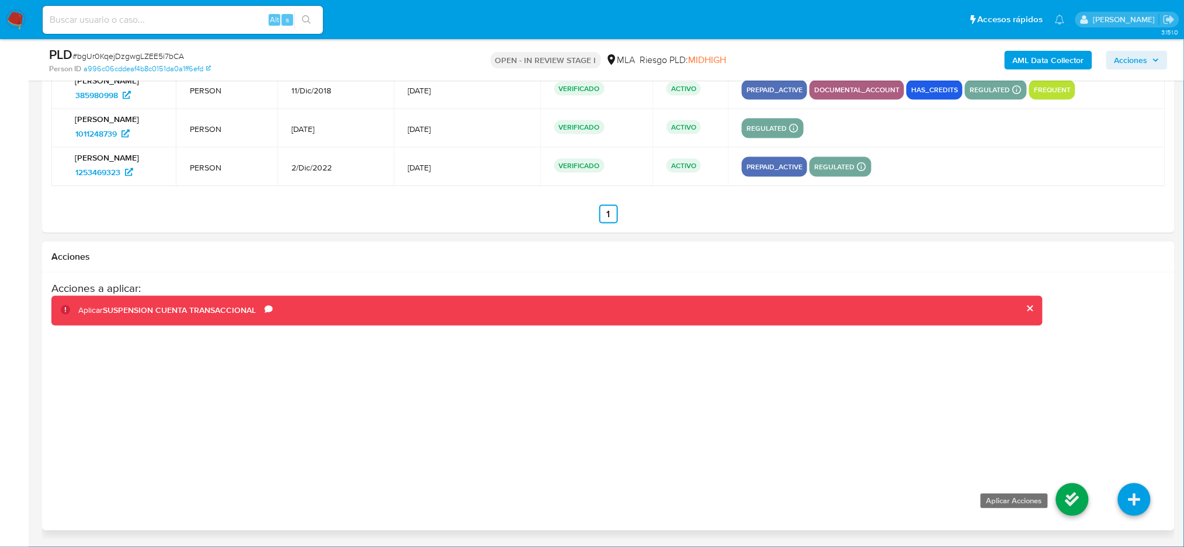
click at [1073, 496] on icon at bounding box center [1072, 500] width 33 height 33
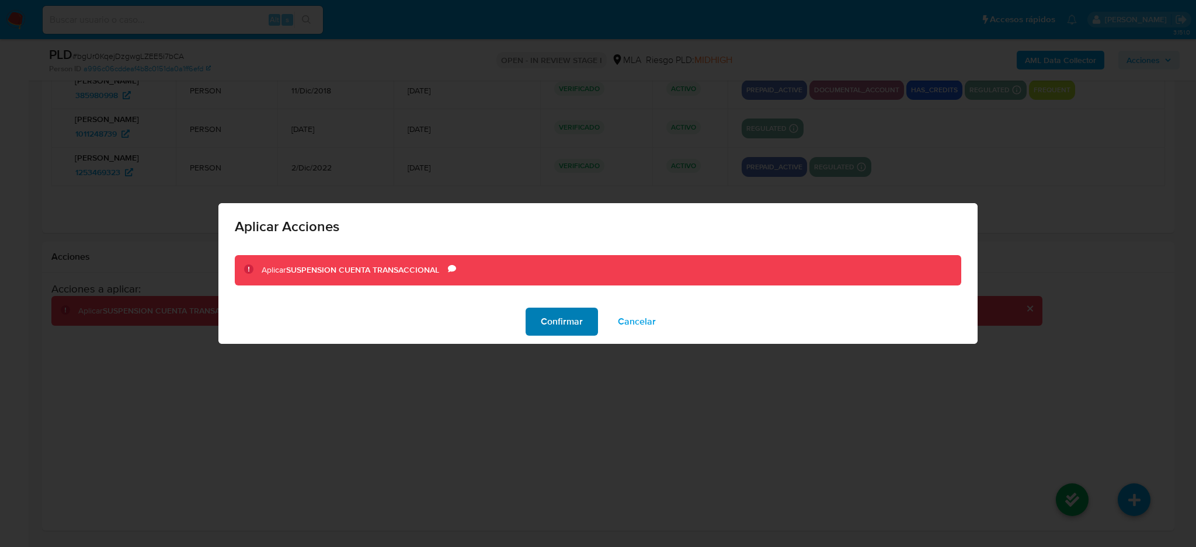
click at [545, 325] on span "Confirmar" at bounding box center [562, 322] width 42 height 26
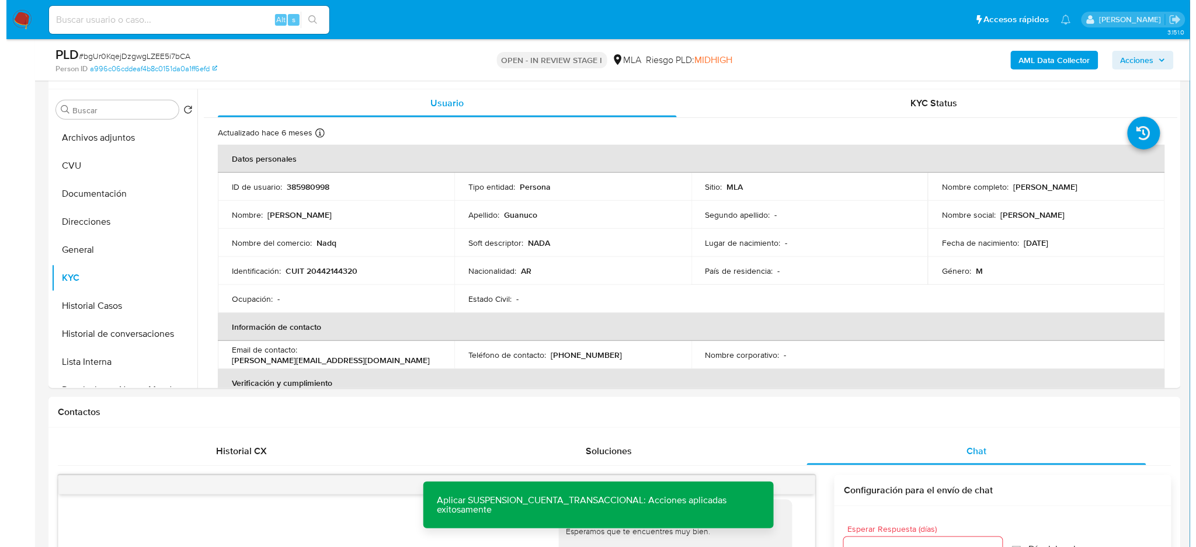
scroll to position [187, 0]
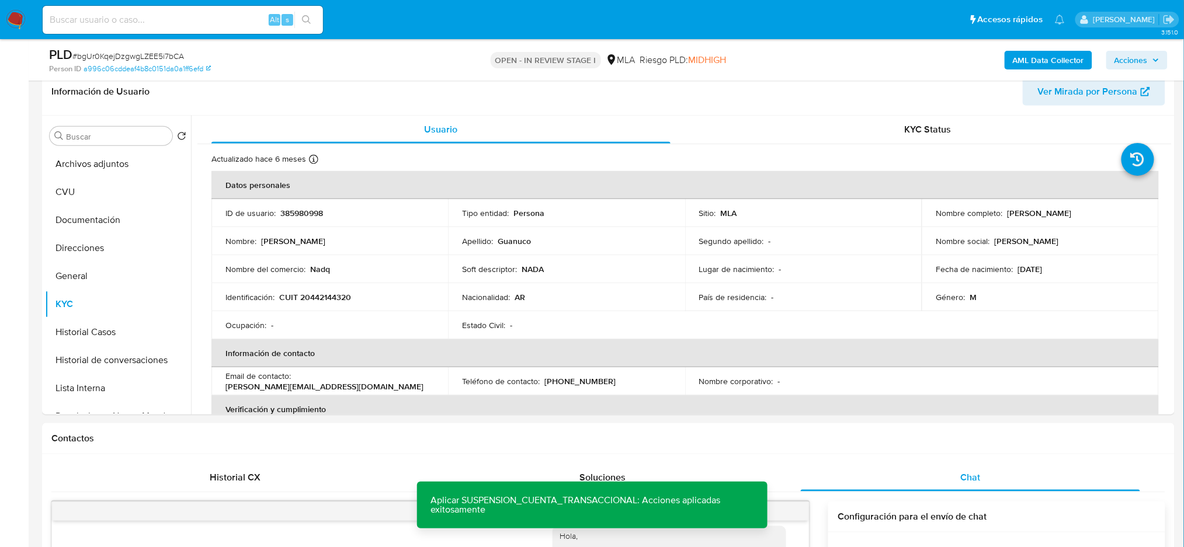
click at [1021, 54] on b "AML Data Collector" at bounding box center [1048, 60] width 71 height 19
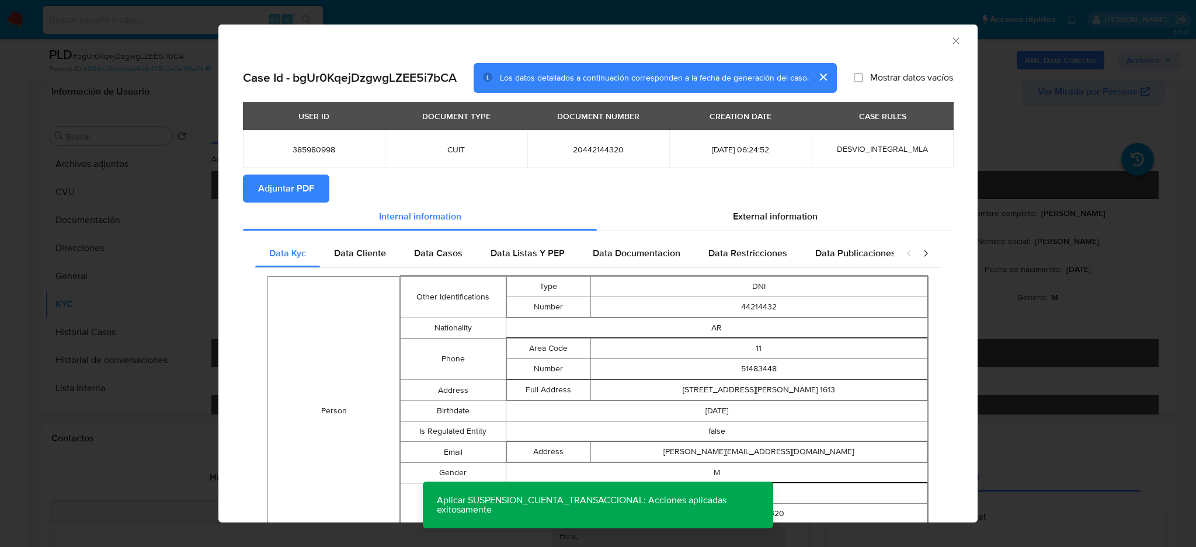
click at [308, 192] on span "Adjuntar PDF" at bounding box center [286, 189] width 56 height 26
click at [953, 43] on icon "Cerrar ventana" at bounding box center [956, 40] width 6 height 6
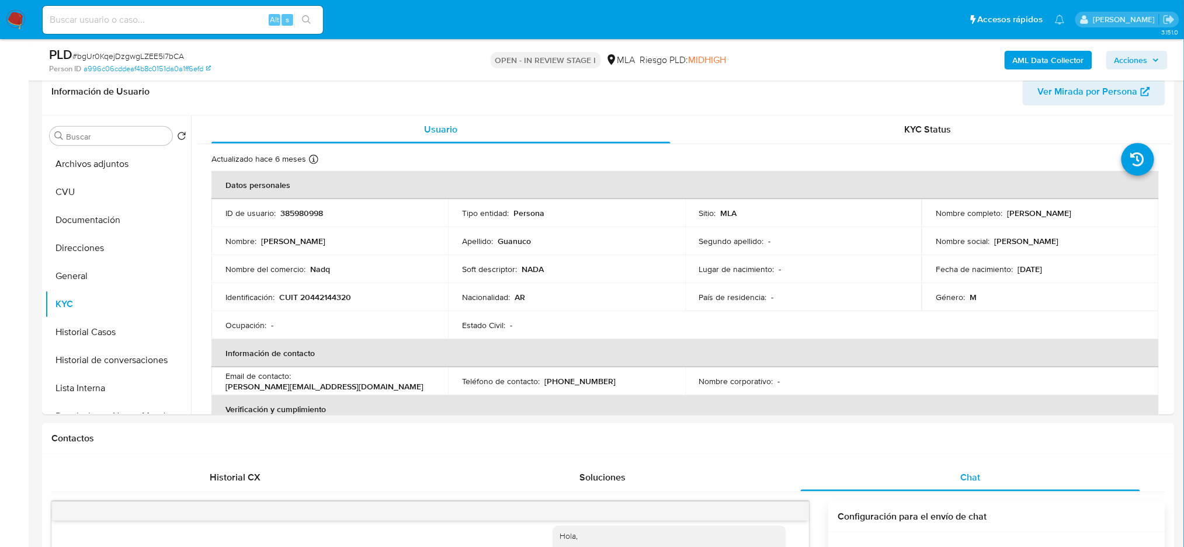
drag, startPoint x: 0, startPoint y: 275, endPoint x: 5, endPoint y: 280, distance: 7.0
click at [315, 211] on p "385980998" at bounding box center [301, 213] width 43 height 11
copy p "385980998"
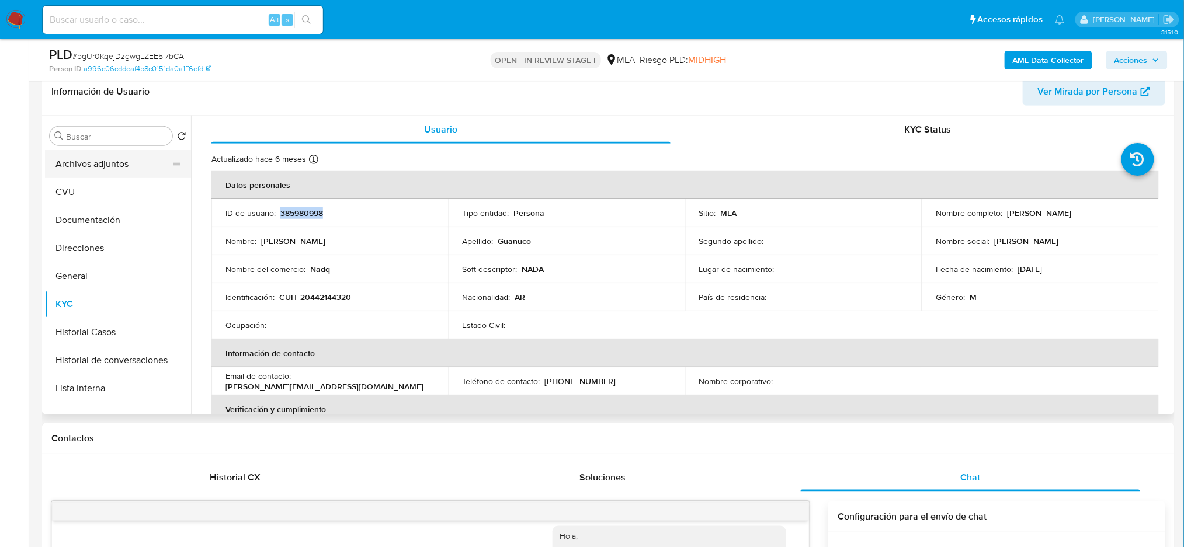
click at [95, 168] on button "Archivos adjuntos" at bounding box center [113, 164] width 137 height 28
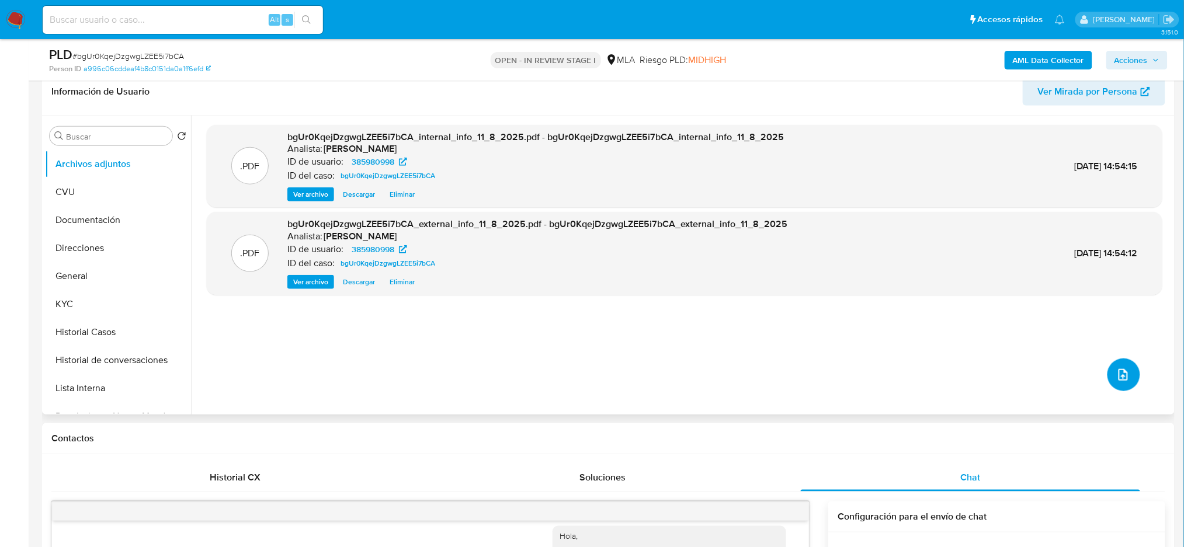
click at [1118, 376] on icon "upload-file" at bounding box center [1122, 375] width 9 height 12
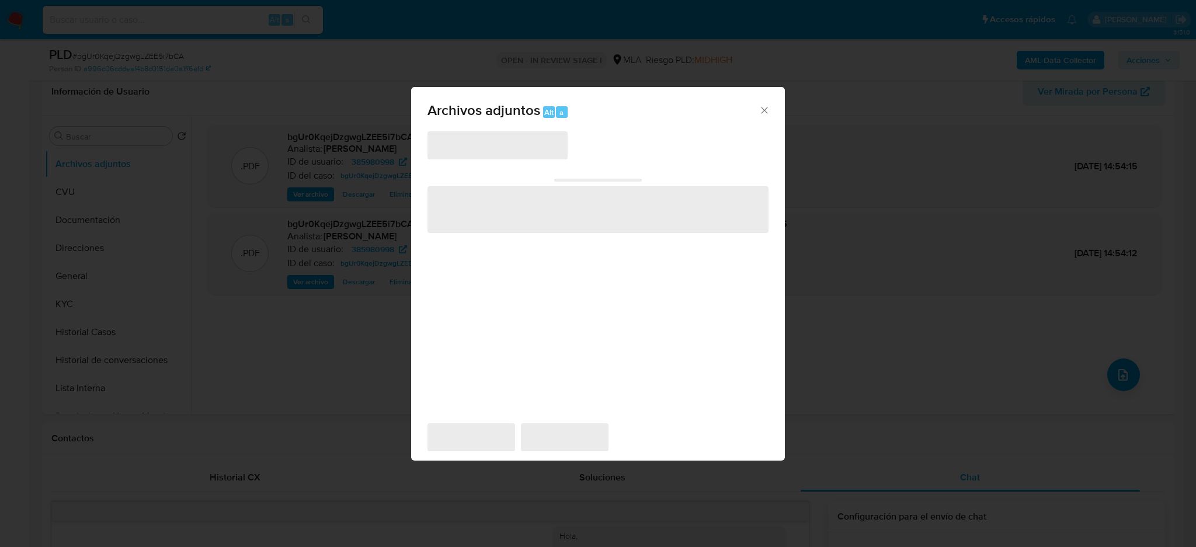
click at [507, 147] on span "‌" at bounding box center [498, 145] width 140 height 28
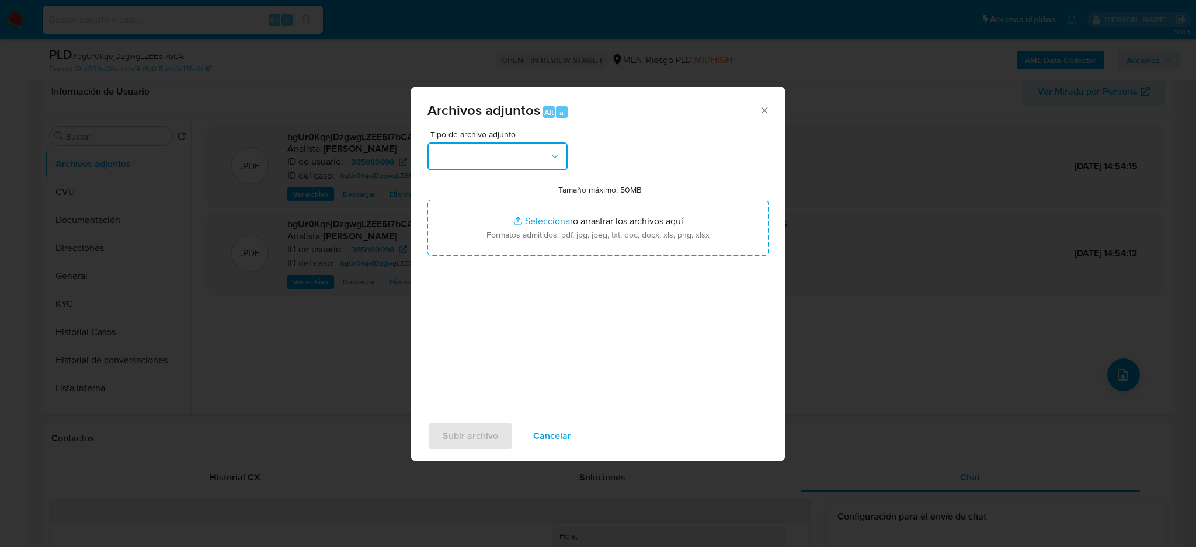
click at [520, 149] on button "button" at bounding box center [498, 157] width 140 height 28
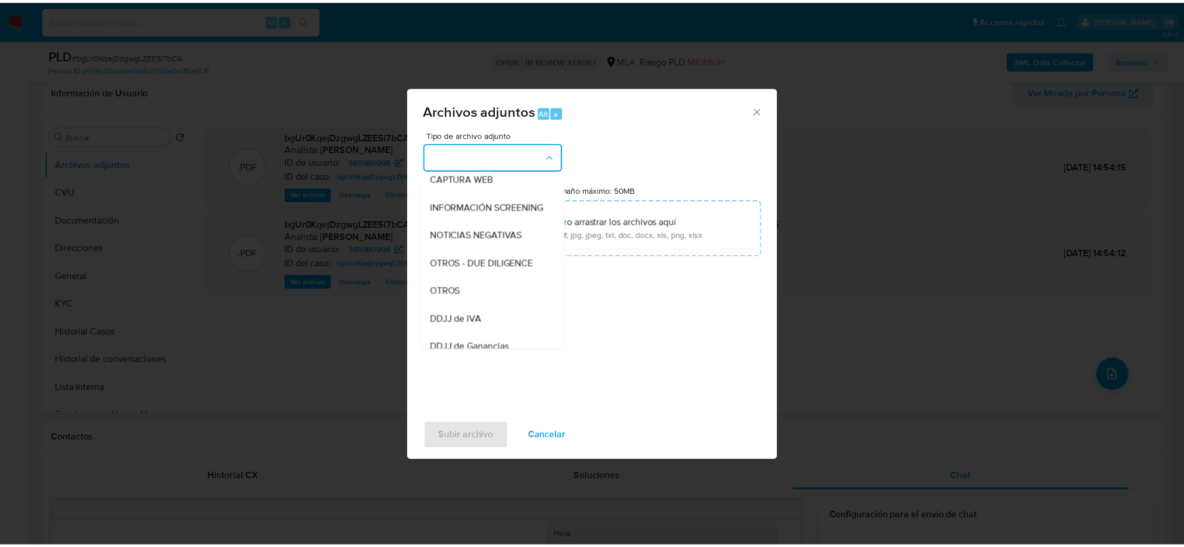
scroll to position [155, 0]
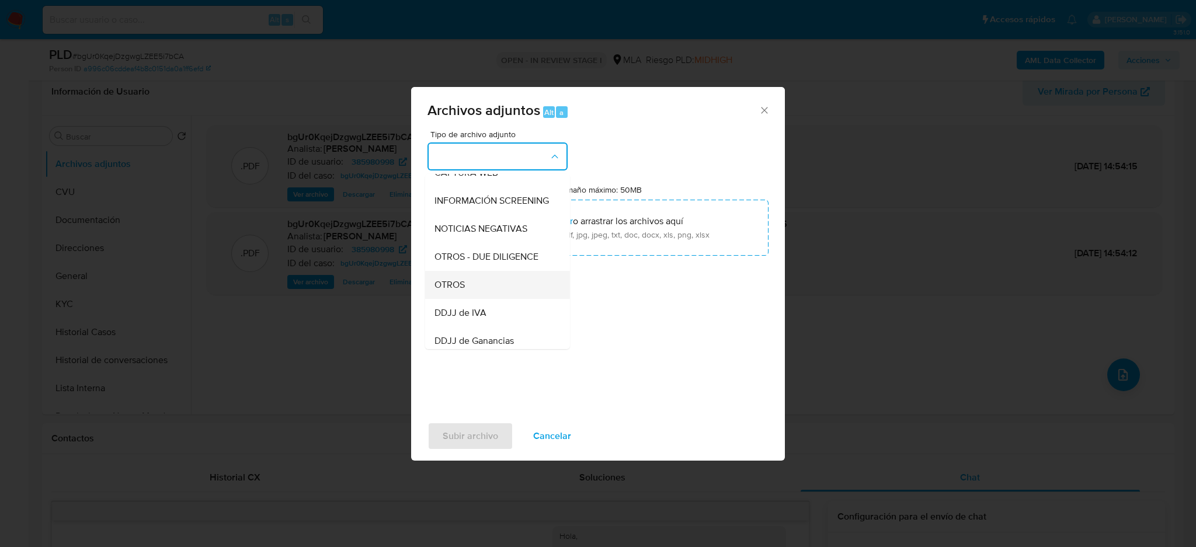
click at [471, 296] on div "OTROS" at bounding box center [494, 285] width 119 height 28
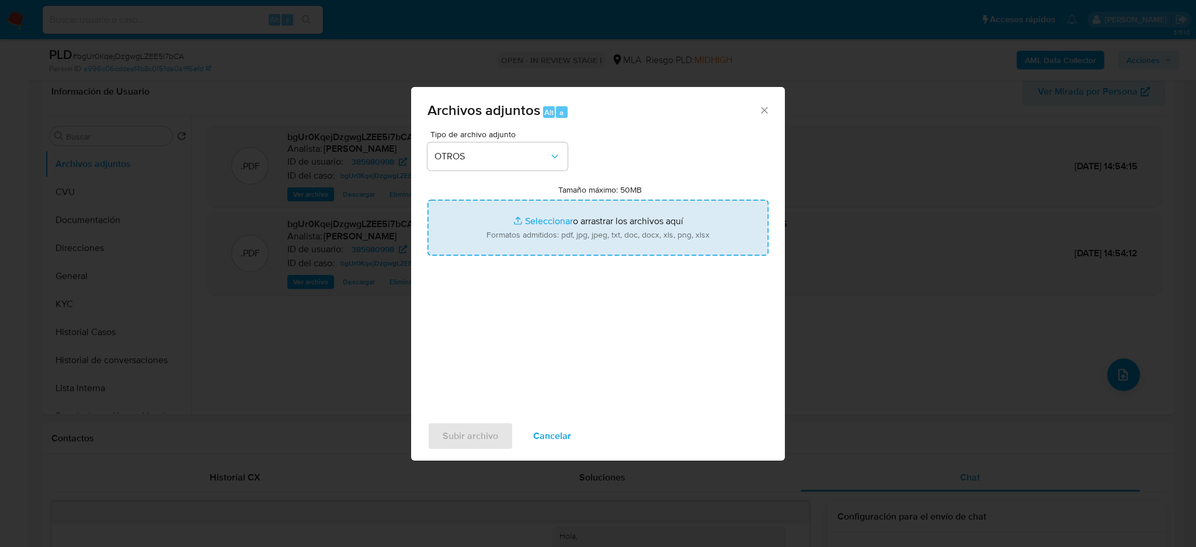
click at [517, 232] on input "Tamaño máximo: 50MB Seleccionar archivos" at bounding box center [598, 228] width 341 height 56
type input "C:\fakepath\Caselog bgUr0KqejDzgwgLZEE5i7bCA_2025_07_18_12_37_18.docx"
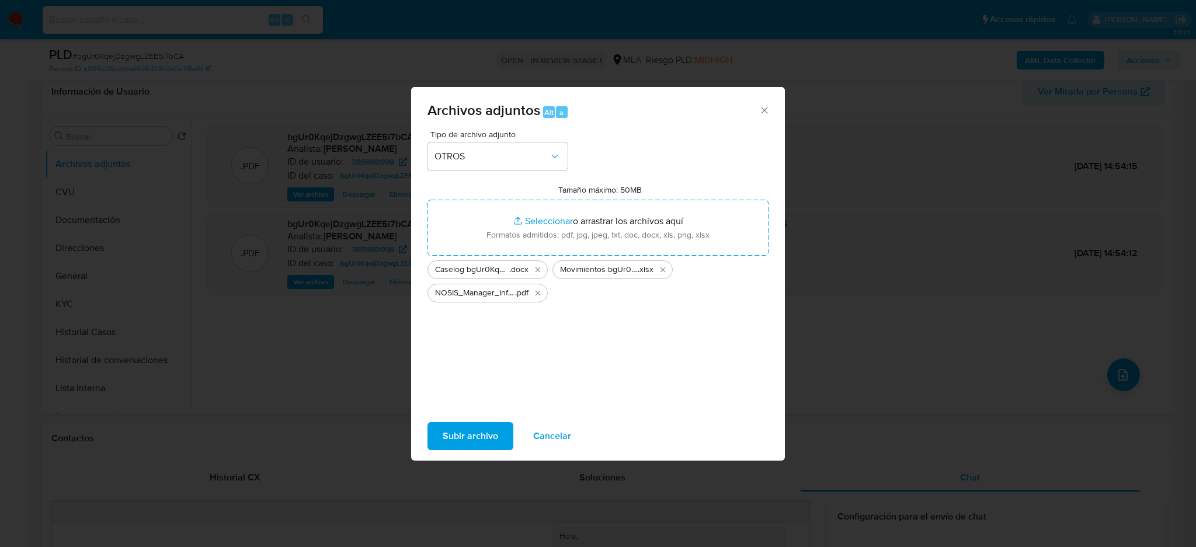
click at [458, 430] on span "Subir archivo" at bounding box center [470, 436] width 55 height 26
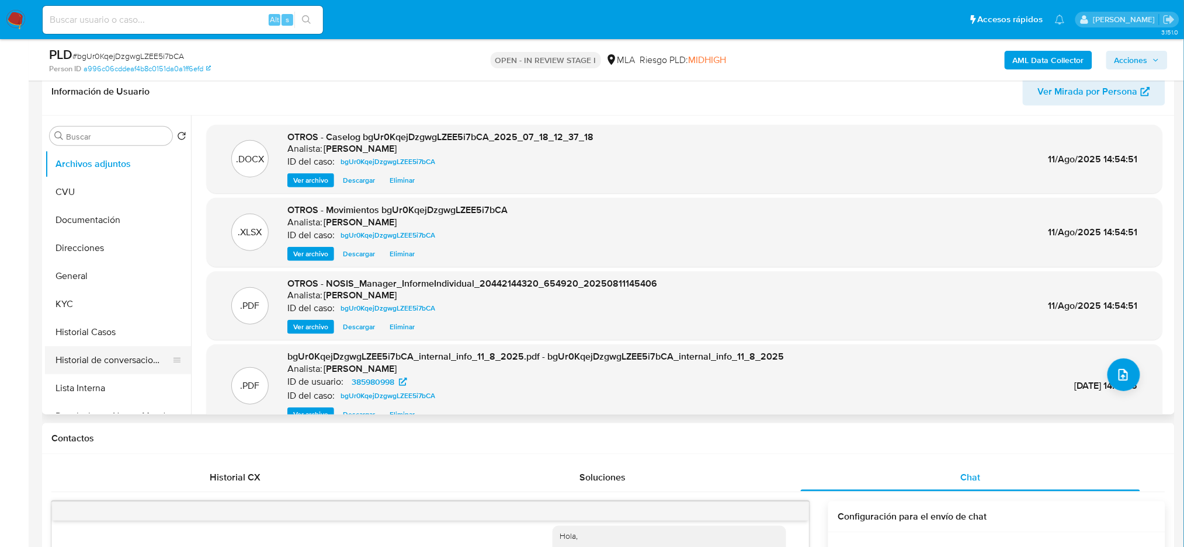
click at [131, 360] on button "Historial de conversaciones" at bounding box center [113, 360] width 137 height 28
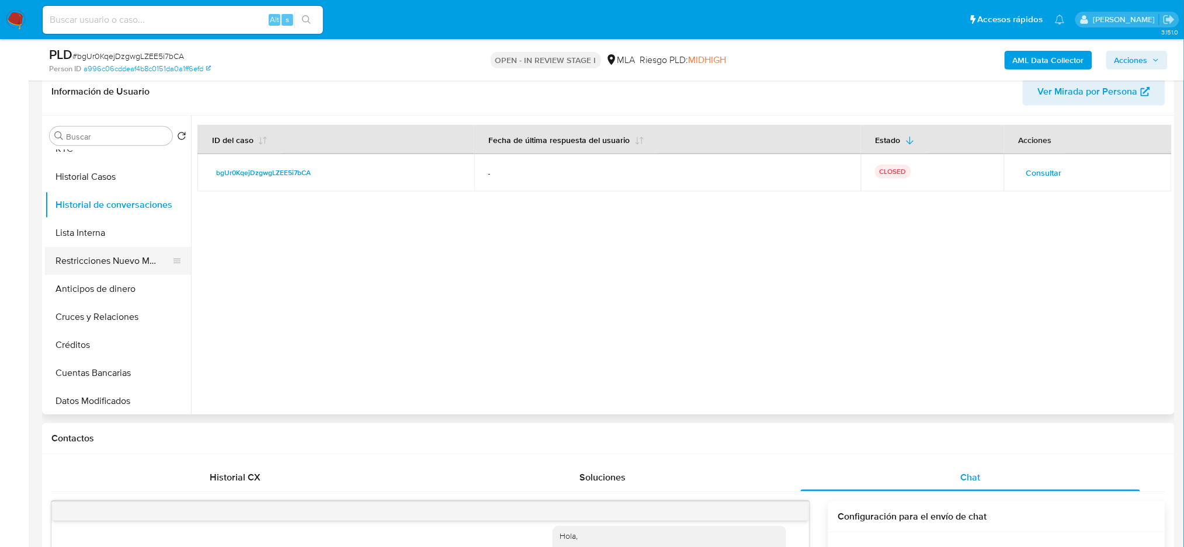
click at [91, 248] on button "Restricciones Nuevo Mundo" at bounding box center [113, 261] width 137 height 28
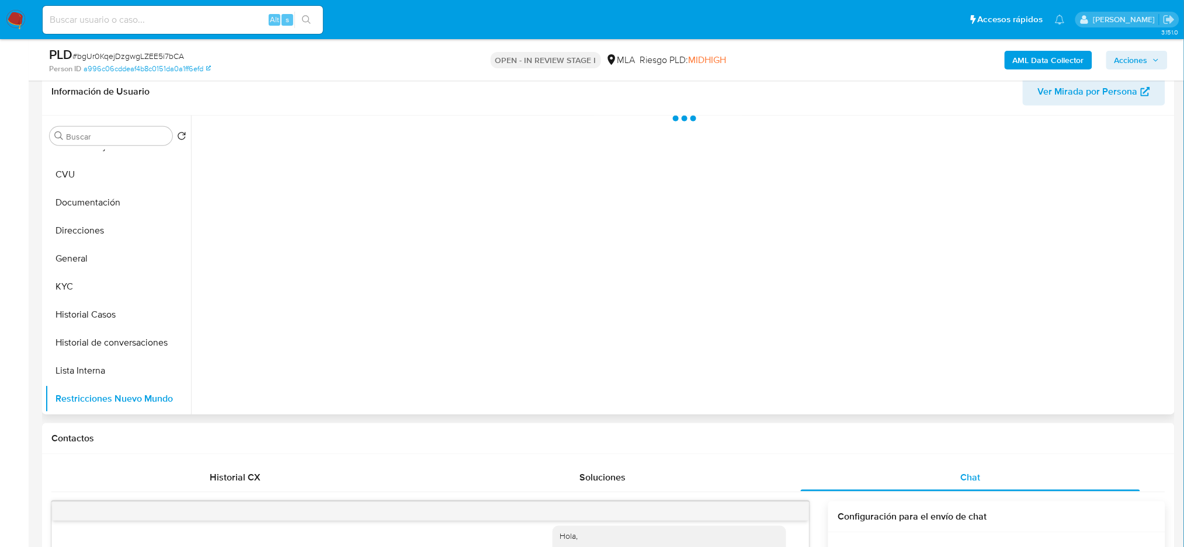
scroll to position [0, 0]
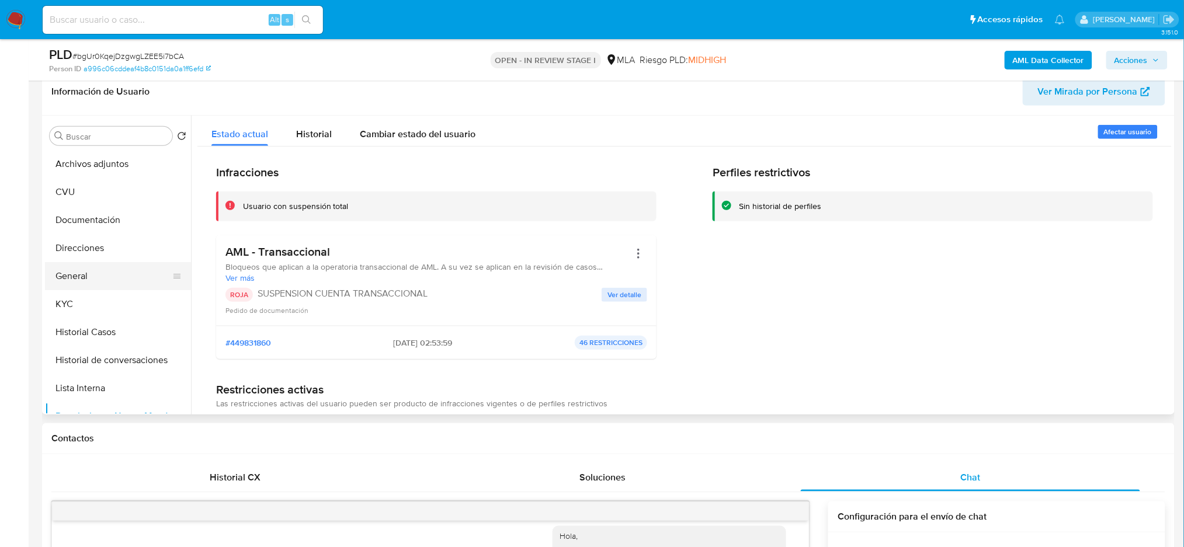
click at [91, 280] on button "General" at bounding box center [113, 276] width 137 height 28
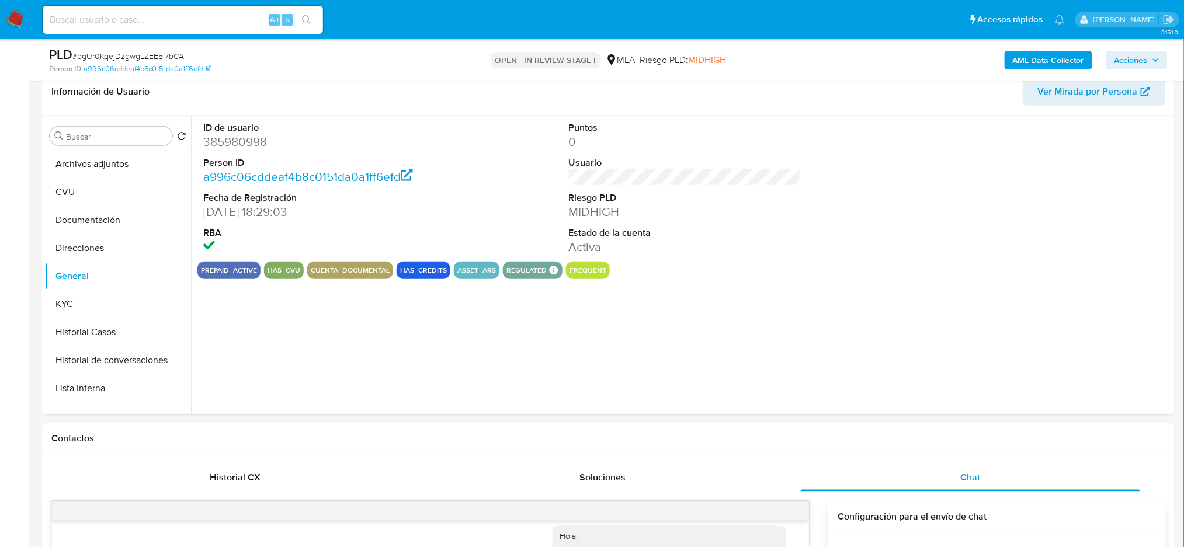
click at [230, 141] on dd "385980998" at bounding box center [319, 142] width 232 height 16
copy dd "385980998"
click at [1116, 57] on span "Acciones" at bounding box center [1130, 60] width 33 height 19
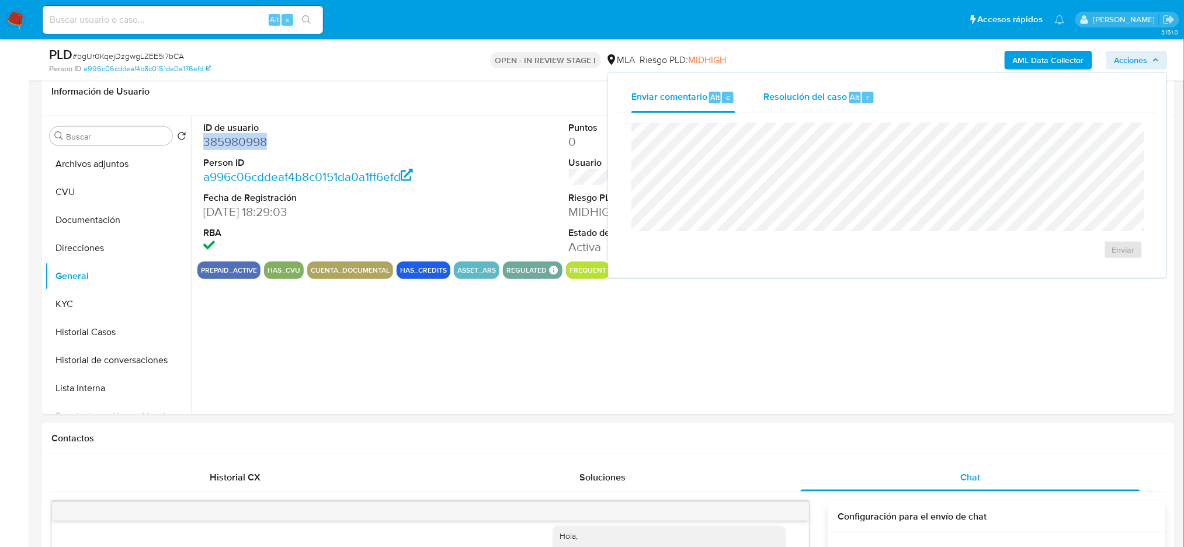
click at [828, 99] on span "Resolución del caso" at bounding box center [805, 96] width 84 height 13
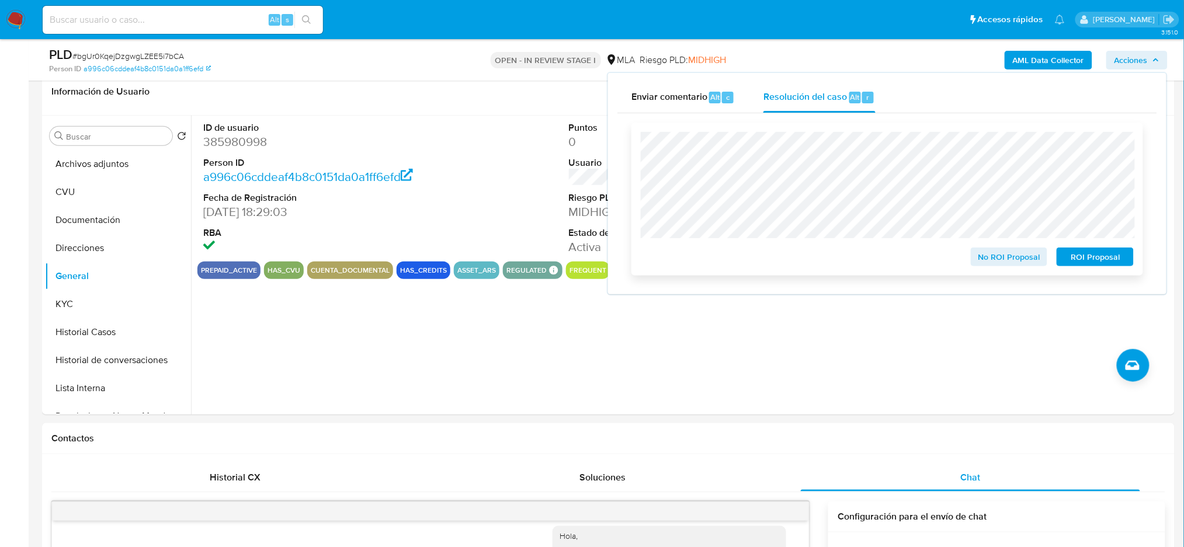
click at [1090, 258] on span "ROI Proposal" at bounding box center [1095, 257] width 61 height 16
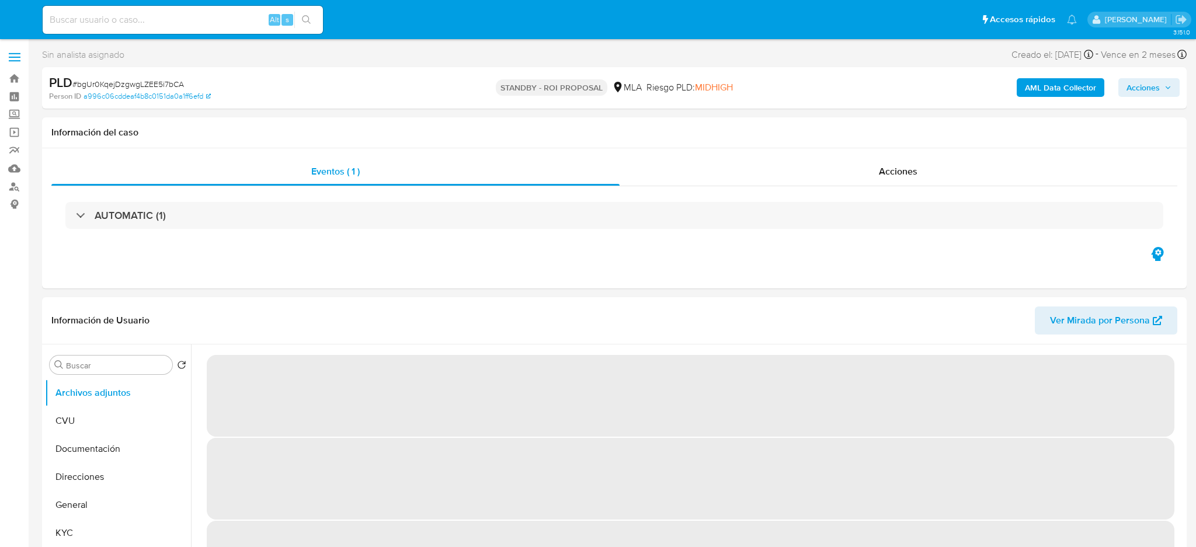
select select "10"
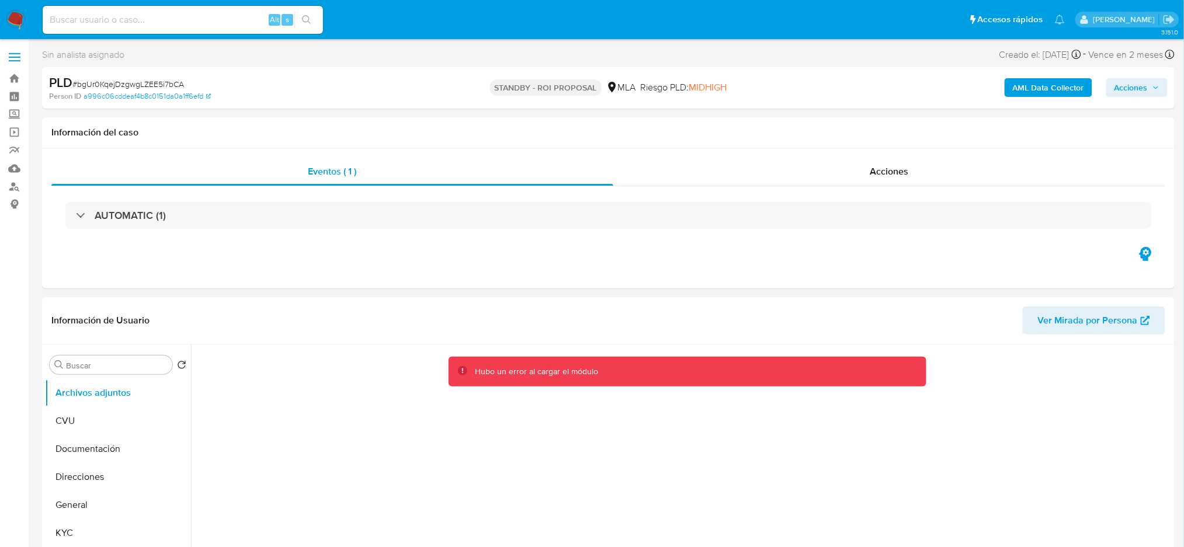
click at [193, 28] on div "Alt s" at bounding box center [183, 20] width 280 height 28
click at [184, 20] on input at bounding box center [183, 19] width 280 height 15
paste input "690337708"
type input "690337708"
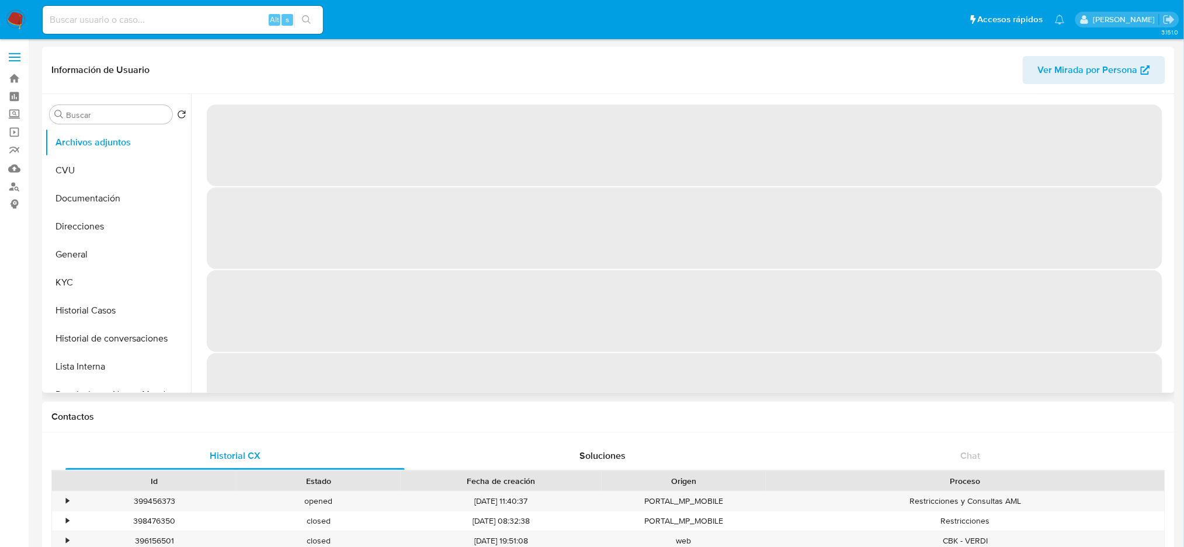
select select "10"
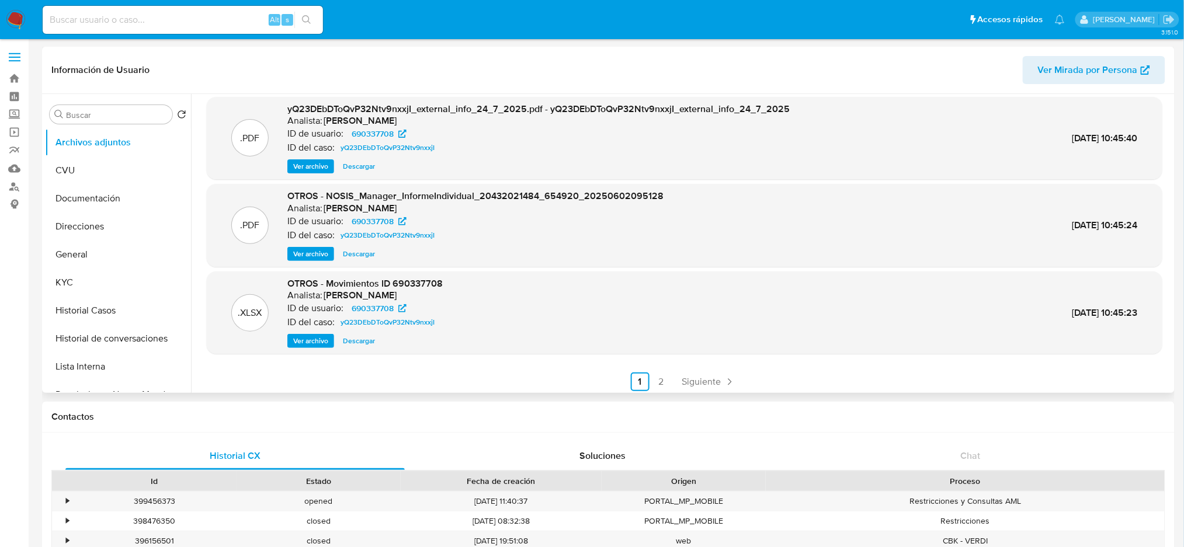
scroll to position [98, 0]
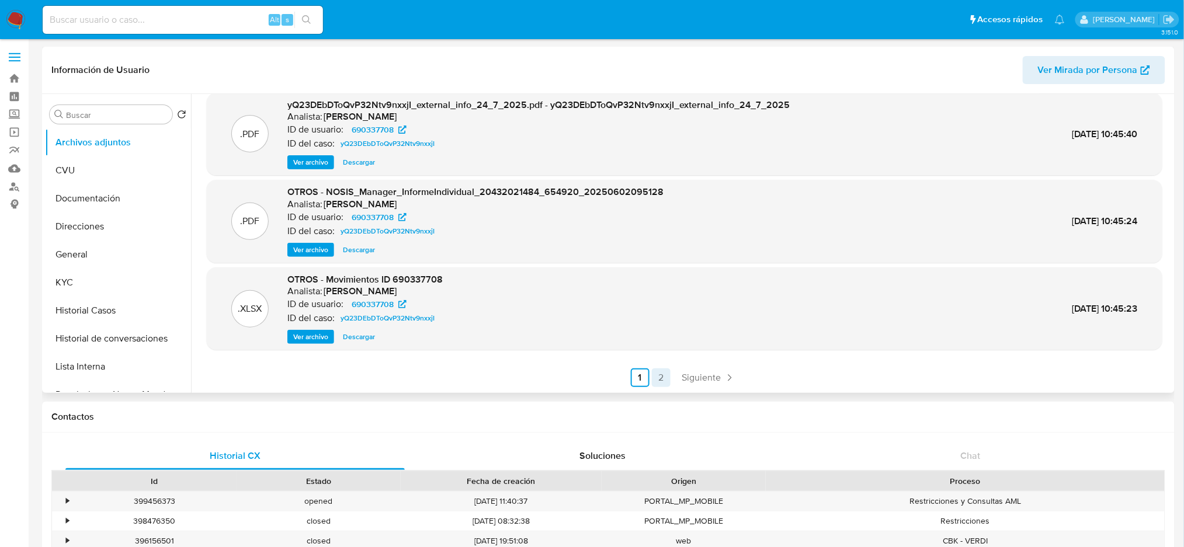
click at [668, 377] on link "2" at bounding box center [661, 378] width 19 height 19
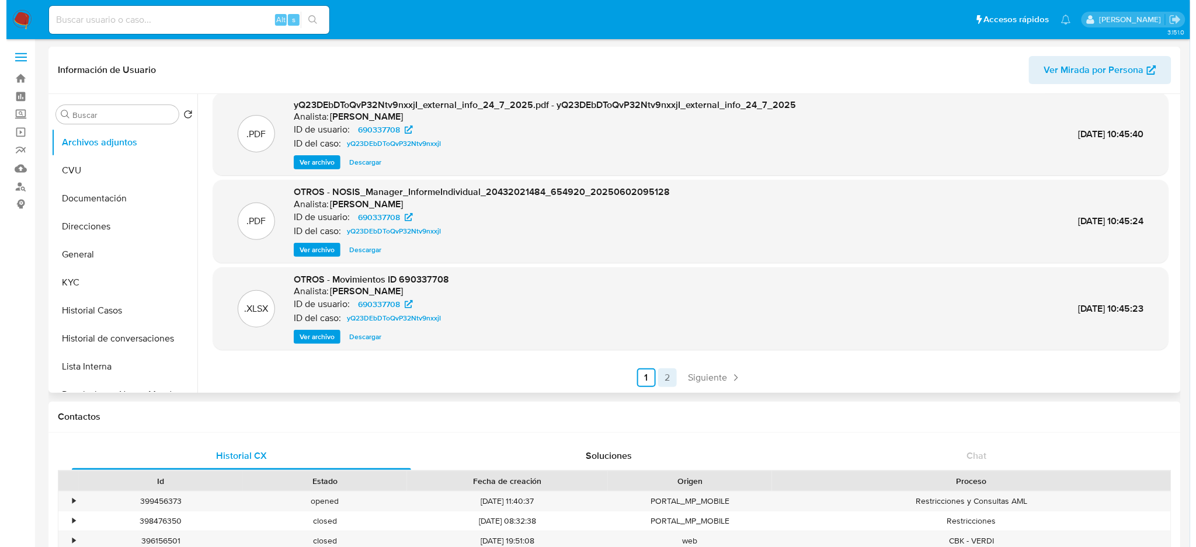
scroll to position [0, 0]
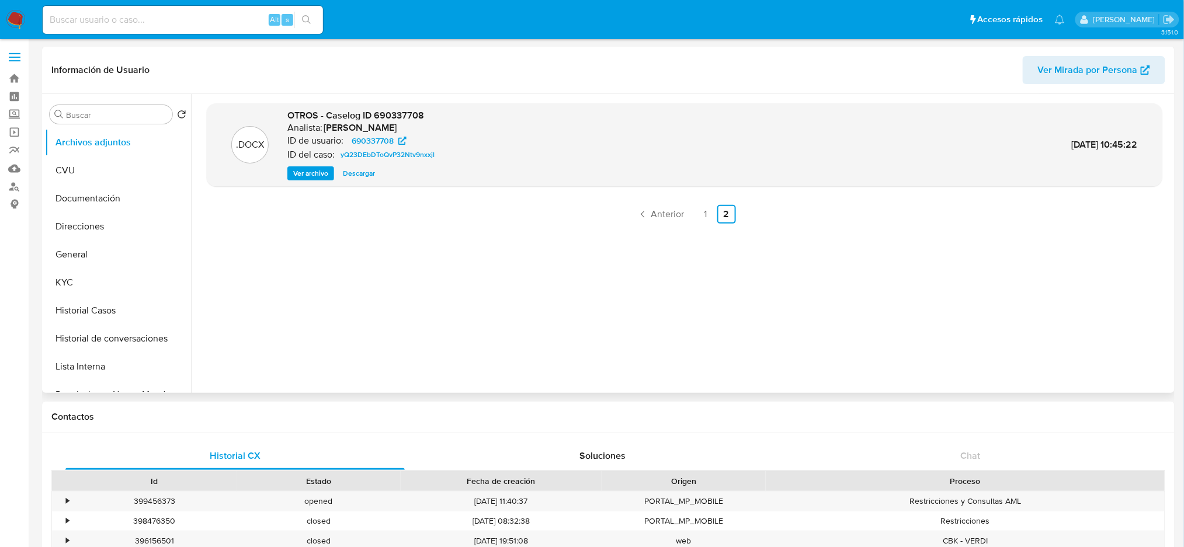
click at [302, 178] on span "Ver archivo" at bounding box center [310, 174] width 35 height 12
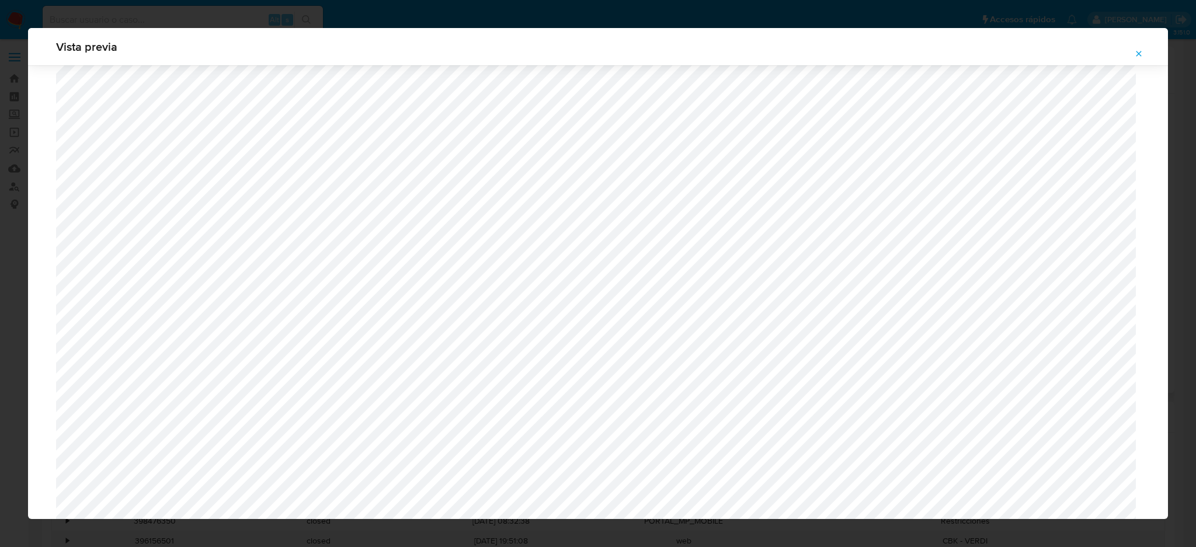
scroll to position [755, 0]
click at [1137, 54] on icon "Attachment preview" at bounding box center [1138, 53] width 9 height 9
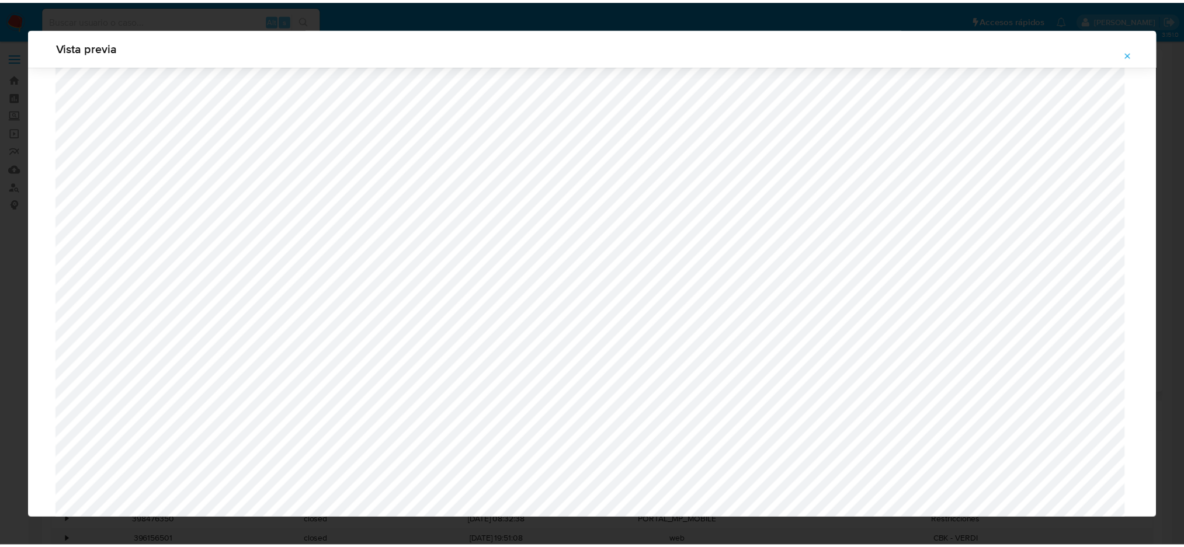
scroll to position [0, 0]
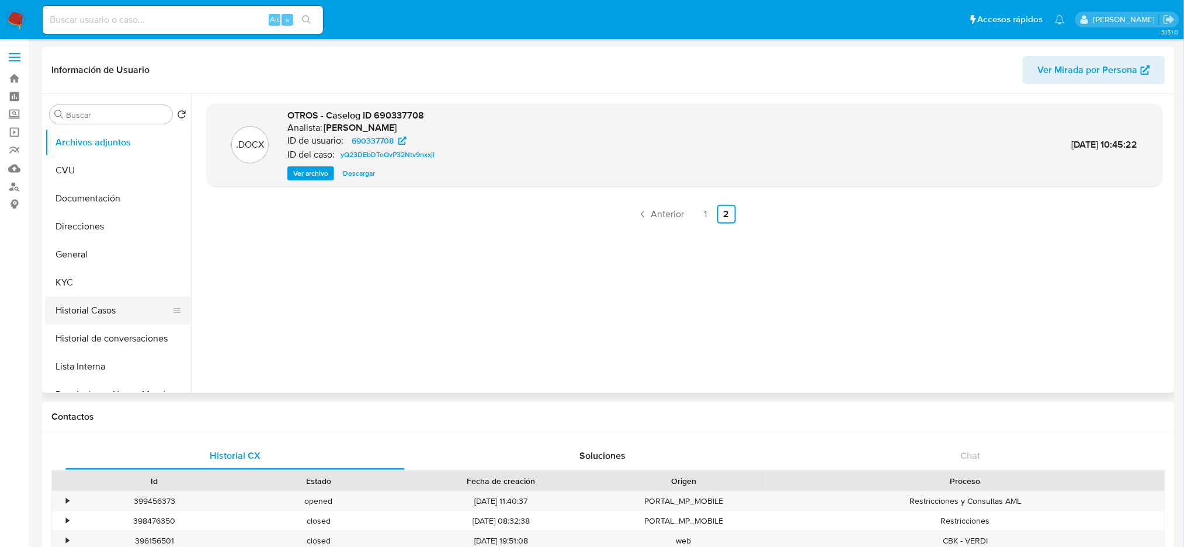
click at [72, 315] on button "Historial Casos" at bounding box center [113, 311] width 137 height 28
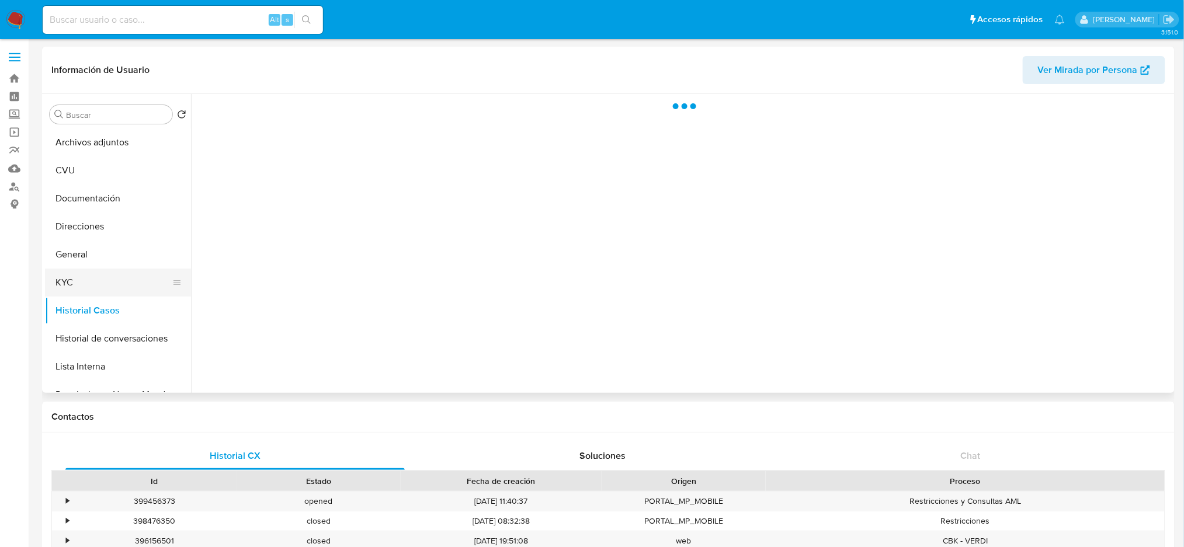
click at [51, 283] on button "KYC" at bounding box center [113, 283] width 137 height 28
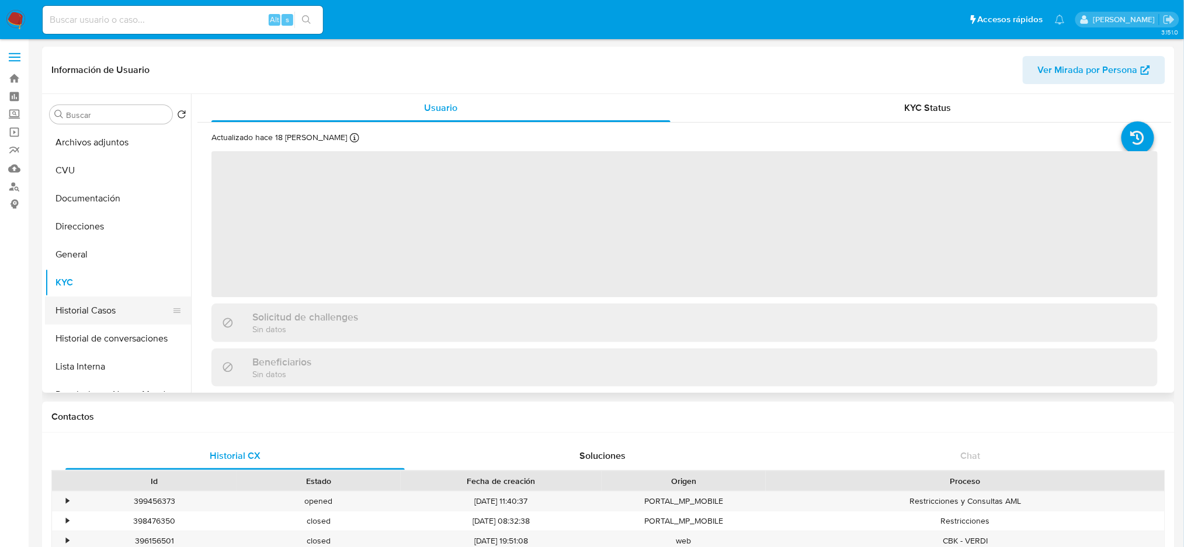
click at [80, 312] on button "Historial Casos" at bounding box center [113, 311] width 137 height 28
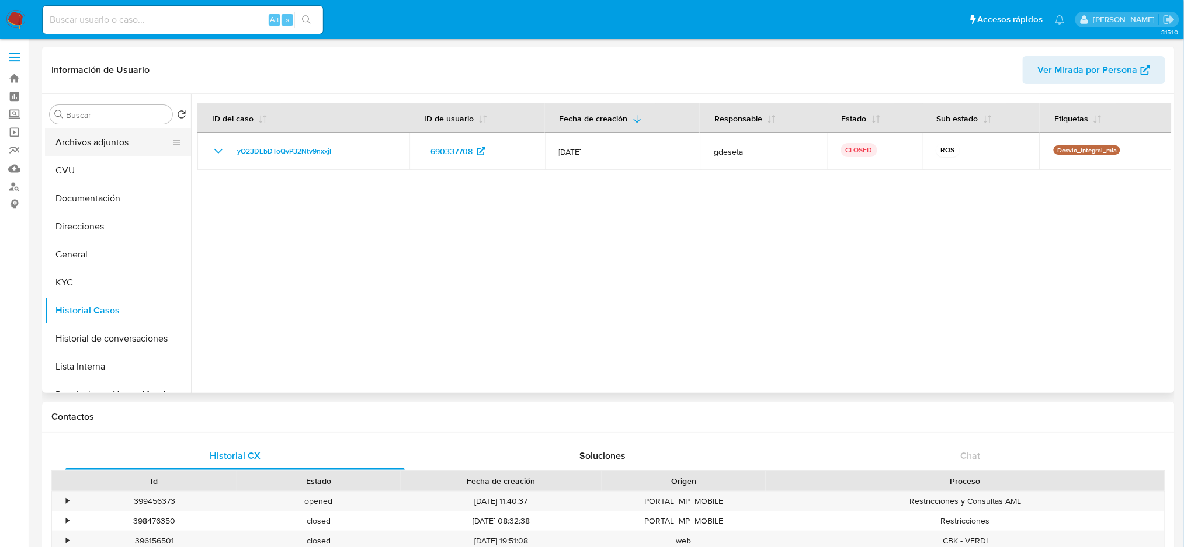
click at [95, 136] on button "Archivos adjuntos" at bounding box center [113, 142] width 137 height 28
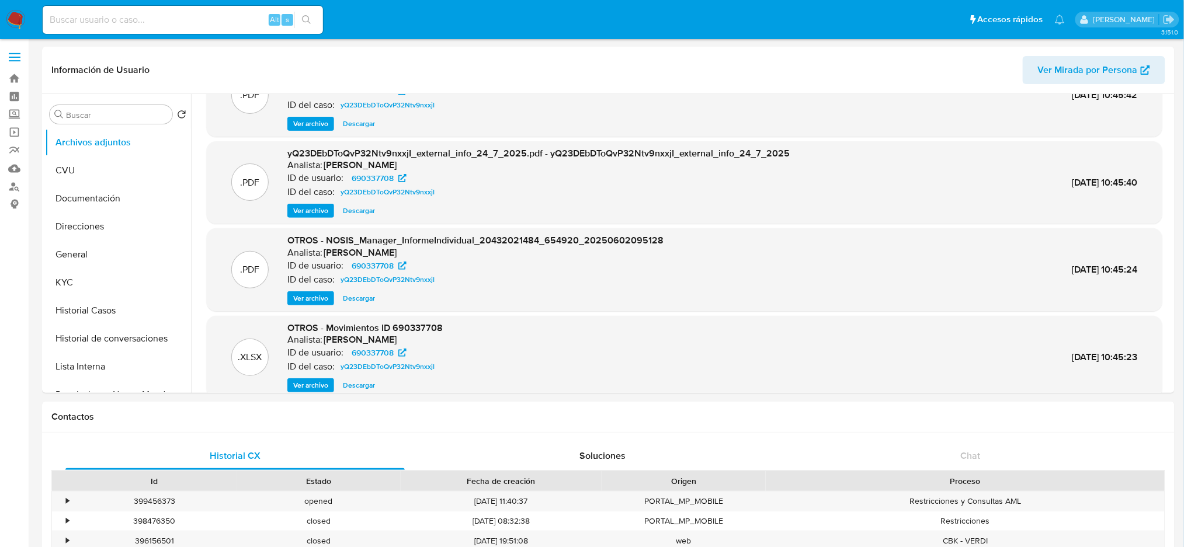
scroll to position [98, 0]
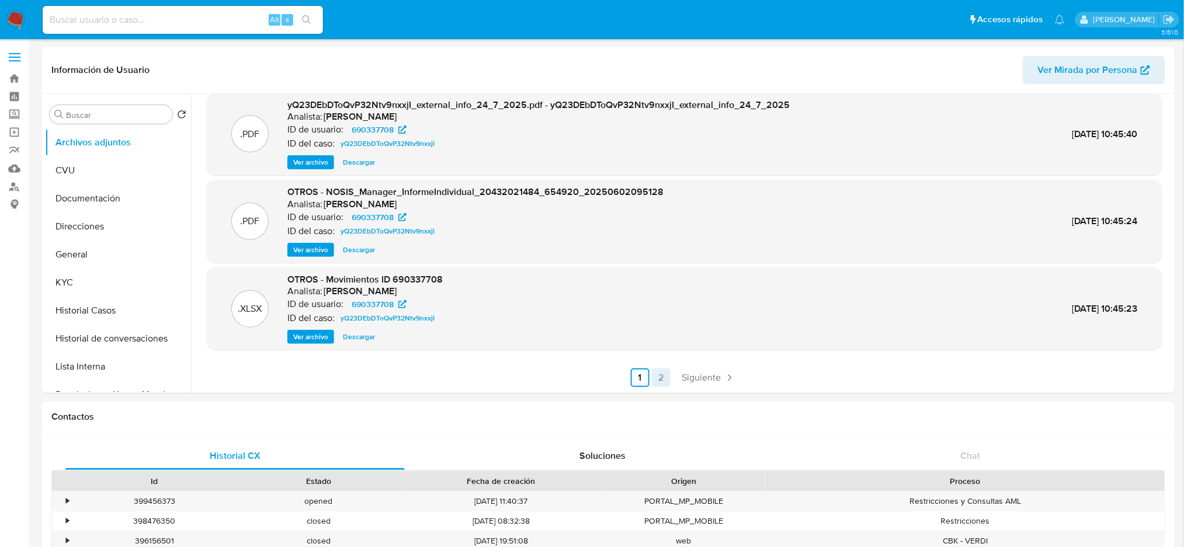
click at [659, 374] on link "2" at bounding box center [661, 378] width 19 height 19
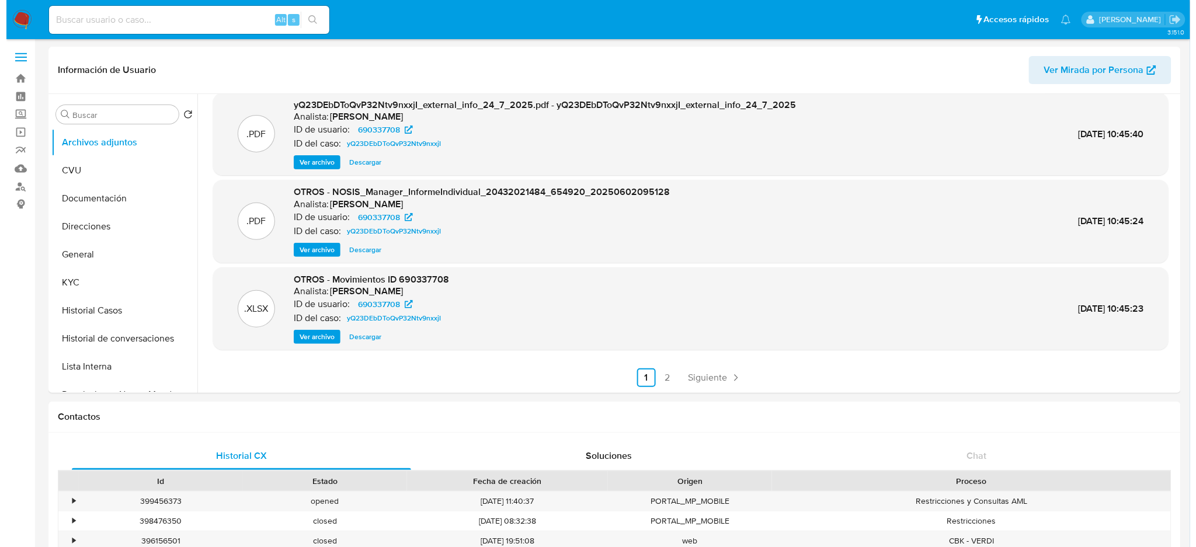
scroll to position [0, 0]
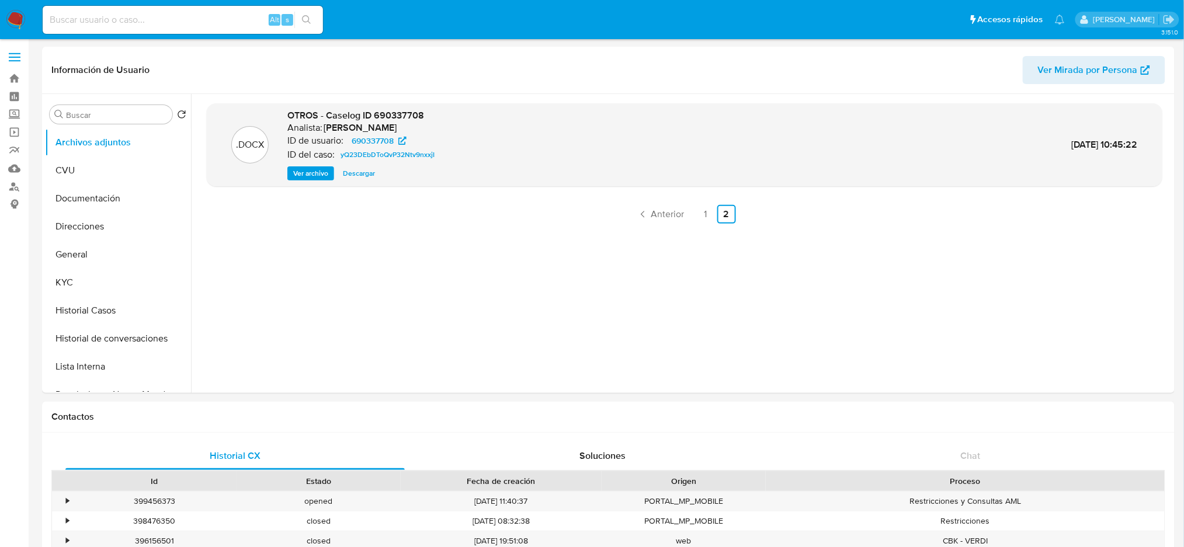
click at [293, 173] on span "Ver archivo" at bounding box center [310, 174] width 35 height 12
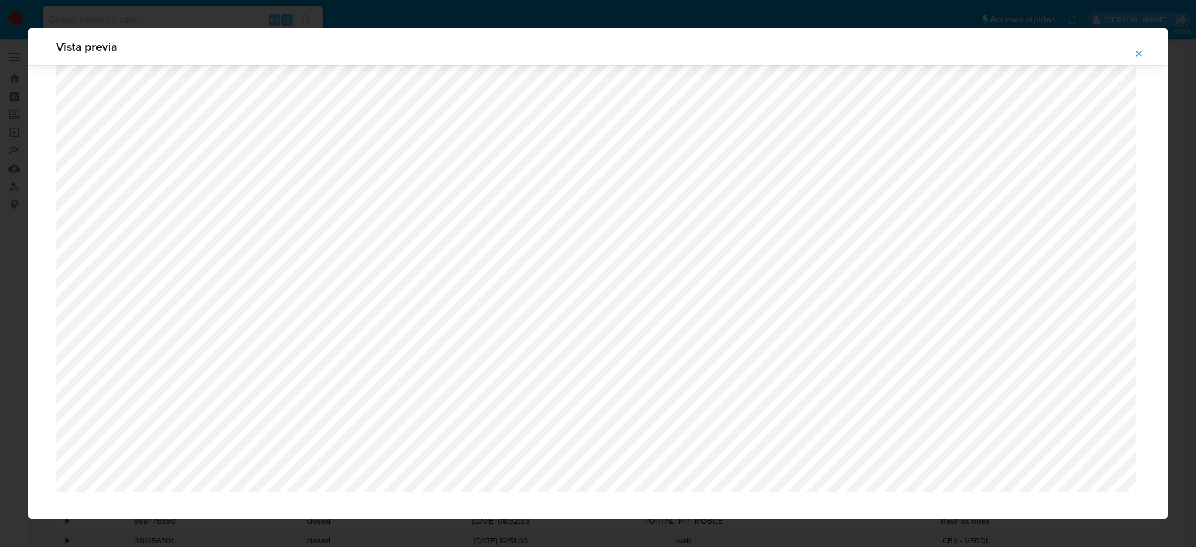
scroll to position [611, 0]
click at [1143, 53] on icon "Attachment preview" at bounding box center [1138, 53] width 9 height 9
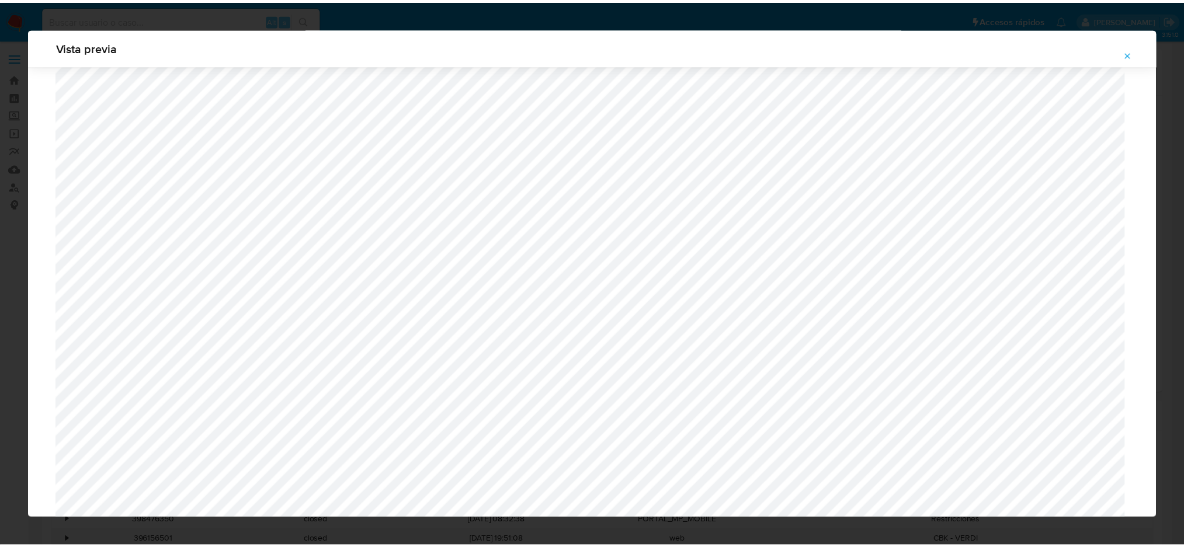
scroll to position [0, 0]
